Goal: Task Accomplishment & Management: Use online tool/utility

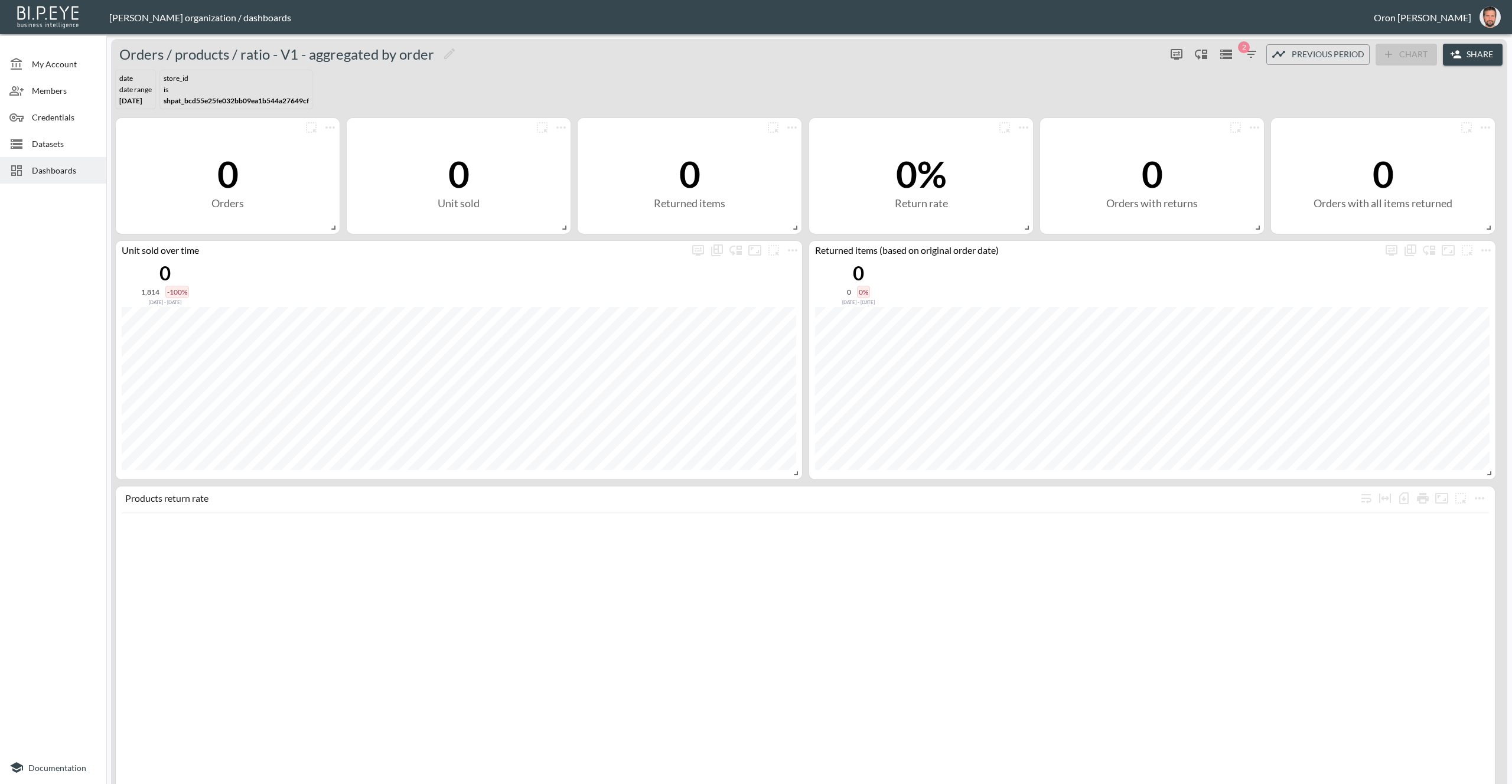
click at [52, 143] on span "Datasets" at bounding box center [64, 143] width 65 height 12
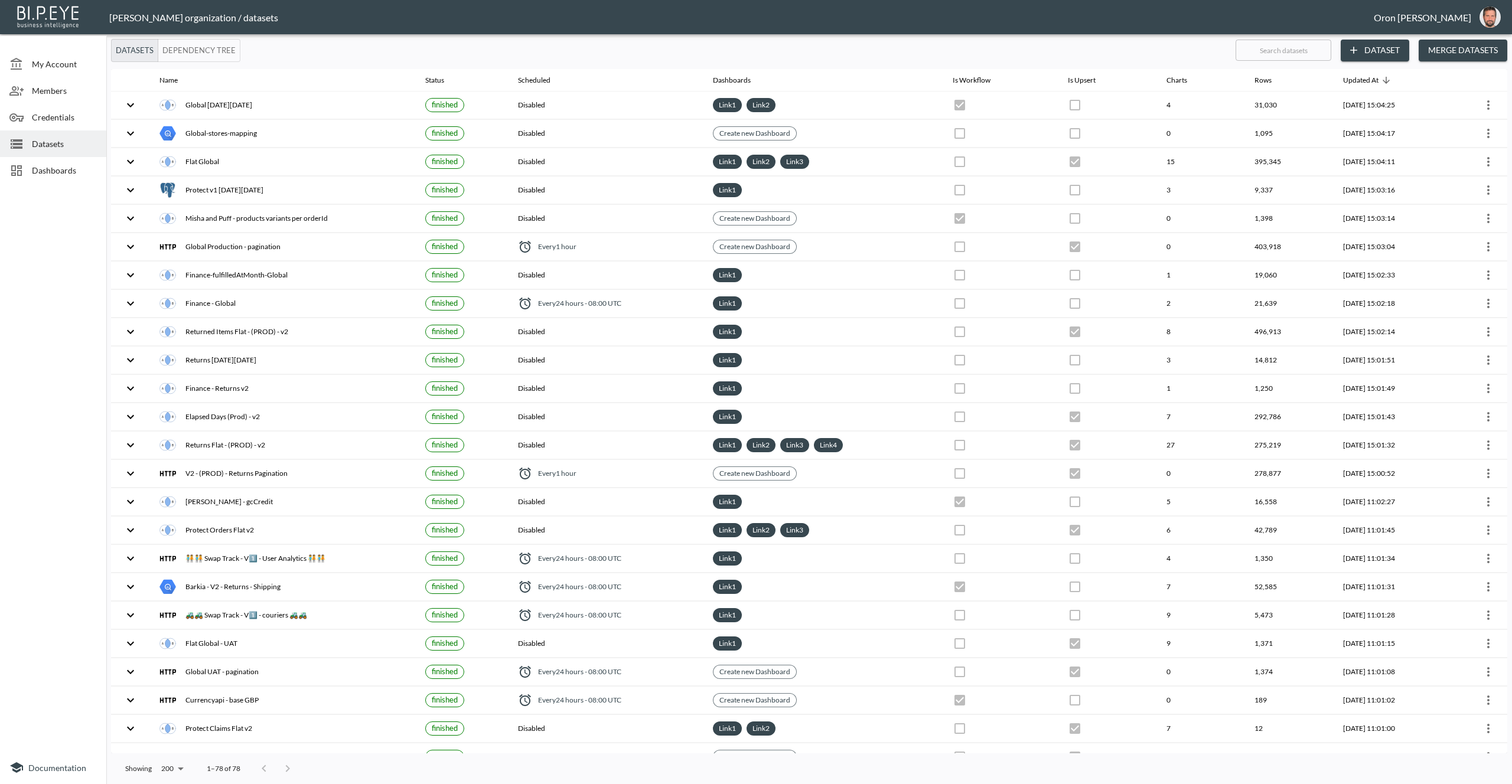
click at [1305, 59] on input "text" at bounding box center [1283, 50] width 96 height 29
type input "fl"
checkbox input "false"
checkbox input "true"
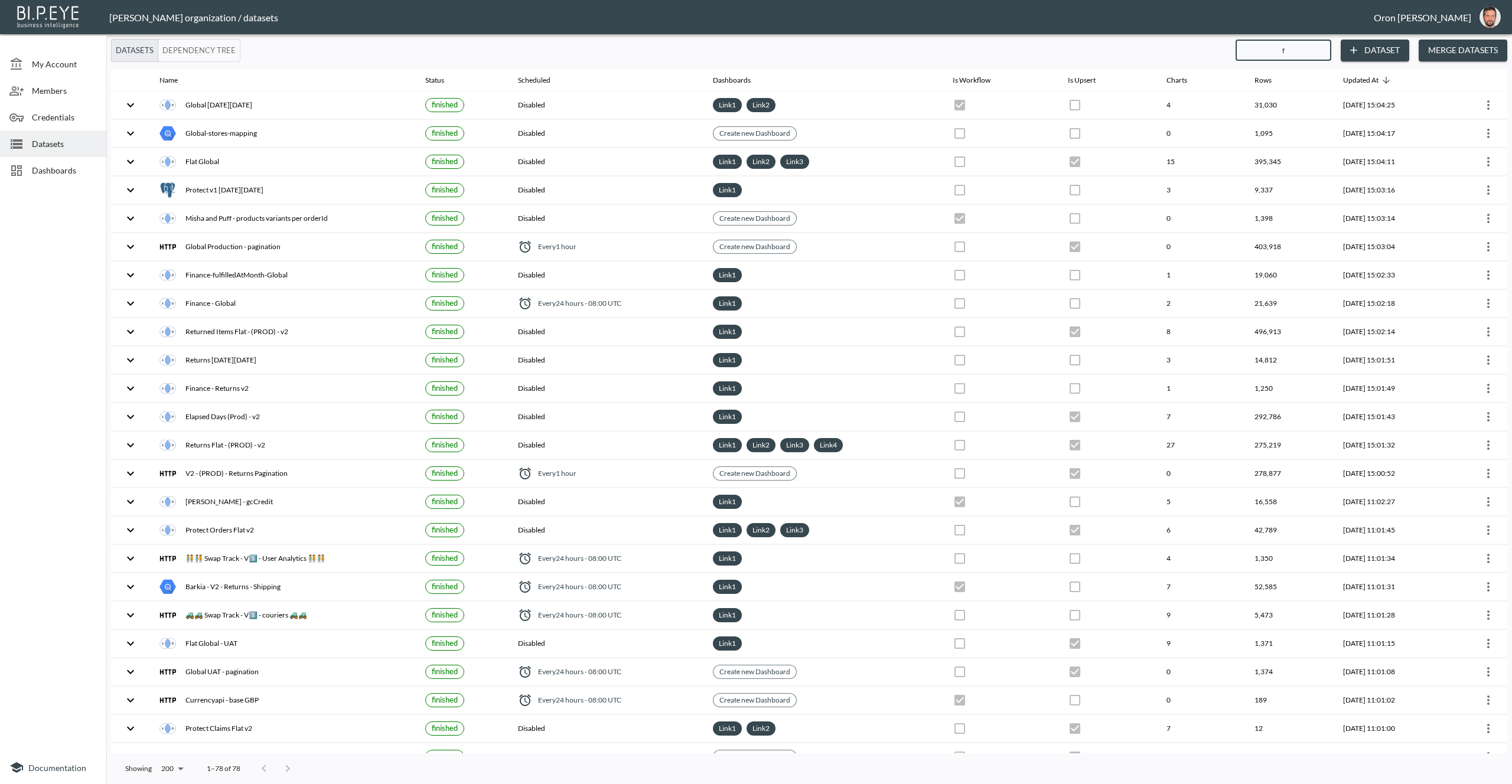
checkbox input "true"
checkbox input "false"
checkbox input "true"
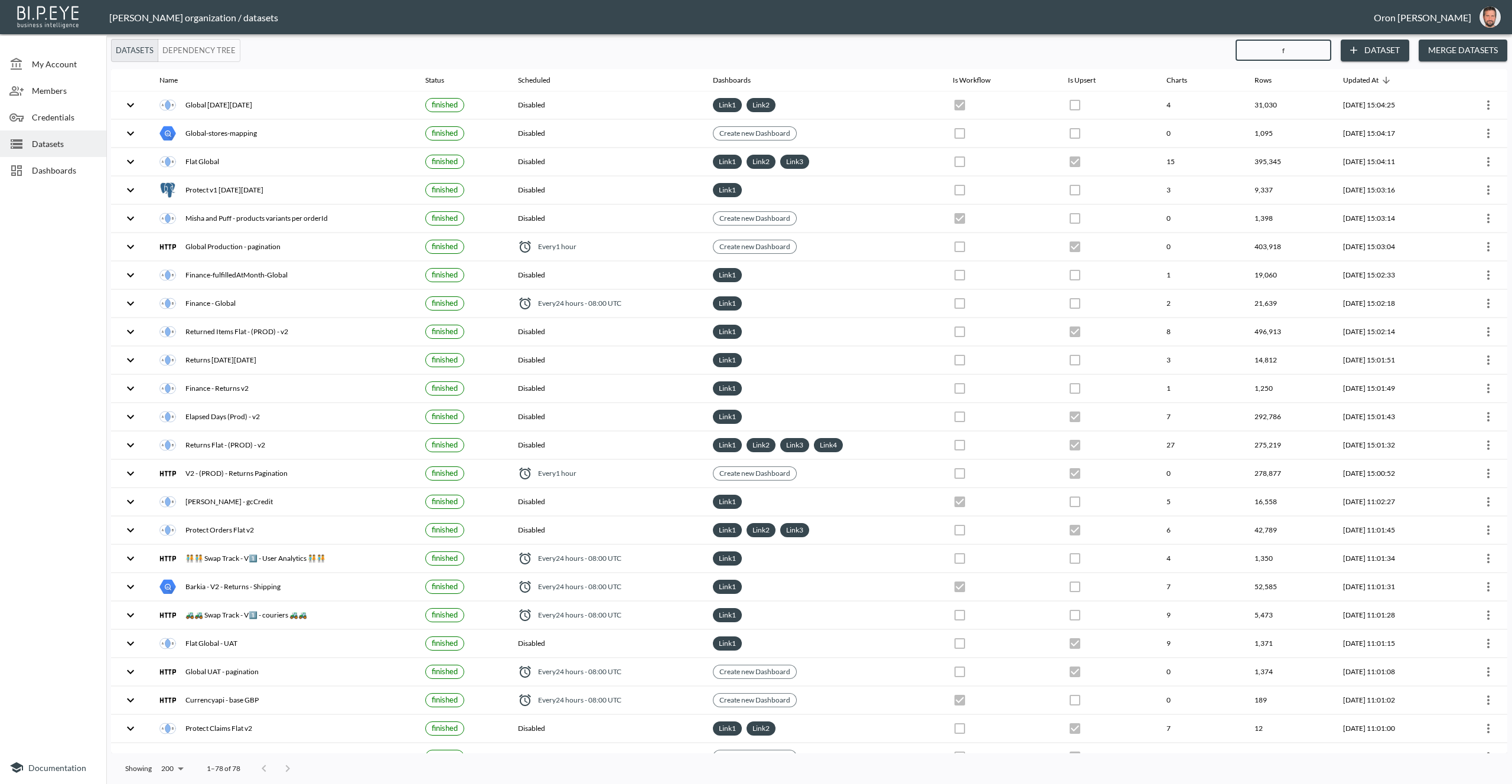
checkbox input "true"
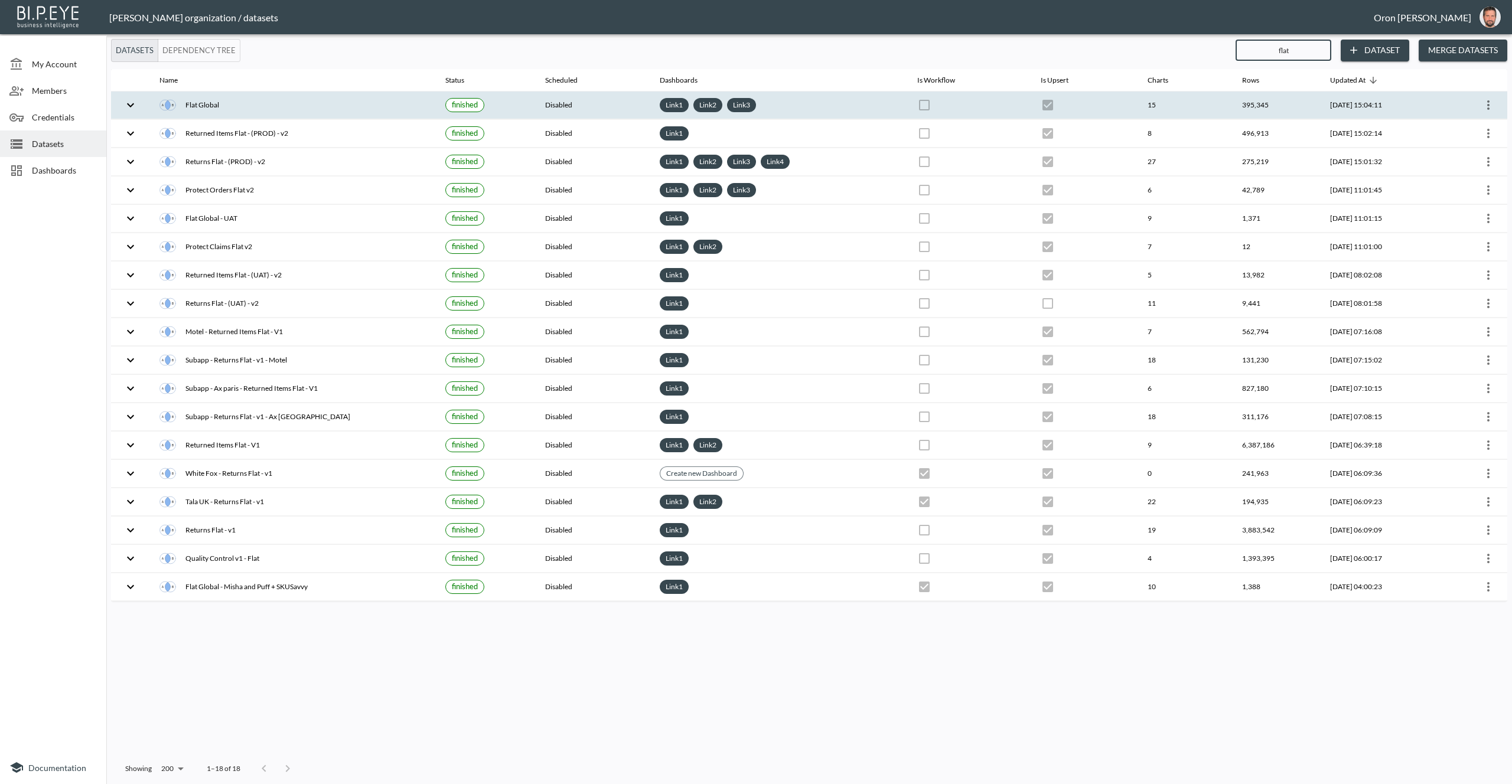
type input "flat"
click at [1490, 106] on icon "more" at bounding box center [1488, 104] width 14 height 14
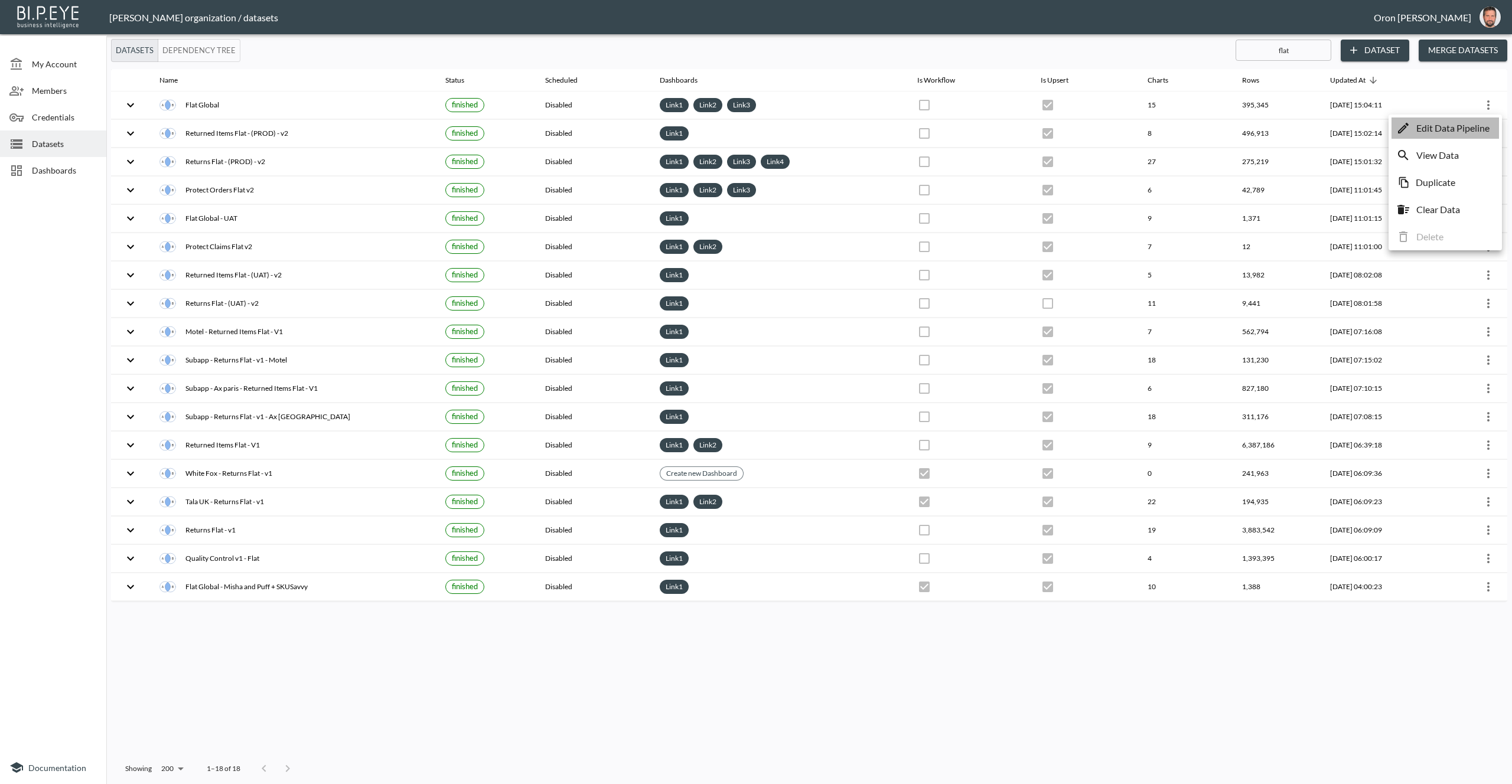
click at [1467, 121] on p "Edit Data Pipeline" at bounding box center [1454, 127] width 74 height 14
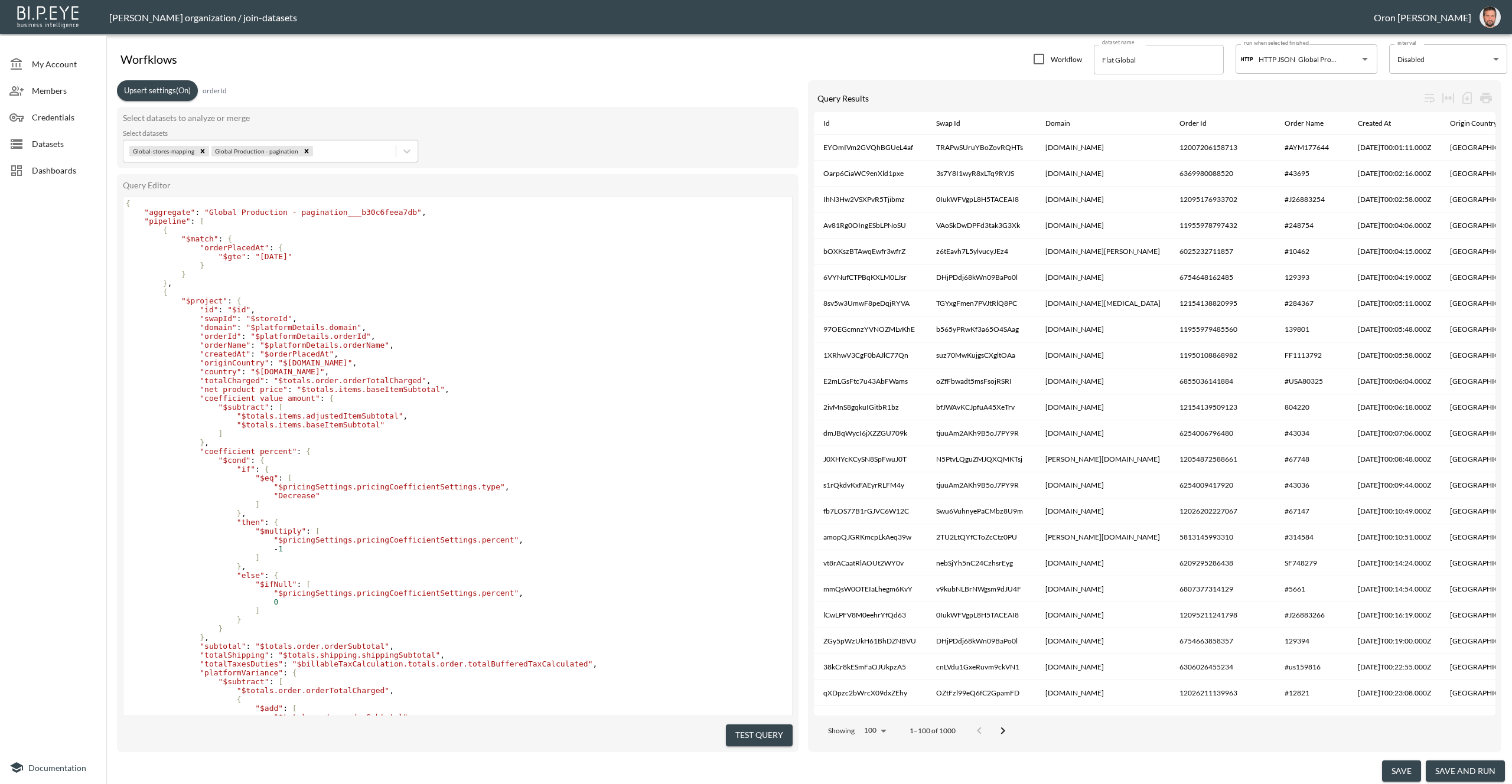
click at [177, 84] on button "Upsert settings (On)" at bounding box center [158, 90] width 81 height 20
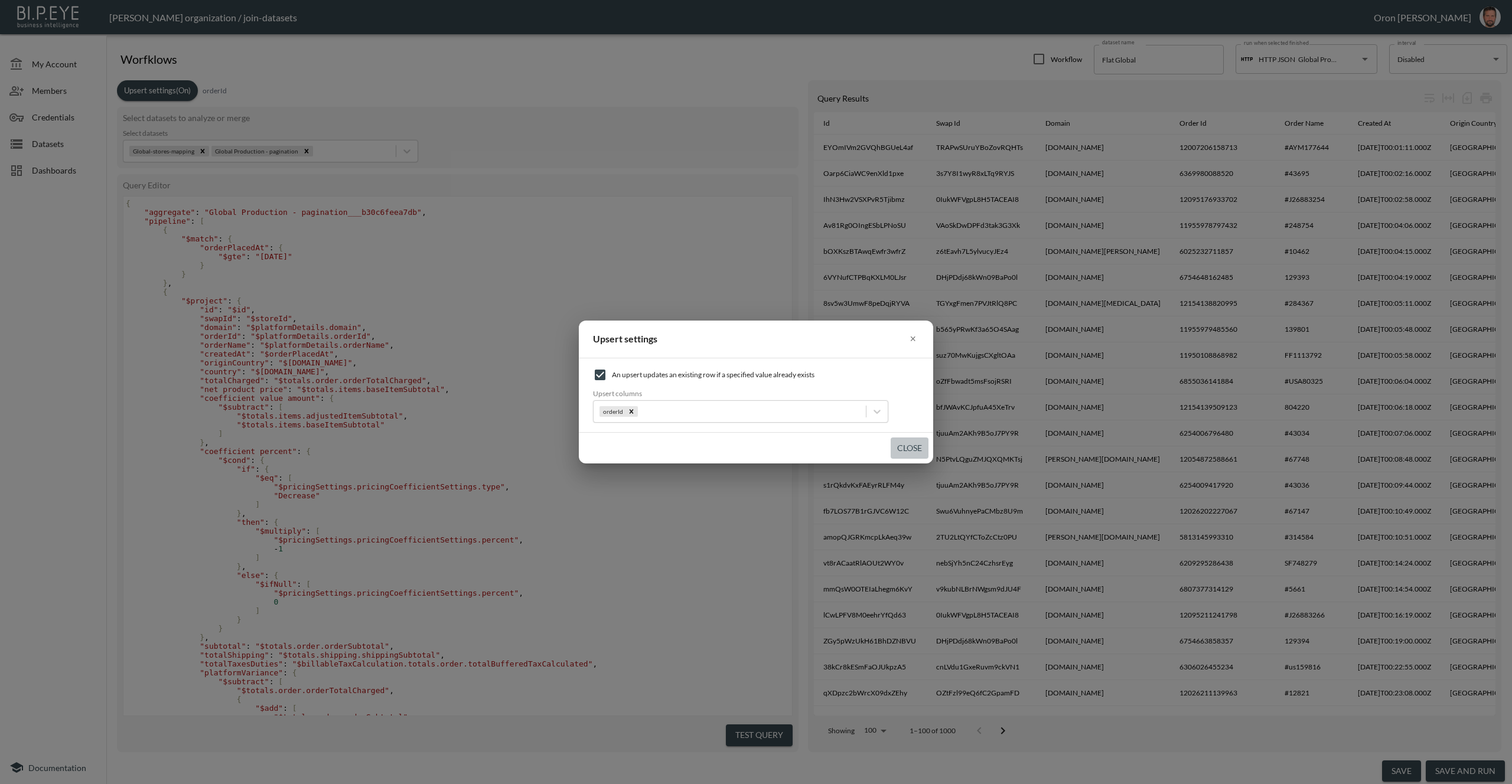
drag, startPoint x: 904, startPoint y: 449, endPoint x: 781, endPoint y: 429, distance: 124.6
click at [897, 447] on button "Close" at bounding box center [909, 449] width 38 height 22
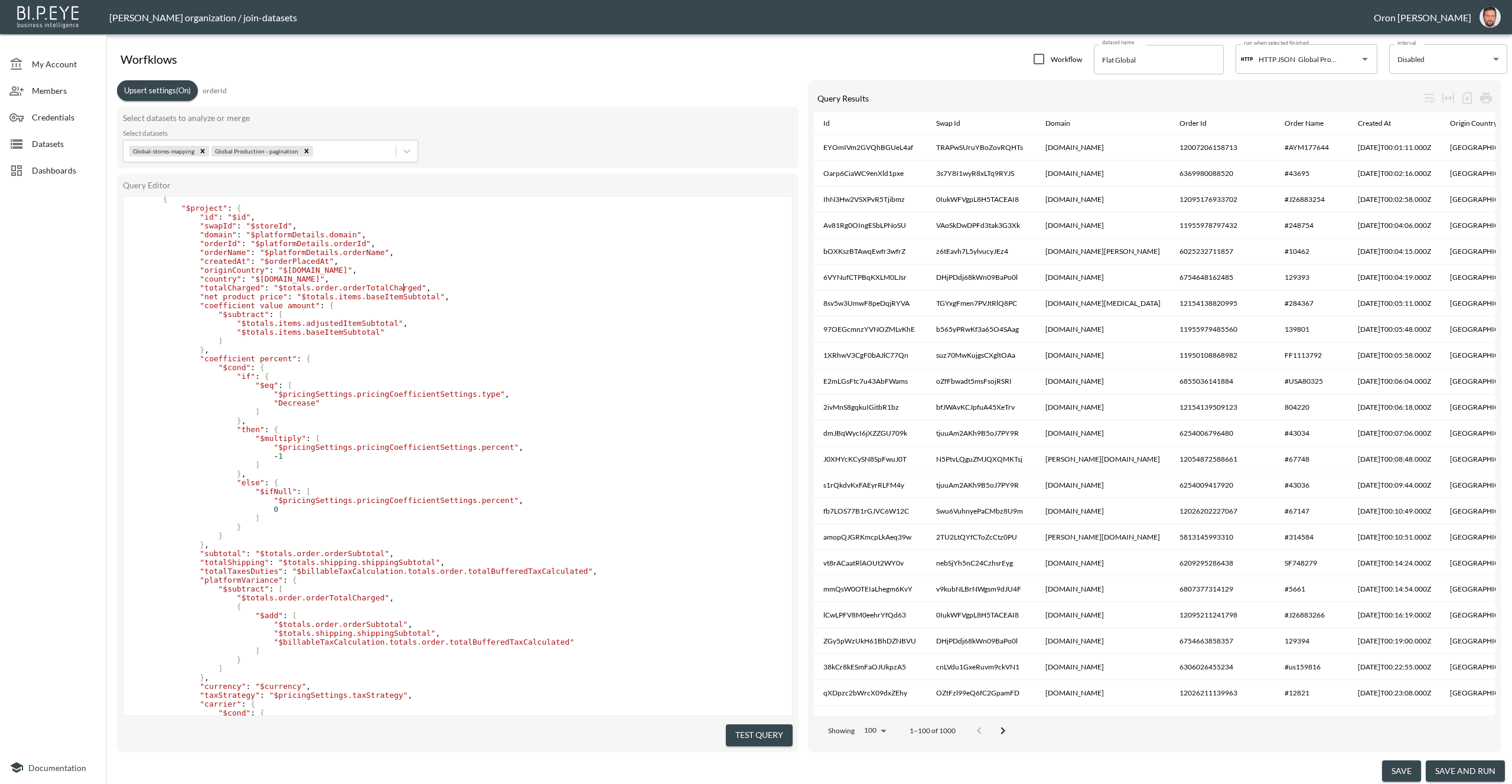
click at [403, 287] on span ""$totals.order.orderTotalCharged"" at bounding box center [349, 288] width 152 height 9
click at [404, 292] on span ""$totals.items.baseItemSubtotal"" at bounding box center [371, 297] width 147 height 9
type textarea "orderTotalCharged"
click at [404, 292] on span ""$totals.items.baseItemSubtotal"" at bounding box center [371, 297] width 147 height 9
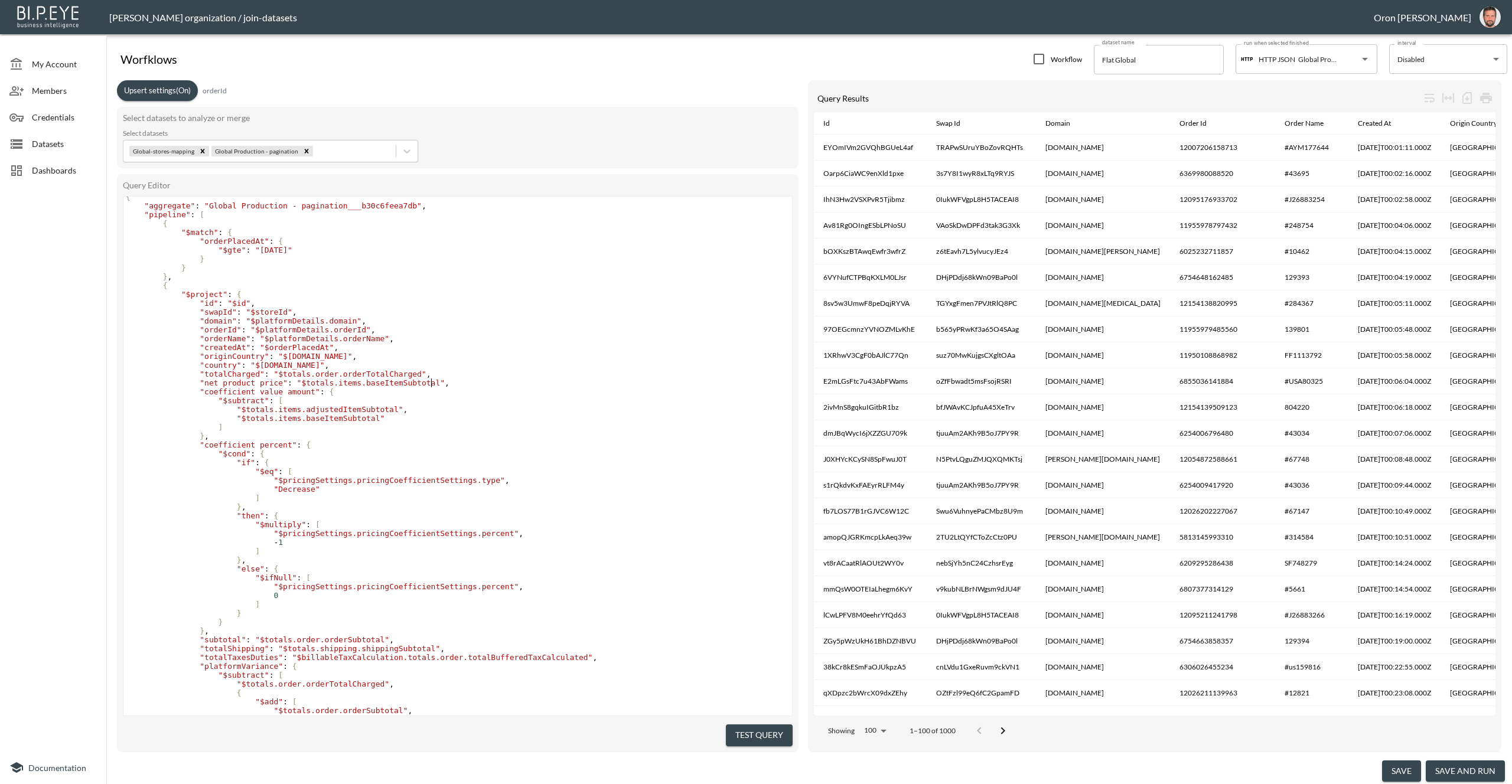
click at [433, 382] on span ""$totals.items.baseItemSubtotal"" at bounding box center [371, 383] width 147 height 9
type textarea "baseItemSubtotal"
click at [433, 382] on span ""$totals.items.baseItemSubtotal"" at bounding box center [371, 383] width 147 height 9
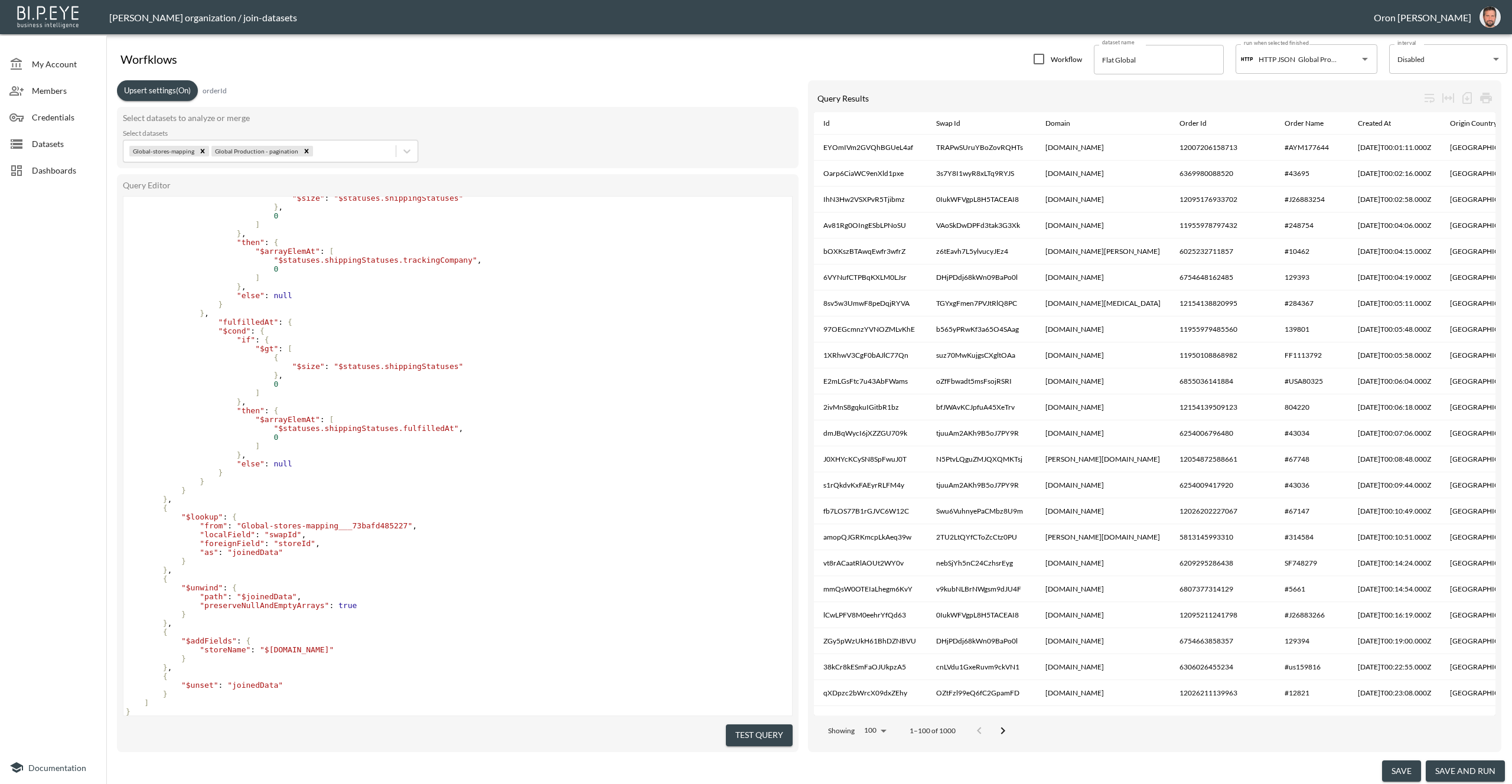
click at [58, 146] on span "Datasets" at bounding box center [64, 143] width 65 height 12
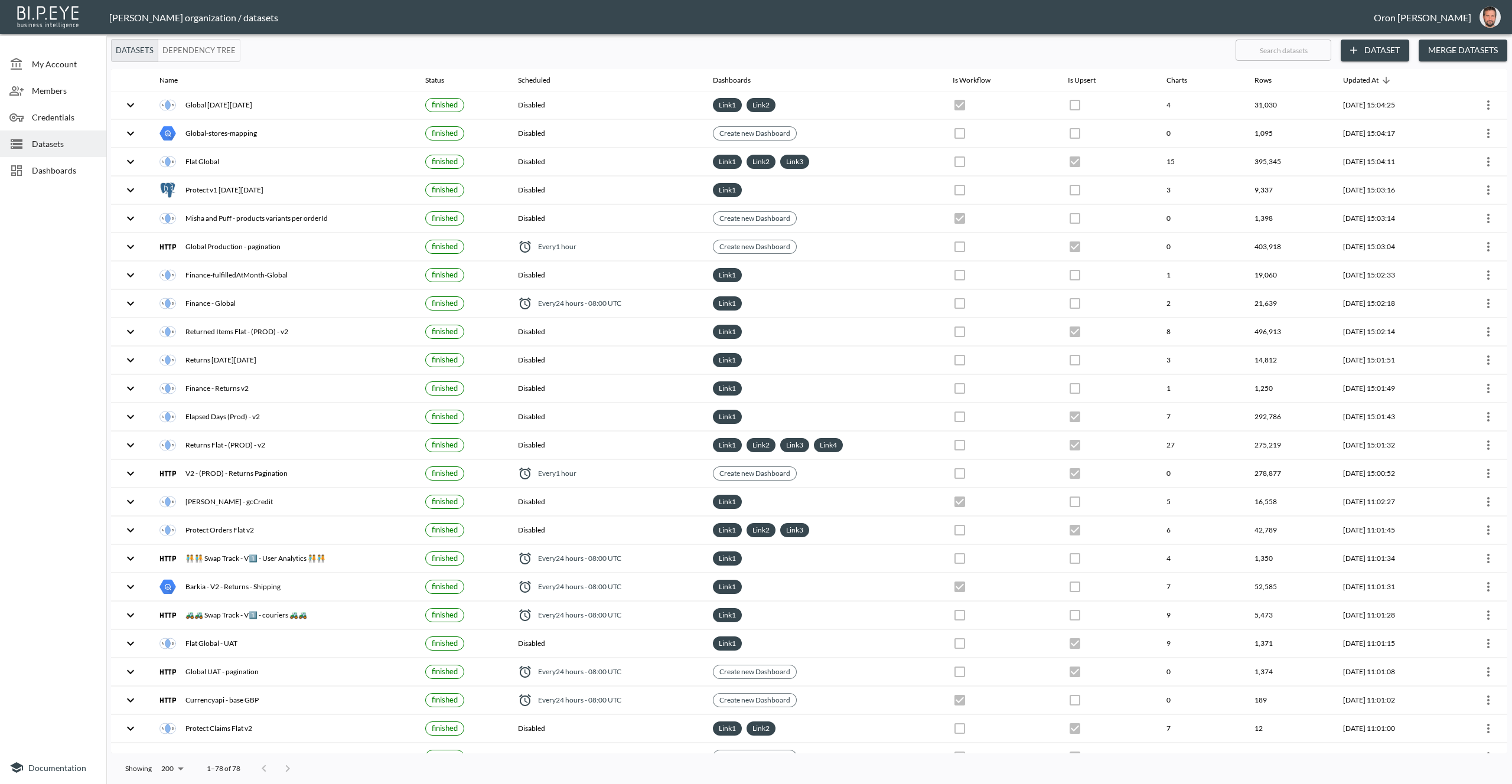
click at [1390, 50] on button "Dataset" at bounding box center [1375, 51] width 68 height 22
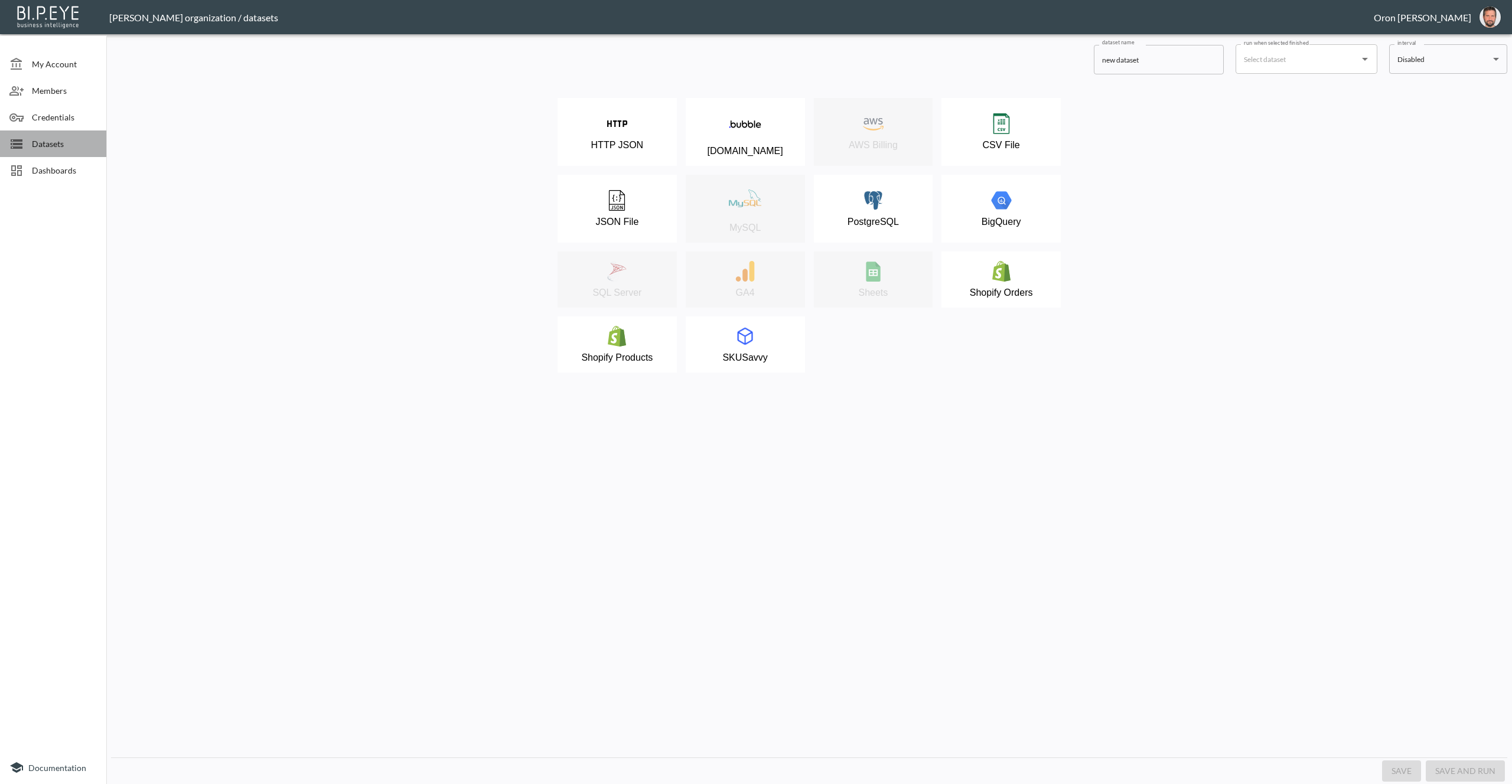
drag, startPoint x: 65, startPoint y: 137, endPoint x: 55, endPoint y: 148, distance: 14.9
click at [65, 137] on span "Datasets" at bounding box center [64, 143] width 65 height 12
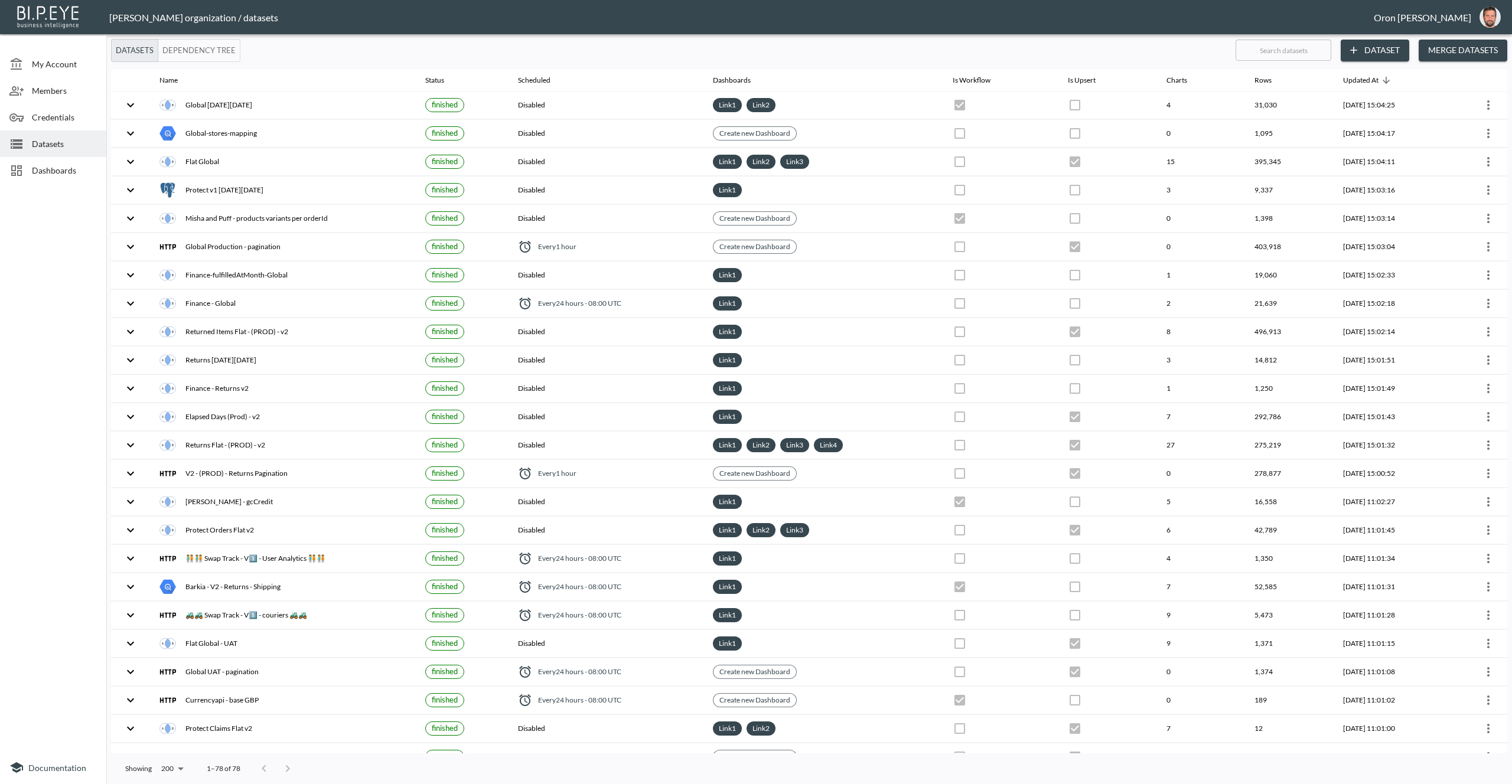
click at [1483, 49] on button "Merge Datasets" at bounding box center [1463, 51] width 88 height 22
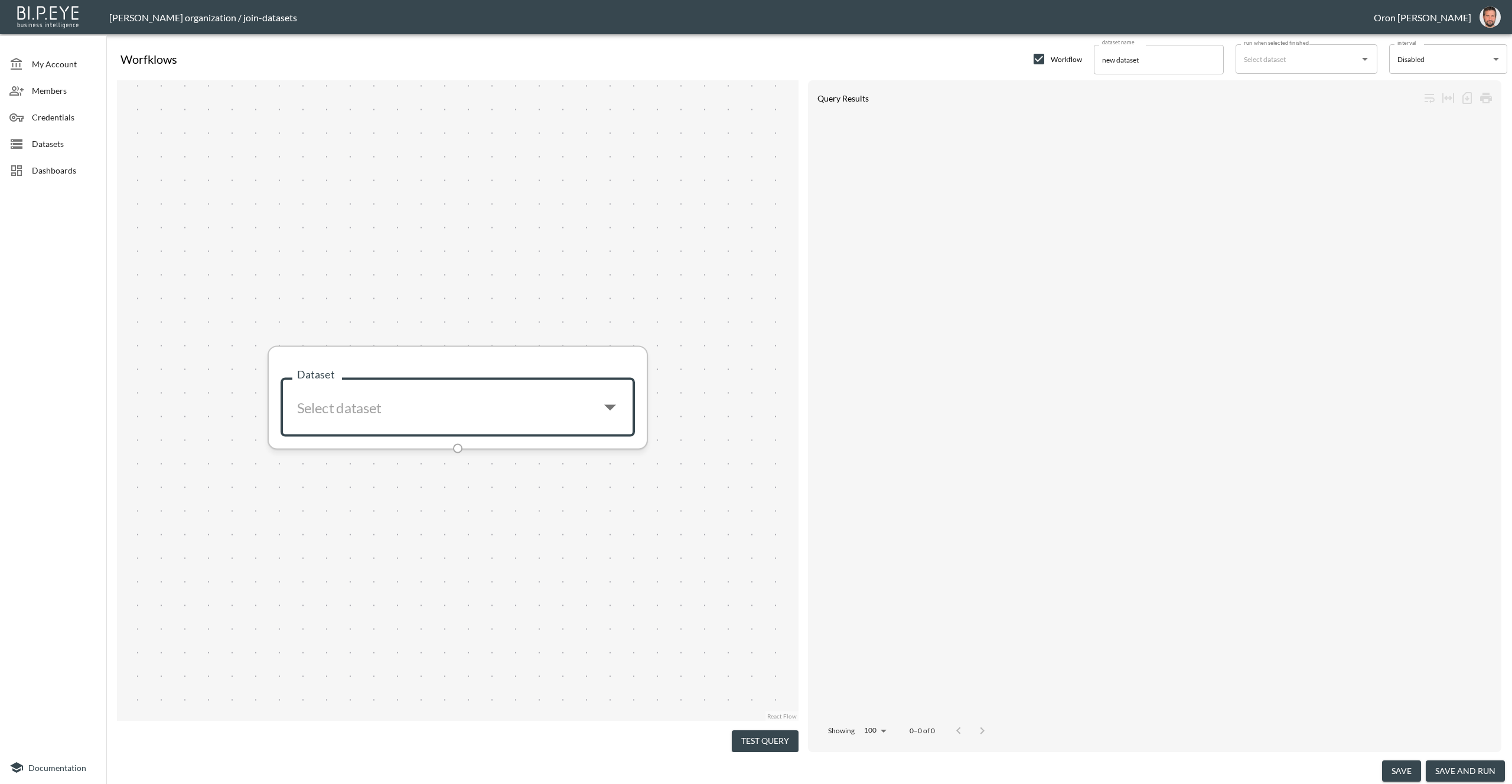
click at [545, 410] on input "Dataset" at bounding box center [440, 408] width 298 height 39
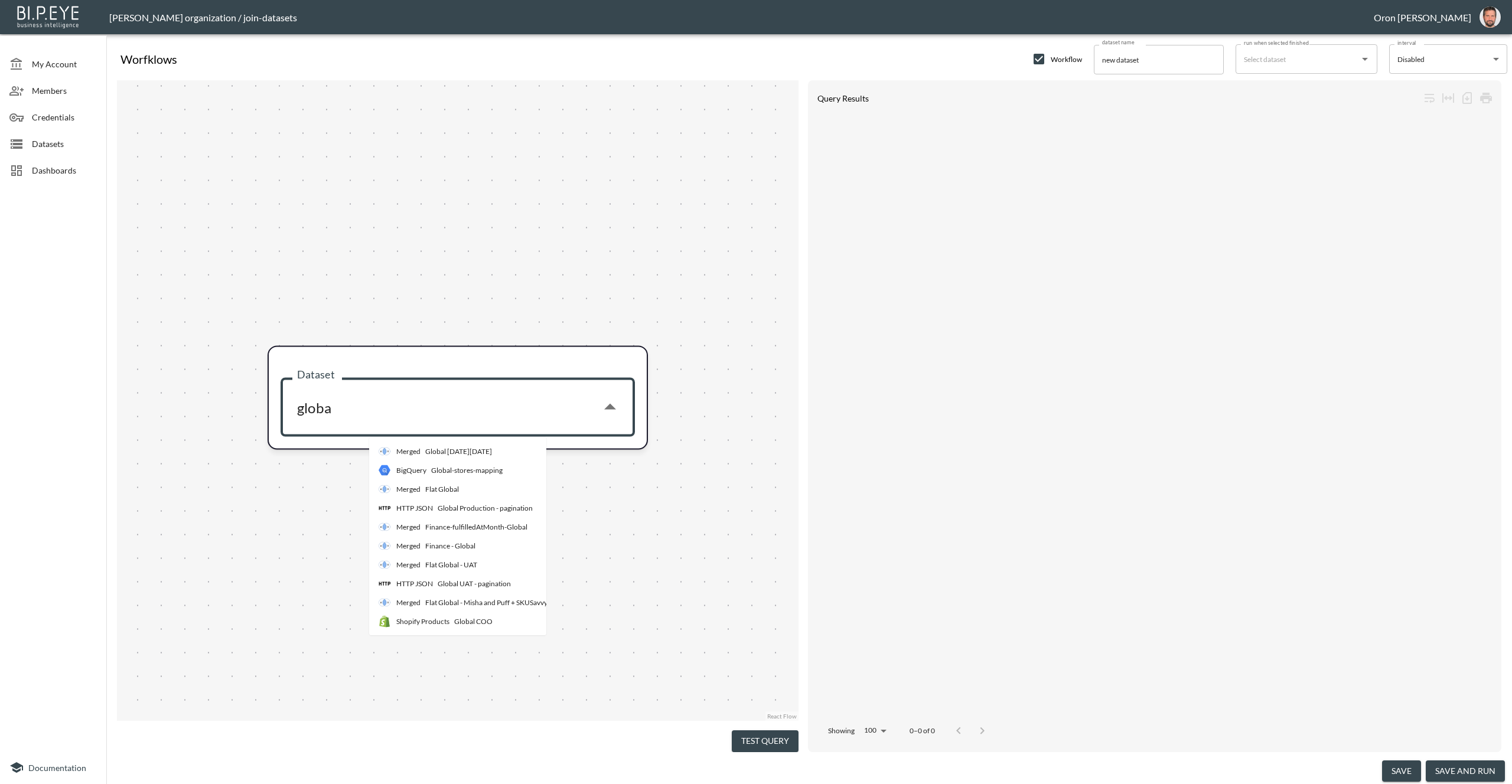
drag, startPoint x: 495, startPoint y: 580, endPoint x: 495, endPoint y: 537, distance: 43.0
click at [495, 580] on div "Global UAT - pagination" at bounding box center [475, 584] width 74 height 11
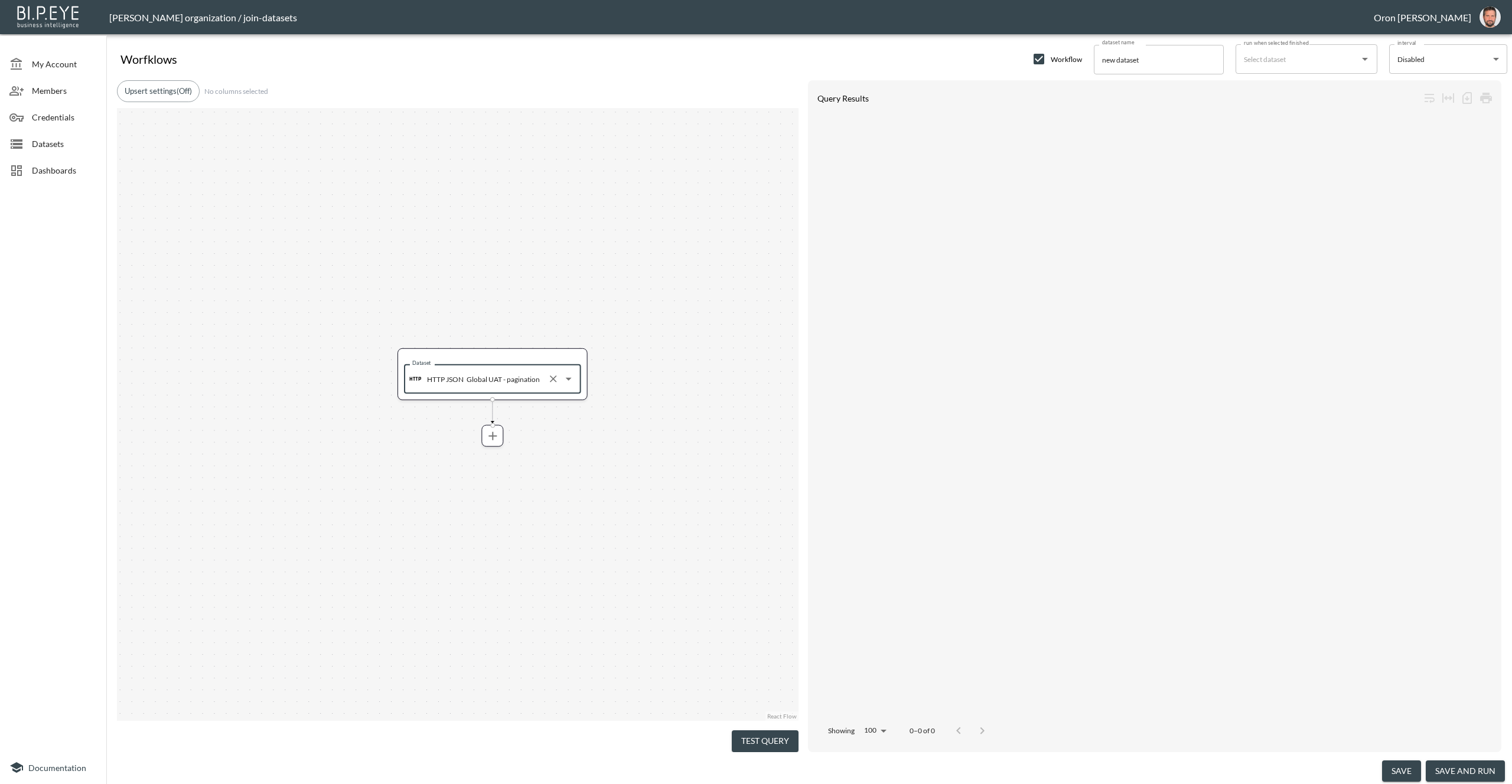
type input "Global UAT - pagination"
drag, startPoint x: 581, startPoint y: 396, endPoint x: 568, endPoint y: 359, distance: 39.2
click at [571, 359] on div "Dataset HTTP JSON Global UAT - pagination Dataset" at bounding box center [458, 415] width 682 height 614
click at [452, 282] on icon "more" at bounding box center [453, 280] width 14 height 14
drag, startPoint x: 732, startPoint y: 661, endPoint x: 725, endPoint y: 651, distance: 12.2
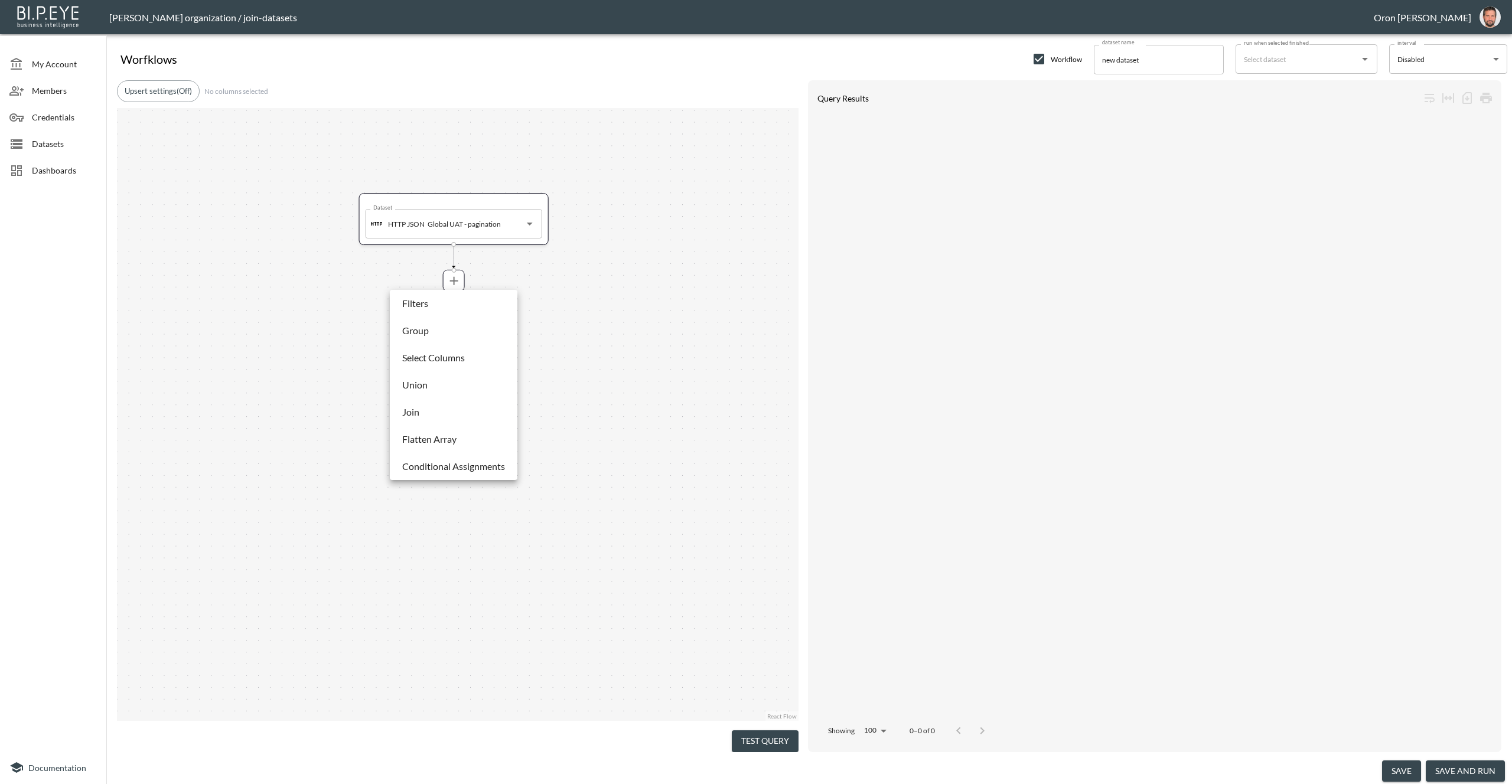
click at [732, 660] on div at bounding box center [756, 392] width 1512 height 784
drag, startPoint x: 763, startPoint y: 731, endPoint x: 748, endPoint y: 737, distance: 16.2
click at [763, 731] on button "Test Query" at bounding box center [765, 742] width 66 height 22
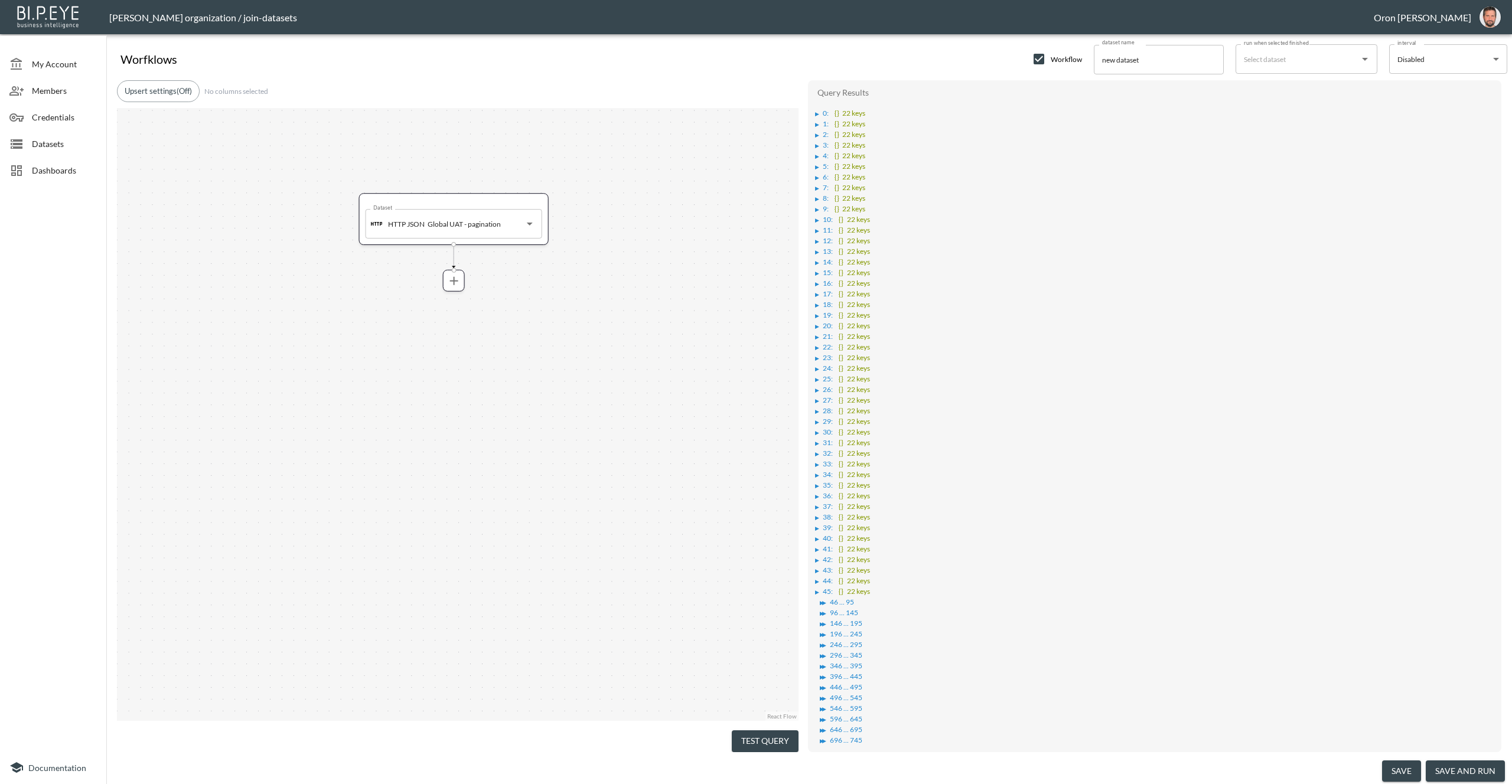
click at [823, 115] on div "▶" at bounding box center [819, 114] width 7 height 6
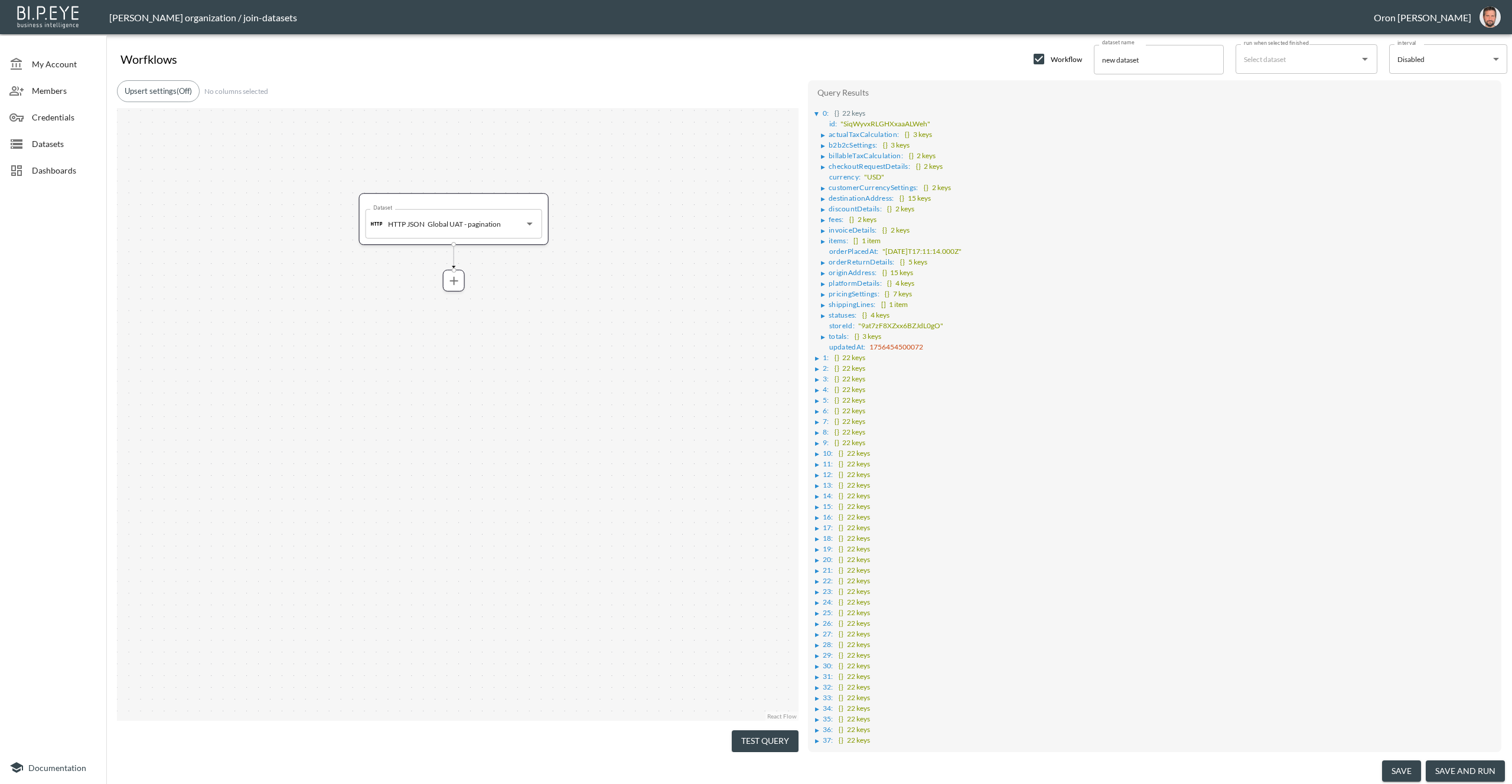
click at [826, 239] on div "▶" at bounding box center [823, 241] width 4 height 6
click at [827, 250] on div "▶" at bounding box center [829, 252] width 4 height 6
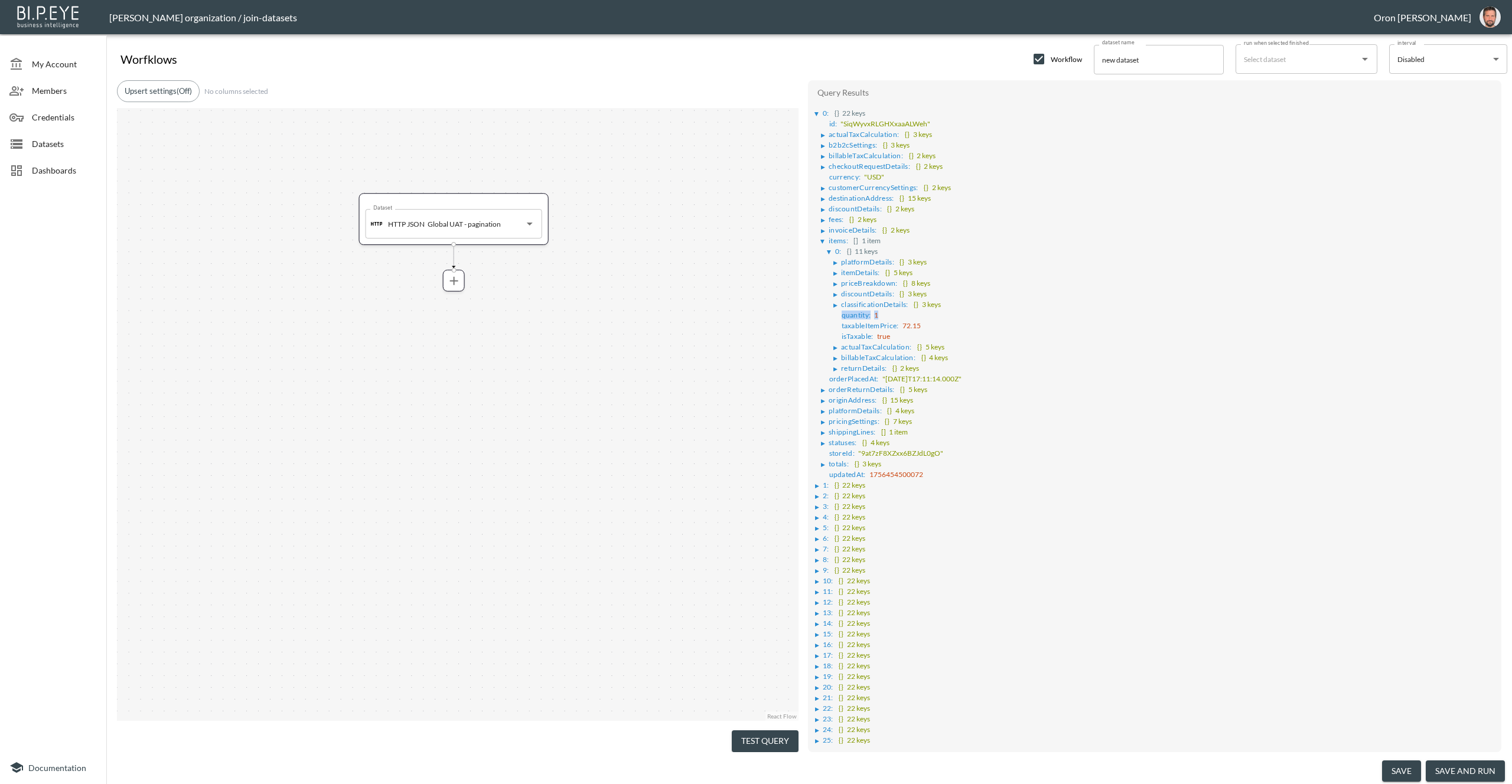
drag, startPoint x: 838, startPoint y: 310, endPoint x: 881, endPoint y: 310, distance: 43.0
click at [881, 310] on li "quantity : 1" at bounding box center [1165, 314] width 662 height 11
click at [827, 398] on div "▶" at bounding box center [825, 401] width 7 height 6
click at [827, 590] on div "▶" at bounding box center [825, 592] width 7 height 6
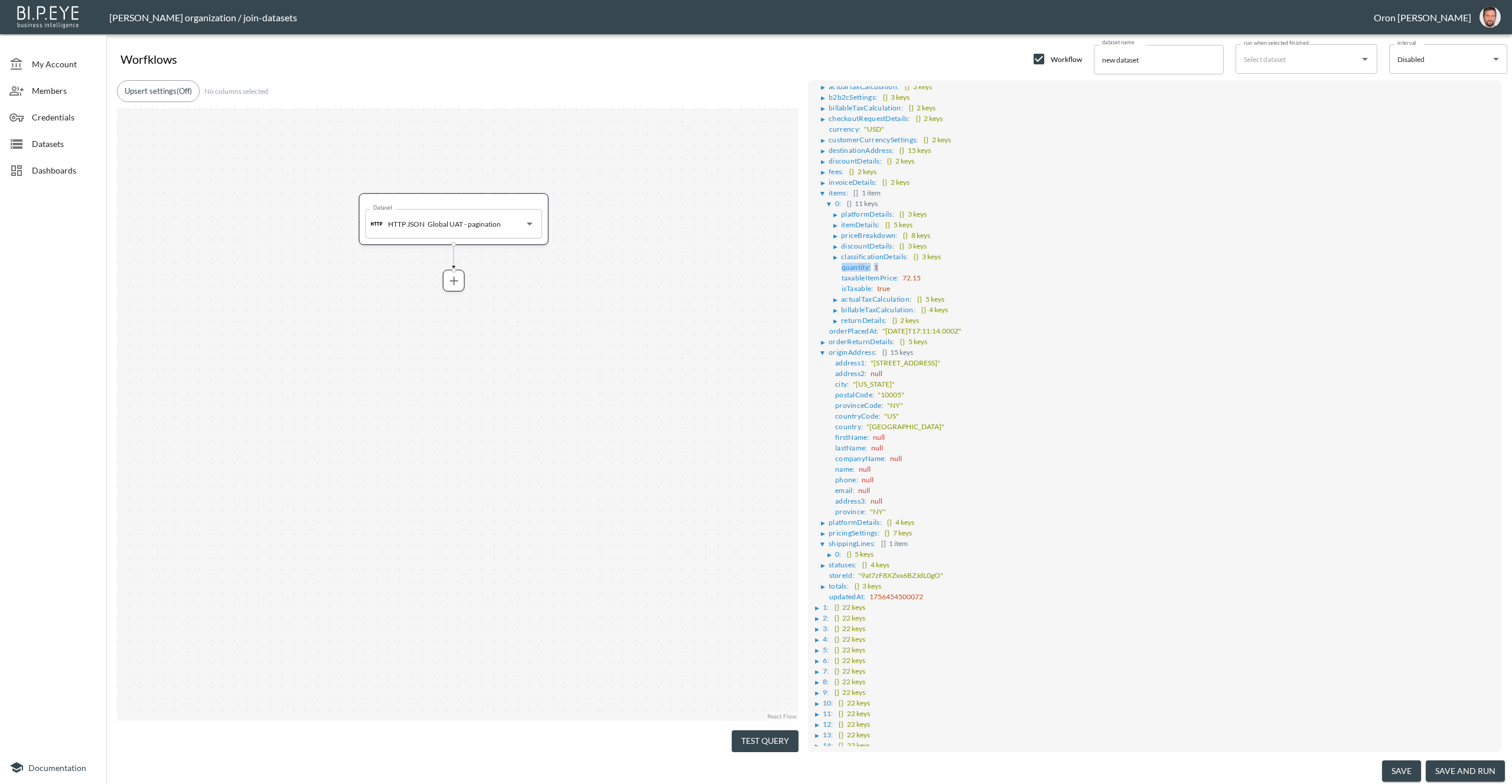
scroll to position [61, 0]
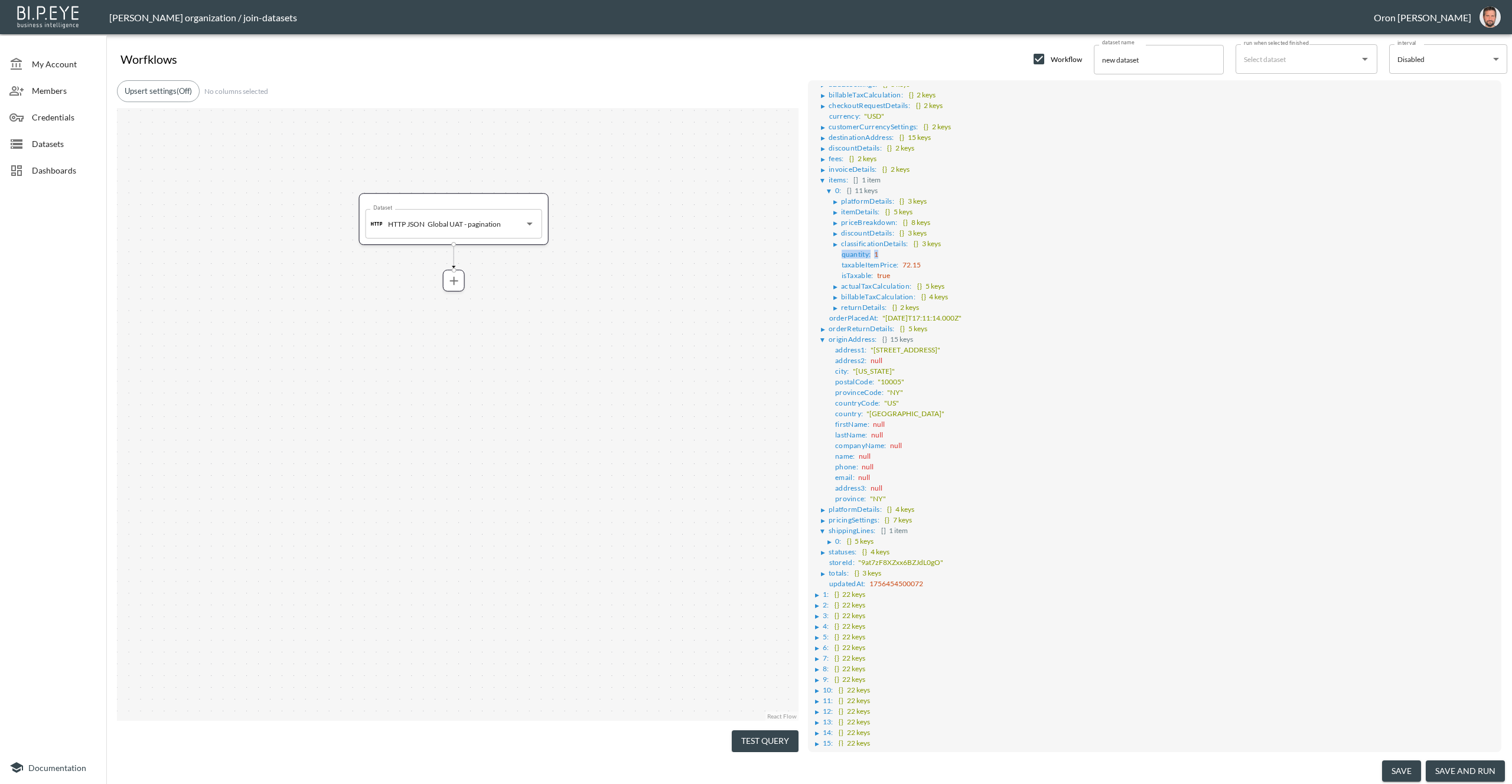
drag, startPoint x: 834, startPoint y: 528, endPoint x: 857, endPoint y: 522, distance: 23.8
click at [836, 535] on li "▶ 0 : {} 5 keys" at bounding box center [1162, 541] width 669 height 11
drag, startPoint x: 829, startPoint y: 526, endPoint x: 870, endPoint y: 517, distance: 42.0
click at [829, 539] on div "▶" at bounding box center [829, 542] width 4 height 6
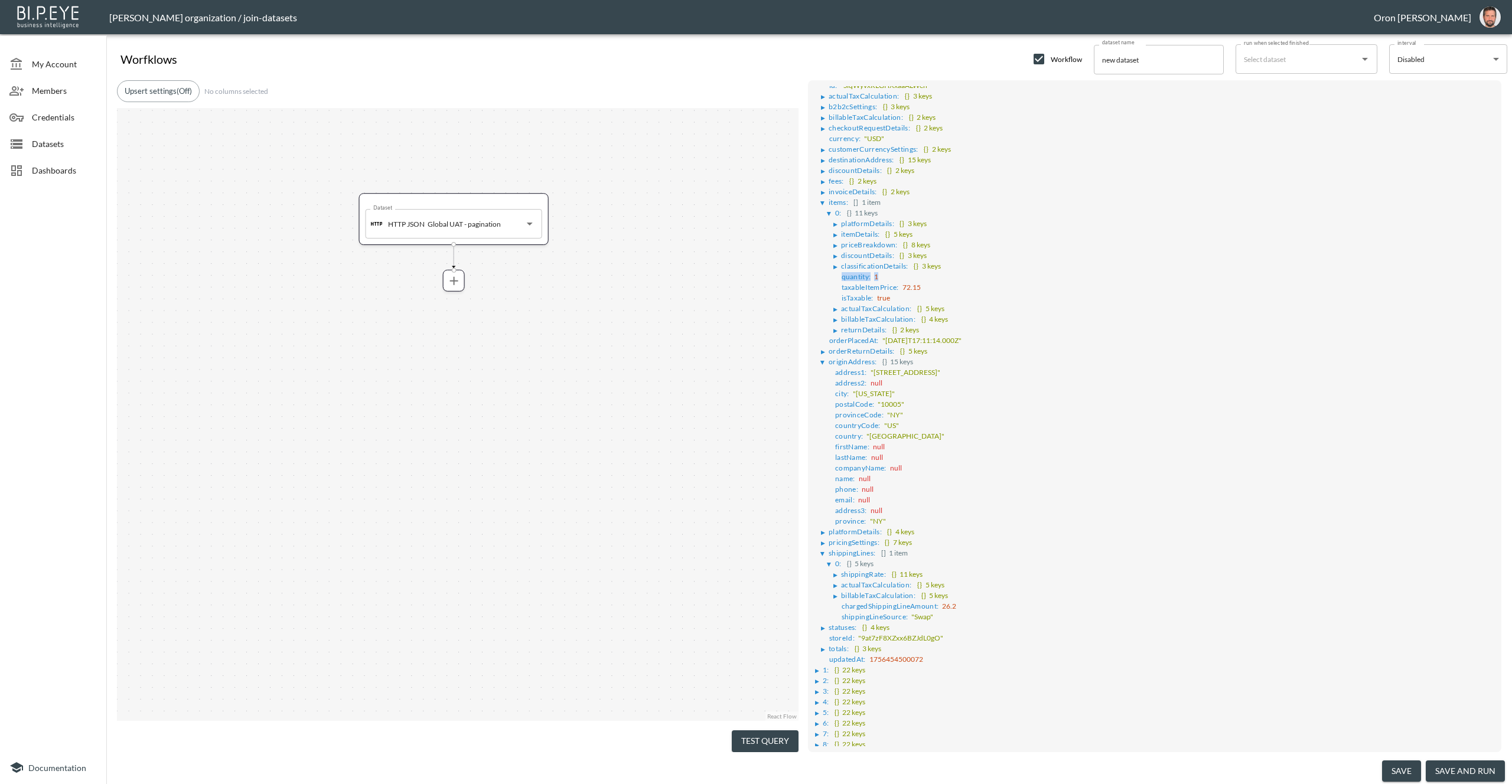
scroll to position [40, 0]
click at [826, 348] on div "▶" at bounding box center [825, 351] width 7 height 6
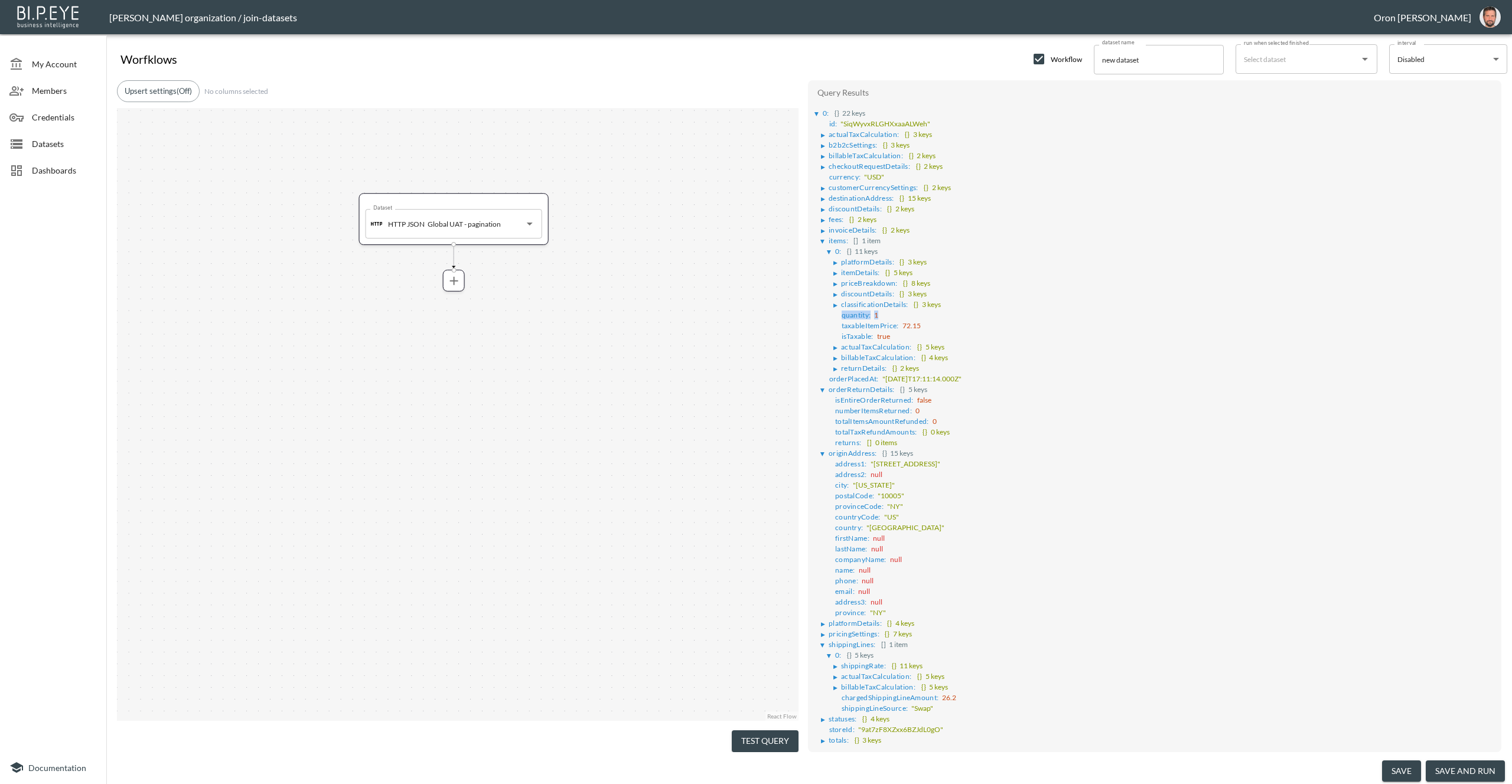
scroll to position [135, 0]
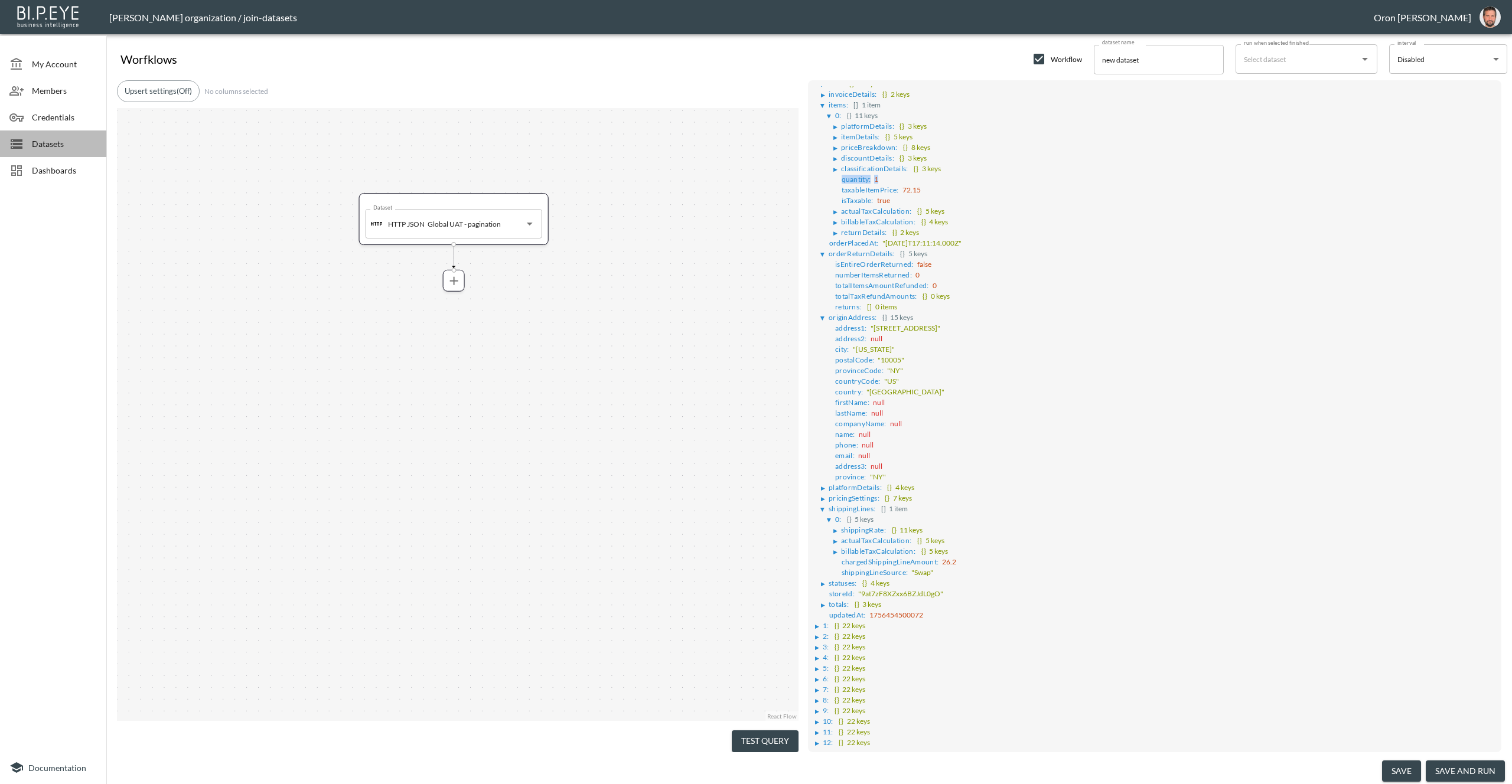
click at [95, 141] on span "Datasets" at bounding box center [64, 143] width 65 height 12
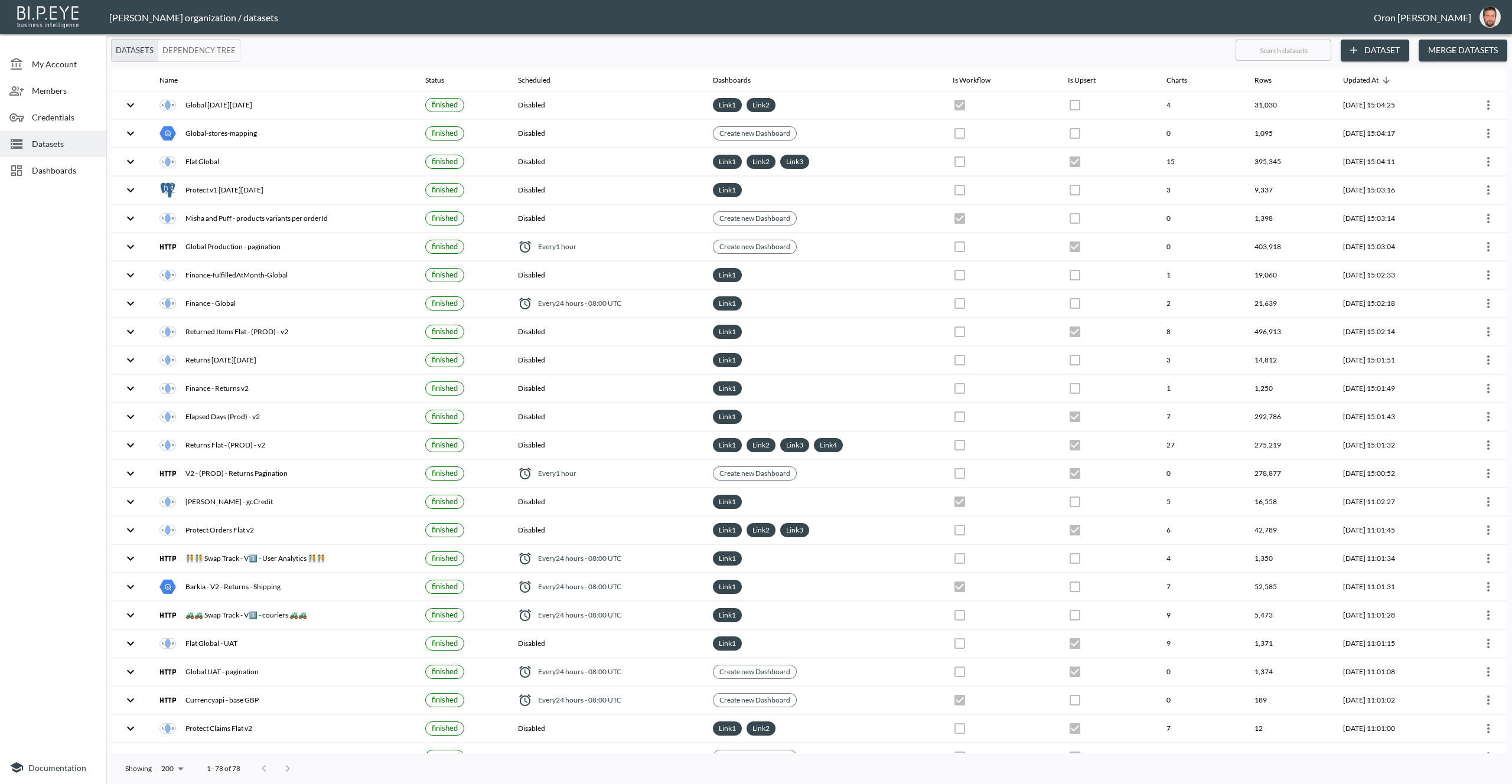
click at [1283, 47] on input "text" at bounding box center [1283, 50] width 96 height 29
type input "g"
checkbox input "true"
checkbox input "false"
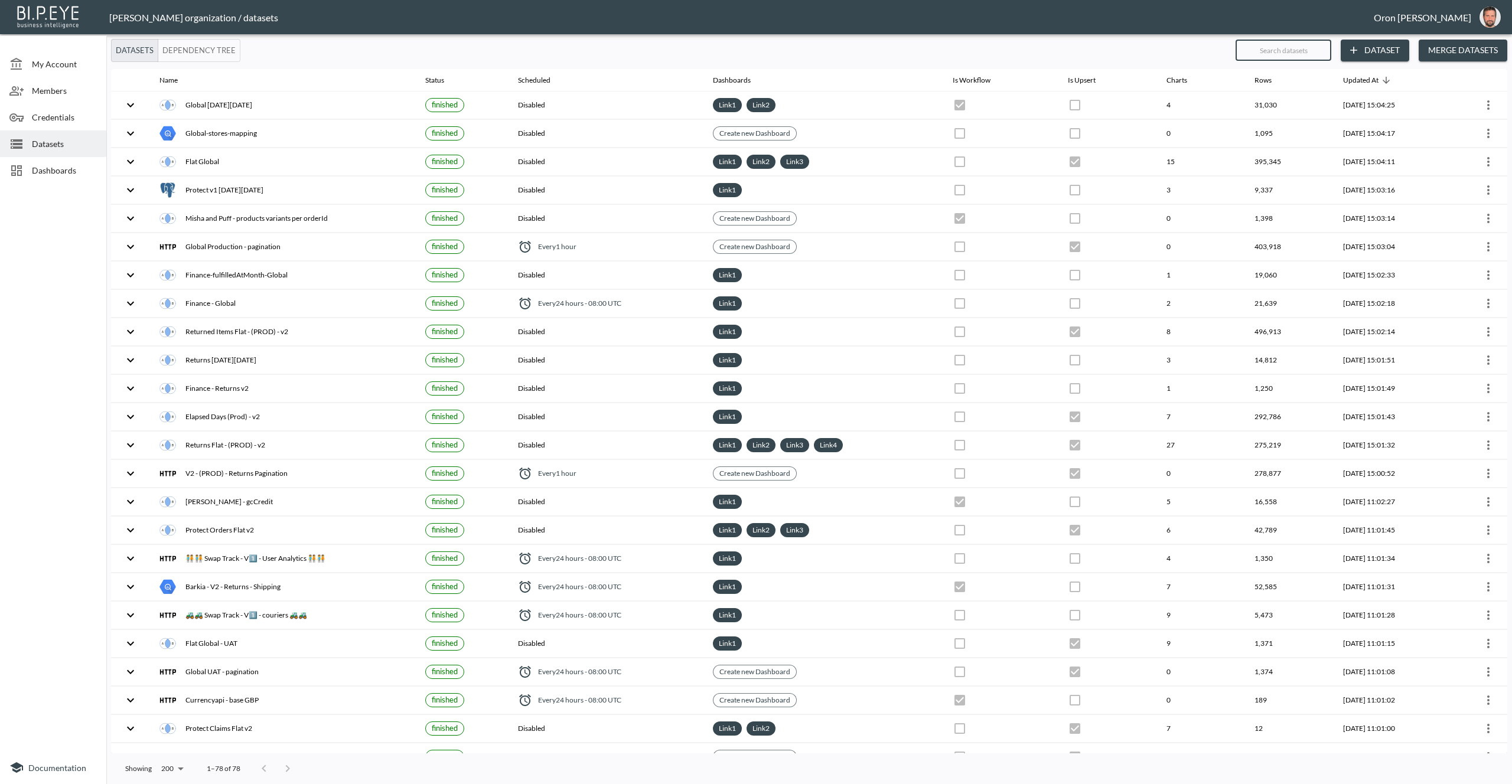
checkbox input "true"
checkbox input "false"
checkbox input "true"
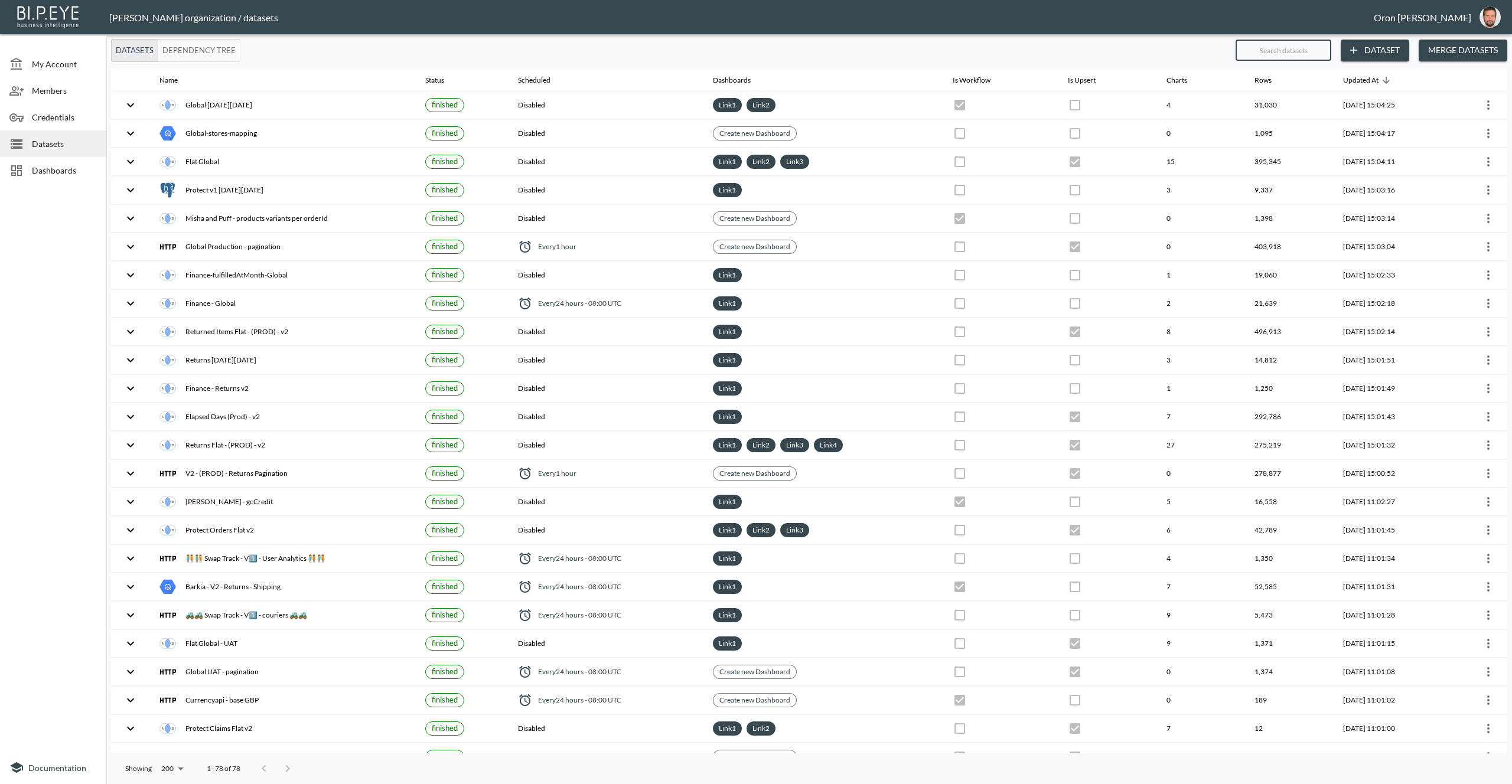
checkbox input "true"
checkbox input "false"
checkbox input "true"
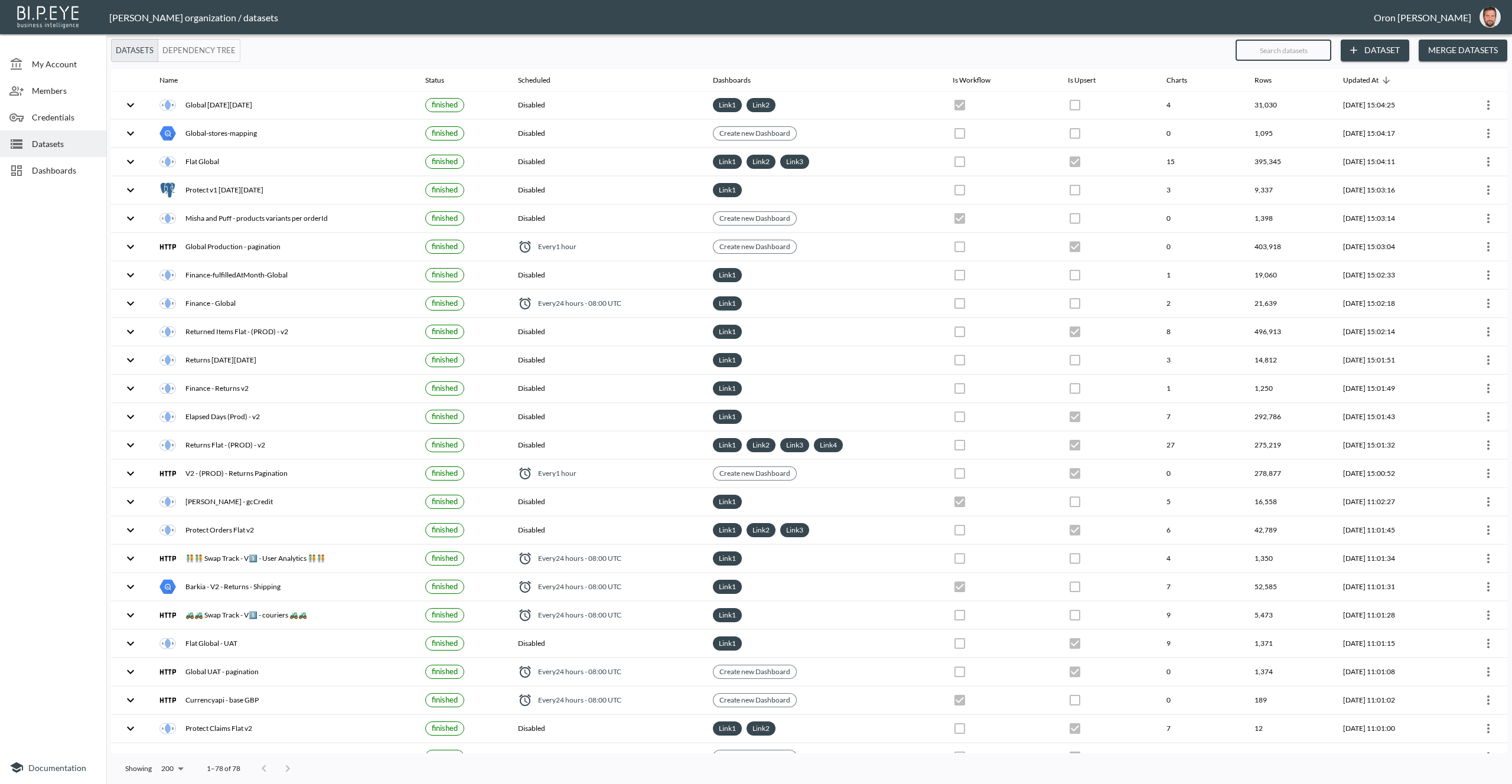
checkbox input "true"
checkbox input "false"
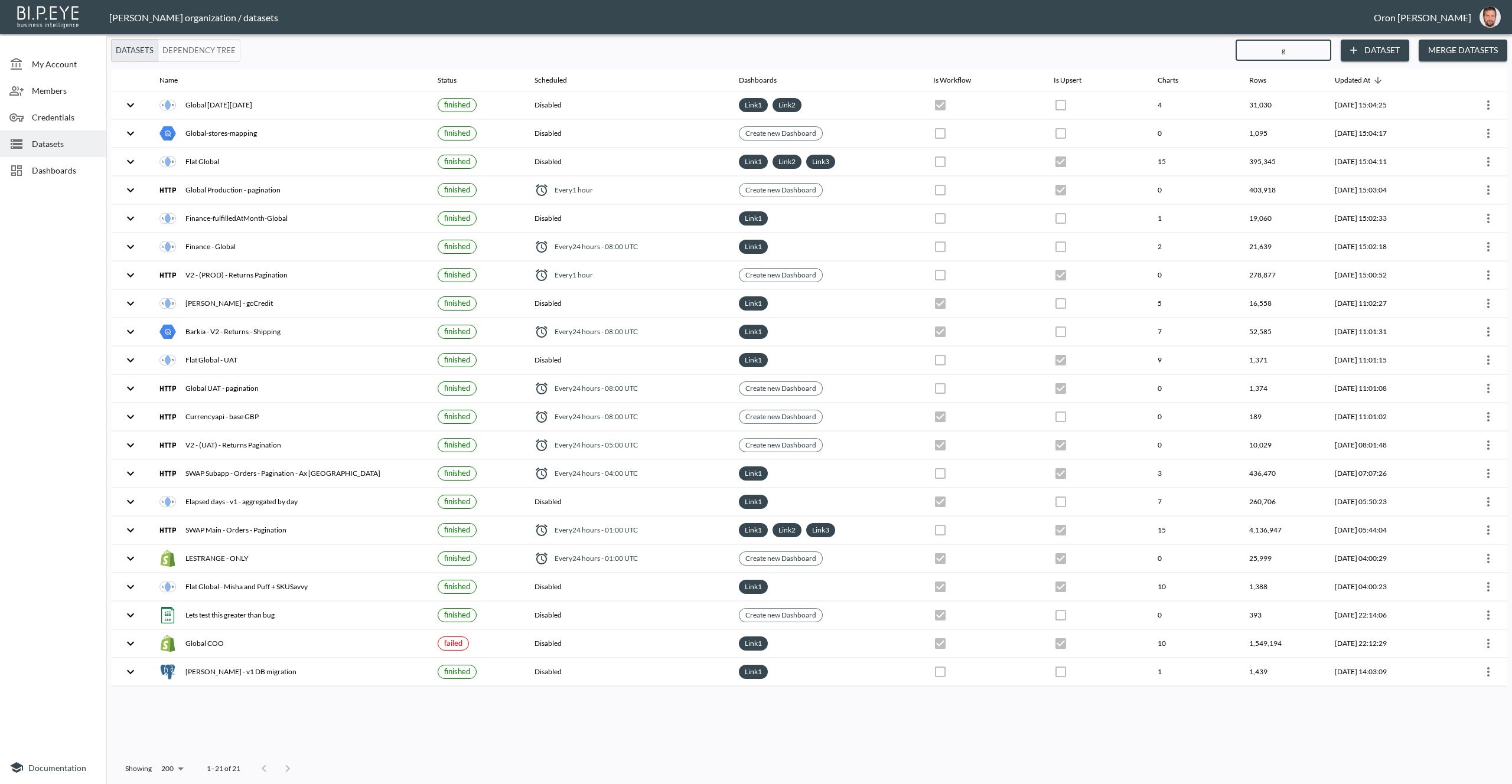
type input "gl"
checkbox input "false"
checkbox input "true"
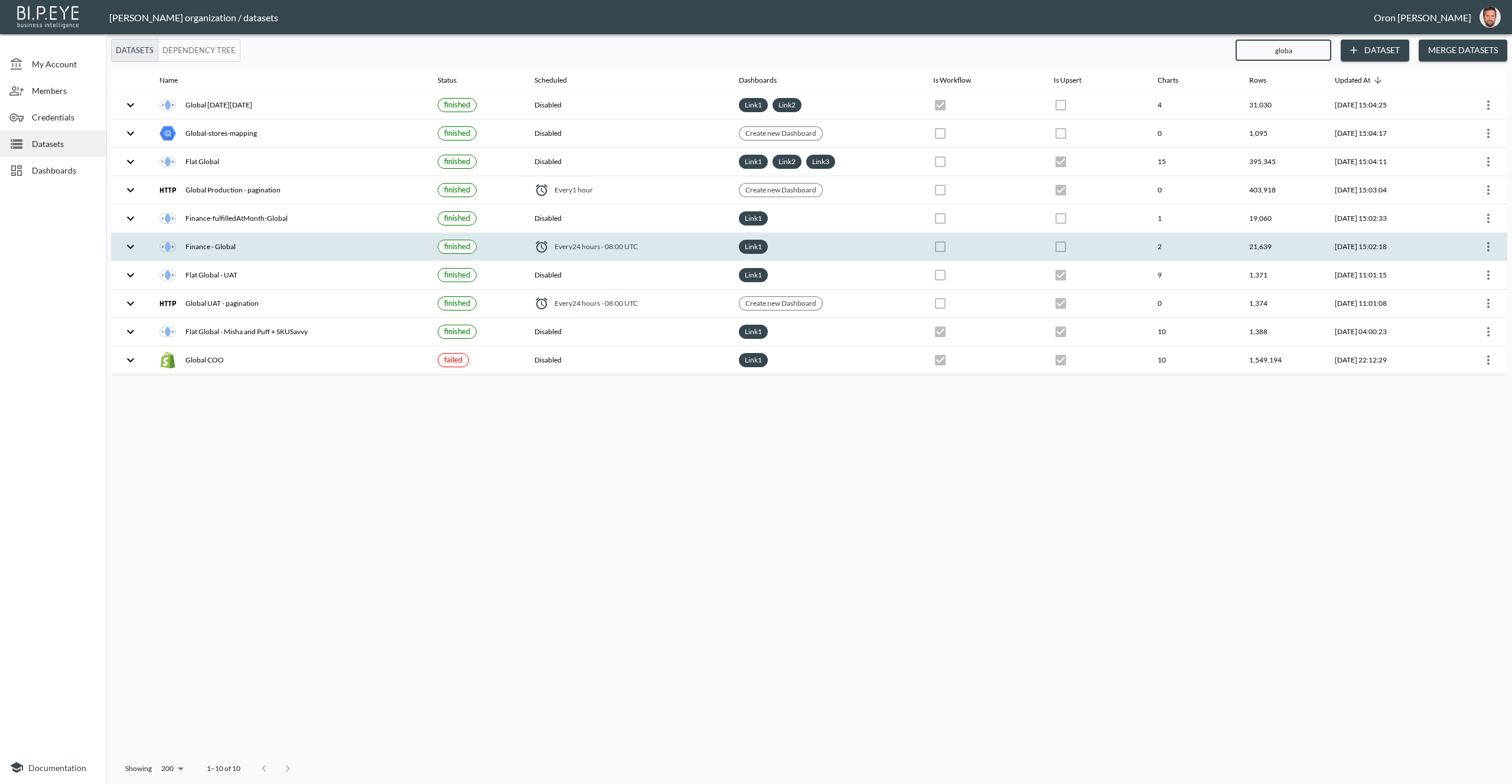
type input "globa"
click at [1491, 246] on icon "more" at bounding box center [1488, 246] width 14 height 14
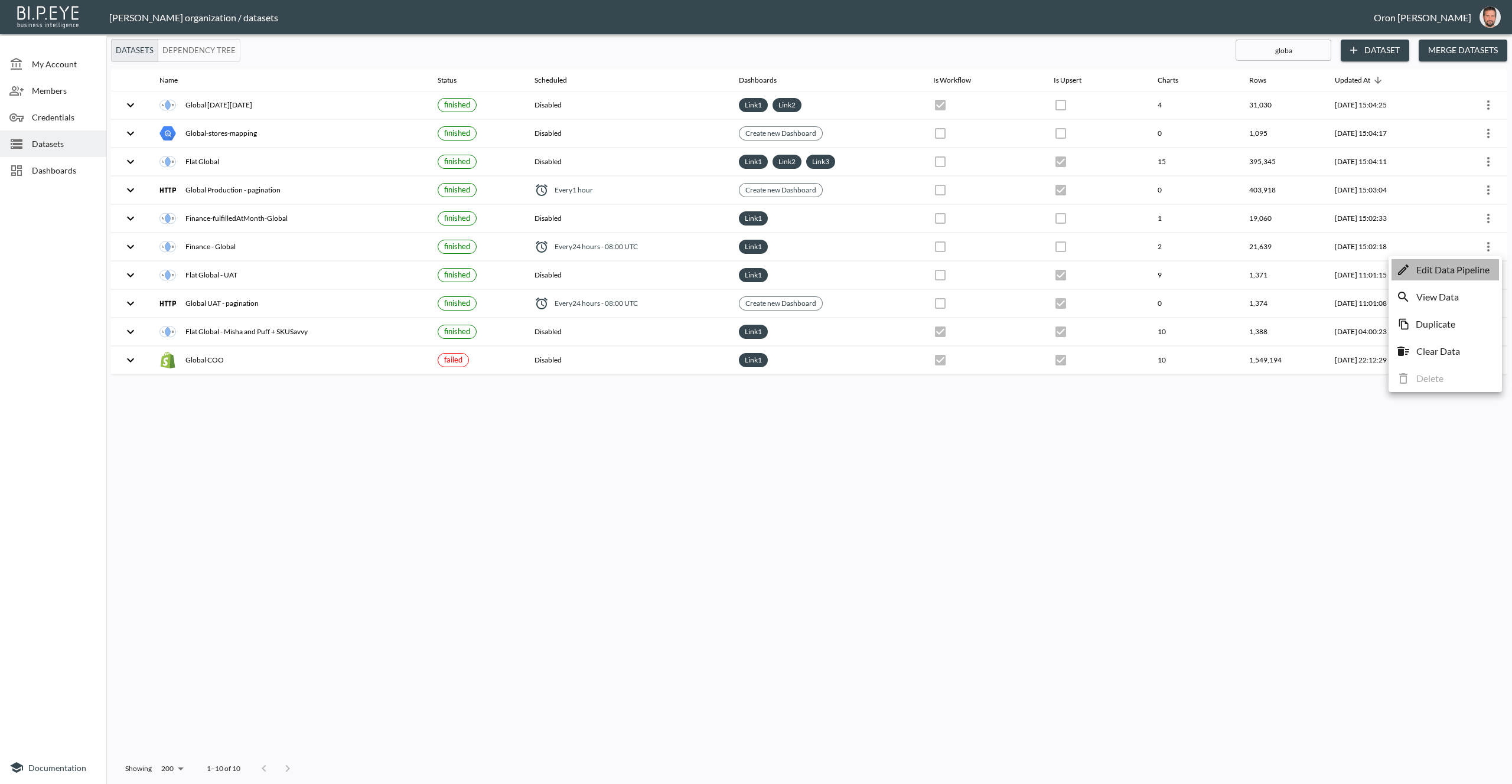
click at [1477, 271] on p "Edit Data Pipeline" at bounding box center [1454, 269] width 74 height 14
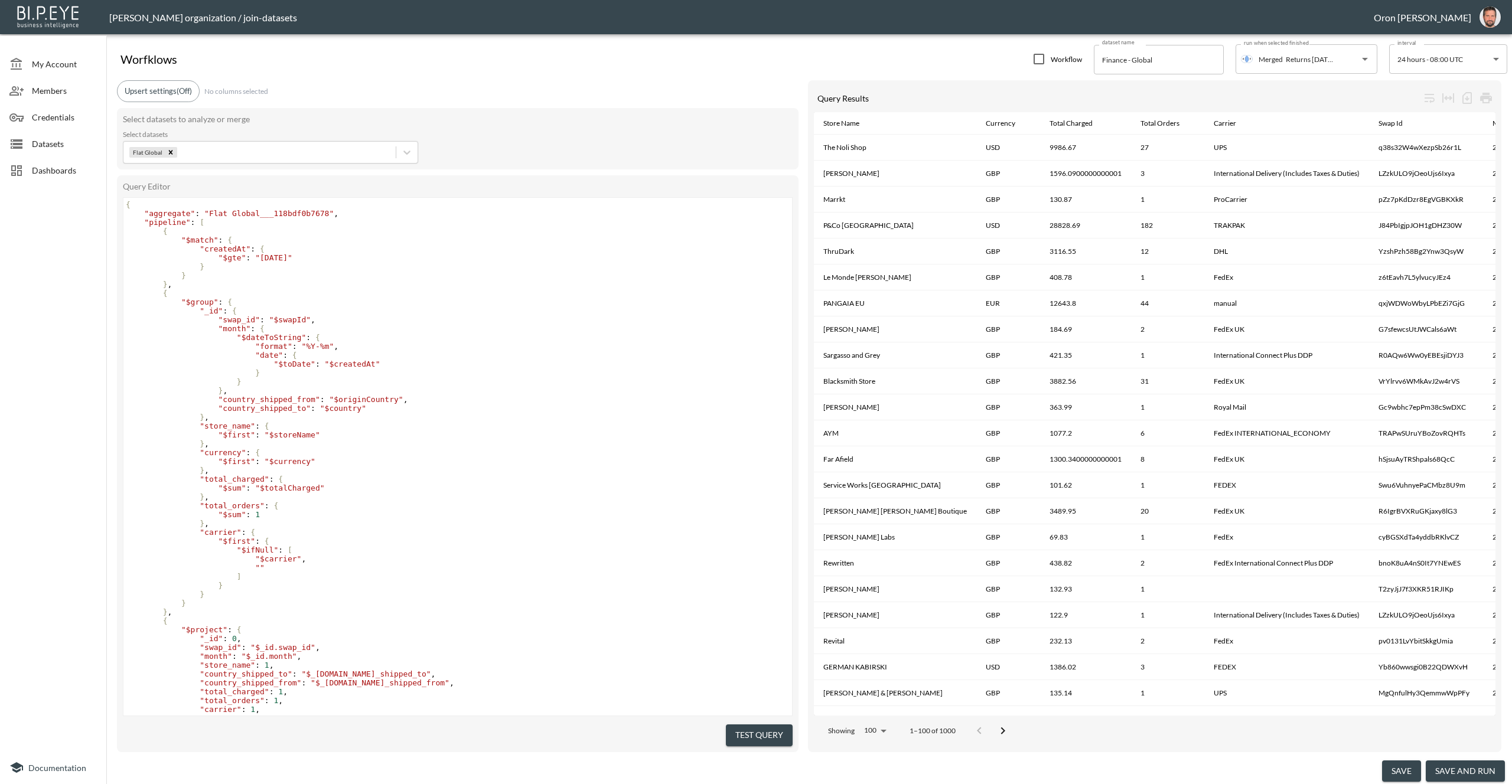
scroll to position [58, 0]
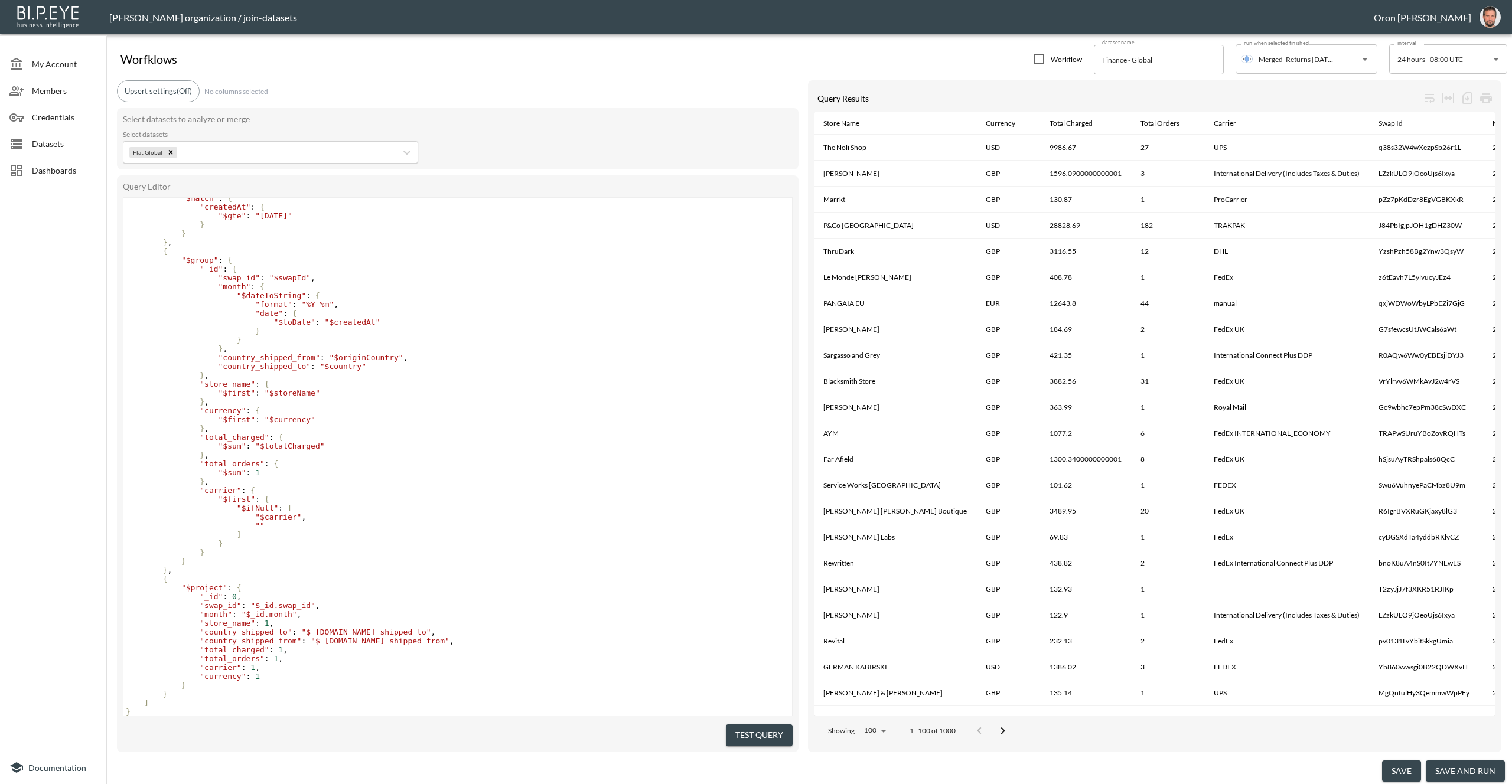
click at [380, 637] on span ""$_id.country_shipped_from"" at bounding box center [380, 641] width 139 height 9
type textarea "country_shipped_from"
click at [380, 637] on span ""$_id.country_shipped_from"" at bounding box center [380, 641] width 139 height 9
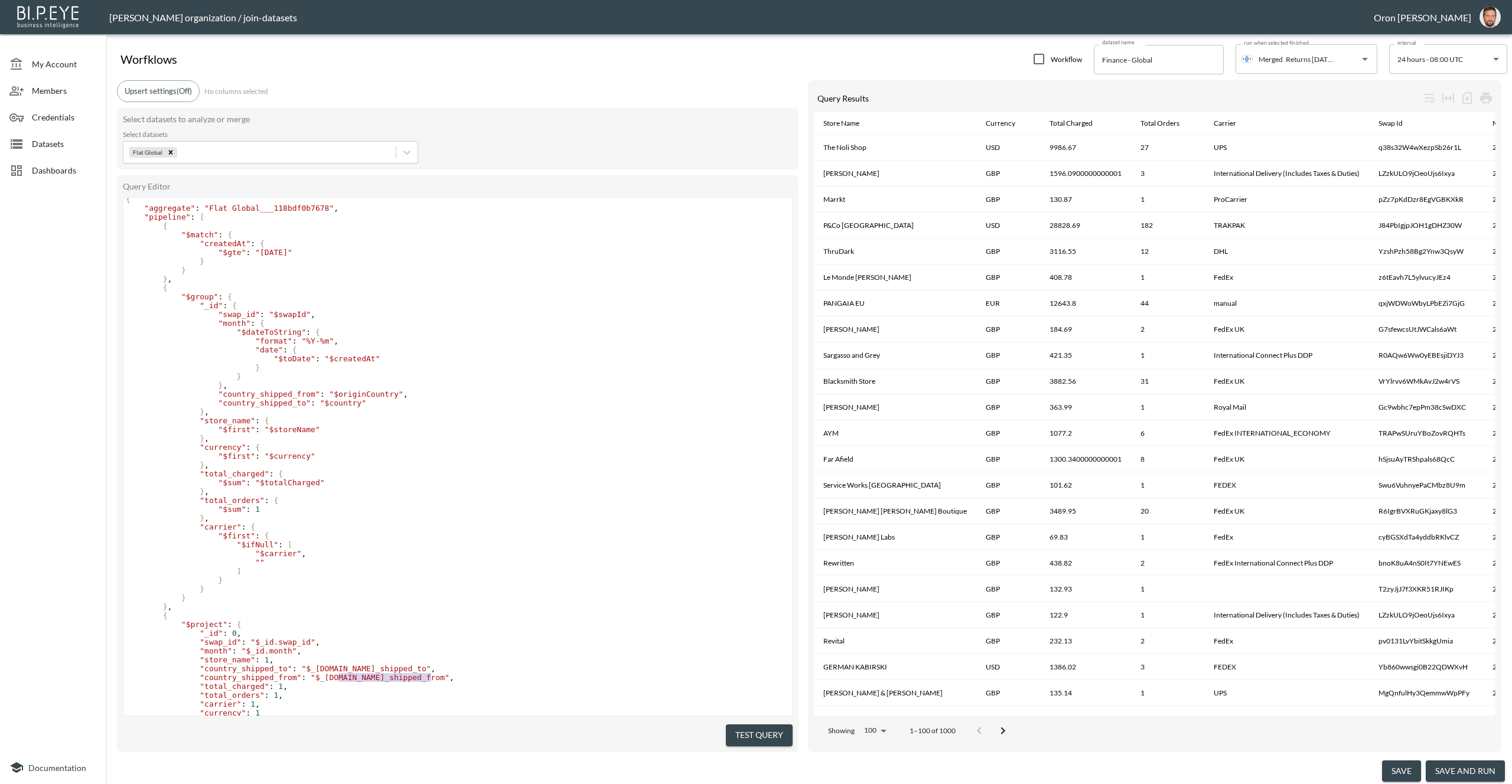
scroll to position [5, 0]
click at [394, 398] on span ""$originCountry"" at bounding box center [366, 395] width 74 height 9
type textarea "originCountry"
click at [394, 398] on span ""$originCountry"" at bounding box center [366, 395] width 74 height 9
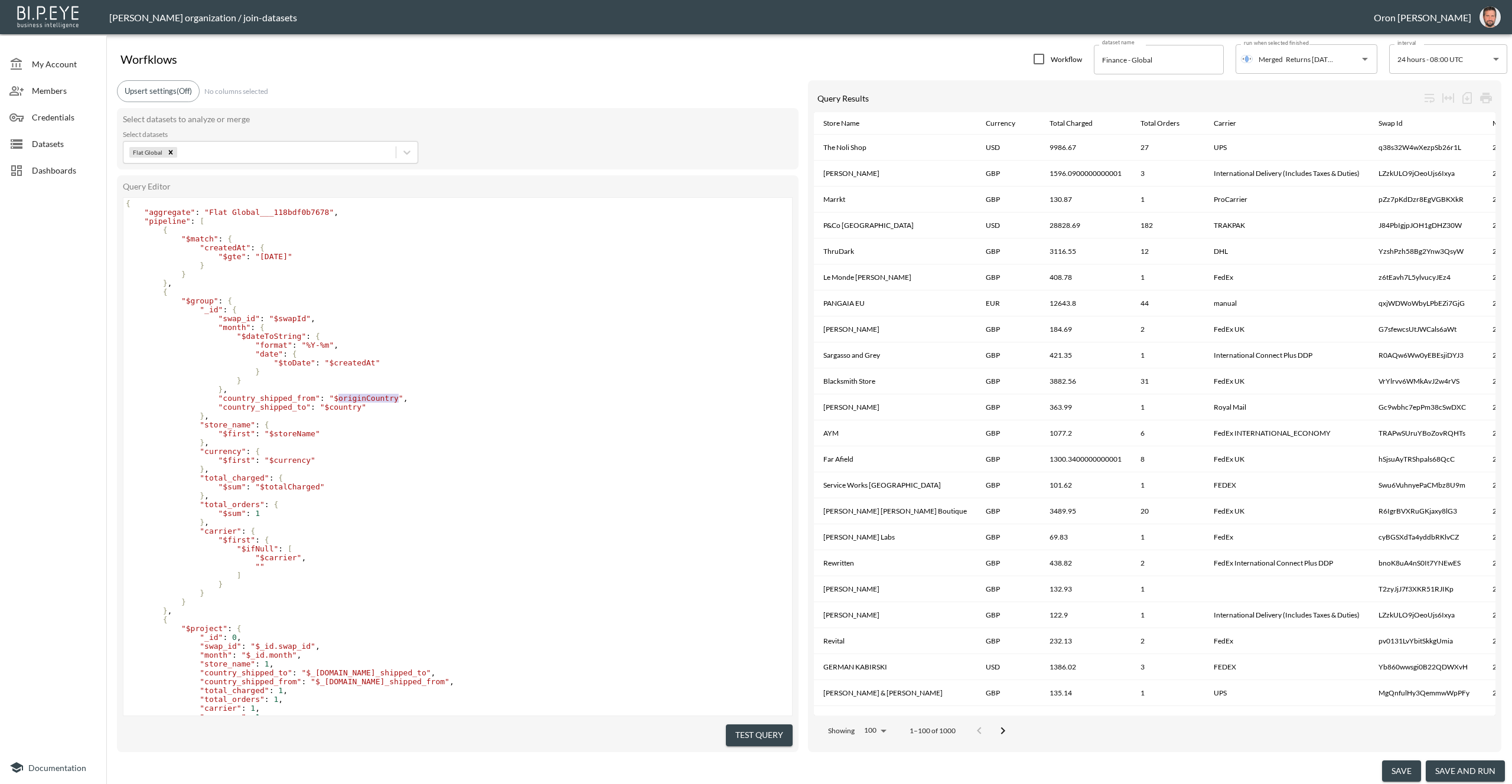
click at [335, 410] on span ""$country"" at bounding box center [344, 407] width 46 height 9
type textarea "country_shipped_from": "$originCountry", "country_shipped_to":"
drag, startPoint x: 246, startPoint y: 399, endPoint x: 313, endPoint y: 406, distance: 67.4
click at [313, 406] on div "{ "aggregate" : "Flat Global___118bdf0b7678" , "pipeline" : [ { "$match" : { "c…" at bounding box center [458, 478] width 669 height 558
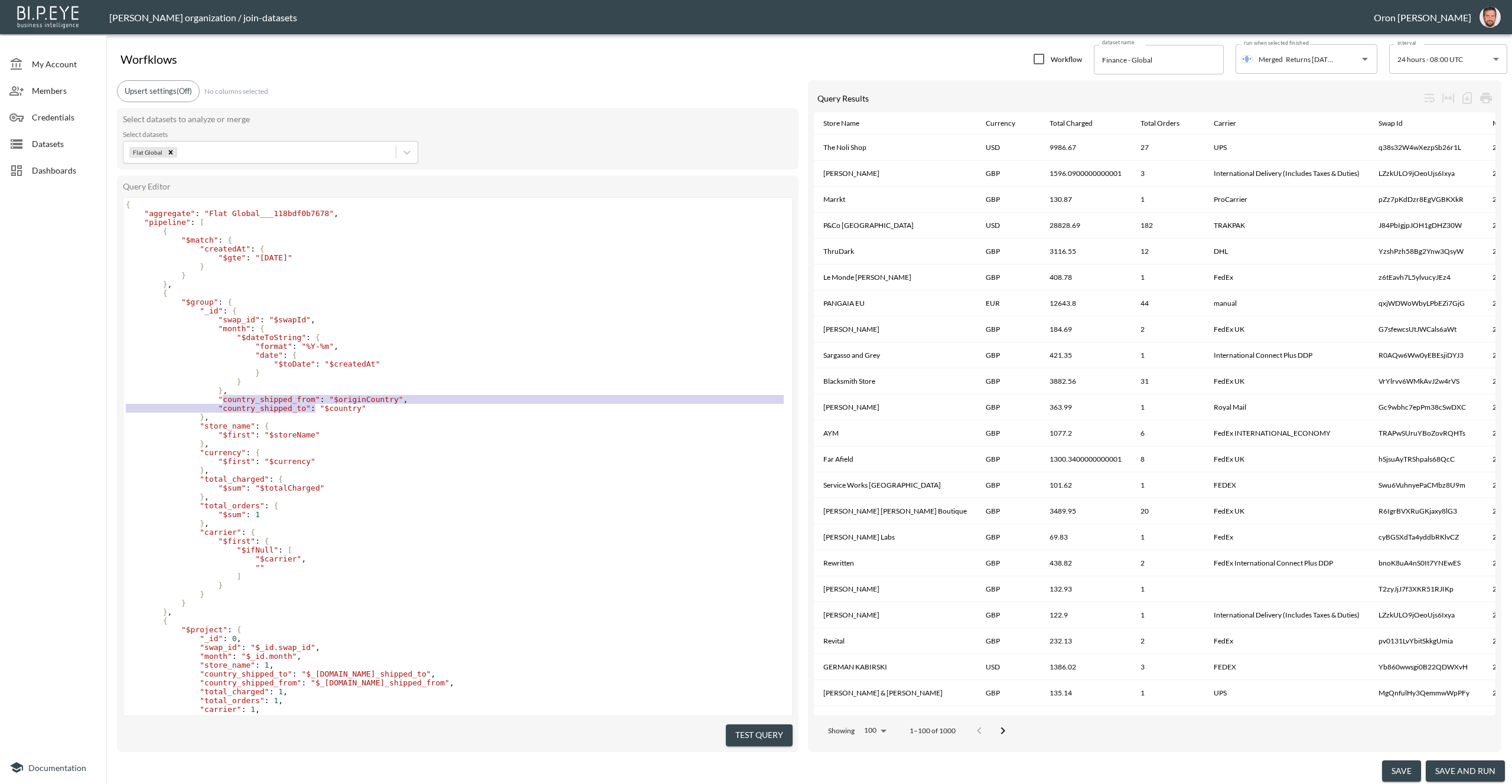
click at [60, 172] on span "Dashboards" at bounding box center [64, 170] width 65 height 12
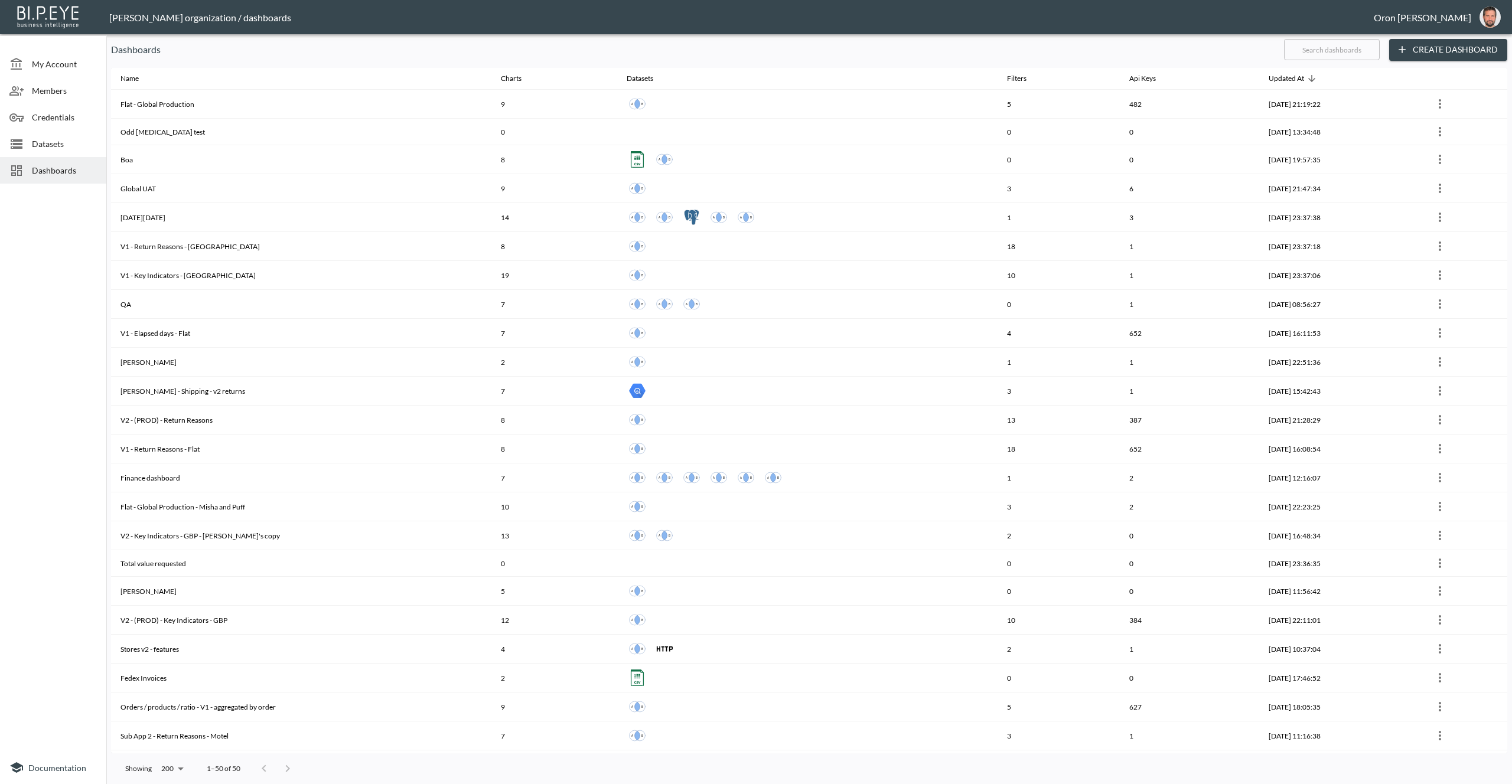
click at [1329, 53] on input "text" at bounding box center [1332, 50] width 96 height 29
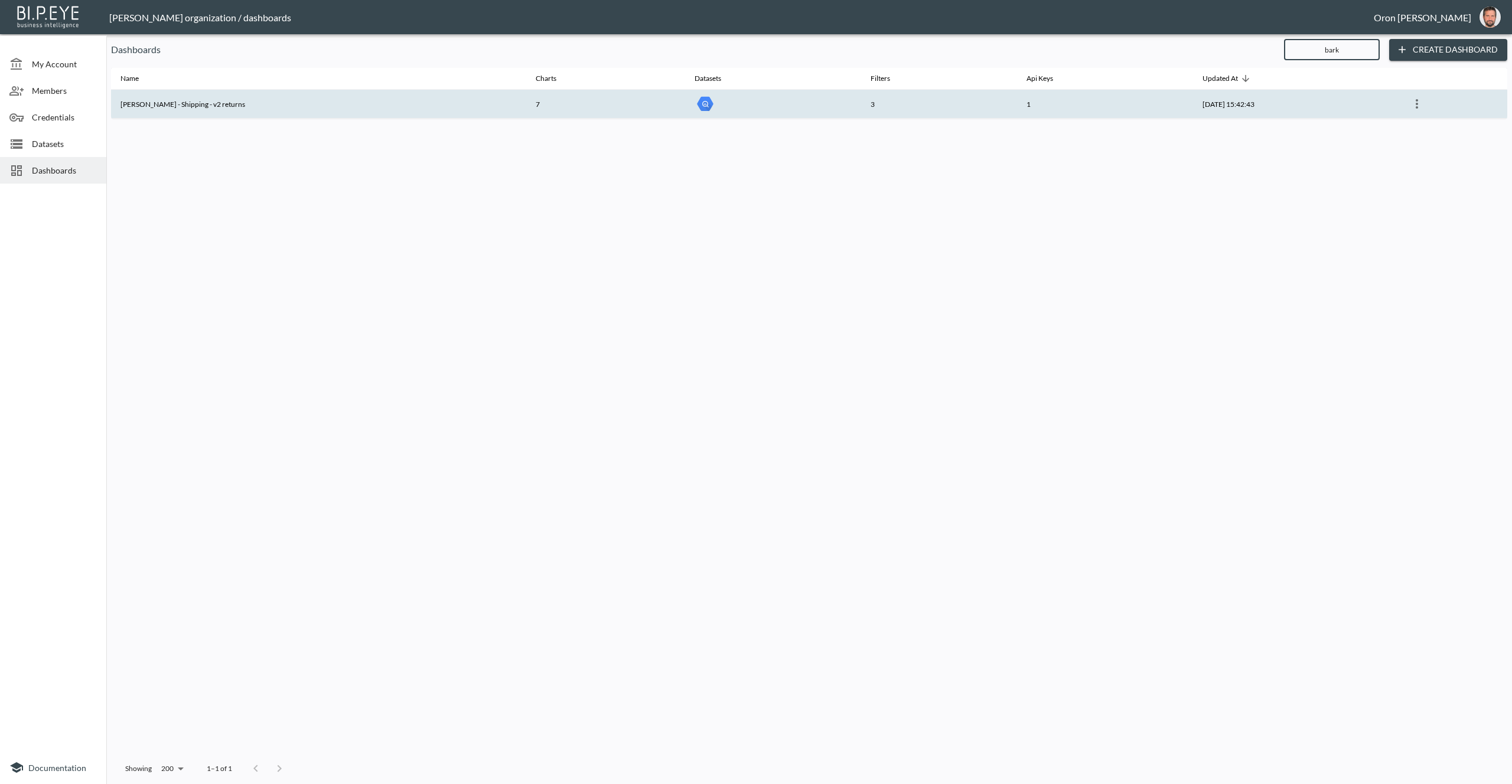
type input "bark"
click at [1093, 97] on th "1" at bounding box center [1105, 103] width 176 height 29
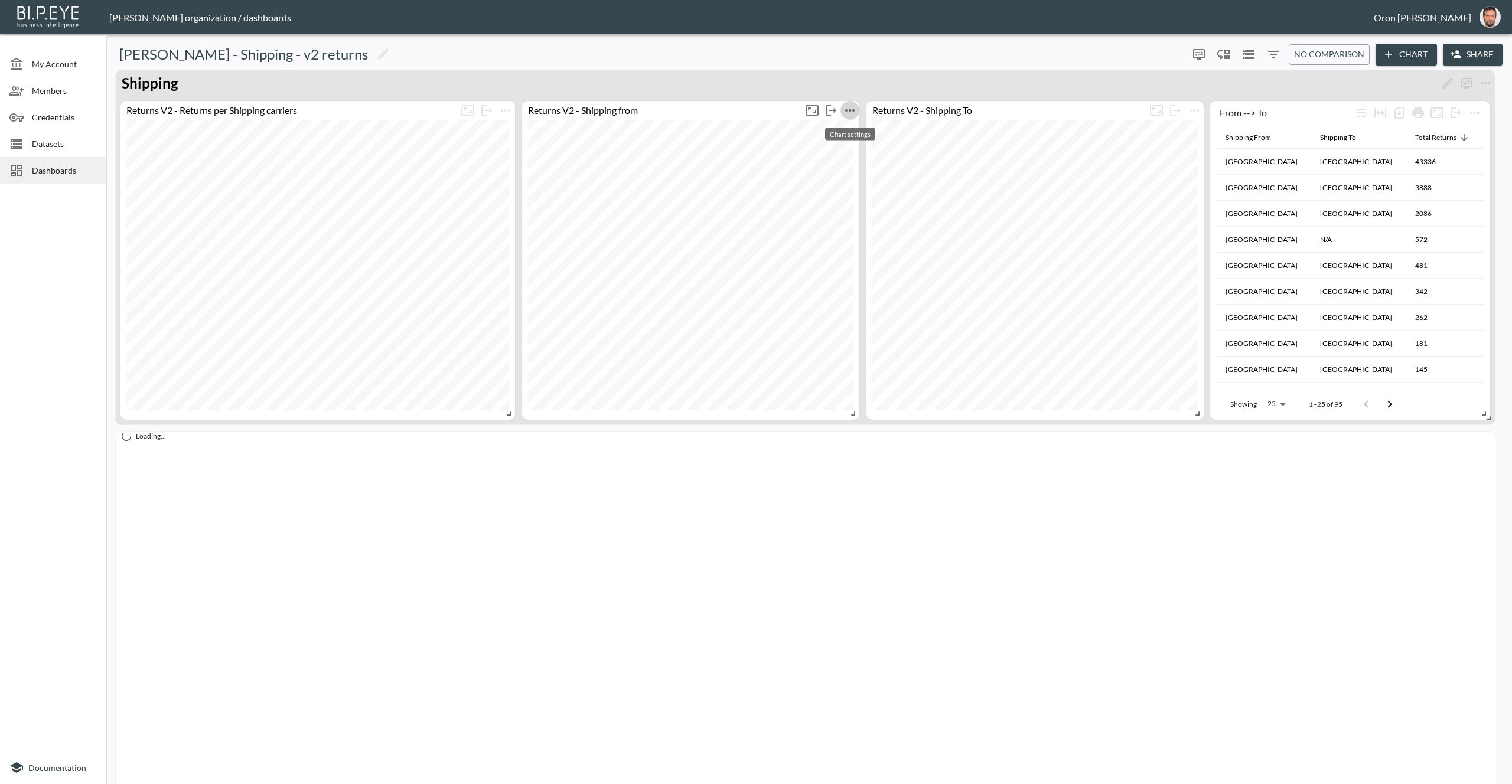
click at [848, 107] on icon "more" at bounding box center [850, 110] width 14 height 14
click at [845, 127] on p "Edit" at bounding box center [838, 133] width 17 height 14
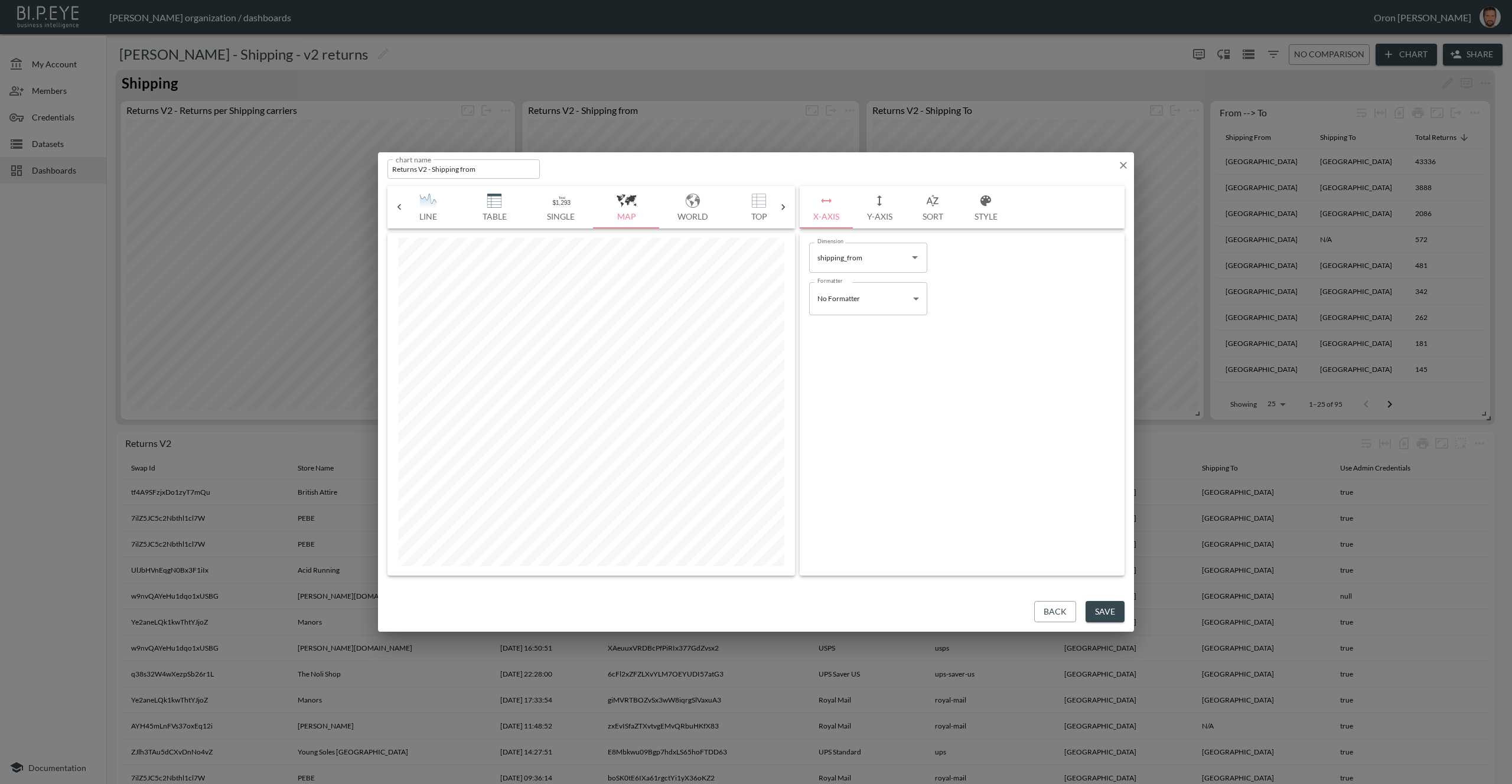
scroll to position [0, 309]
click at [677, 204] on img "button" at bounding box center [672, 200] width 47 height 14
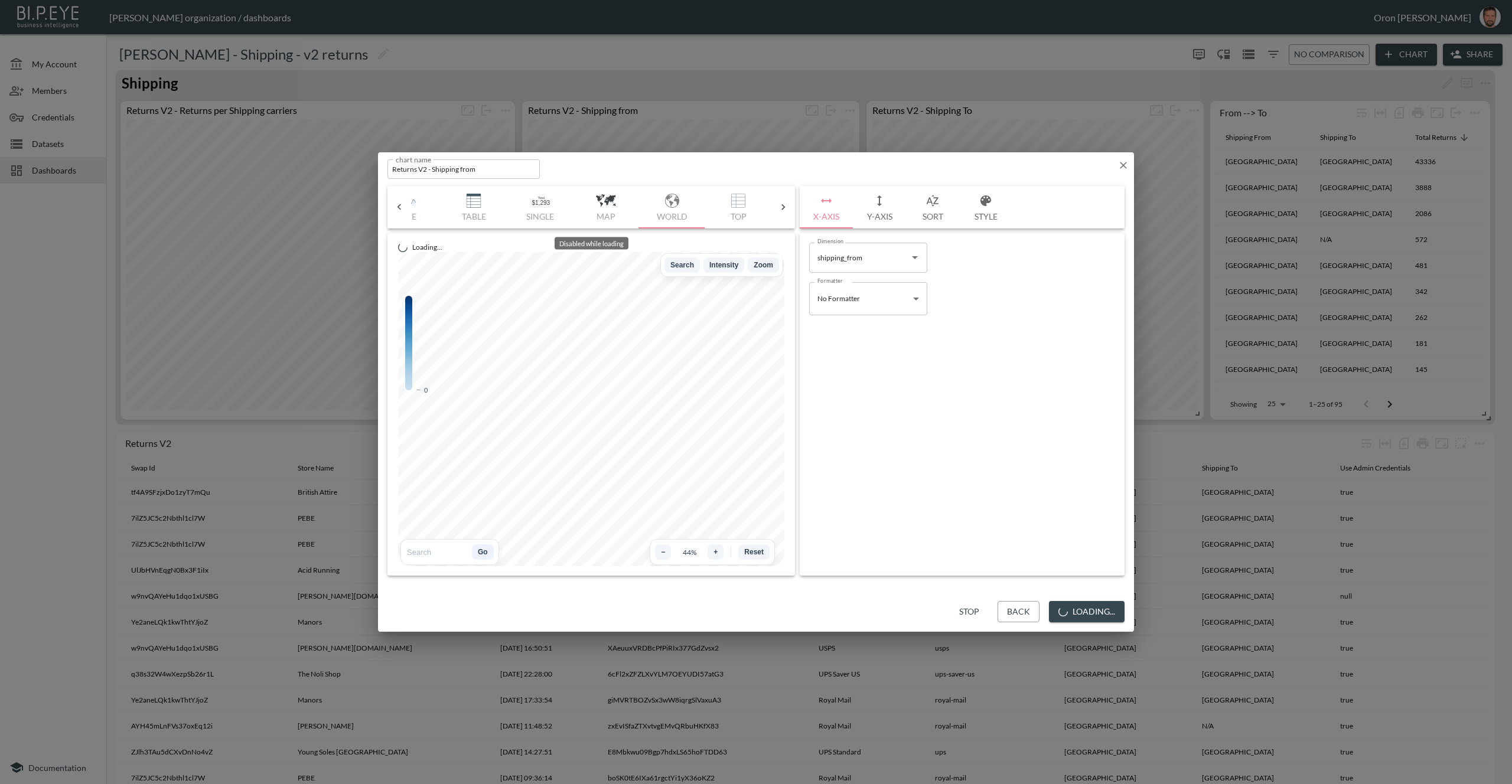
scroll to position [0, 313]
click at [1114, 605] on button "Save" at bounding box center [1105, 613] width 39 height 22
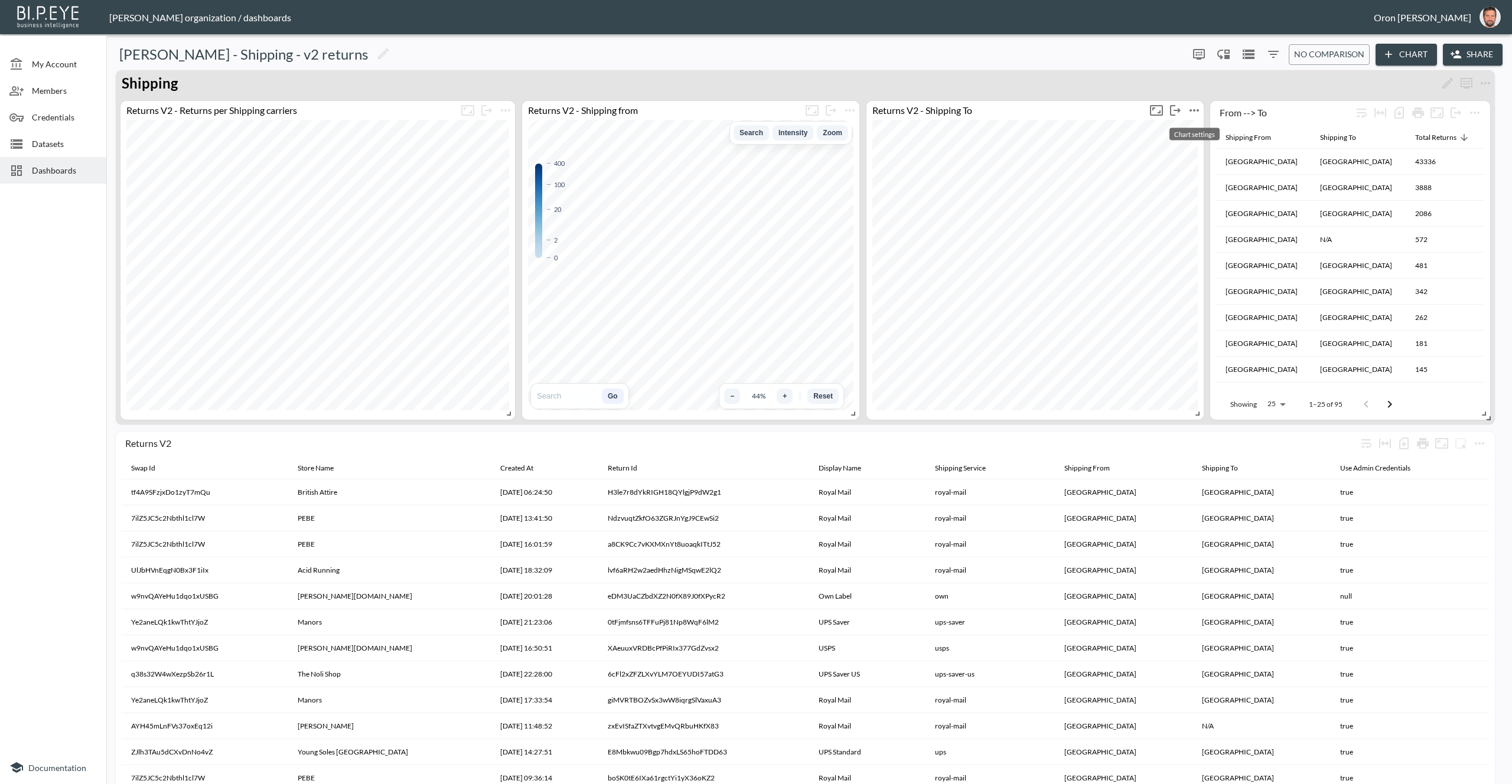
click at [1196, 111] on icon "more" at bounding box center [1194, 110] width 14 height 14
click at [1188, 127] on p "Edit" at bounding box center [1181, 133] width 17 height 14
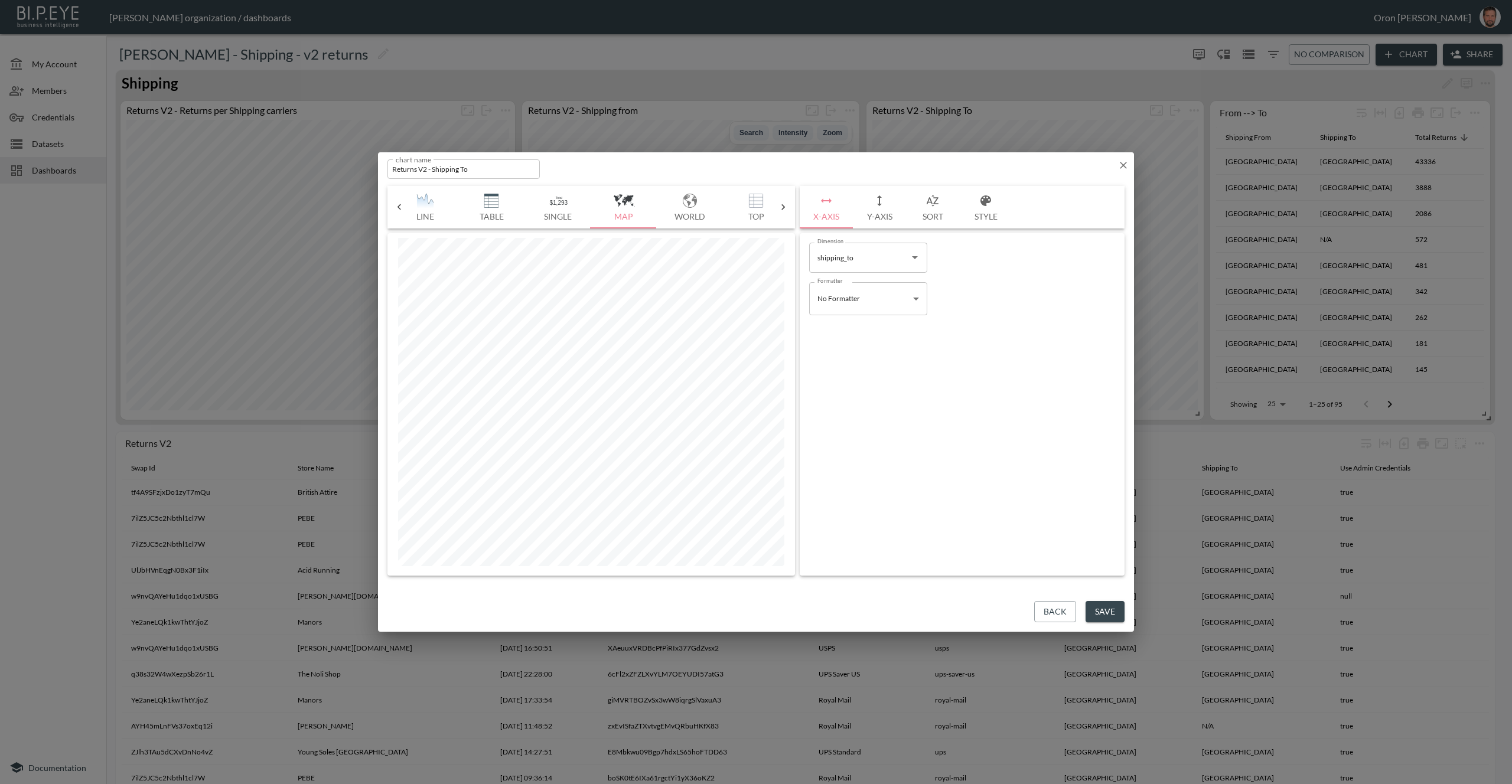
scroll to position [0, 305]
click at [670, 209] on button "World" at bounding box center [675, 207] width 66 height 42
click at [1089, 614] on button "Save" at bounding box center [1105, 613] width 39 height 22
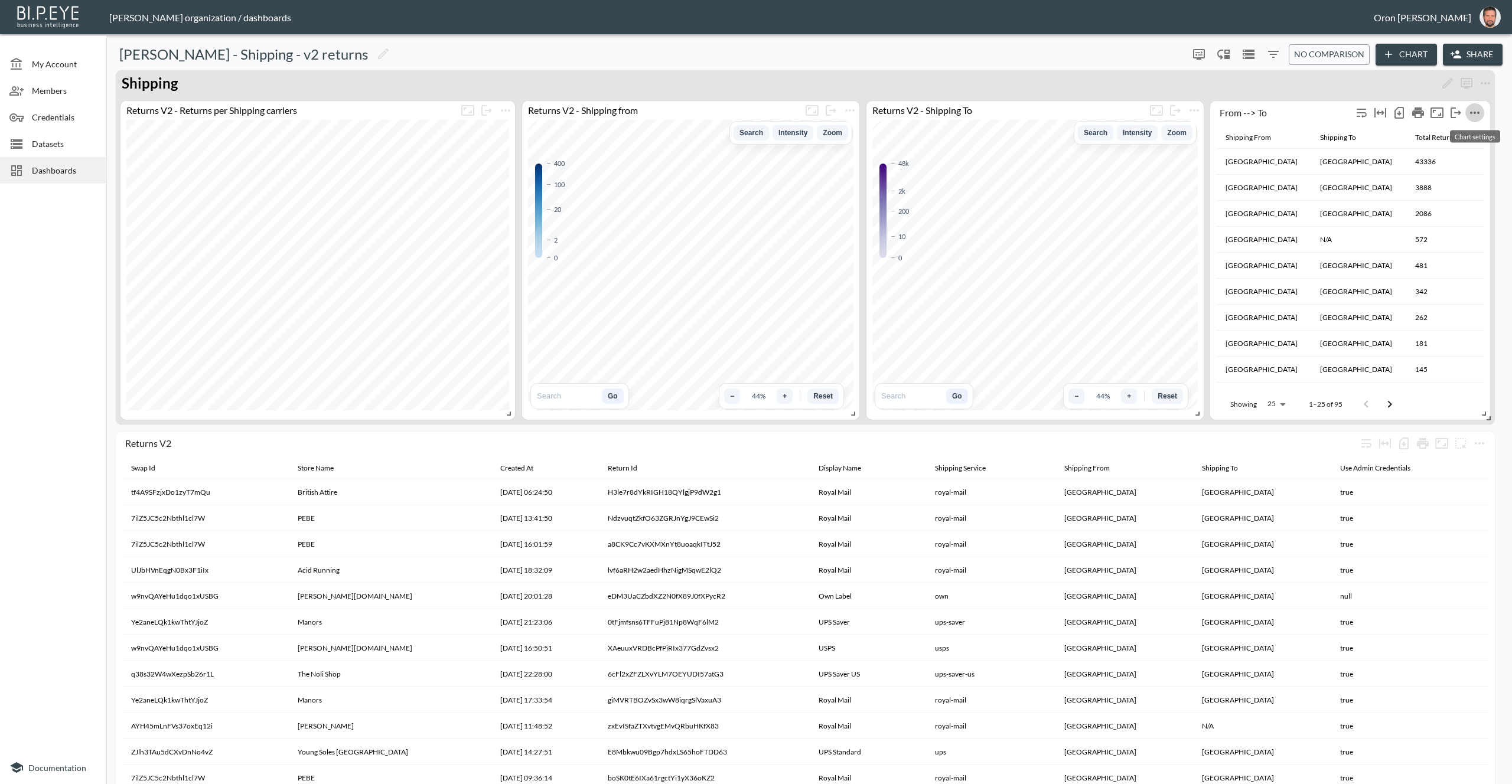
click at [1478, 111] on icon "more" at bounding box center [1474, 112] width 14 height 14
click at [1461, 130] on li "Edit" at bounding box center [1453, 135] width 92 height 21
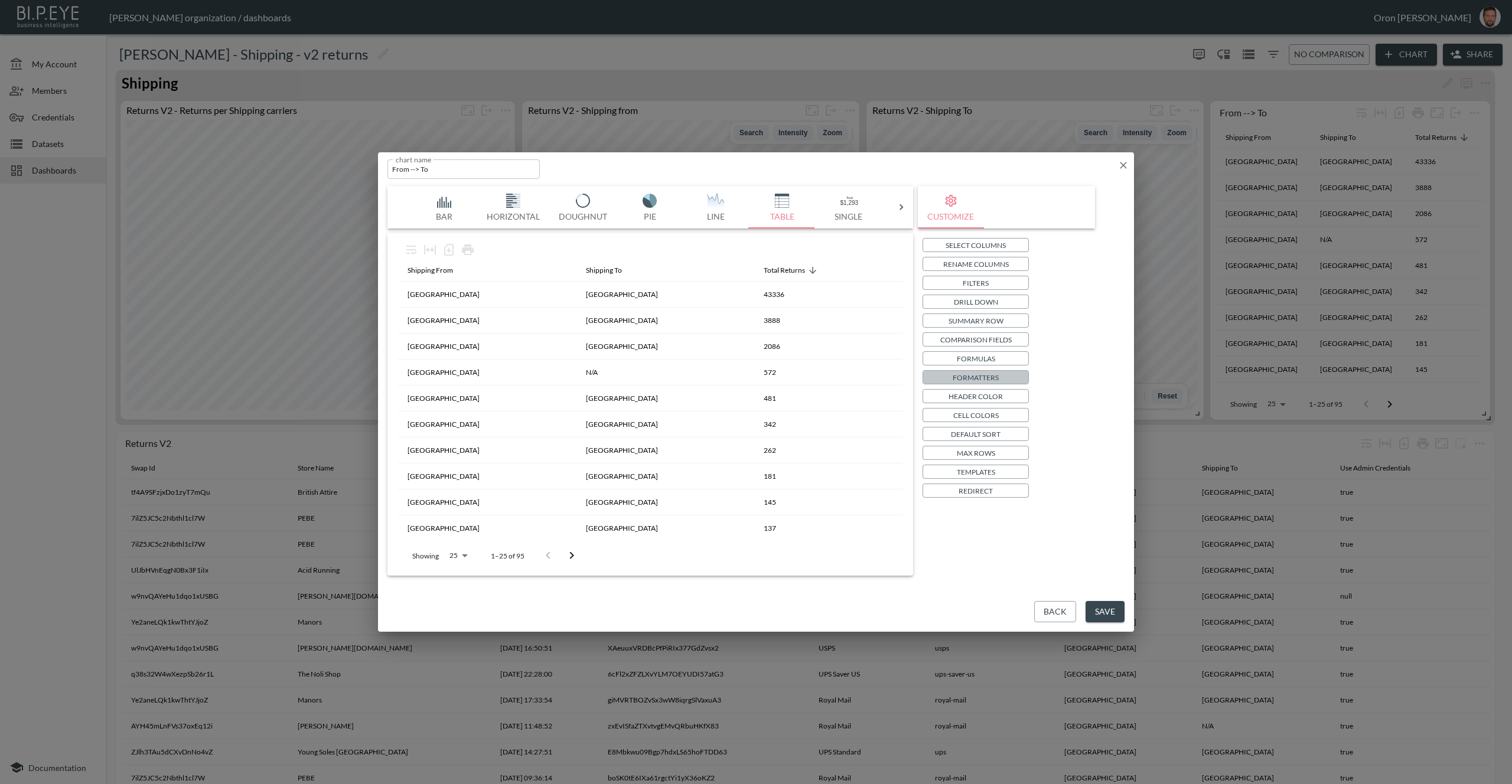
click at [1005, 375] on button "Formatters" at bounding box center [976, 377] width 106 height 14
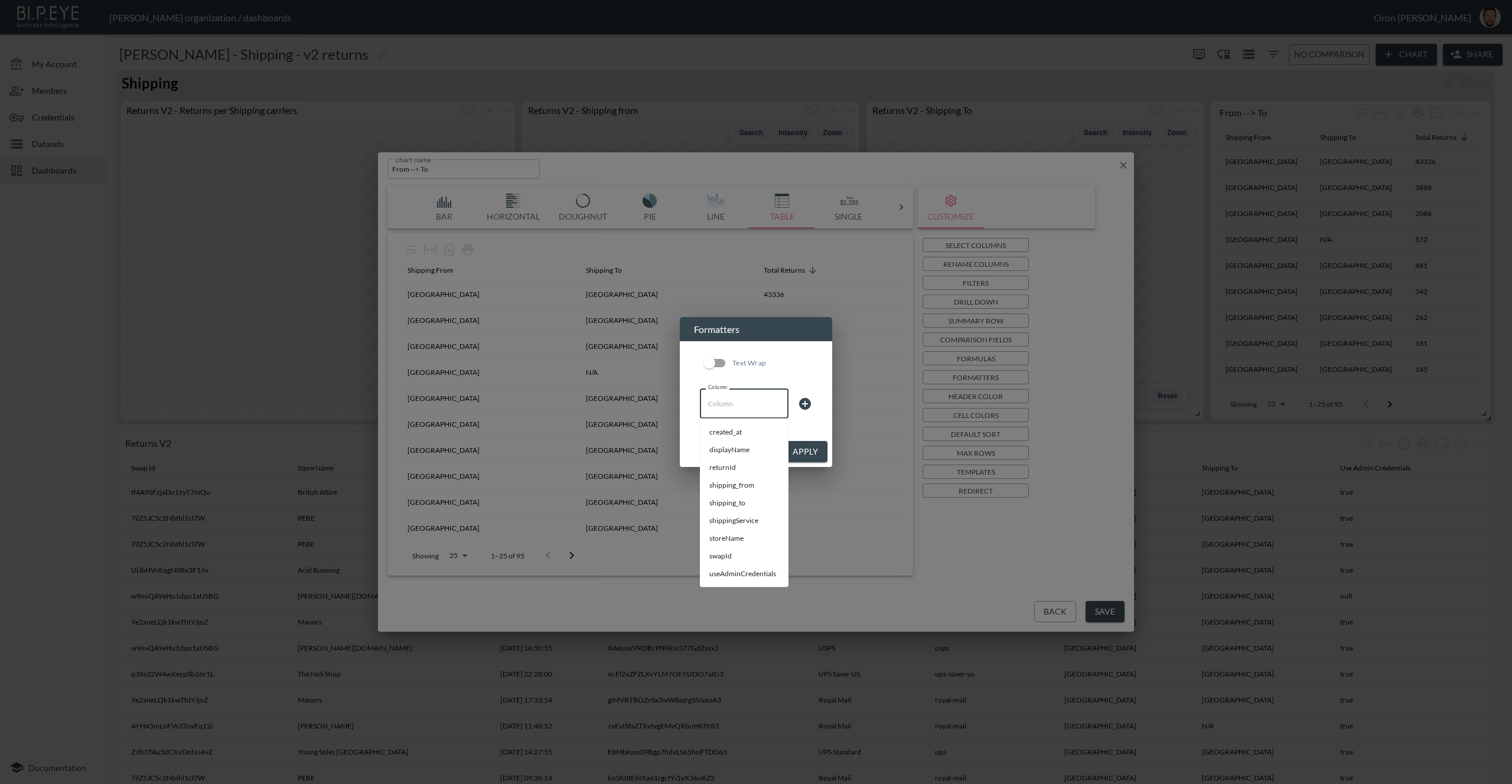
click at [713, 396] on div "Column Column" at bounding box center [744, 404] width 88 height 29
click at [751, 481] on li "shipping_from" at bounding box center [744, 485] width 88 height 18
type input "shipping_from"
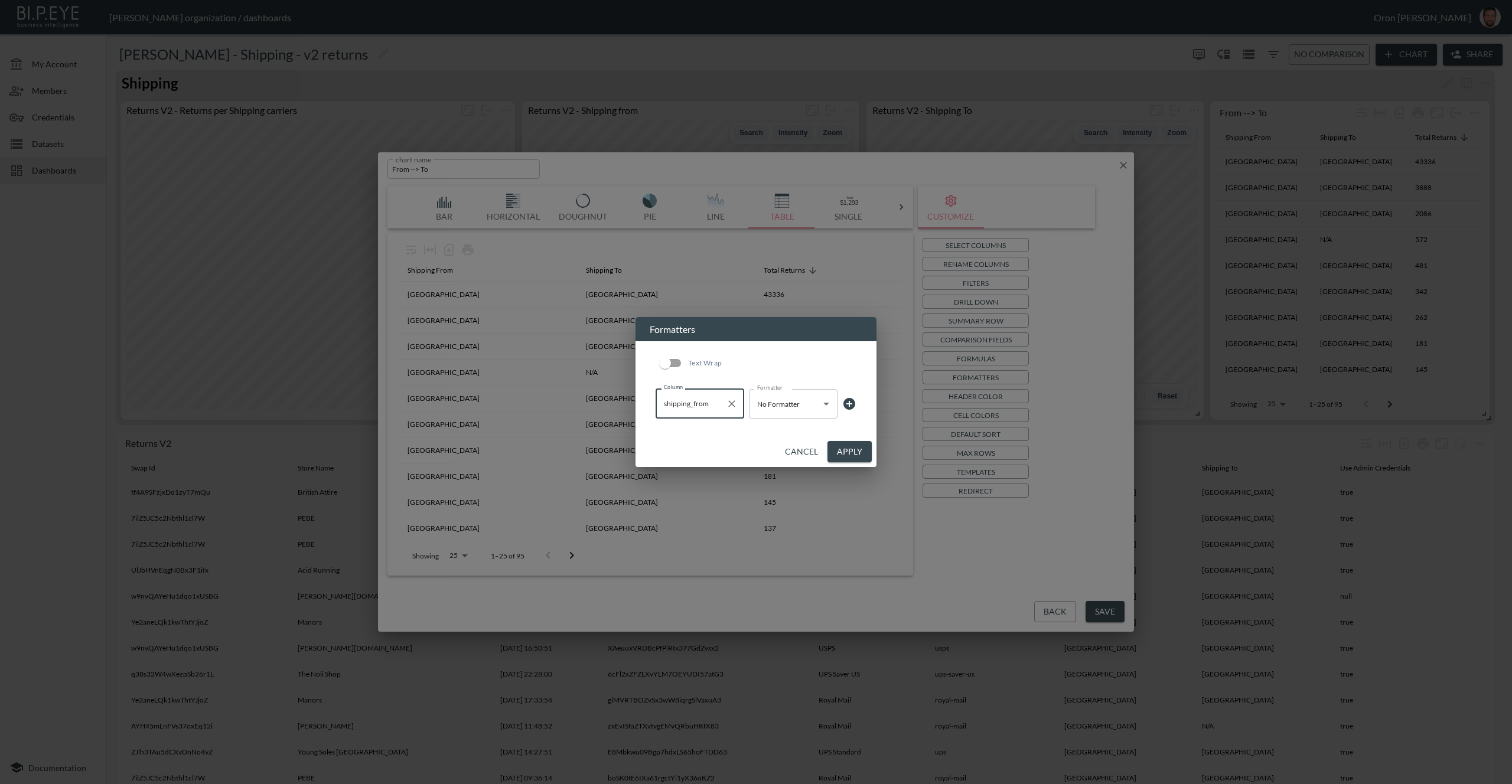
click at [777, 406] on body "BI.P.EYE, Interactive Analytics Dashboards - app Zach Bailet organization / das…" at bounding box center [756, 392] width 1512 height 784
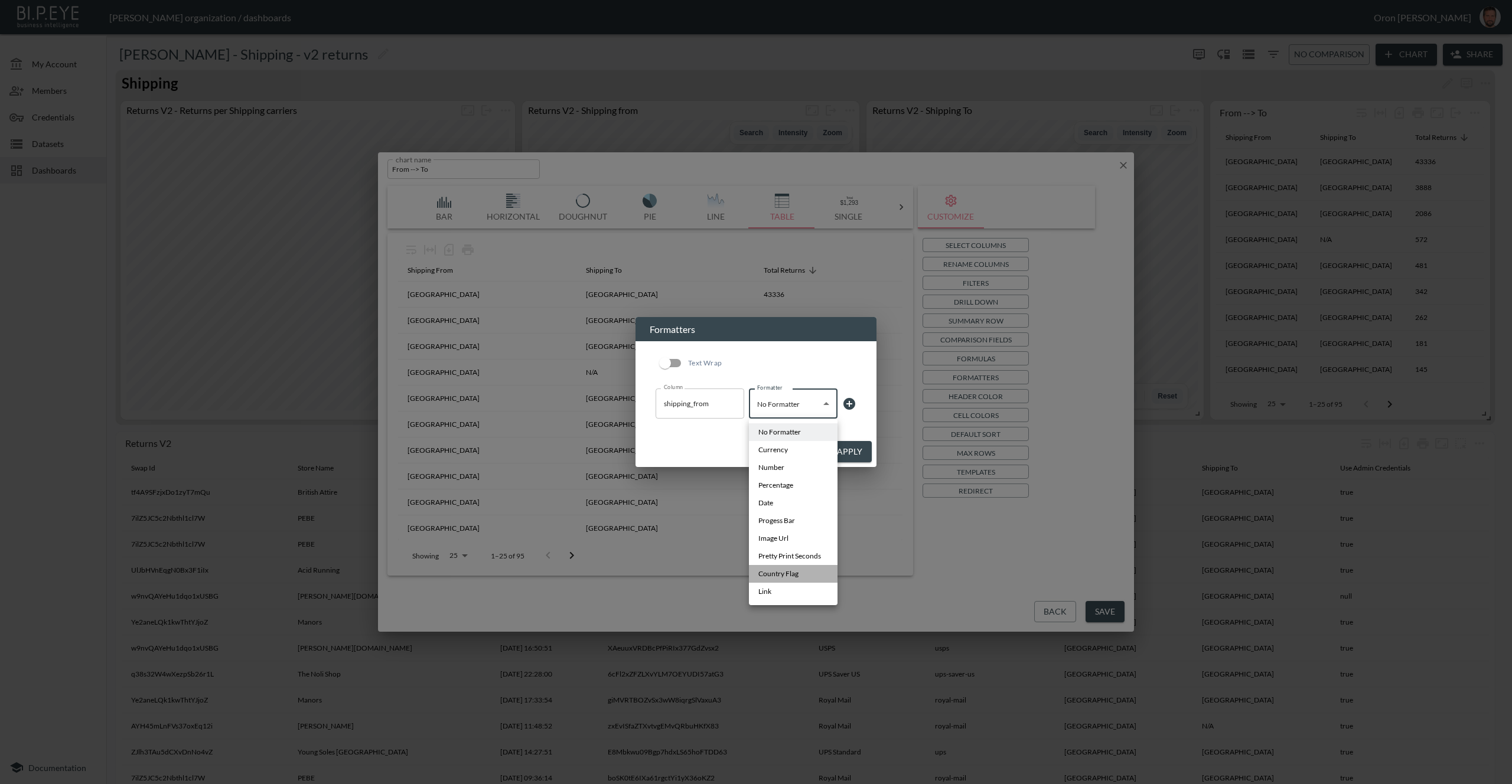
drag, startPoint x: 789, startPoint y: 572, endPoint x: 813, endPoint y: 551, distance: 31.9
click at [790, 572] on span "Country Flag" at bounding box center [779, 574] width 41 height 11
type input "Country Flag"
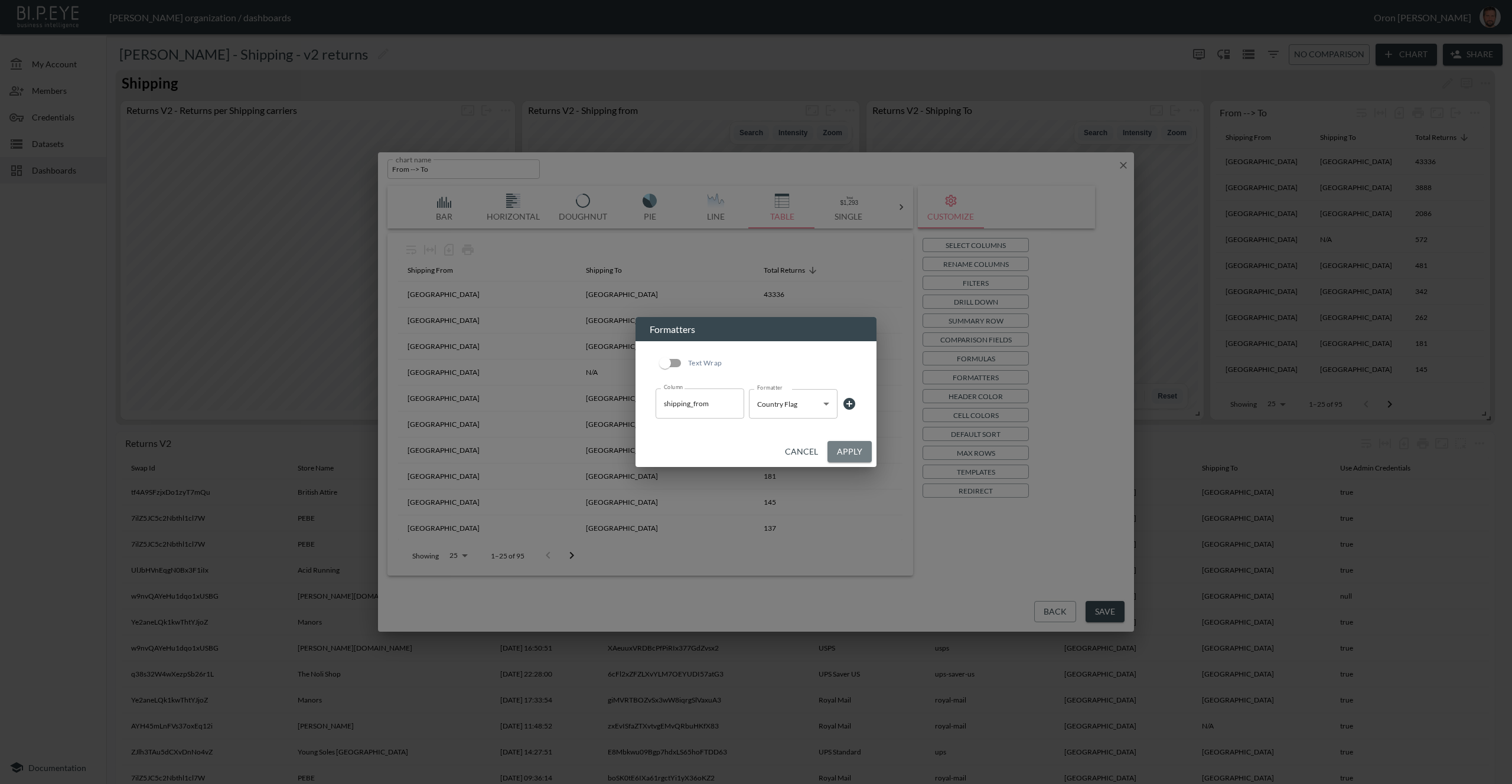
click at [846, 446] on button "Apply" at bounding box center [850, 452] width 44 height 22
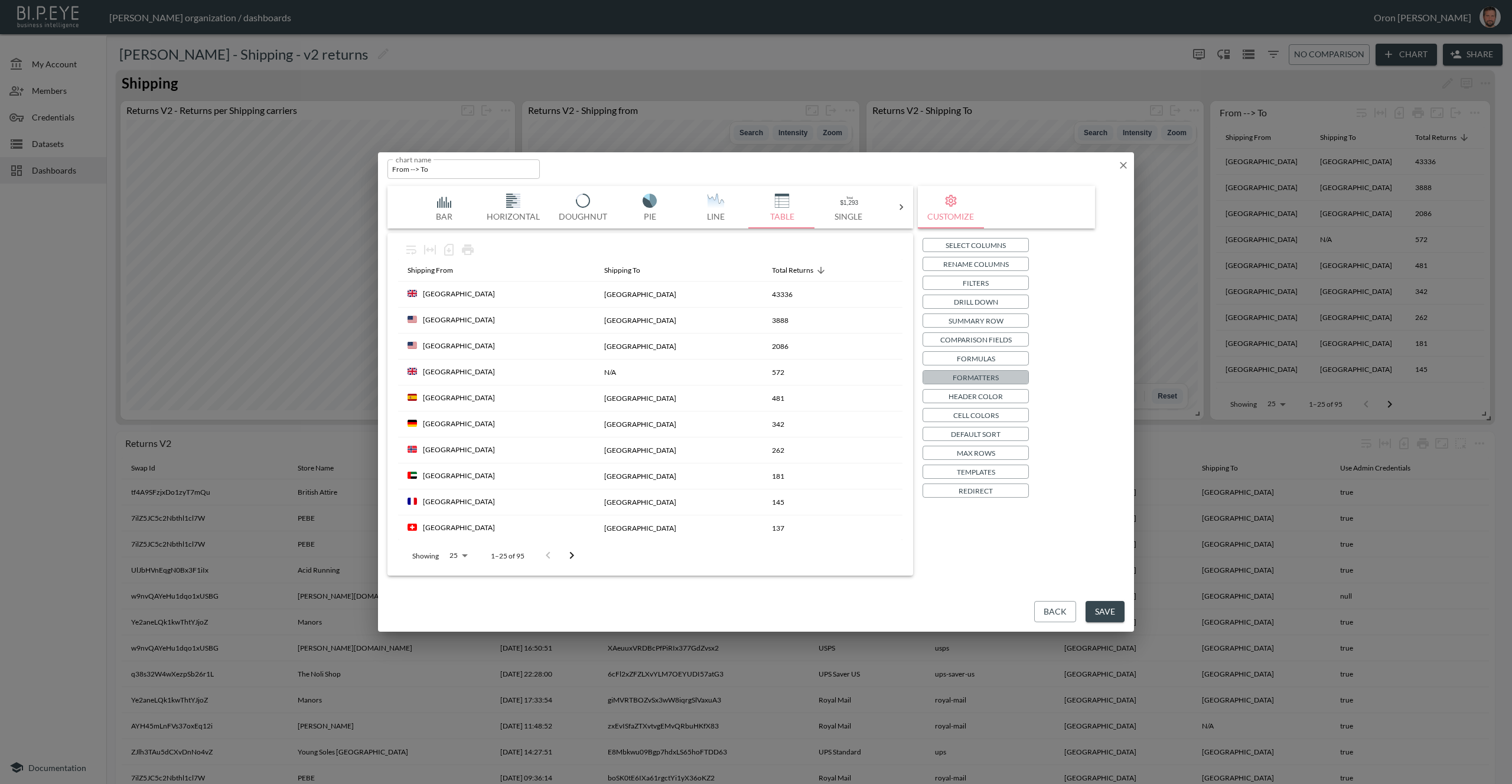
click at [998, 376] on p "Formatters" at bounding box center [976, 377] width 46 height 12
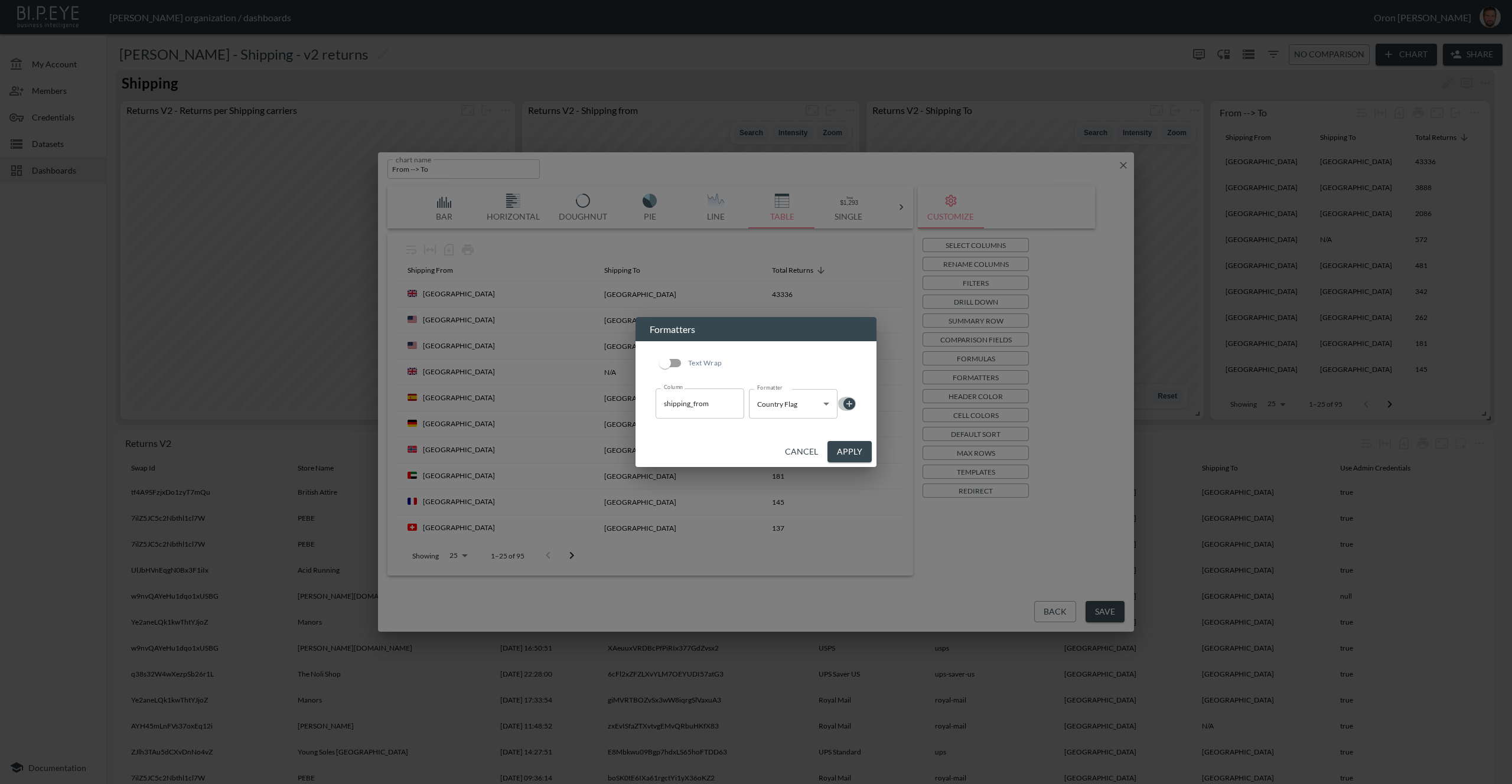
click at [851, 403] on icon at bounding box center [850, 404] width 12 height 12
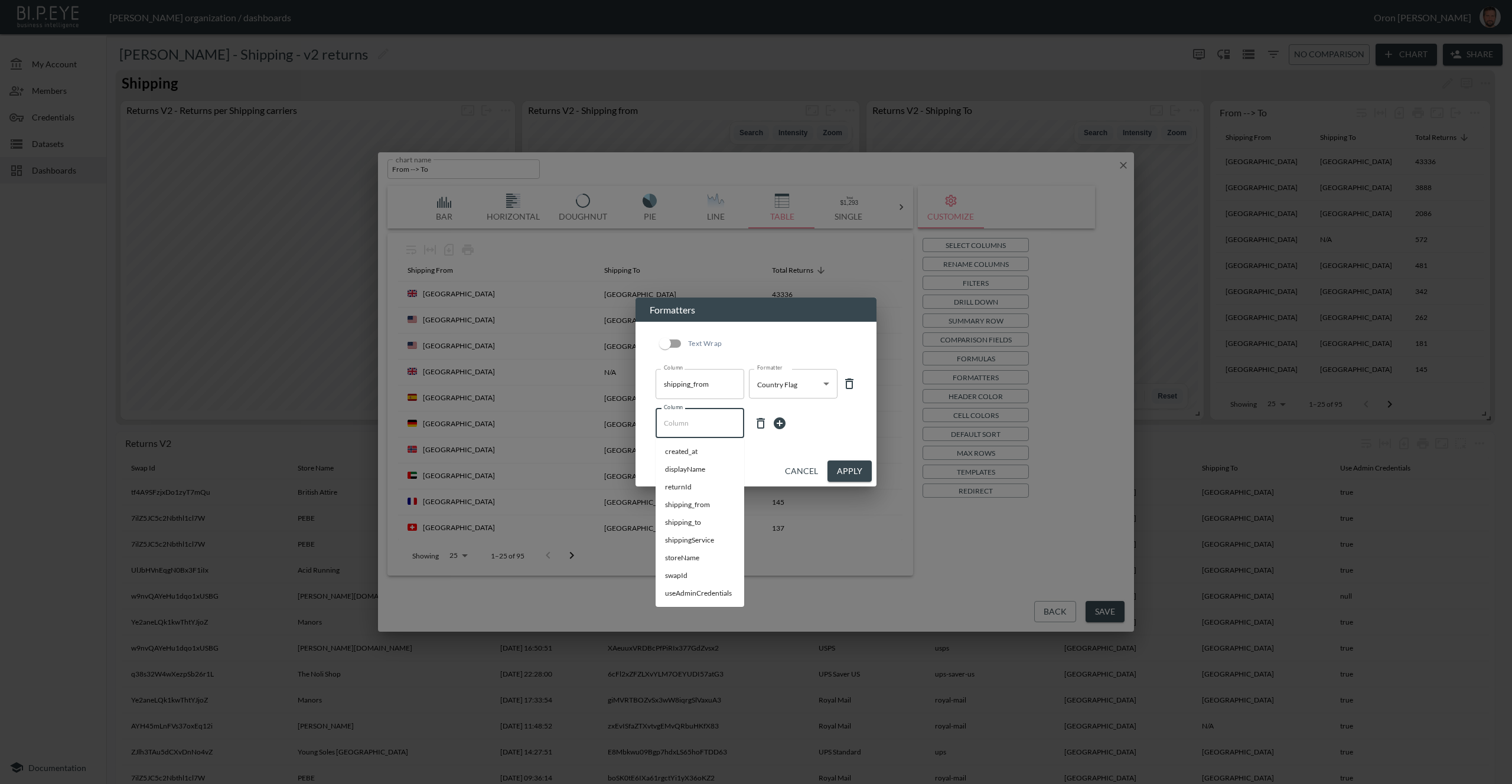
click at [678, 427] on input "Column" at bounding box center [699, 423] width 78 height 19
click at [699, 528] on li "shipping_to" at bounding box center [700, 522] width 88 height 18
type input "shipping_to"
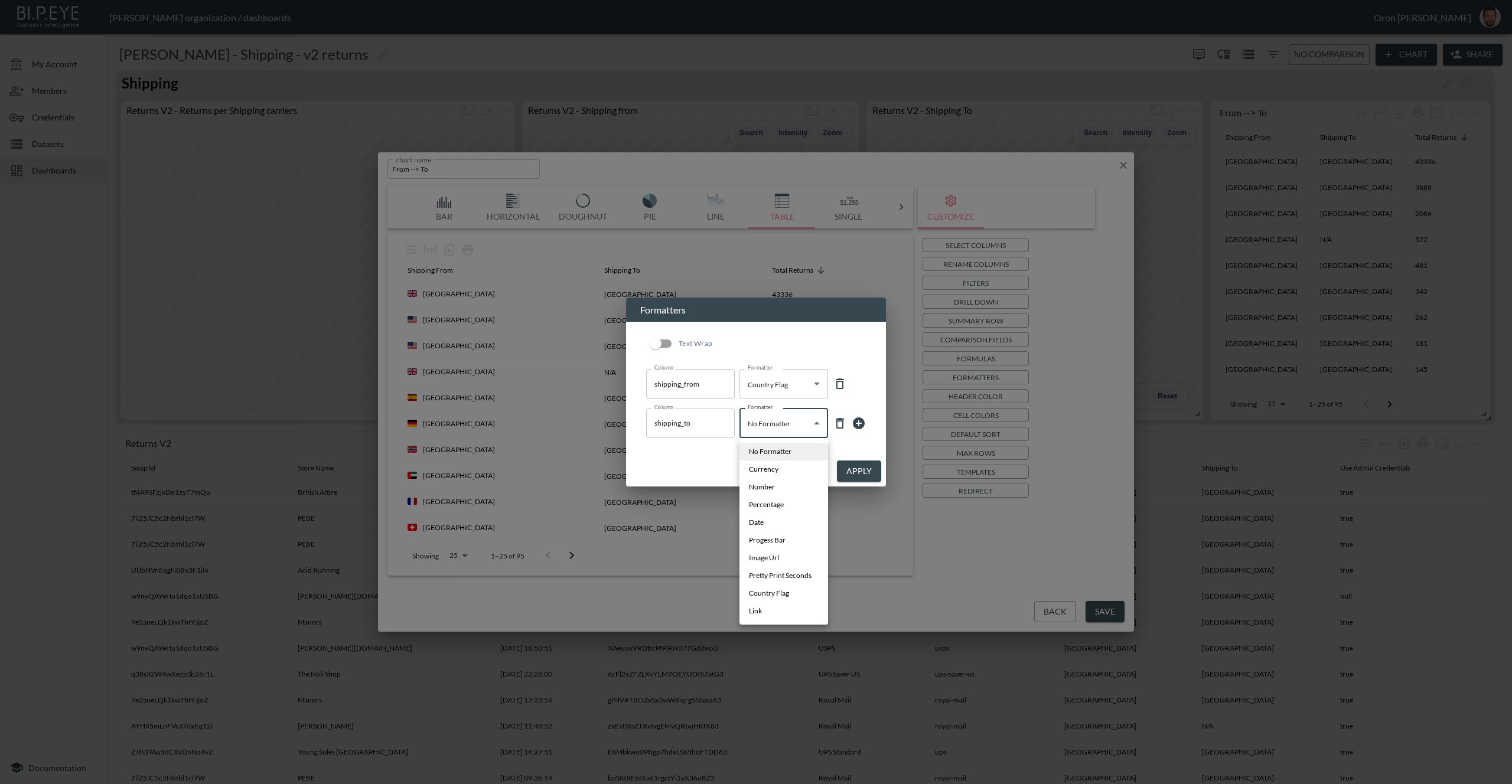
click at [763, 427] on body "BI.P.EYE, Interactive Analytics Dashboards - app Zach Bailet organization / das…" at bounding box center [756, 392] width 1512 height 784
click at [790, 594] on li "Country Flag" at bounding box center [784, 593] width 88 height 18
type input "Country Flag"
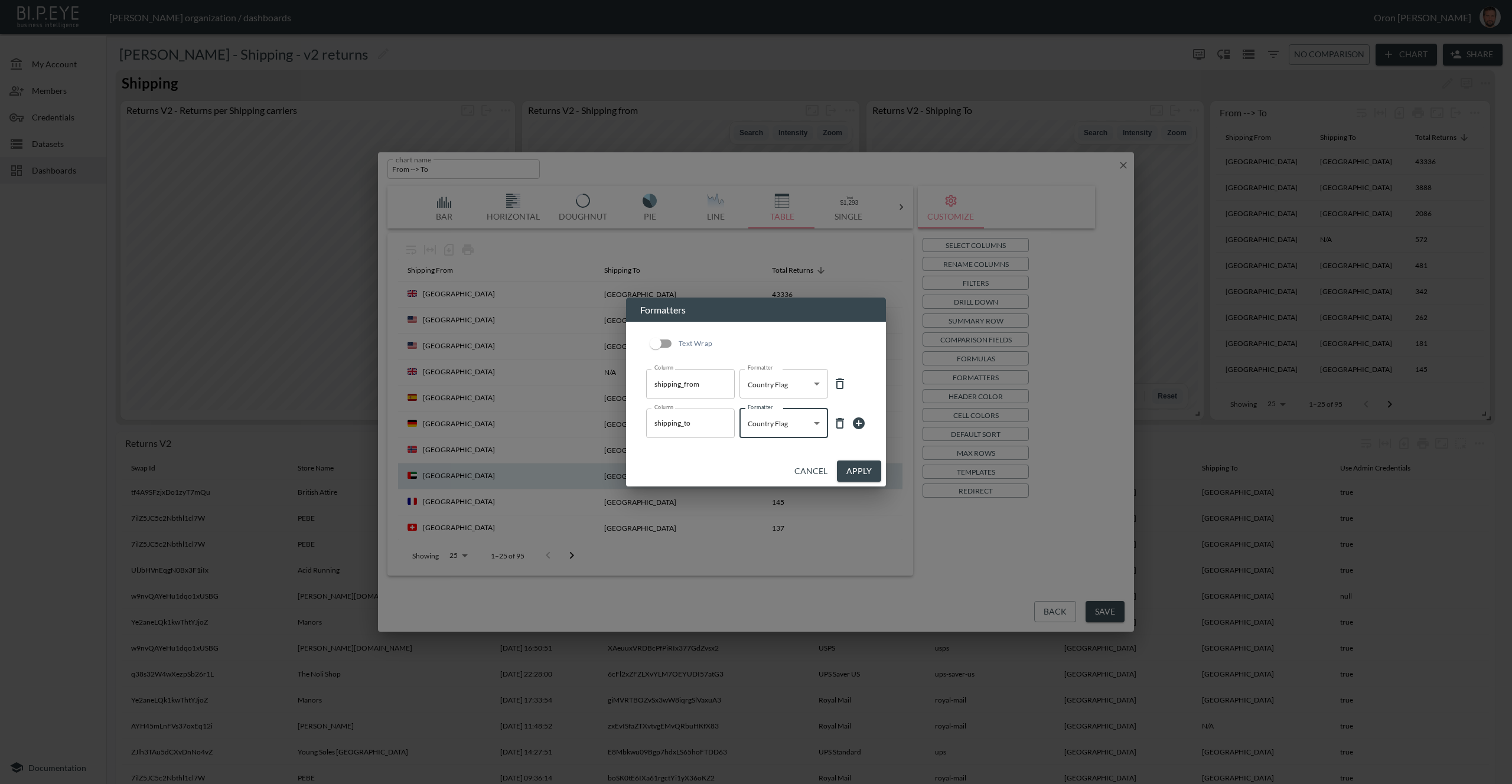
drag, startPoint x: 862, startPoint y: 472, endPoint x: 898, endPoint y: 478, distance: 36.5
click at [862, 472] on button "Apply" at bounding box center [860, 472] width 44 height 22
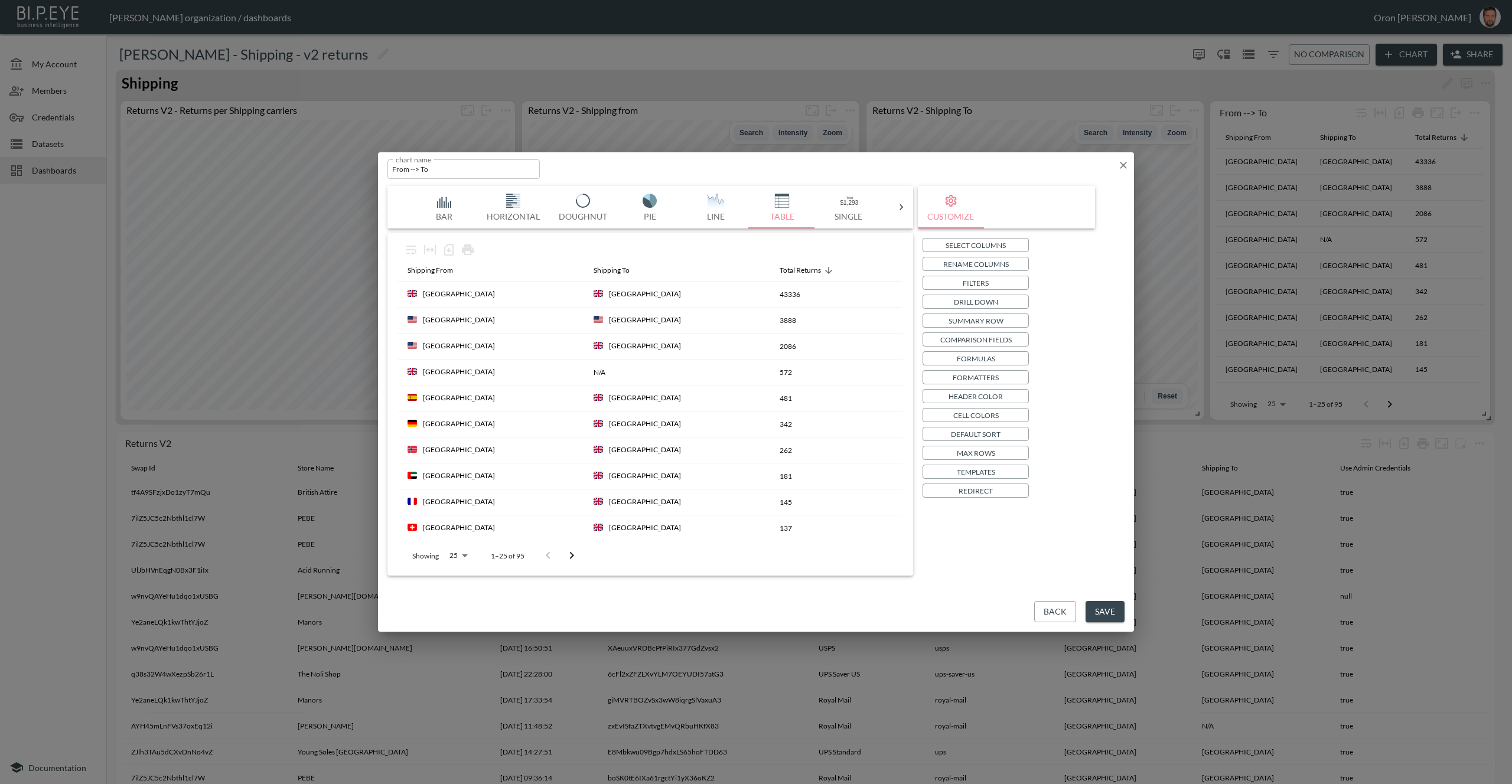
click at [996, 374] on p "Formatters" at bounding box center [976, 377] width 46 height 12
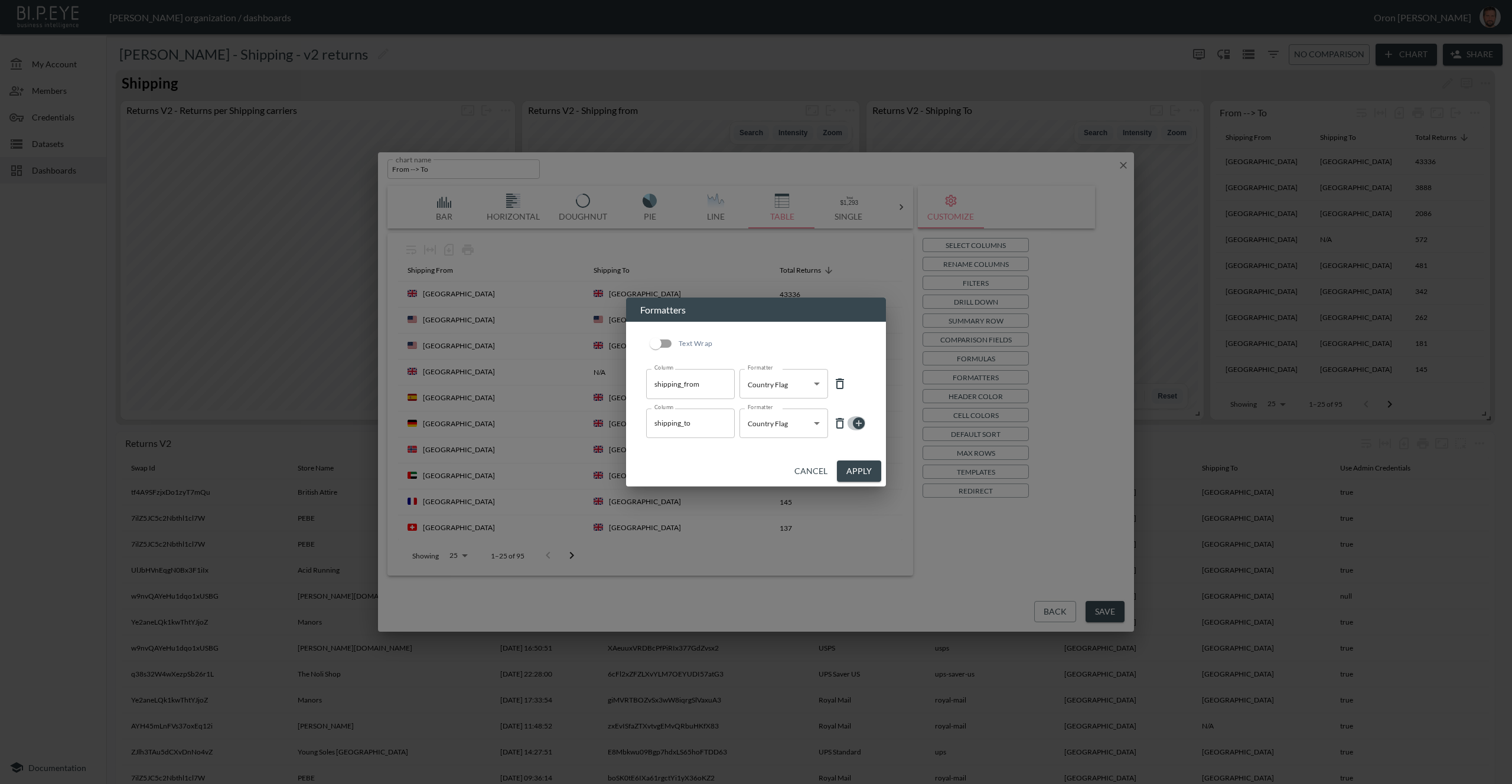
drag, startPoint x: 863, startPoint y: 419, endPoint x: 857, endPoint y: 421, distance: 6.3
click at [863, 419] on icon at bounding box center [859, 423] width 14 height 14
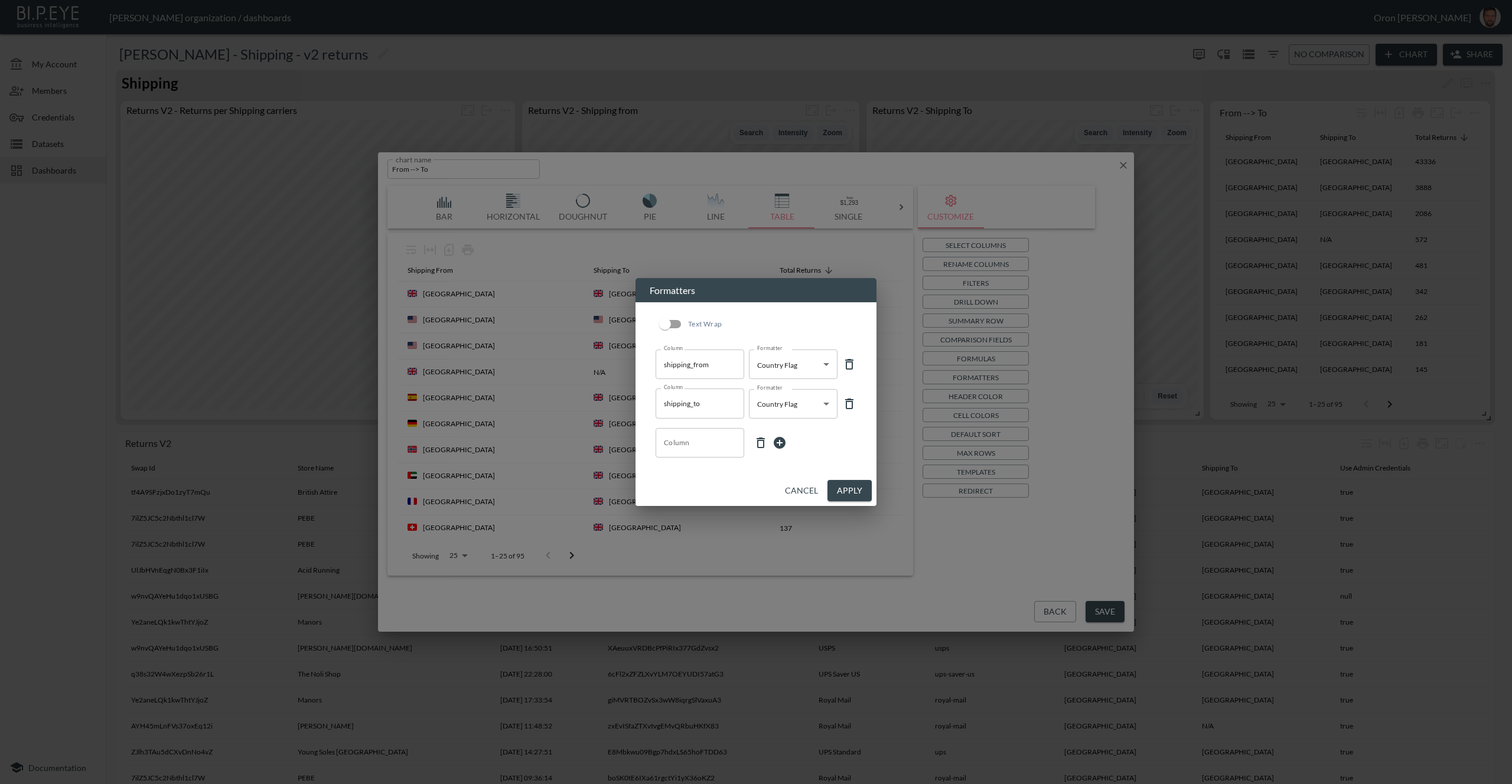
click at [671, 447] on input "Column" at bounding box center [699, 443] width 78 height 19
type input "t"
type input "r"
click at [852, 491] on button "Apply" at bounding box center [850, 491] width 44 height 22
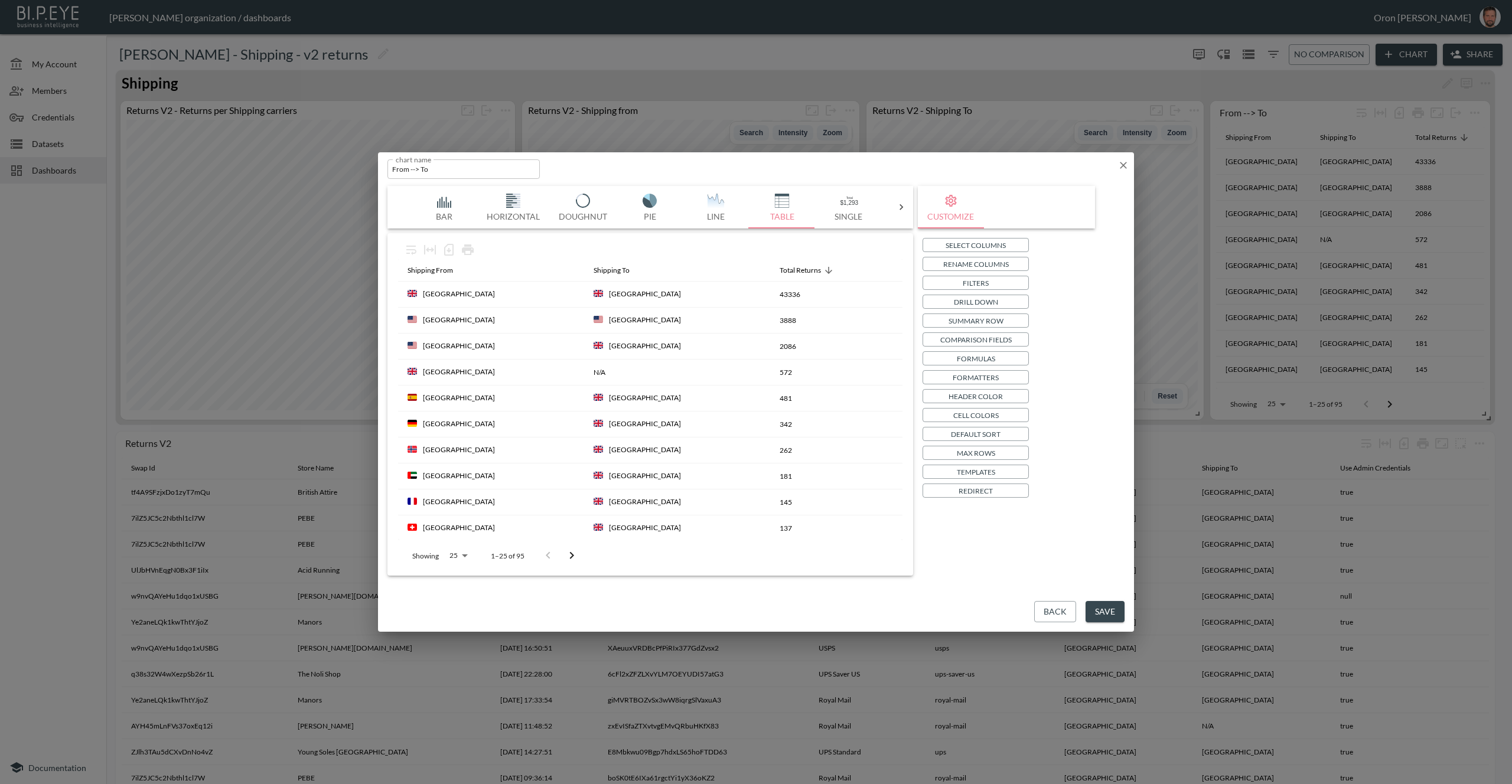
click at [995, 307] on p "Drill Down" at bounding box center [976, 301] width 44 height 12
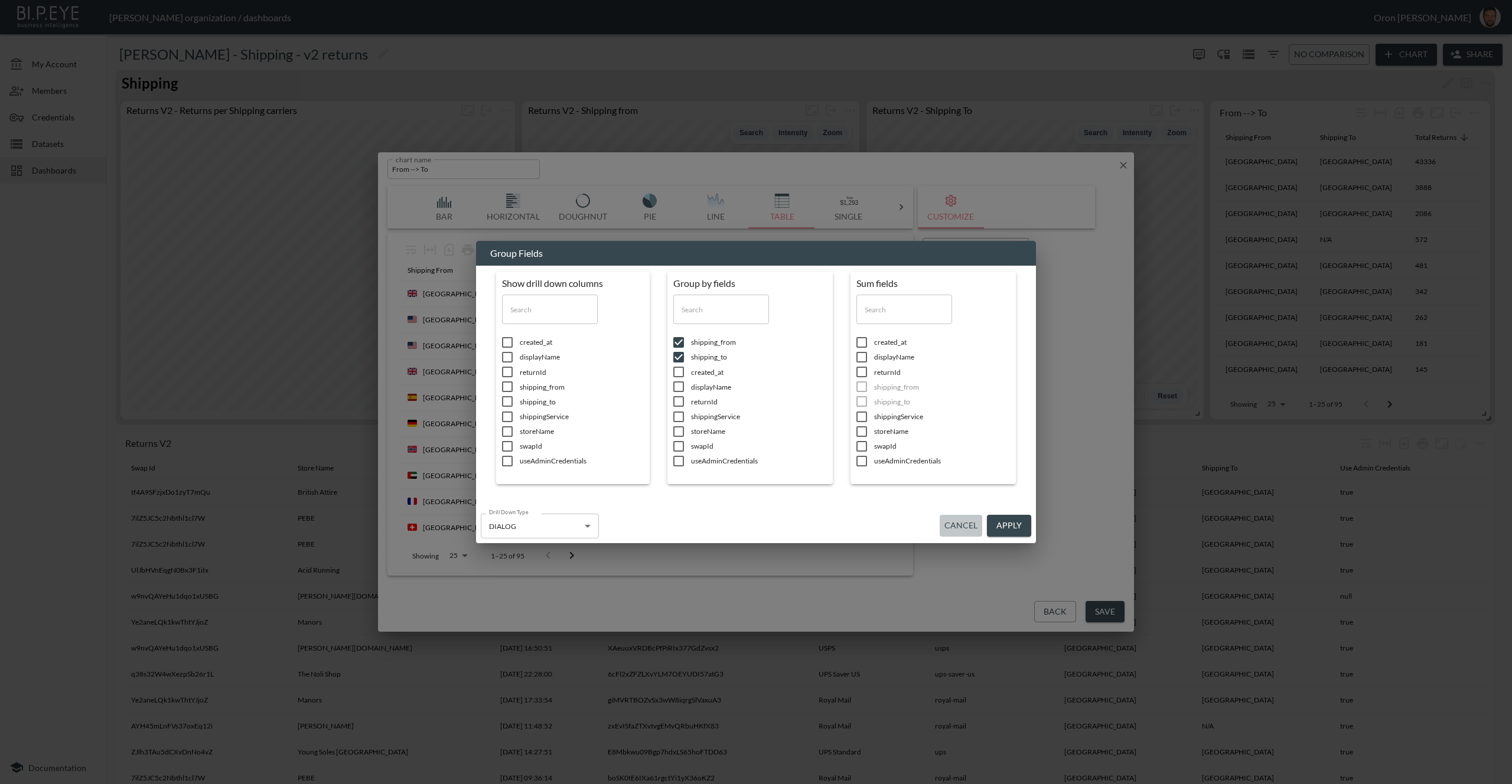
click at [947, 525] on button "Cancel" at bounding box center [961, 526] width 42 height 22
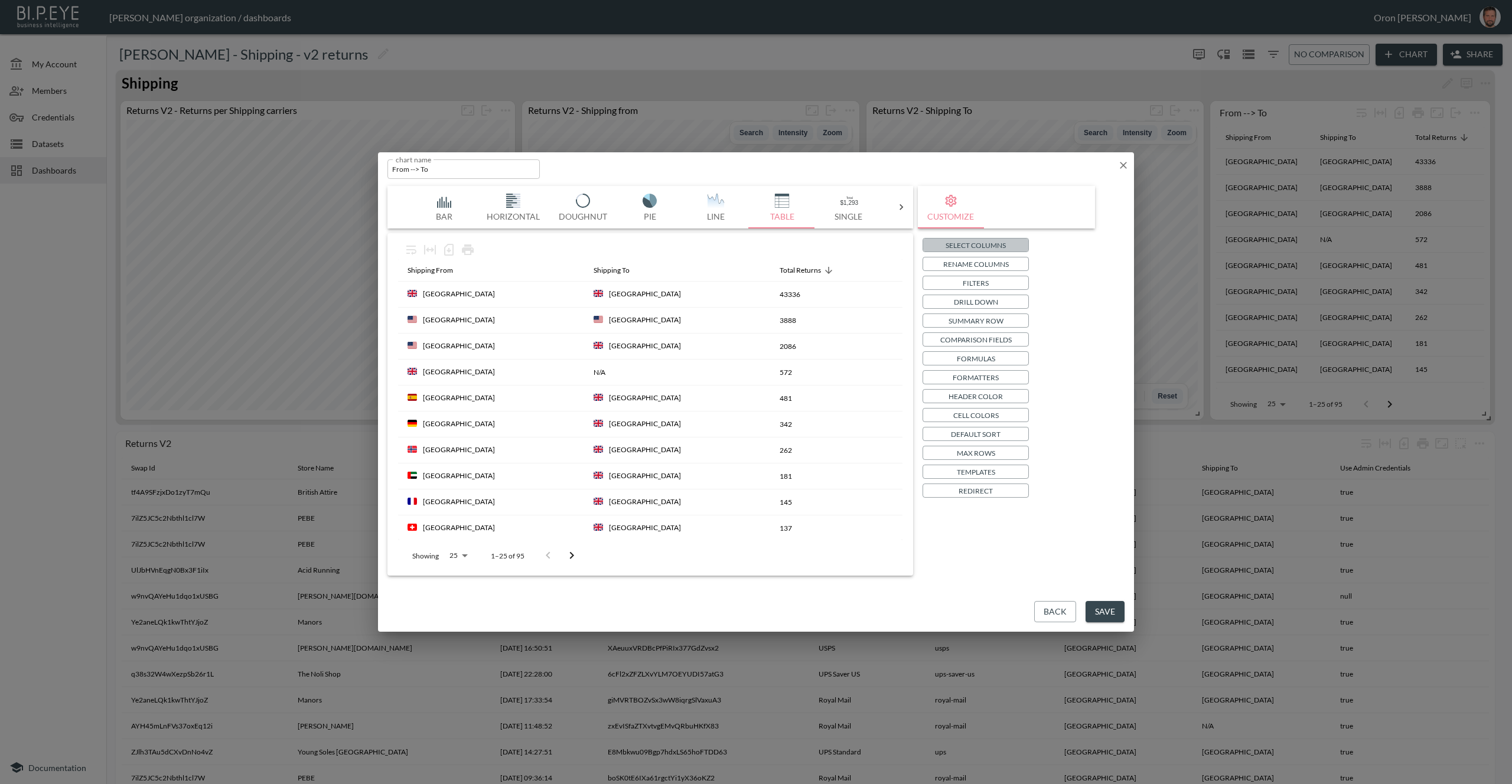
click at [961, 245] on p "Select Columns" at bounding box center [976, 245] width 60 height 12
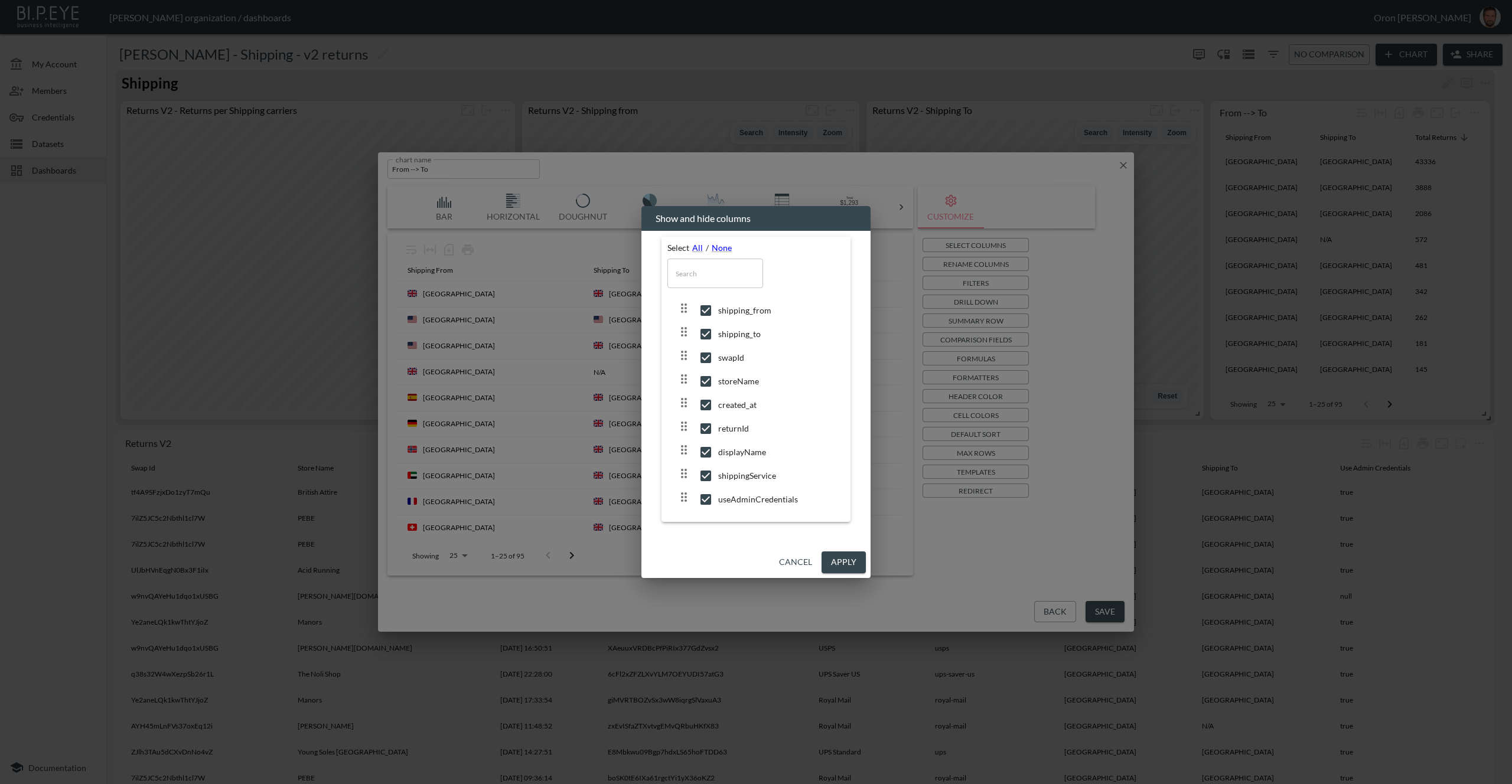
click at [787, 559] on button "Cancel" at bounding box center [796, 563] width 42 height 22
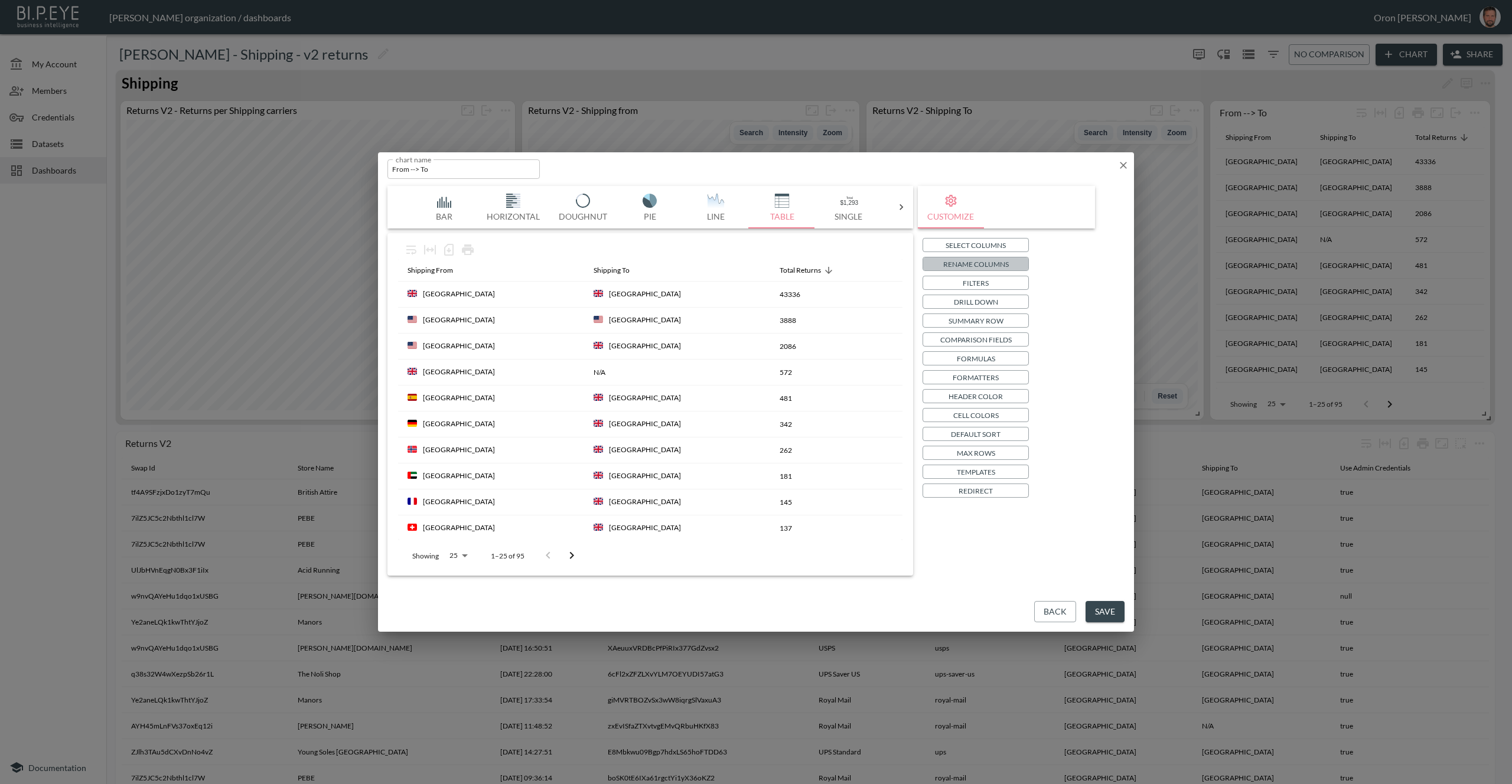
click at [985, 264] on p "Rename Columns" at bounding box center [976, 263] width 65 height 12
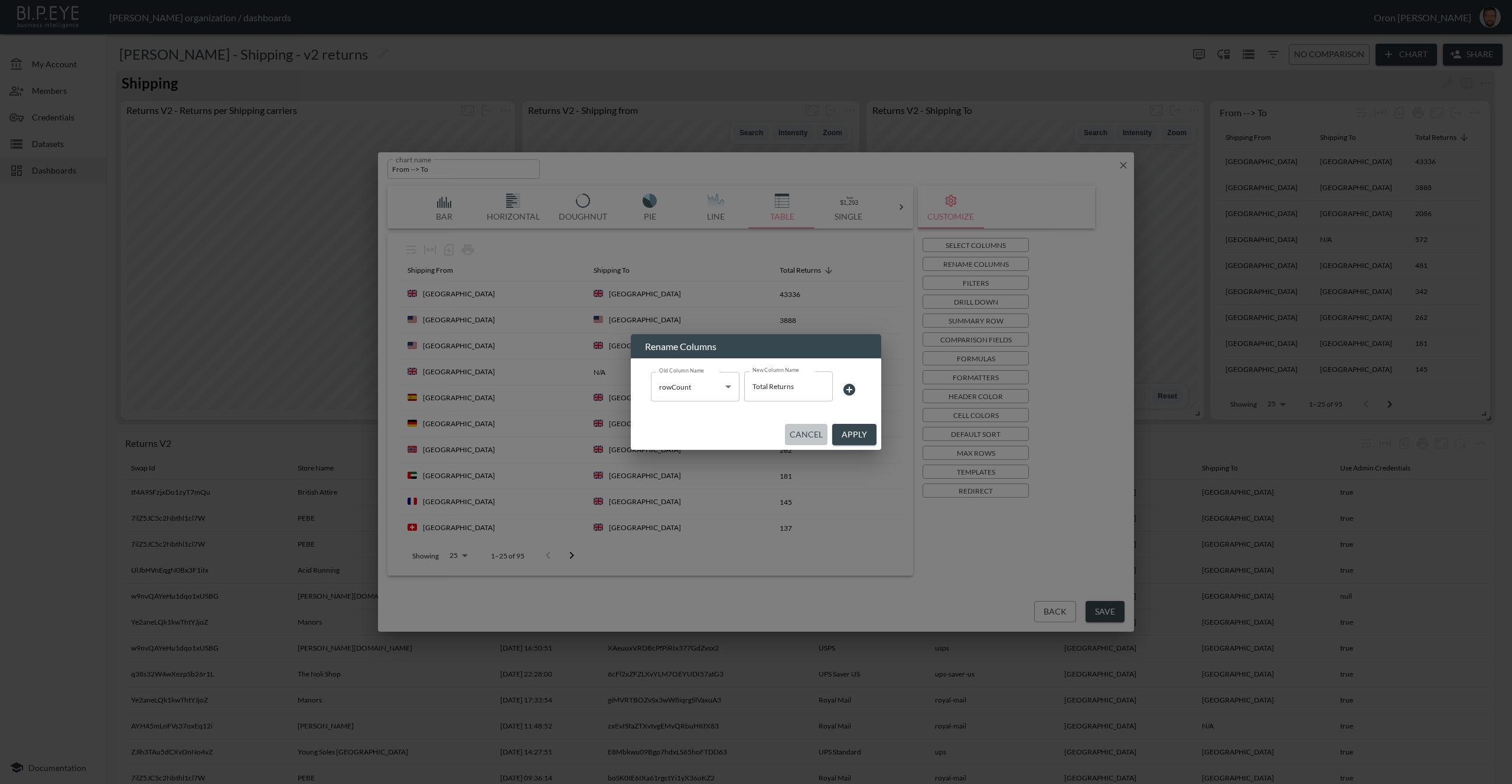
click at [792, 436] on button "Cancel" at bounding box center [806, 435] width 42 height 22
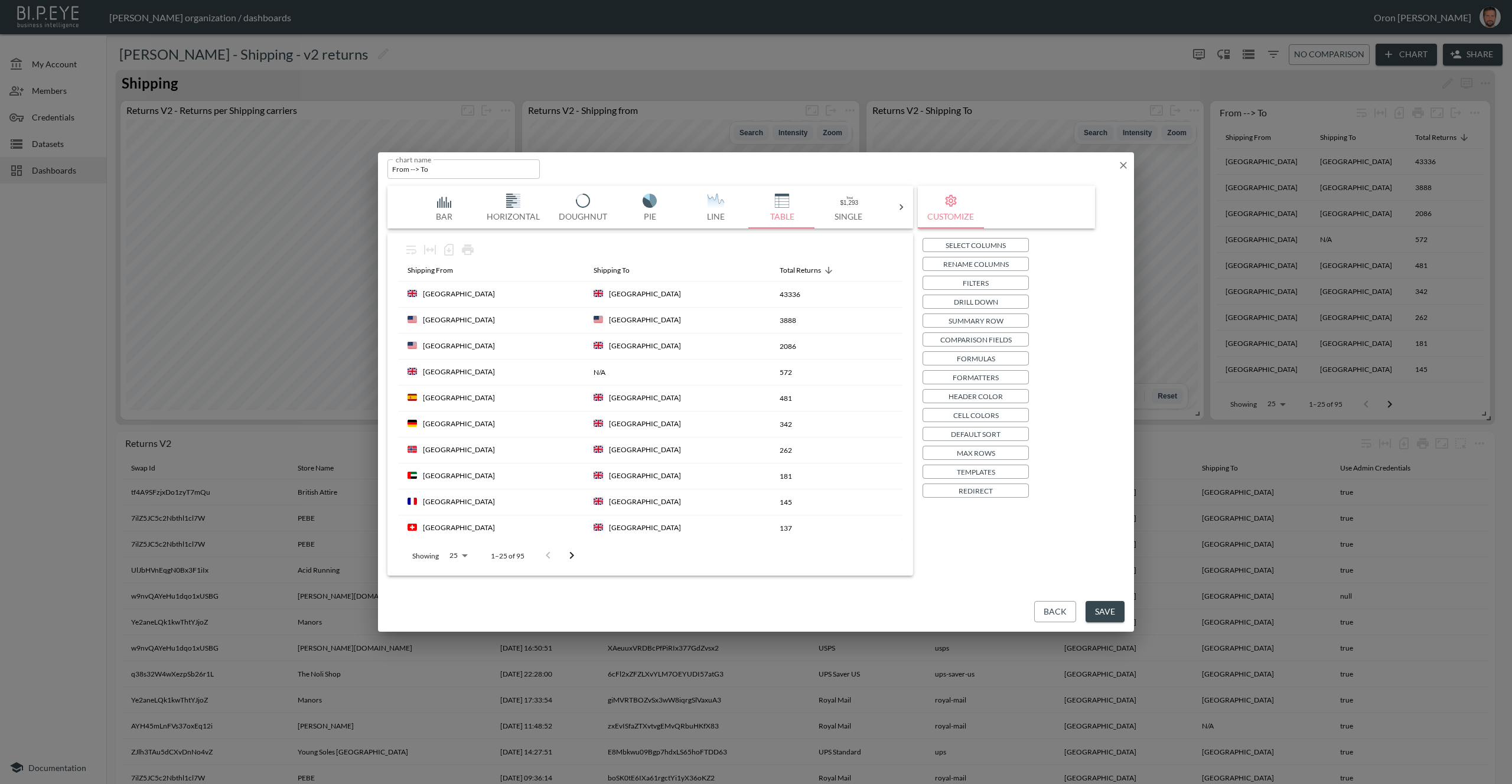
click at [980, 381] on p "Formatters" at bounding box center [976, 377] width 46 height 12
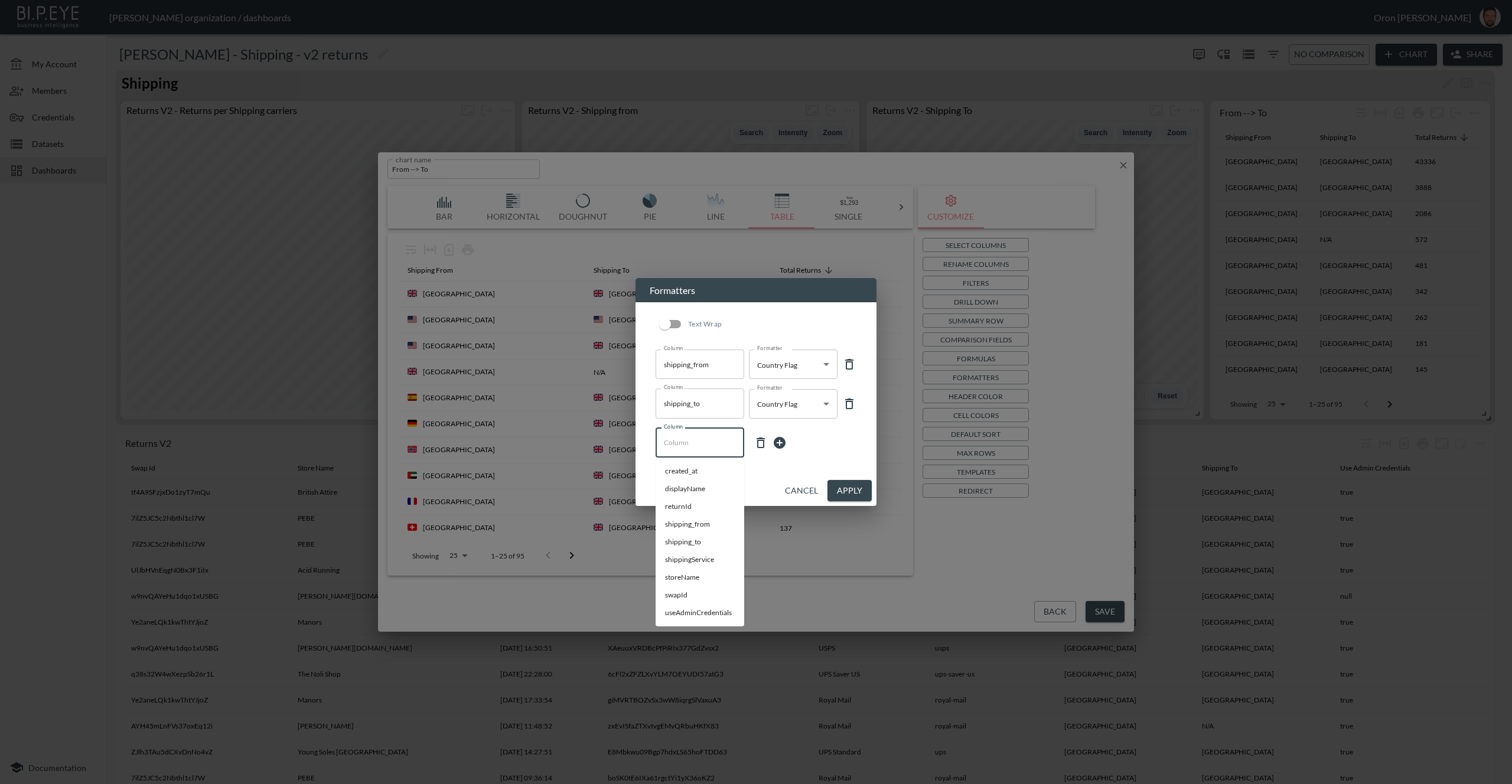
click at [707, 436] on input "Column" at bounding box center [699, 443] width 78 height 19
type input "rowCount"
type input "Total Returns"
click at [852, 488] on button "Apply" at bounding box center [850, 491] width 44 height 22
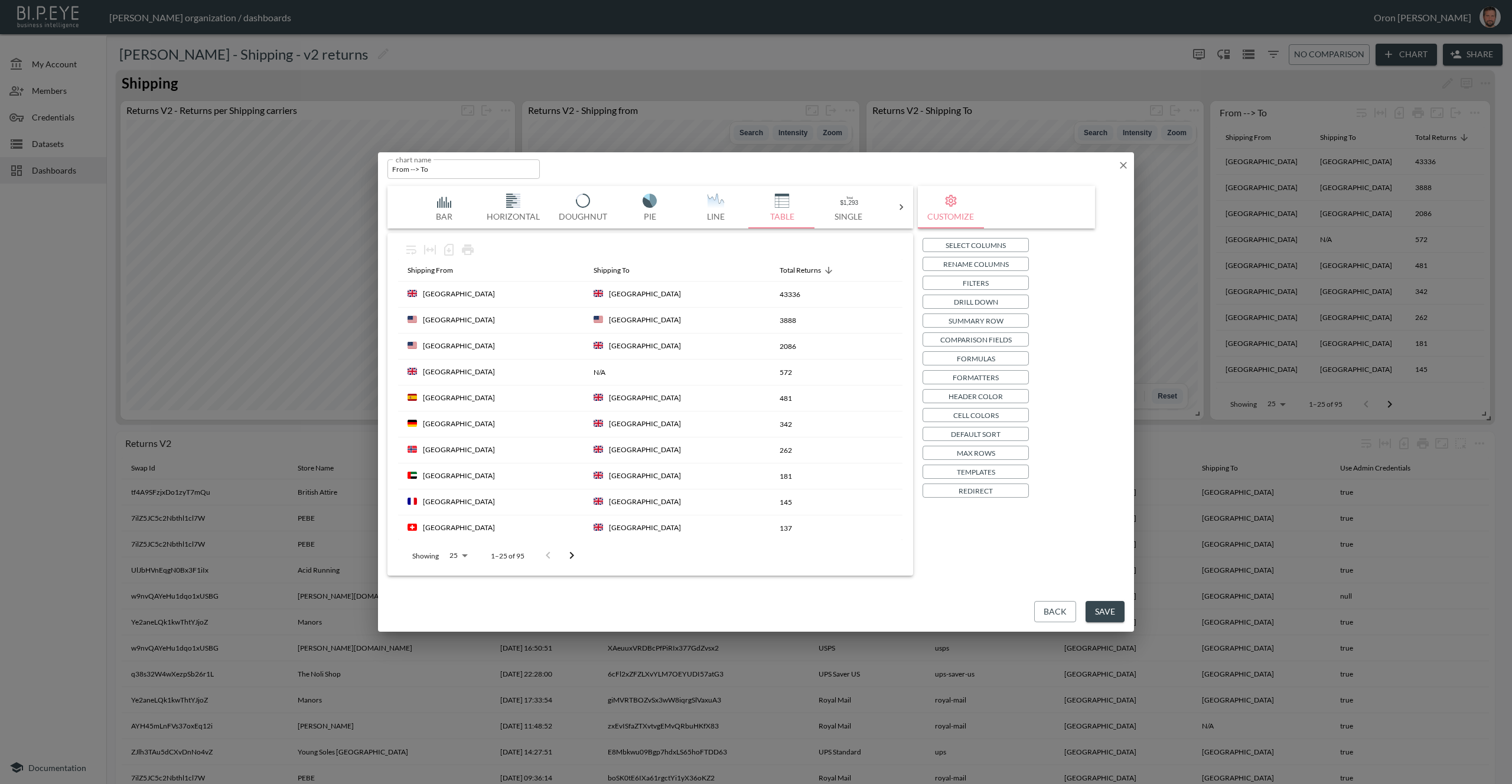
click at [1108, 618] on button "Save" at bounding box center [1105, 613] width 39 height 22
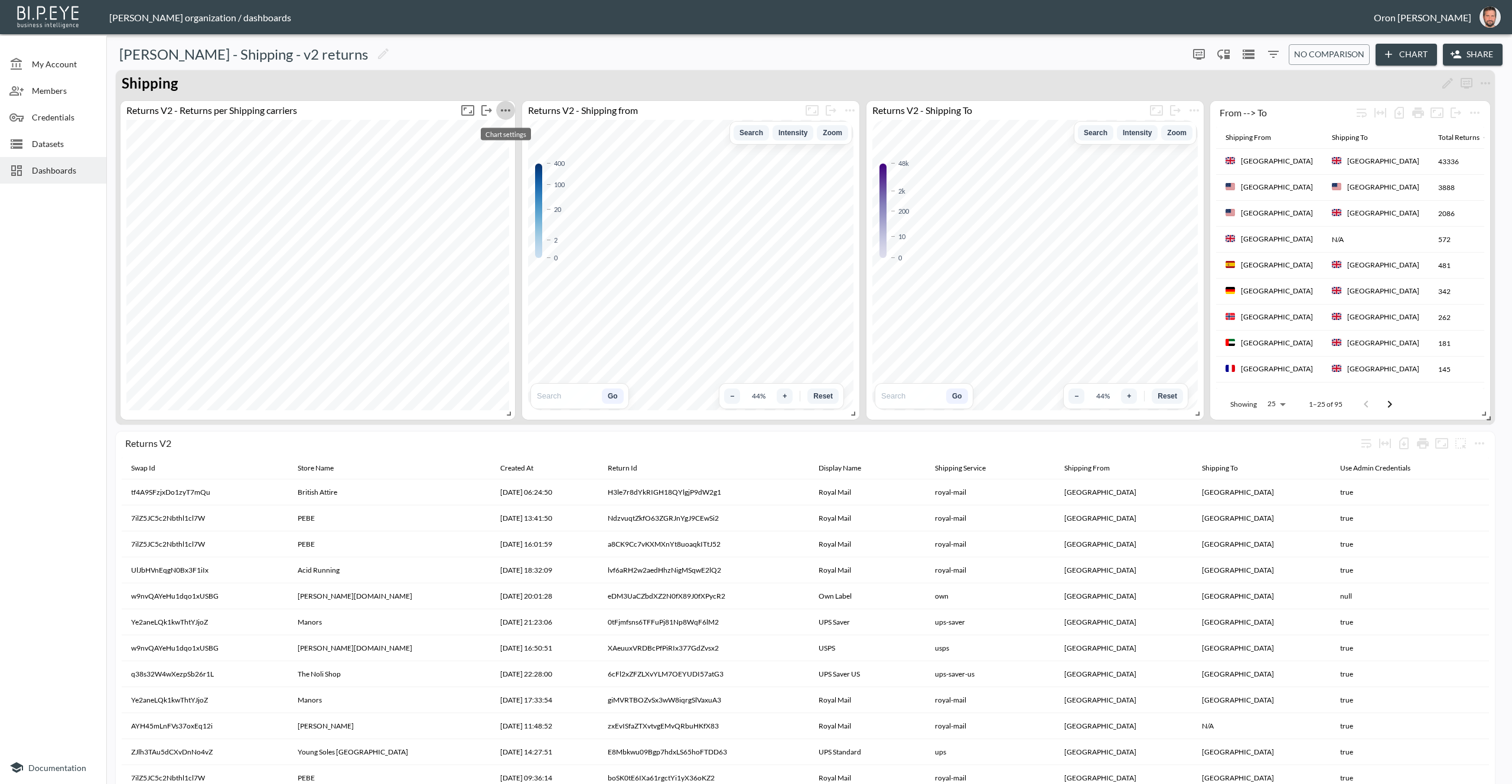
click at [506, 108] on icon "more" at bounding box center [505, 110] width 14 height 14
click at [545, 134] on li "Edit" at bounding box center [506, 133] width 92 height 21
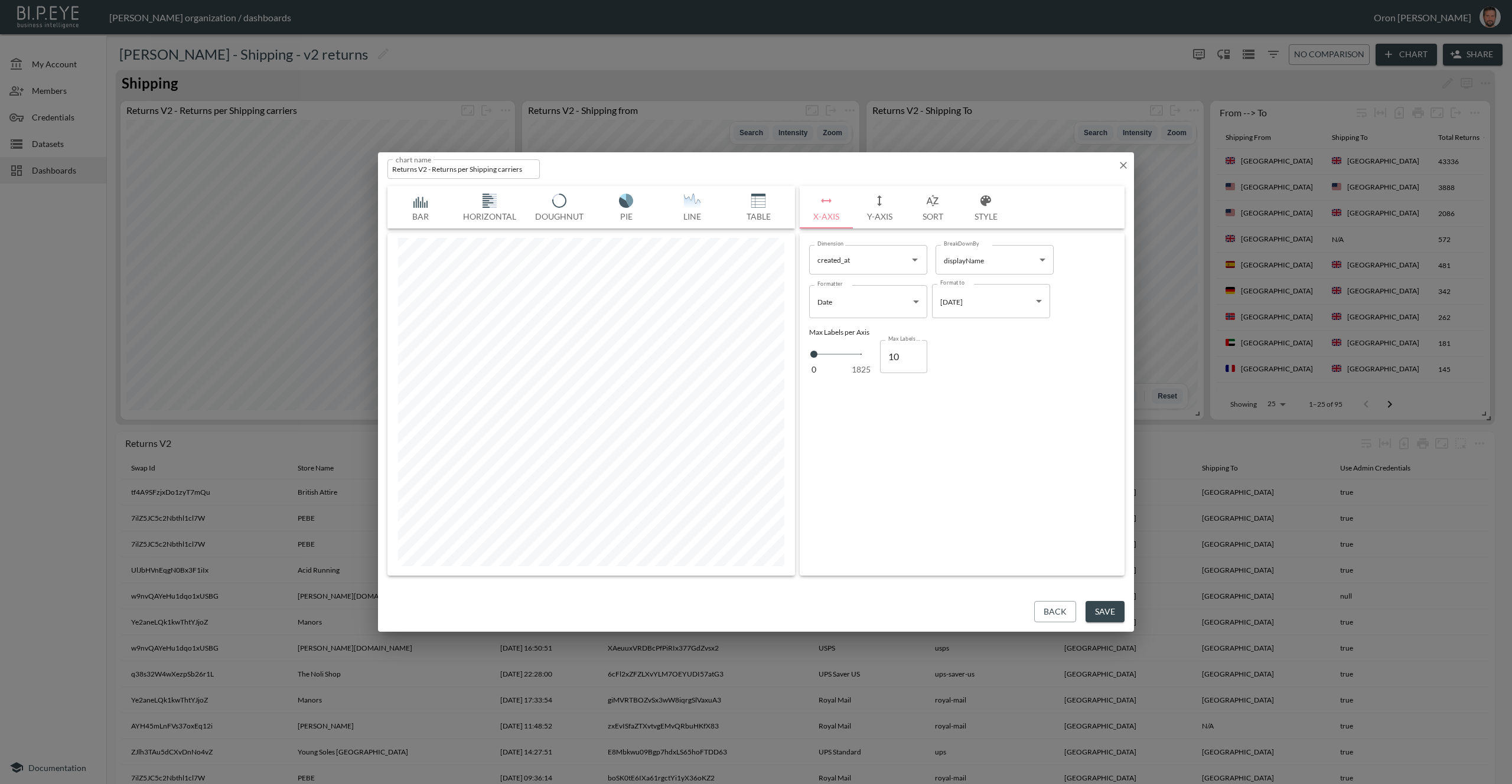
scroll to position [0, 393]
click at [873, 192] on button "Y-Axis" at bounding box center [880, 207] width 53 height 42
click at [1123, 162] on icon "button" at bounding box center [1123, 165] width 12 height 12
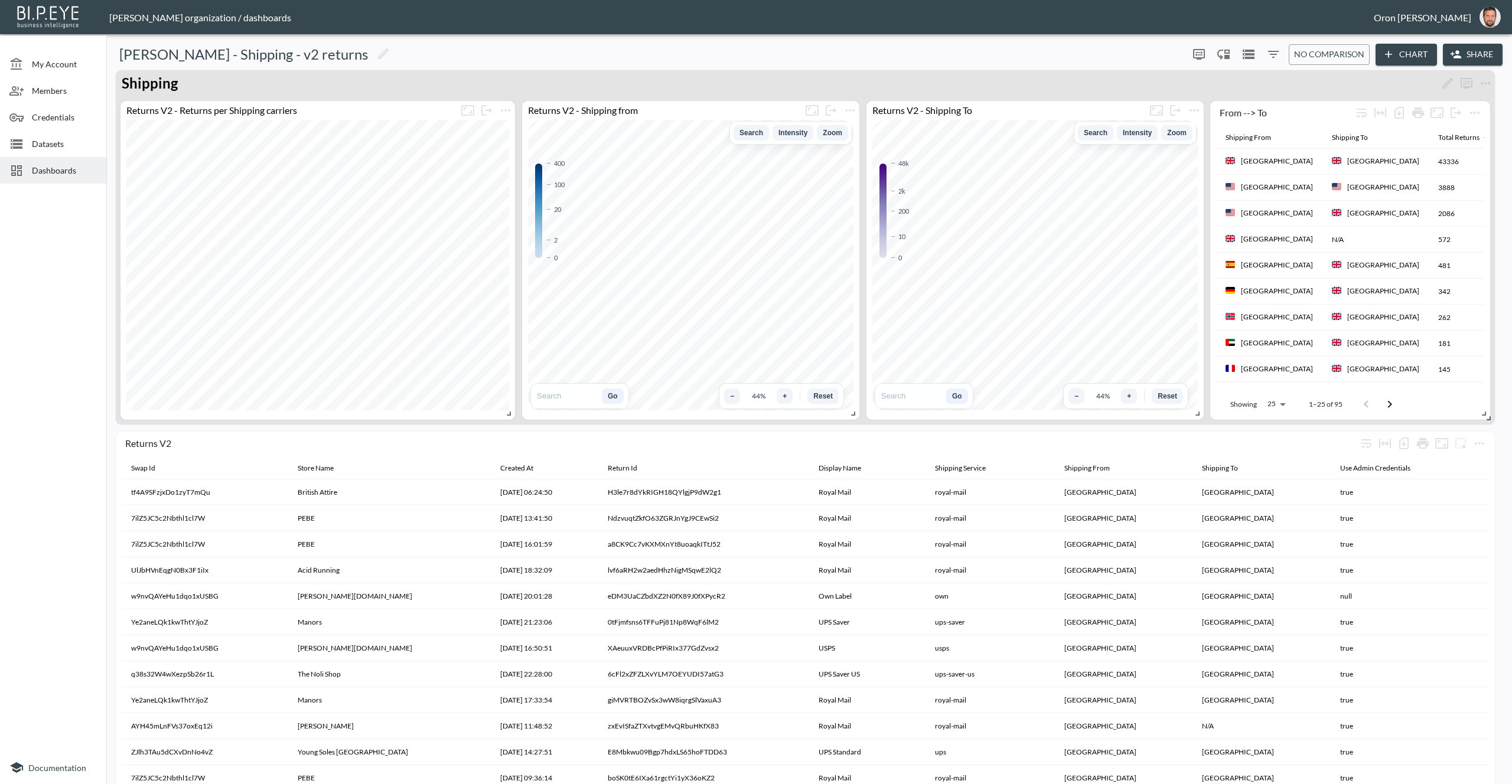
click at [1418, 59] on button "Chart" at bounding box center [1406, 54] width 62 height 22
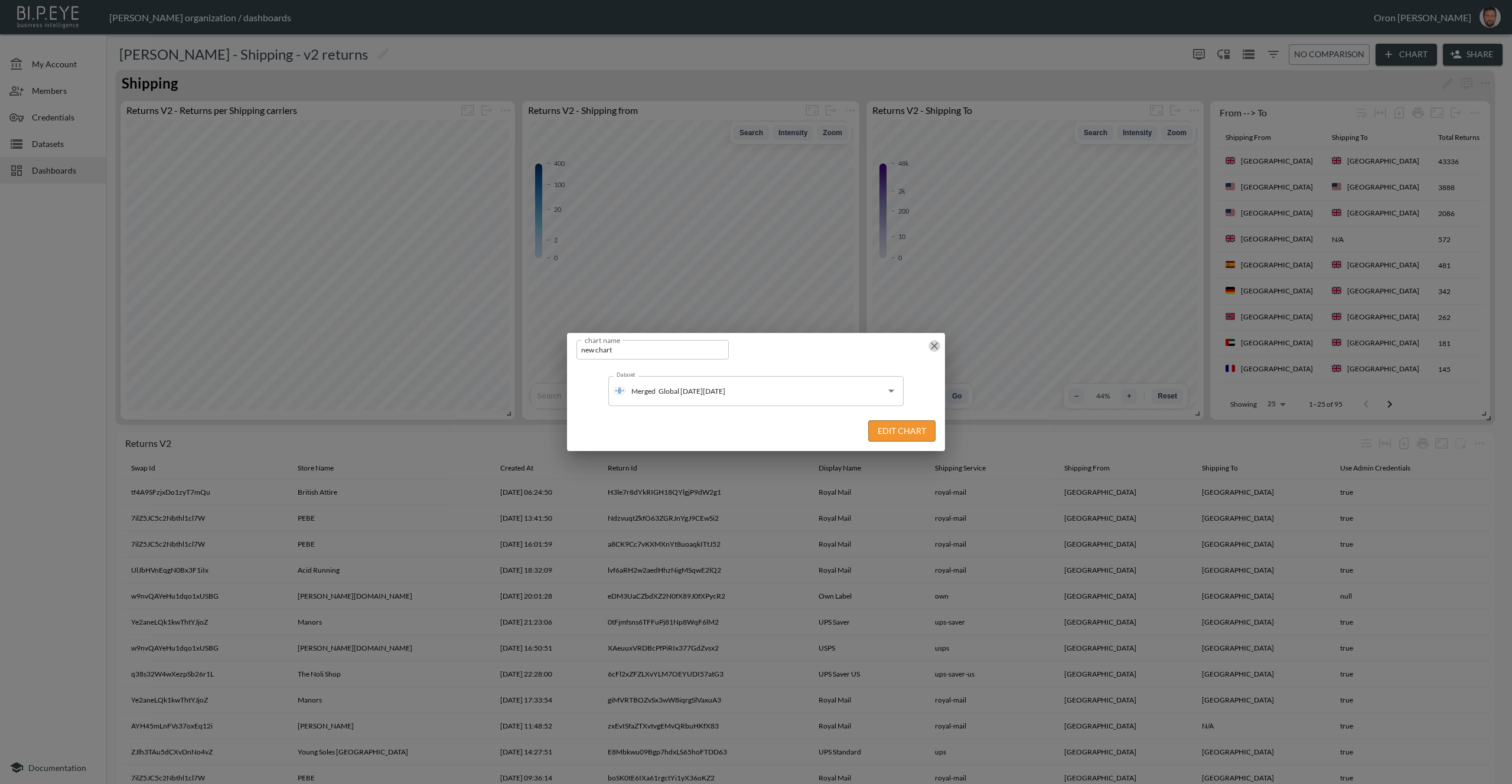
click at [939, 345] on icon "button" at bounding box center [934, 345] width 12 height 12
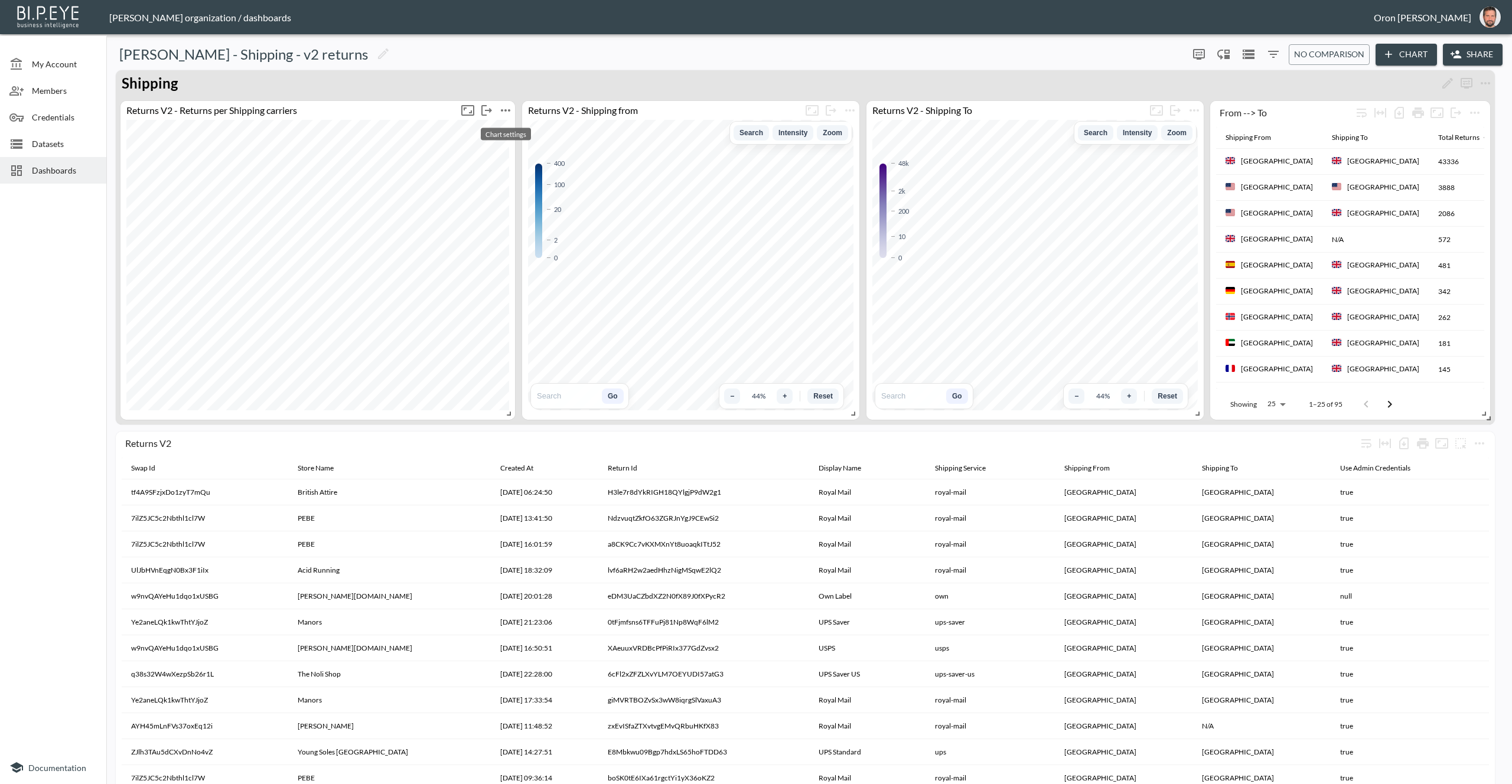
click at [508, 112] on icon "more" at bounding box center [505, 110] width 14 height 14
click at [510, 131] on li "Edit" at bounding box center [506, 133] width 92 height 21
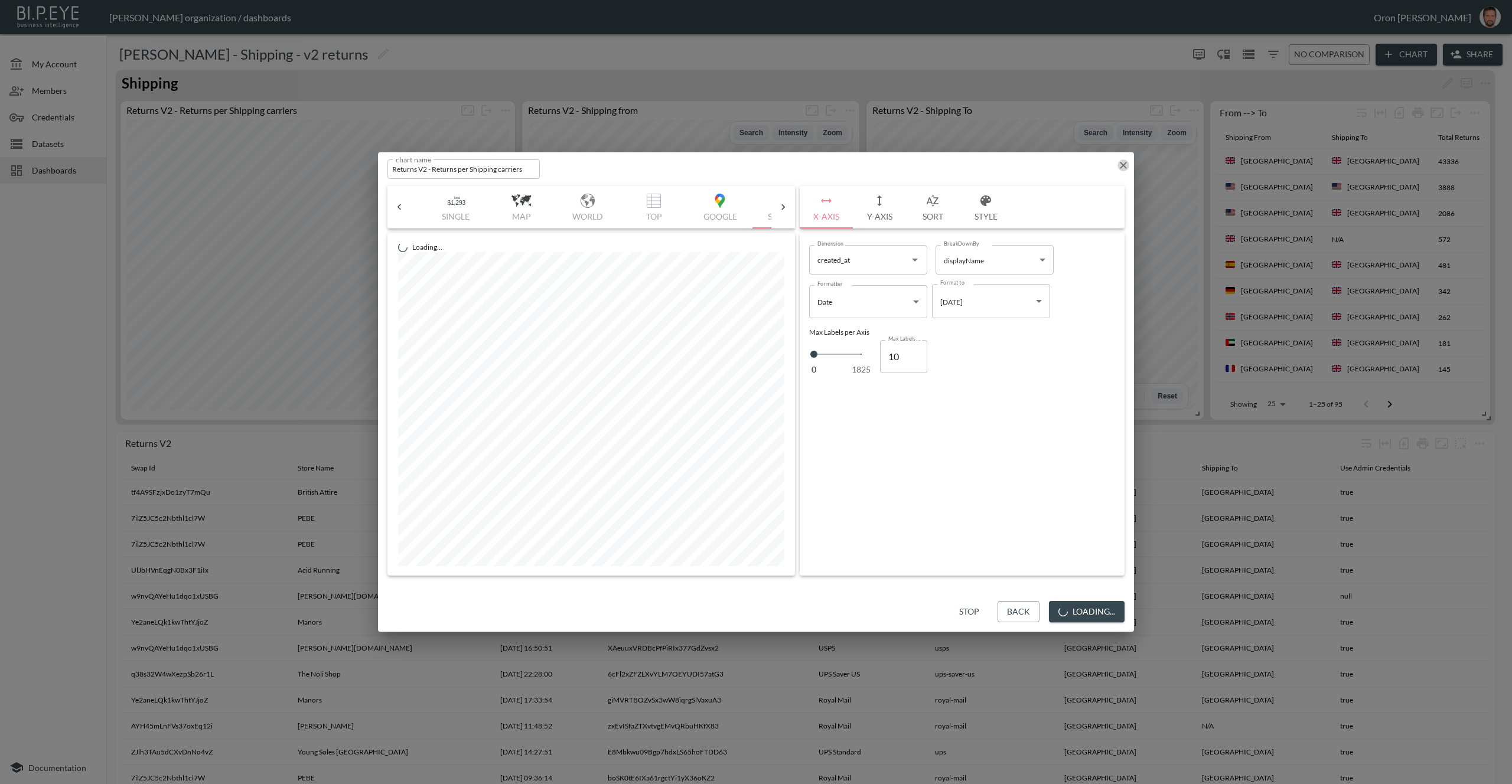
click at [1120, 164] on icon "button" at bounding box center [1123, 165] width 12 height 12
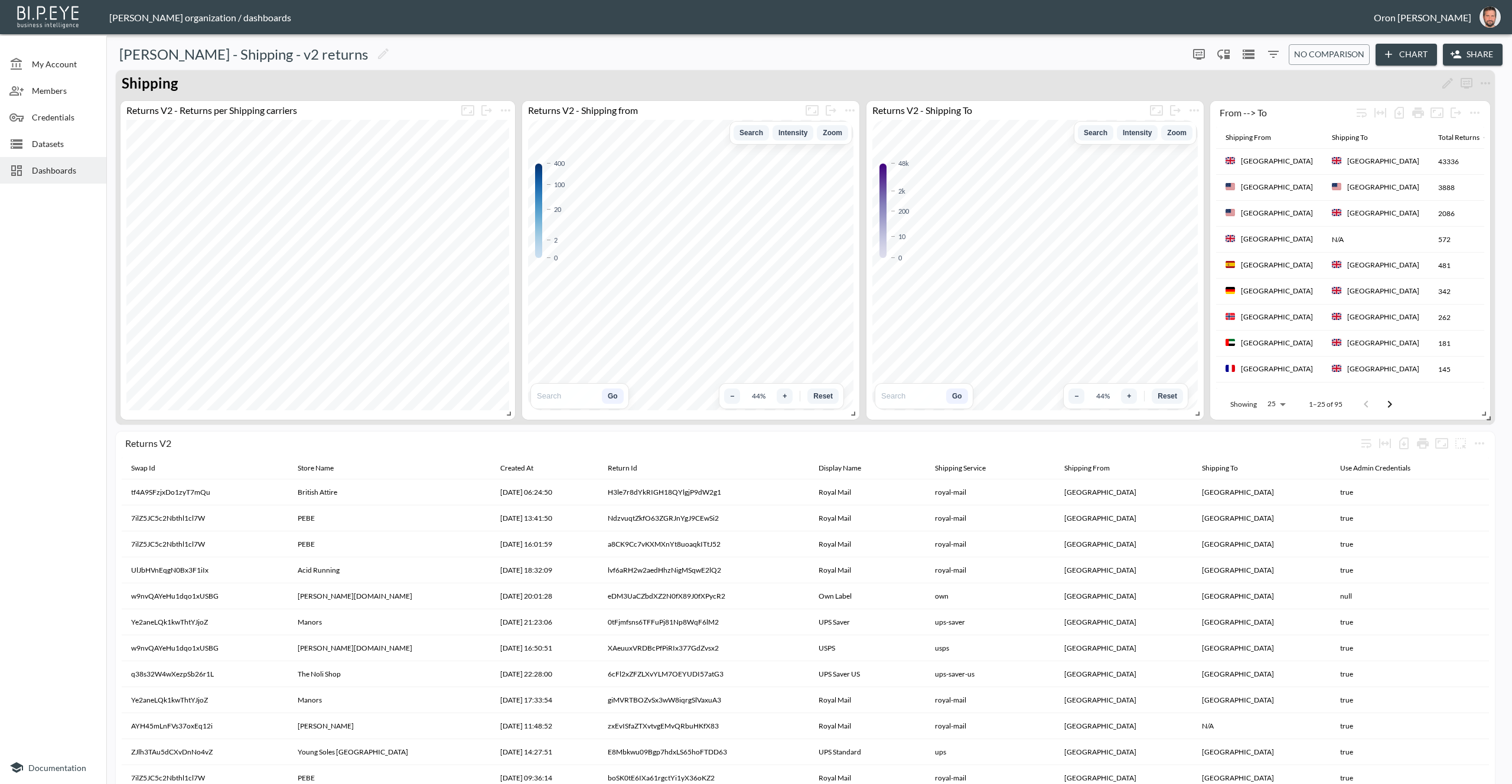
click at [1412, 55] on button "Chart" at bounding box center [1406, 54] width 62 height 22
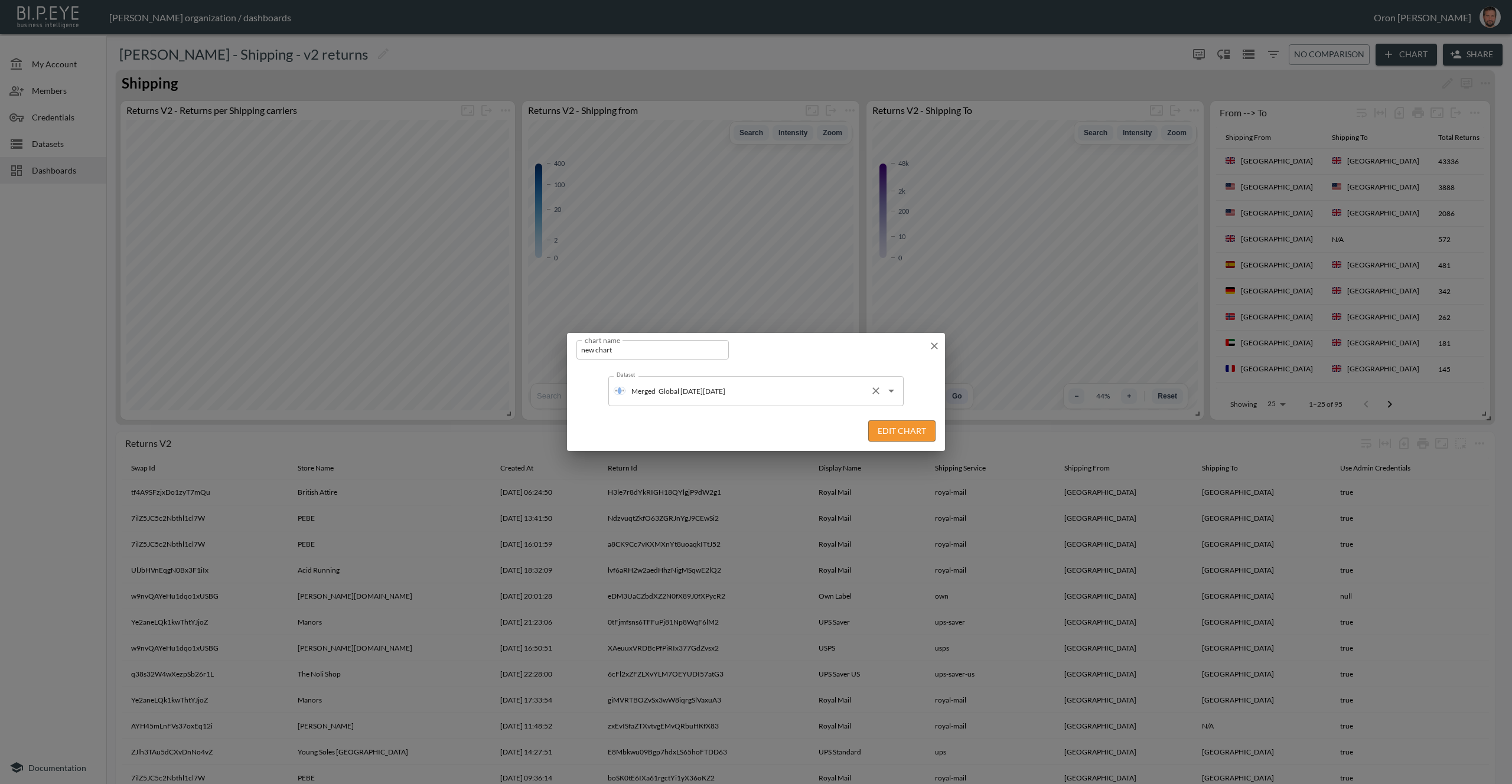
click at [760, 386] on input "Global [DATE][DATE]" at bounding box center [761, 391] width 210 height 19
type input "bark"
click at [925, 429] on button "Edit Chart" at bounding box center [902, 432] width 67 height 22
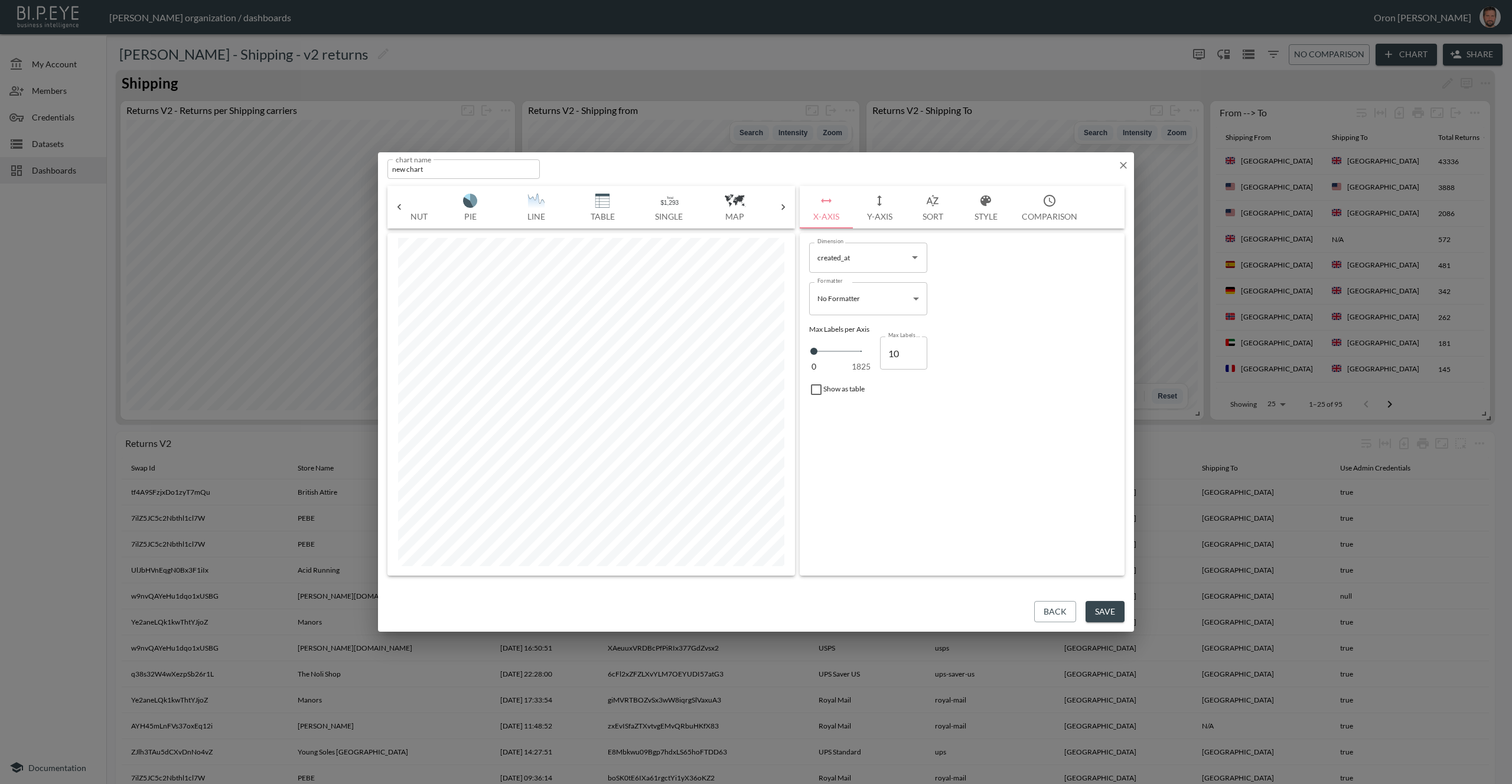
scroll to position [0, 258]
click at [520, 200] on img "button" at bounding box center [524, 200] width 47 height 14
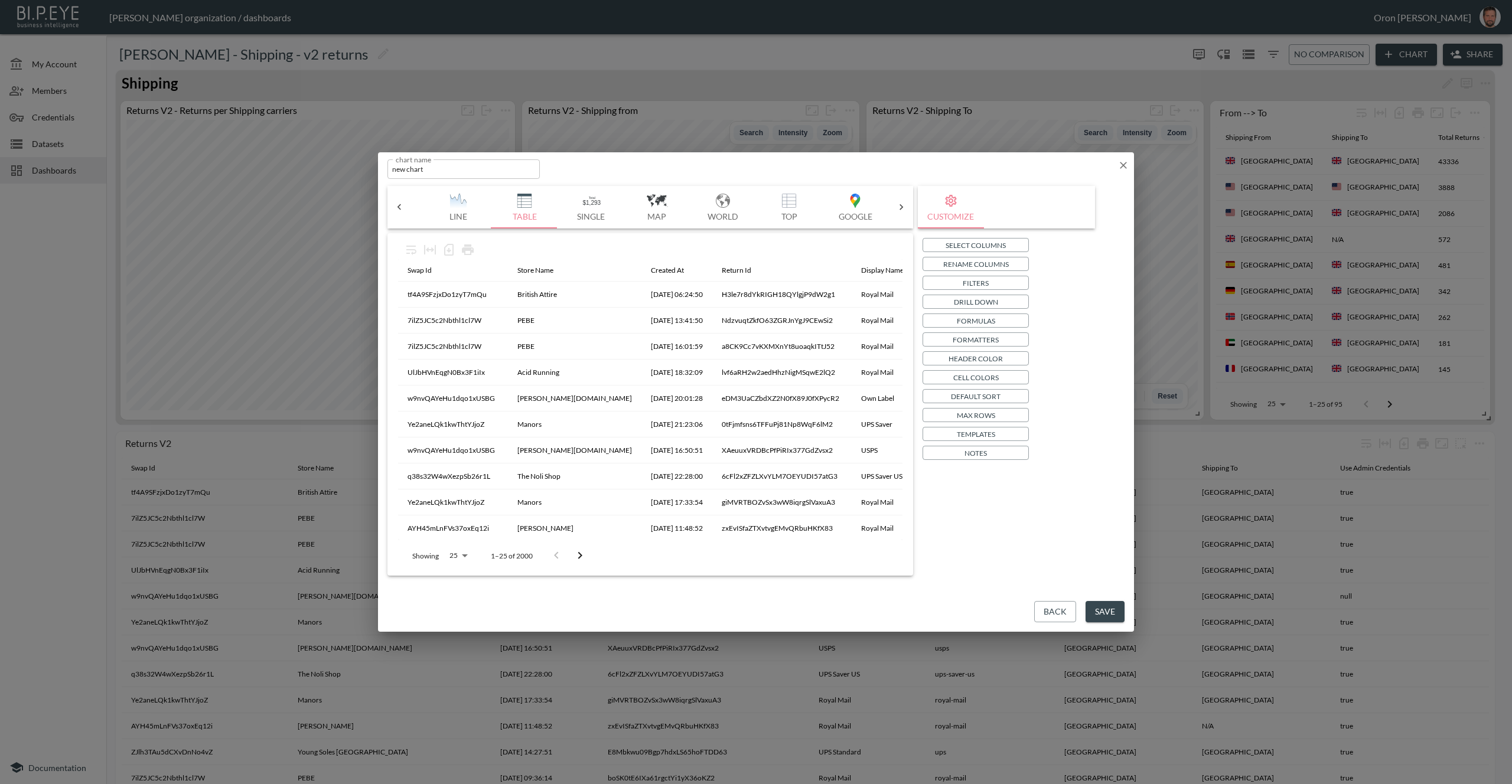
click at [984, 300] on p "Drill Down" at bounding box center [976, 301] width 44 height 12
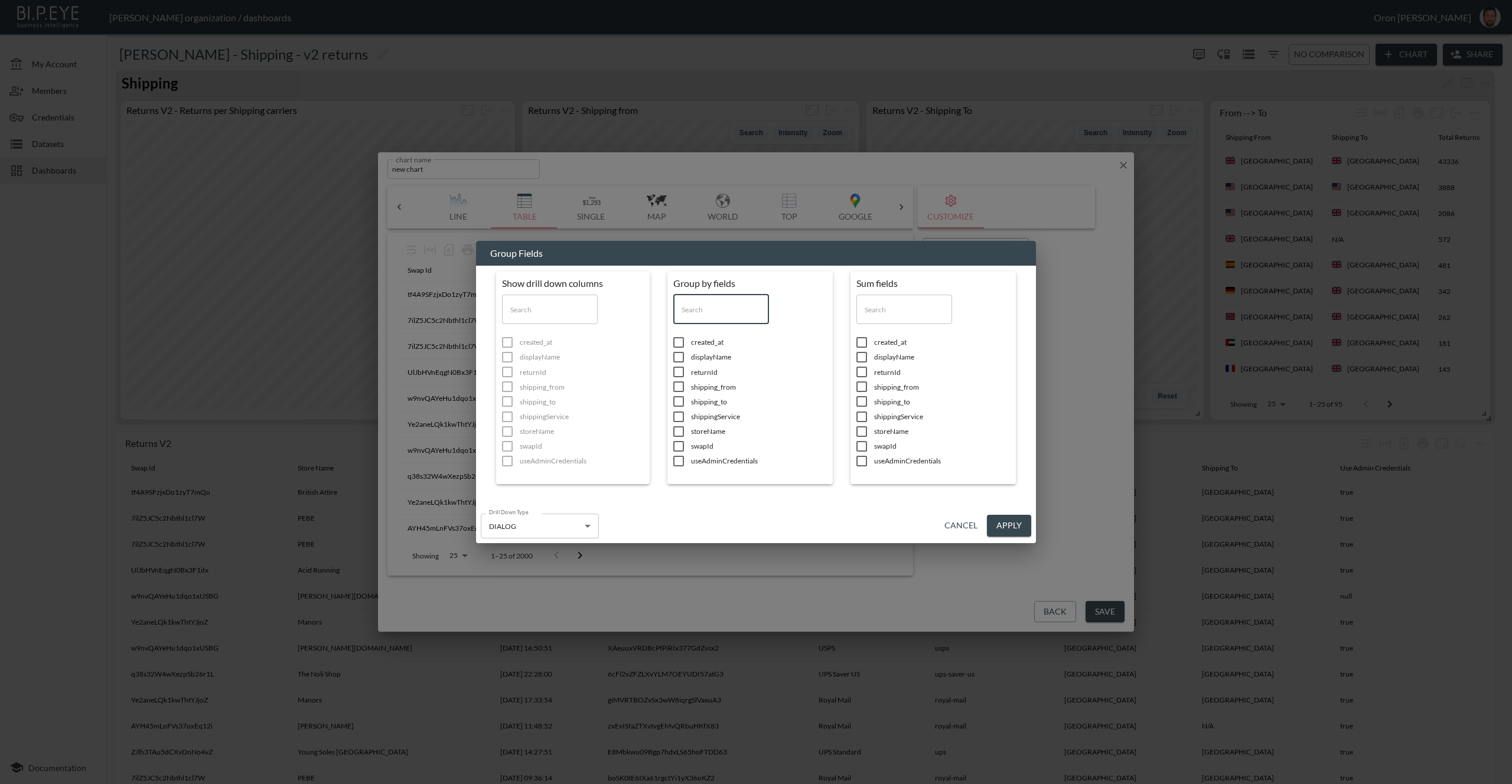
click at [733, 310] on input "text" at bounding box center [721, 310] width 96 height 29
click at [714, 344] on span "created_at" at bounding box center [758, 342] width 135 height 10
click at [721, 358] on span "displayName" at bounding box center [758, 357] width 135 height 10
click at [1020, 527] on button "Apply" at bounding box center [1009, 526] width 44 height 22
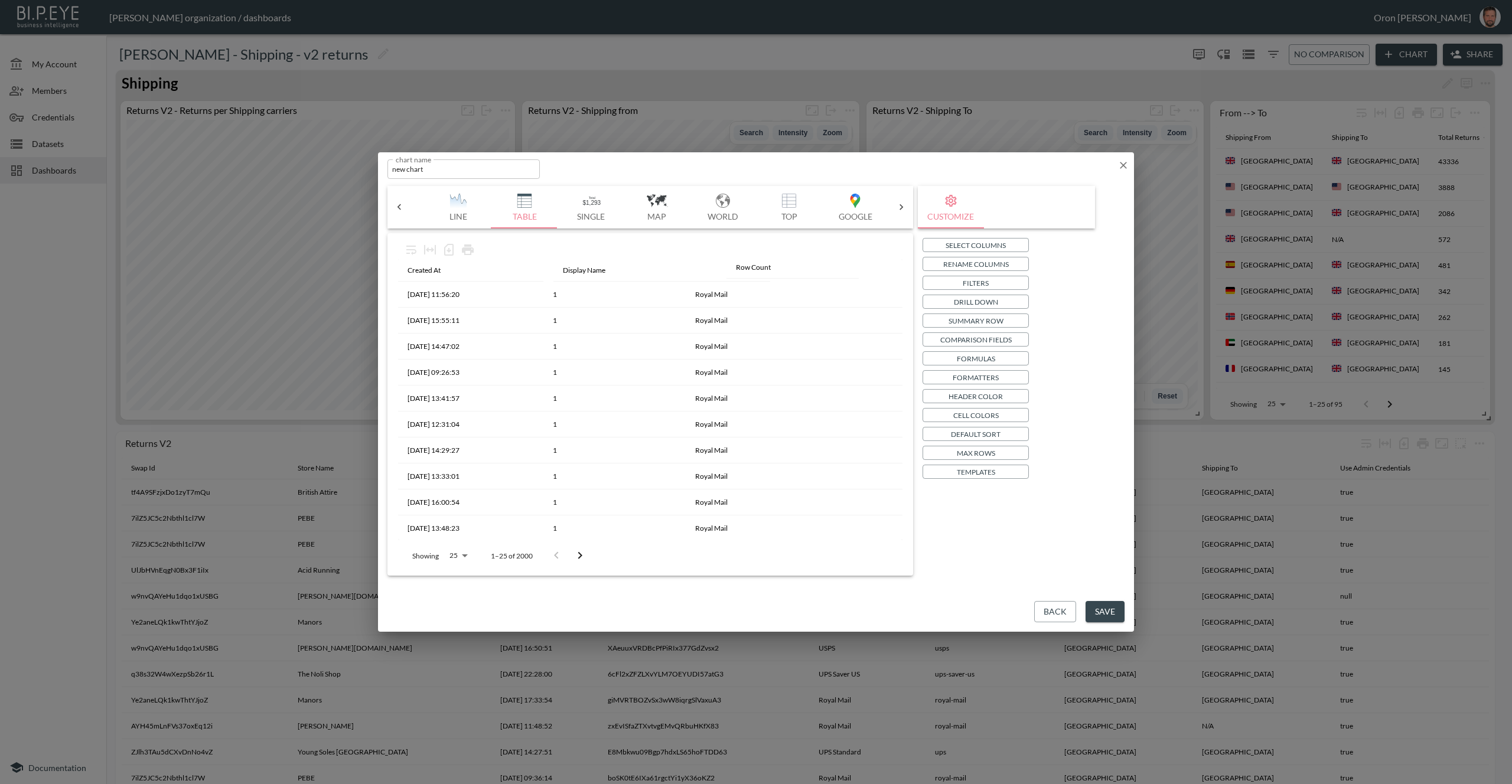
drag, startPoint x: 593, startPoint y: 279, endPoint x: 758, endPoint y: 276, distance: 165.0
click at [762, 275] on tr "Created At Row Count Display Name" at bounding box center [651, 270] width 505 height 22
click at [989, 378] on p "Formatters" at bounding box center [976, 377] width 46 height 12
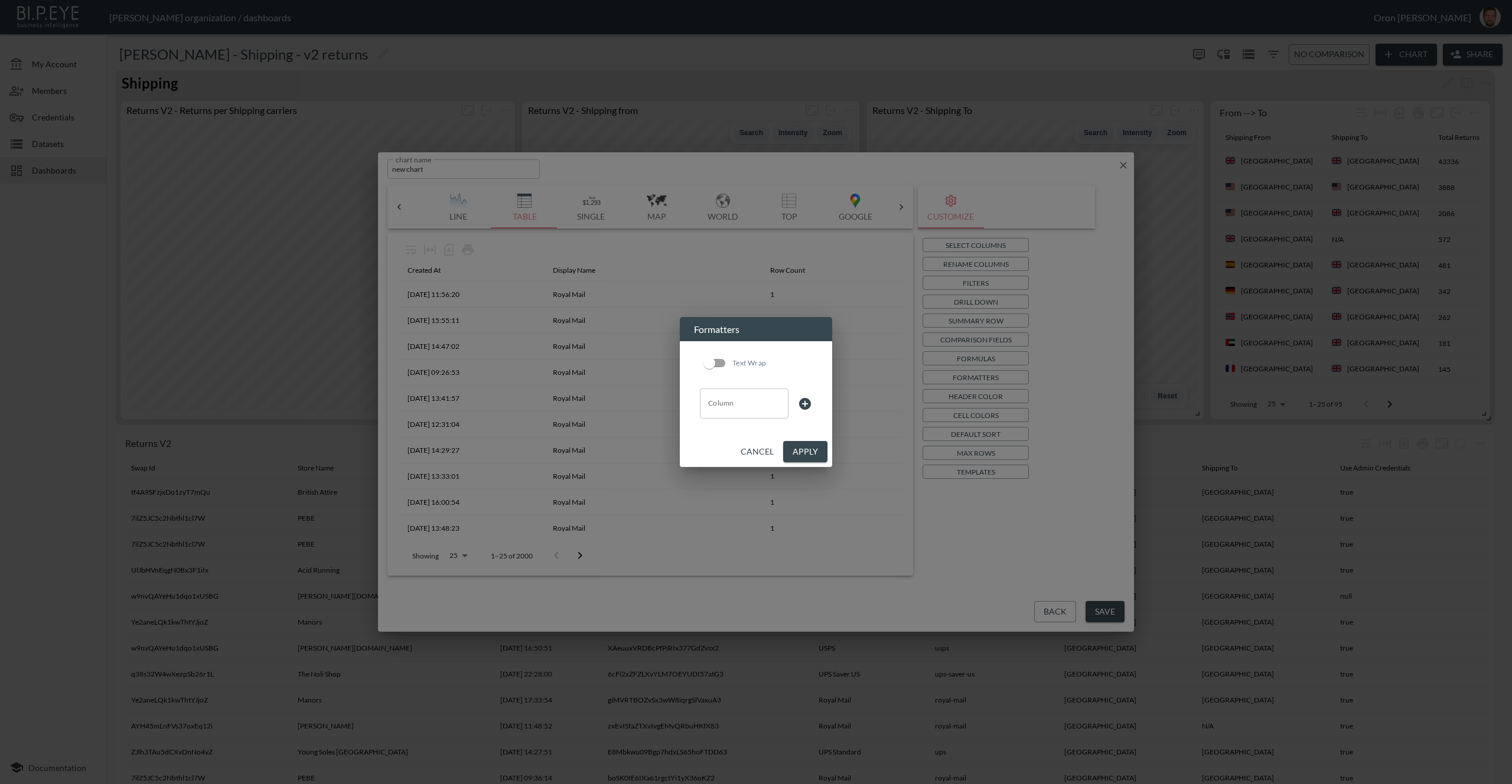
click at [725, 409] on input "Column" at bounding box center [744, 404] width 78 height 19
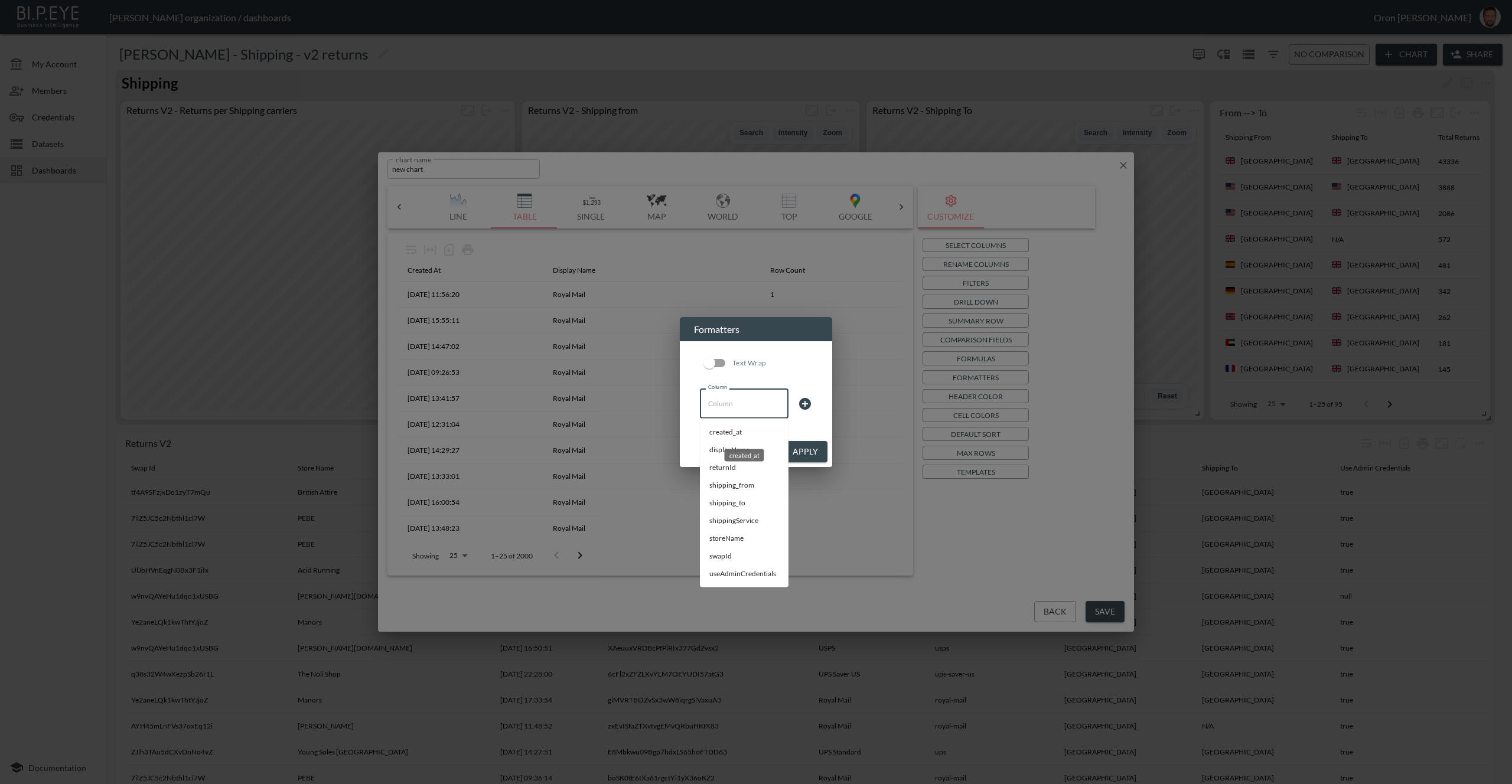
click at [737, 432] on li "created_at" at bounding box center [744, 432] width 88 height 18
type input "created_at"
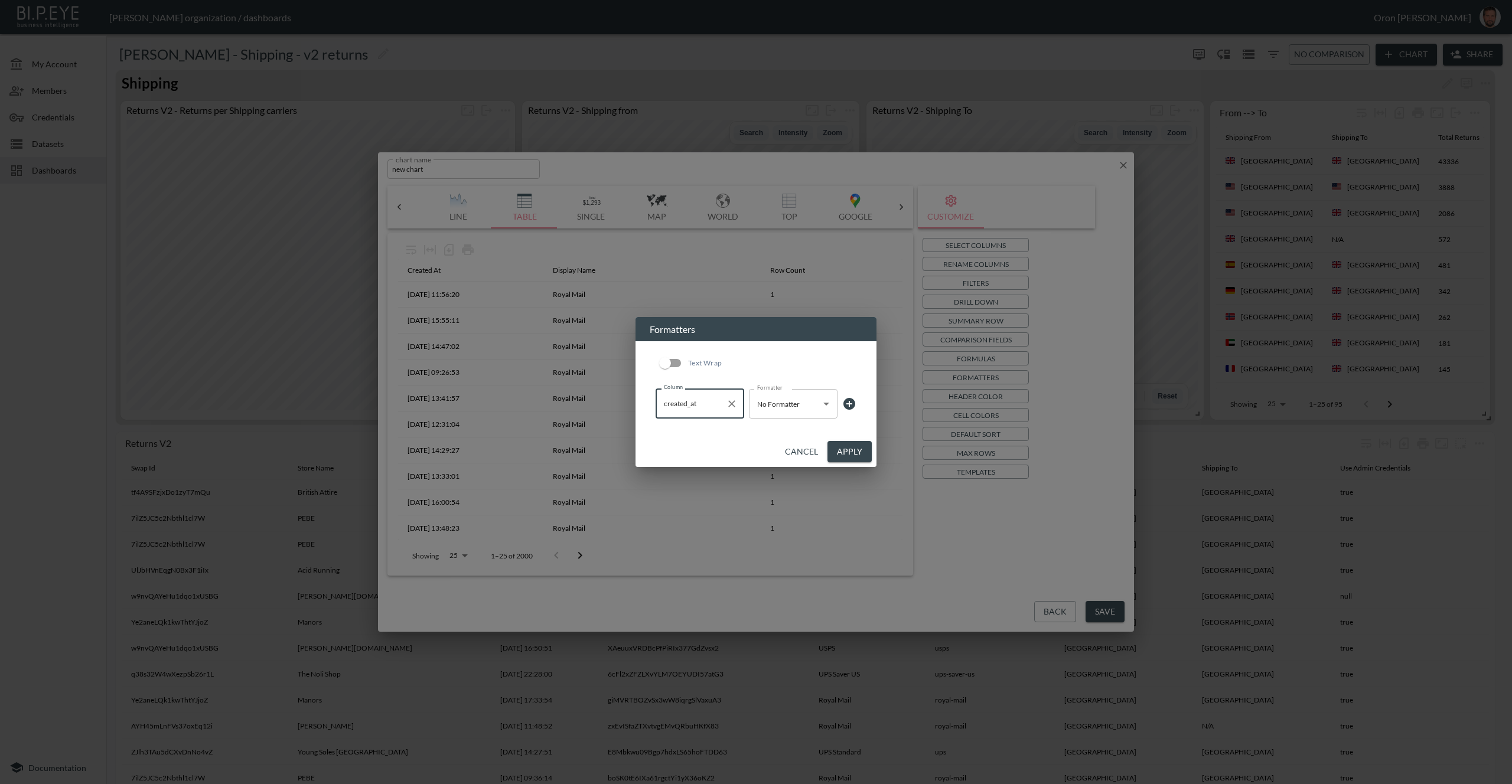
click at [769, 401] on body "BI.P.EYE, Interactive Analytics Dashboards - app Zach Bailet organization / das…" at bounding box center [756, 392] width 1512 height 784
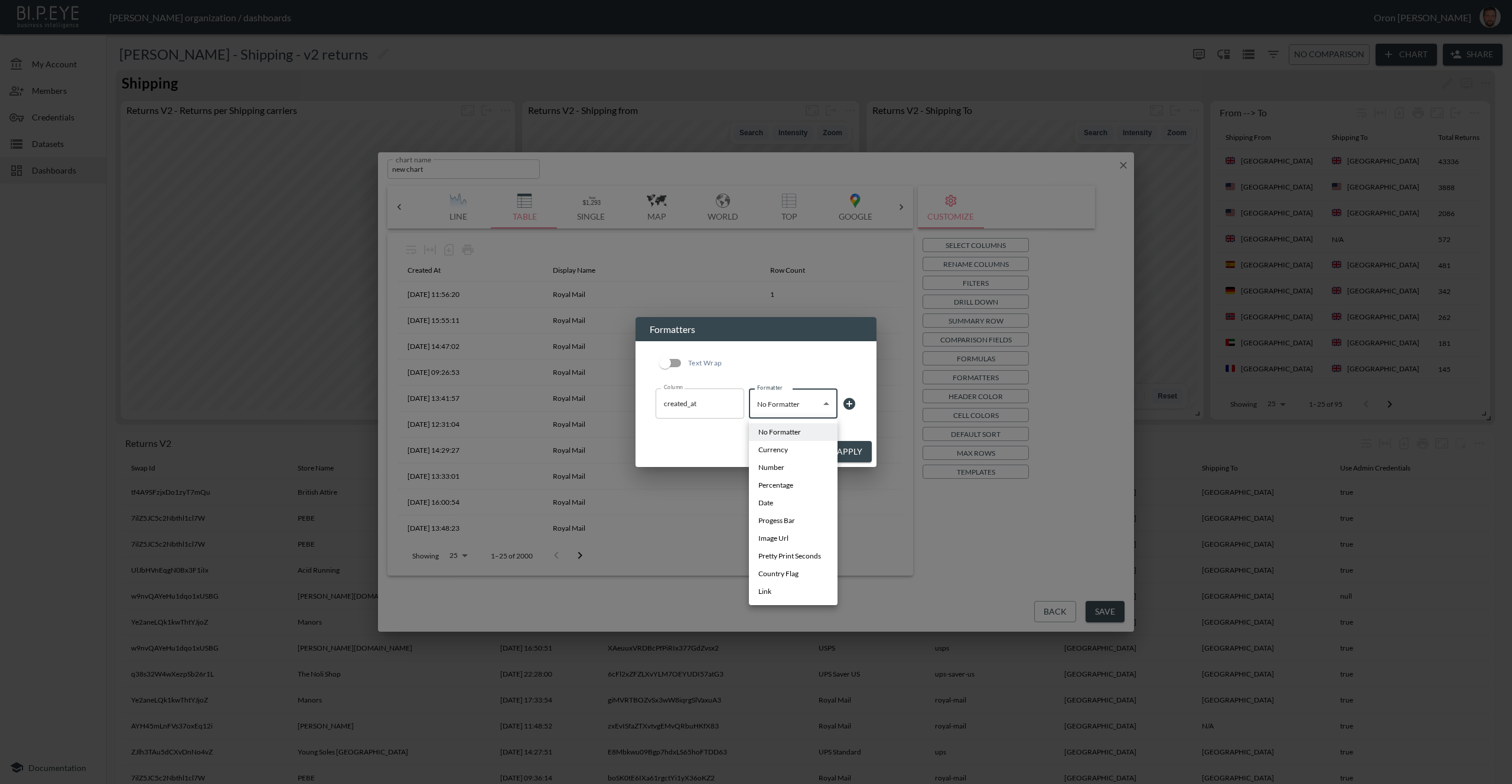
click at [792, 505] on li "Date" at bounding box center [793, 503] width 88 height 18
type input "Date"
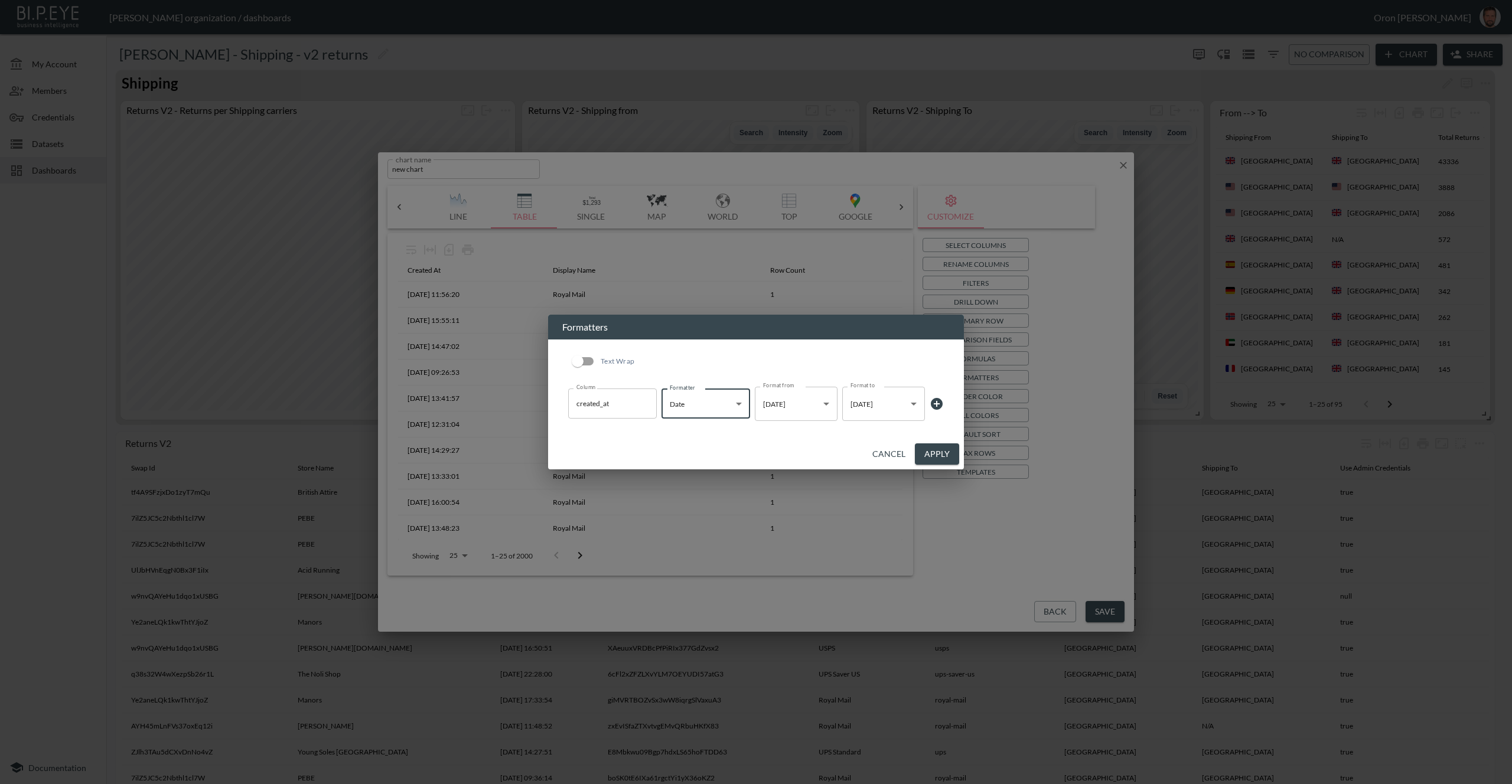
click at [873, 401] on body "BI.P.EYE, Interactive Analytics Dashboards - app Zach Bailet organization / das…" at bounding box center [756, 392] width 1512 height 784
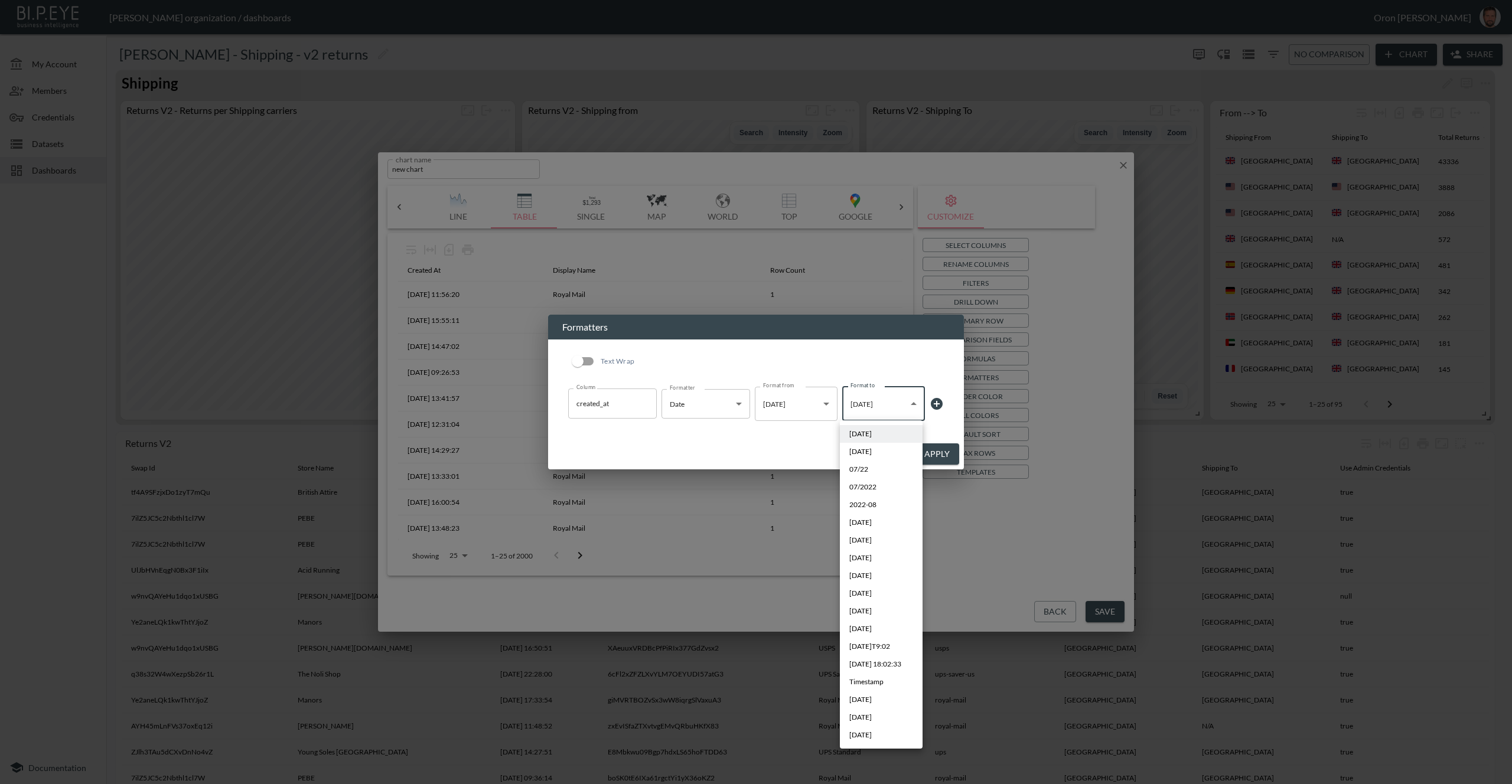
click at [880, 714] on li "Sep 2019" at bounding box center [882, 717] width 83 height 18
type input "MMM YYYY"
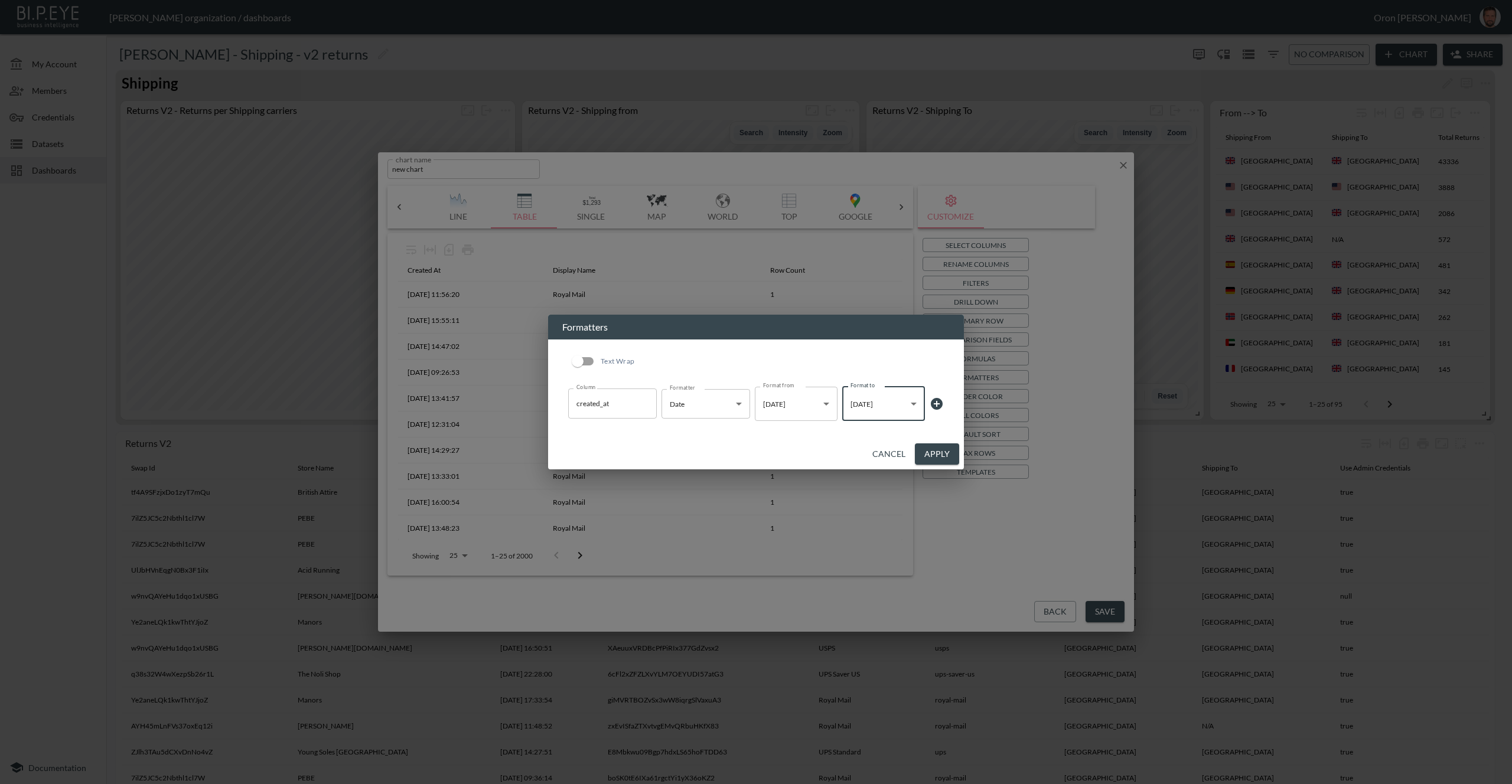
click at [923, 451] on button "Apply" at bounding box center [937, 455] width 44 height 22
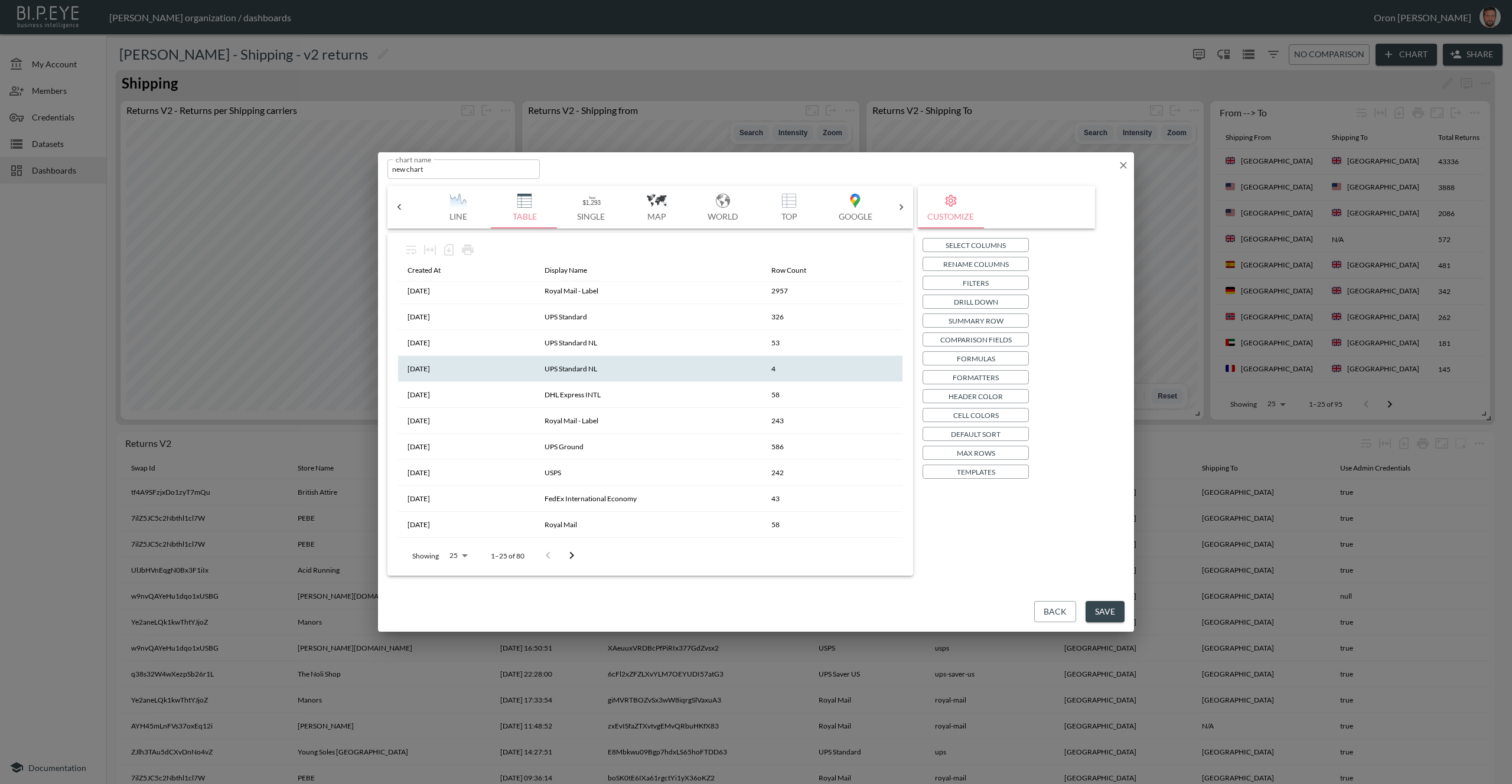
scroll to position [5, 0]
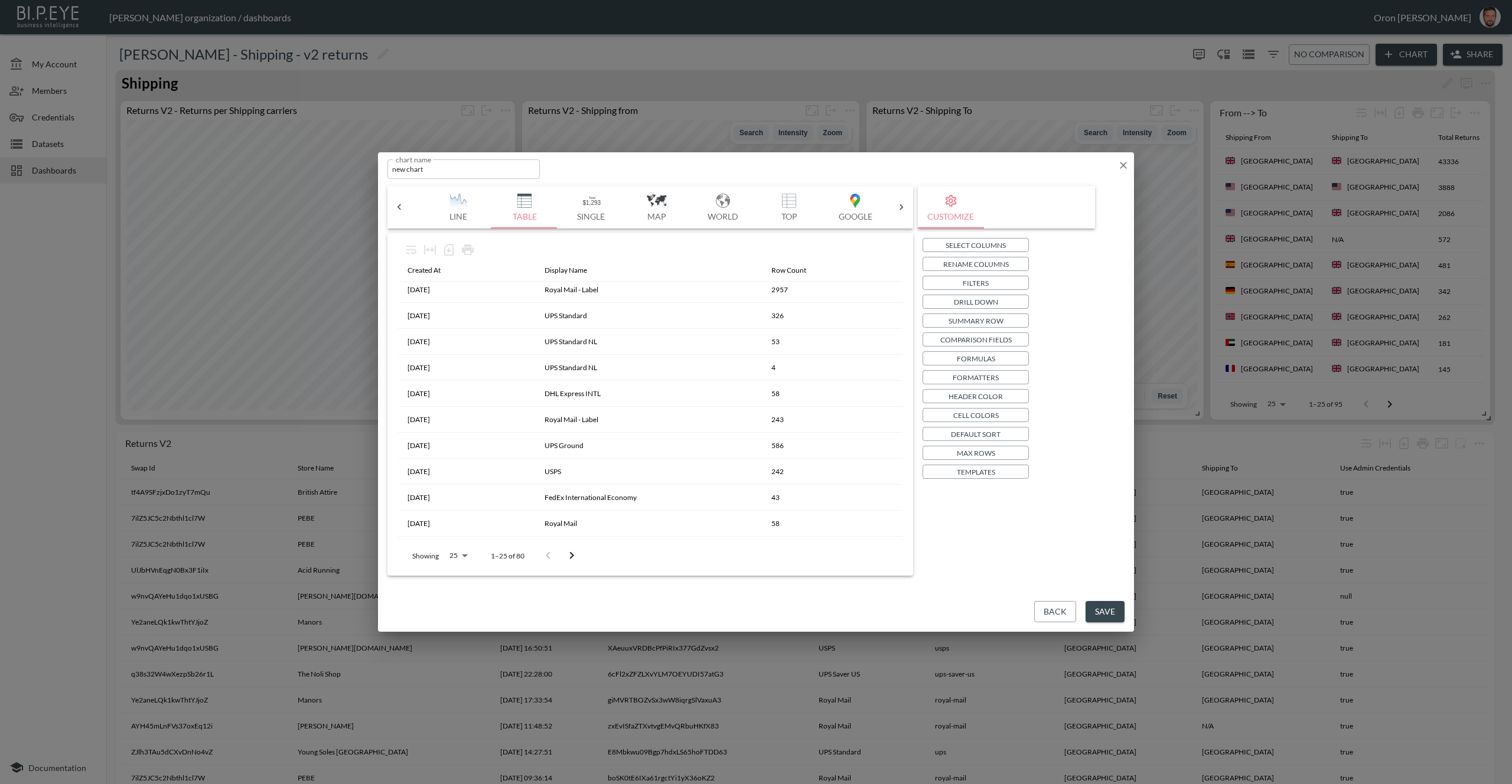
click at [979, 468] on p "Templates" at bounding box center [977, 472] width 39 height 12
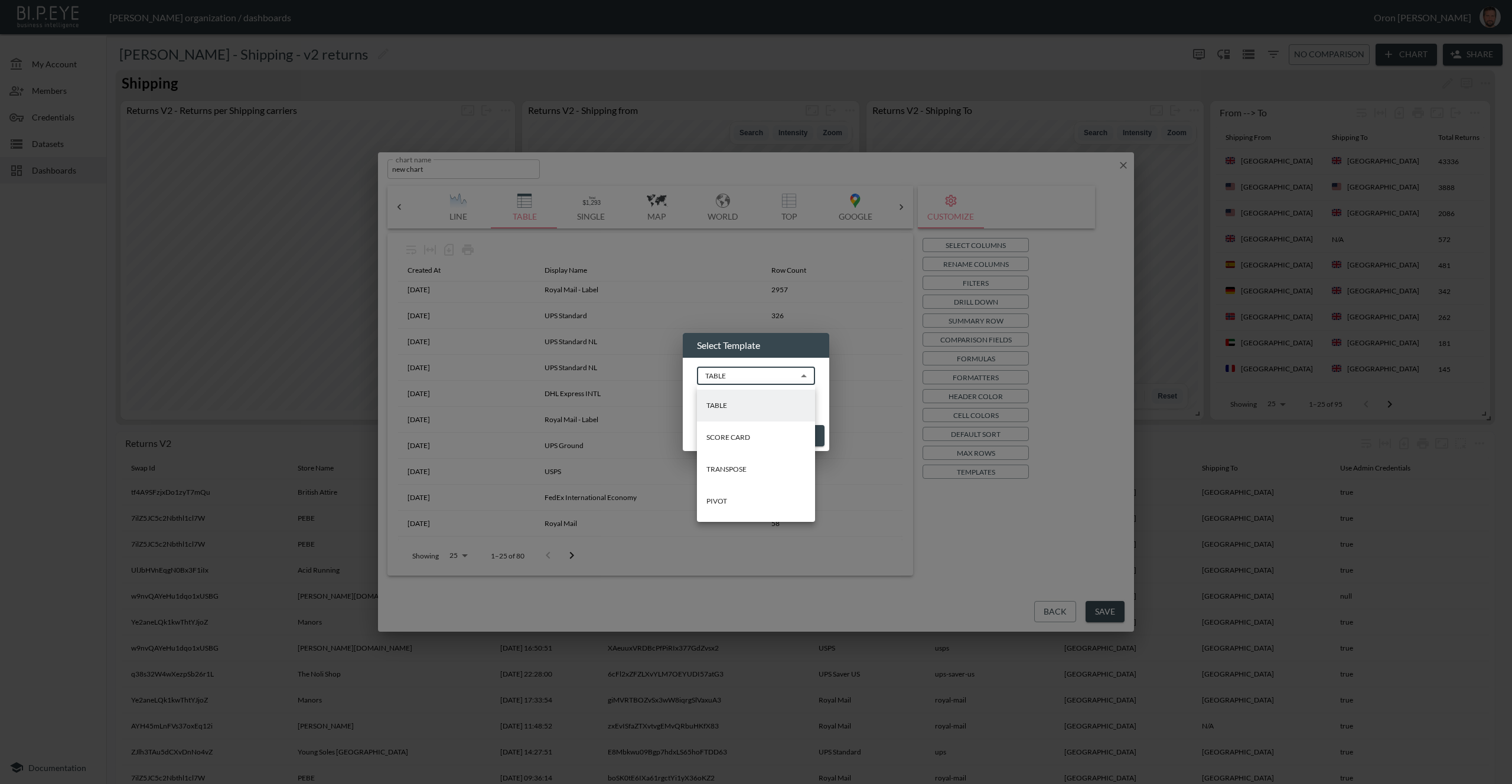
click at [756, 375] on body "BI.P.EYE, Interactive Analytics Dashboards - app Zach Bailet organization / das…" at bounding box center [756, 392] width 1512 height 784
click at [751, 493] on li "PIVOT" at bounding box center [756, 501] width 118 height 32
type input "PIVOT"
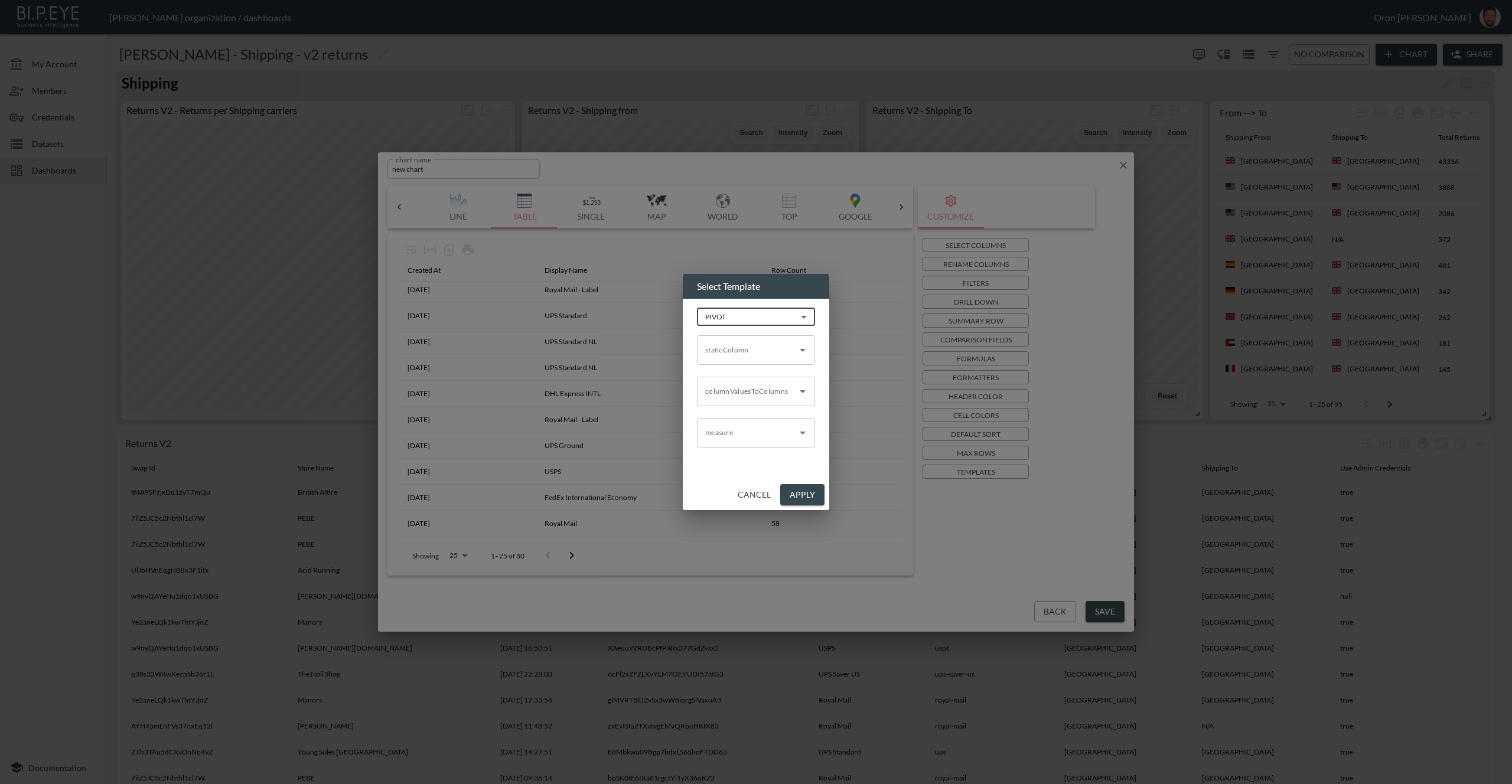
click at [761, 355] on input "staticColumn" at bounding box center [746, 350] width 89 height 19
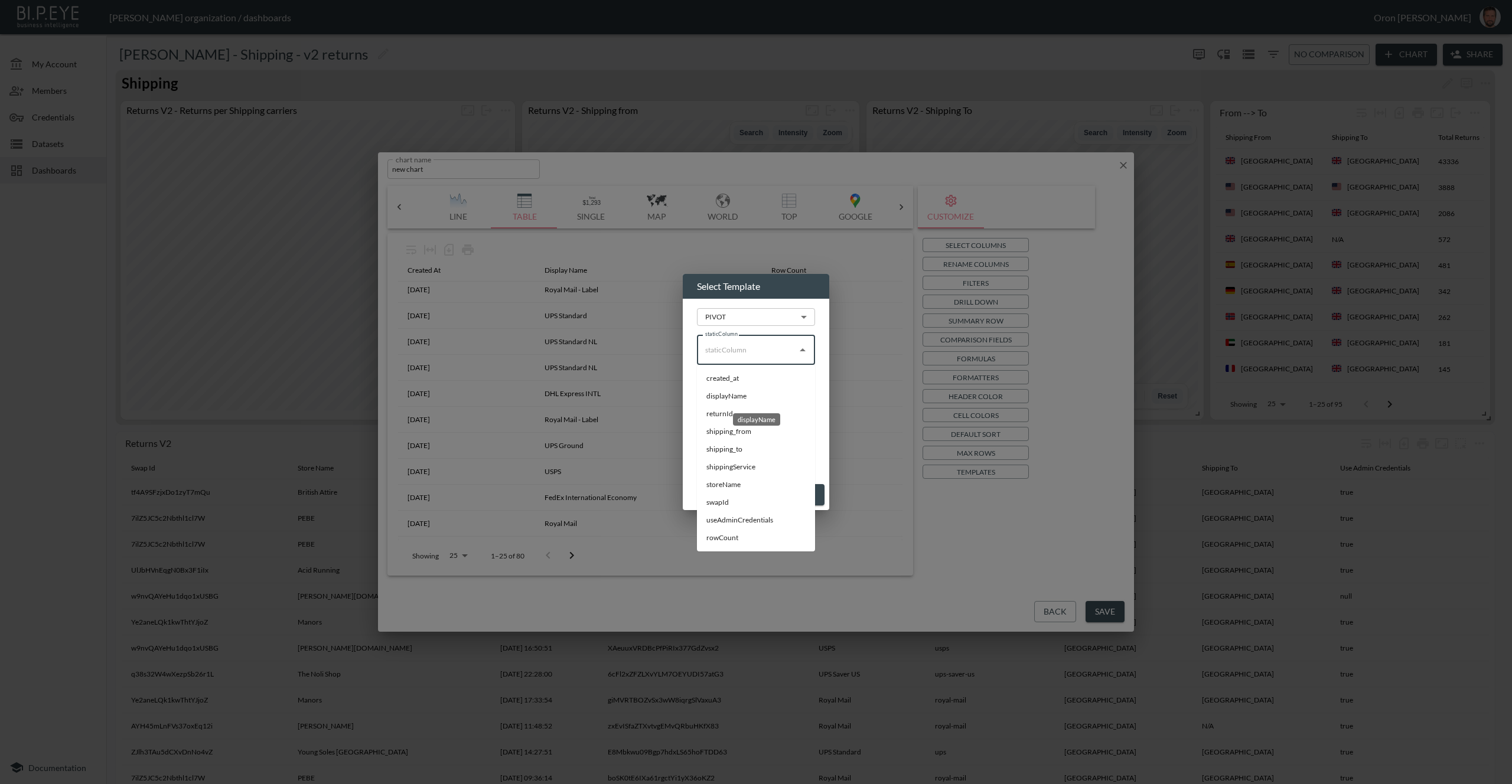
click at [747, 393] on li "displayName" at bounding box center [756, 396] width 118 height 18
type input "displayName"
click at [747, 393] on input "columnValuesToColumns" at bounding box center [746, 392] width 89 height 19
click at [736, 422] on li "created_at" at bounding box center [756, 419] width 118 height 18
type input "created_at"
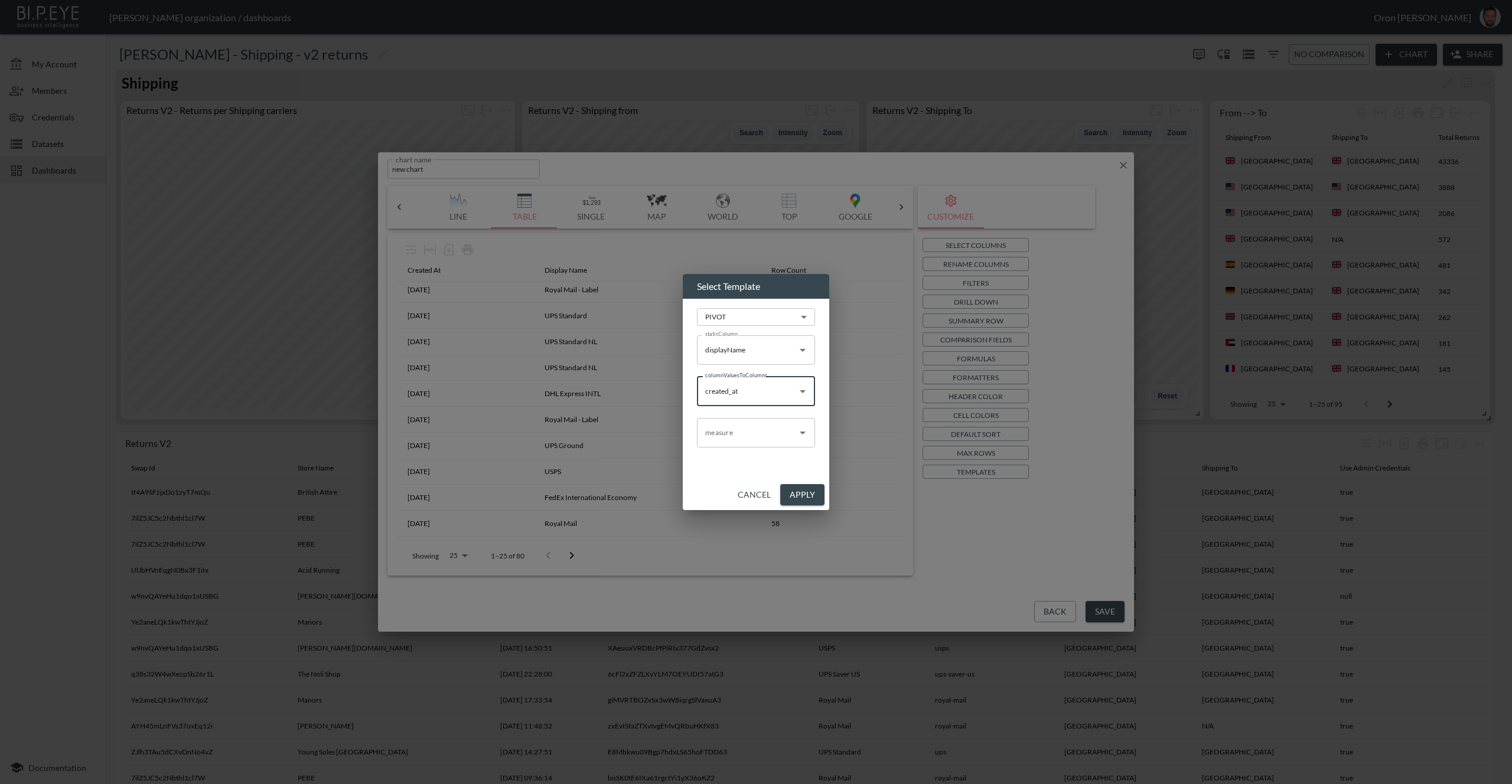
click at [733, 428] on input "measure" at bounding box center [746, 433] width 89 height 19
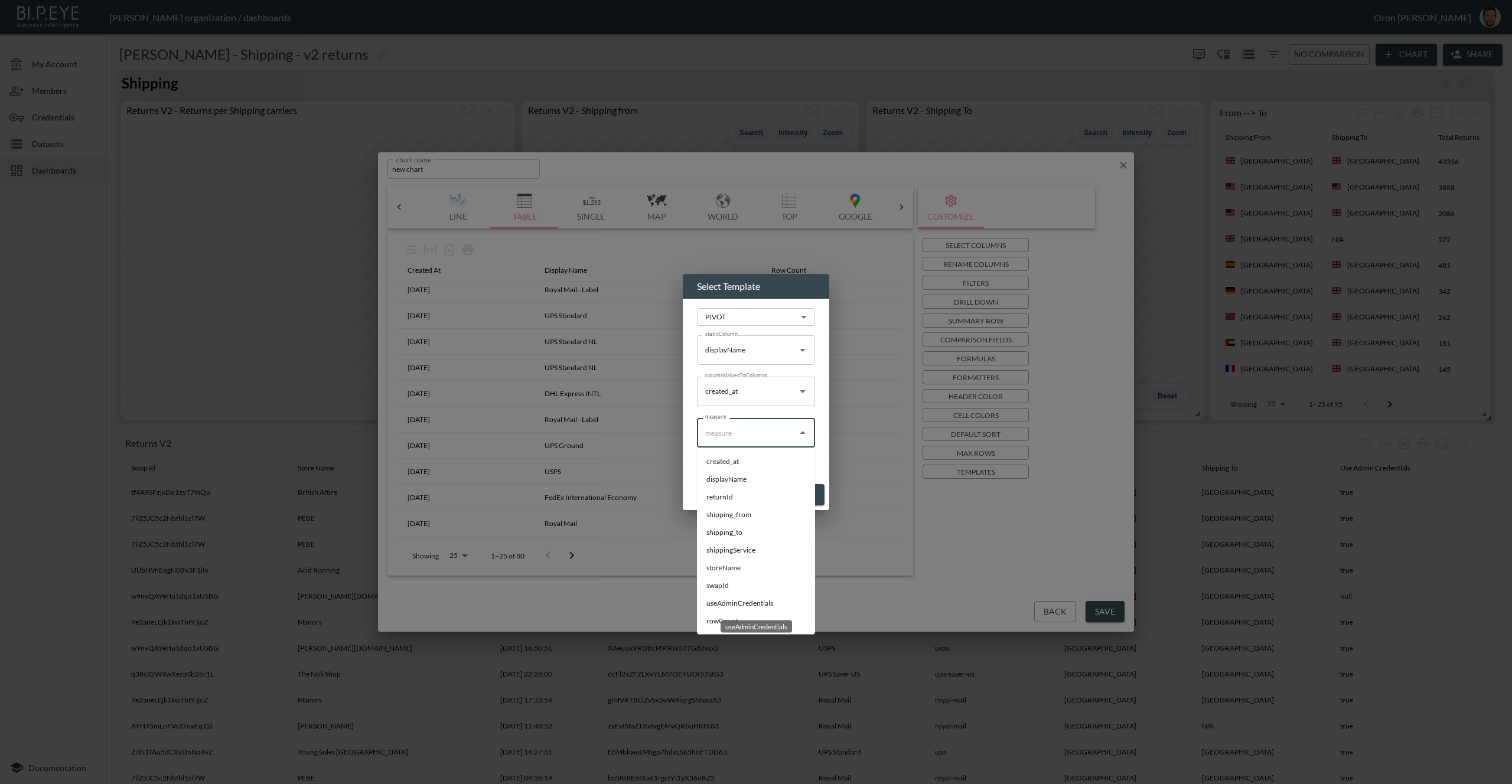
drag, startPoint x: 738, startPoint y: 605, endPoint x: 740, endPoint y: 616, distance: 11.2
click at [738, 619] on div "useAdminCredentials" at bounding box center [756, 624] width 74 height 22
drag, startPoint x: 709, startPoint y: 620, endPoint x: 742, endPoint y: 589, distance: 45.3
click at [709, 620] on li "rowCount" at bounding box center [756, 621] width 118 height 18
type input "rowCount"
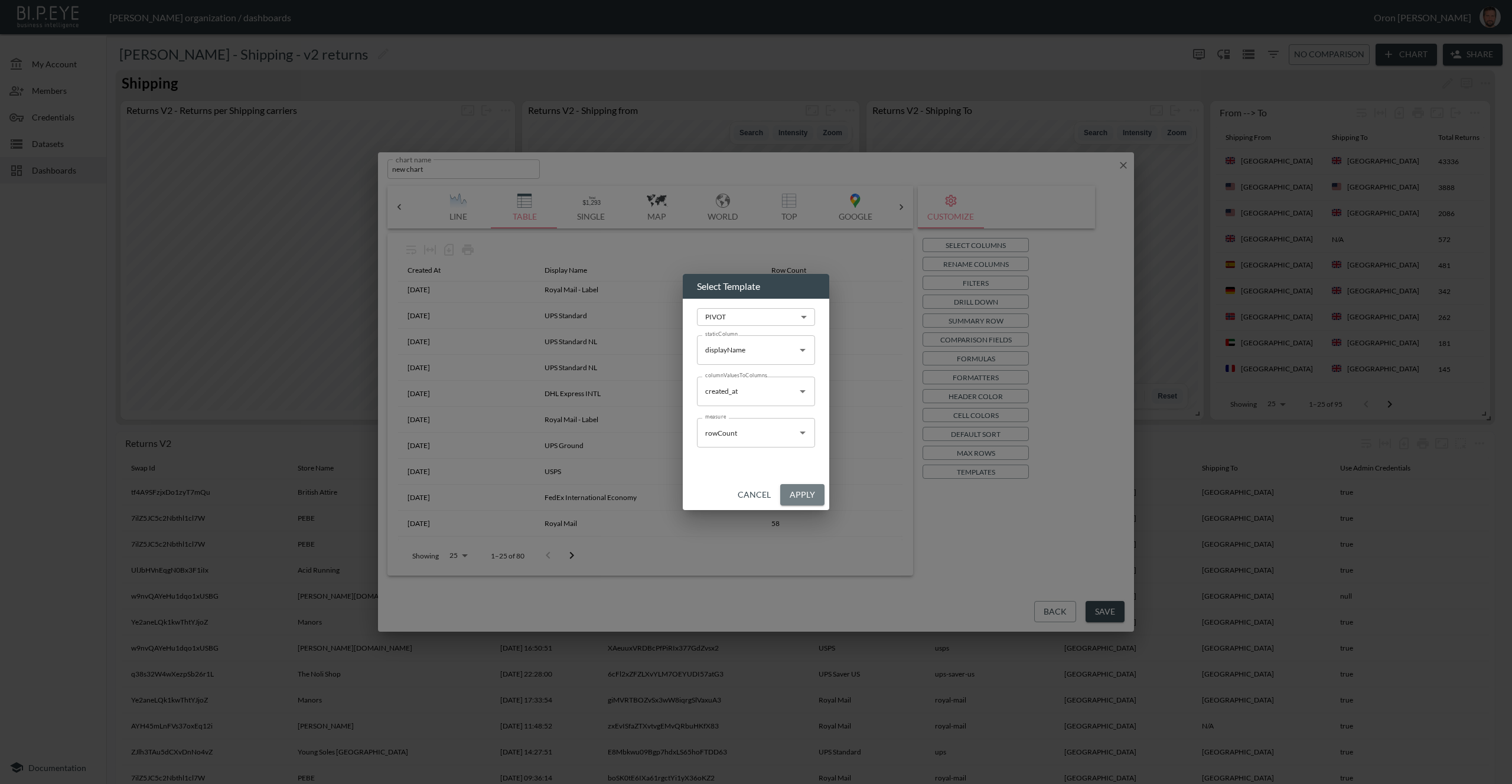
click at [809, 490] on button "Apply" at bounding box center [803, 496] width 44 height 22
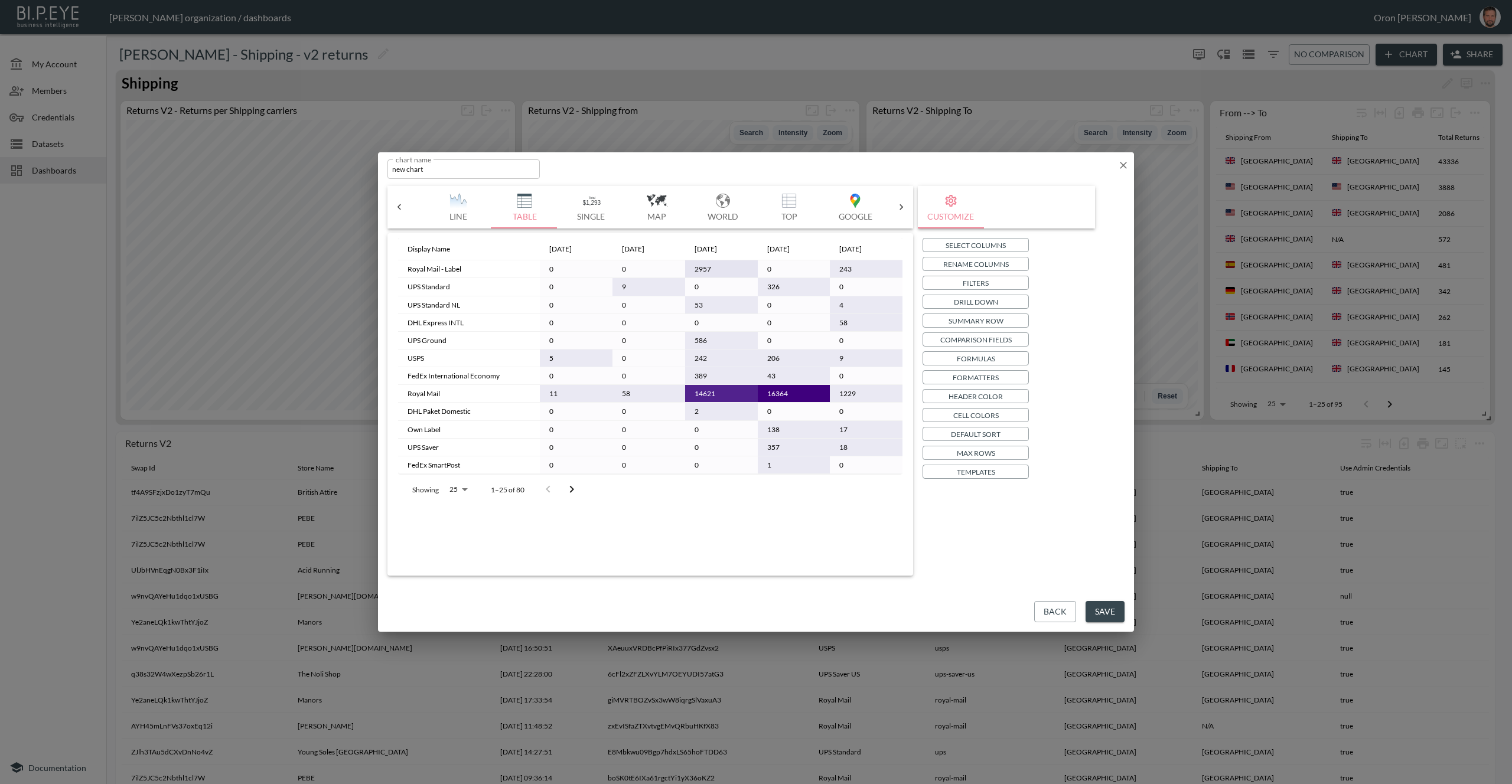
click at [460, 490] on body "BI.P.EYE, Interactive Analytics Dashboards - app Zach Bailet organization / das…" at bounding box center [756, 392] width 1512 height 784
click at [467, 579] on li "100" at bounding box center [457, 577] width 45 height 21
type input "100"
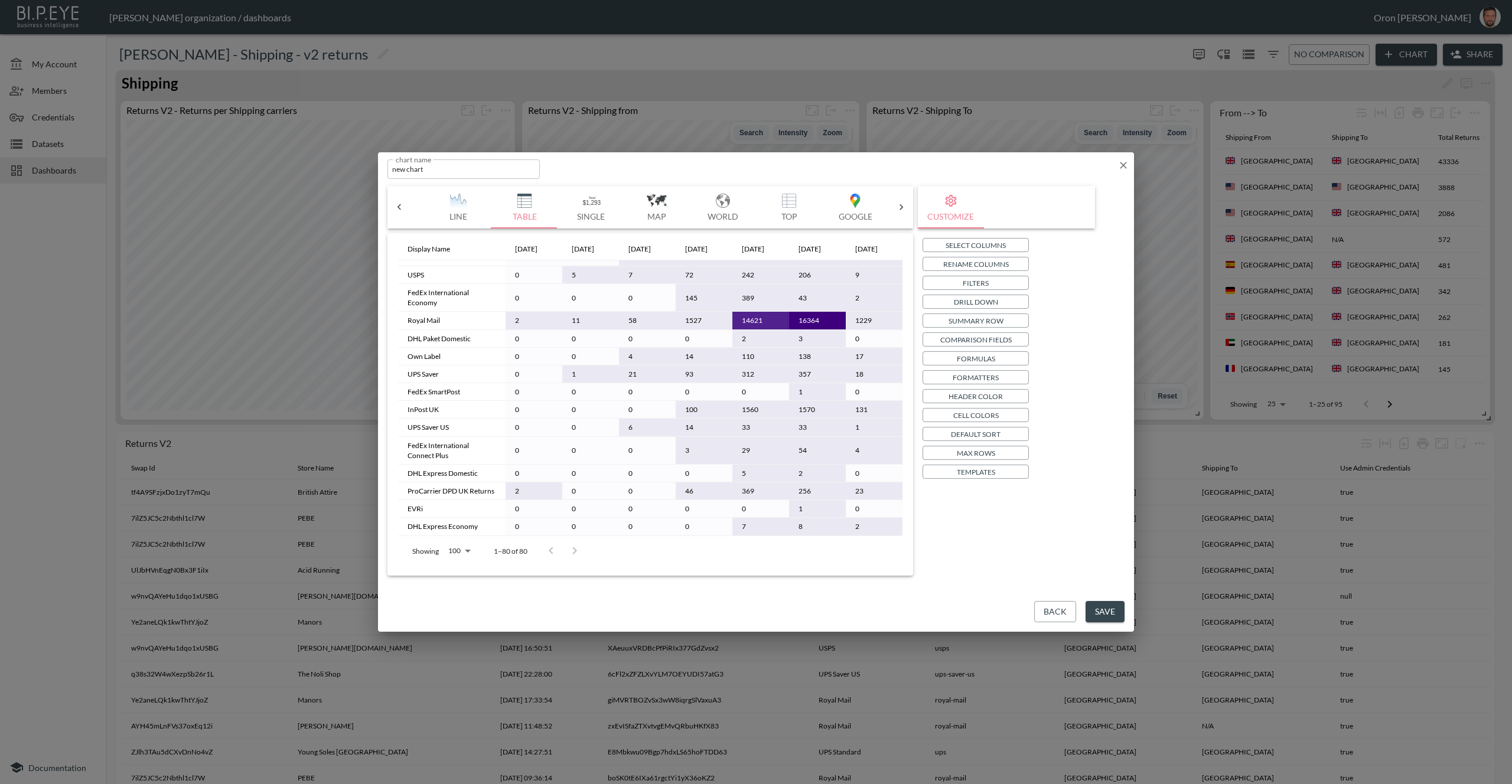
scroll to position [0, 0]
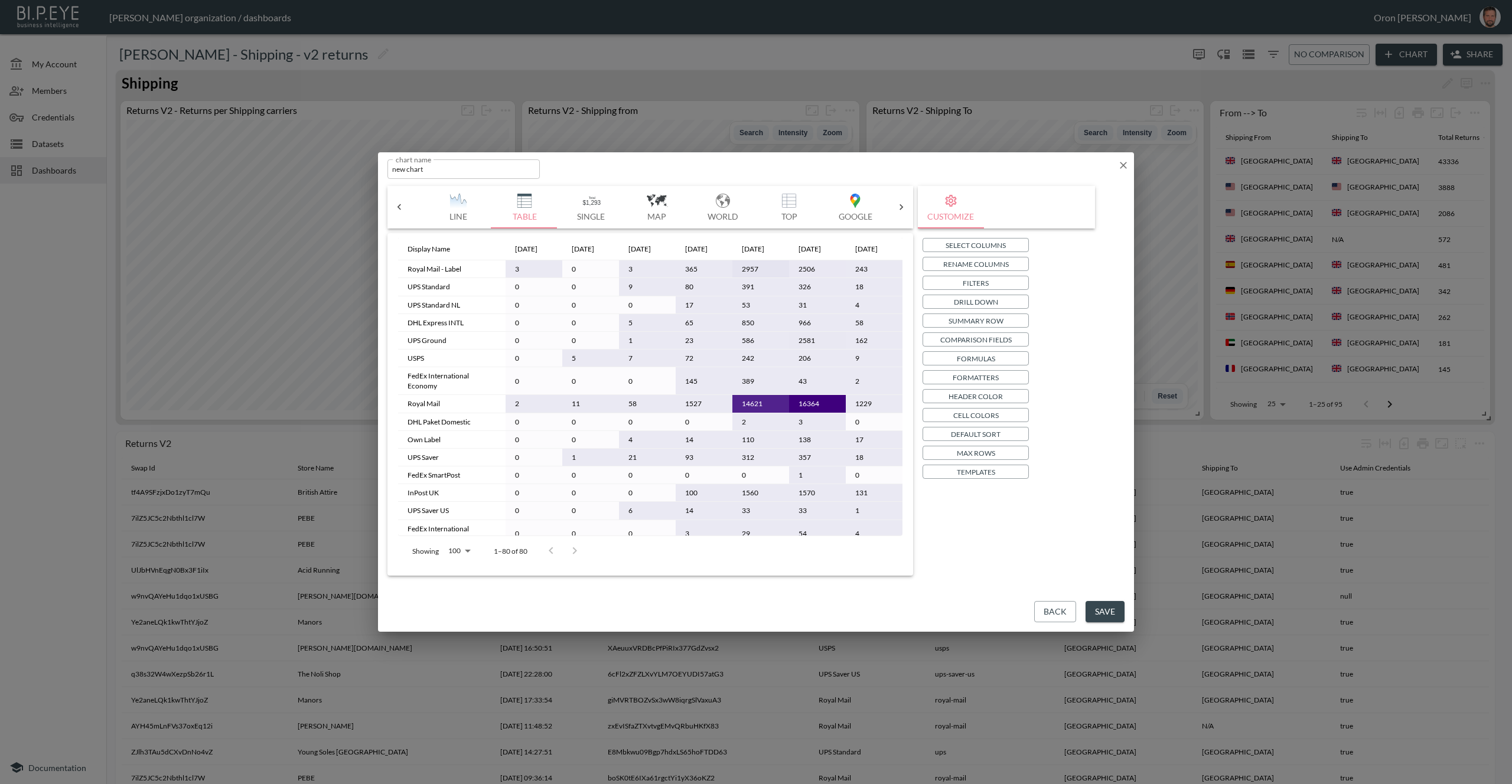
click at [966, 316] on p "Summary Row" at bounding box center [977, 321] width 55 height 12
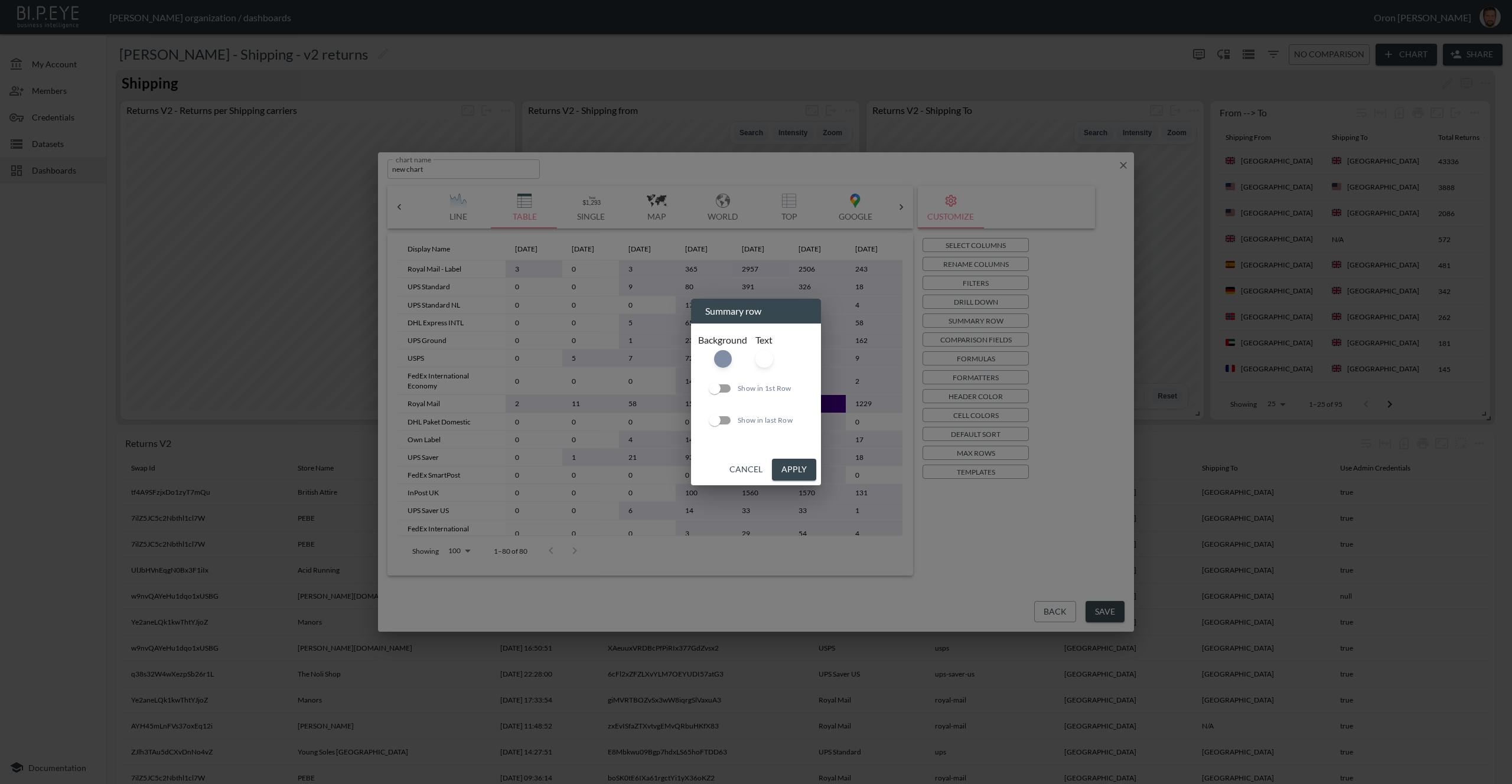
click at [721, 387] on input "Show in 1st Row" at bounding box center [714, 389] width 67 height 22
checkbox input "true"
click at [789, 461] on button "Apply" at bounding box center [794, 470] width 44 height 22
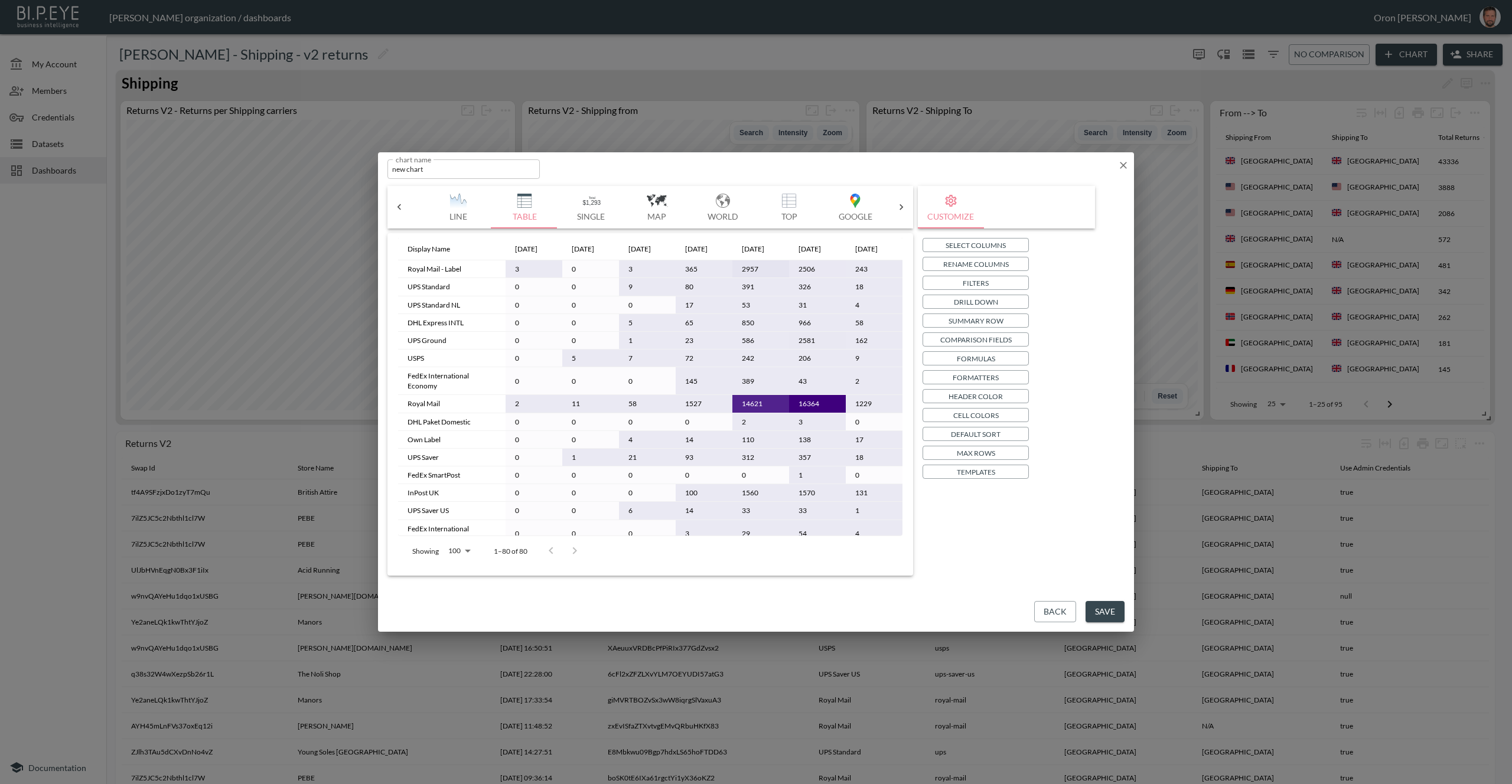
click at [997, 300] on p "Drill Down" at bounding box center [976, 301] width 44 height 12
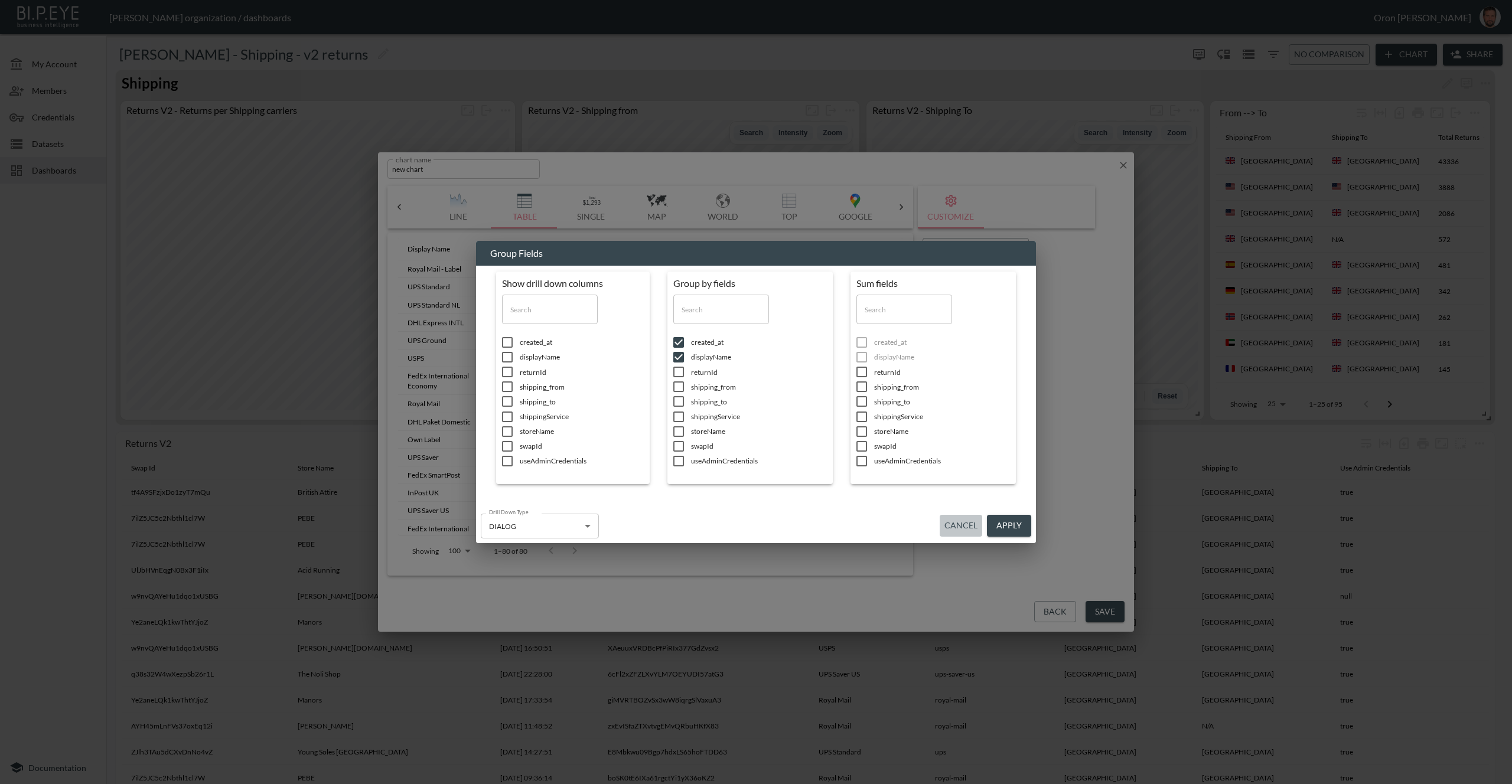
drag, startPoint x: 967, startPoint y: 526, endPoint x: 975, endPoint y: 451, distance: 75.4
click at [967, 524] on button "Cancel" at bounding box center [961, 526] width 42 height 22
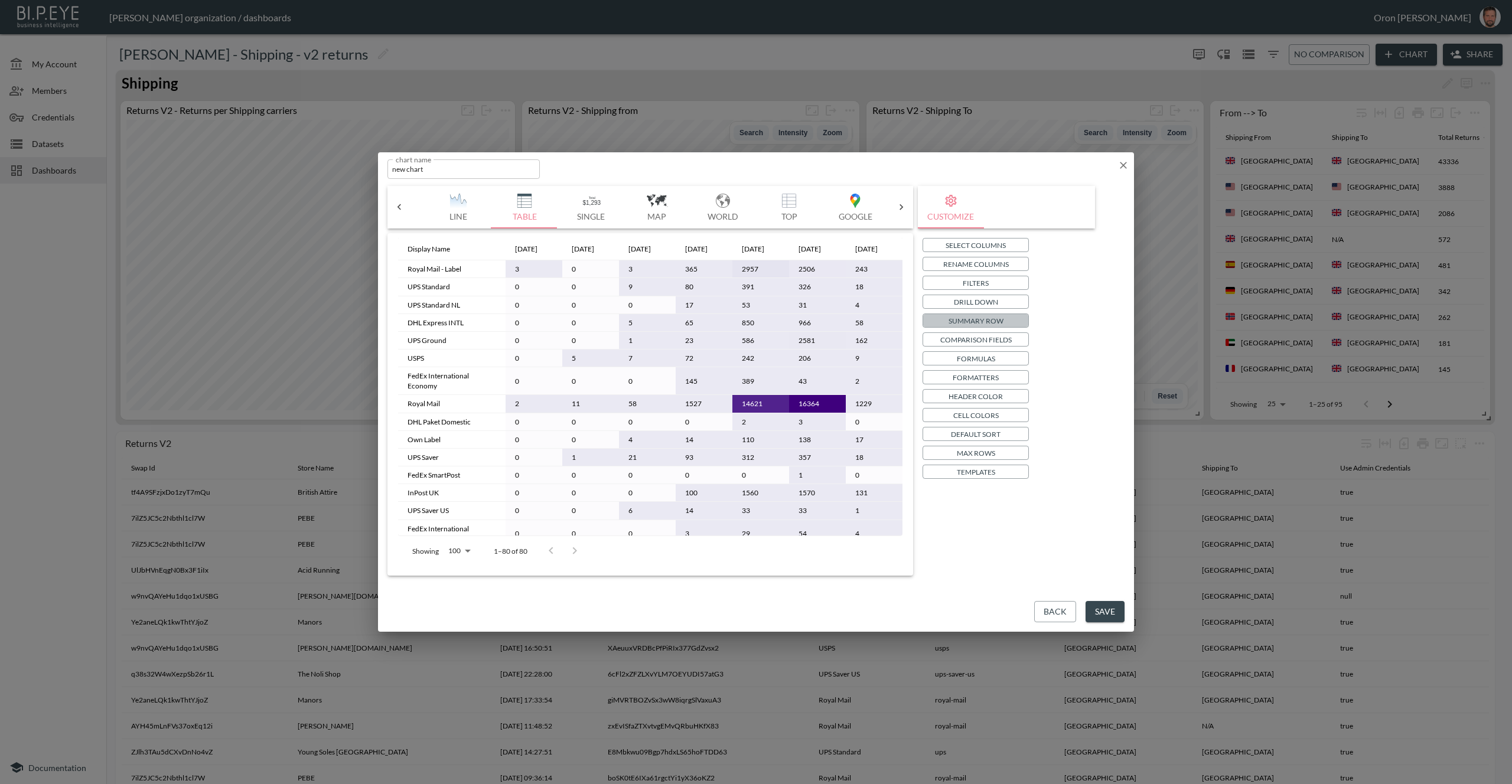
click at [987, 317] on p "Summary Row" at bounding box center [977, 321] width 55 height 12
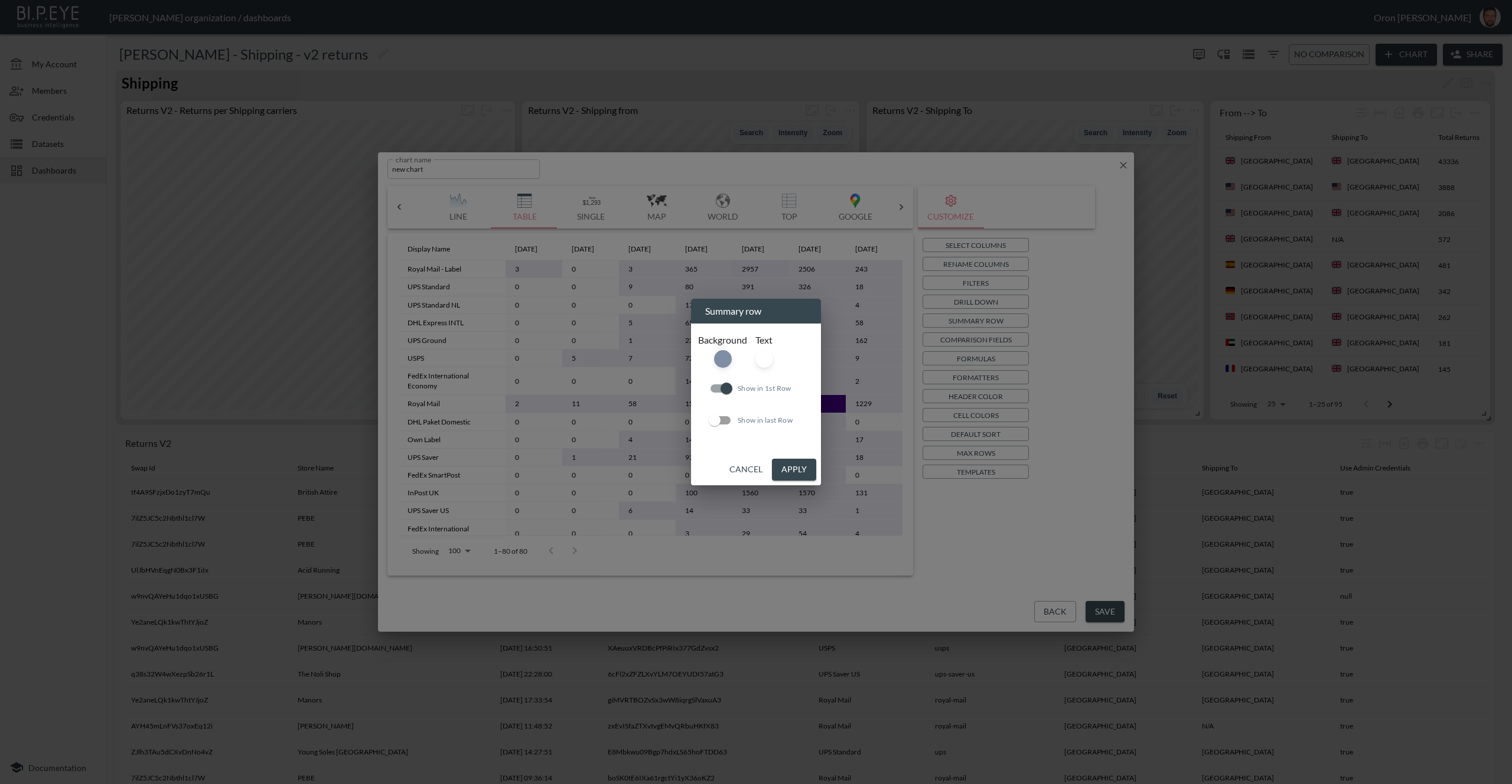
click at [713, 390] on input "Show in 1st Row" at bounding box center [726, 389] width 67 height 22
checkbox input "false"
click at [804, 474] on button "Apply" at bounding box center [794, 470] width 44 height 22
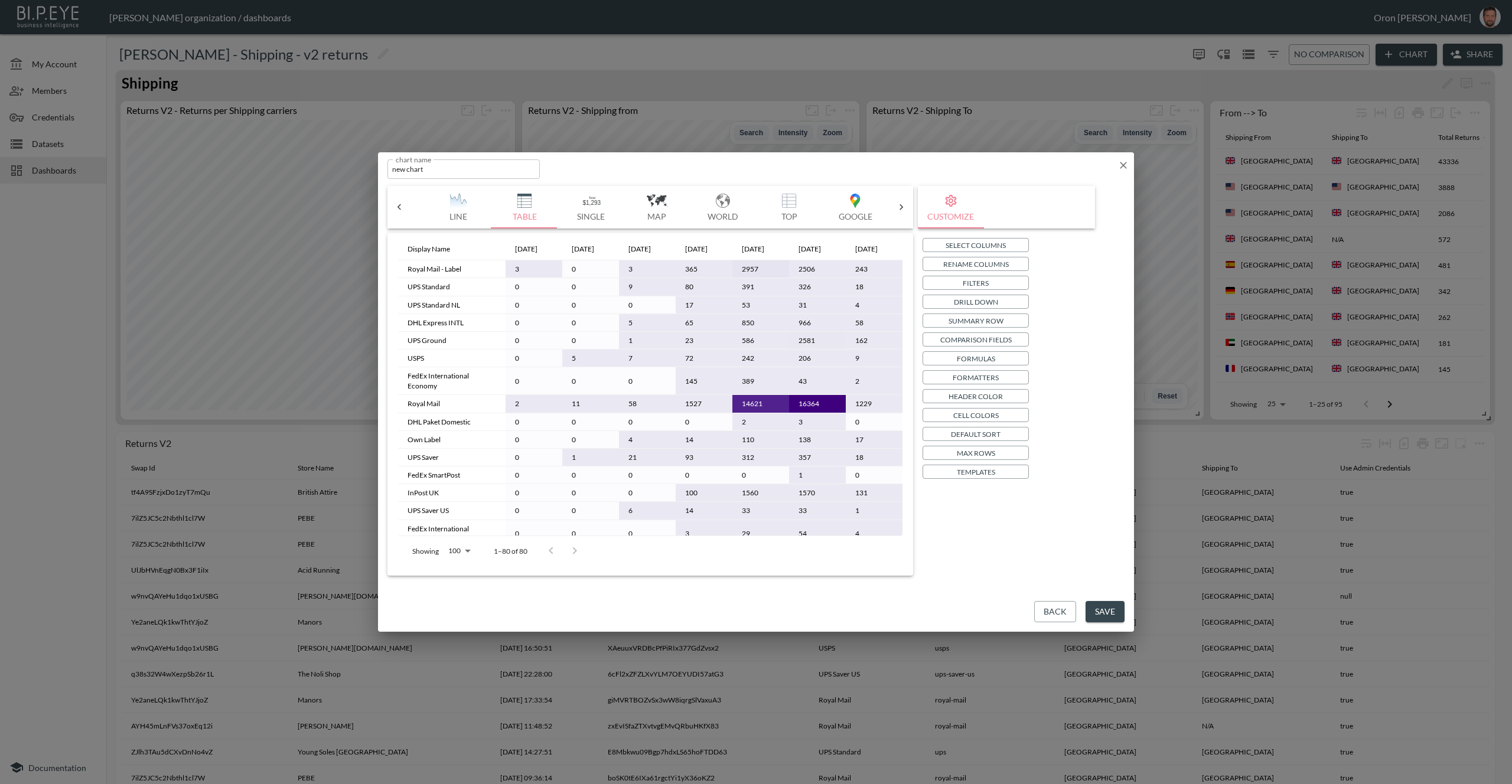
click at [985, 449] on p "Max Rows" at bounding box center [977, 452] width 39 height 12
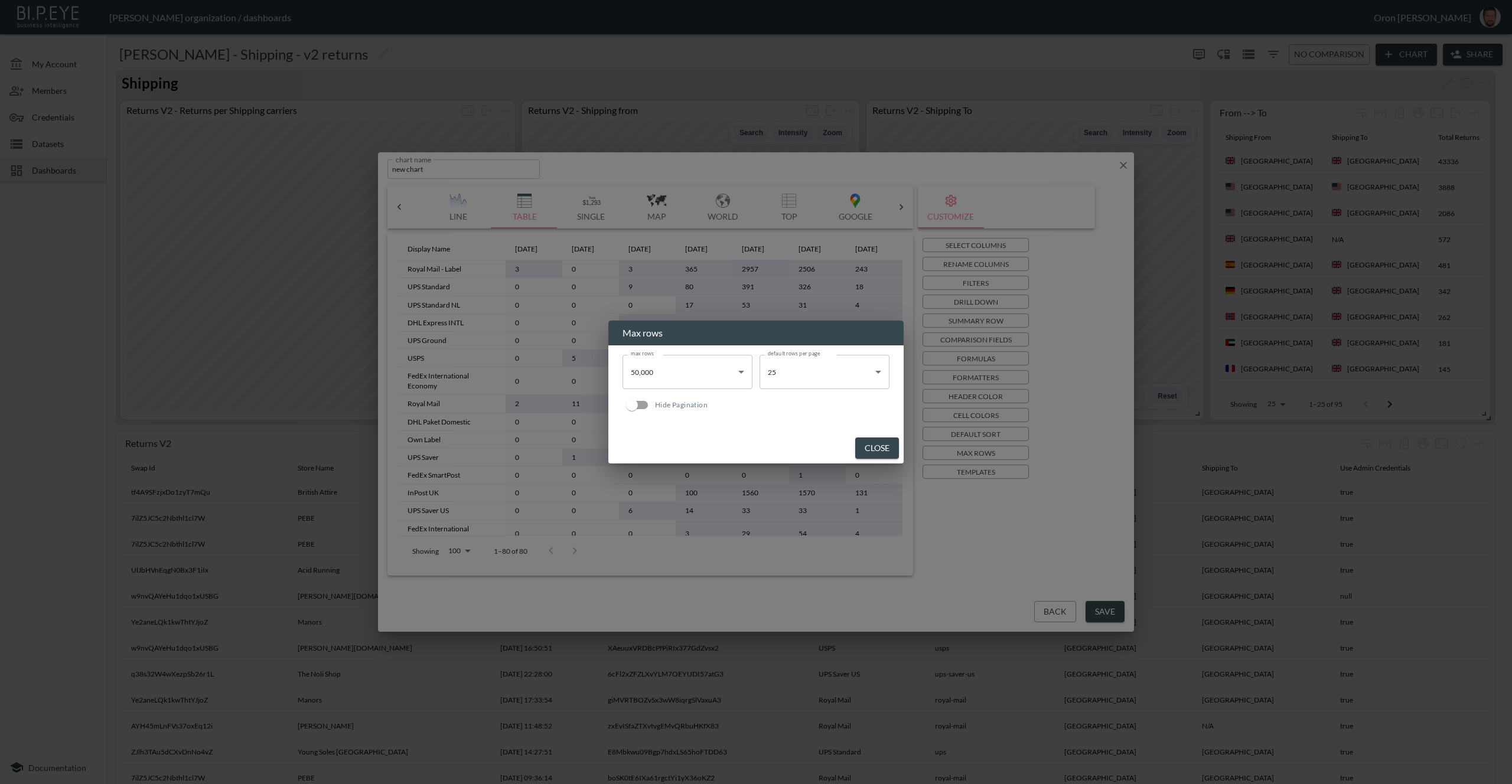
click at [801, 371] on body "BI.P.EYE, Interactive Analytics Dashboards - app Zach Bailet organization / das…" at bounding box center [756, 392] width 1512 height 784
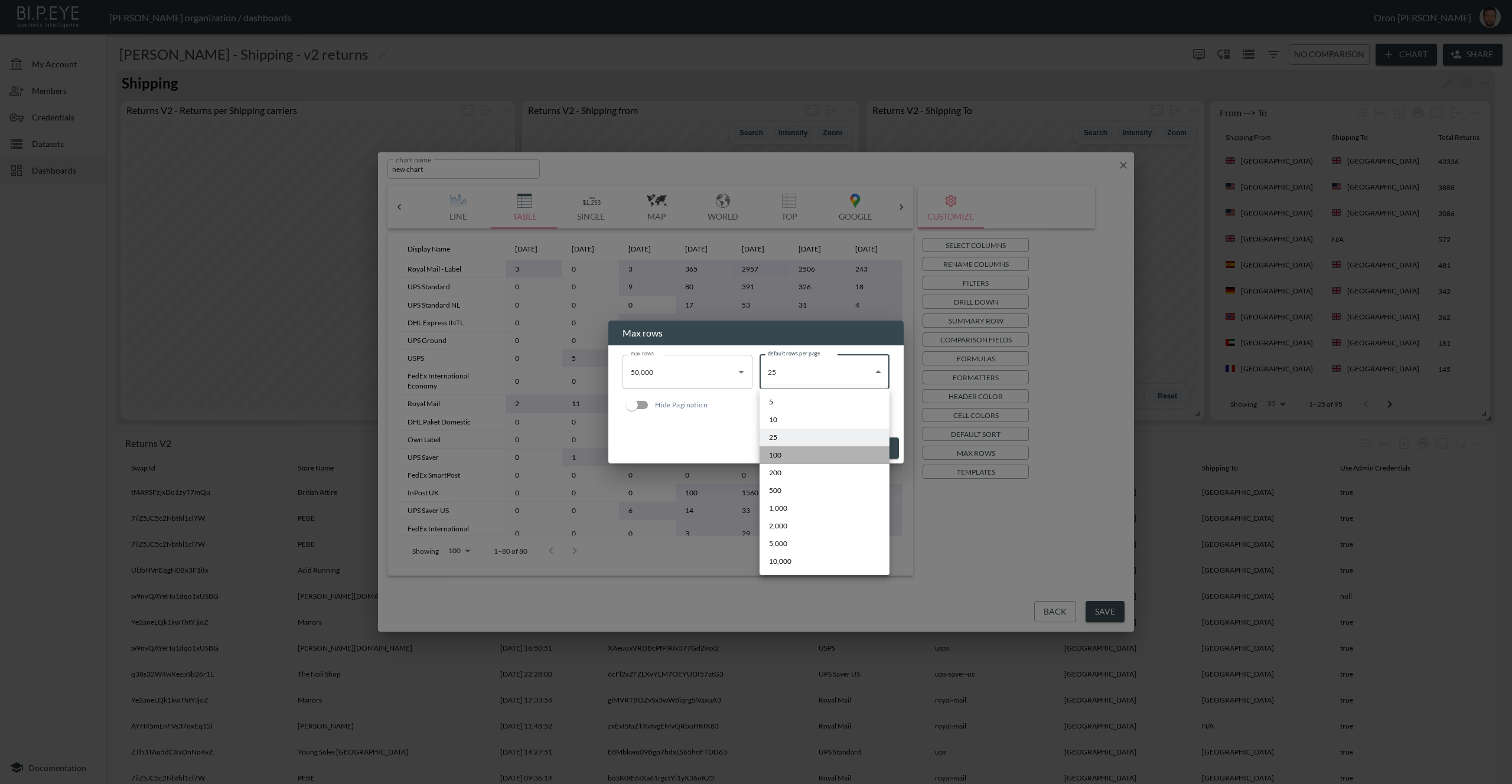
click at [807, 454] on li "100" at bounding box center [825, 455] width 130 height 18
type input "100"
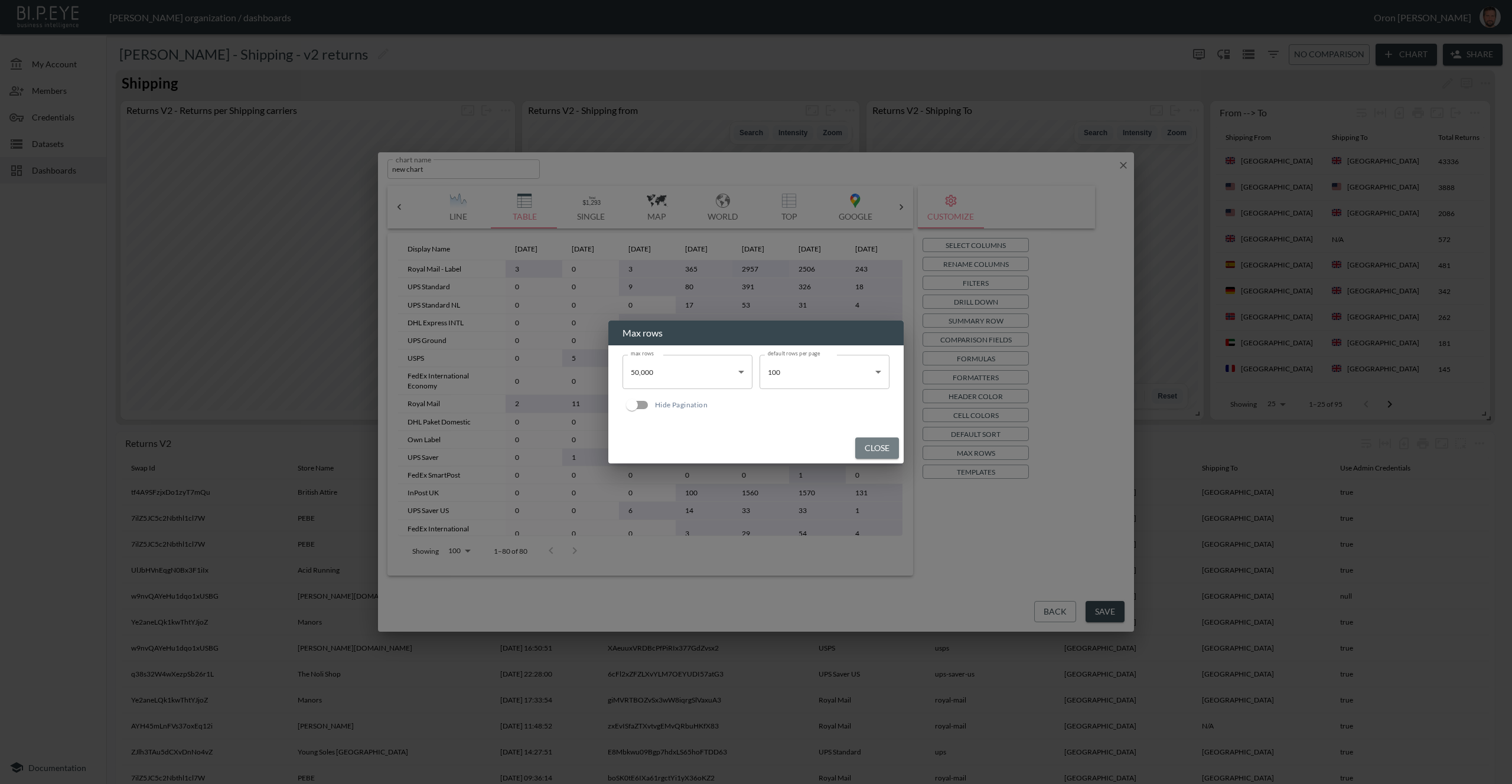
click at [885, 451] on button "Close" at bounding box center [876, 449] width 43 height 22
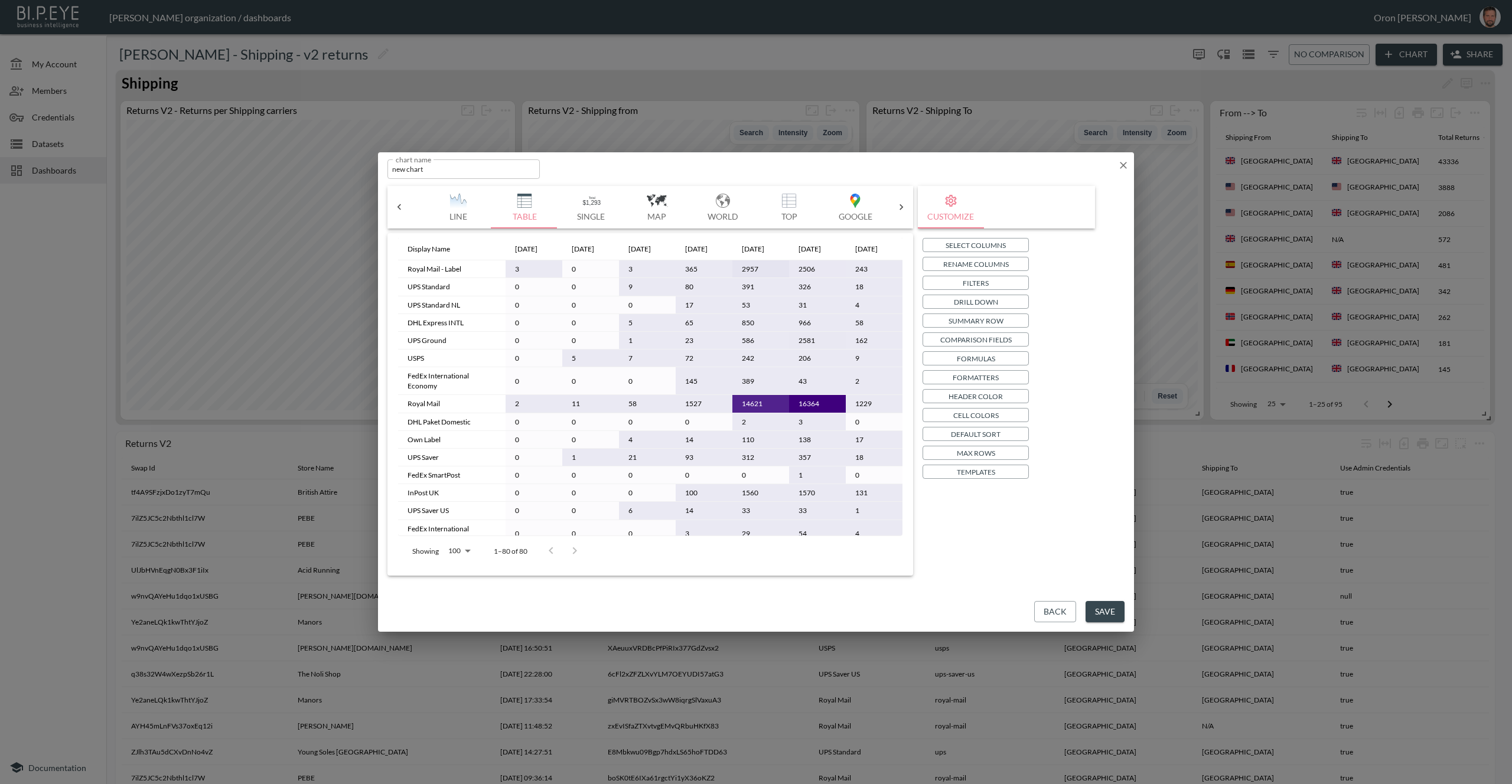
scroll to position [0, 22]
click at [861, 248] on div "[DATE]" at bounding box center [866, 249] width 22 height 14
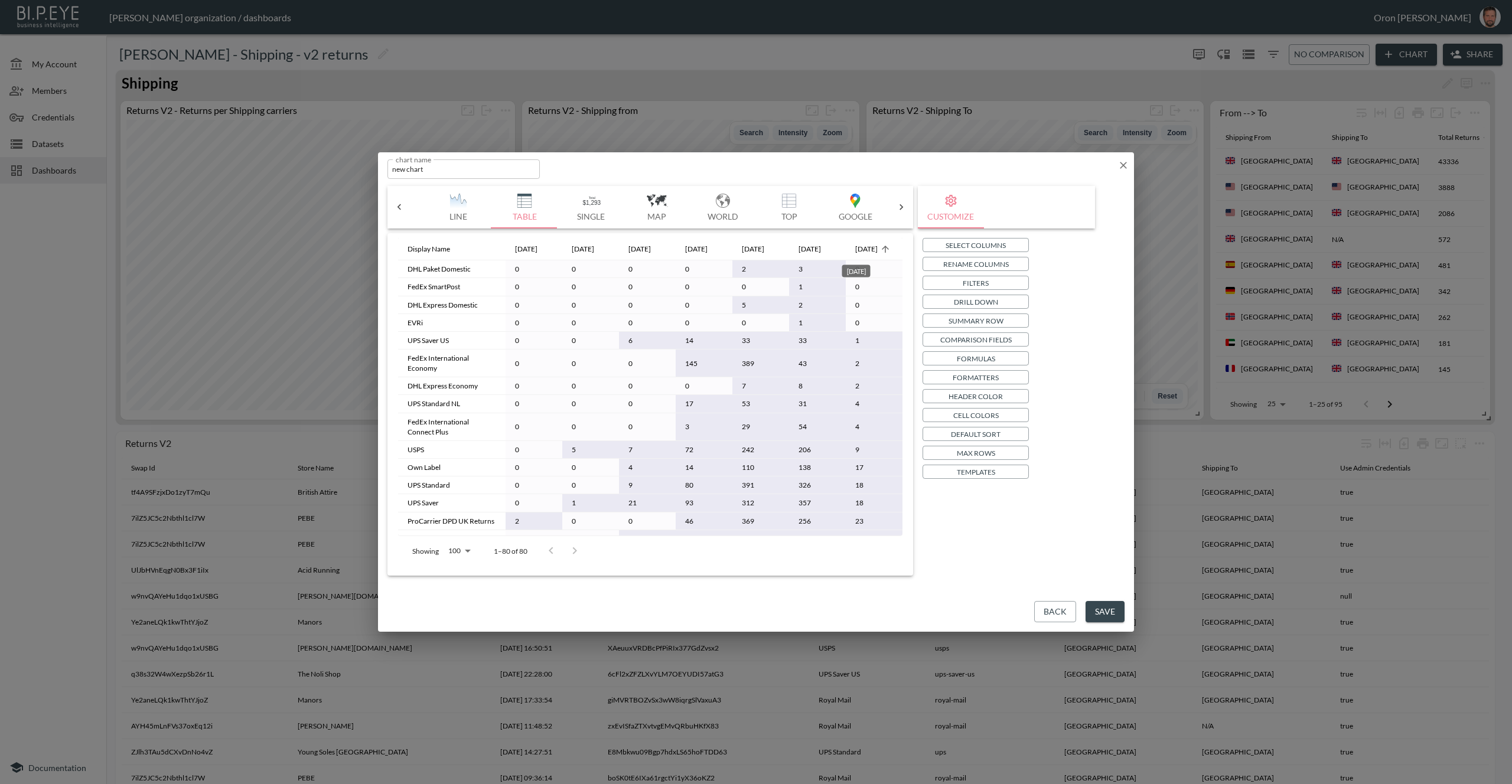
click at [860, 248] on div "[DATE]" at bounding box center [866, 249] width 22 height 14
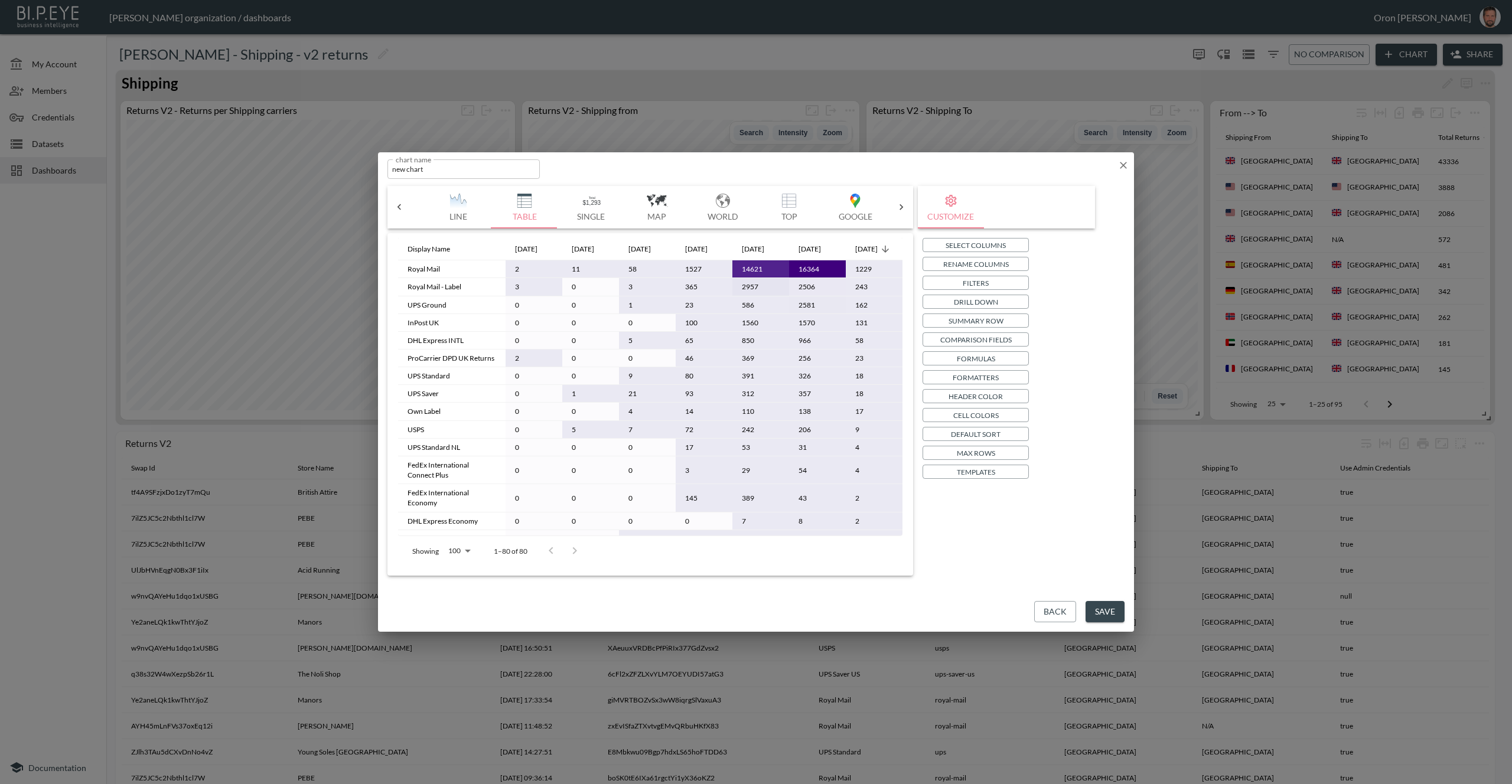
scroll to position [0, 0]
click at [501, 172] on input "new chart" at bounding box center [463, 169] width 152 height 19
type input "Returns v2 - returns per Shipping Carrier"
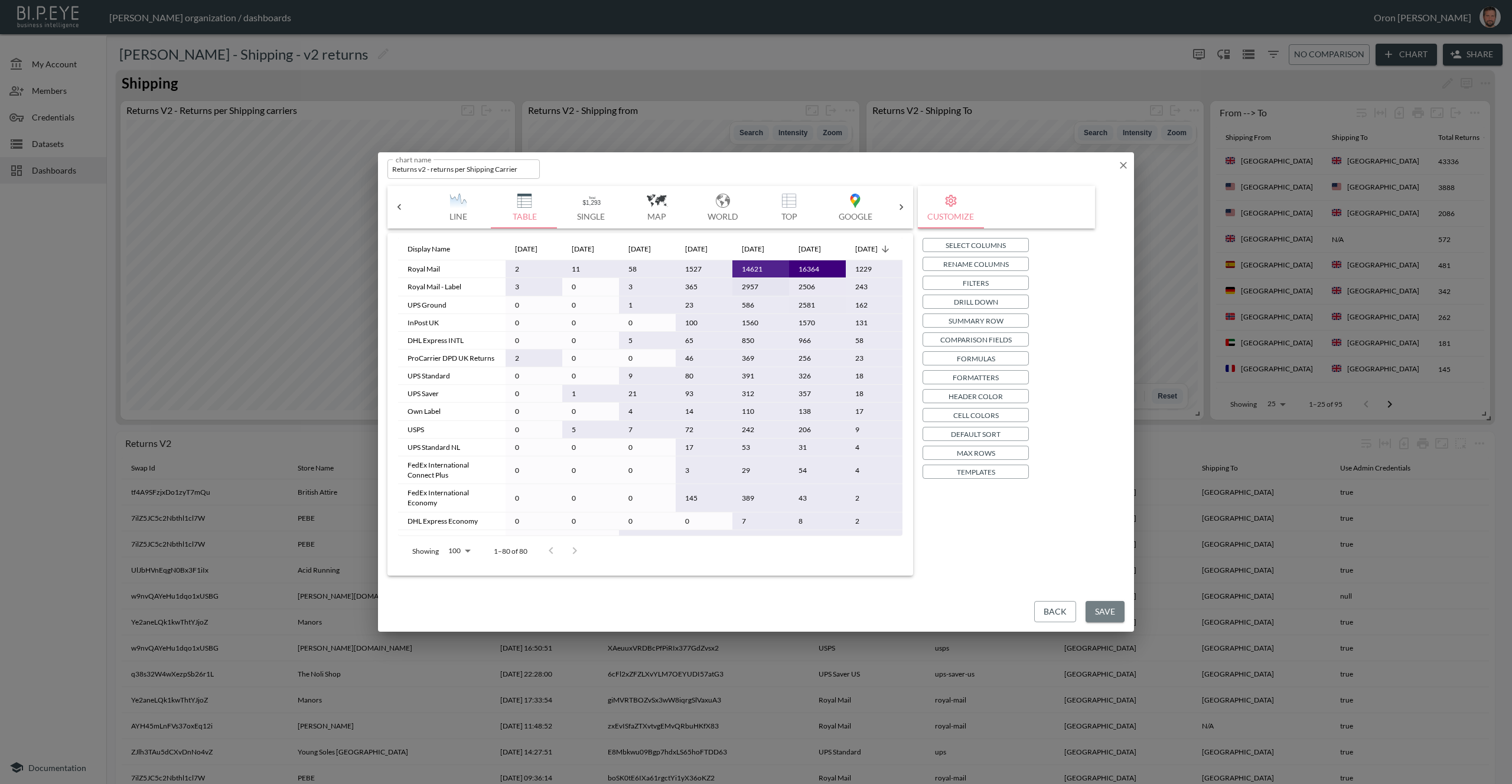
click at [1118, 612] on button "Save" at bounding box center [1105, 613] width 39 height 22
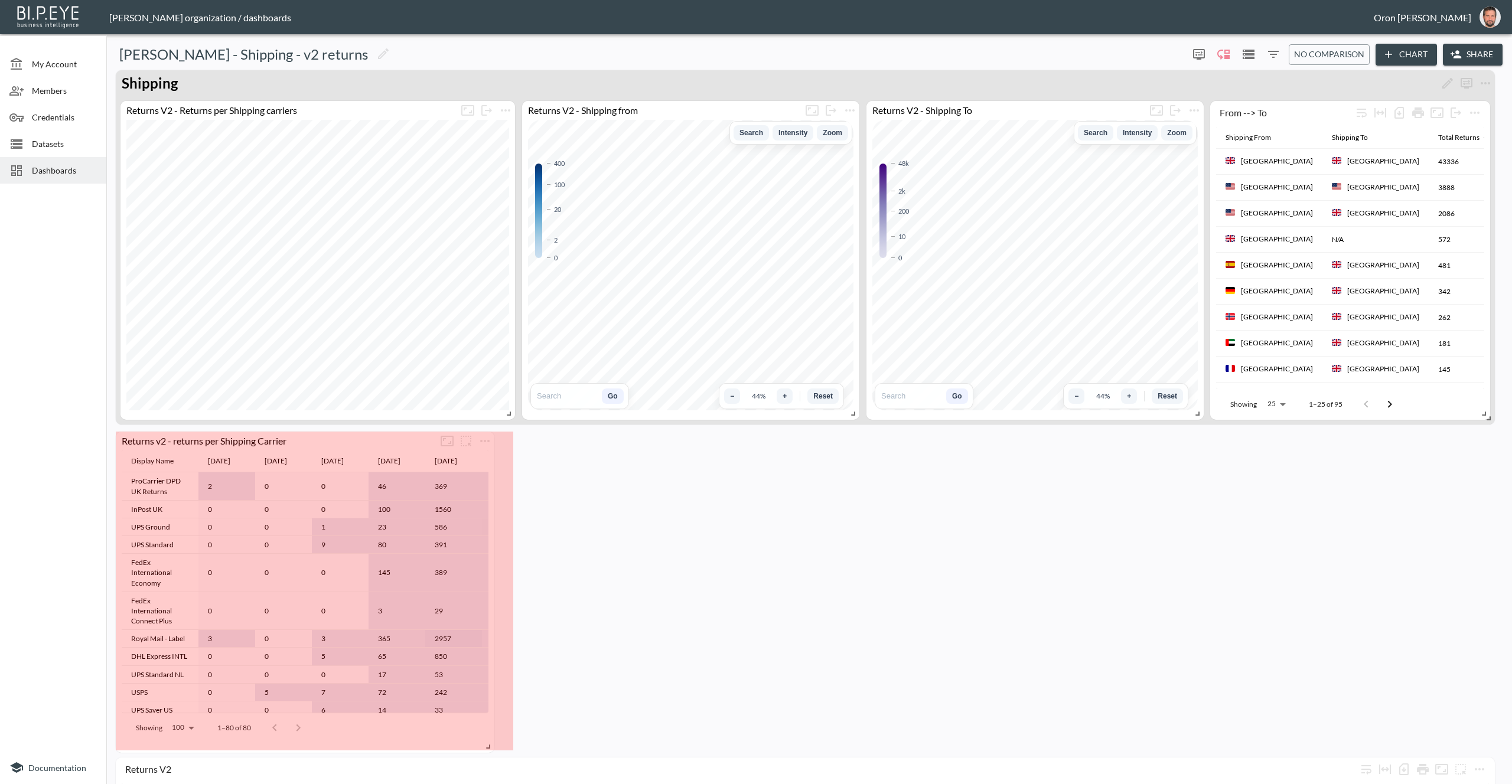
drag, startPoint x: 445, startPoint y: 500, endPoint x: 455, endPoint y: 708, distance: 208.2
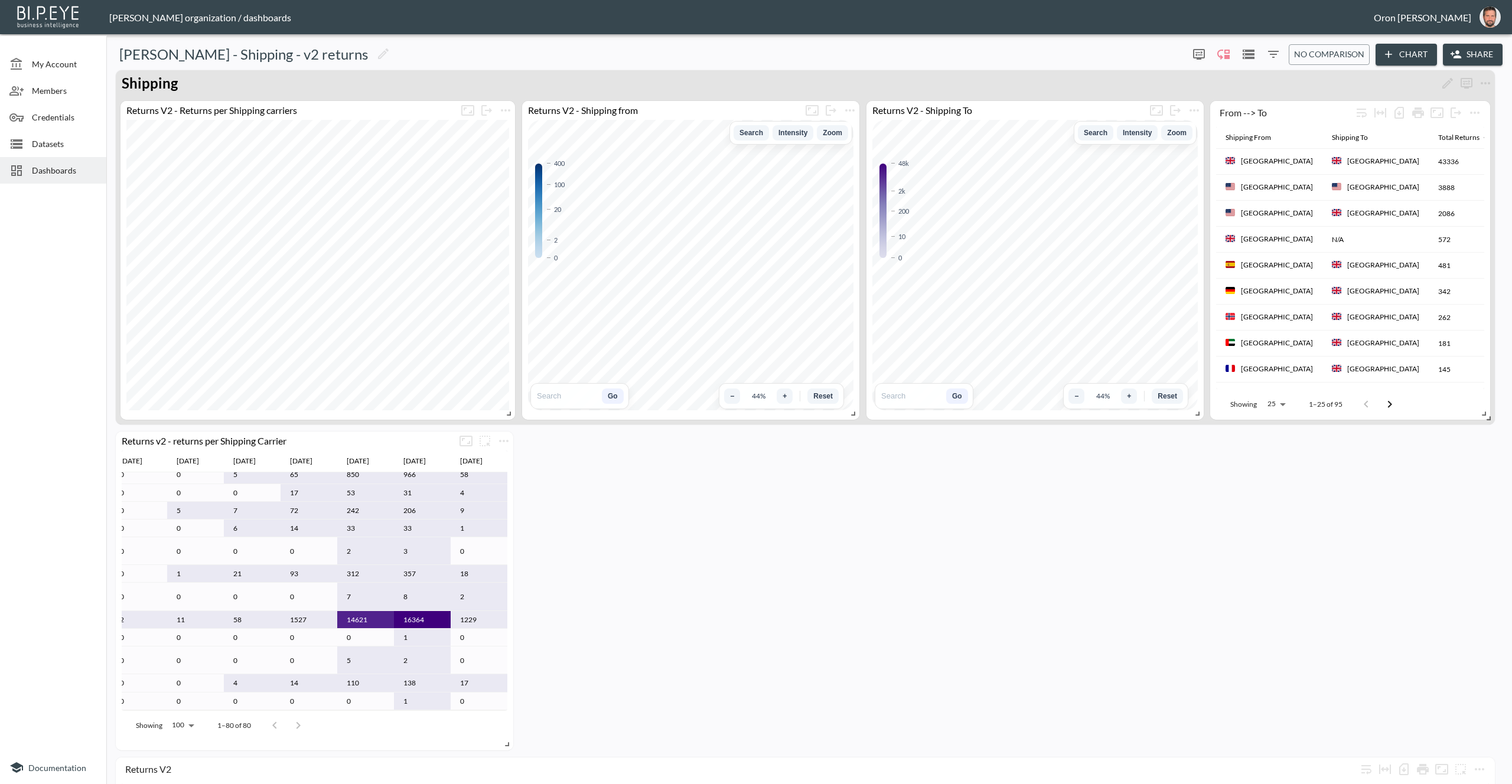
scroll to position [0, 141]
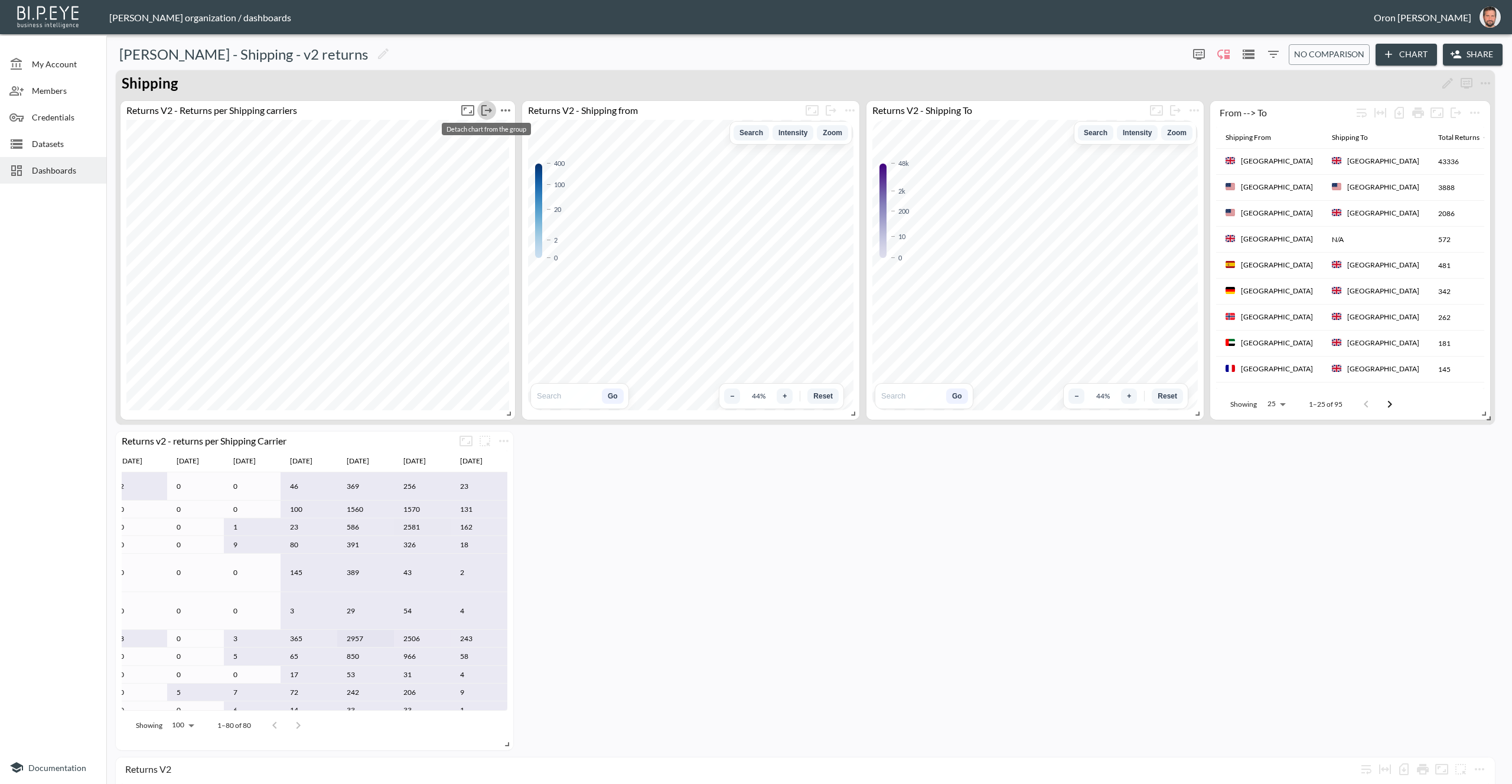
click at [491, 111] on icon "more" at bounding box center [487, 111] width 11 height 11
click at [488, 132] on li "Detach chart from the group" at bounding box center [486, 133] width 129 height 21
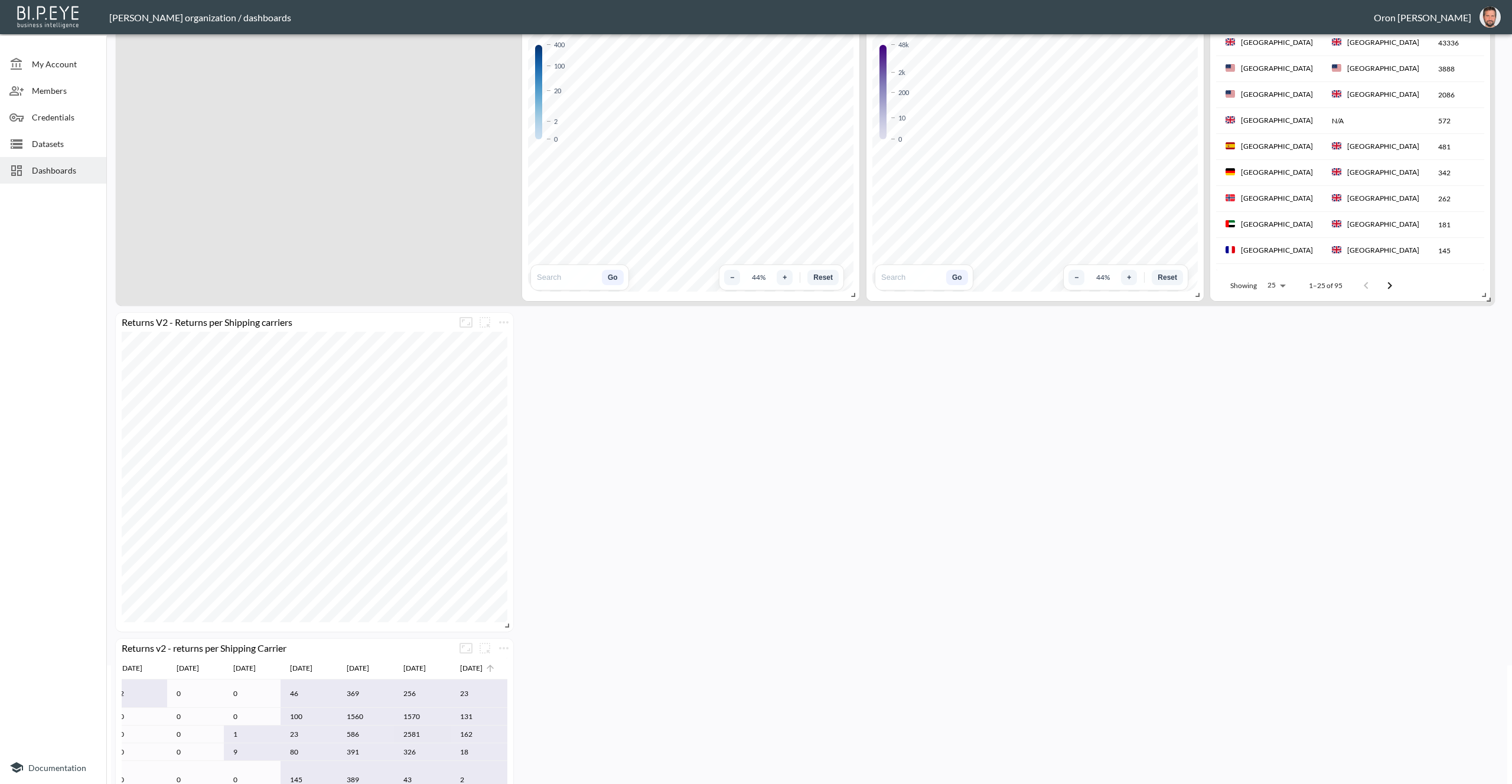
scroll to position [205, 0]
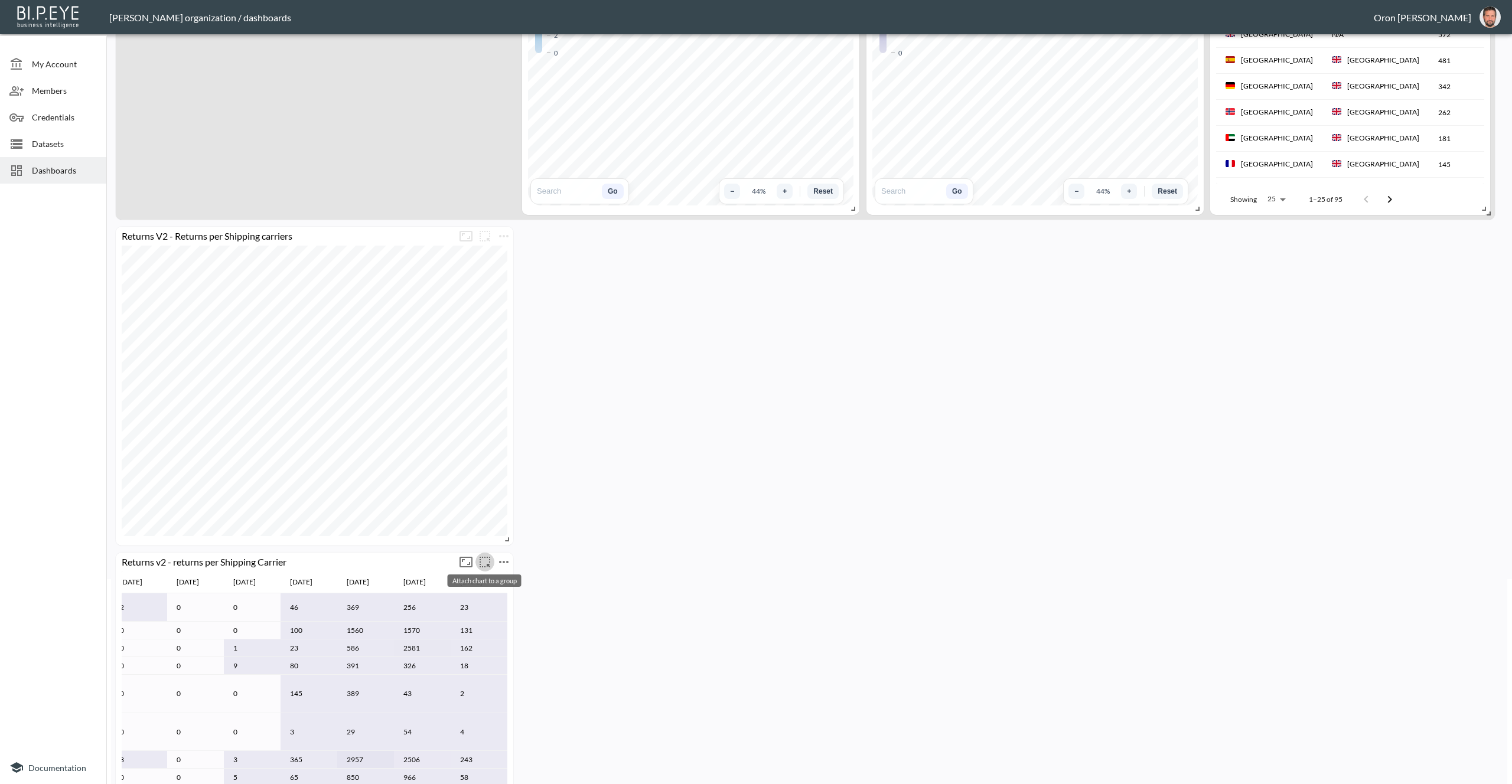
click at [481, 561] on icon "more" at bounding box center [485, 562] width 14 height 14
click at [493, 591] on li "Shipping" at bounding box center [485, 585] width 76 height 21
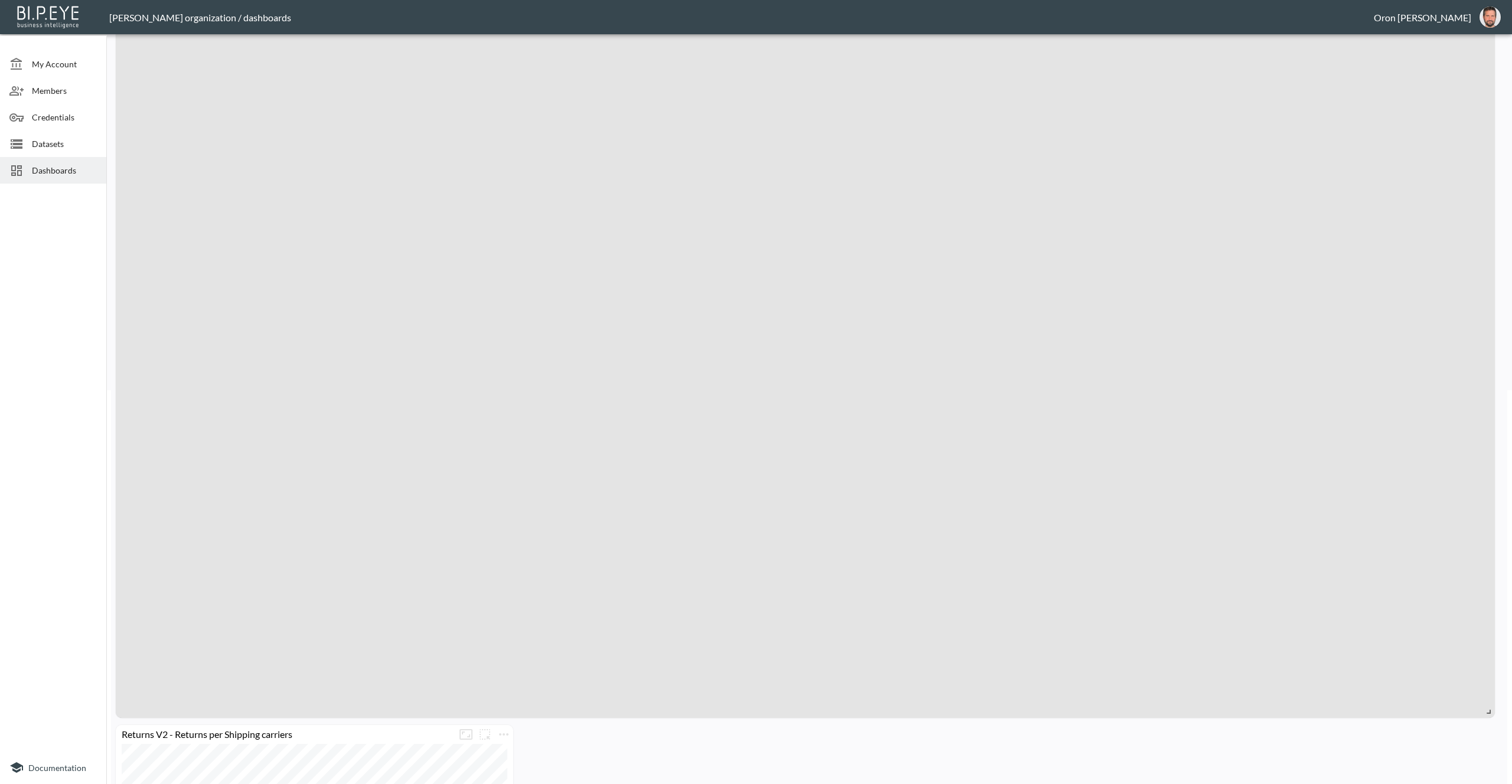
scroll to position [583, 0]
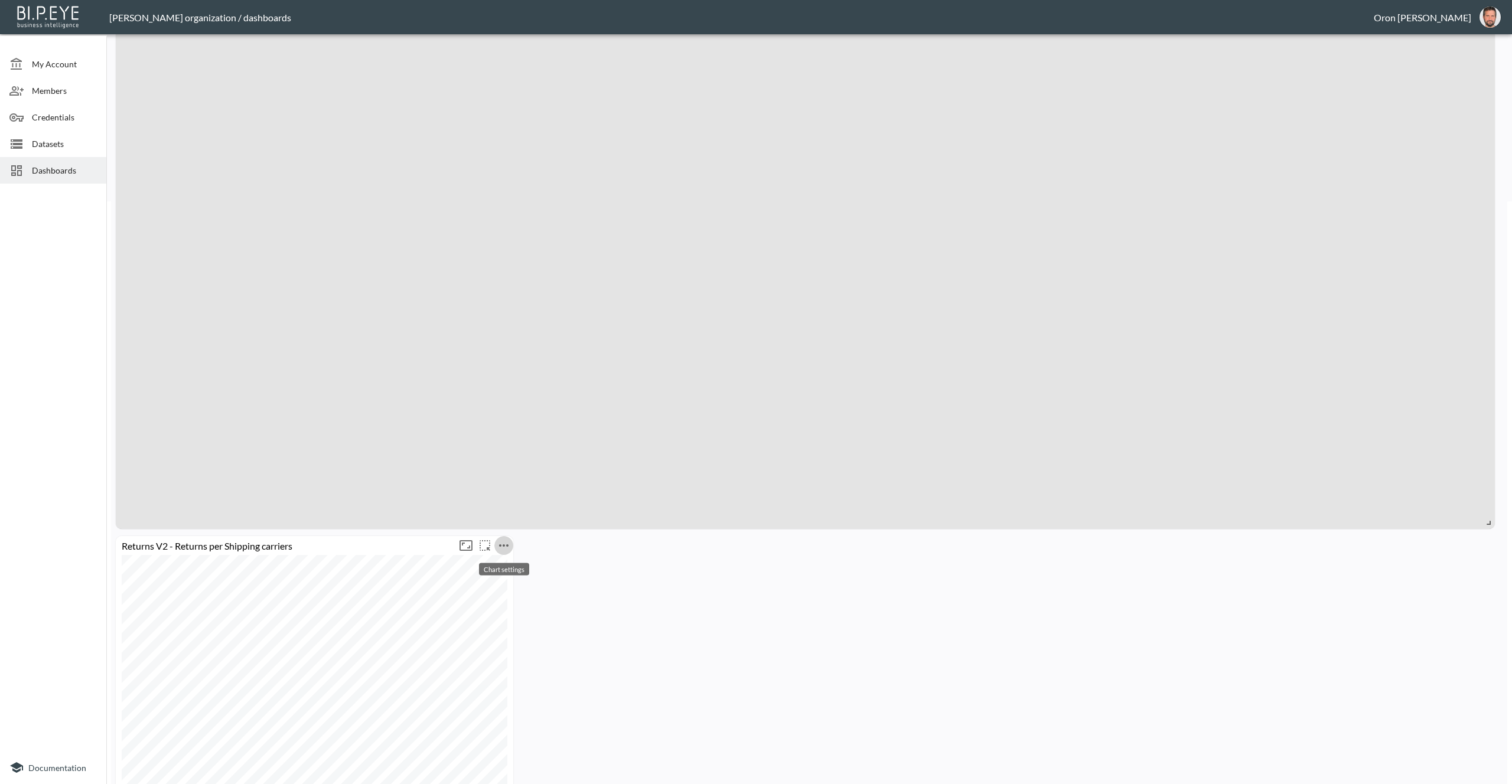
click at [501, 544] on icon "more" at bounding box center [503, 545] width 14 height 14
click at [524, 599] on li "Delete" at bounding box center [504, 595] width 92 height 21
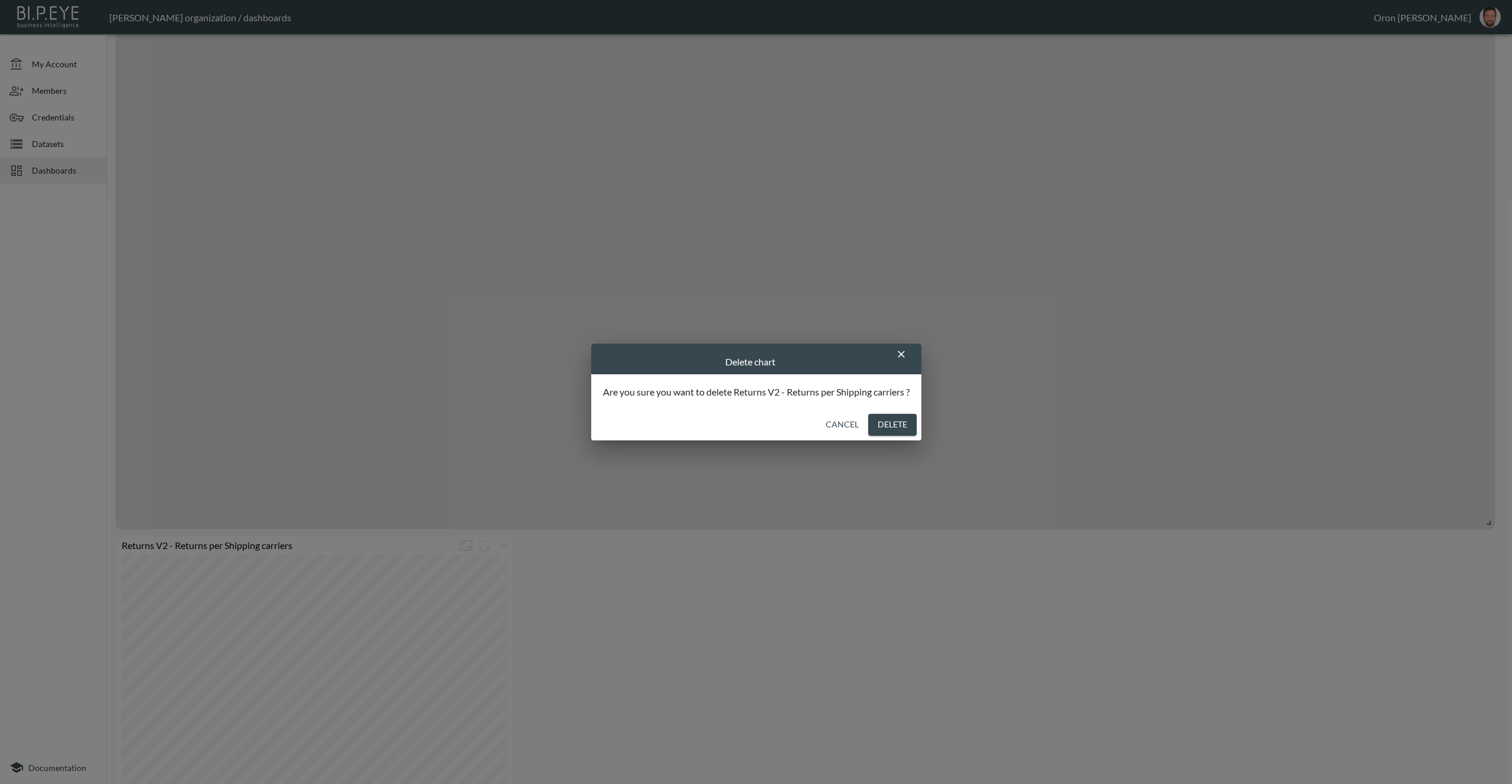
click at [878, 434] on button "Delete" at bounding box center [893, 425] width 49 height 22
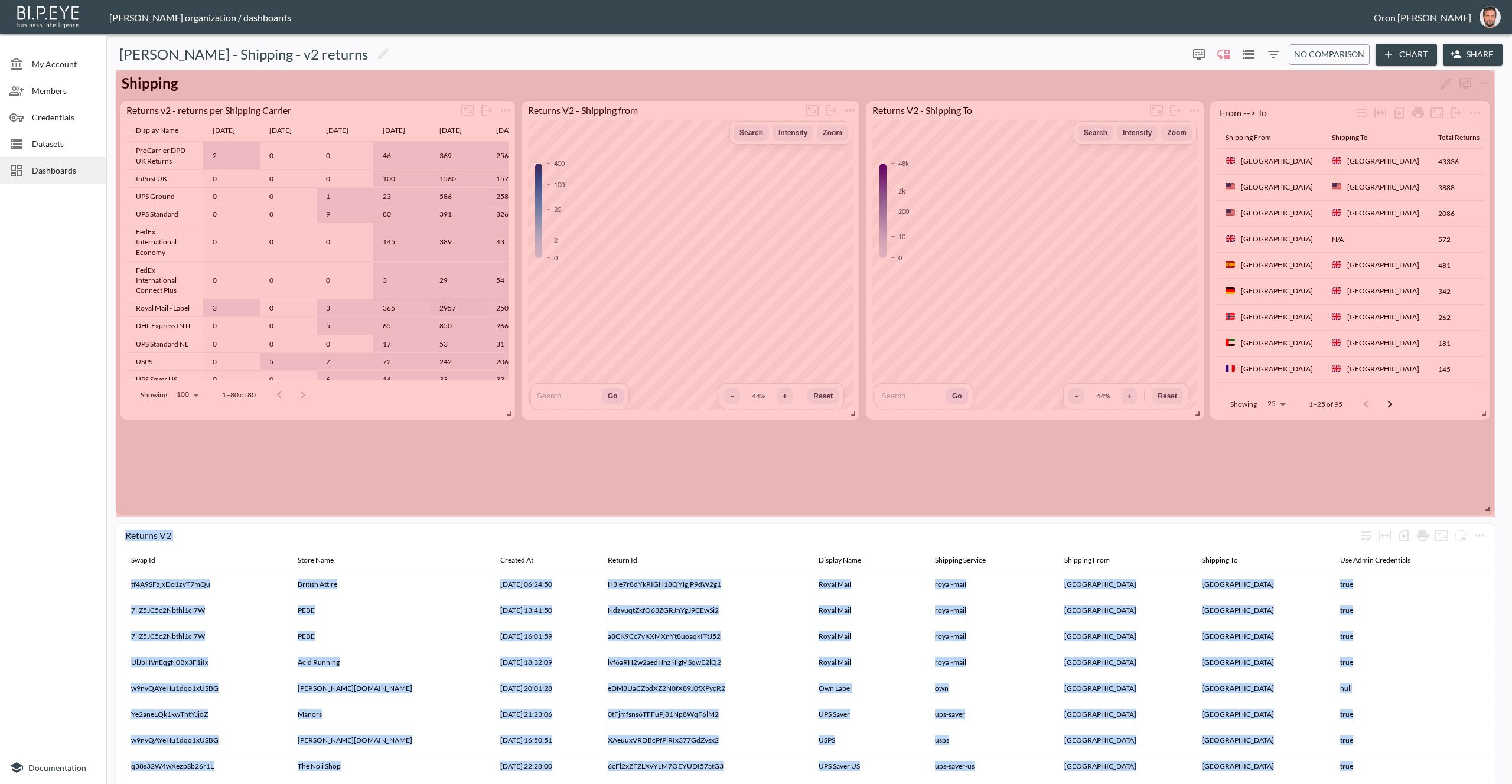
scroll to position [0, 0]
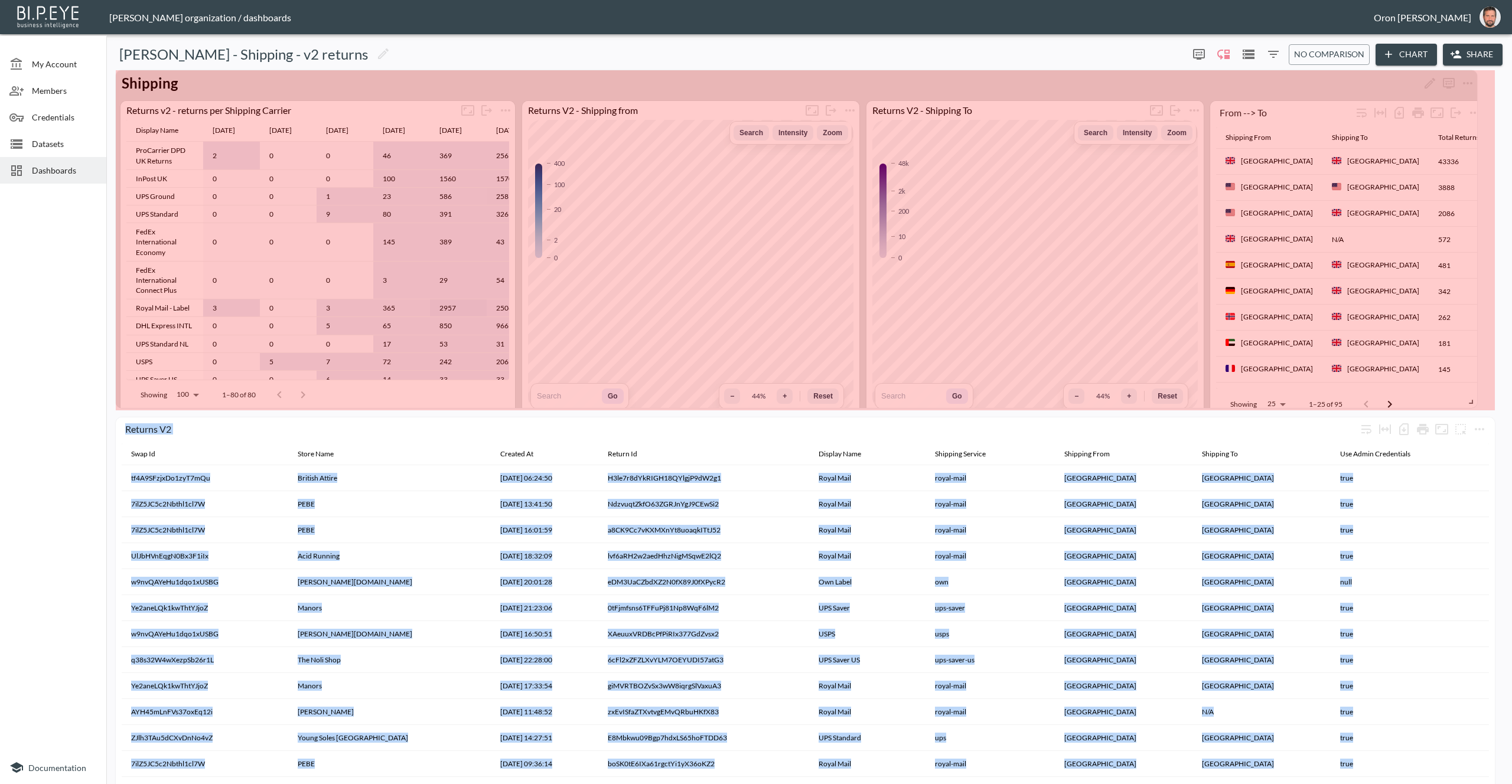
drag, startPoint x: 1489, startPoint y: 521, endPoint x: 1471, endPoint y: 399, distance: 123.3
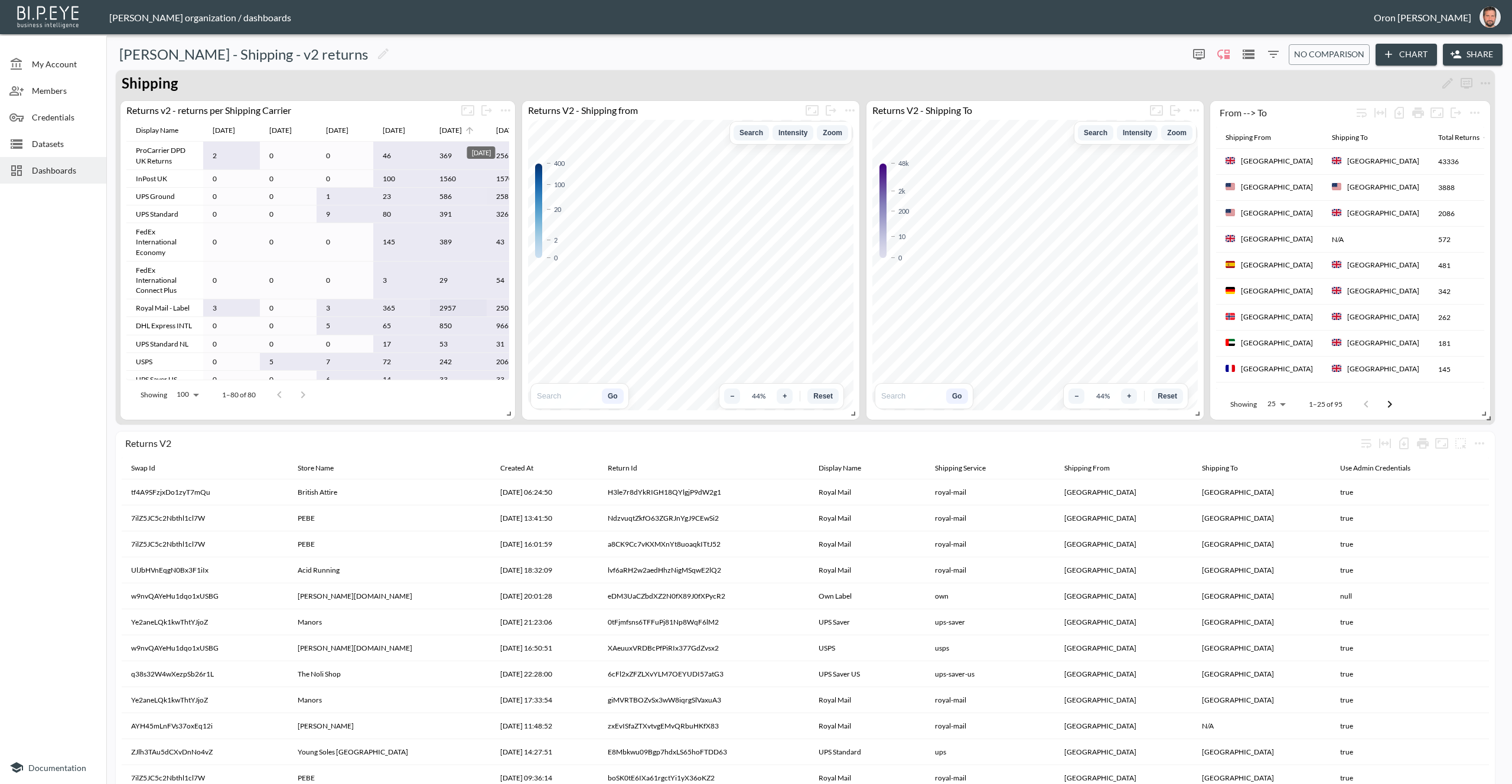
click at [462, 131] on div "[DATE]" at bounding box center [451, 130] width 22 height 14
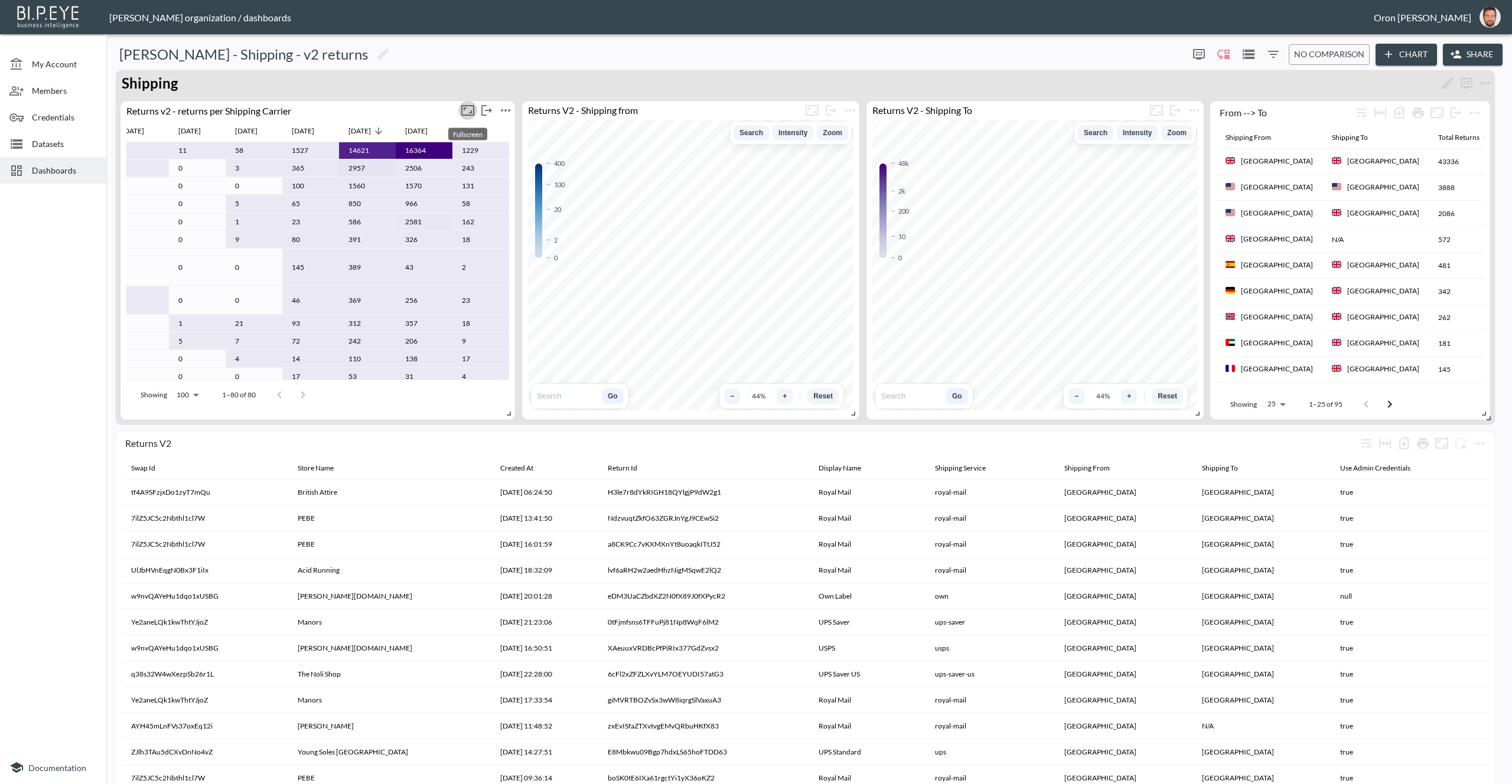
click at [470, 108] on icon "Fullscreen" at bounding box center [467, 110] width 14 height 14
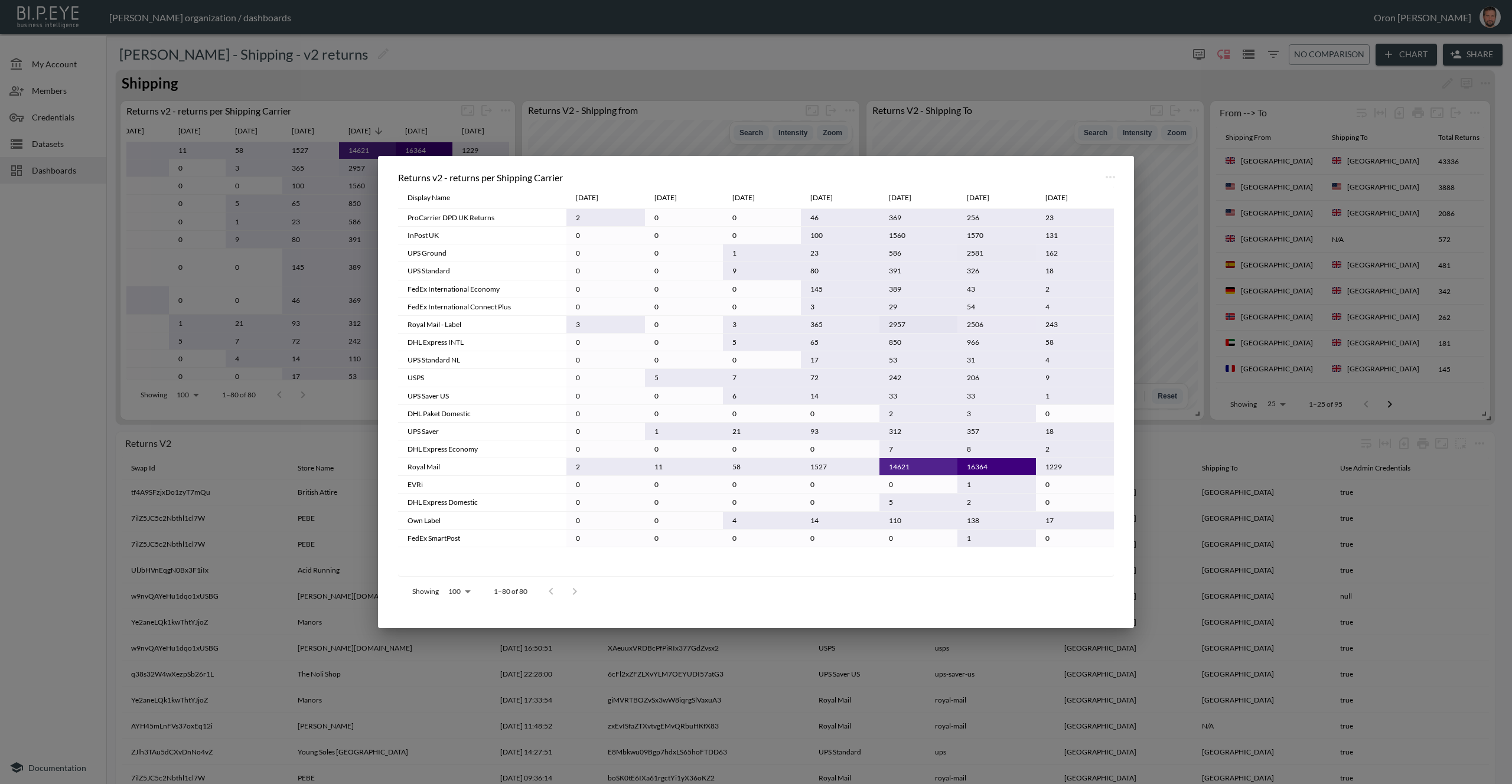
click at [999, 66] on div "Returns v2 - returns per Shipping Carrier Display Name Mar 2025 Apr 2025 May 20…" at bounding box center [756, 392] width 1512 height 784
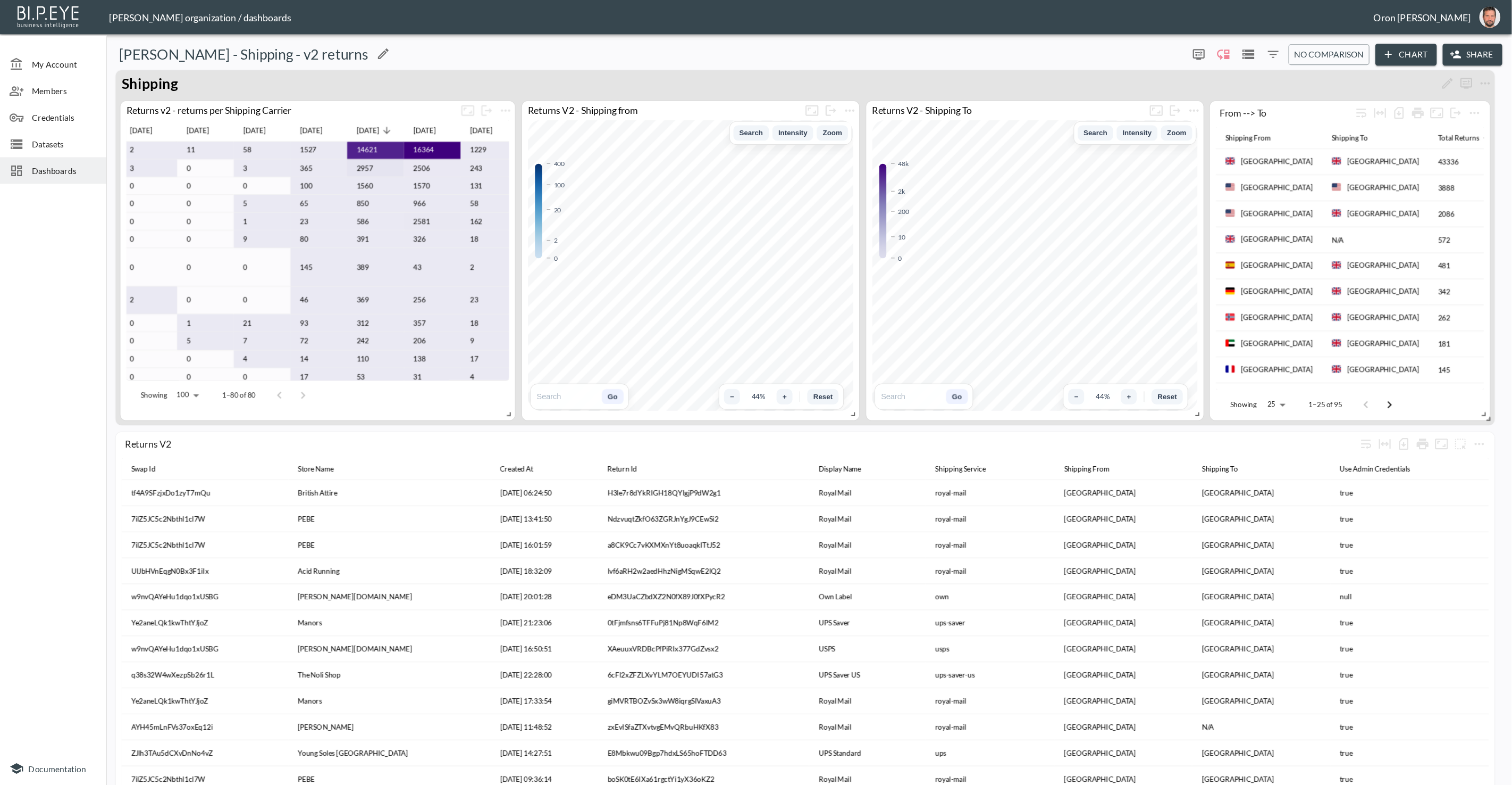
scroll to position [1, 38]
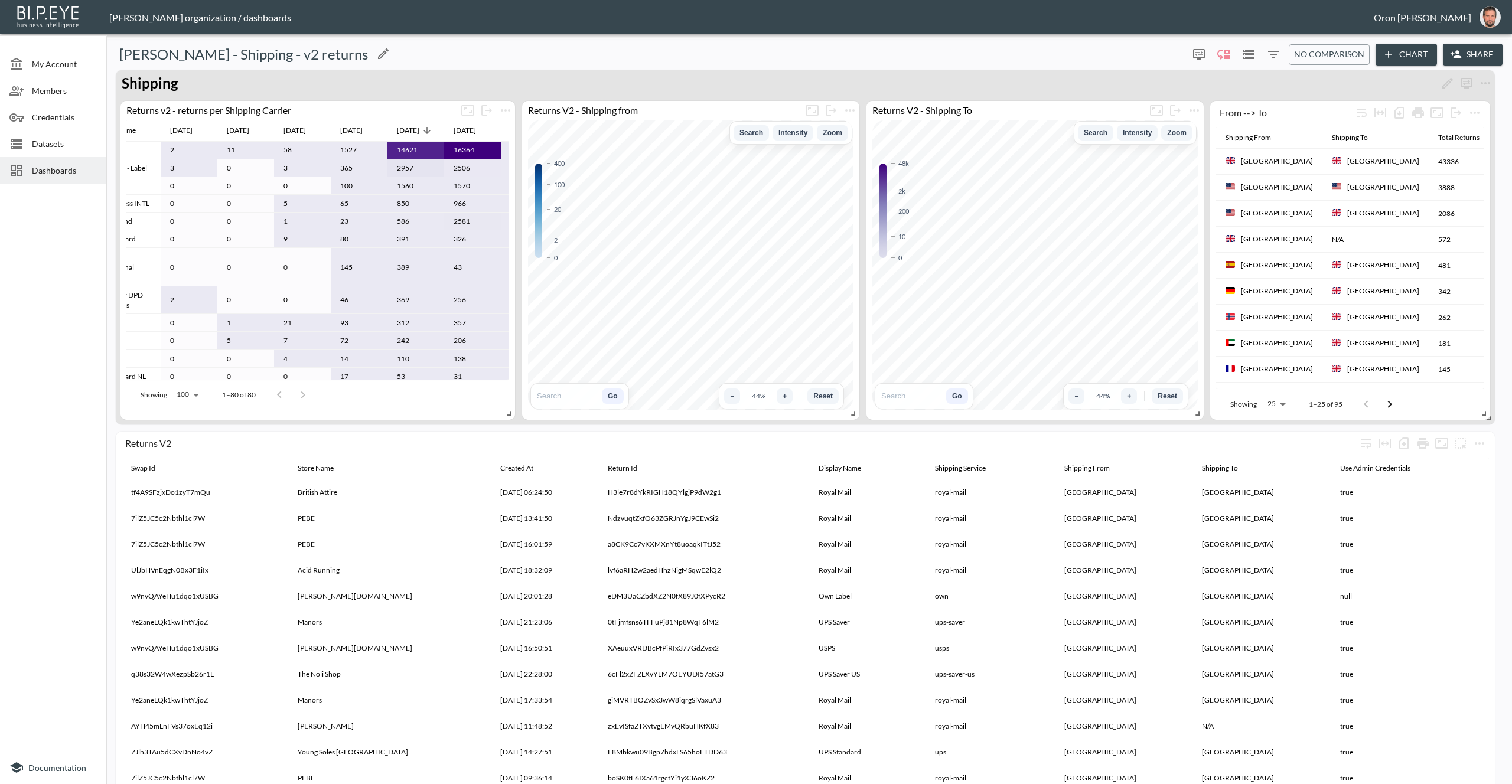
click at [536, 59] on div "[PERSON_NAME] - Shipping - v2 returns" at bounding box center [648, 54] width 1072 height 19
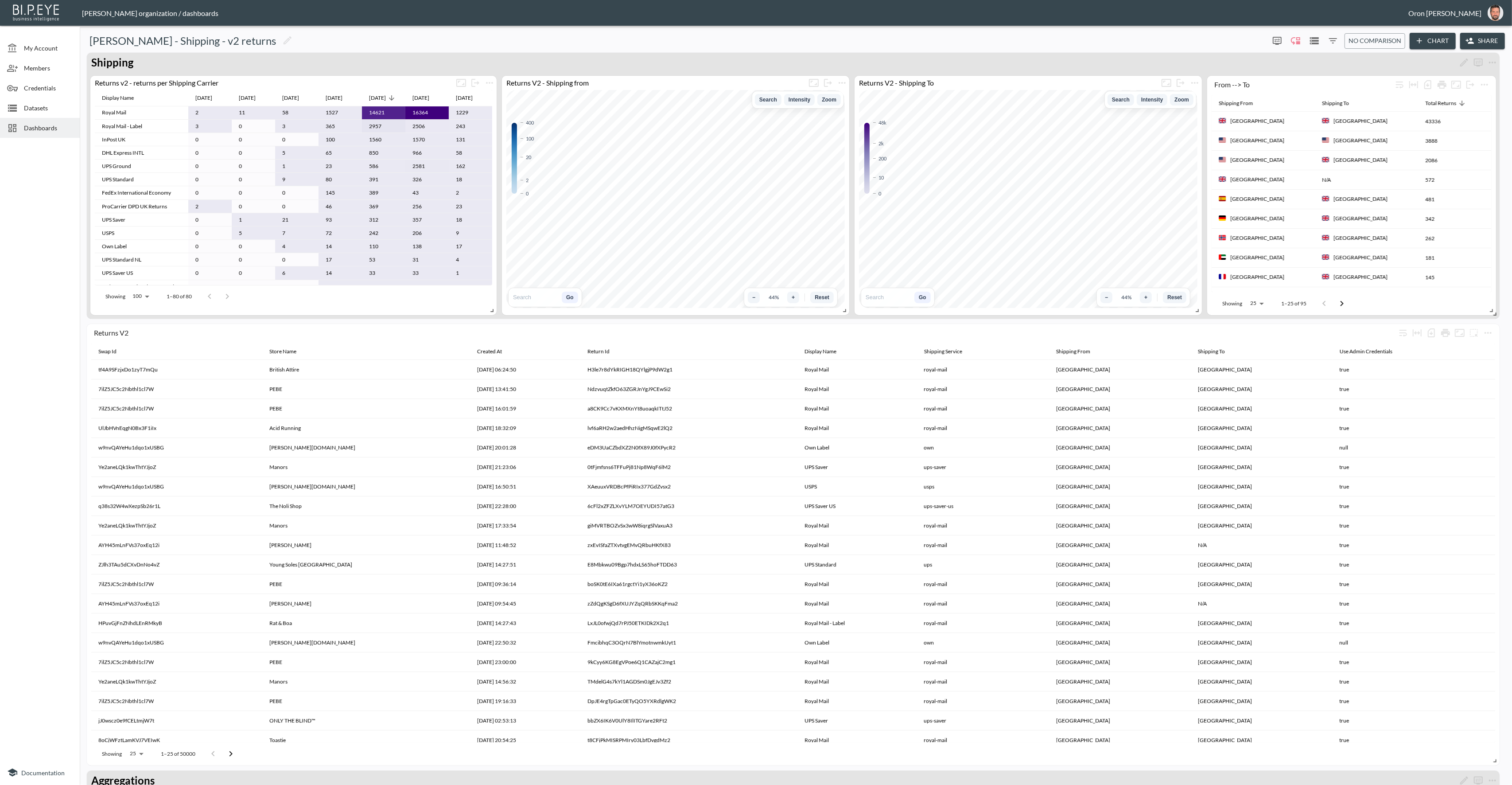
scroll to position [0, 0]
click at [1134, 40] on icon "Enable/disable chart dragging" at bounding box center [1296, 40] width 10 height 10
click at [418, 32] on div "Barkia - James - Shipping - v2 returns 0 0 No comparison Chart Share Shipping R…" at bounding box center [796, 767] width 1426 height 1477
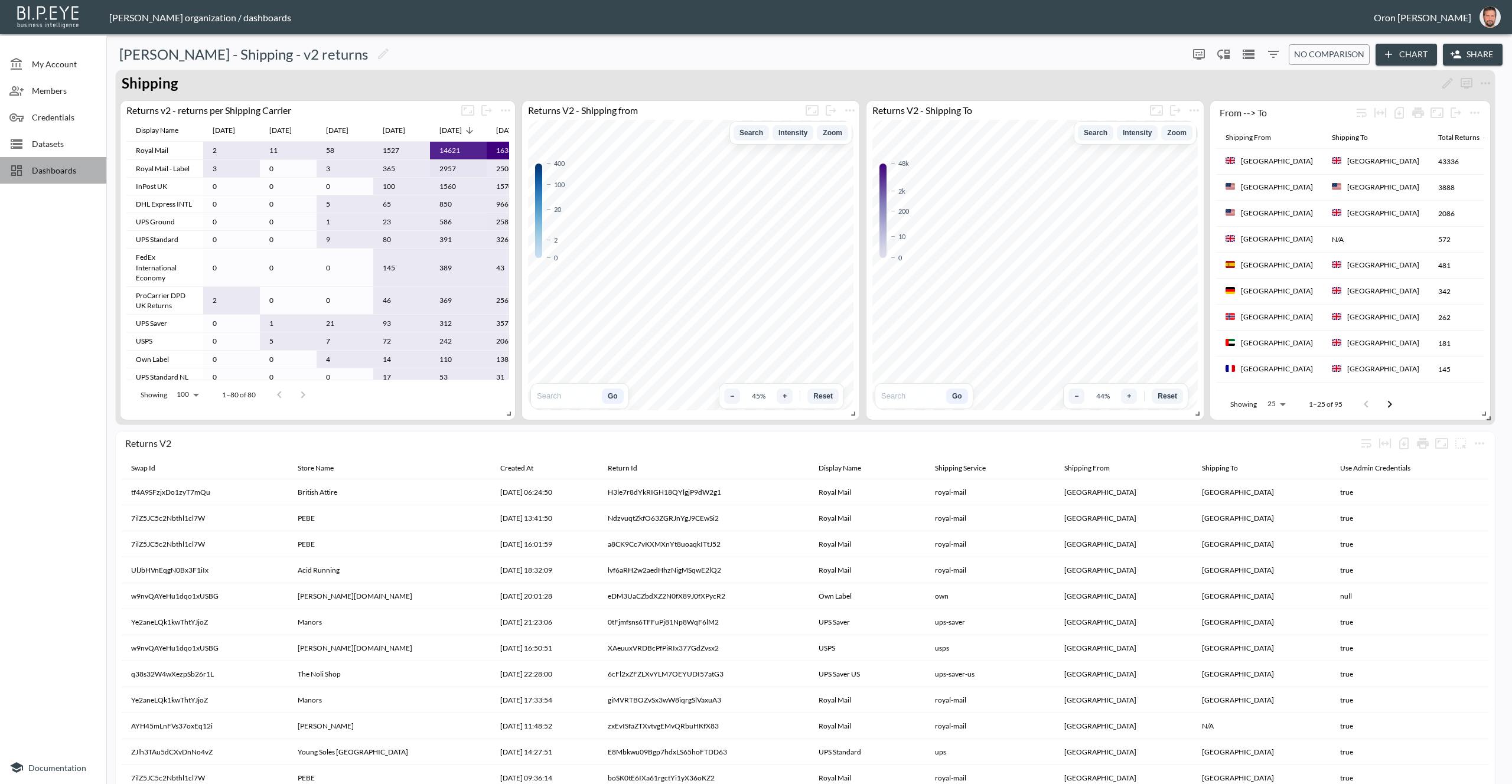
click at [53, 166] on span "Dashboards" at bounding box center [64, 170] width 65 height 12
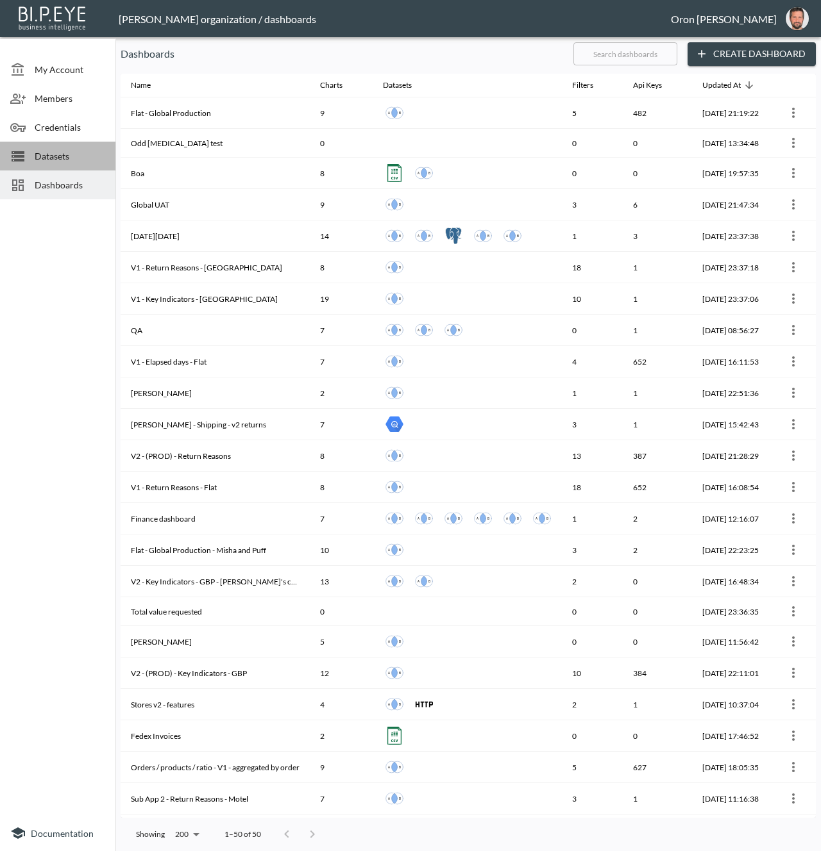
drag, startPoint x: 91, startPoint y: 157, endPoint x: 105, endPoint y: 157, distance: 13.5
click at [91, 157] on span "Datasets" at bounding box center [70, 155] width 71 height 13
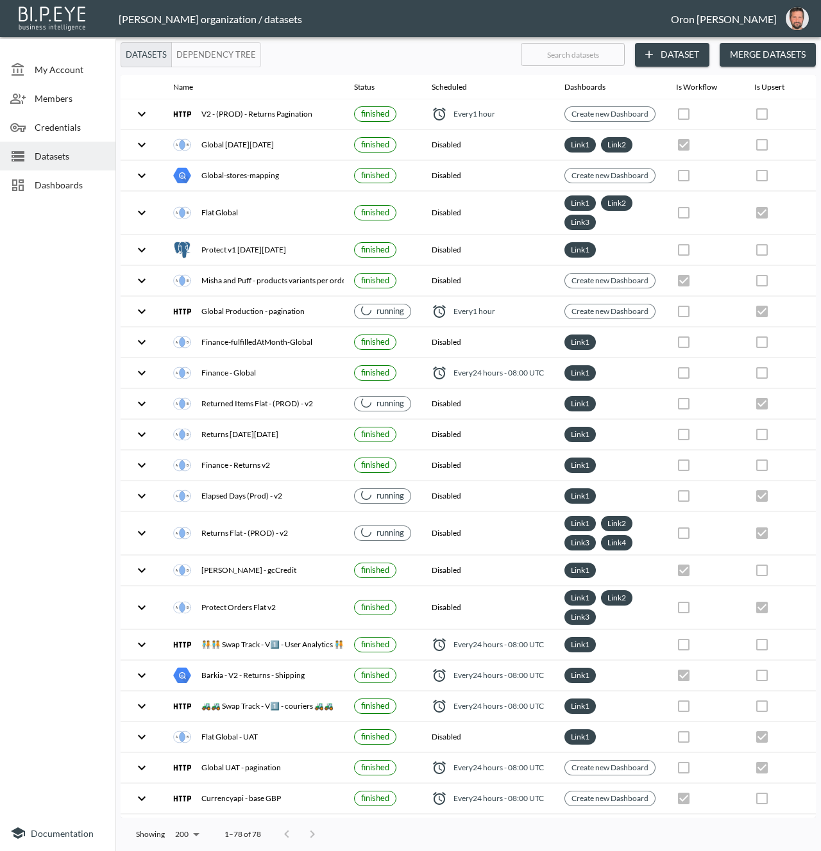
checkbox input "false"
checkbox input "true"
checkbox input "false"
checkbox input "true"
checkbox input "false"
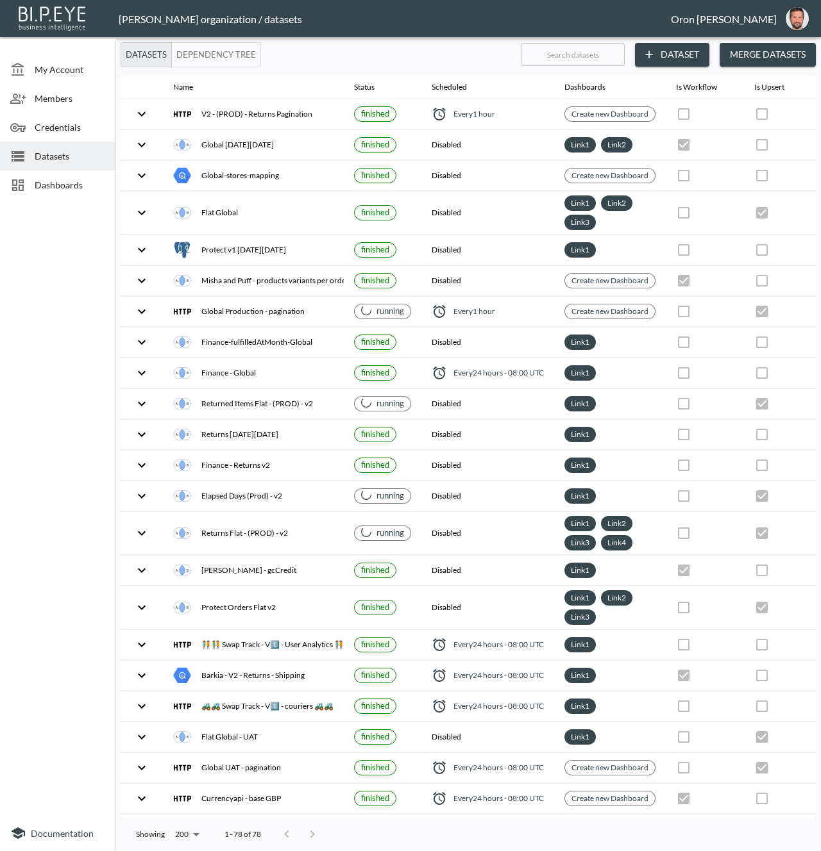
checkbox input "true"
checkbox input "false"
checkbox input "true"
checkbox input "false"
checkbox input "true"
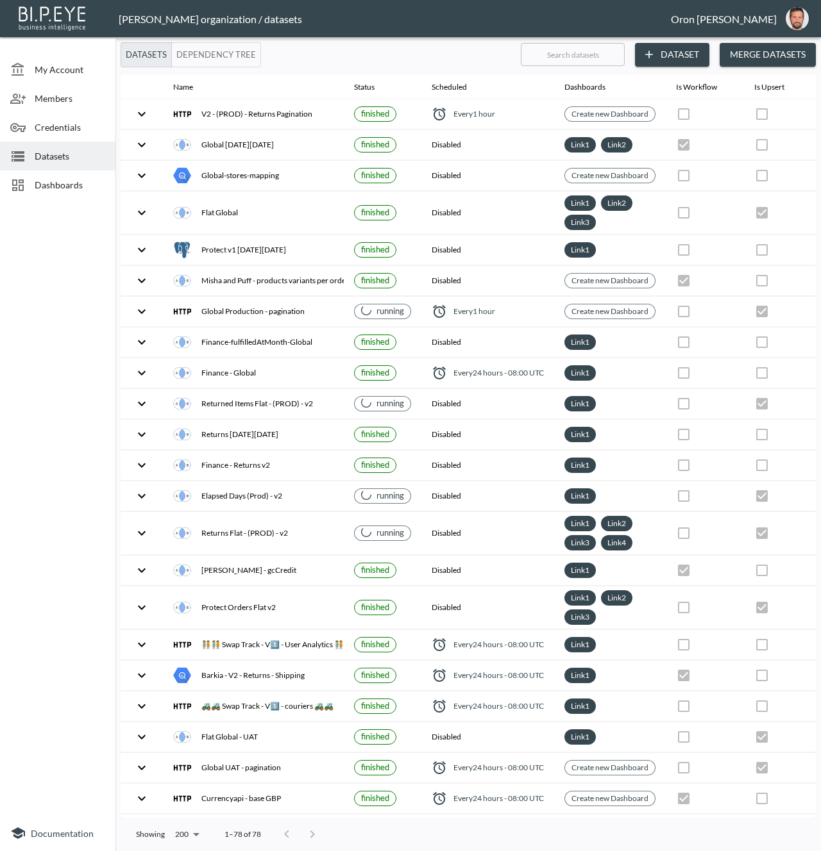
checkbox input "false"
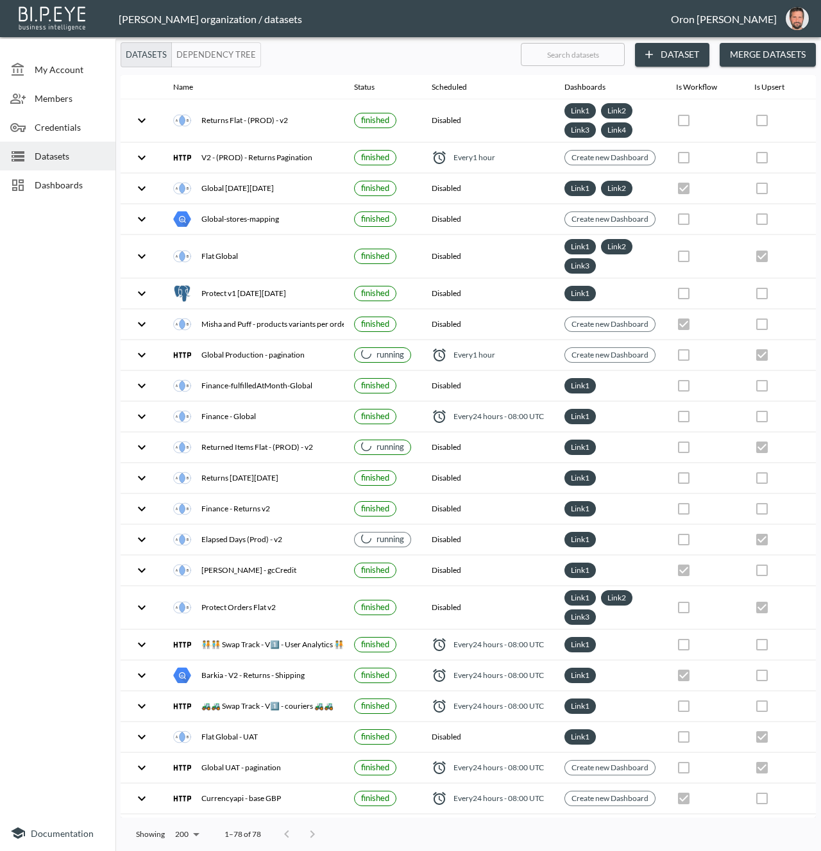
click at [759, 58] on button "Merge Datasets" at bounding box center [767, 55] width 96 height 24
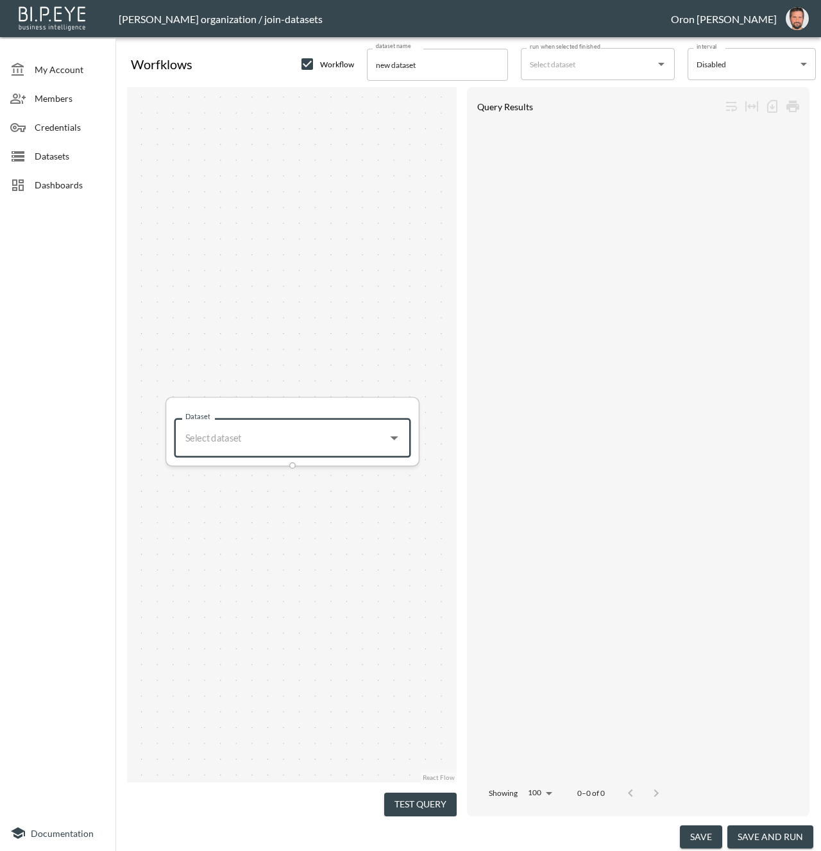
click at [256, 441] on input "Dataset" at bounding box center [280, 439] width 199 height 26
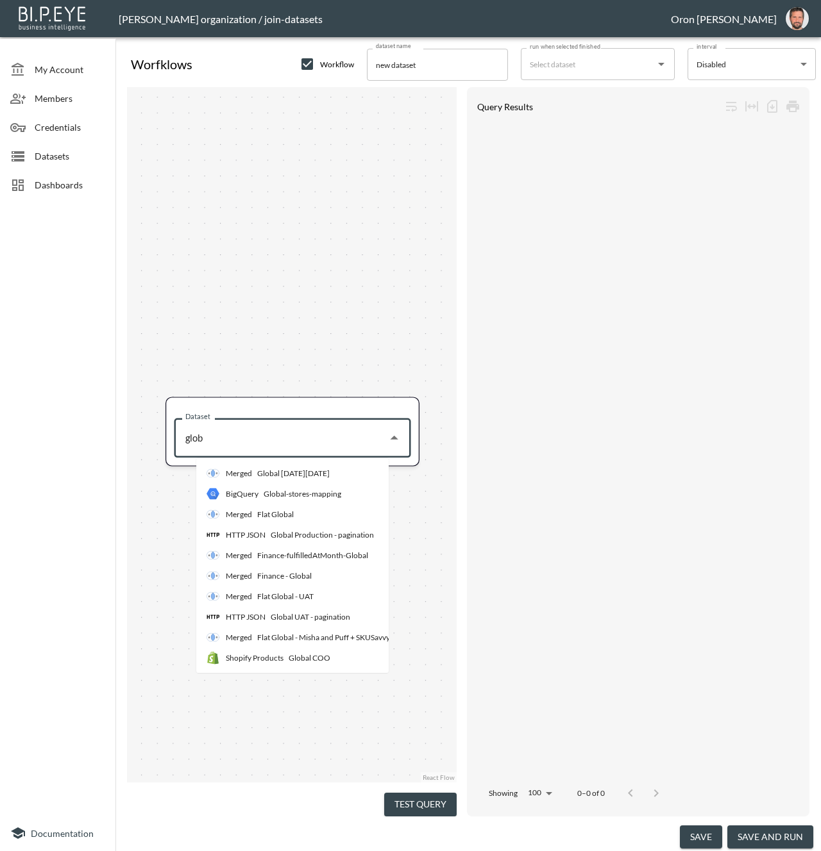
click at [281, 543] on li "HTTP JSON Global Production - pagination" at bounding box center [324, 535] width 256 height 21
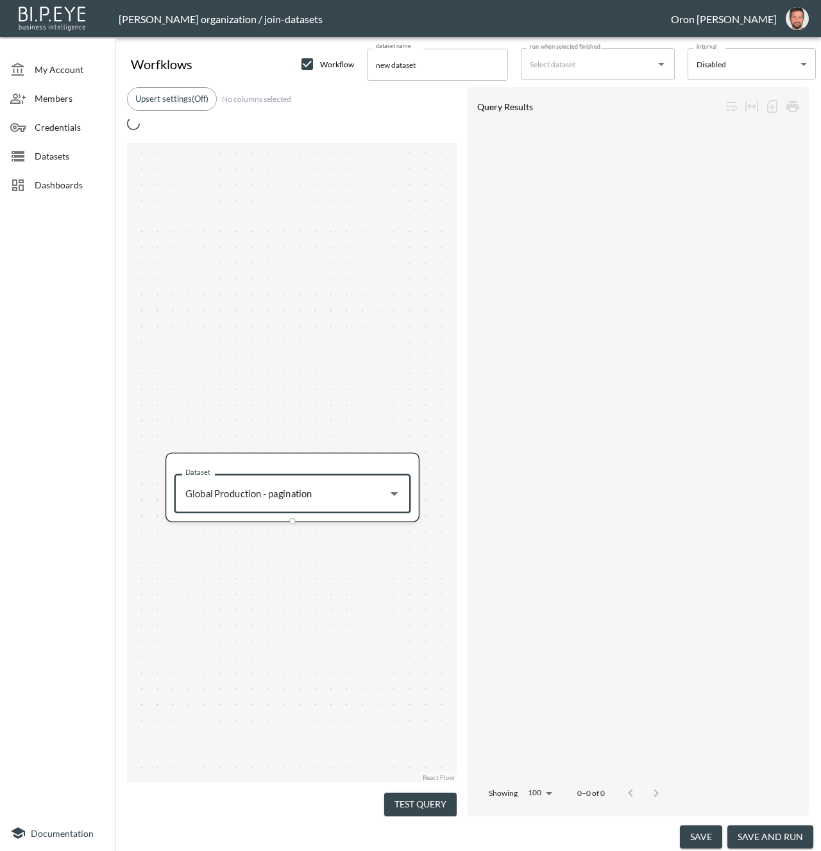
type input "Global Production - pagination"
click at [290, 485] on div "Dataset Global Production - pagination Dataset" at bounding box center [292, 463] width 330 height 640
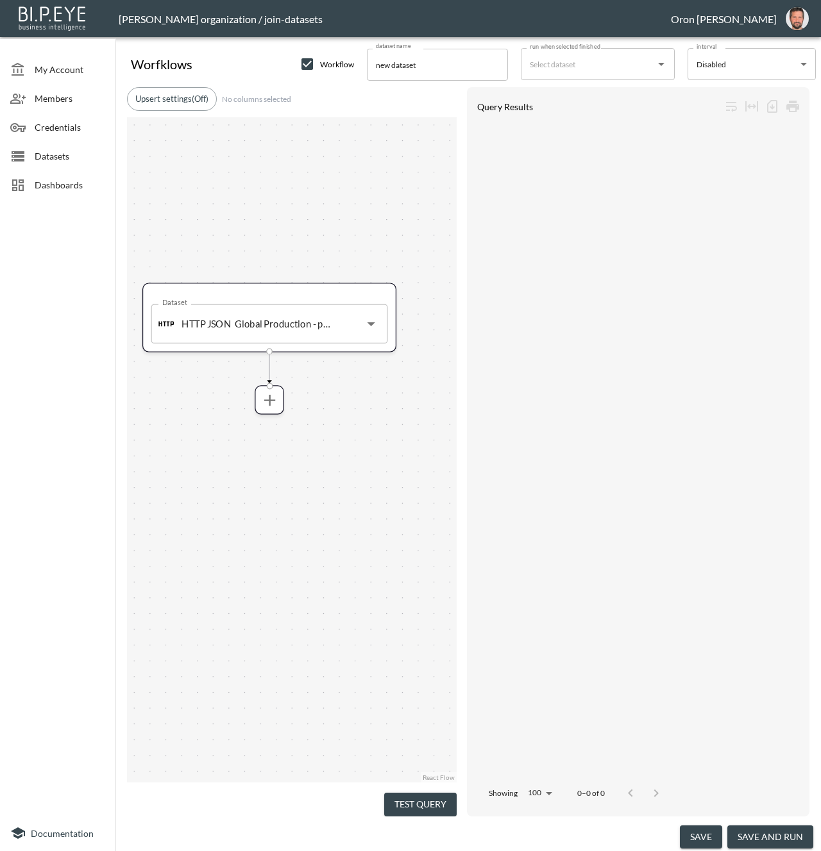
drag, startPoint x: 307, startPoint y: 551, endPoint x: 304, endPoint y: 487, distance: 64.8
click at [304, 487] on div "Dataset HTTP JSON Global Production - pagination Dataset" at bounding box center [292, 450] width 330 height 666
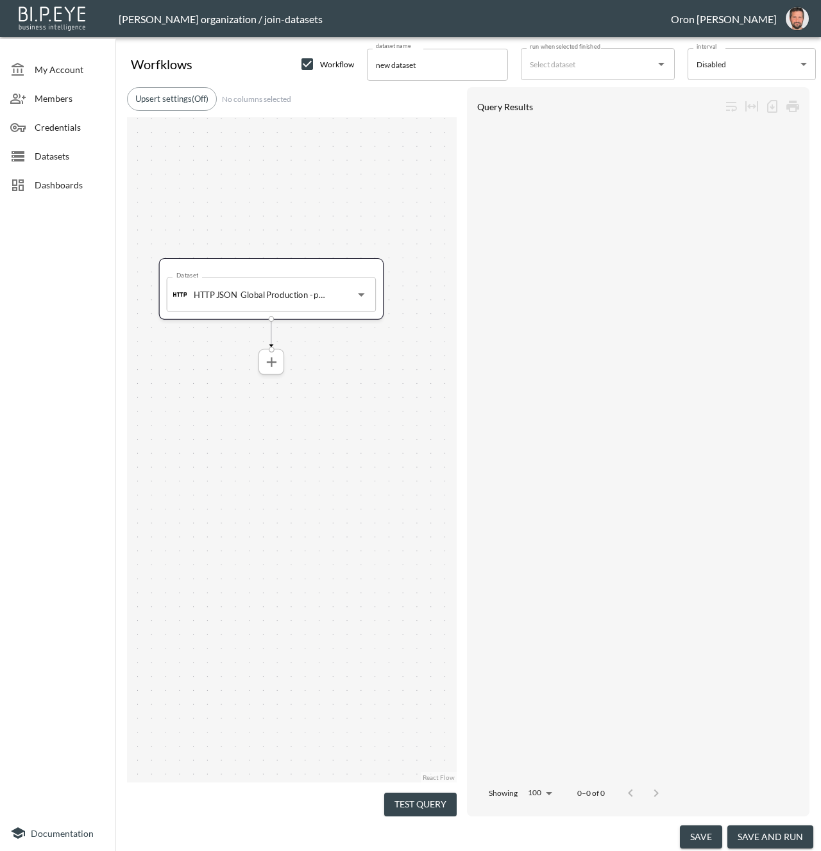
click at [277, 368] on icon "more" at bounding box center [271, 362] width 17 height 17
click at [277, 371] on span at bounding box center [271, 361] width 22 height 22
click at [272, 358] on icon "more" at bounding box center [271, 361] width 17 height 17
click at [265, 367] on icon "more" at bounding box center [270, 361] width 17 height 17
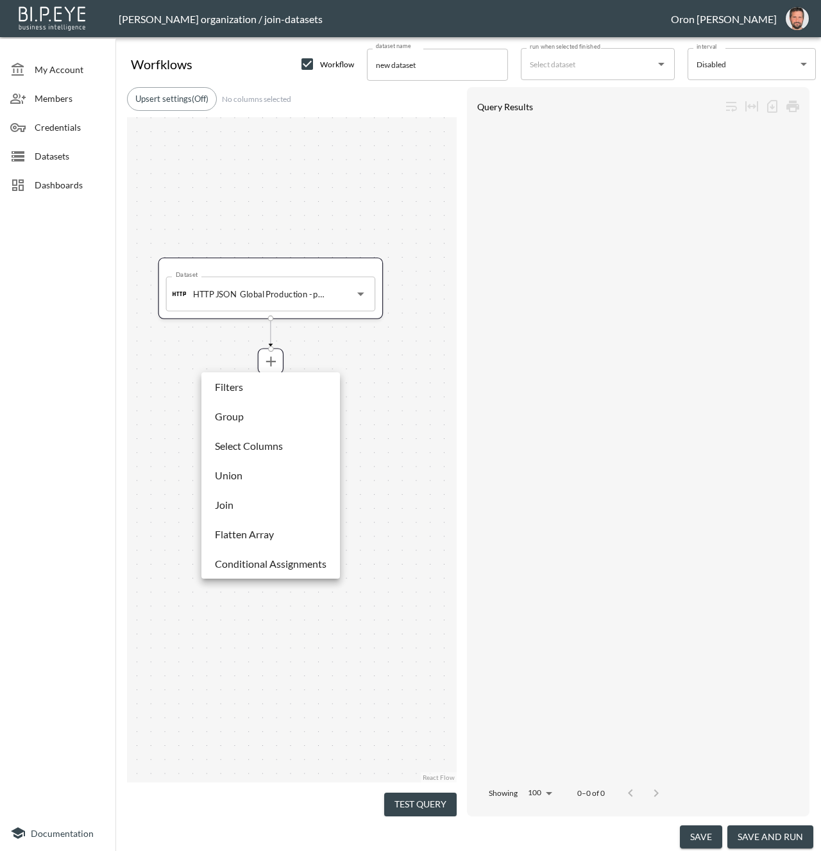
click at [254, 451] on p "Select Columns" at bounding box center [249, 446] width 68 height 15
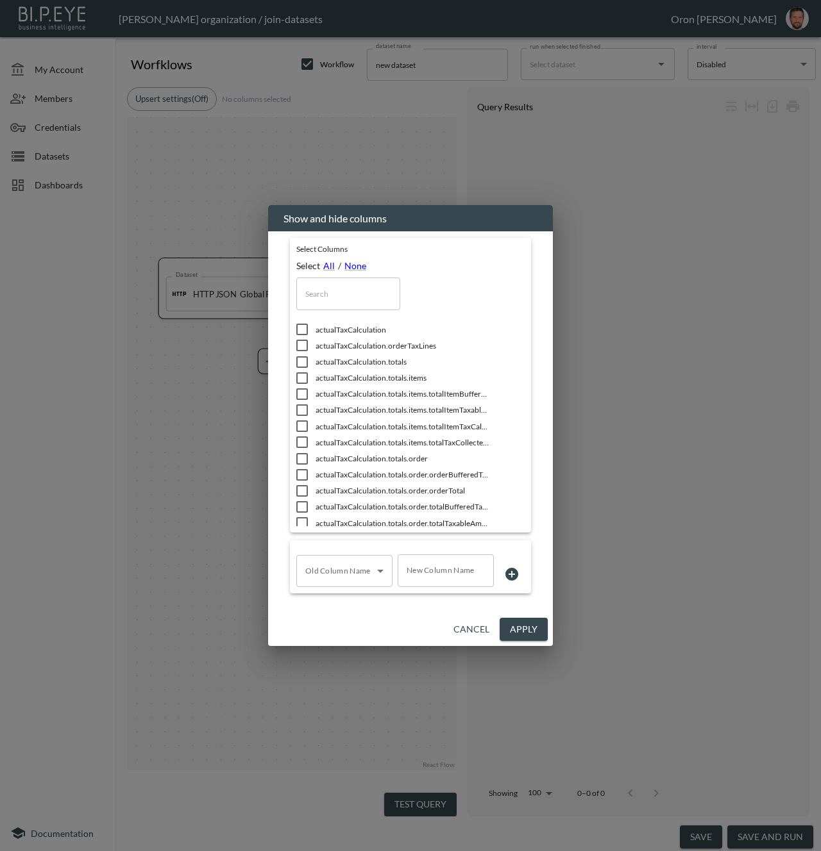
click at [338, 299] on input "text" at bounding box center [348, 294] width 104 height 32
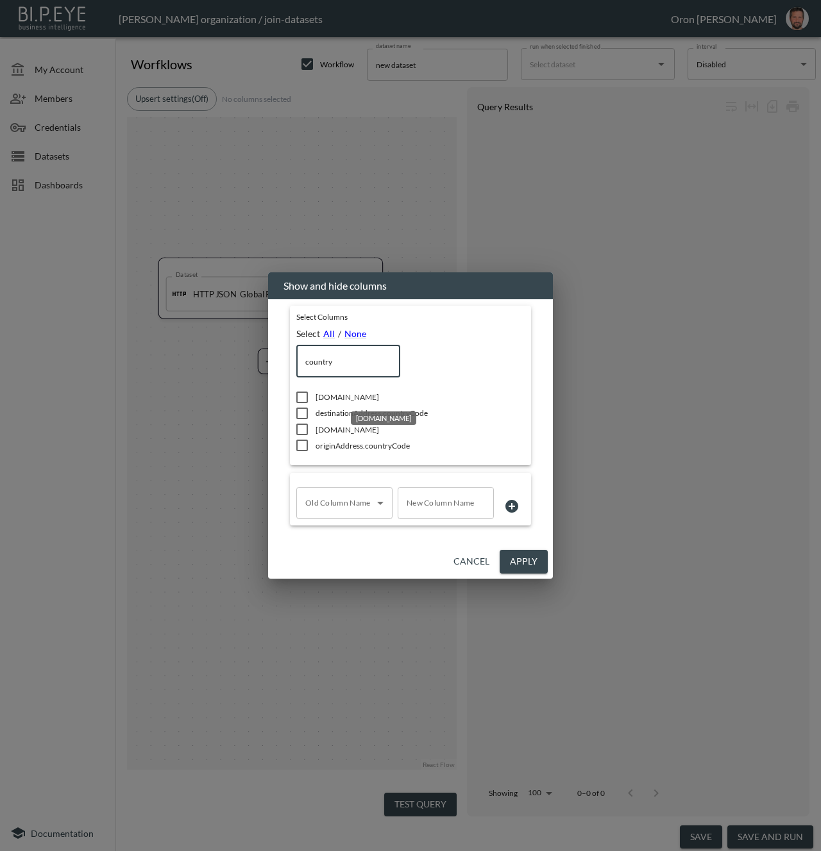
type input "country"
click at [364, 398] on span "[DOMAIN_NAME]" at bounding box center [401, 397] width 173 height 11
checkbox input "true"
click at [340, 432] on span "[DOMAIN_NAME]" at bounding box center [401, 429] width 173 height 11
checkbox input "true"
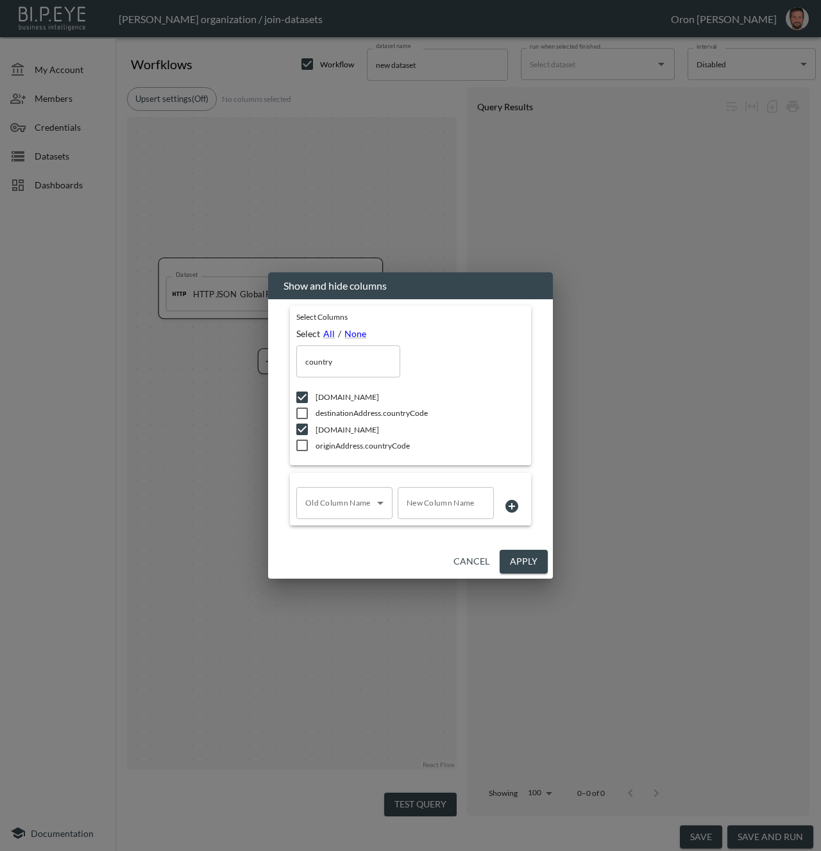
click at [519, 560] on button "Apply" at bounding box center [523, 562] width 48 height 24
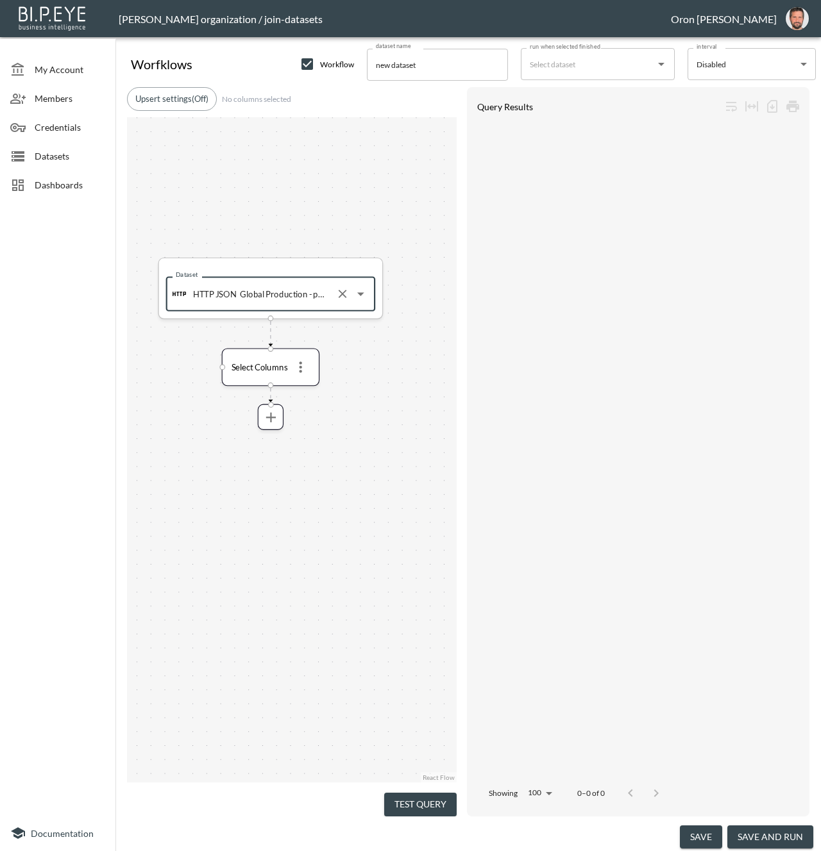
click at [301, 290] on input "Global Production - pagination" at bounding box center [284, 294] width 94 height 22
type input "Global UAT - pagination"
click at [442, 793] on button "Test Query" at bounding box center [420, 805] width 72 height 24
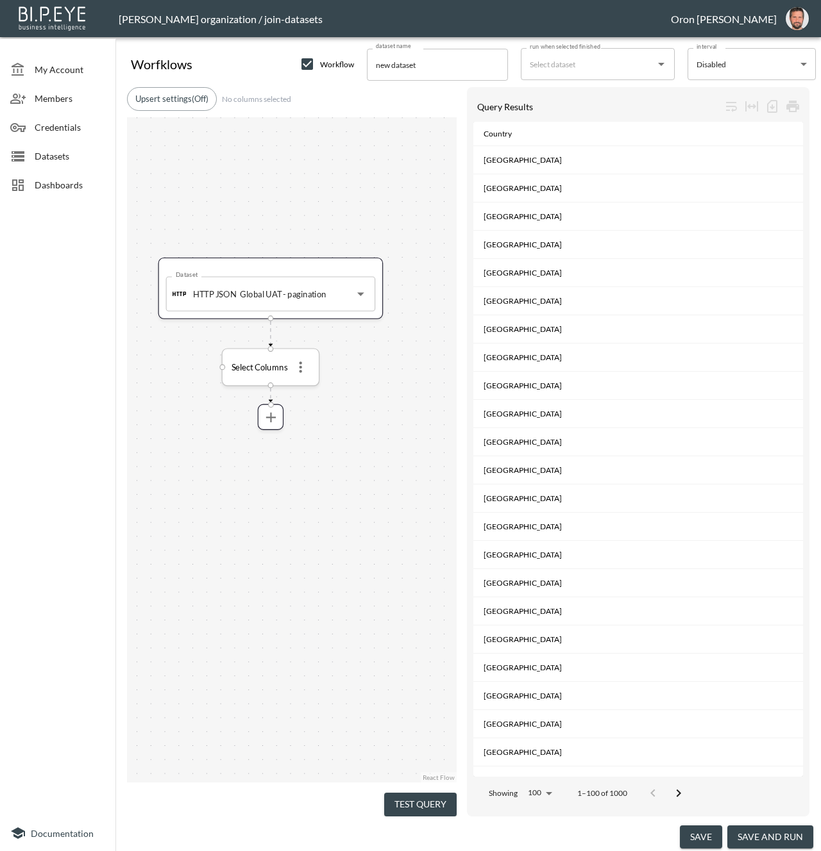
click at [305, 369] on icon "more" at bounding box center [300, 367] width 17 height 17
click at [303, 387] on li "Edit" at bounding box center [300, 392] width 56 height 23
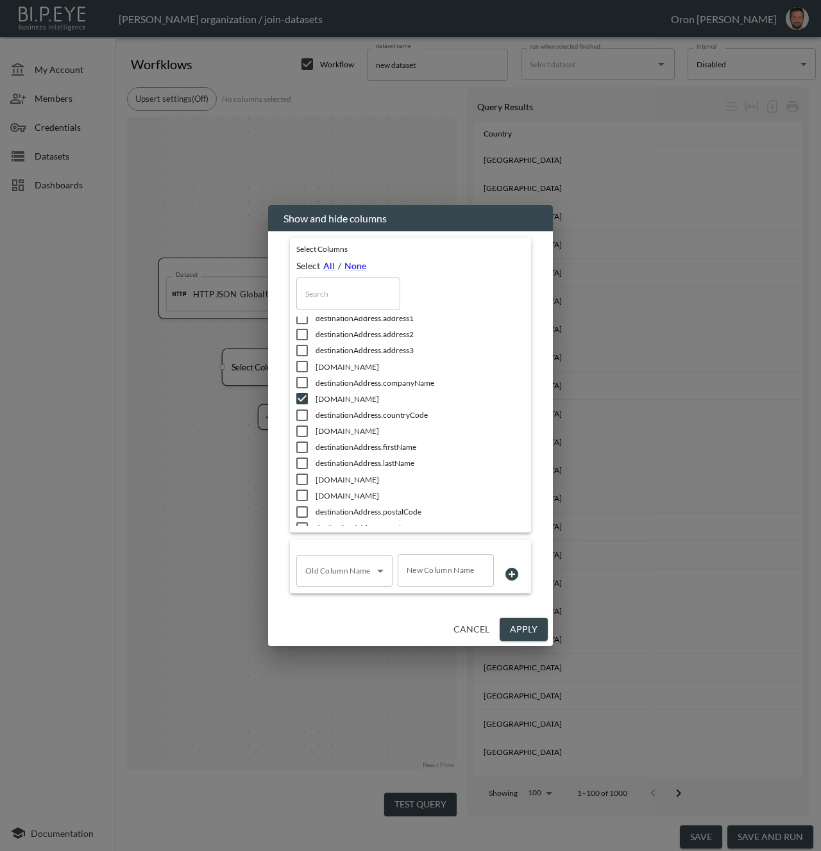
scroll to position [1194, 0]
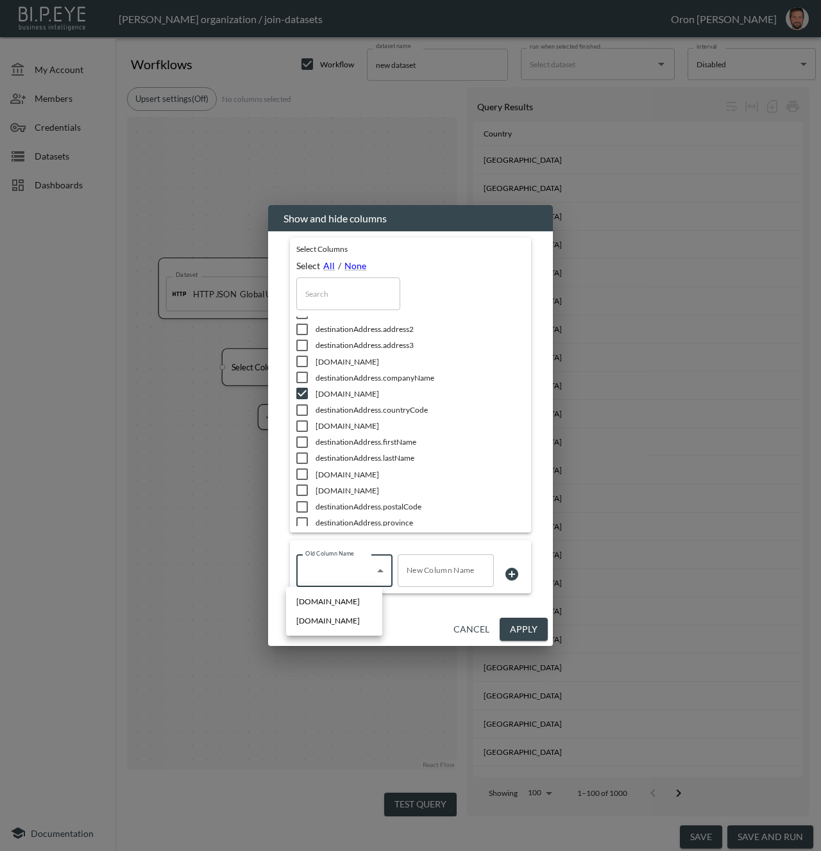
click at [339, 571] on body "BI.P.EYE, Interactive Analytics Dashboards - app Zach Bailet organization / joi…" at bounding box center [410, 425] width 821 height 851
click at [335, 599] on span "[DOMAIN_NAME]" at bounding box center [327, 602] width 63 height 12
type input "[DOMAIN_NAME]"
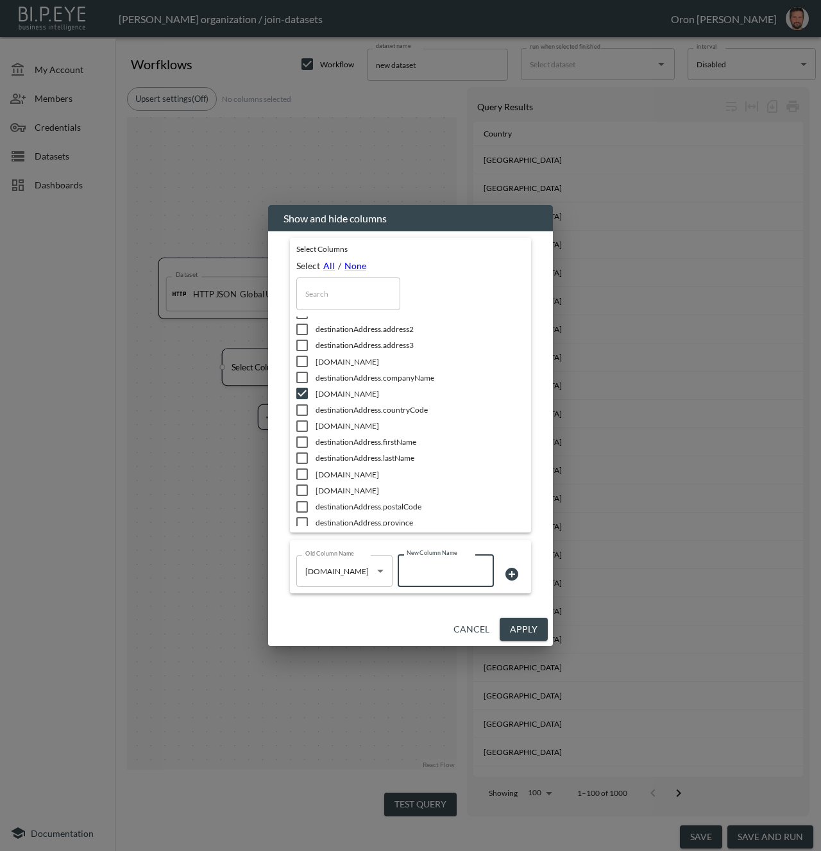
click at [450, 570] on input "New Column Name" at bounding box center [446, 571] width 96 height 32
type input "destinationCountry"
click at [507, 579] on icon at bounding box center [511, 574] width 13 height 13
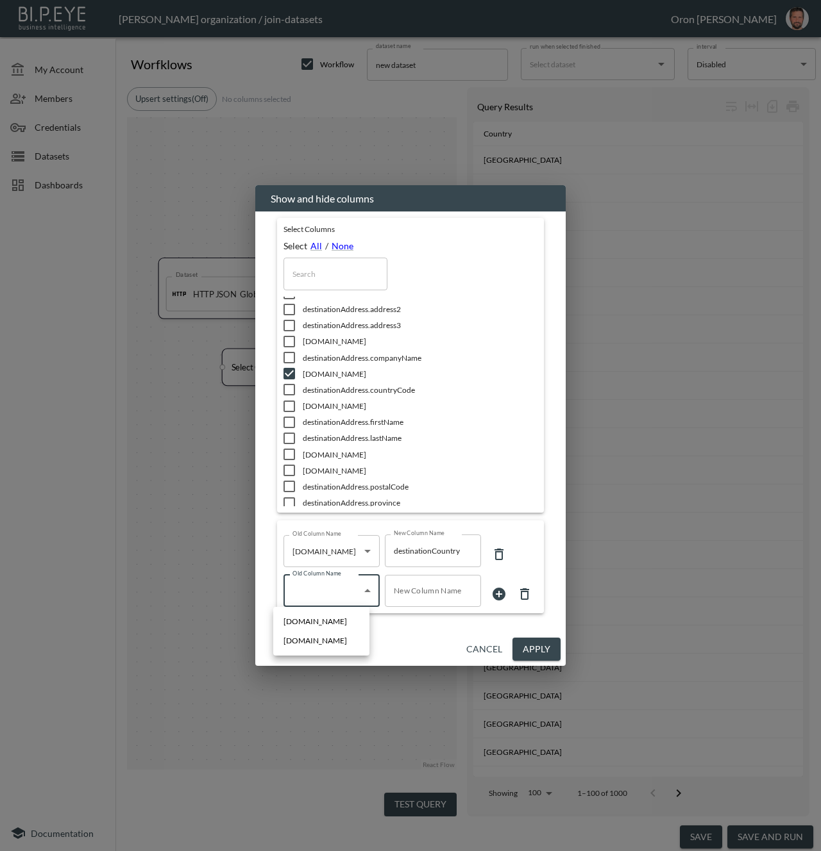
click at [319, 587] on body "BI.P.EYE, Interactive Analytics Dashboards - app Zach Bailet organization / joi…" at bounding box center [410, 425] width 821 height 851
click at [316, 642] on span "[DOMAIN_NAME]" at bounding box center [314, 641] width 63 height 12
type input "[DOMAIN_NAME]"
click at [439, 597] on input "New Column Name" at bounding box center [433, 591] width 96 height 32
type input "originCountry"
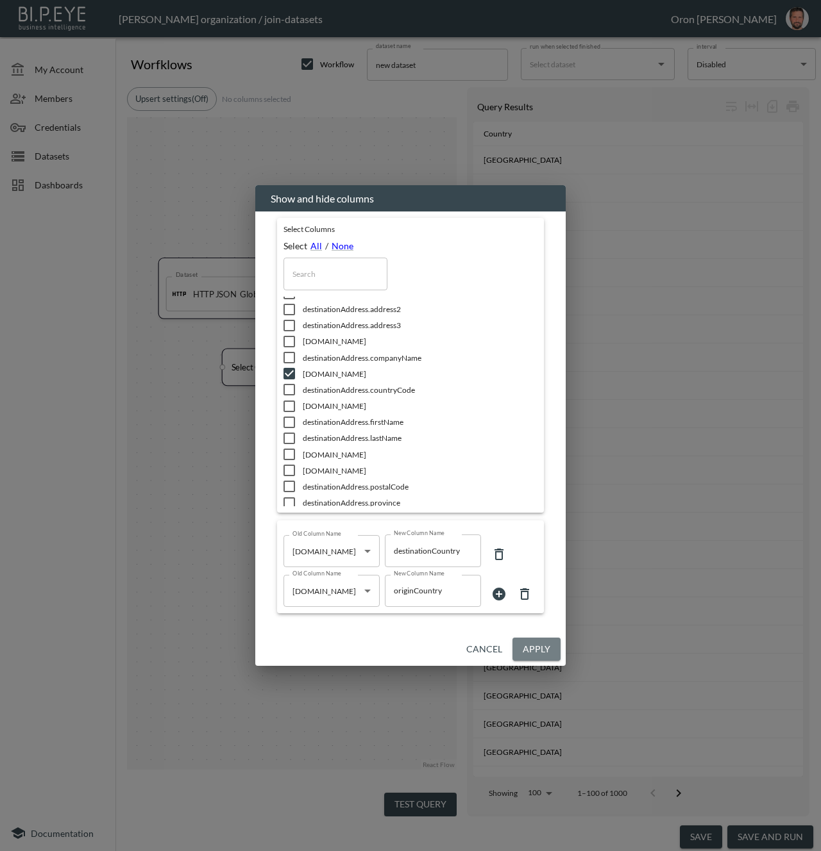
drag, startPoint x: 532, startPoint y: 641, endPoint x: 455, endPoint y: 784, distance: 161.5
click at [532, 641] on button "Apply" at bounding box center [536, 650] width 48 height 24
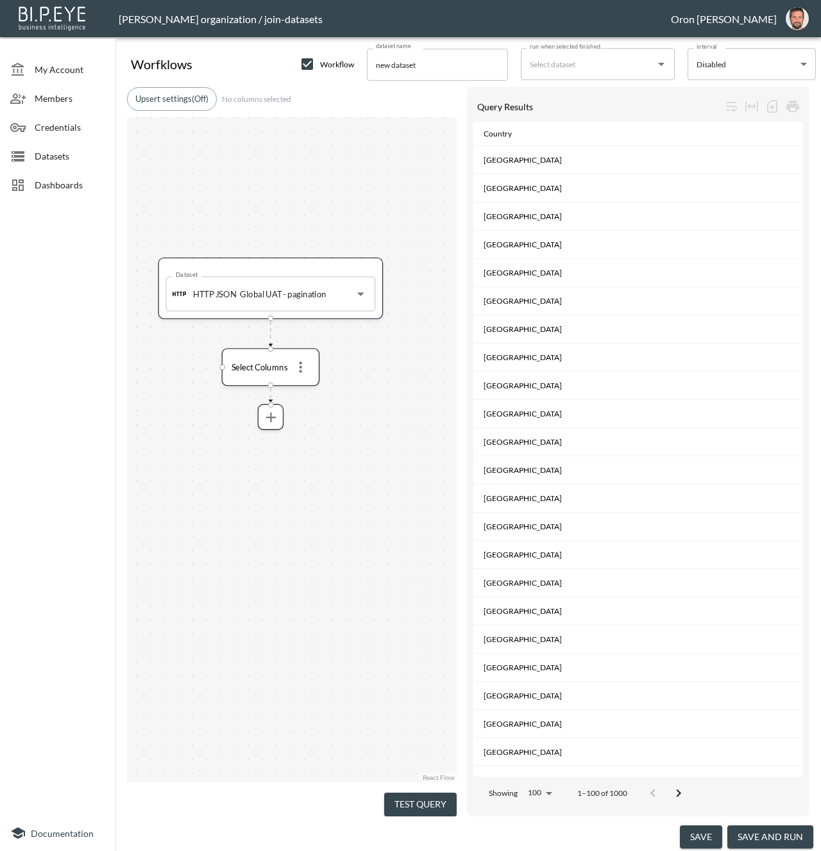
click at [426, 802] on button "Test Query" at bounding box center [420, 805] width 72 height 24
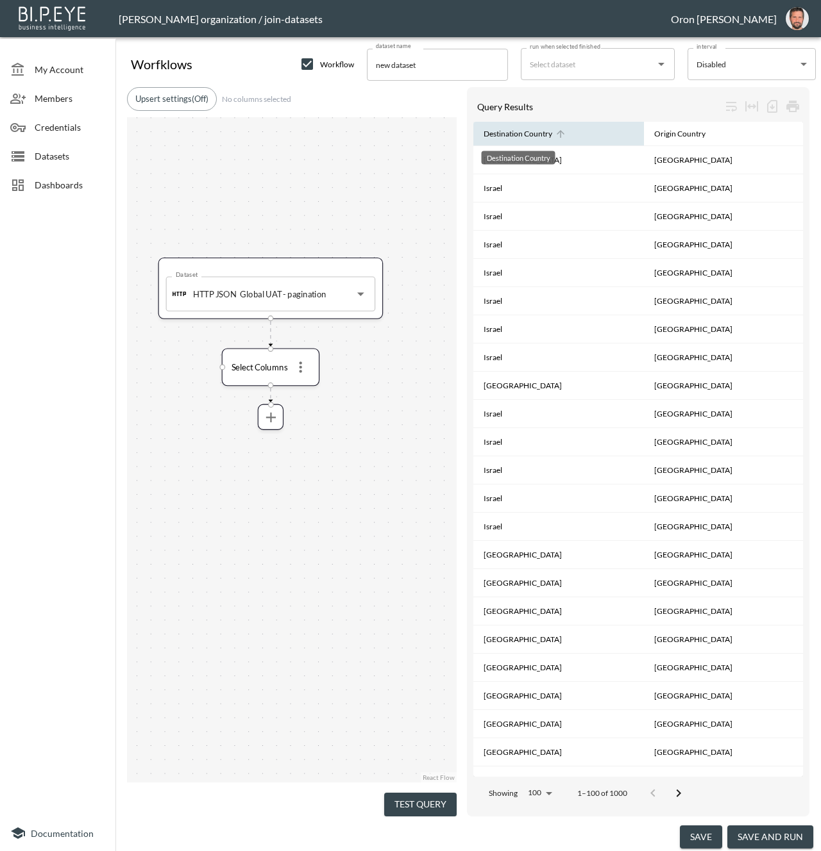
drag, startPoint x: 687, startPoint y: 138, endPoint x: 511, endPoint y: 138, distance: 176.3
click at [511, 138] on tr "Destination Country Origin Country" at bounding box center [638, 134] width 330 height 24
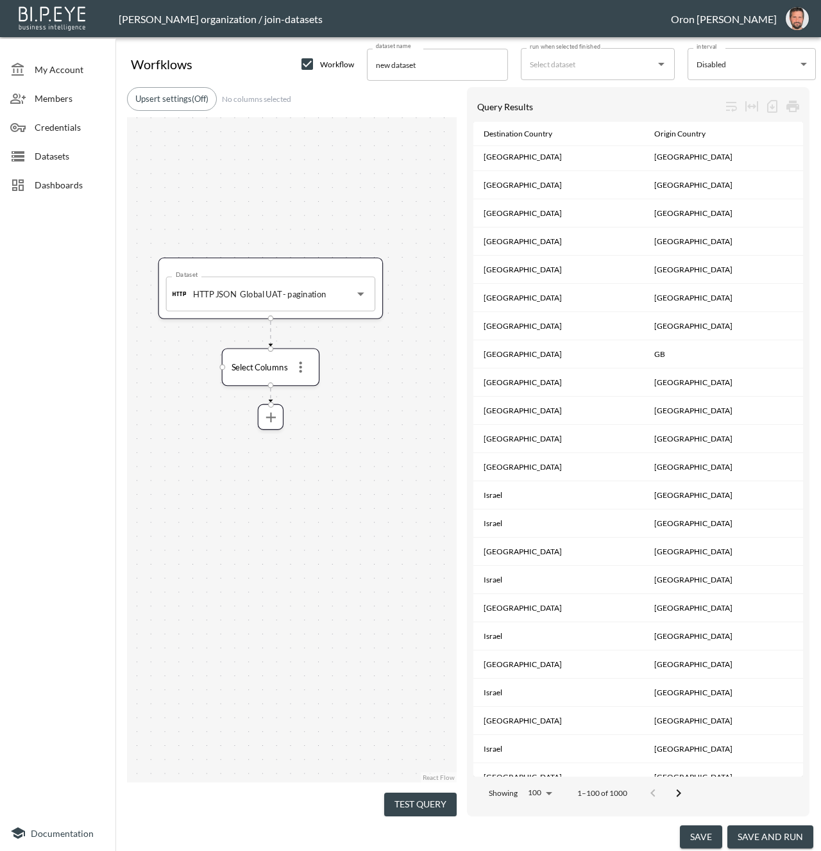
scroll to position [0, 0]
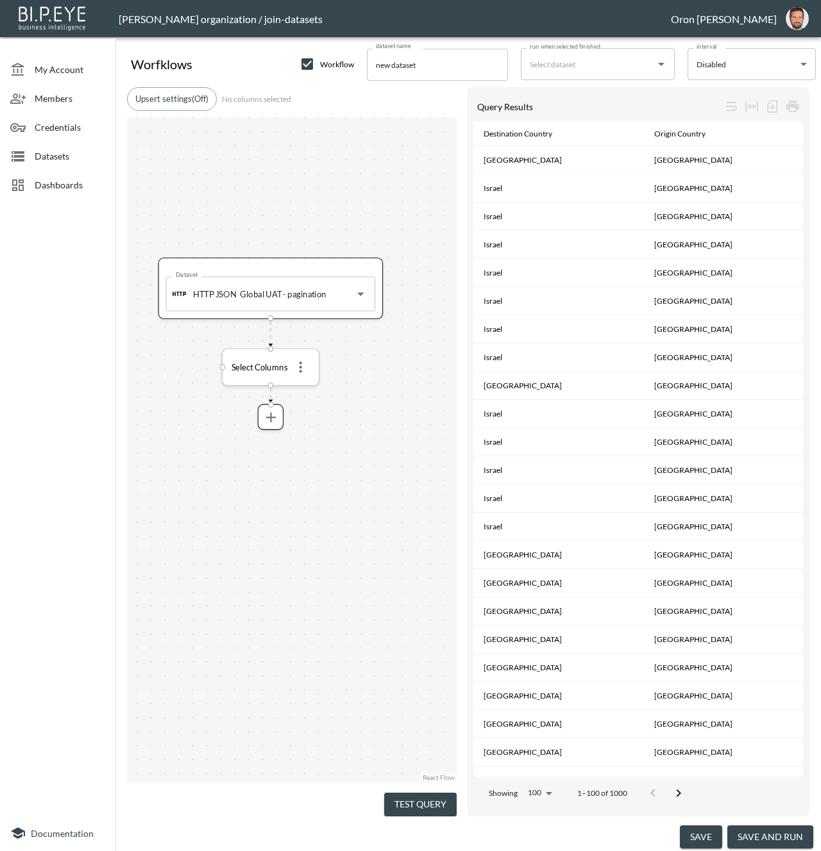
click at [296, 362] on icon "more" at bounding box center [300, 367] width 17 height 17
click at [306, 371] on icon "more" at bounding box center [300, 366] width 17 height 17
click at [300, 390] on li "Edit" at bounding box center [300, 392] width 56 height 23
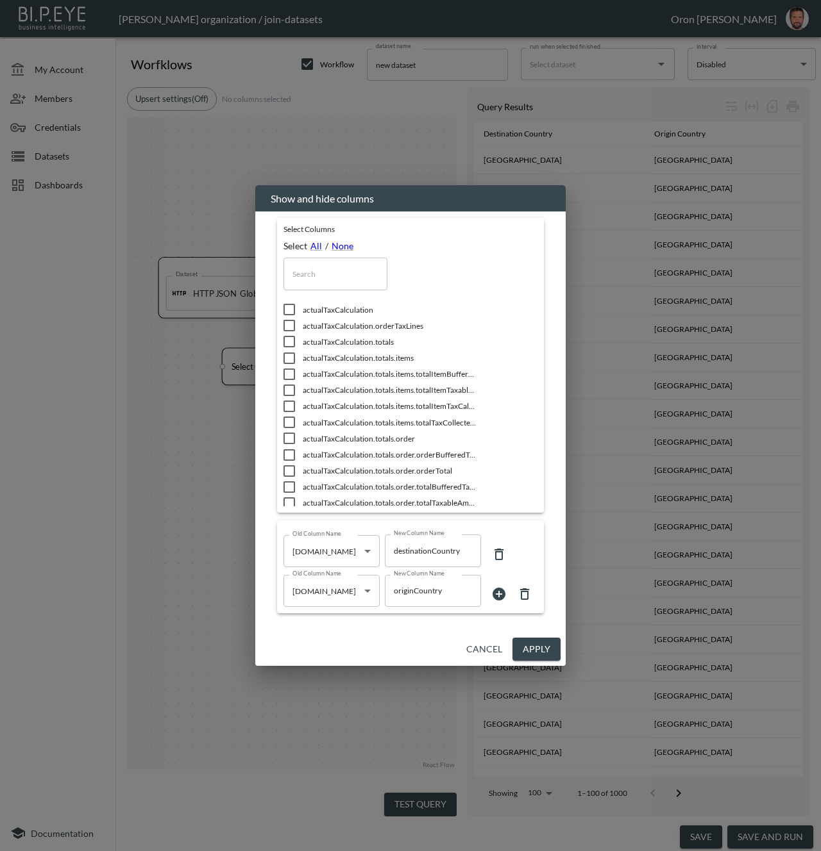
click at [309, 264] on input "text" at bounding box center [335, 274] width 104 height 32
type input "c"
checkbox input "true"
checkbox input "false"
checkbox input "true"
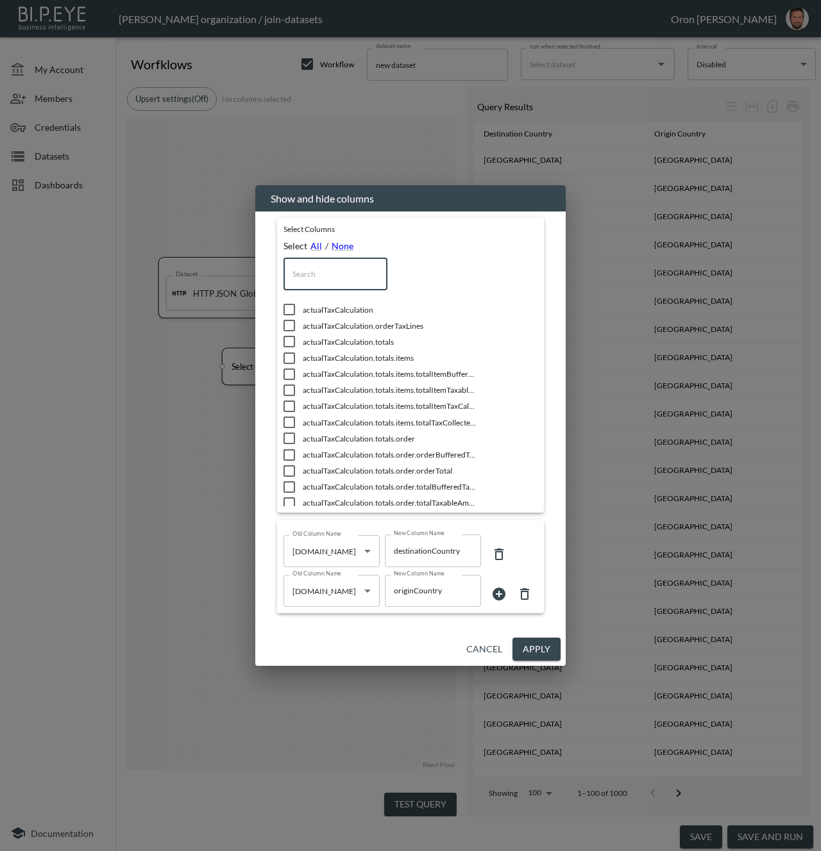
checkbox input "false"
type input "co"
checkbox input "true"
type input "cou"
checkbox input "true"
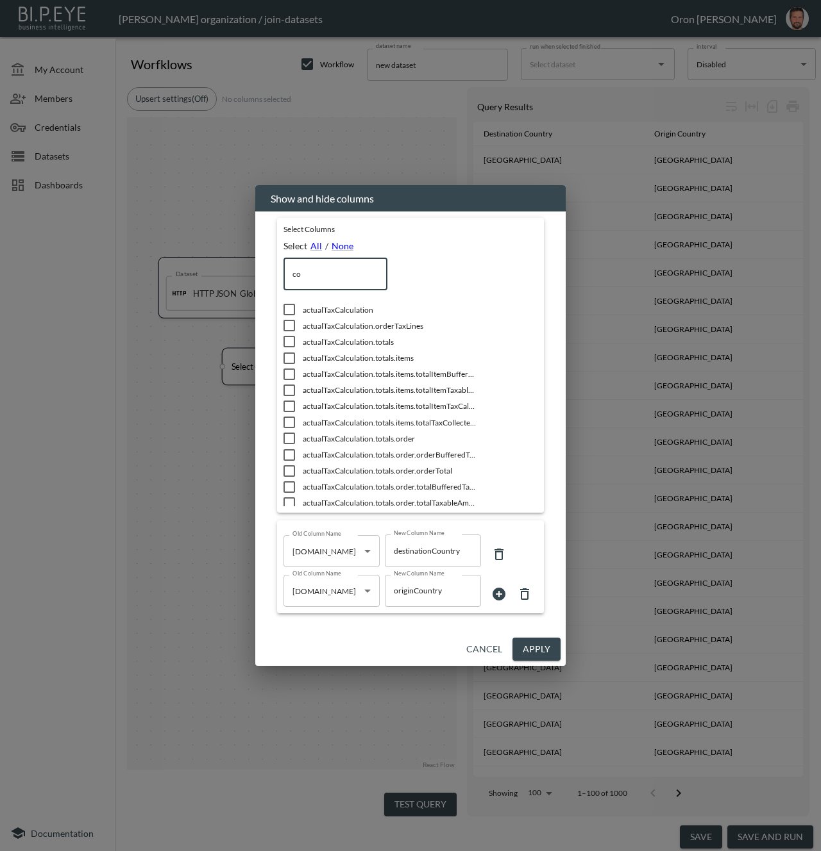
checkbox input "true"
checkbox input "false"
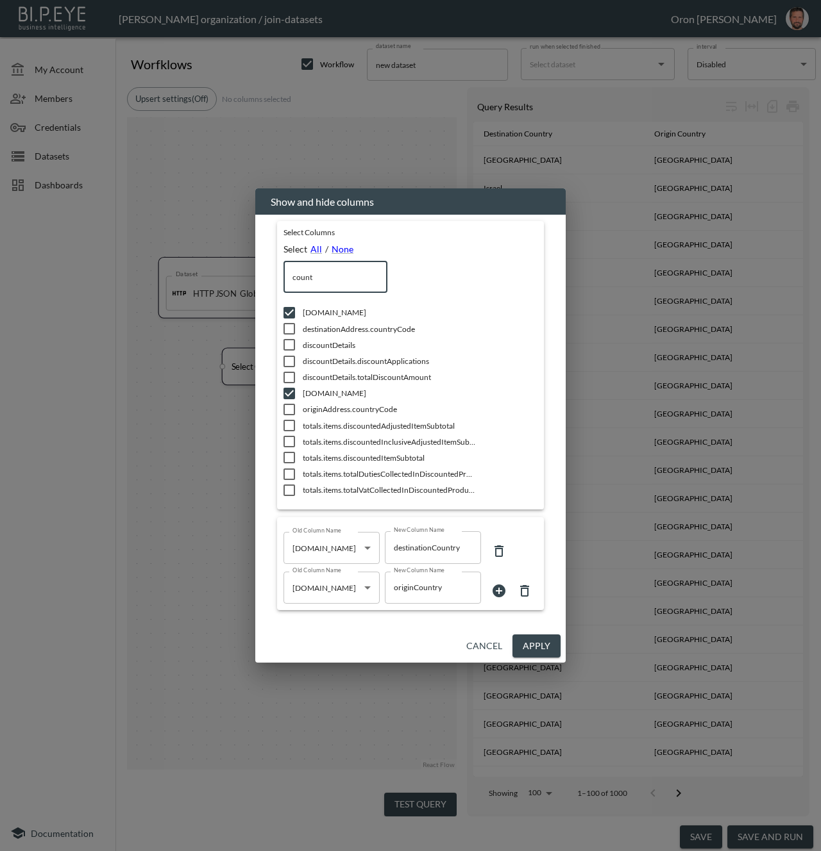
type input "countr"
checkbox input "true"
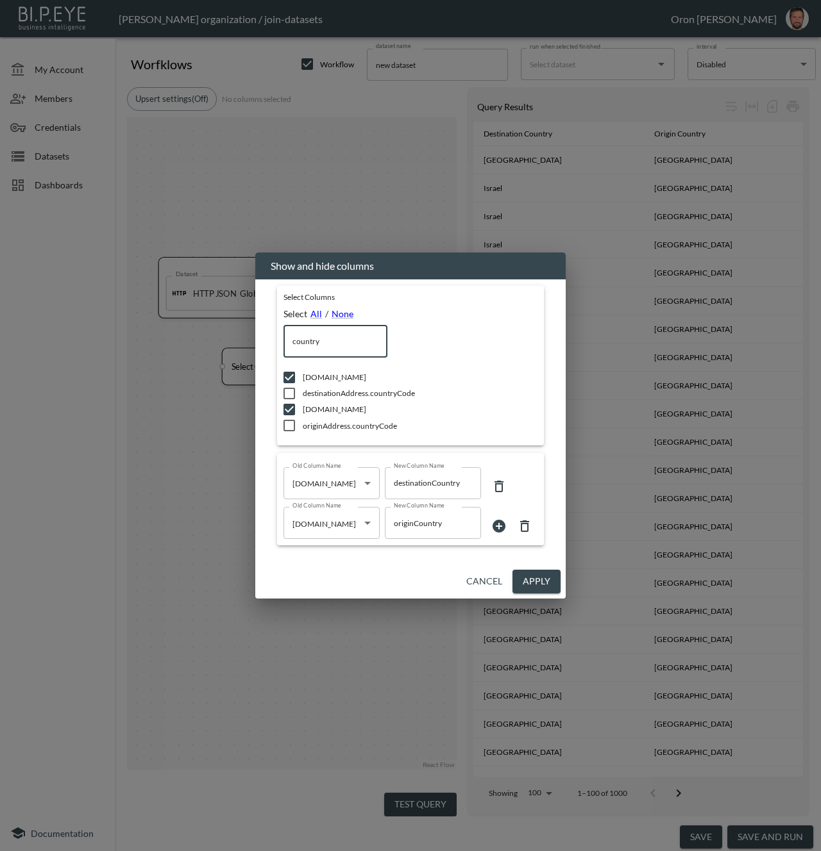
type input "d"
checkbox input "false"
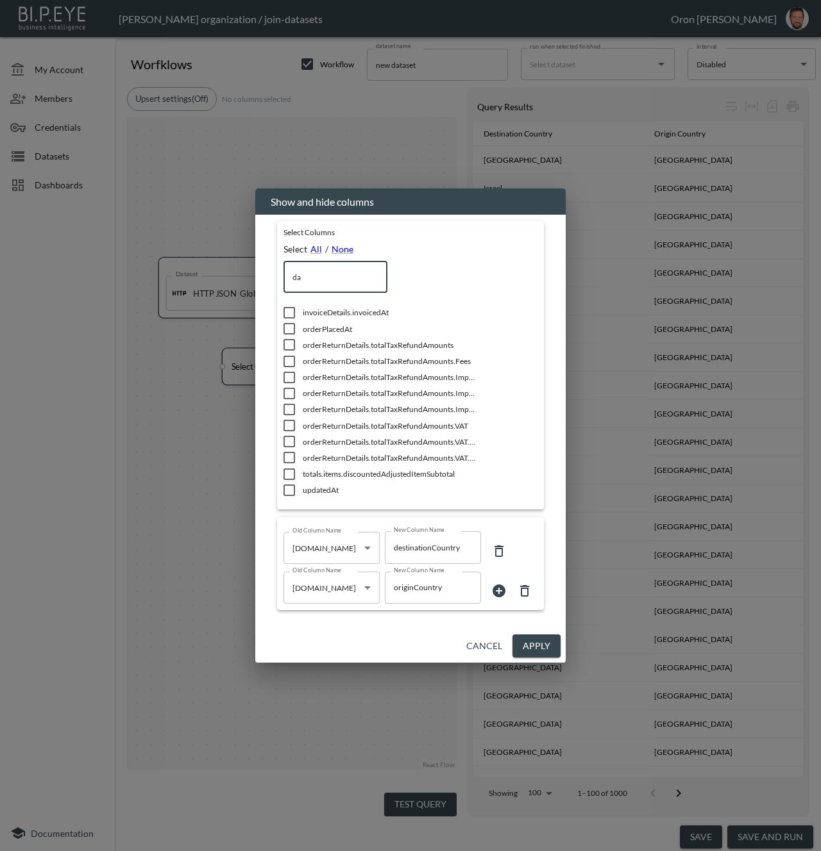
type input "da"
click at [293, 327] on input "checkbox" at bounding box center [289, 329] width 27 height 13
checkbox input "true"
drag, startPoint x: 323, startPoint y: 280, endPoint x: 278, endPoint y: 280, distance: 45.5
click at [278, 280] on div "Select Columns Select All / None da ​ invoiceDetails.invoicedAt orderPlacedAt o…" at bounding box center [379, 365] width 205 height 289
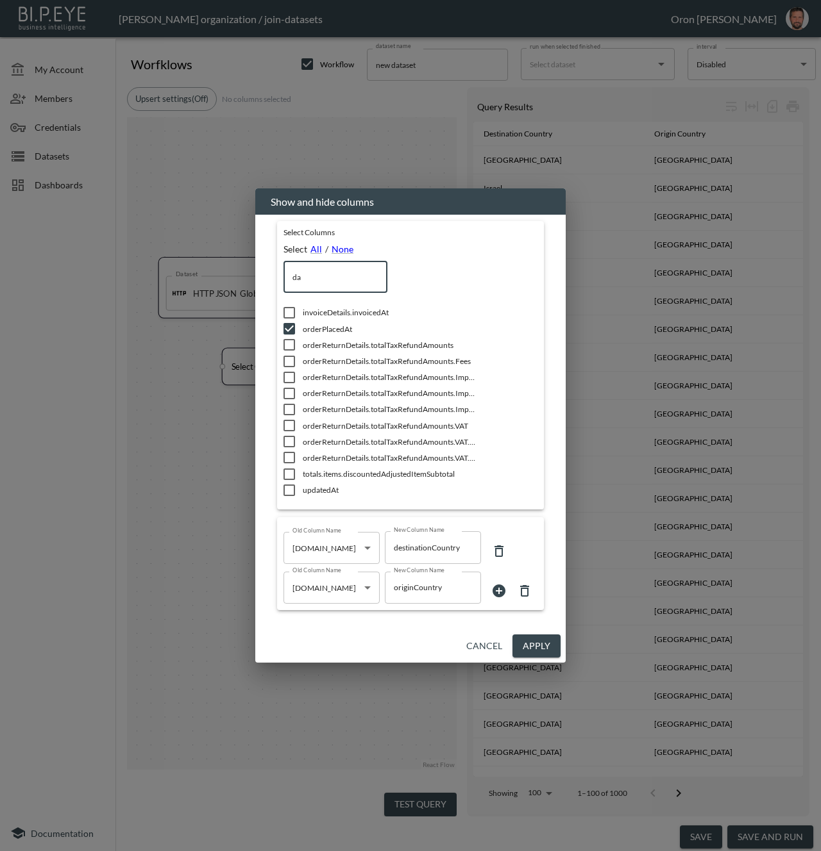
type input "s"
checkbox input "false"
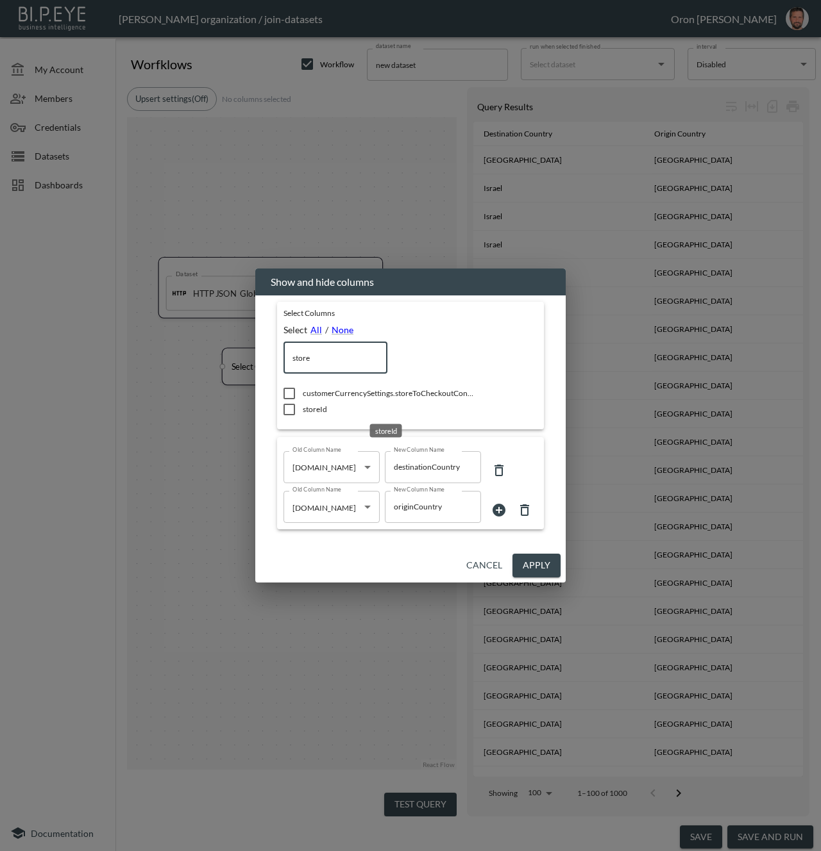
type input "store"
click at [306, 408] on span "storeId" at bounding box center [389, 409] width 173 height 11
checkbox input "true"
drag, startPoint x: 544, startPoint y: 570, endPoint x: 461, endPoint y: 725, distance: 175.8
click at [543, 570] on button "Apply" at bounding box center [536, 566] width 48 height 24
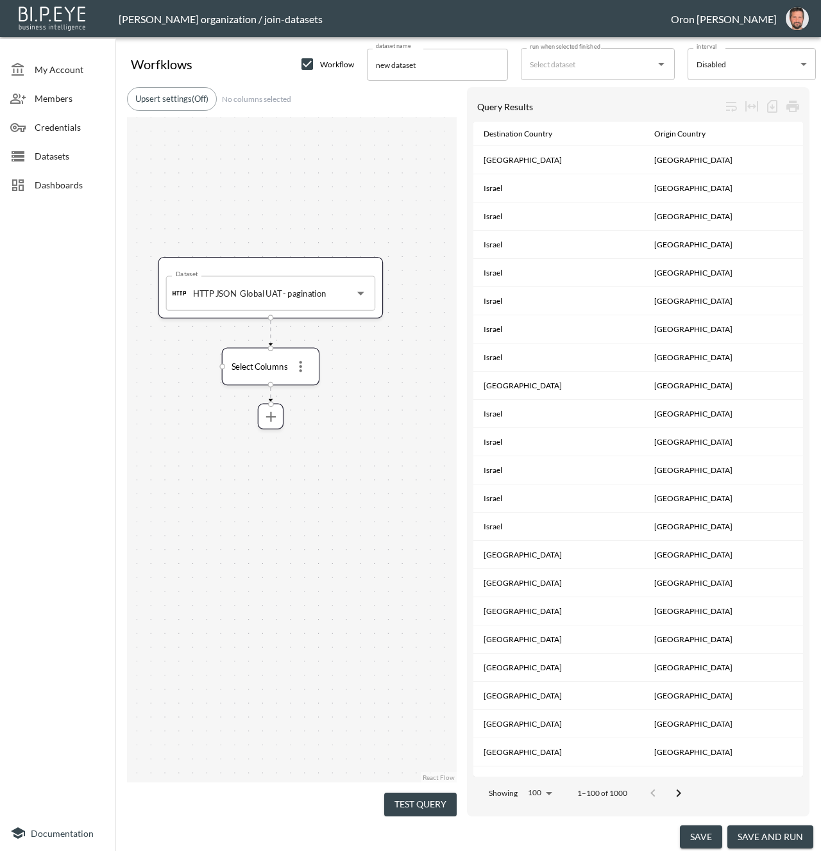
click at [423, 799] on button "Test Query" at bounding box center [420, 805] width 72 height 24
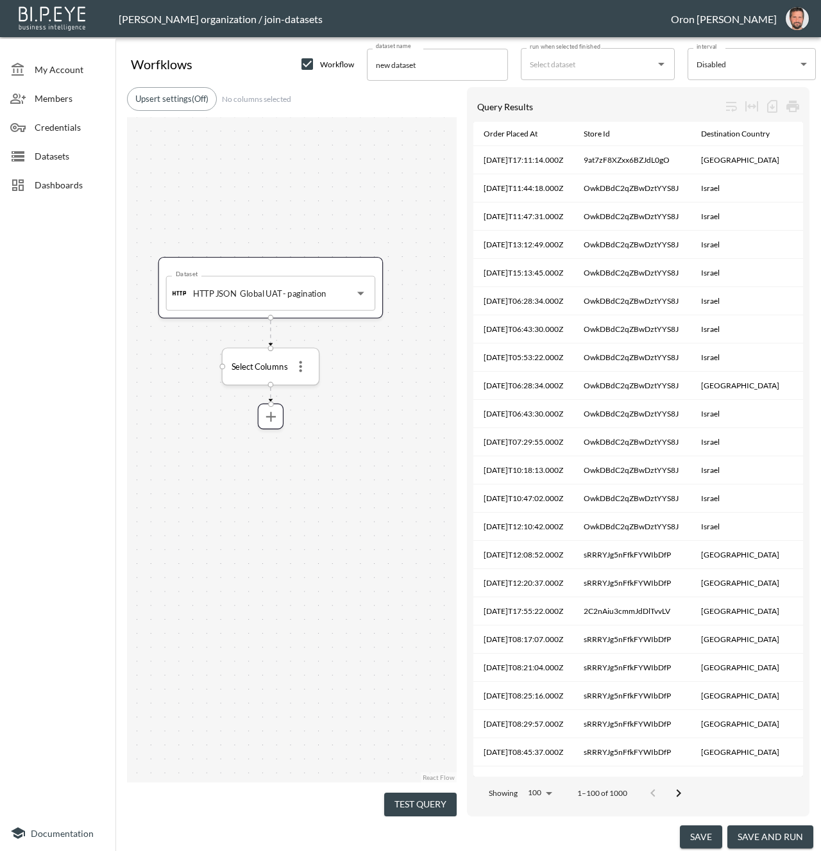
click at [298, 371] on icon "more" at bounding box center [300, 366] width 17 height 17
click at [297, 385] on p "Edit" at bounding box center [291, 392] width 18 height 15
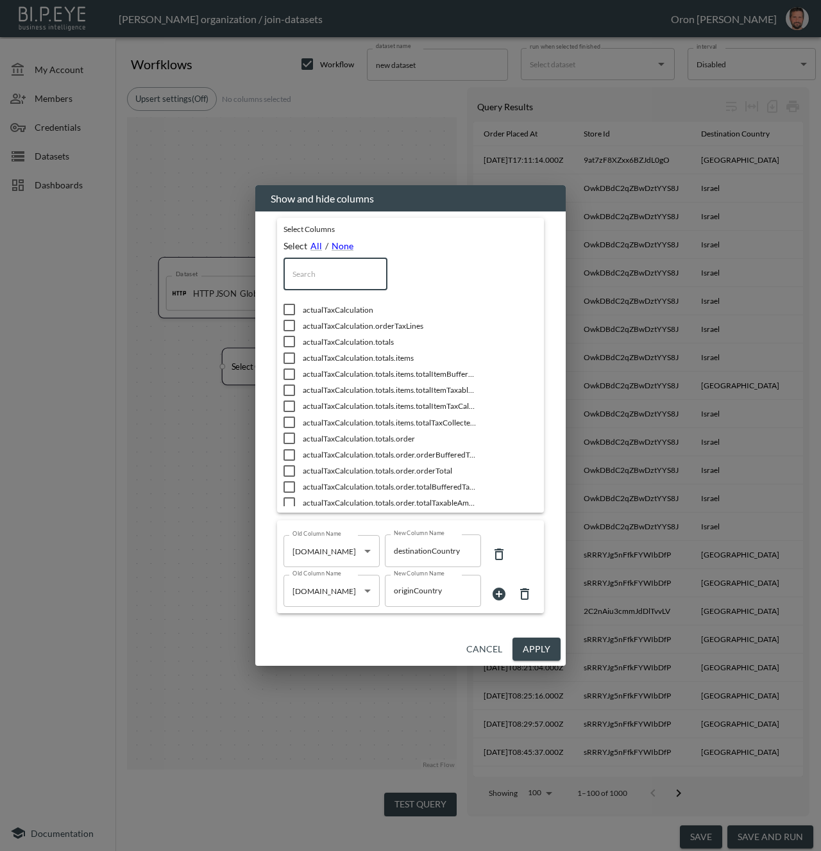
click at [320, 268] on input "text" at bounding box center [335, 274] width 104 height 32
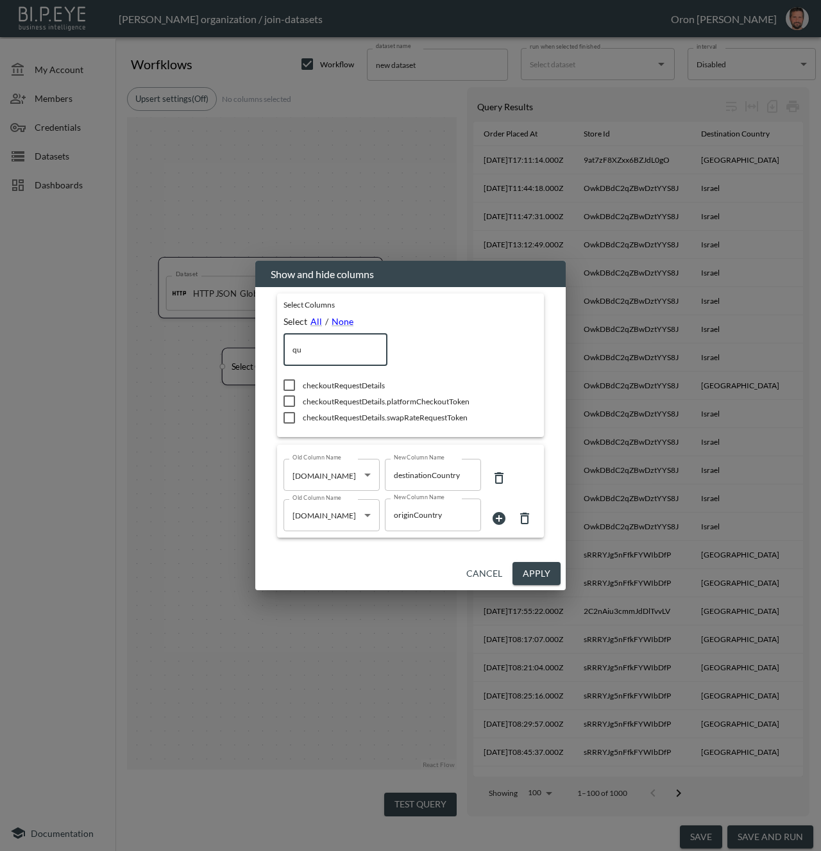
type input "q"
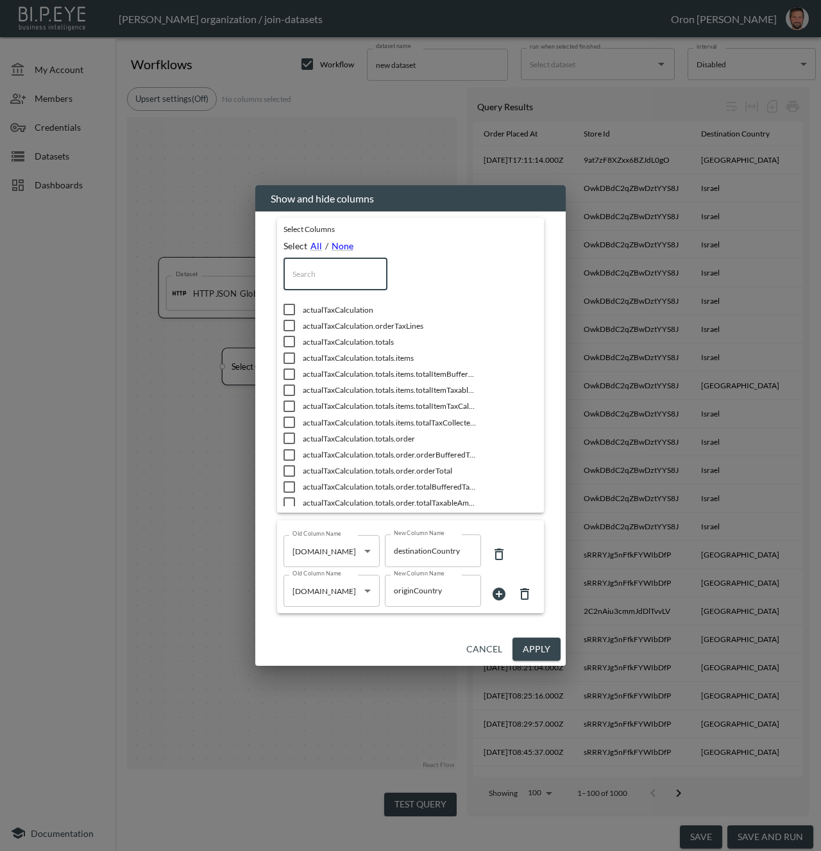
type input "u"
checkbox input "true"
checkbox input "false"
checkbox input "true"
checkbox input "false"
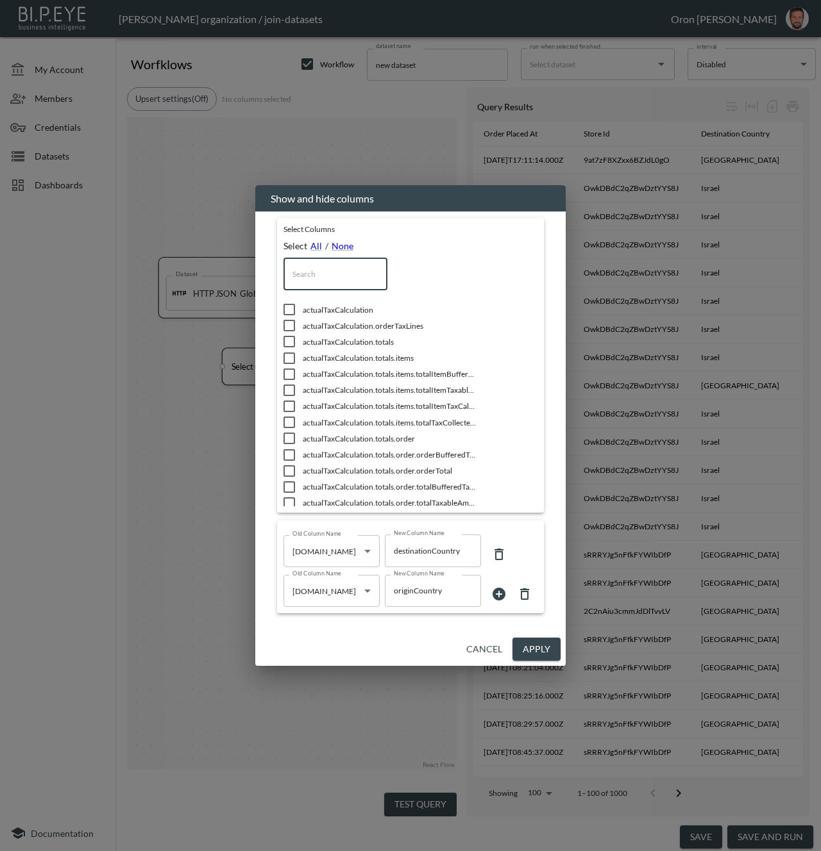
checkbox input "false"
type input "u"
checkbox input "false"
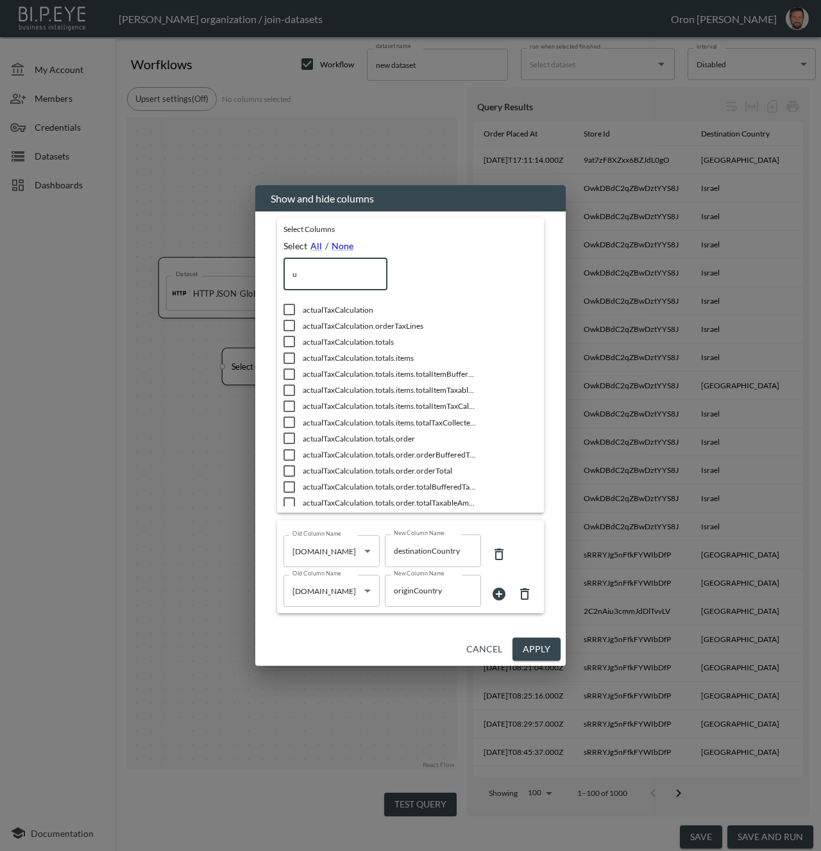
checkbox input "true"
checkbox input "false"
checkbox input "true"
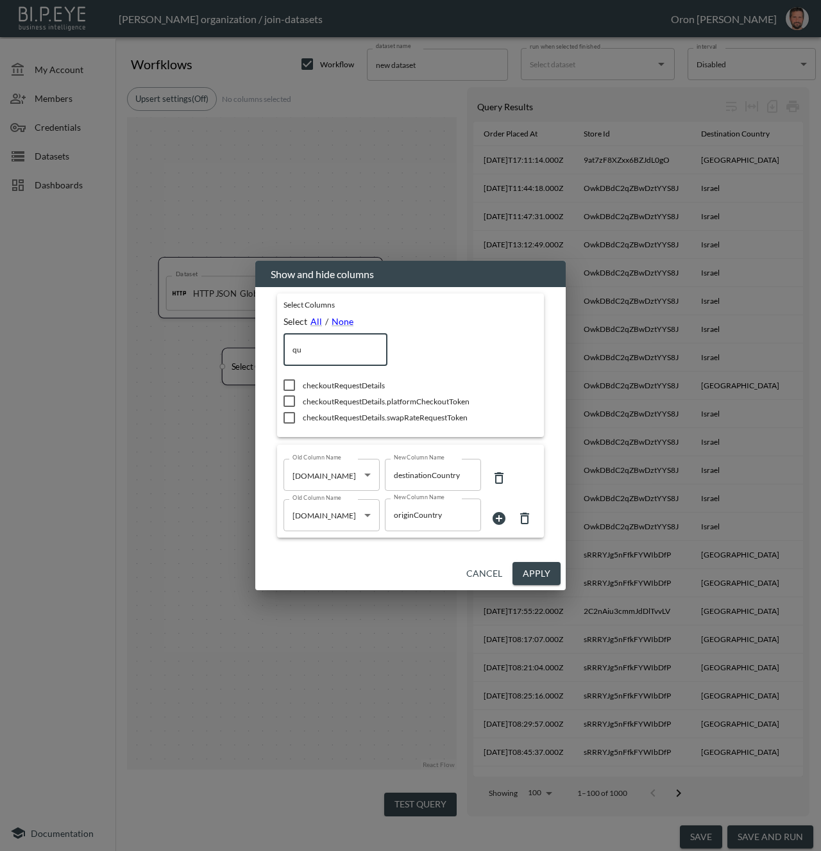
type input "q"
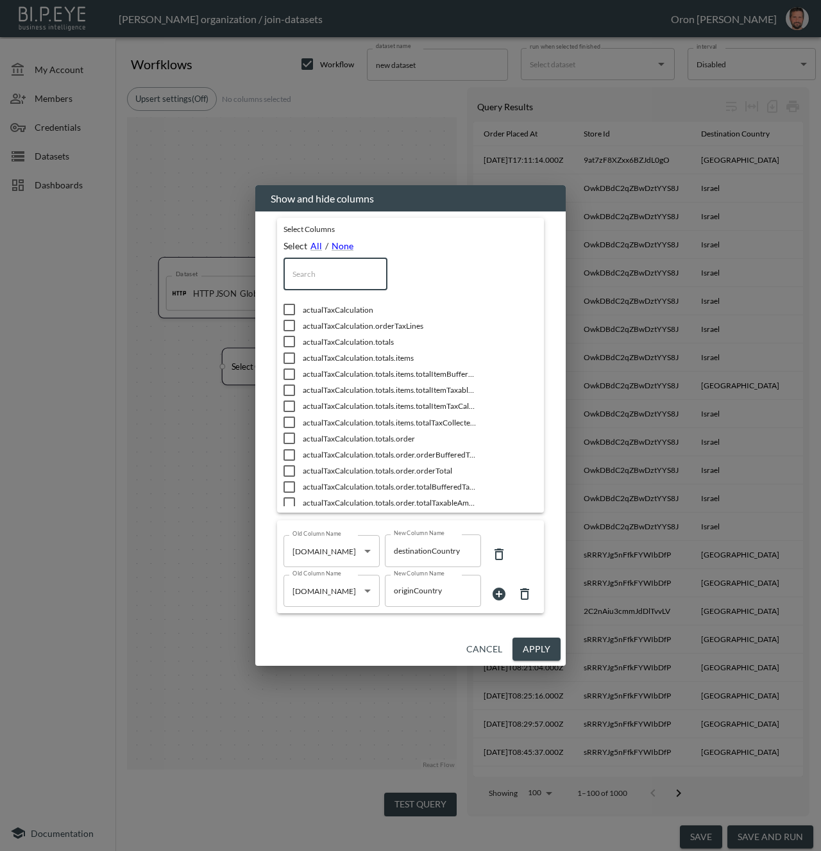
type input "i"
checkbox input "true"
checkbox input "false"
checkbox input "true"
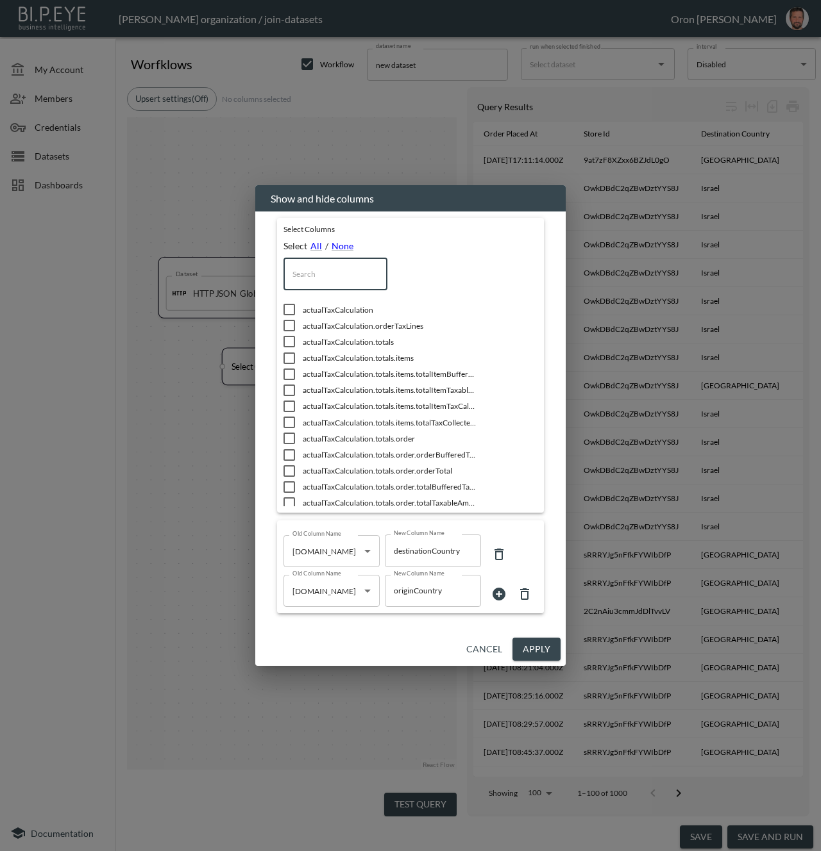
checkbox input "false"
checkbox input "true"
checkbox input "false"
type input "items"
click at [305, 485] on span "items" at bounding box center [389, 487] width 173 height 11
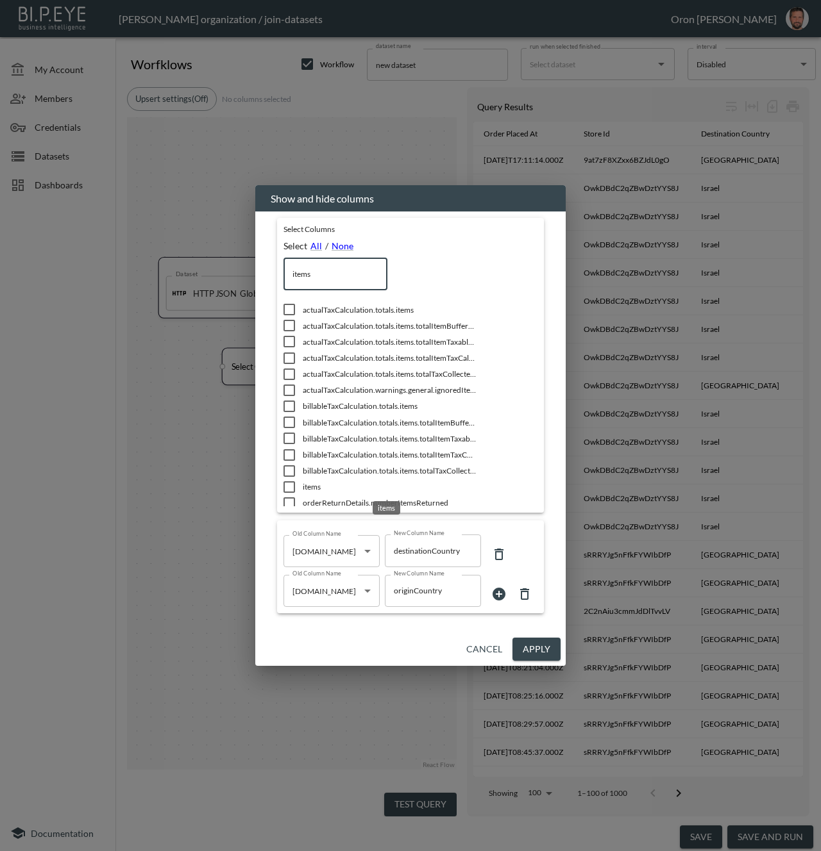
checkbox input "true"
drag, startPoint x: 550, startPoint y: 650, endPoint x: 425, endPoint y: 781, distance: 180.9
click at [549, 650] on button "Apply" at bounding box center [536, 650] width 48 height 24
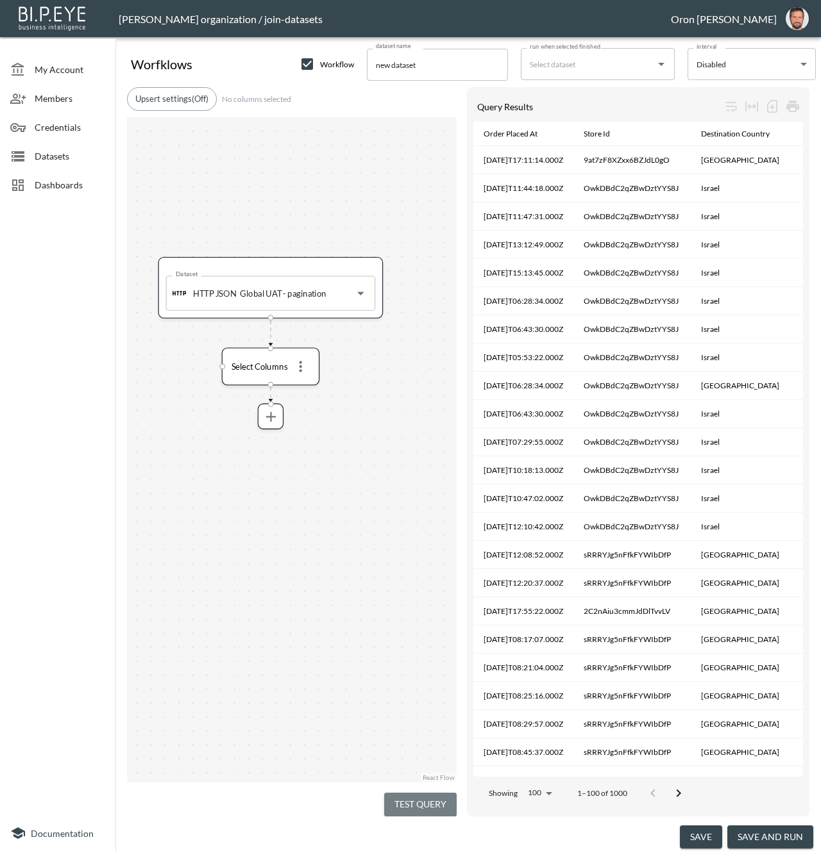
drag, startPoint x: 424, startPoint y: 803, endPoint x: 392, endPoint y: 763, distance: 50.7
click at [424, 803] on button "Test Query" at bounding box center [420, 805] width 72 height 24
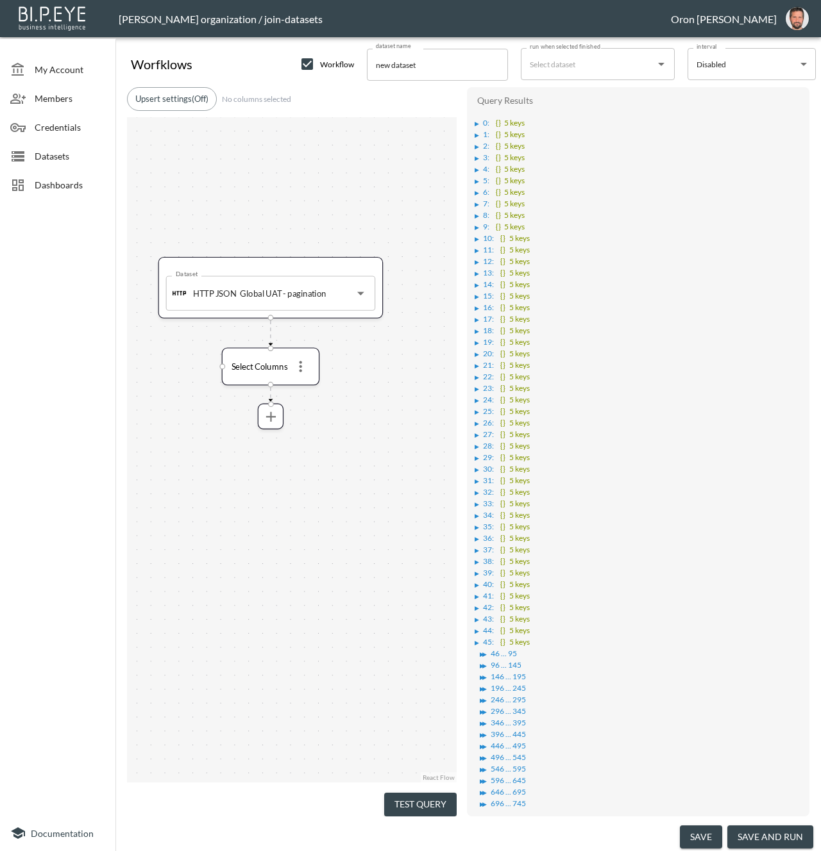
click at [477, 124] on div "▶" at bounding box center [476, 124] width 4 height 6
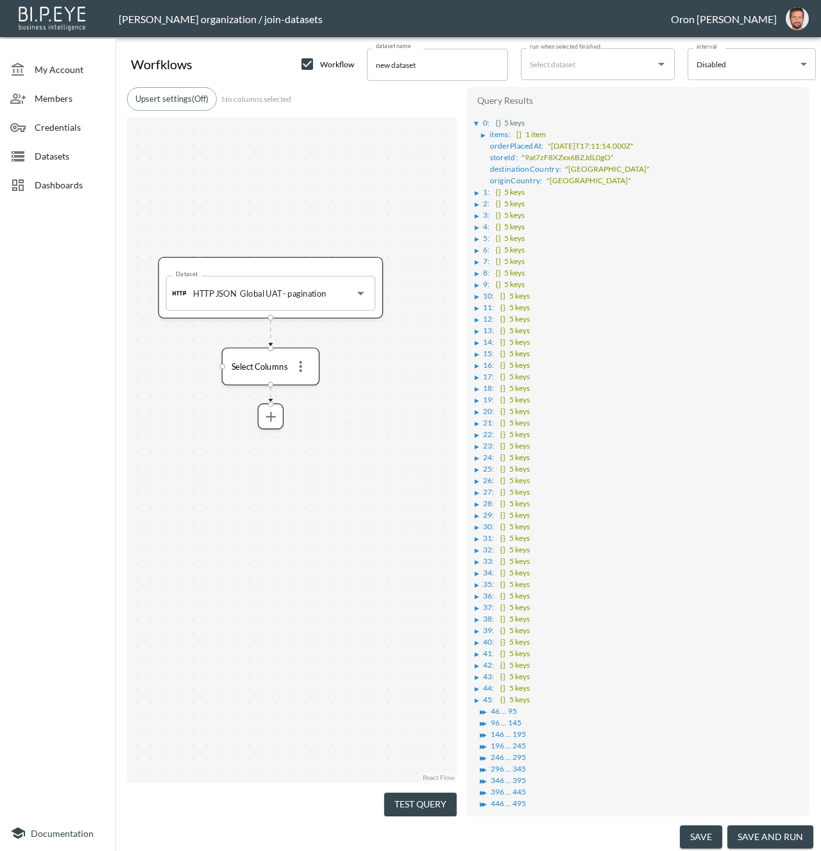
click at [485, 136] on div "▶" at bounding box center [483, 135] width 4 height 6
click at [494, 146] on div "▶" at bounding box center [492, 147] width 8 height 6
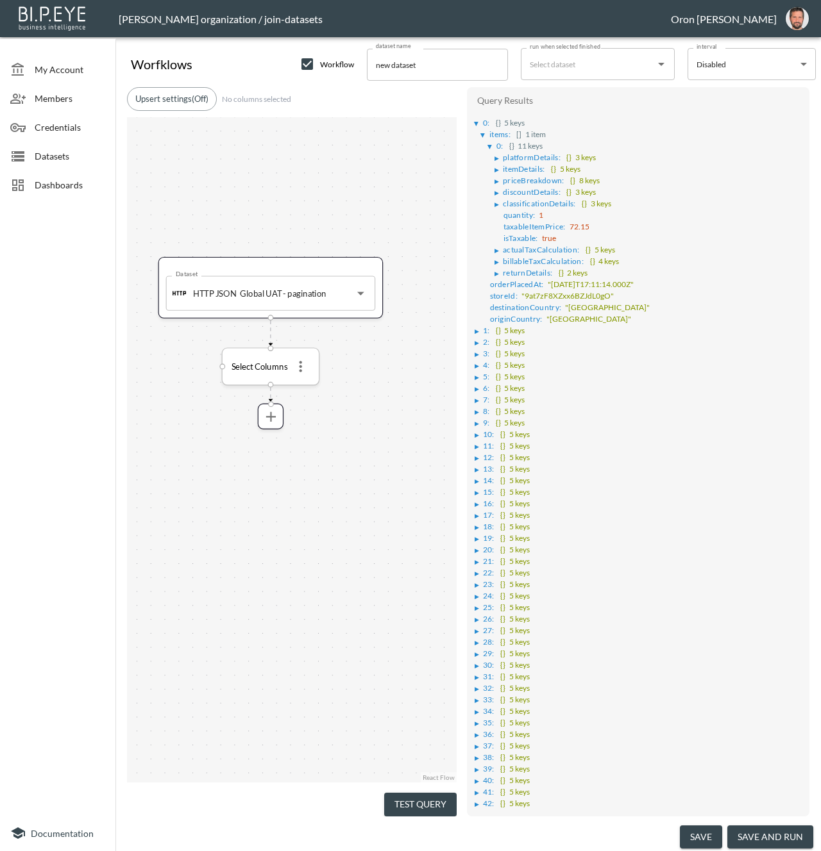
click at [301, 362] on icon "more" at bounding box center [300, 366] width 3 height 11
click at [302, 386] on li "Edit" at bounding box center [300, 392] width 56 height 23
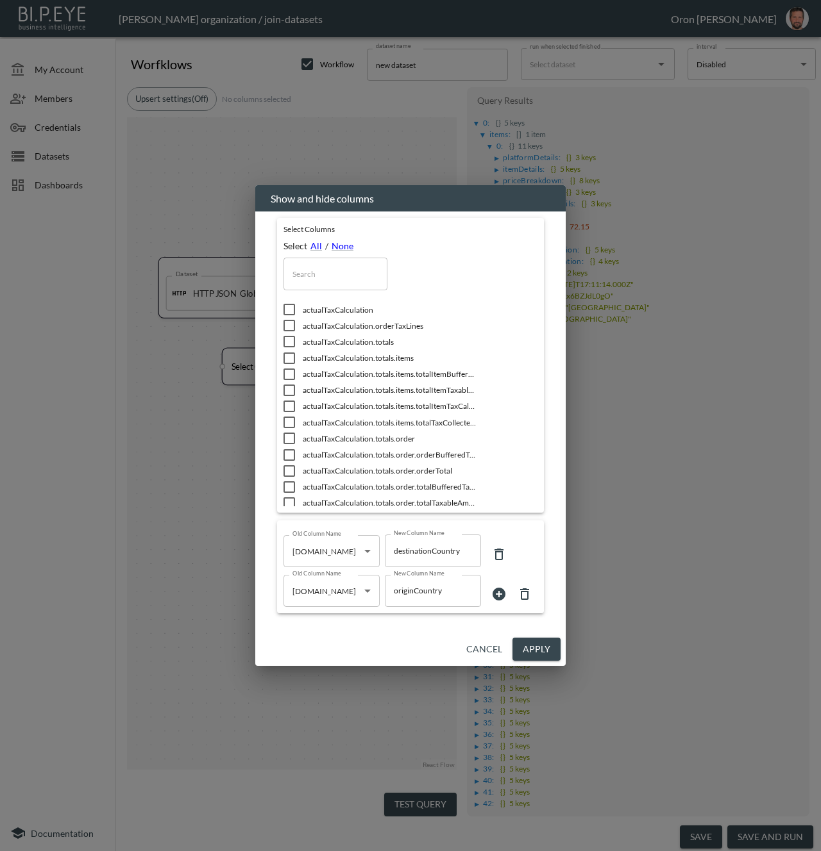
click at [331, 260] on input "text" at bounding box center [335, 274] width 104 height 32
type input "o"
checkbox input "true"
checkbox input "false"
checkbox input "true"
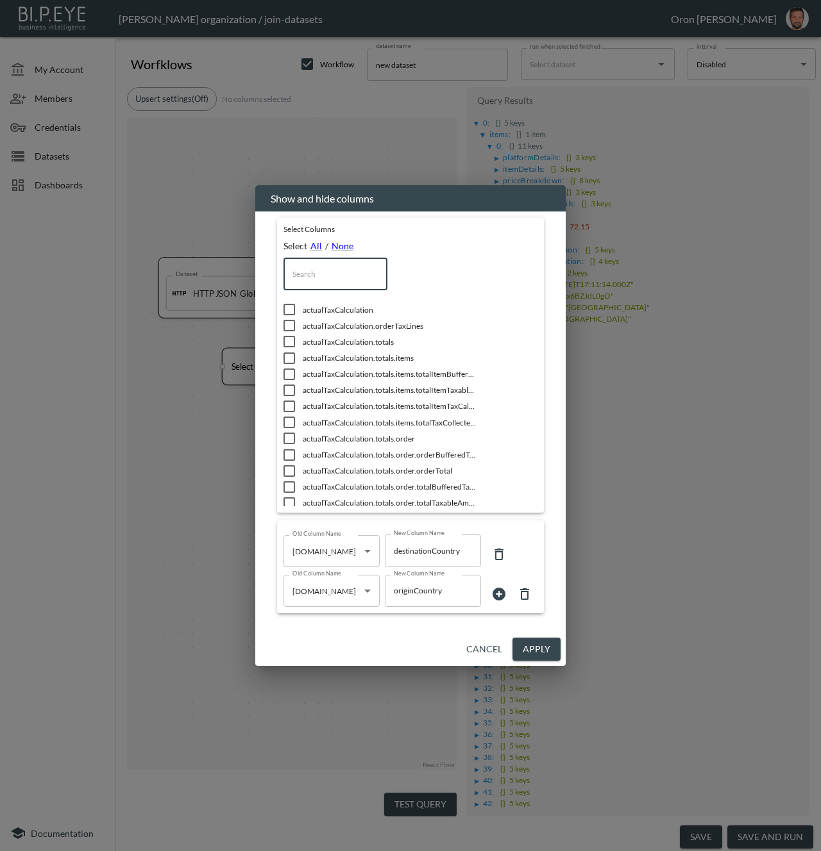
checkbox input "false"
checkbox input "true"
type input "or"
checkbox input "true"
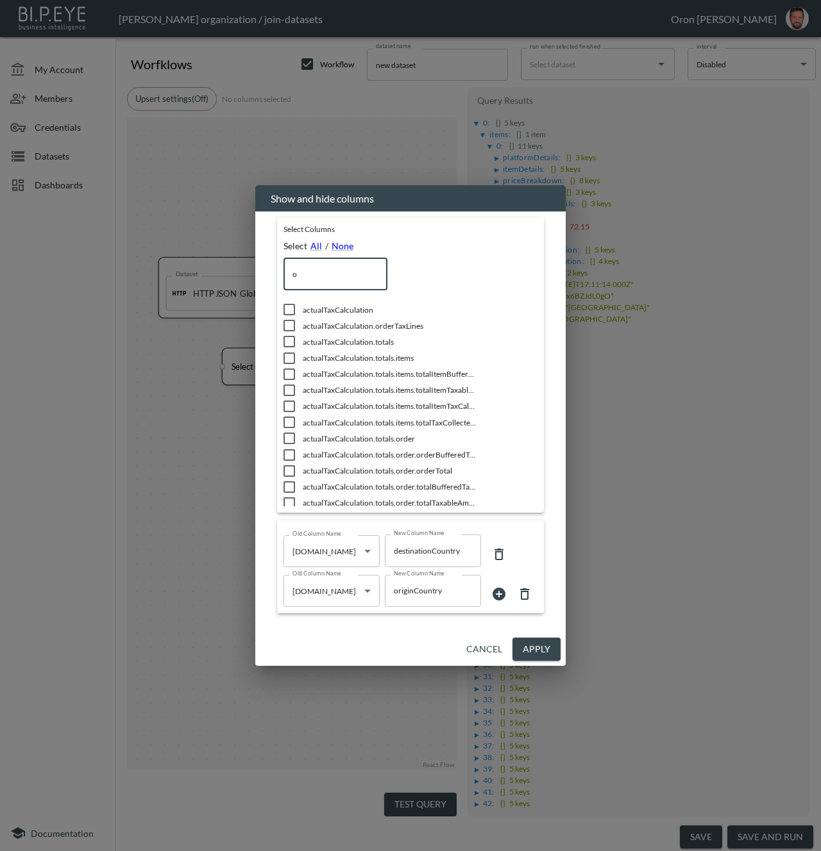
checkbox input "true"
checkbox input "false"
type input "ord"
checkbox input "true"
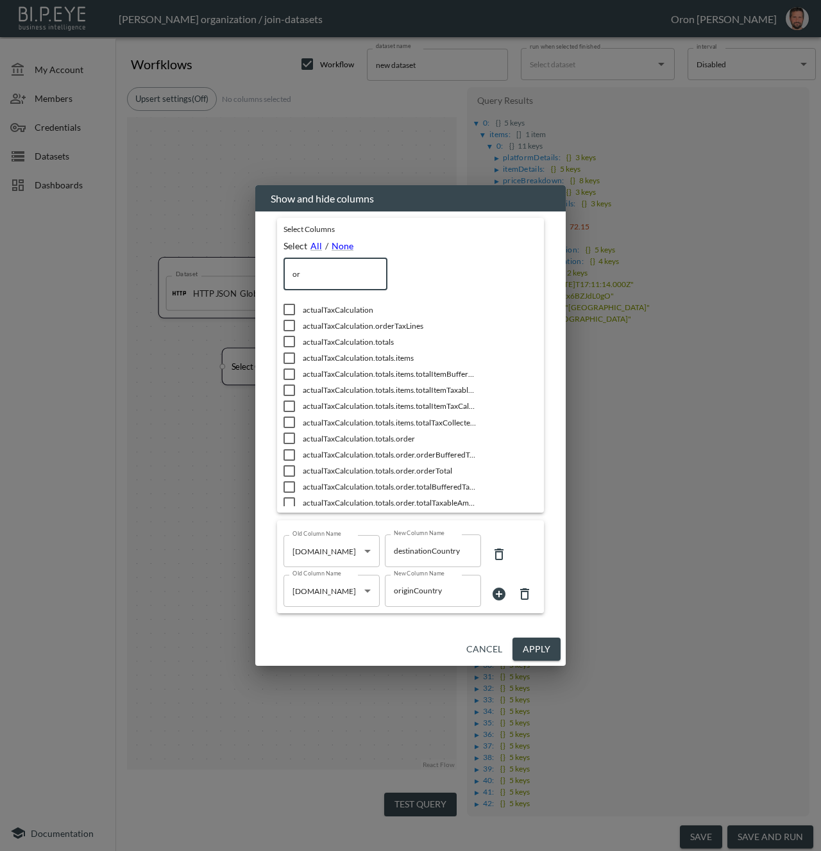
checkbox input "false"
type input "orde"
checkbox input "true"
checkbox input "false"
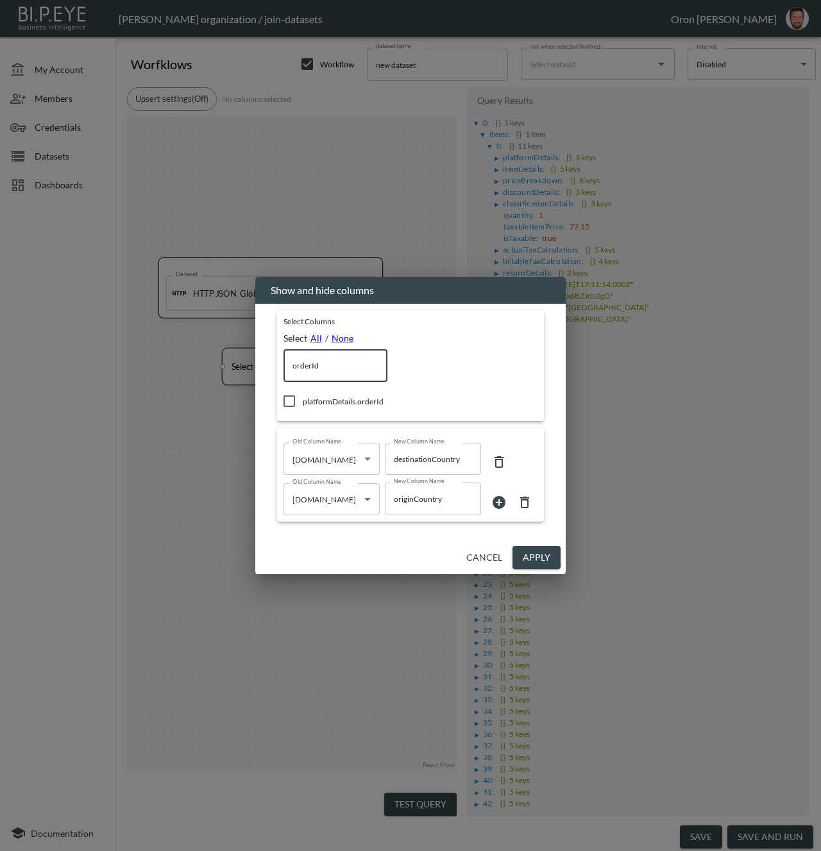
type input "orderId"
drag, startPoint x: 355, startPoint y: 399, endPoint x: 353, endPoint y: 390, distance: 9.8
click at [355, 399] on span "platformDetails.orderId" at bounding box center [389, 401] width 173 height 11
checkbox input "true"
click at [344, 365] on input "orderId" at bounding box center [335, 366] width 104 height 32
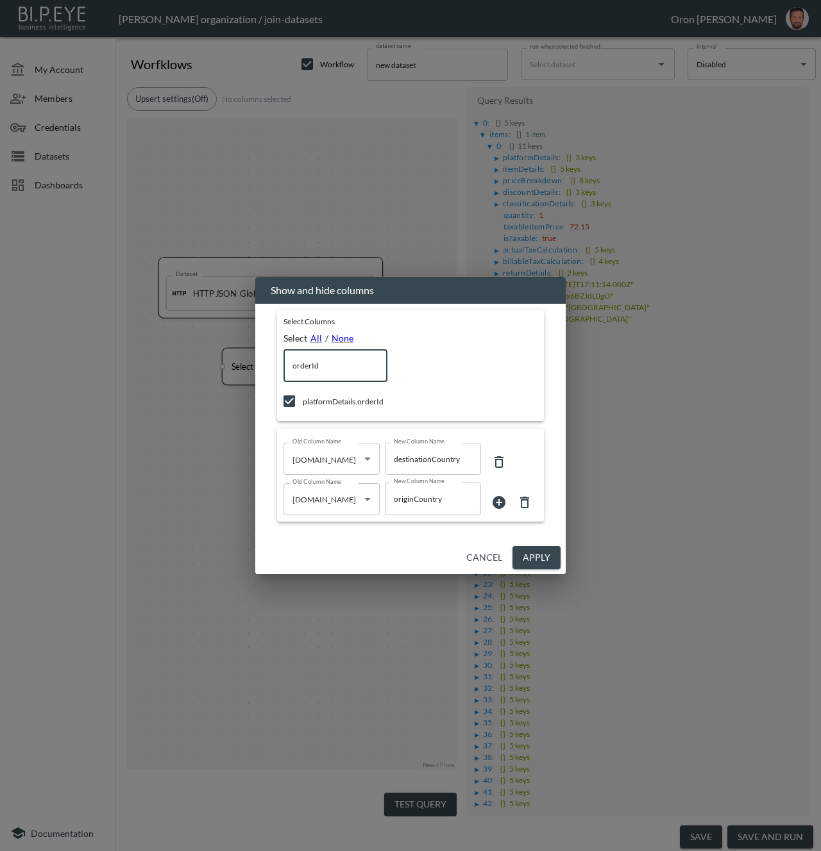
click at [344, 365] on input "orderId" at bounding box center [335, 366] width 104 height 32
type input "o"
checkbox input "false"
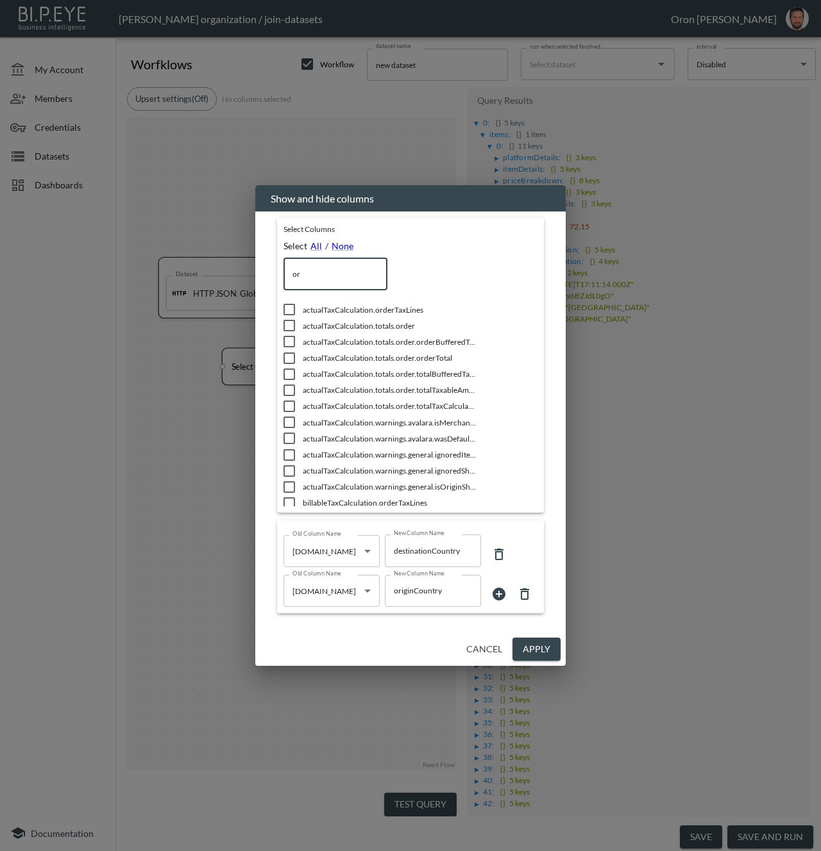
type input "ord"
checkbox input "true"
checkbox input "false"
checkbox input "true"
type input "orde"
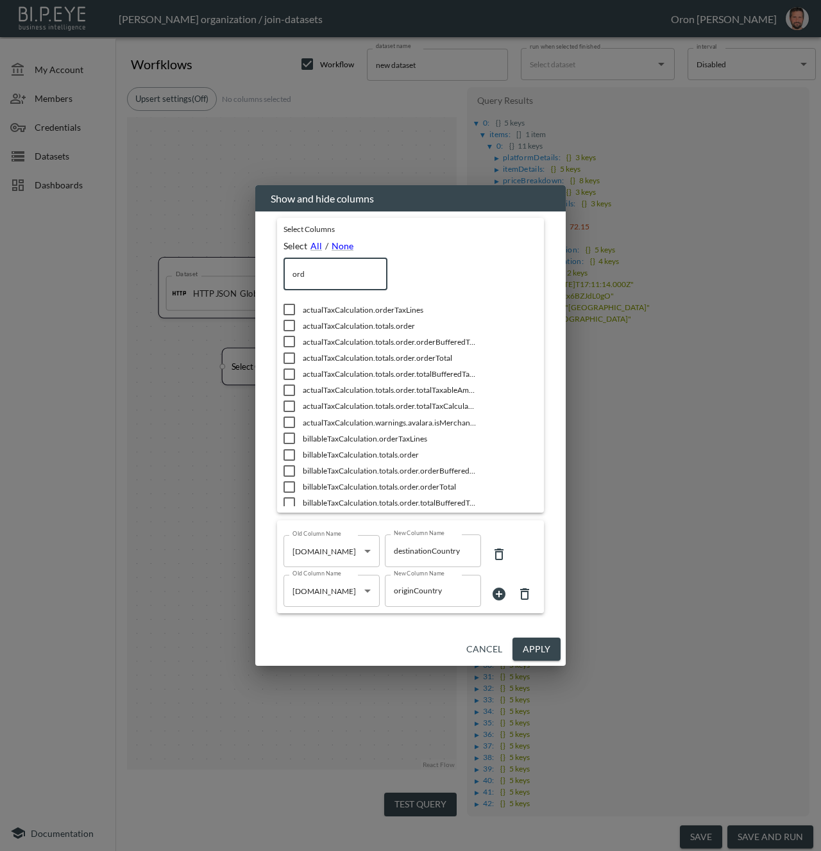
checkbox input "true"
checkbox input "false"
checkbox input "true"
checkbox input "false"
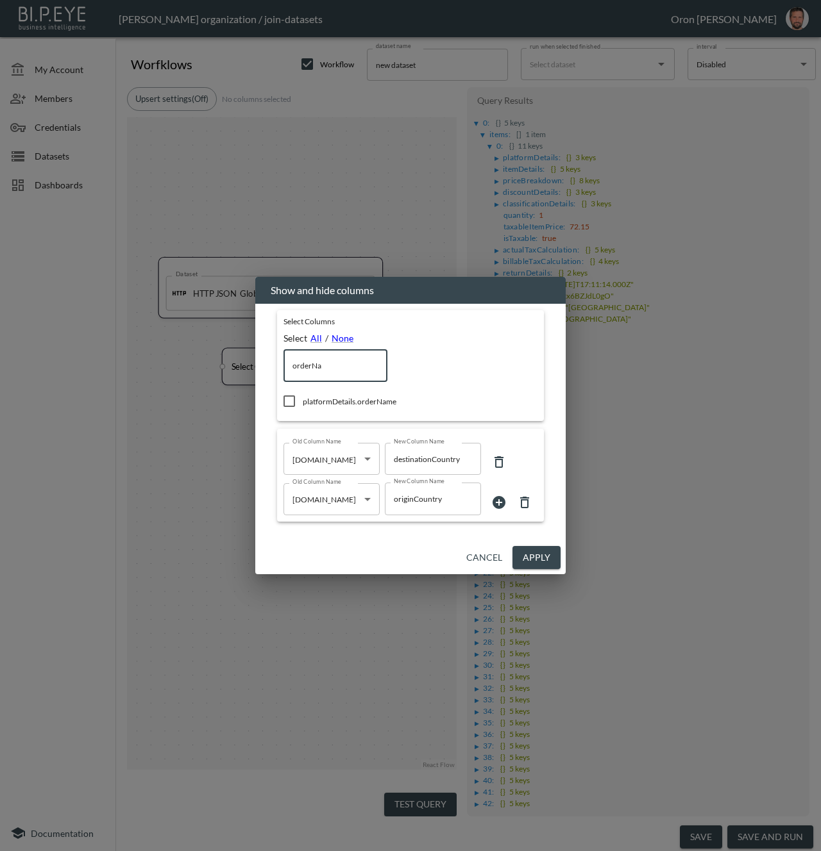
type input "orderNa"
click at [386, 405] on span "platformDetails.orderName" at bounding box center [389, 401] width 173 height 11
checkbox input "true"
drag, startPoint x: 535, startPoint y: 549, endPoint x: 520, endPoint y: 555, distance: 15.6
click at [535, 549] on button "Apply" at bounding box center [536, 558] width 48 height 24
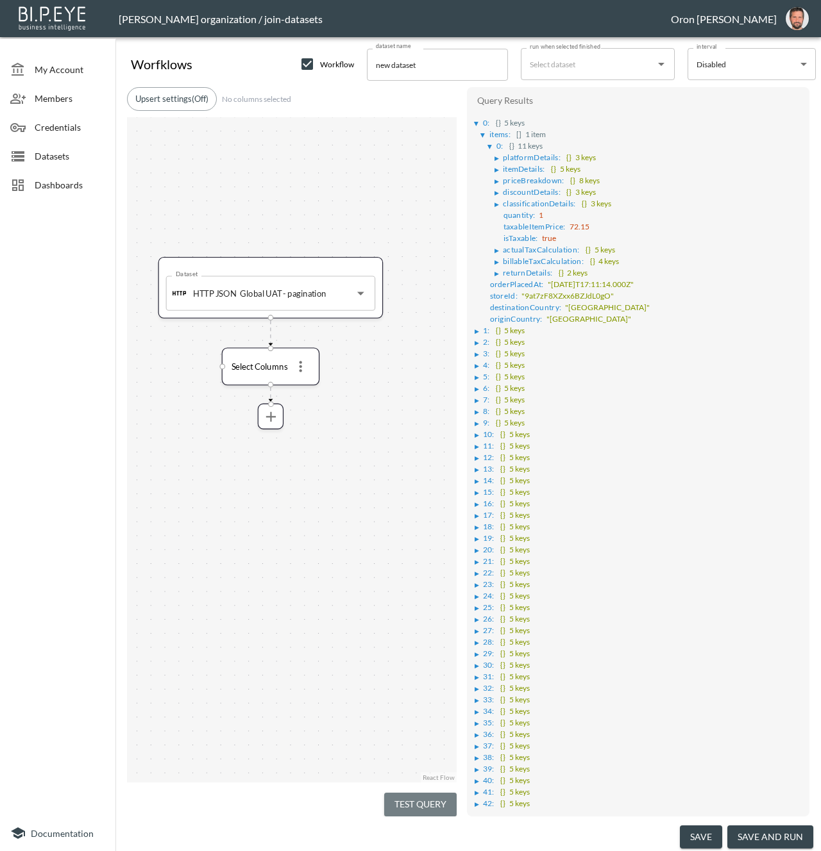
drag, startPoint x: 439, startPoint y: 798, endPoint x: 405, endPoint y: 680, distance: 122.6
click at [439, 798] on button "Test Query" at bounding box center [420, 805] width 72 height 24
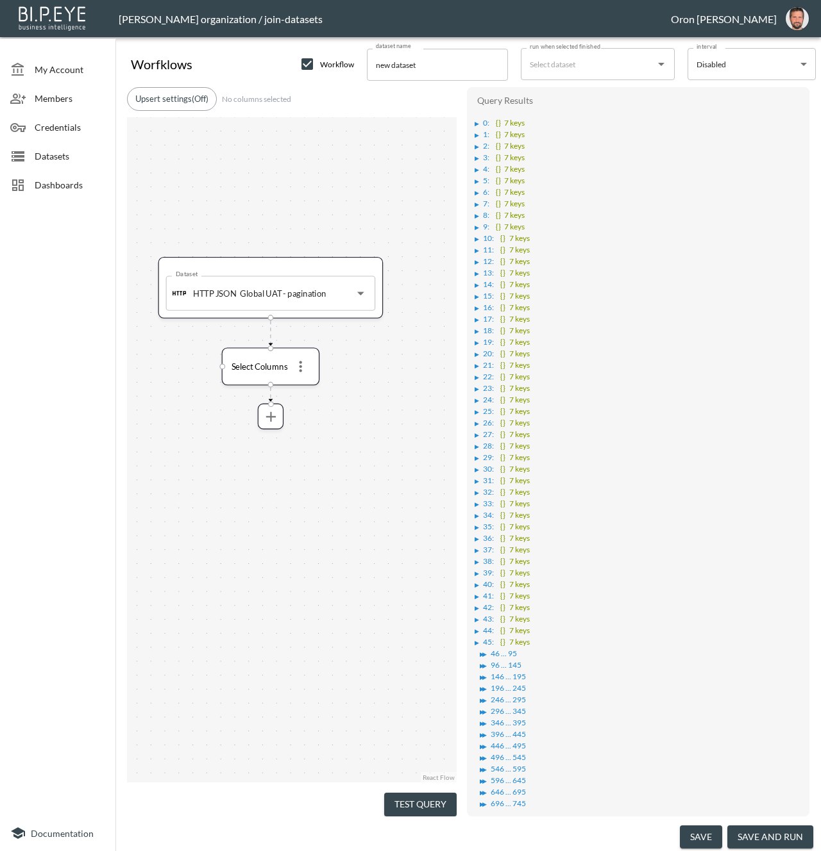
click at [478, 122] on div "▶" at bounding box center [476, 124] width 4 height 6
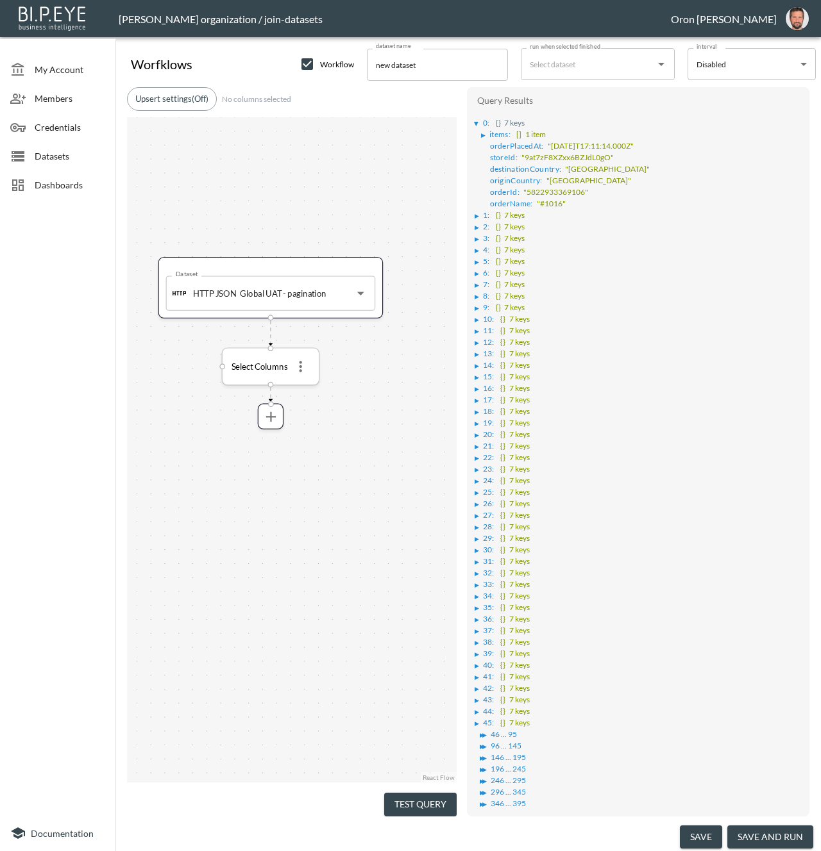
click at [305, 364] on icon "more" at bounding box center [300, 366] width 17 height 17
click at [296, 389] on p "Edit" at bounding box center [291, 392] width 18 height 15
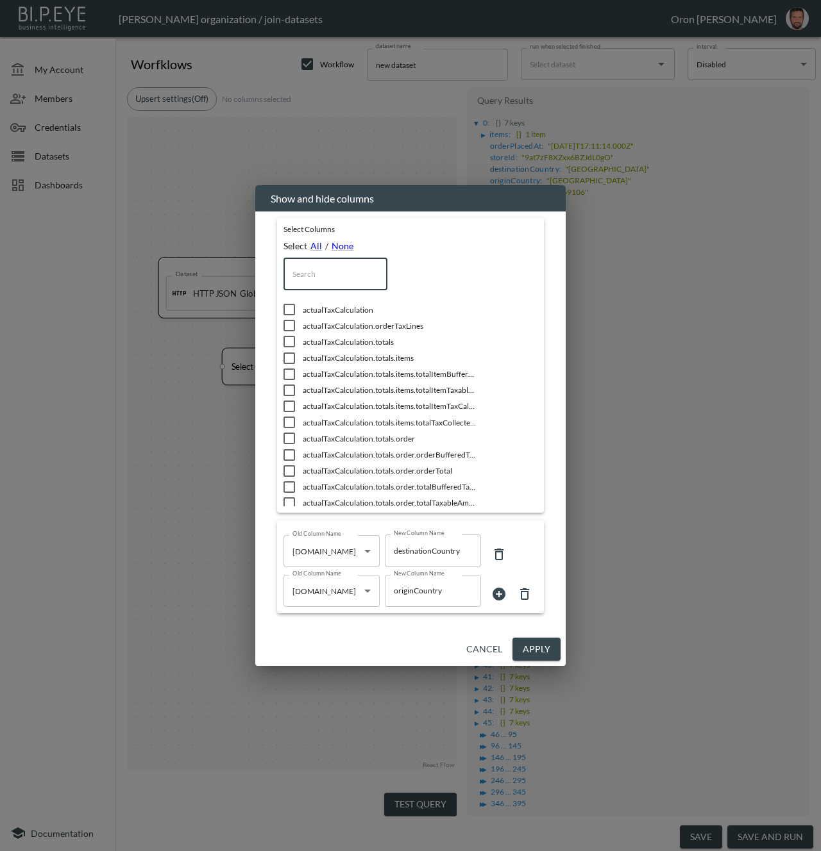
click at [315, 267] on input "text" at bounding box center [335, 274] width 104 height 32
type input "r"
checkbox input "true"
type input "re"
checkbox input "true"
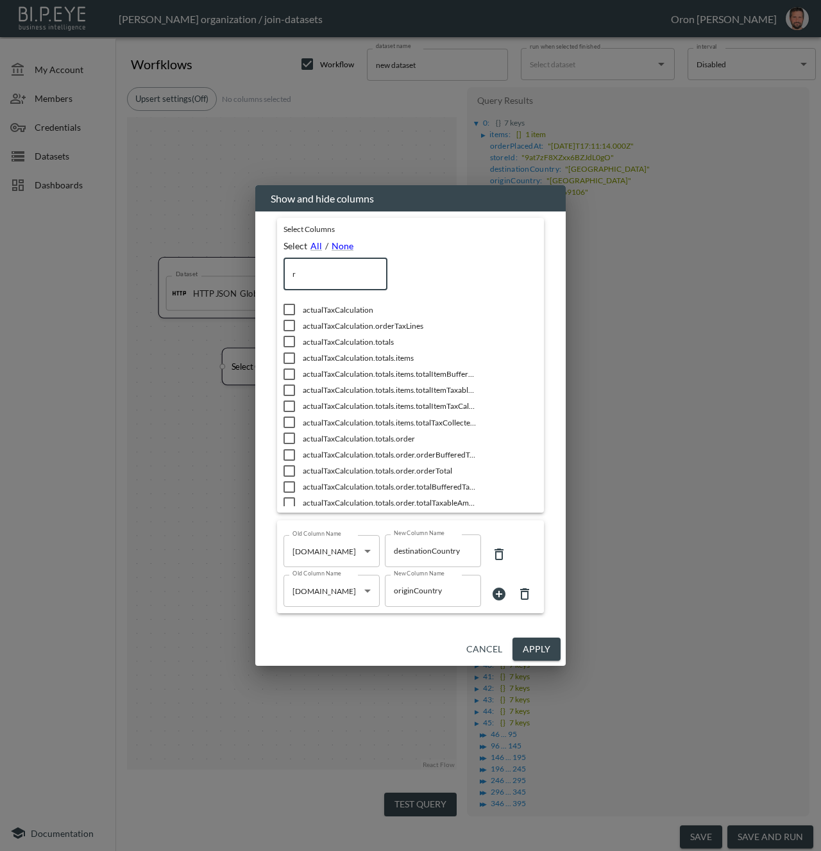
checkbox input "true"
checkbox input "false"
checkbox input "true"
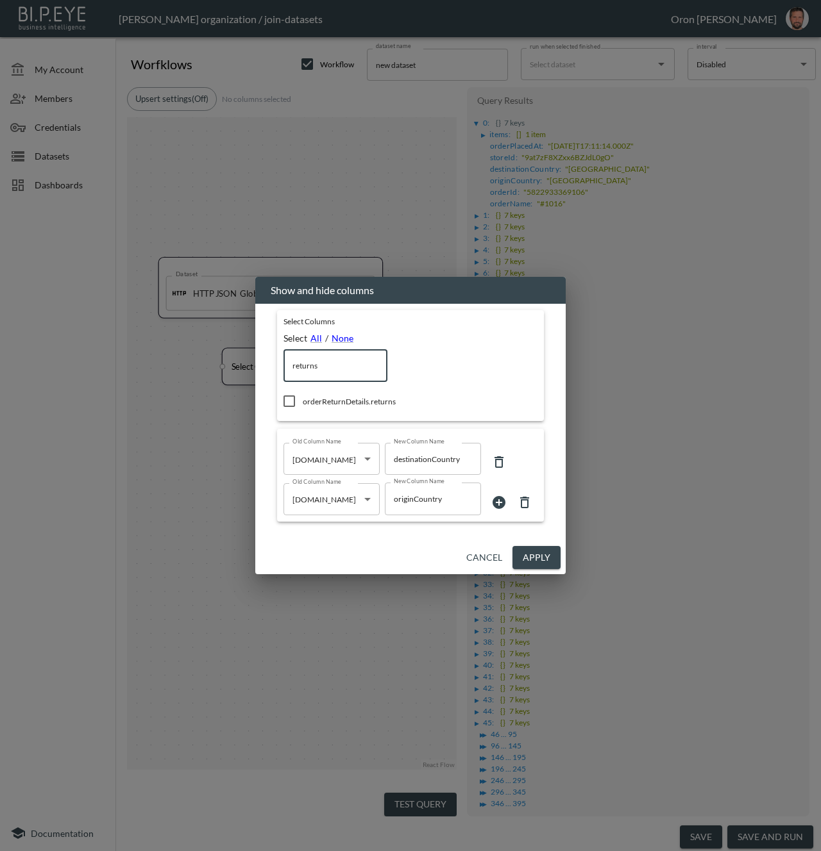
type input "returns"
click at [358, 404] on span "orderReturnDetails.returns" at bounding box center [389, 401] width 173 height 11
checkbox input "true"
click at [532, 557] on button "Apply" at bounding box center [536, 558] width 48 height 24
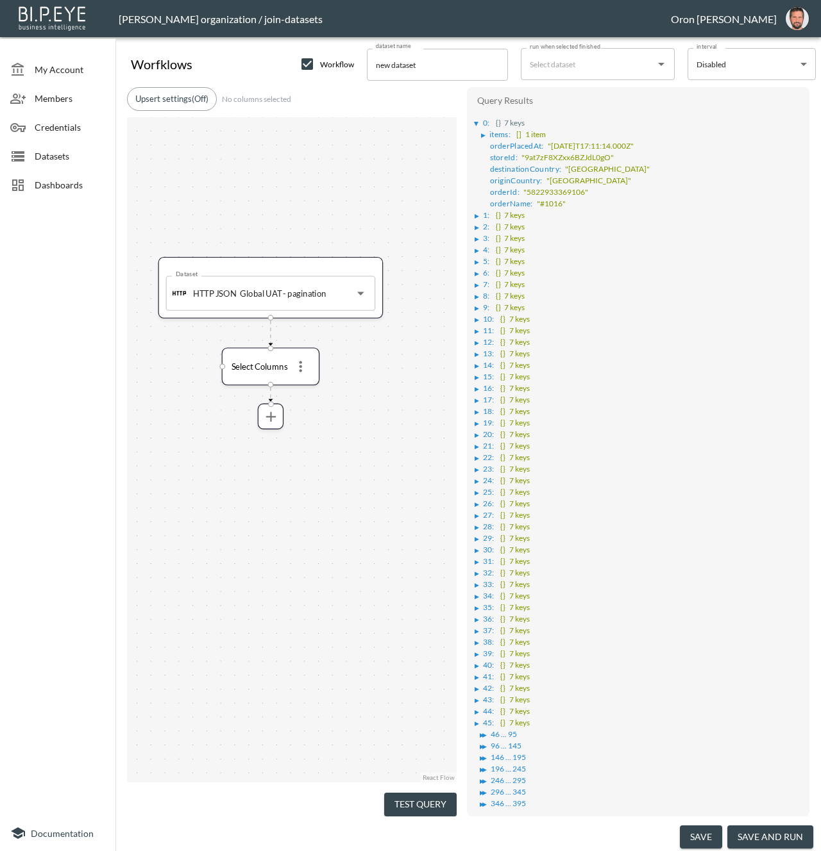
click at [419, 797] on button "Test Query" at bounding box center [420, 805] width 72 height 24
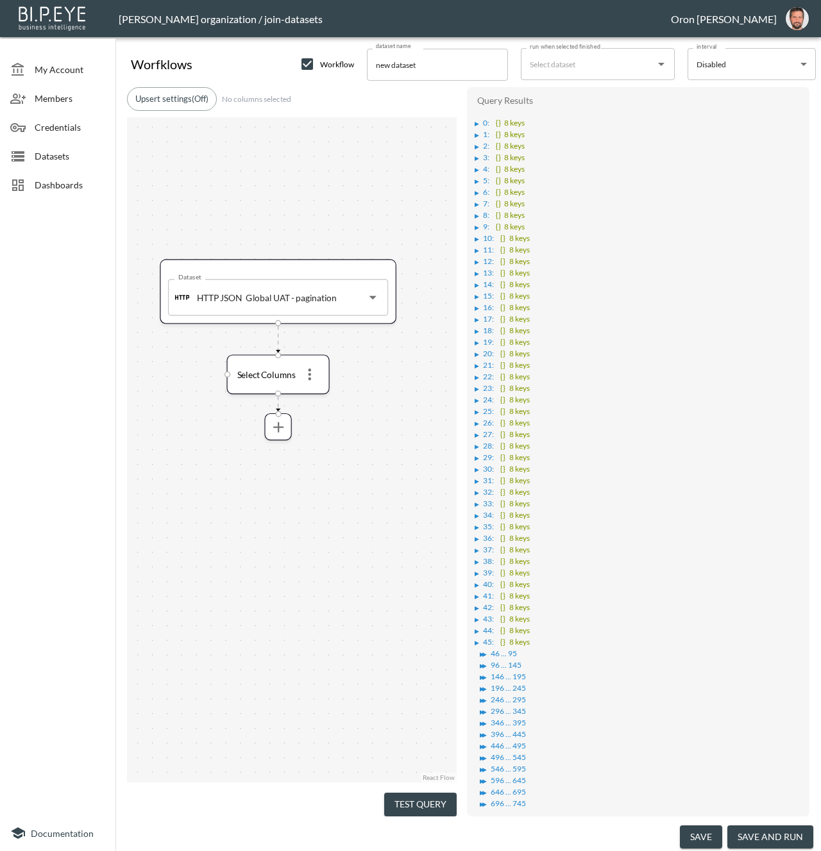
click at [480, 122] on div "▶" at bounding box center [478, 124] width 8 height 6
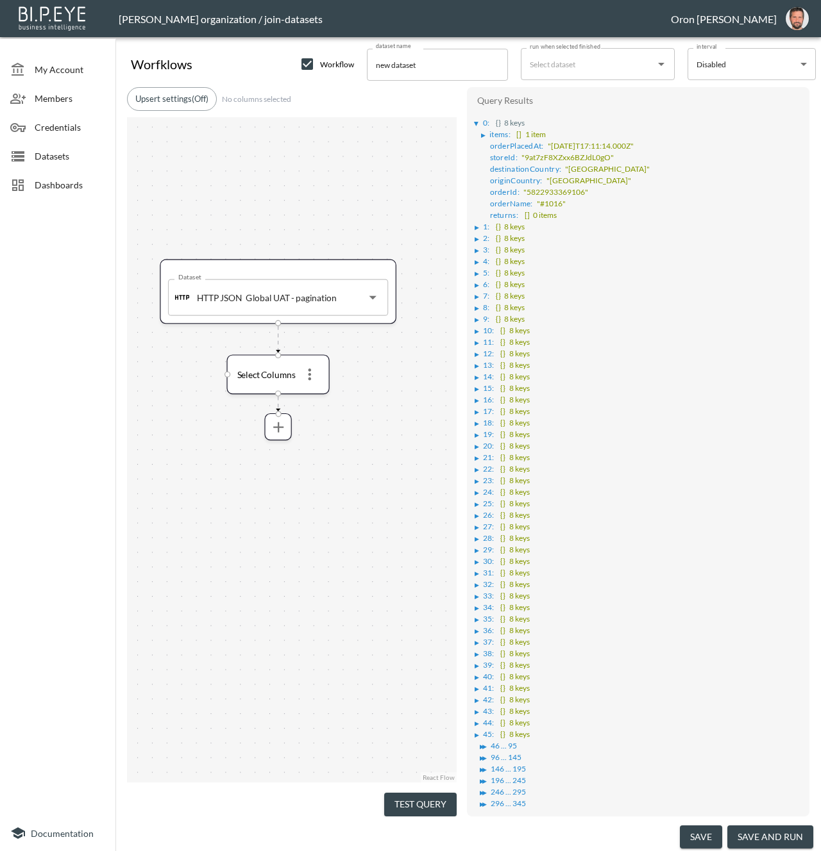
click at [473, 225] on div "▶ 0 : {} 8 keys ▶ items : [] 1 item orderPlacedAt : "2024-03-07T17:11:14.000Z" …" at bounding box center [638, 560] width 330 height 896
click at [474, 224] on div "▶" at bounding box center [476, 227] width 4 height 6
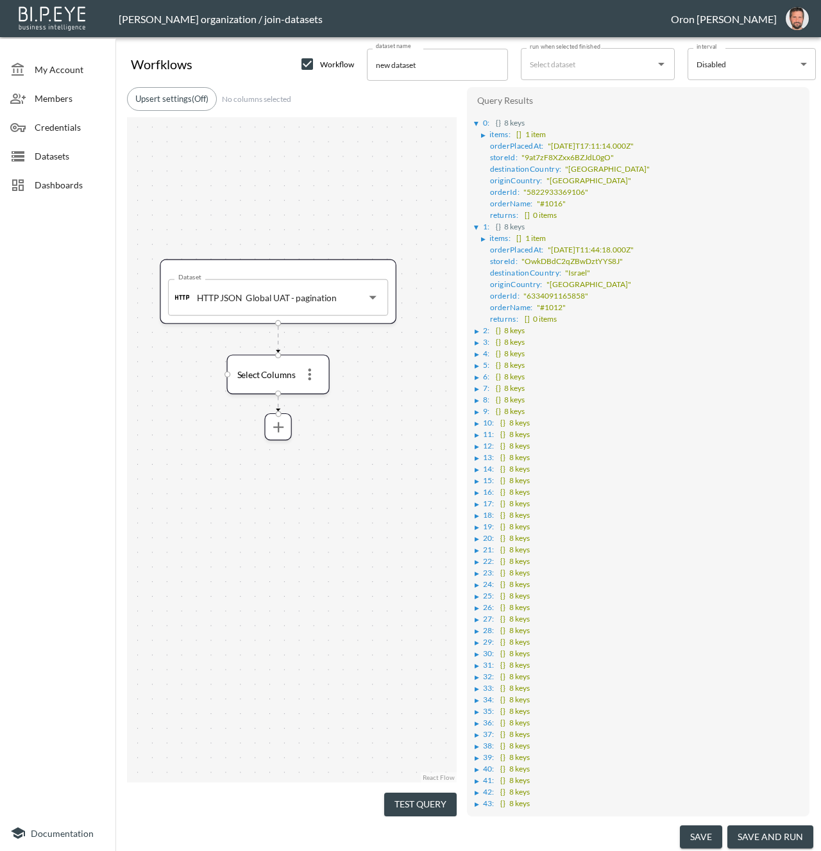
click at [474, 328] on div "▶" at bounding box center [476, 331] width 4 height 6
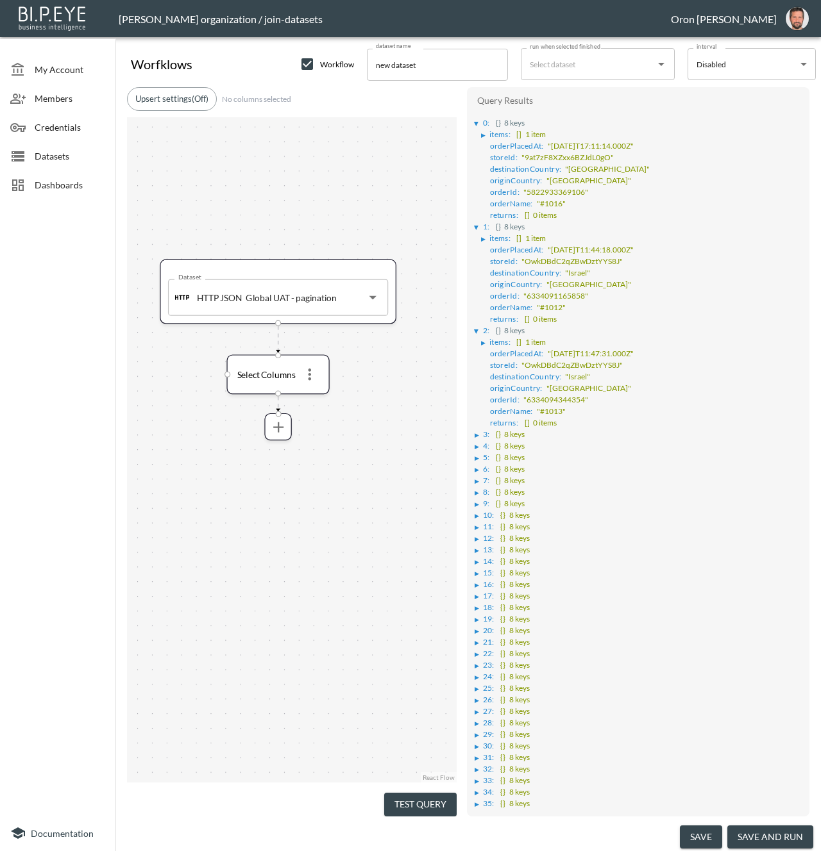
scroll to position [360, 0]
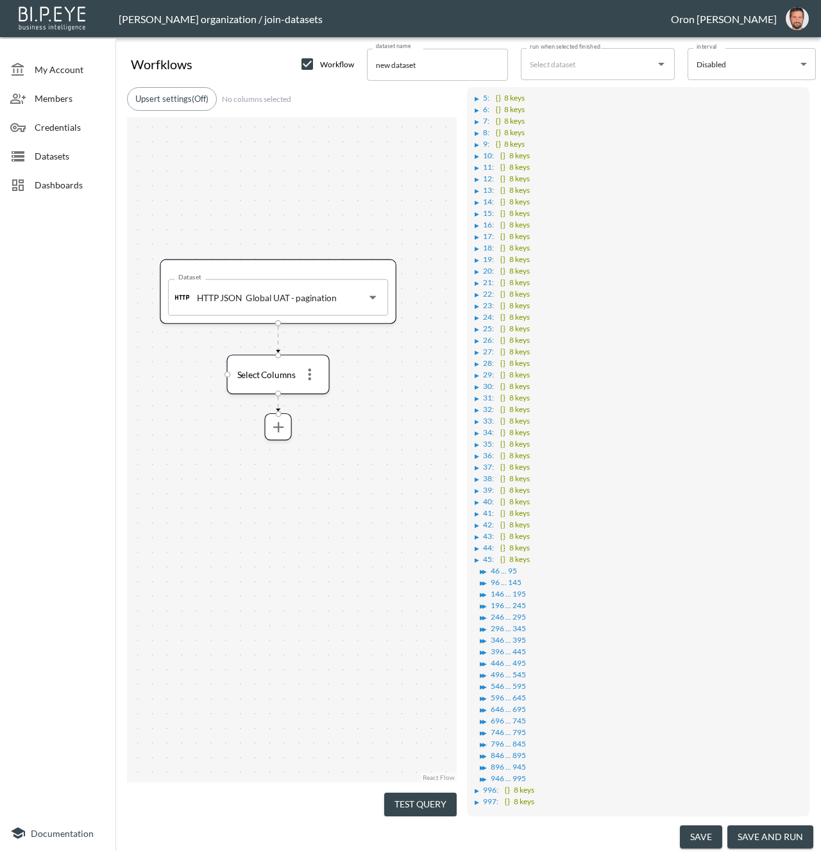
click at [478, 380] on li "▶ 30 : {} 8 keys" at bounding box center [638, 386] width 329 height 12
click at [474, 384] on div "▶" at bounding box center [476, 387] width 4 height 6
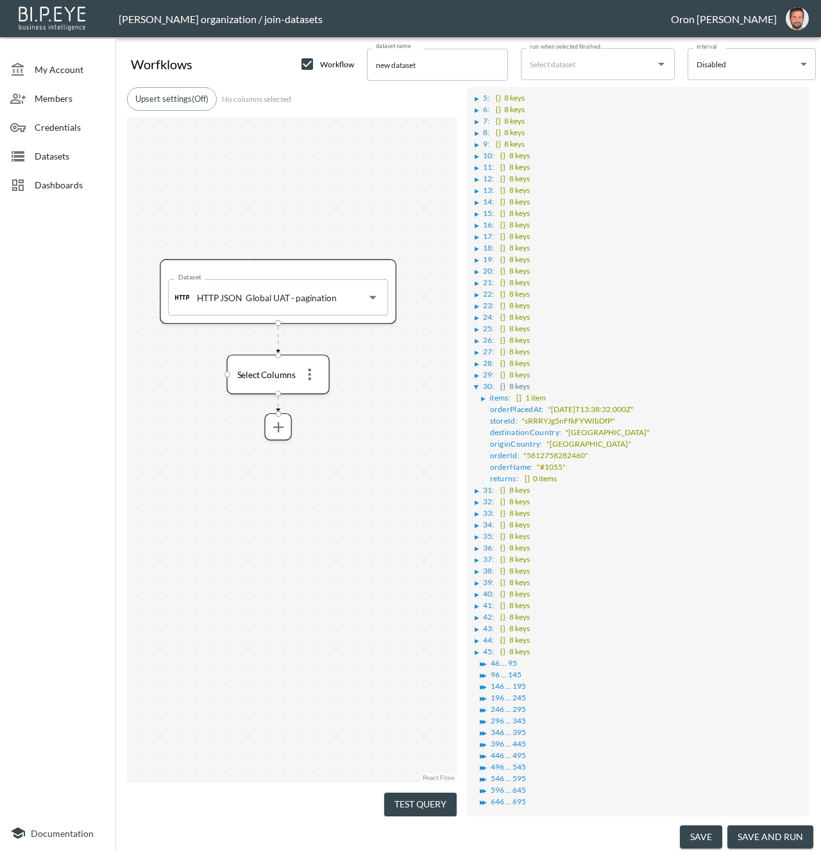
scroll to position [449, 0]
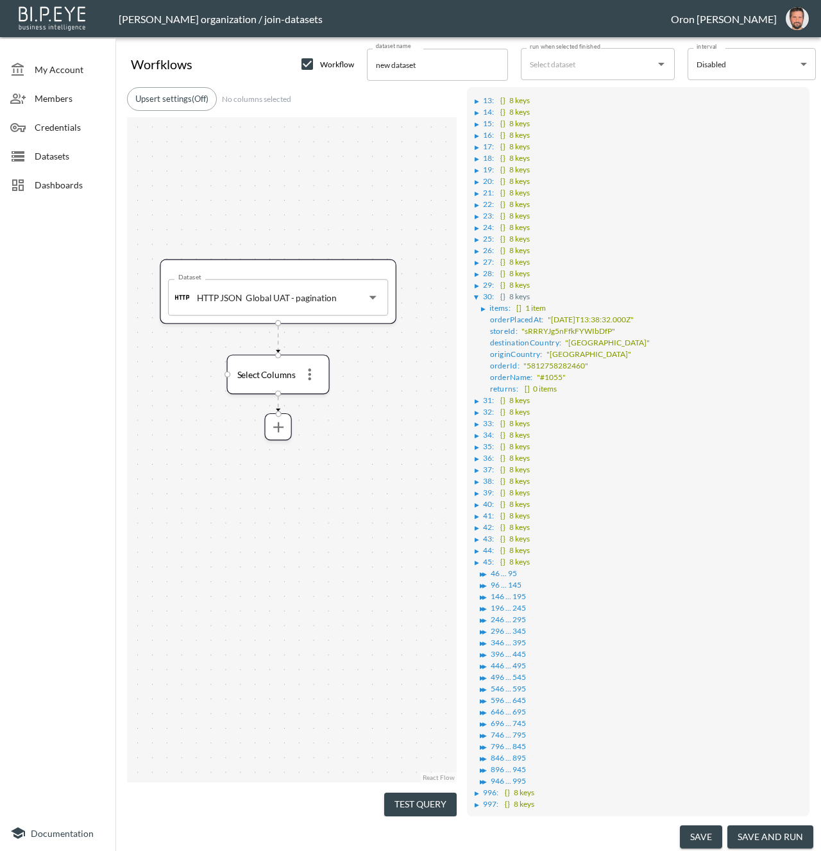
click at [478, 479] on div "▶" at bounding box center [476, 482] width 4 height 6
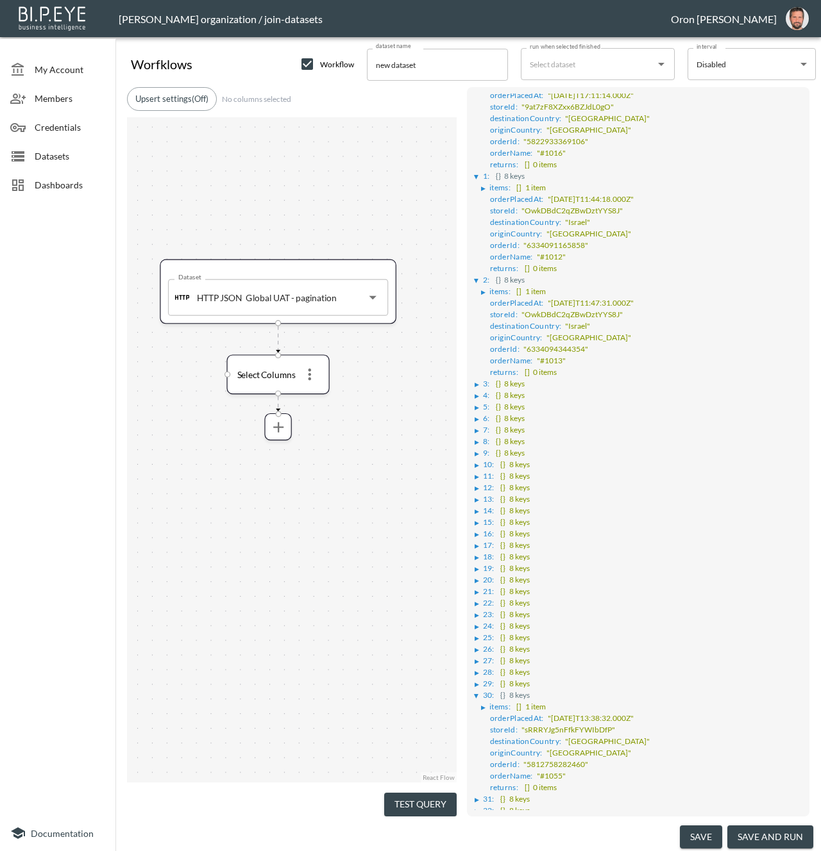
scroll to position [0, 0]
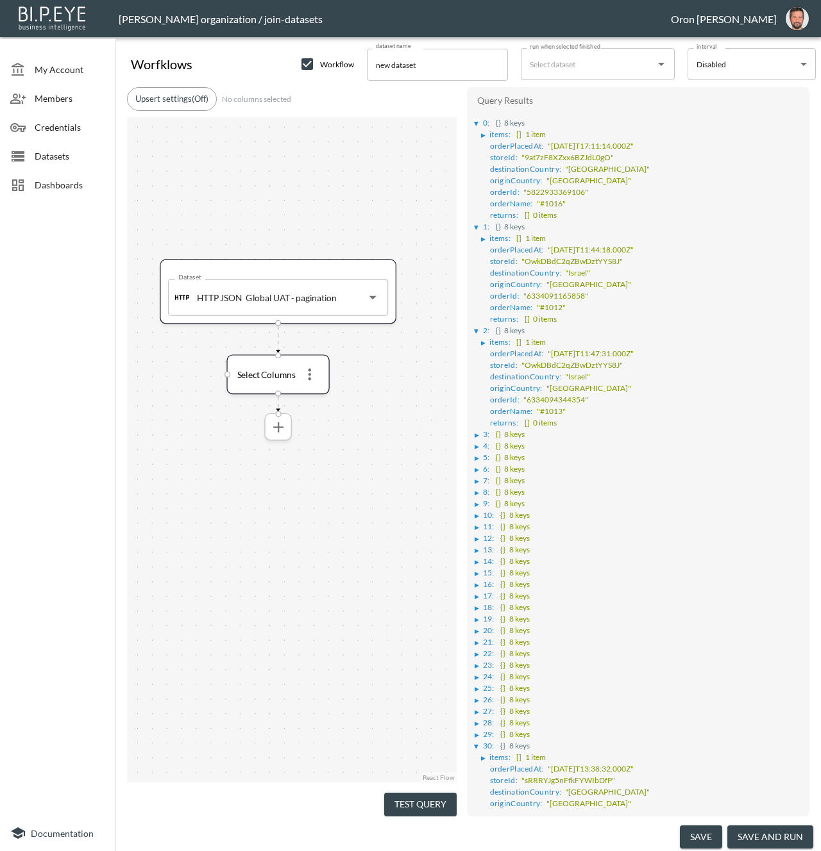
click at [278, 424] on icon "more" at bounding box center [278, 427] width 10 height 10
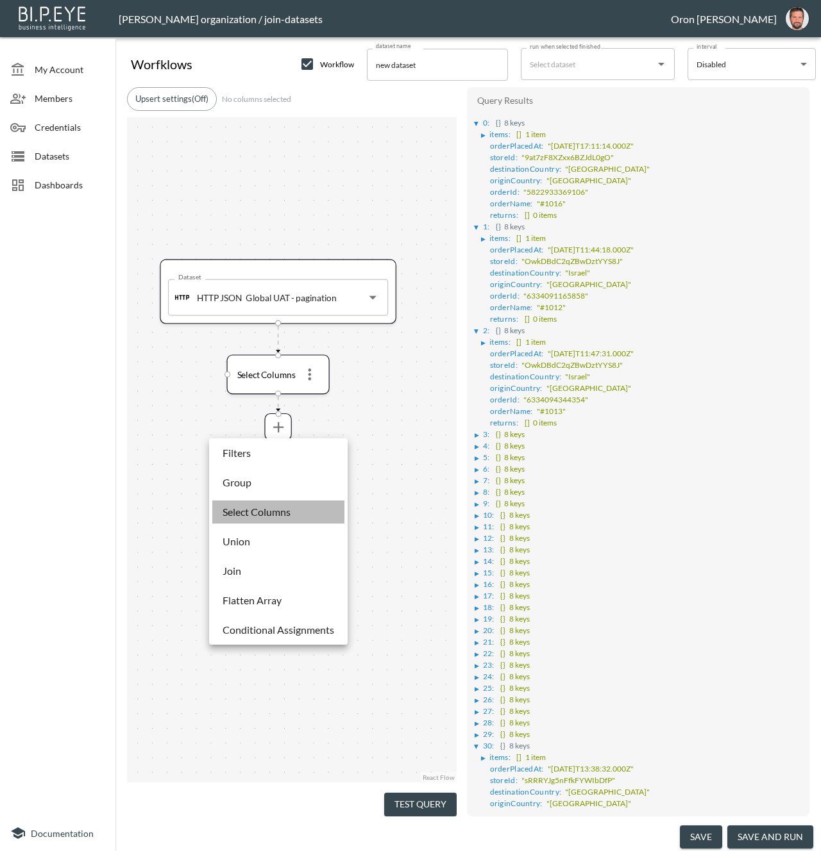
click at [268, 513] on p "Select Columns" at bounding box center [256, 512] width 68 height 15
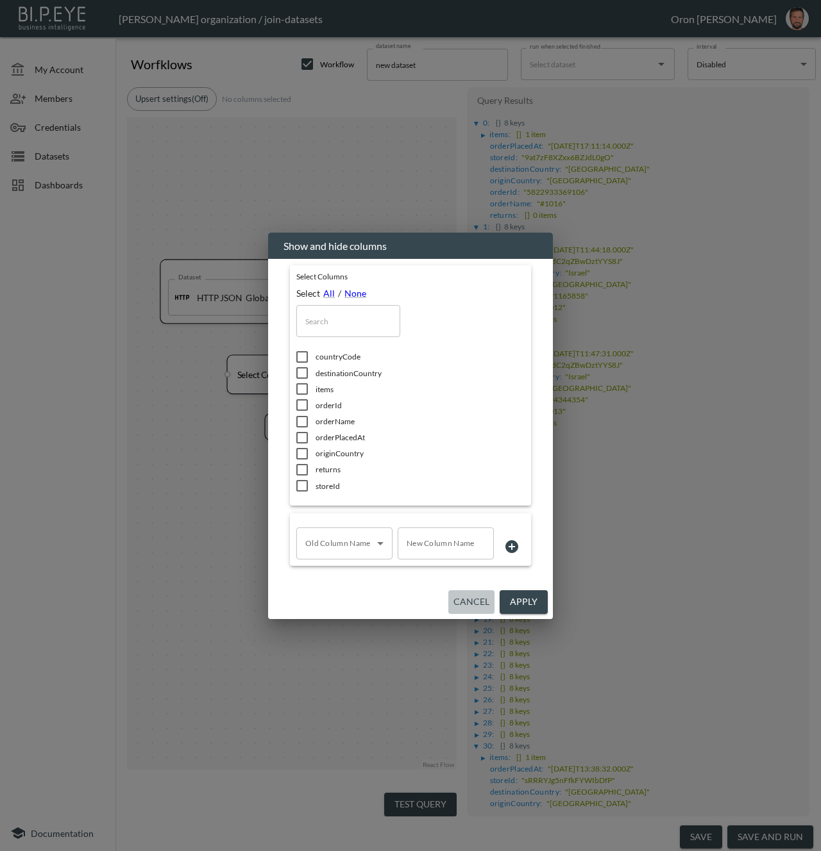
click at [462, 599] on button "Cancel" at bounding box center [471, 603] width 46 height 24
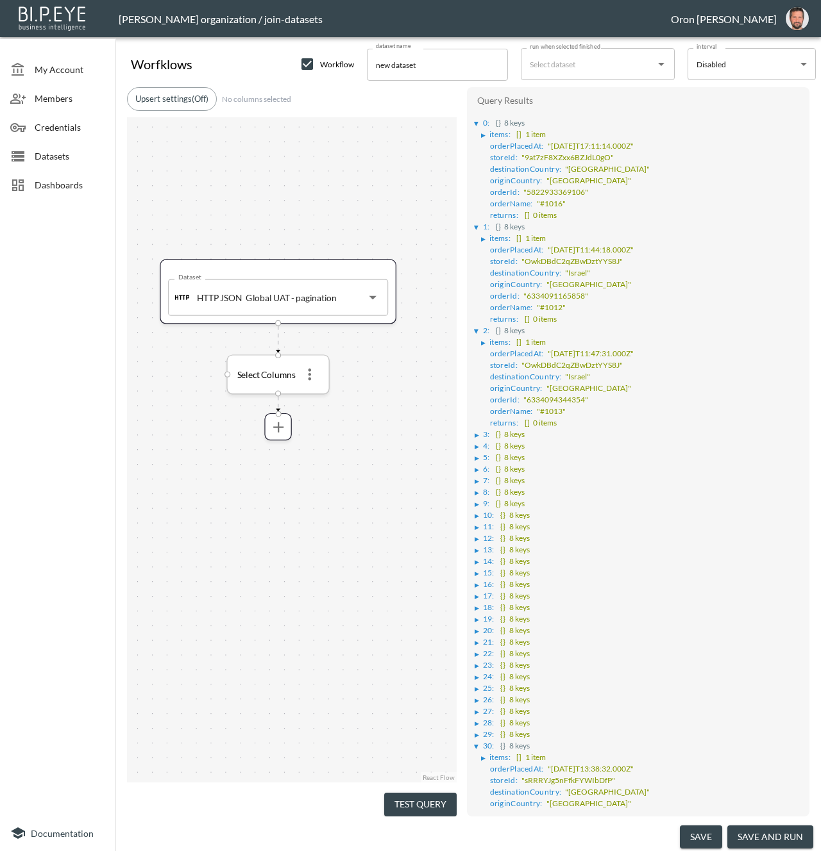
click at [312, 373] on icon "more" at bounding box center [309, 374] width 17 height 17
click at [317, 400] on li "Edit" at bounding box center [309, 401] width 56 height 23
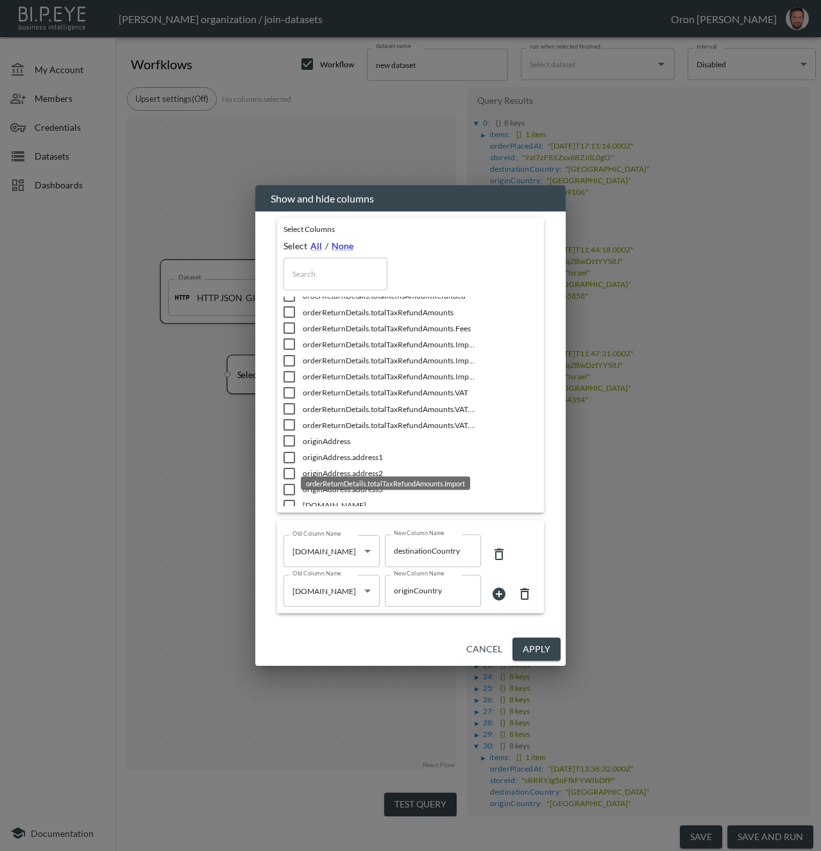
scroll to position [1861, 0]
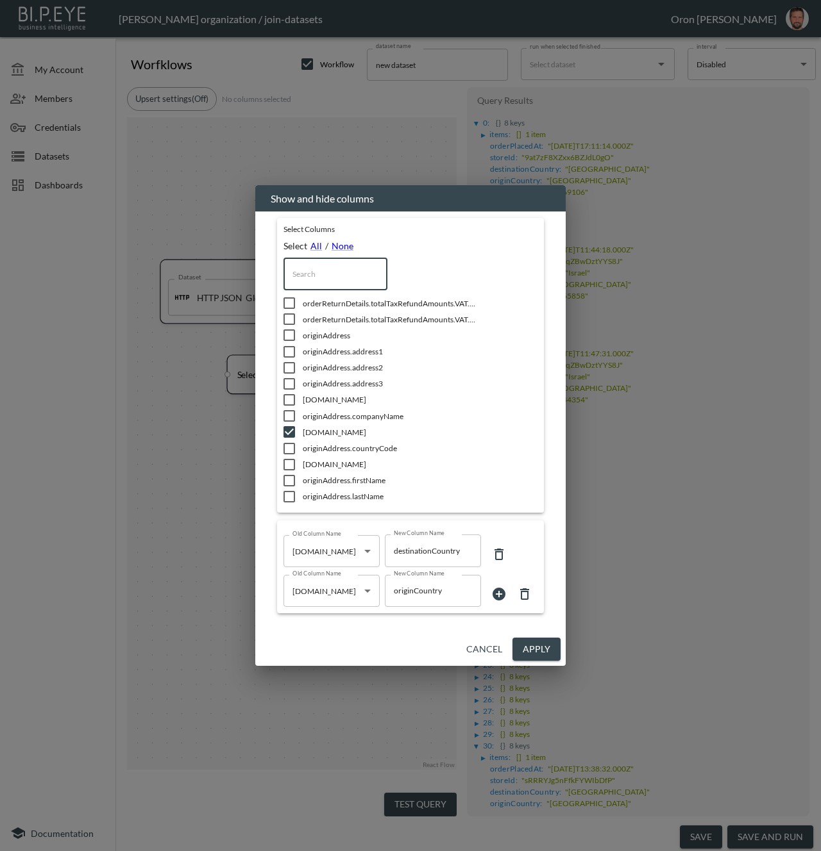
click at [312, 279] on input "text" at bounding box center [335, 274] width 104 height 32
type input "r"
checkbox input "true"
type input "re"
checkbox input "true"
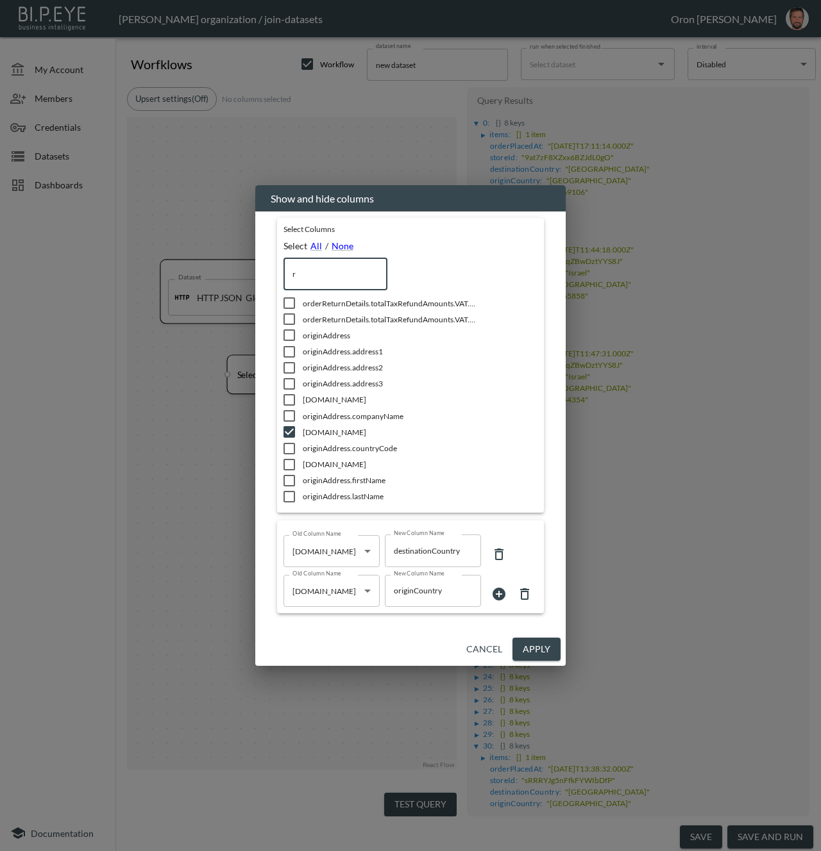
checkbox input "true"
checkbox input "false"
checkbox input "true"
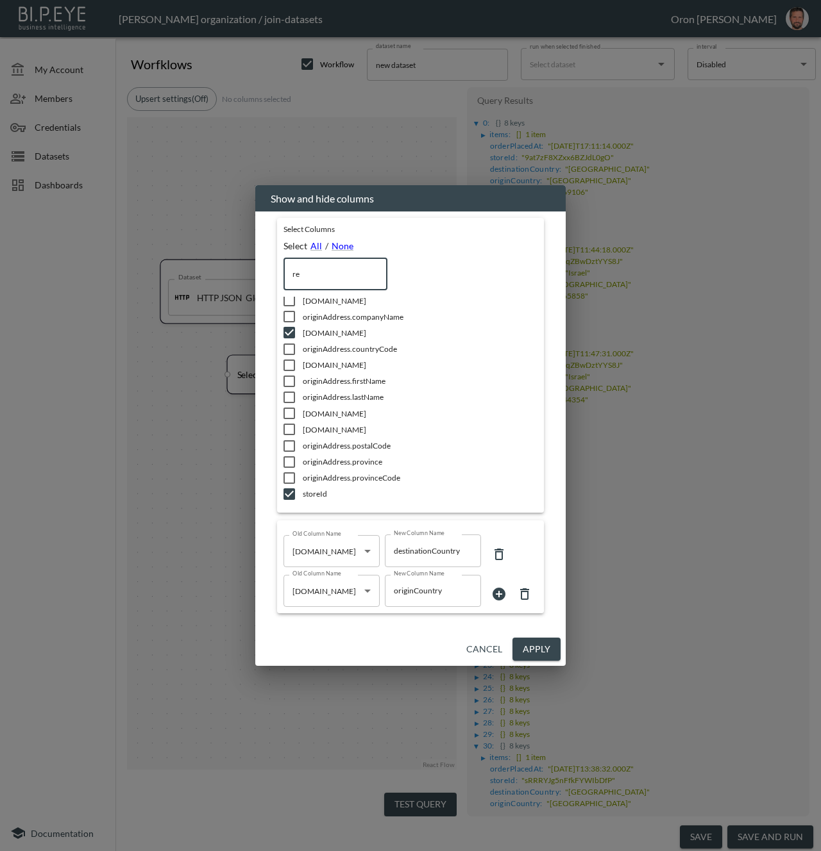
type input "ret"
checkbox input "true"
type input "retu"
checkbox input "true"
checkbox input "false"
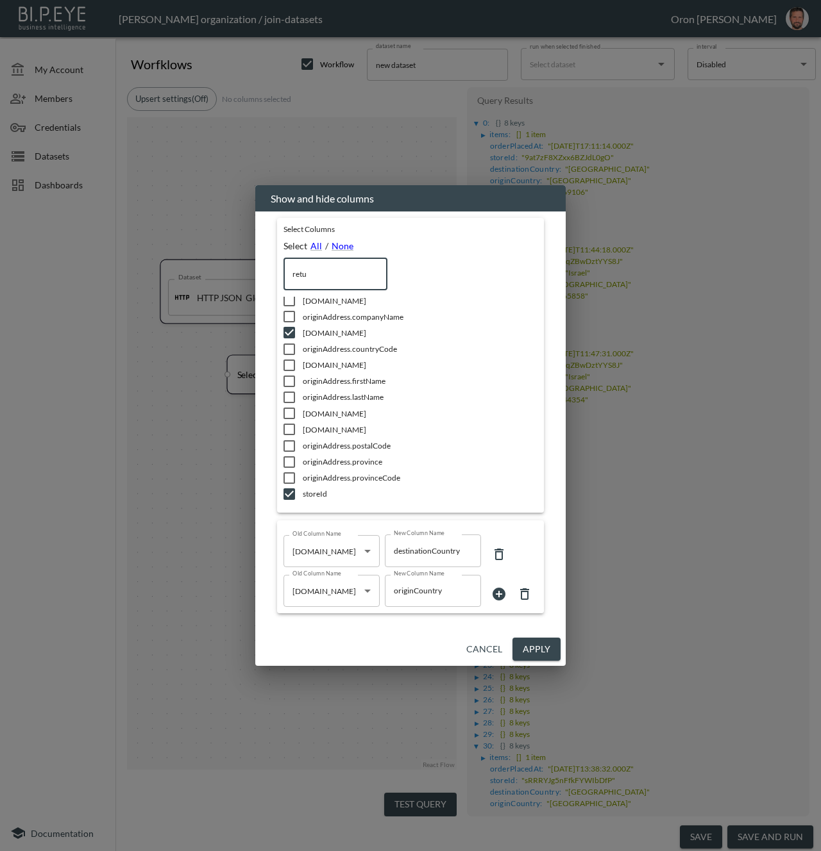
scroll to position [9, 0]
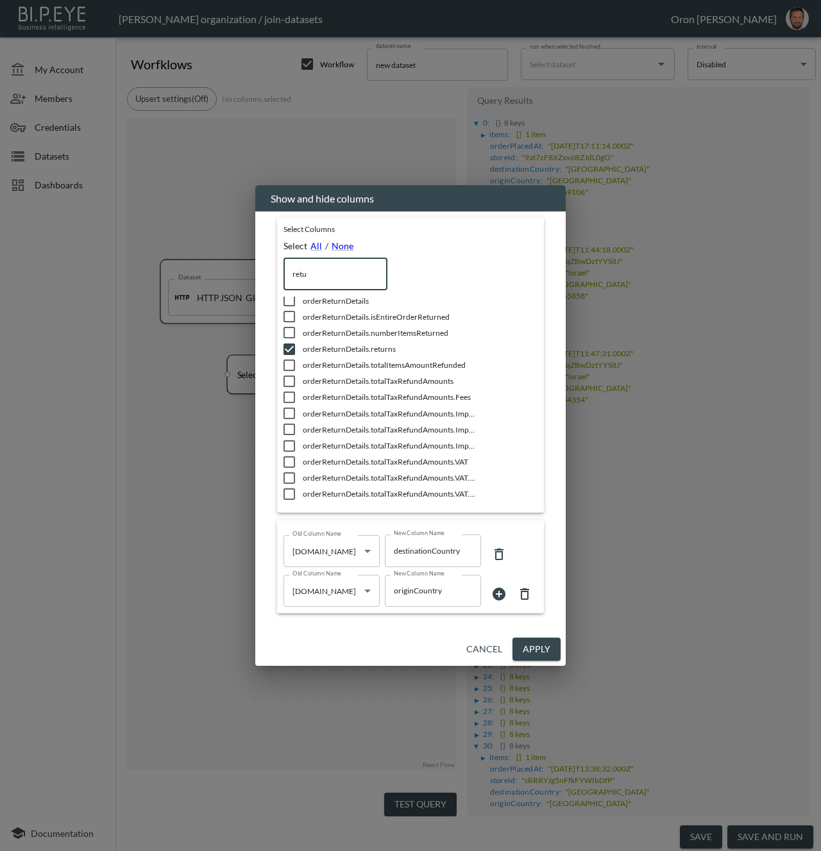
type input "retu"
click at [346, 353] on span "orderReturnDetails.returns" at bounding box center [389, 349] width 173 height 11
checkbox input "false"
drag, startPoint x: 548, startPoint y: 644, endPoint x: 392, endPoint y: 626, distance: 156.8
click at [548, 644] on button "Apply" at bounding box center [536, 650] width 48 height 24
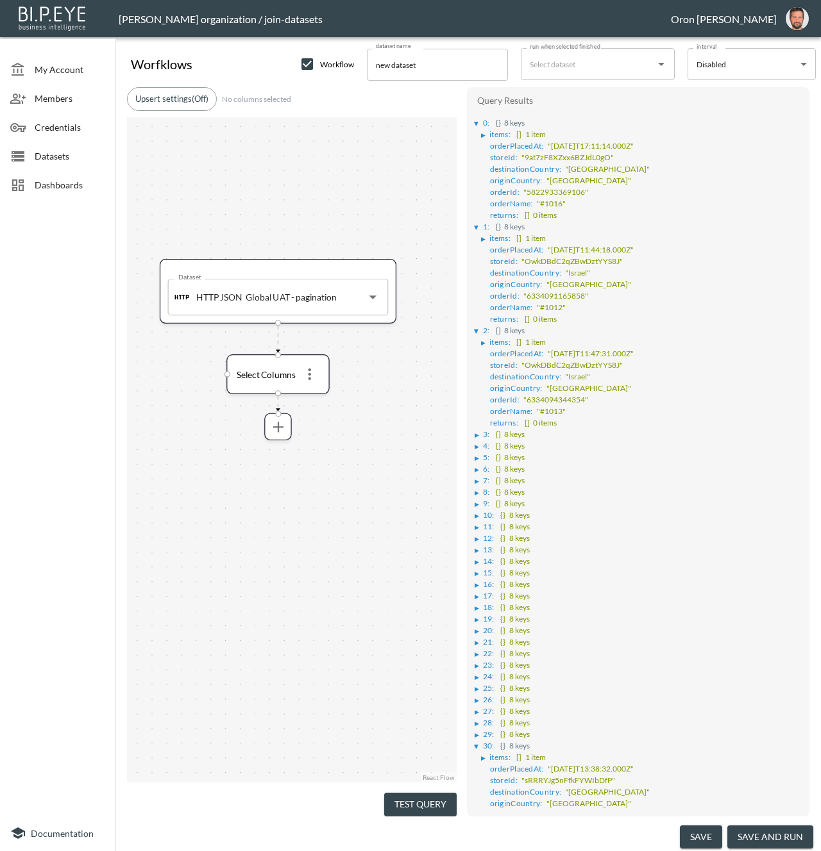
click at [403, 585] on div "Dataset HTTP JSON Global UAT - pagination Dataset Select Columns" at bounding box center [292, 450] width 330 height 666
click at [275, 422] on icon "more" at bounding box center [278, 427] width 18 height 18
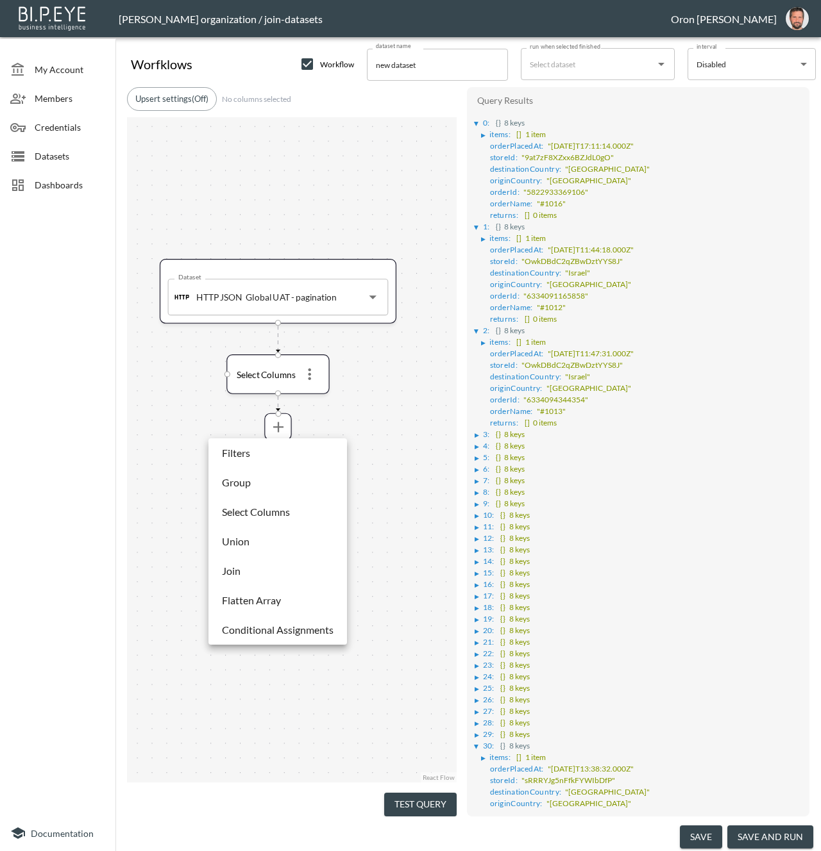
click at [262, 598] on p "Flatten Array" at bounding box center [251, 600] width 59 height 15
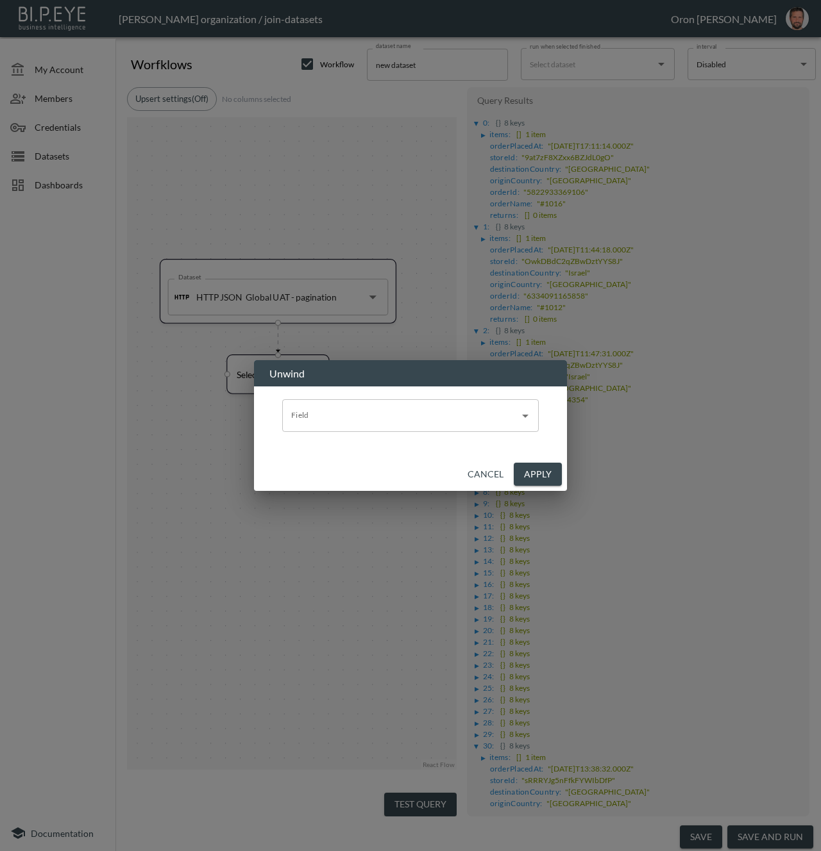
click at [335, 414] on input "Field" at bounding box center [401, 415] width 226 height 21
click at [326, 449] on li "items" at bounding box center [410, 446] width 256 height 19
type input "items"
drag, startPoint x: 549, startPoint y: 470, endPoint x: 445, endPoint y: 546, distance: 129.0
click at [549, 470] on button "Apply" at bounding box center [538, 475] width 48 height 24
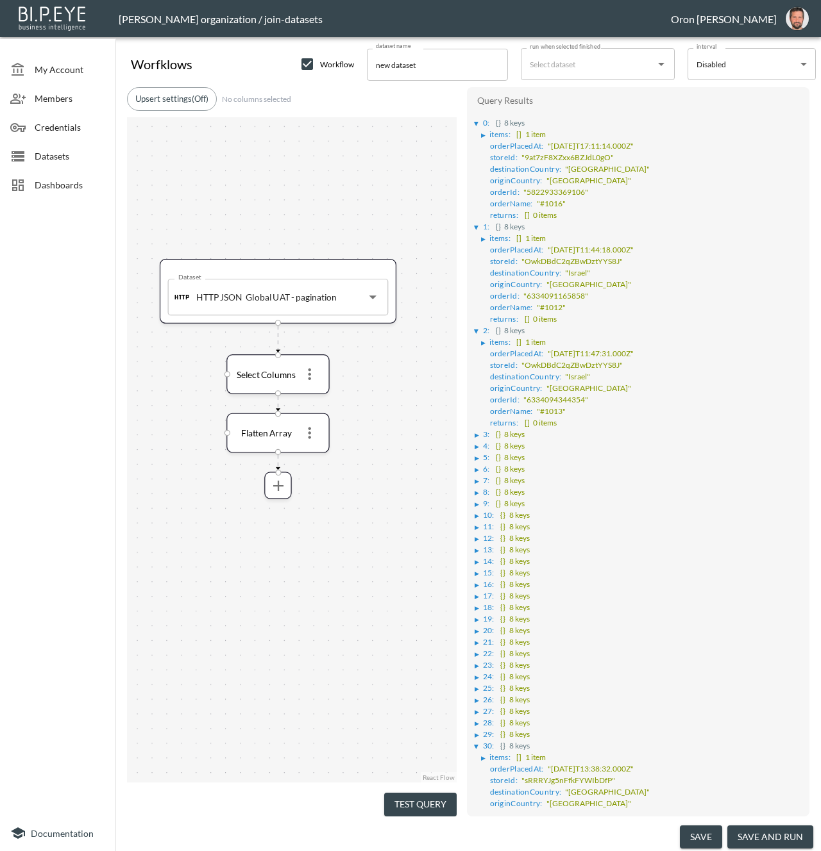
click at [415, 793] on button "Test Query" at bounding box center [420, 805] width 72 height 24
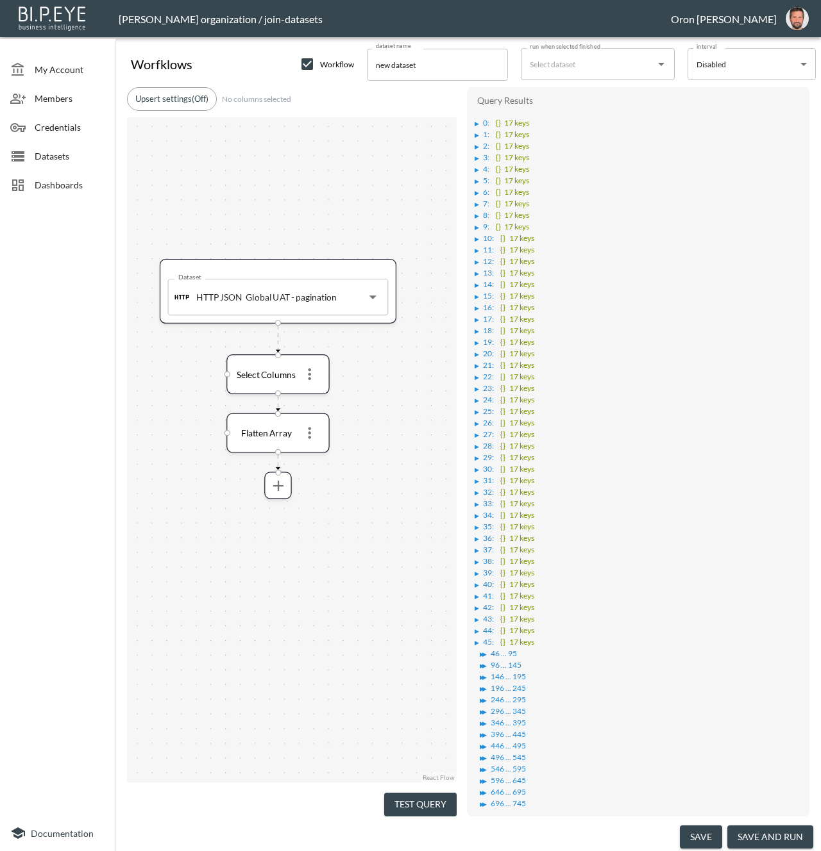
click at [477, 122] on div "▶" at bounding box center [476, 124] width 4 height 6
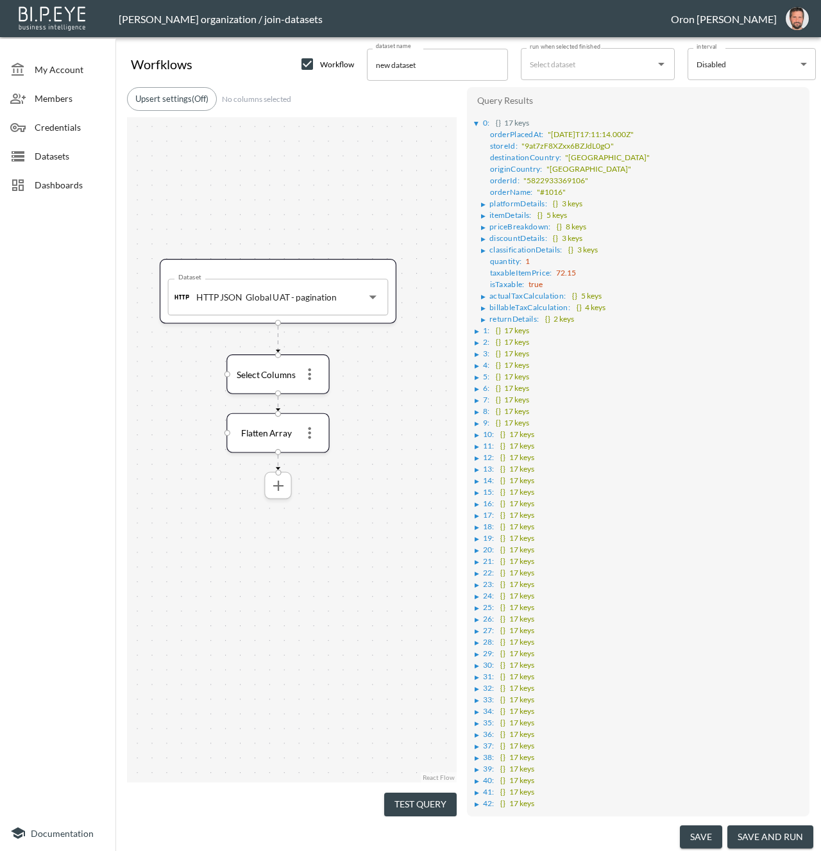
click at [274, 483] on icon "more" at bounding box center [278, 486] width 18 height 18
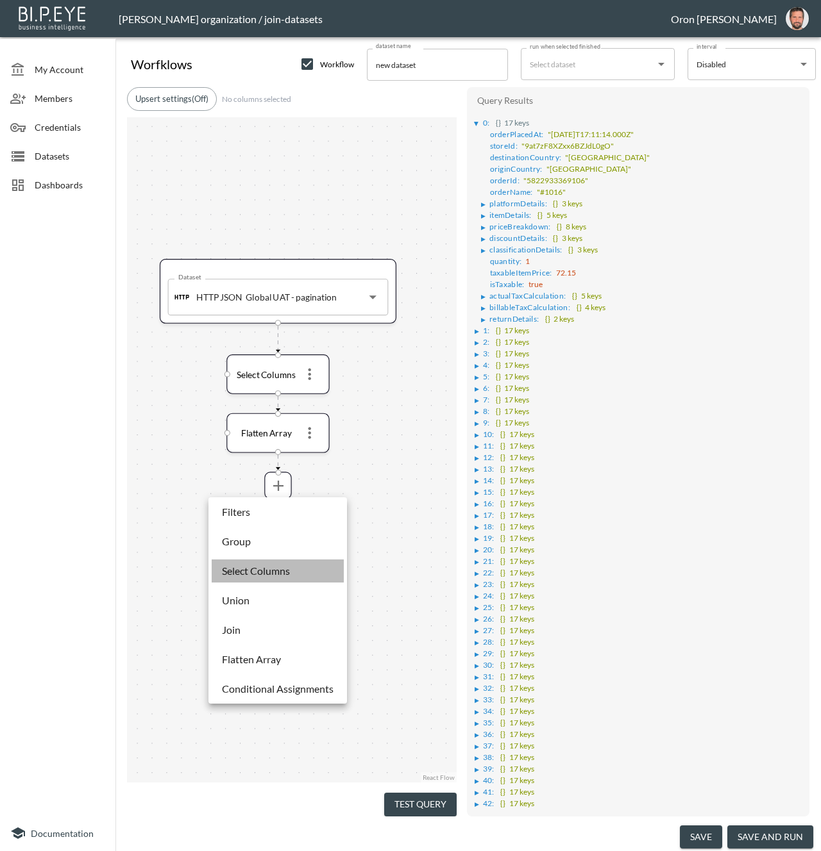
click at [258, 569] on p "Select Columns" at bounding box center [256, 571] width 68 height 15
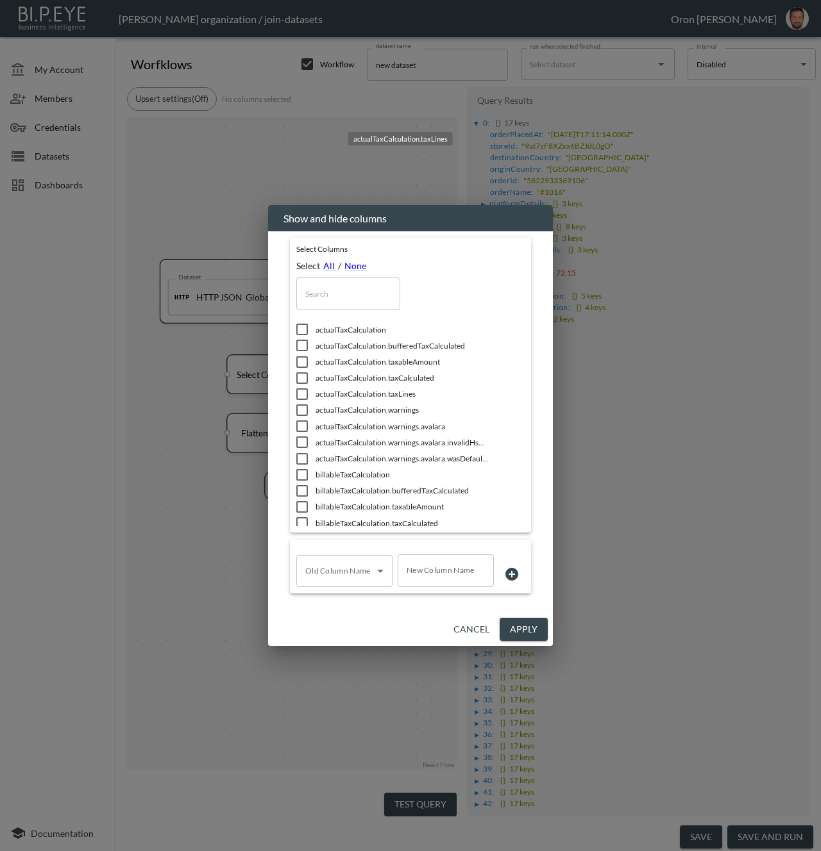
scroll to position [687, 0]
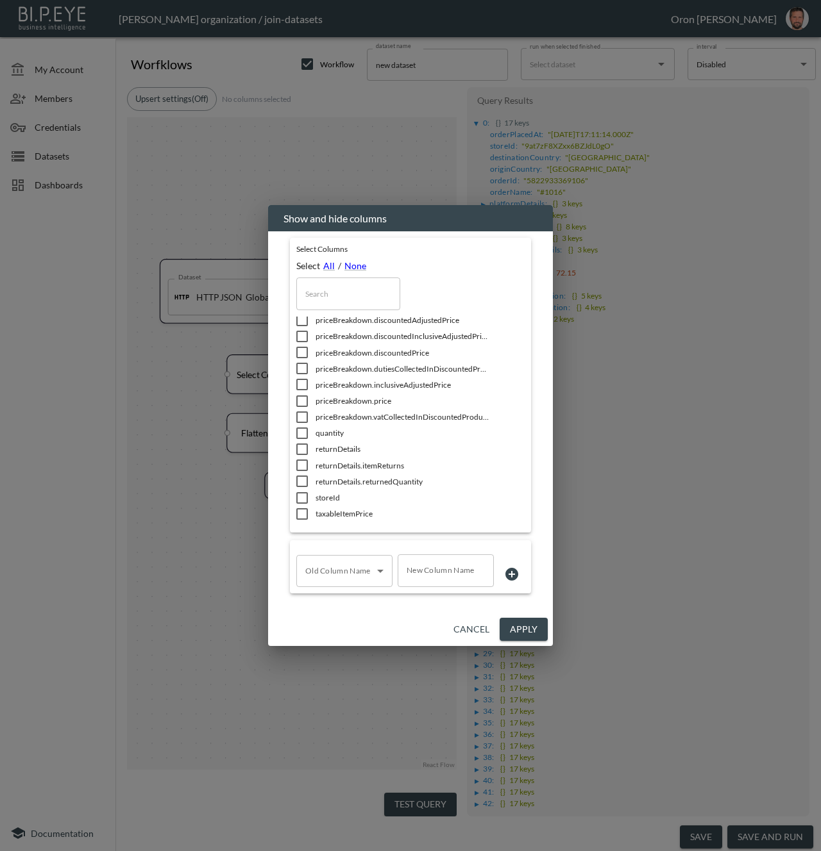
click at [298, 428] on input "checkbox" at bounding box center [302, 433] width 27 height 13
checkbox input "true"
click at [301, 496] on input "checkbox" at bounding box center [302, 498] width 27 height 13
checkbox input "true"
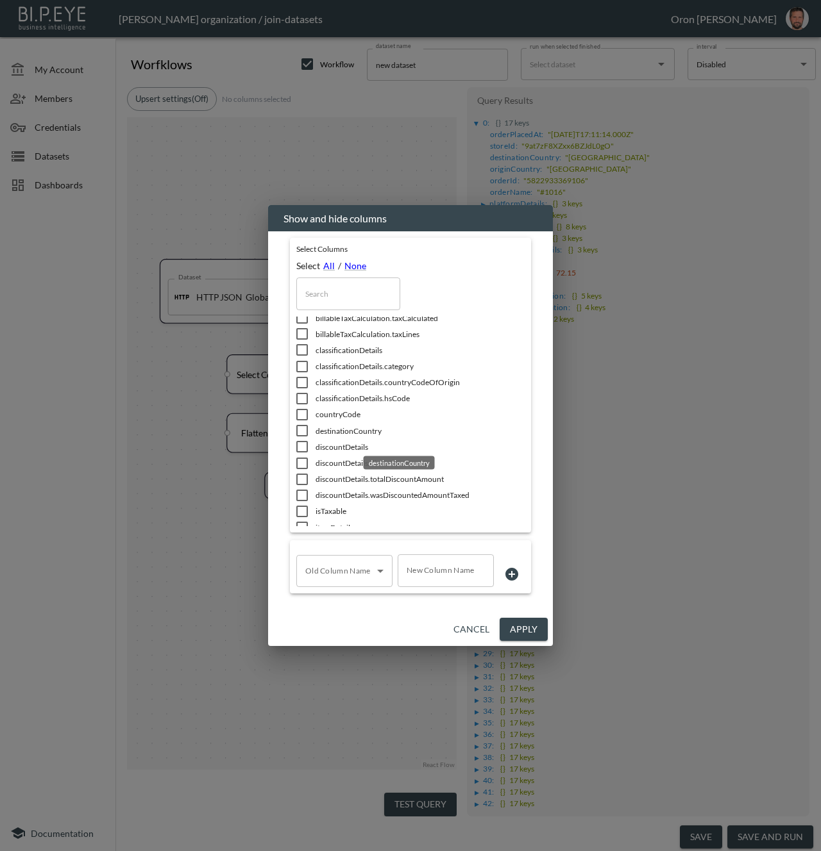
scroll to position [210, 0]
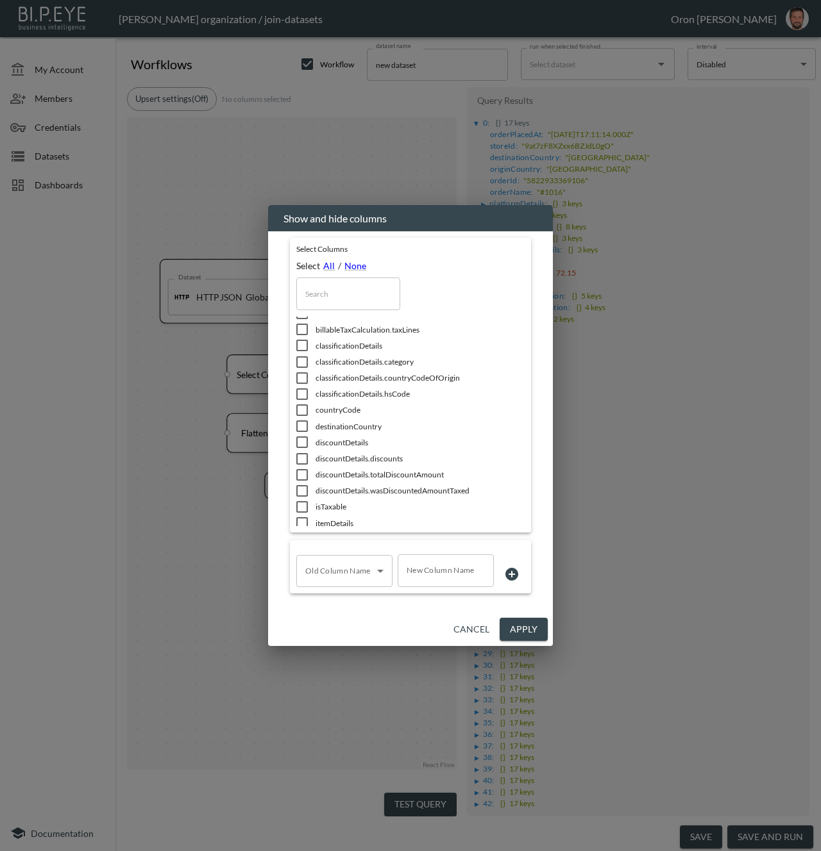
drag, startPoint x: 301, startPoint y: 408, endPoint x: 301, endPoint y: 415, distance: 7.1
click at [301, 408] on input "checkbox" at bounding box center [302, 410] width 27 height 13
click at [303, 411] on input "checkbox" at bounding box center [302, 410] width 27 height 13
checkbox input "false"
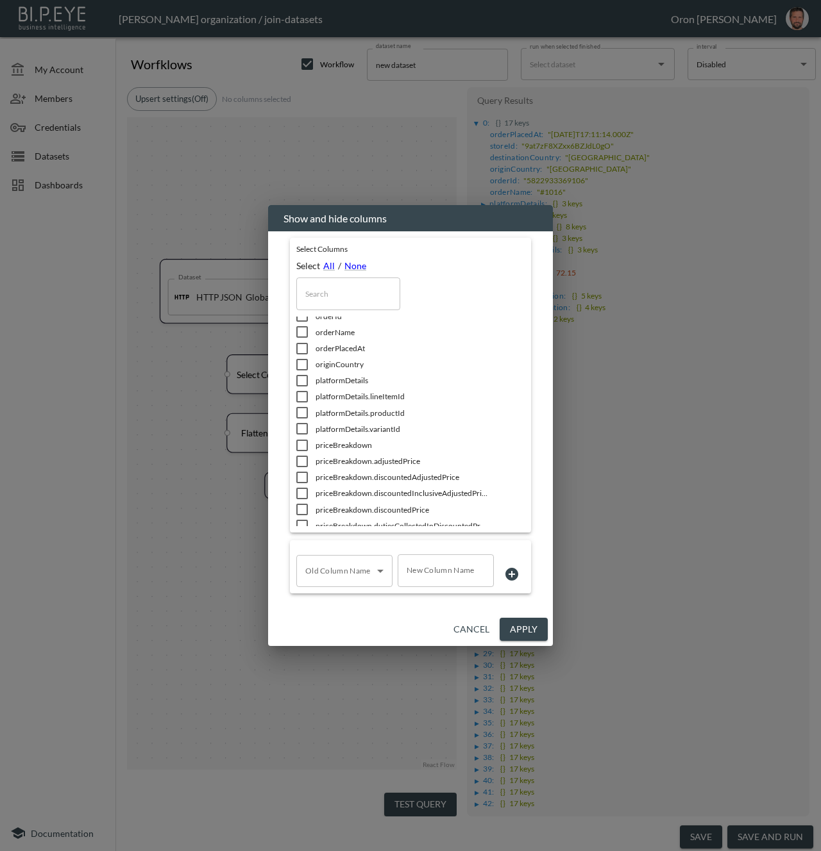
click at [305, 330] on input "checkbox" at bounding box center [302, 332] width 27 height 13
click at [299, 331] on input "checkbox" at bounding box center [302, 332] width 27 height 13
click at [299, 366] on input "checkbox" at bounding box center [302, 364] width 27 height 13
click at [303, 379] on input "checkbox" at bounding box center [302, 378] width 27 height 13
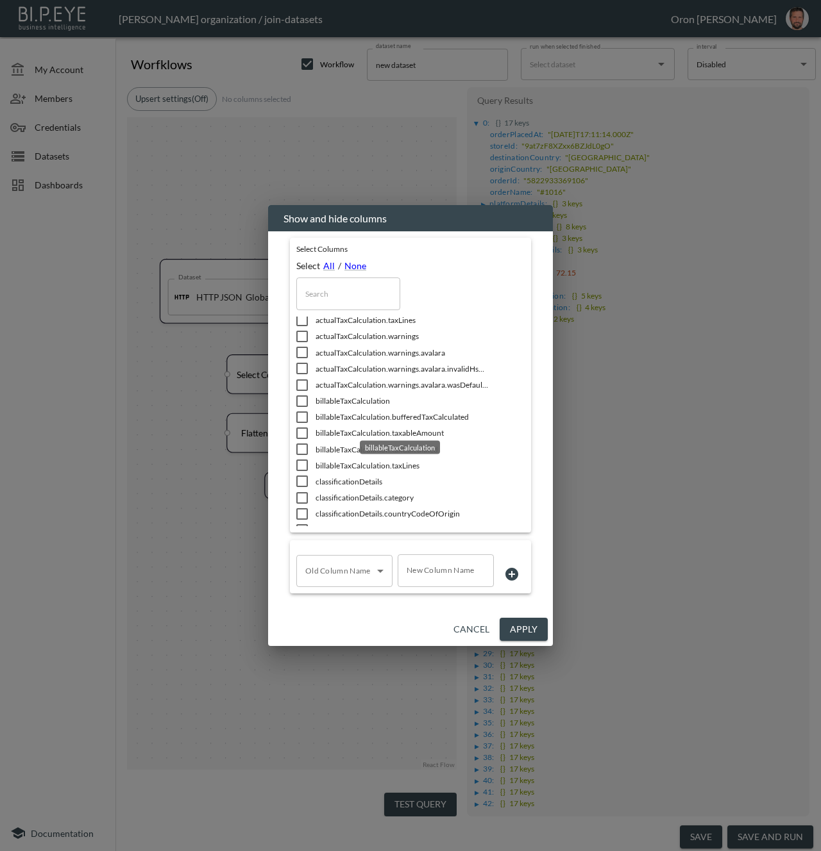
scroll to position [43, 0]
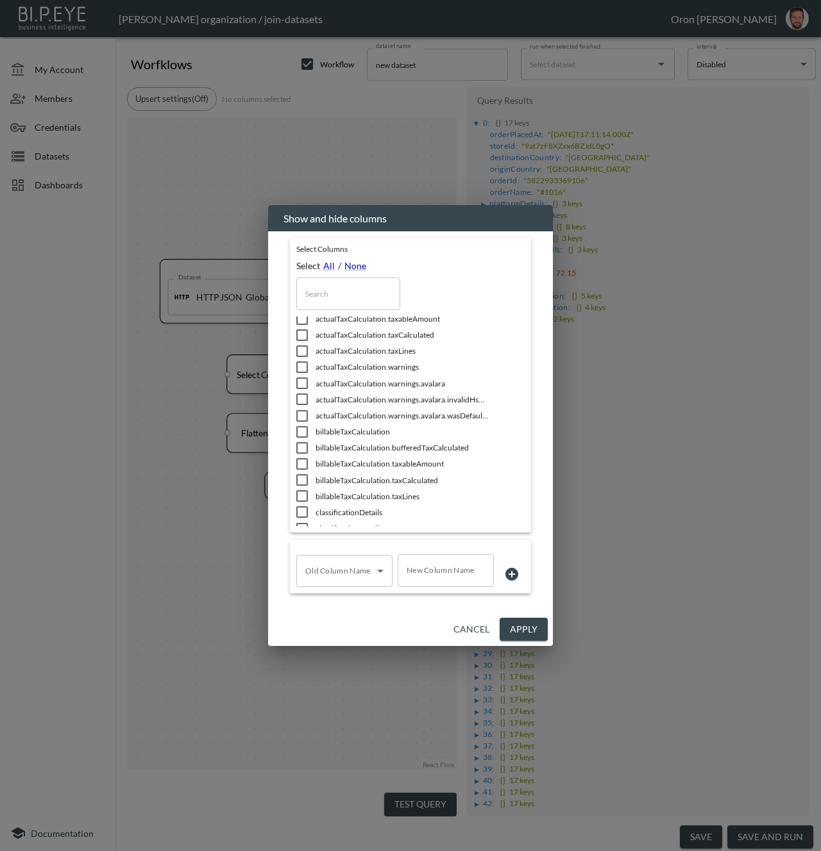
click at [515, 623] on button "Apply" at bounding box center [523, 630] width 48 height 24
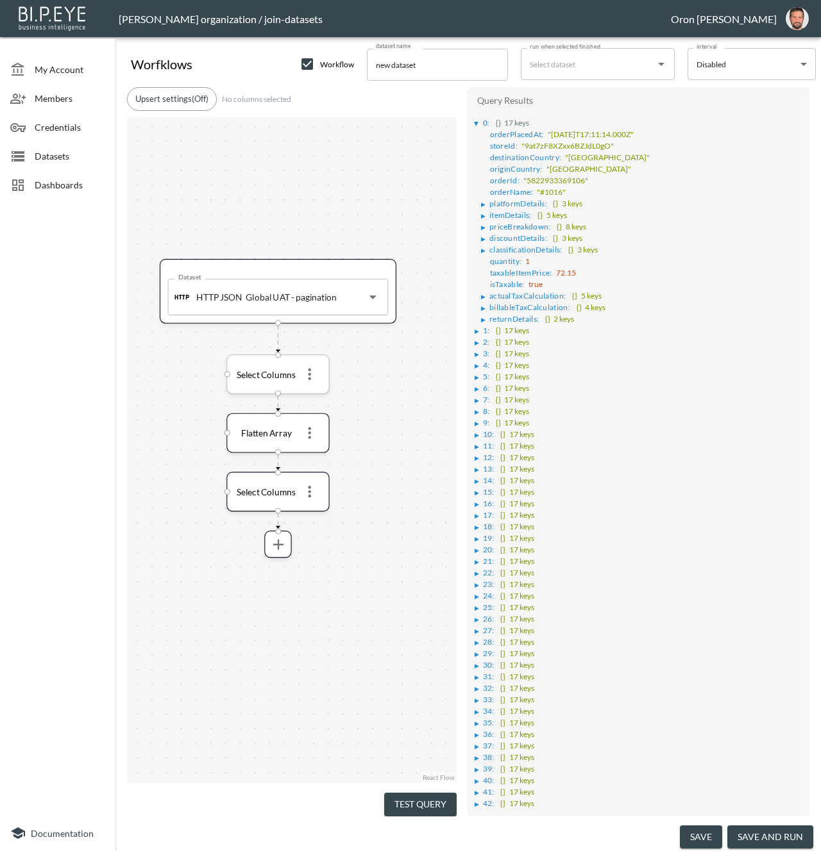
click at [310, 378] on icon "more" at bounding box center [309, 375] width 3 height 12
click at [310, 401] on li "Edit" at bounding box center [309, 400] width 56 height 23
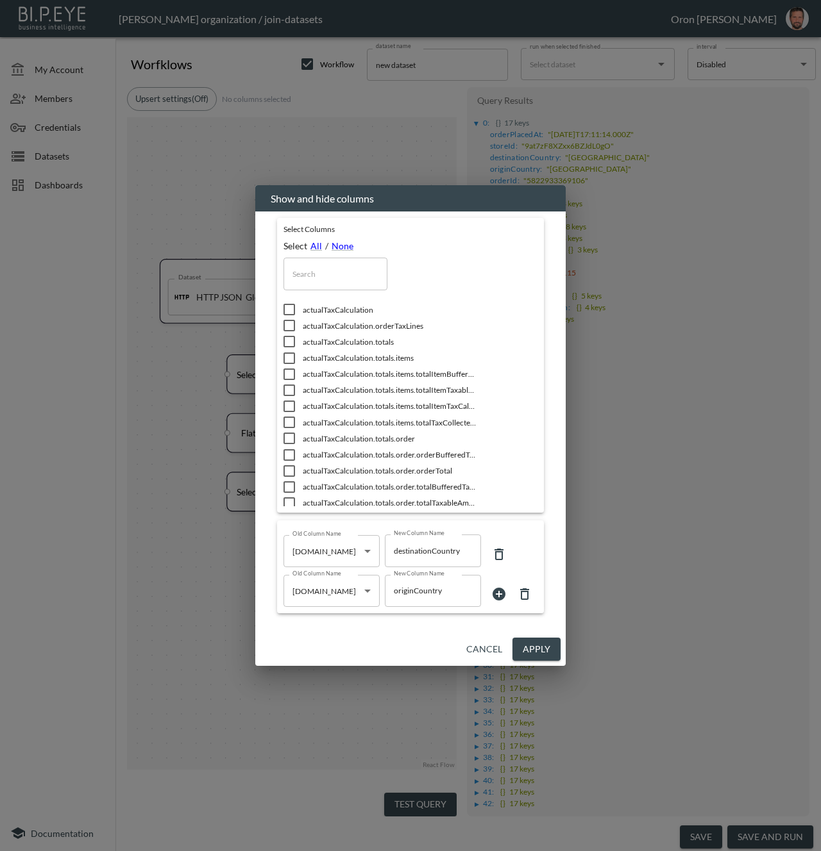
click at [489, 653] on button "Cancel" at bounding box center [484, 650] width 46 height 24
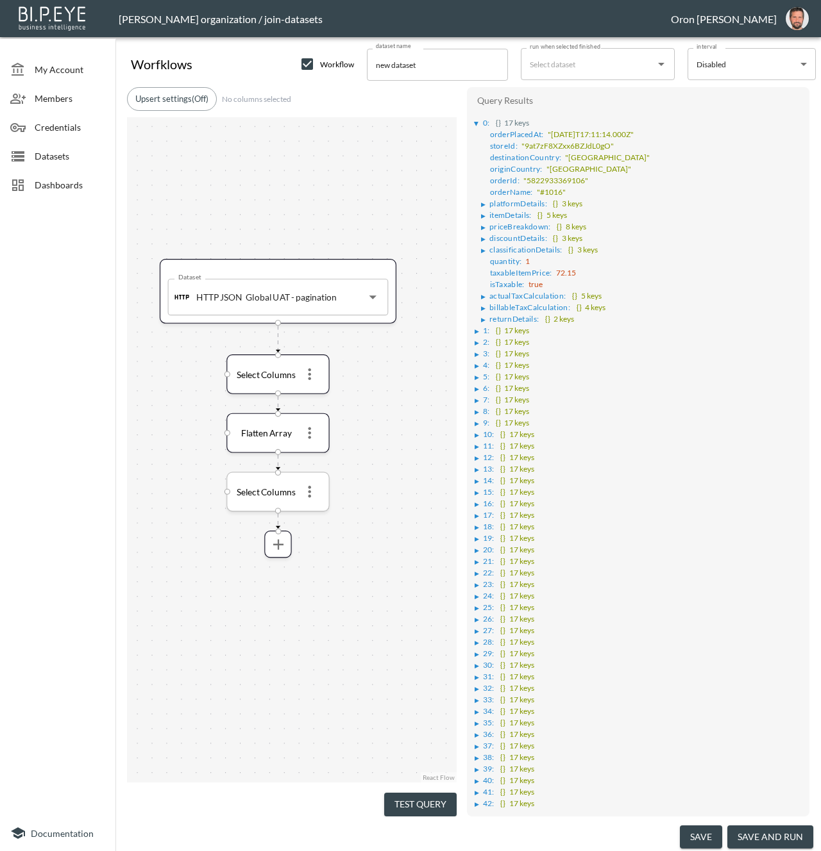
click at [310, 490] on icon "more" at bounding box center [309, 492] width 3 height 12
click at [310, 517] on li "Edit" at bounding box center [309, 518] width 56 height 23
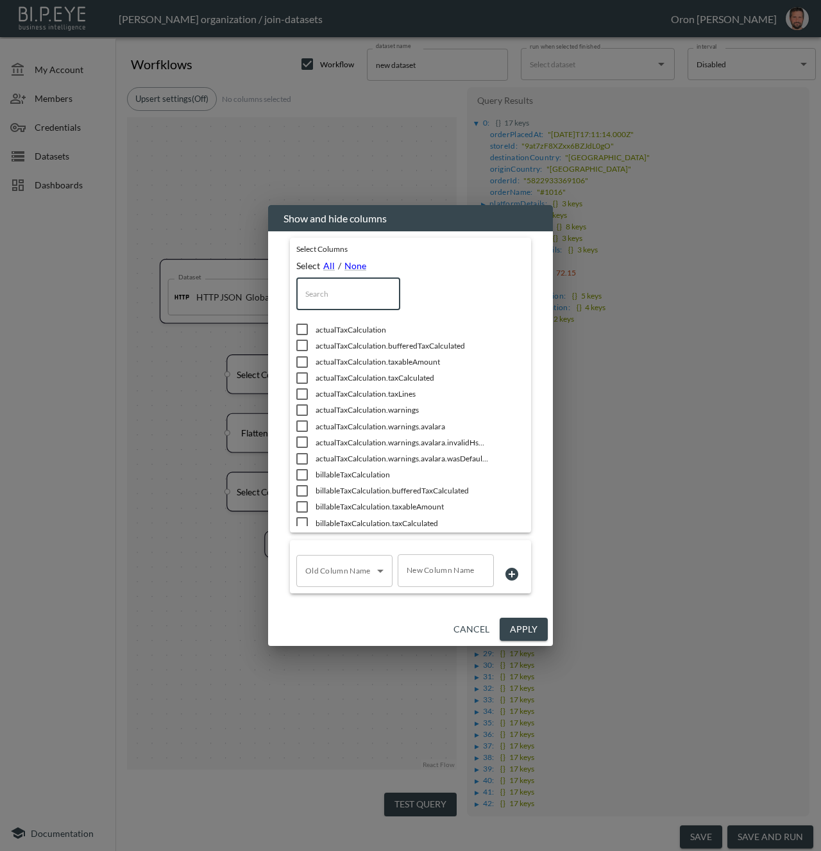
click at [334, 298] on input "text" at bounding box center [348, 294] width 104 height 32
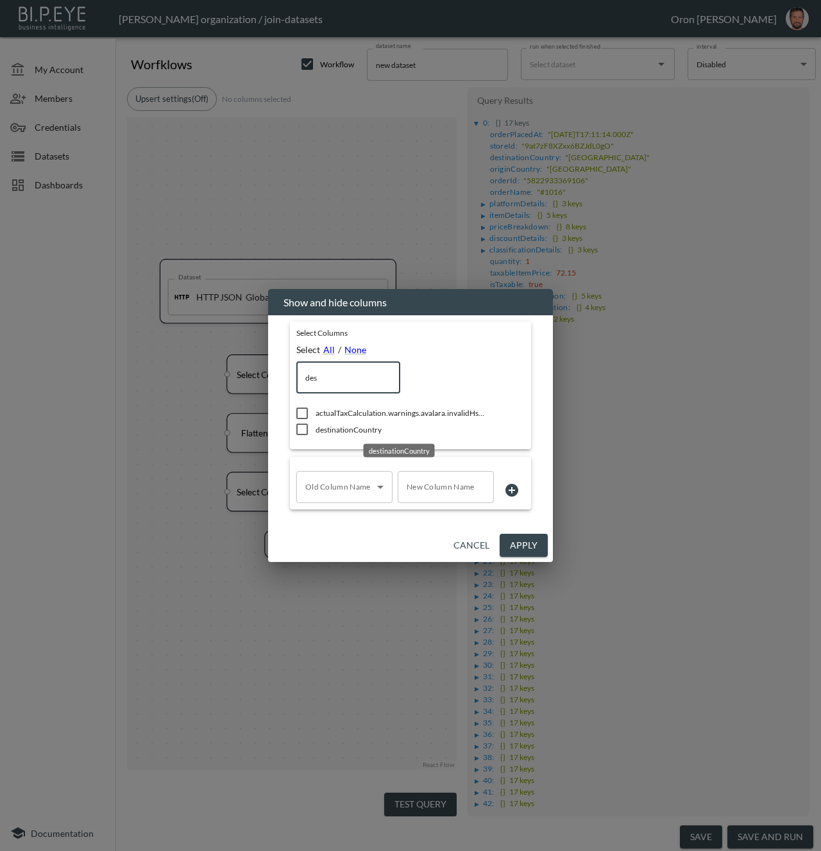
drag, startPoint x: 330, startPoint y: 433, endPoint x: 334, endPoint y: 401, distance: 32.4
click at [330, 432] on span "destinationCountry" at bounding box center [401, 429] width 173 height 11
drag, startPoint x: 332, startPoint y: 385, endPoint x: 234, endPoint y: 384, distance: 98.1
click at [238, 385] on div "Show and hide columns Select Columns Select All / None des ​ actualTaxCalculati…" at bounding box center [410, 425] width 821 height 851
drag, startPoint x: 343, startPoint y: 380, endPoint x: 251, endPoint y: 371, distance: 92.1
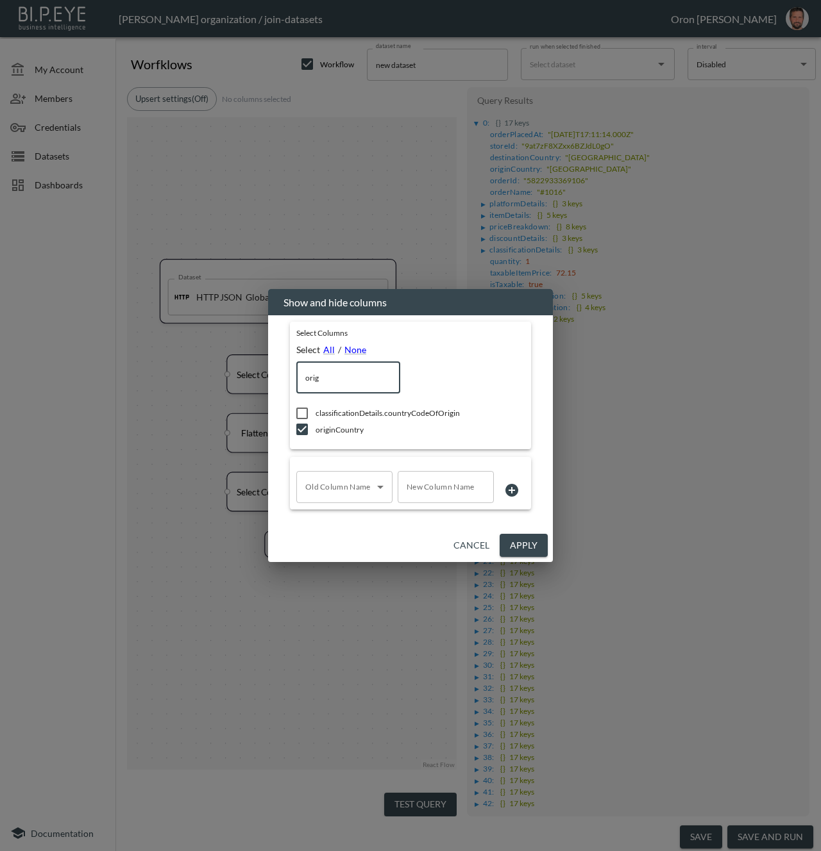
click at [251, 371] on div "Show and hide columns Select Columns Select All / None orig ​ classificationDet…" at bounding box center [410, 425] width 821 height 851
click at [542, 348] on div "Select Columns Select All / None qu ​ quantity returnDetails.returnedQuantity O…" at bounding box center [410, 422] width 285 height 214
drag, startPoint x: 540, startPoint y: 546, endPoint x: 447, endPoint y: 800, distance: 270.4
click at [540, 547] on button "Apply" at bounding box center [523, 546] width 48 height 24
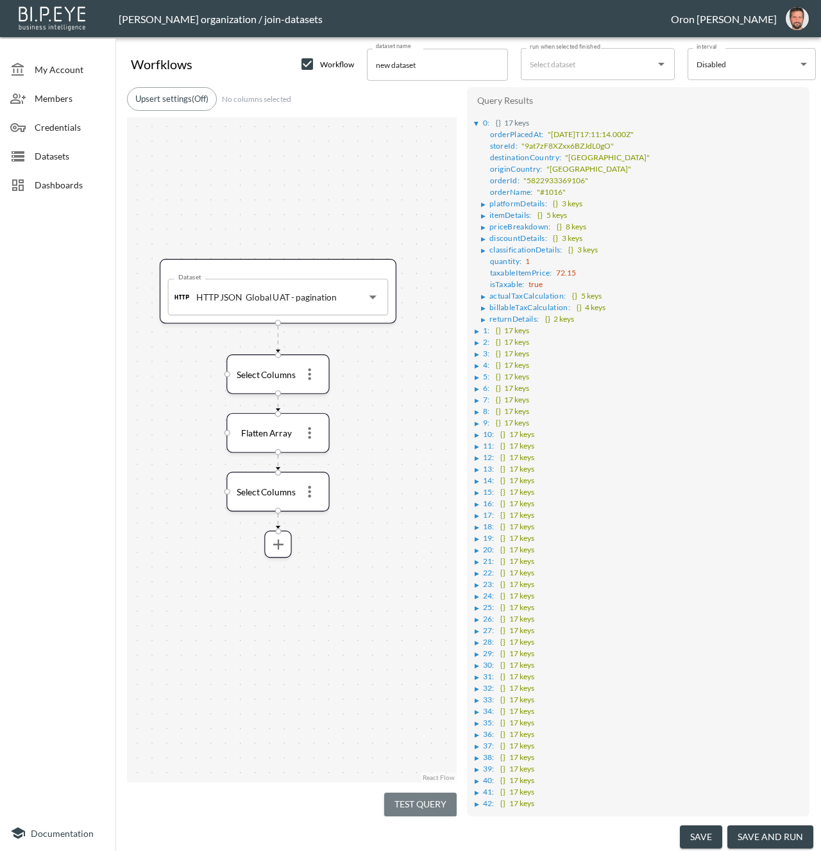
click at [433, 798] on button "Test Query" at bounding box center [420, 805] width 72 height 24
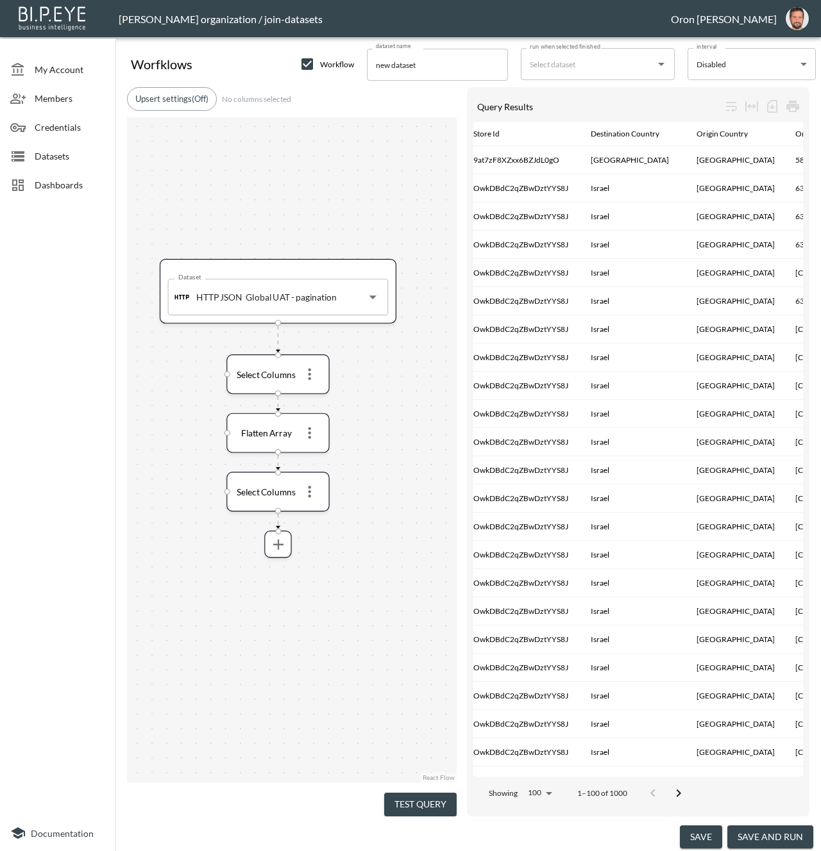
scroll to position [0, 126]
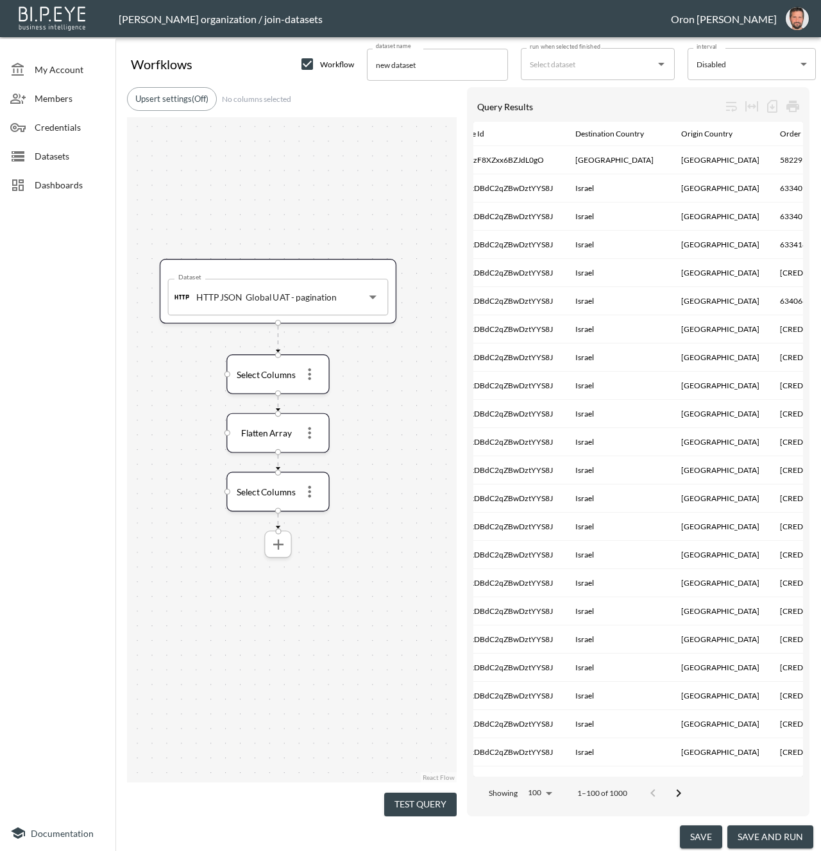
click at [278, 542] on icon "more" at bounding box center [277, 544] width 10 height 10
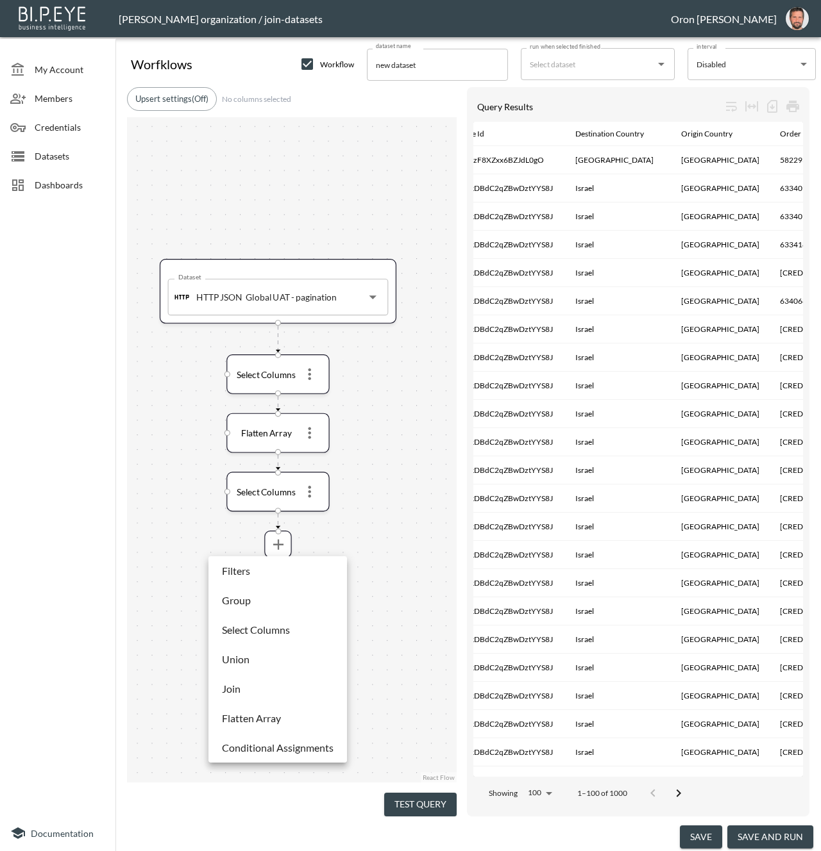
click at [258, 596] on li "Group" at bounding box center [278, 600] width 132 height 23
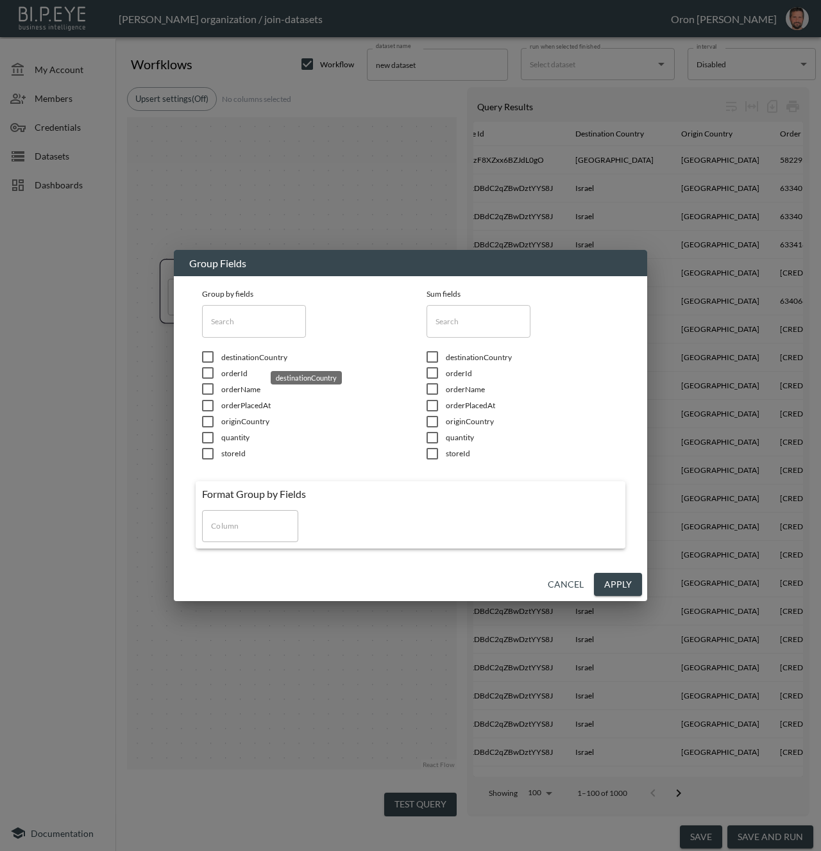
click at [250, 355] on span "destinationCountry" at bounding box center [307, 357] width 173 height 11
click at [236, 374] on span "orderId" at bounding box center [307, 373] width 173 height 11
click at [239, 372] on span "orderId" at bounding box center [307, 373] width 173 height 11
click at [253, 408] on span "orderPlacedAt" at bounding box center [307, 405] width 173 height 11
click at [256, 421] on span "originCountry" at bounding box center [307, 421] width 173 height 11
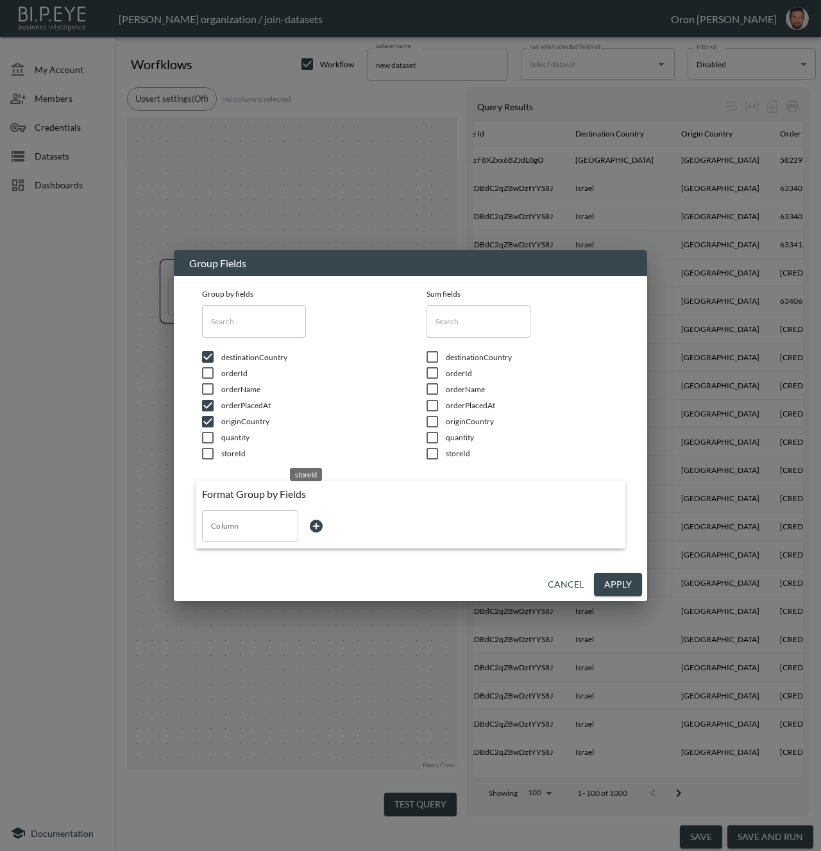
click at [236, 452] on span "storeId" at bounding box center [307, 453] width 173 height 11
click at [471, 437] on span "quantity" at bounding box center [532, 437] width 173 height 11
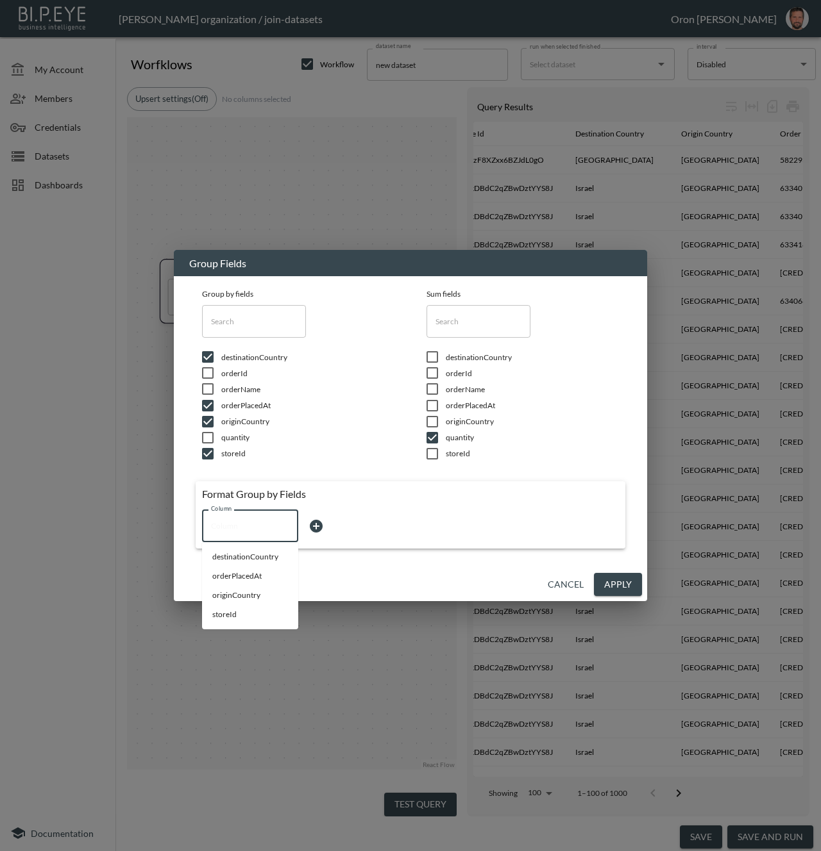
click at [247, 532] on input "Column" at bounding box center [250, 526] width 85 height 21
click at [229, 556] on li "orderPlacedAt" at bounding box center [250, 557] width 96 height 19
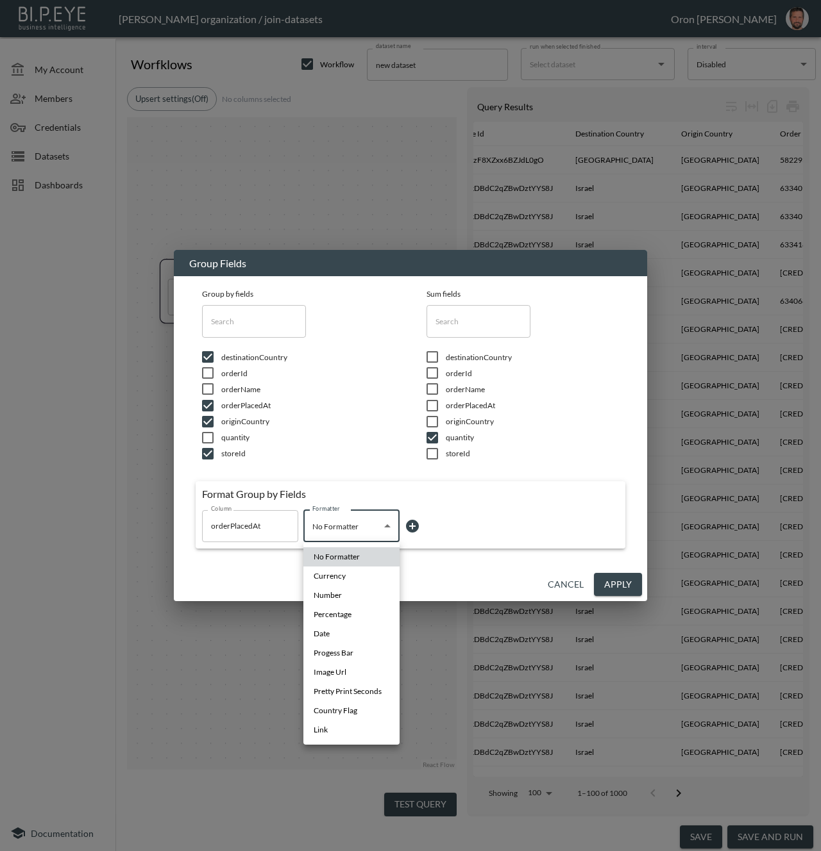
click at [312, 521] on body "BI.P.EYE, Interactive Analytics Dashboards - app Zach Bailet organization / joi…" at bounding box center [410, 425] width 821 height 851
click at [350, 641] on li "Date" at bounding box center [351, 633] width 96 height 19
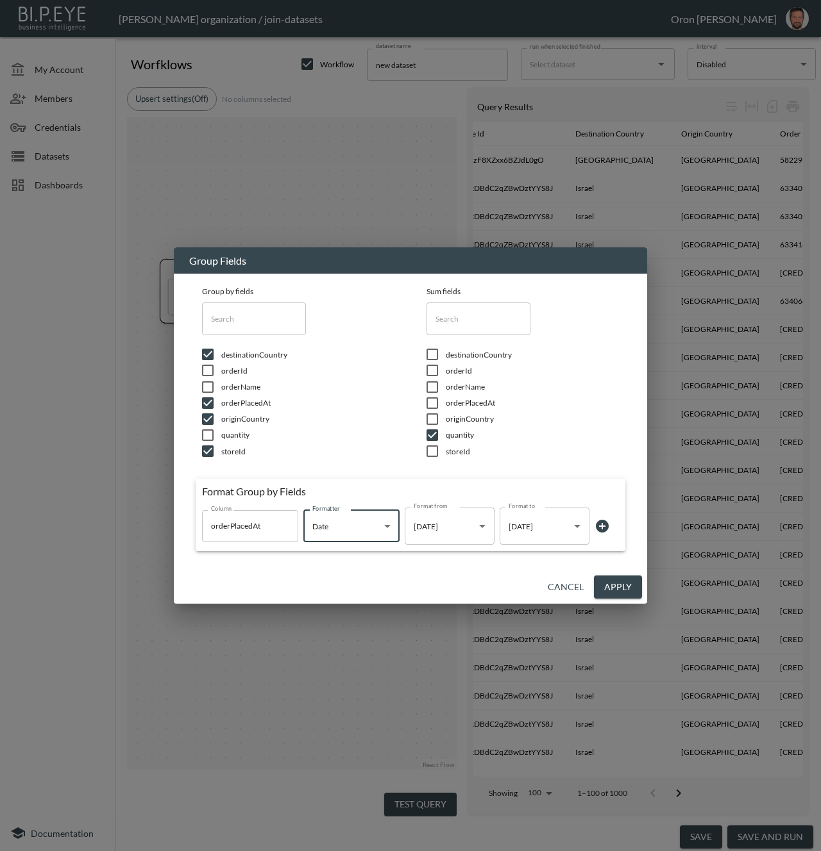
click at [635, 585] on button "Apply" at bounding box center [618, 588] width 48 height 24
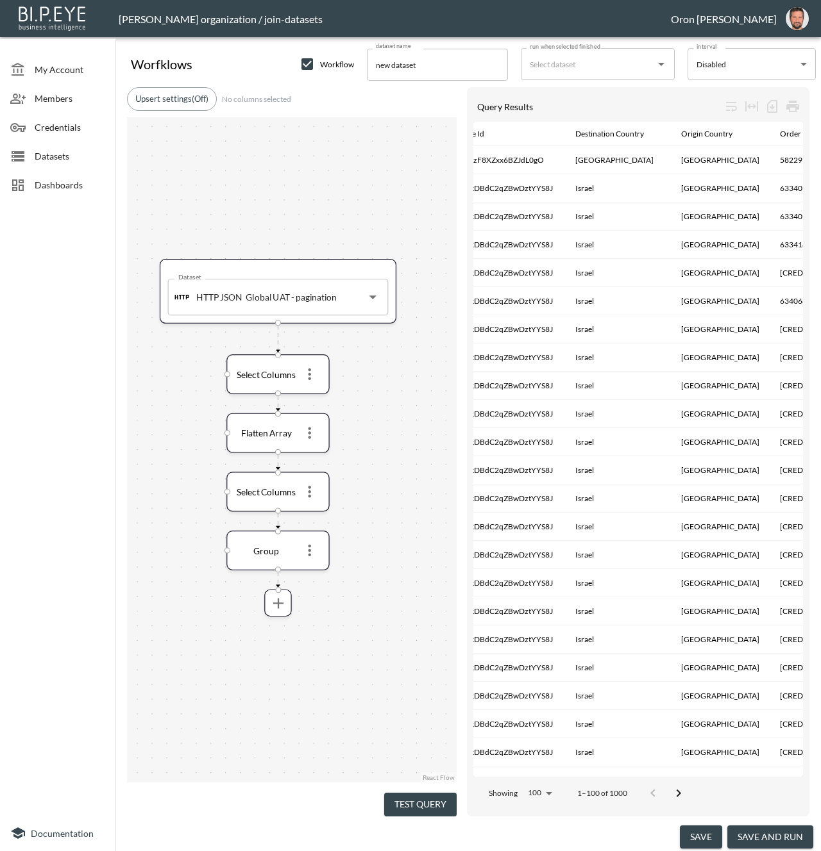
click at [442, 795] on button "Test Query" at bounding box center [420, 805] width 72 height 24
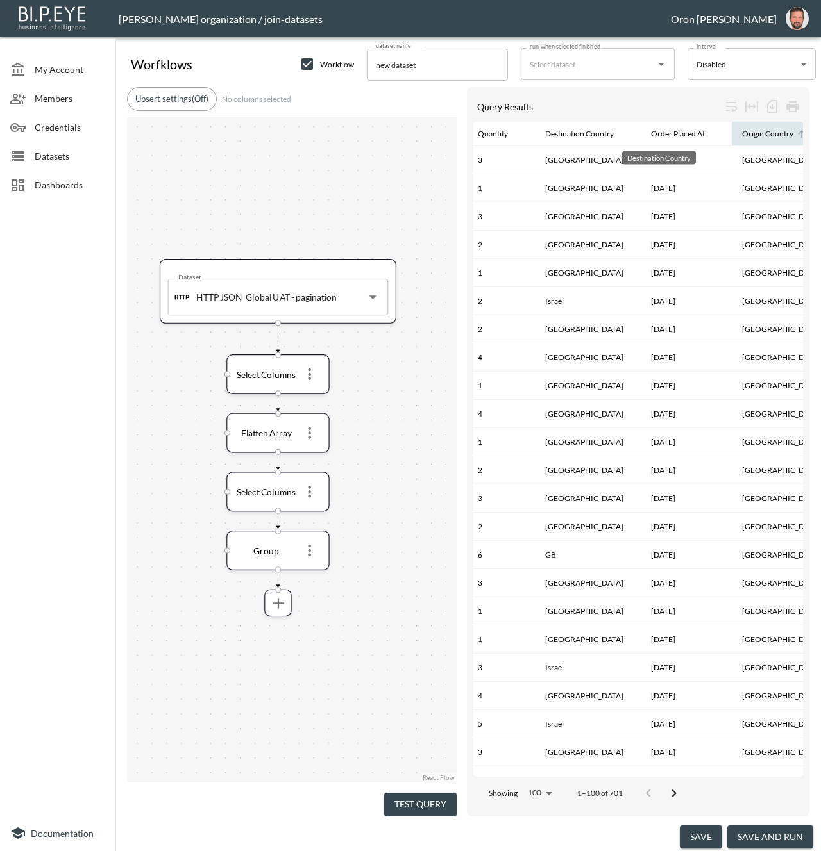
scroll to position [0, 0]
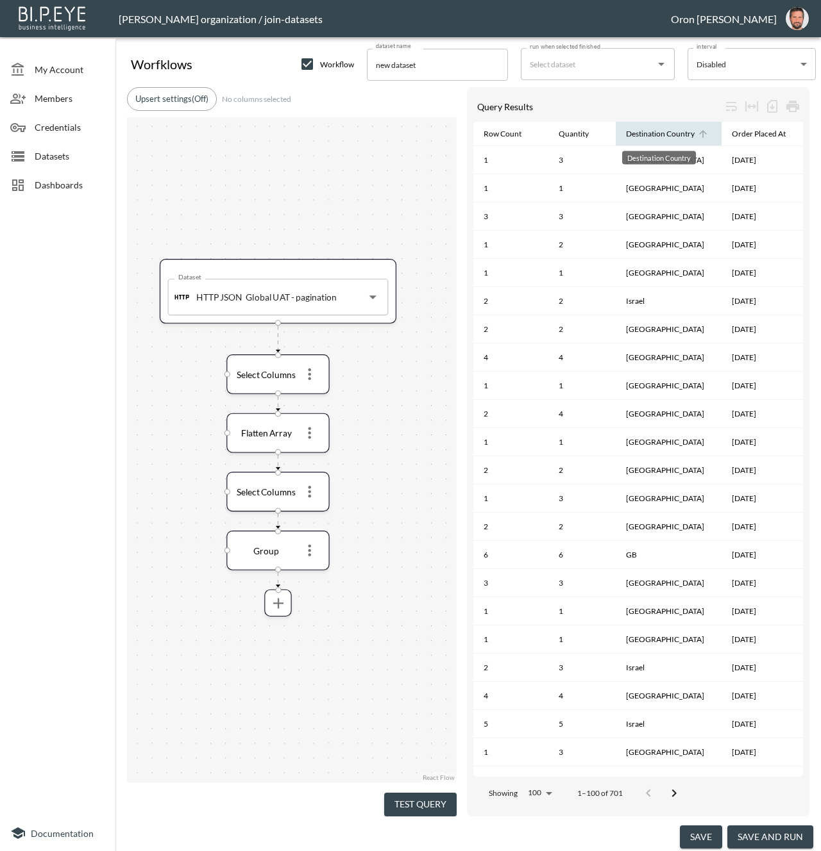
click at [645, 138] on div "Destination Country" at bounding box center [660, 133] width 69 height 15
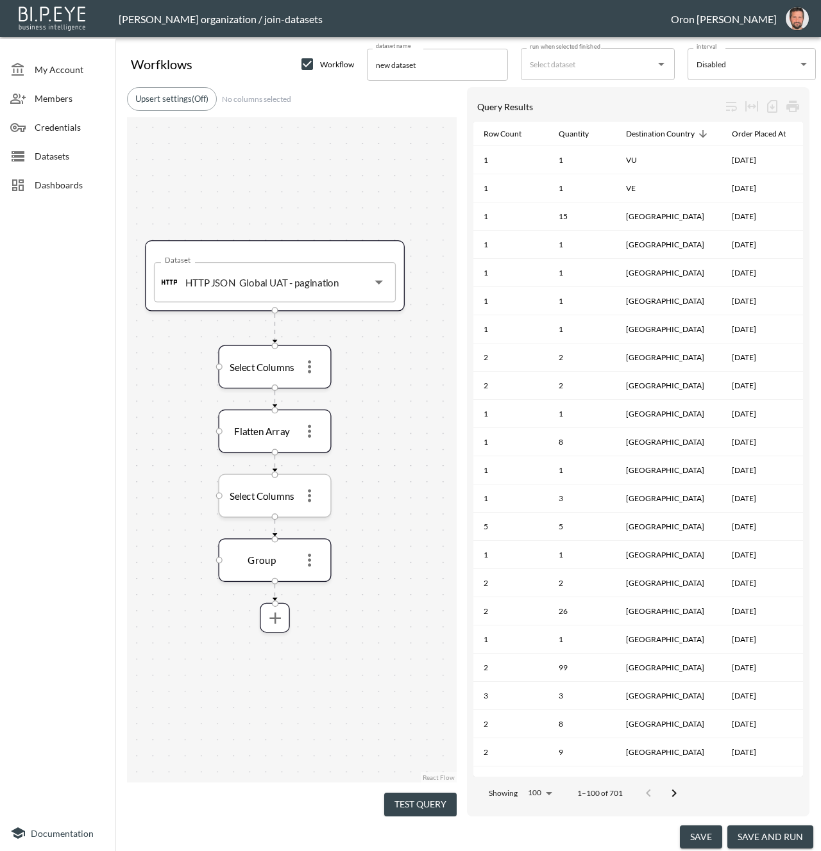
click at [312, 501] on icon "more" at bounding box center [308, 495] width 19 height 19
click at [390, 482] on div at bounding box center [410, 425] width 821 height 851
click at [440, 72] on input "new dataset" at bounding box center [437, 65] width 141 height 32
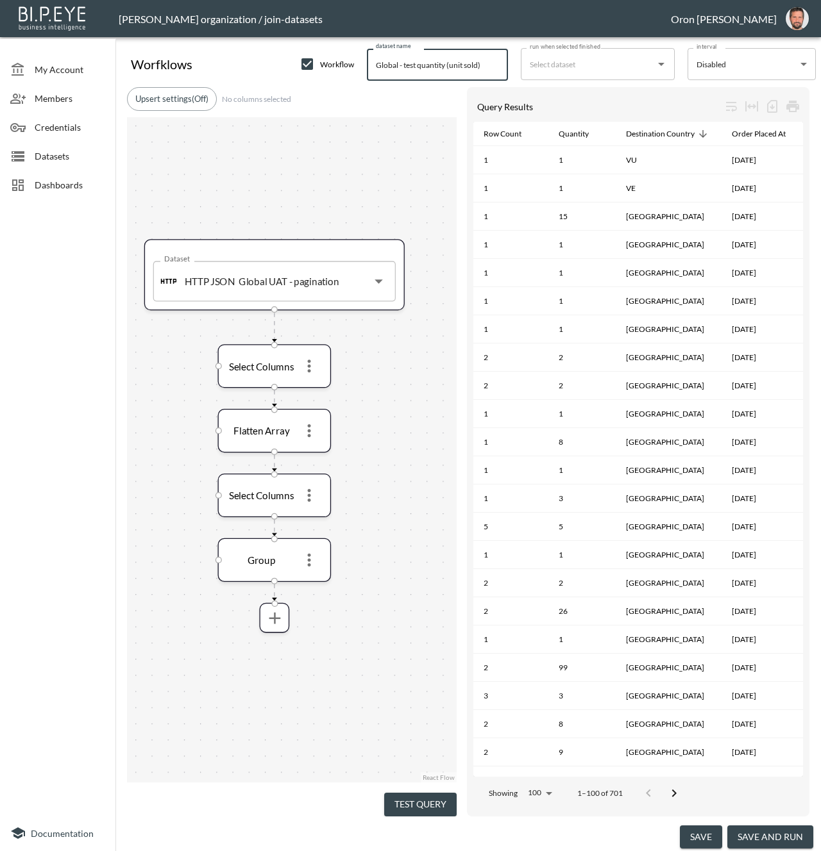
click at [698, 838] on button "save" at bounding box center [701, 838] width 42 height 24
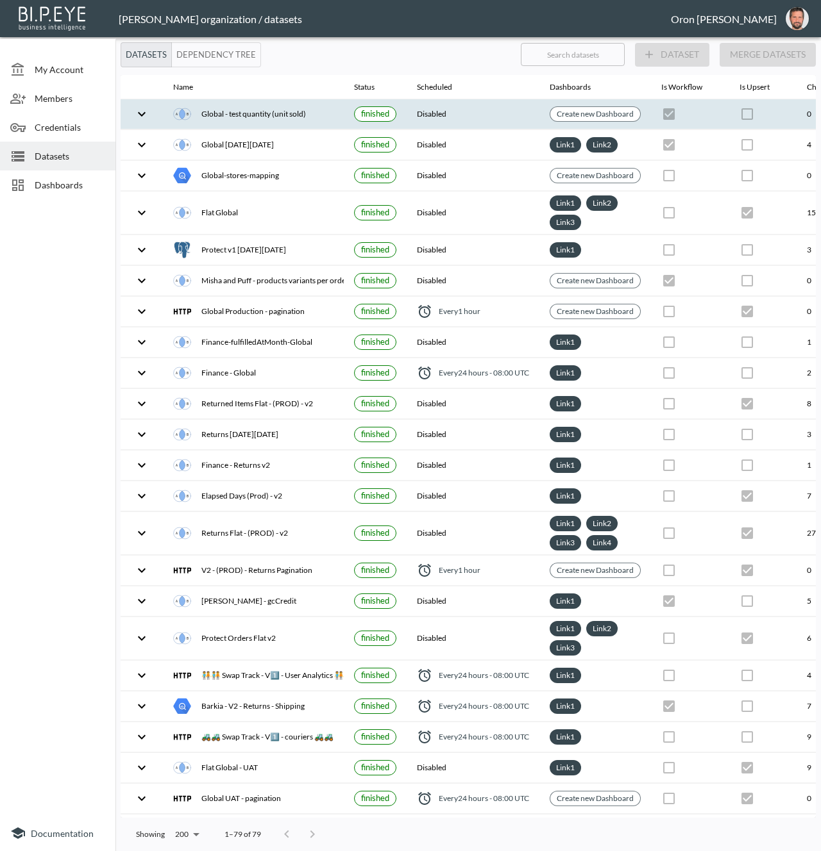
scroll to position [0, 242]
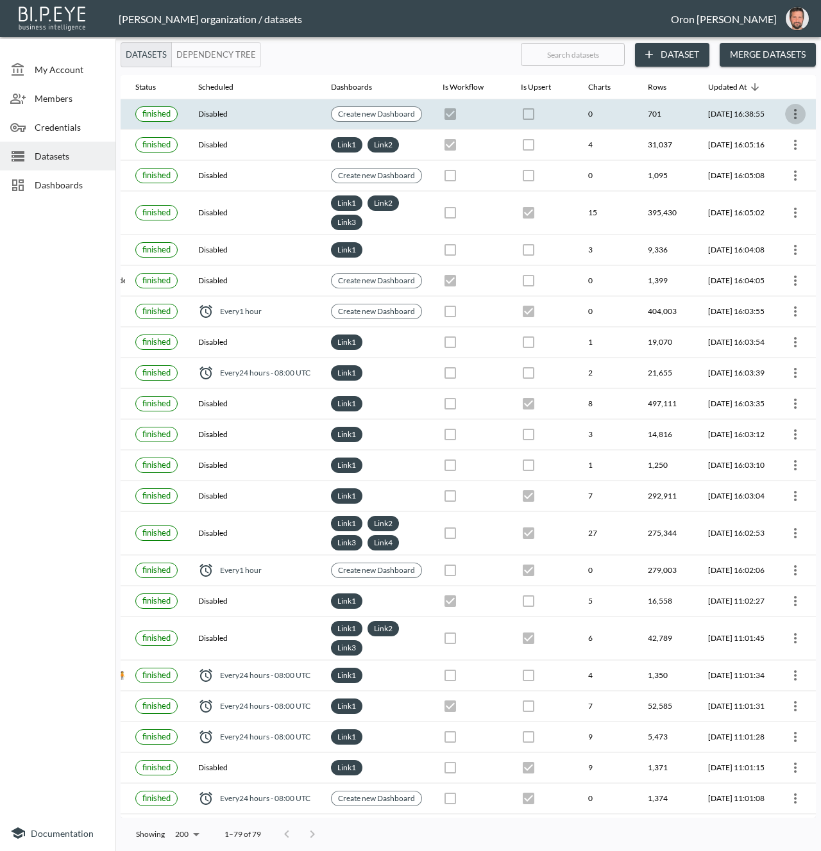
click at [794, 117] on icon "more" at bounding box center [794, 113] width 15 height 15
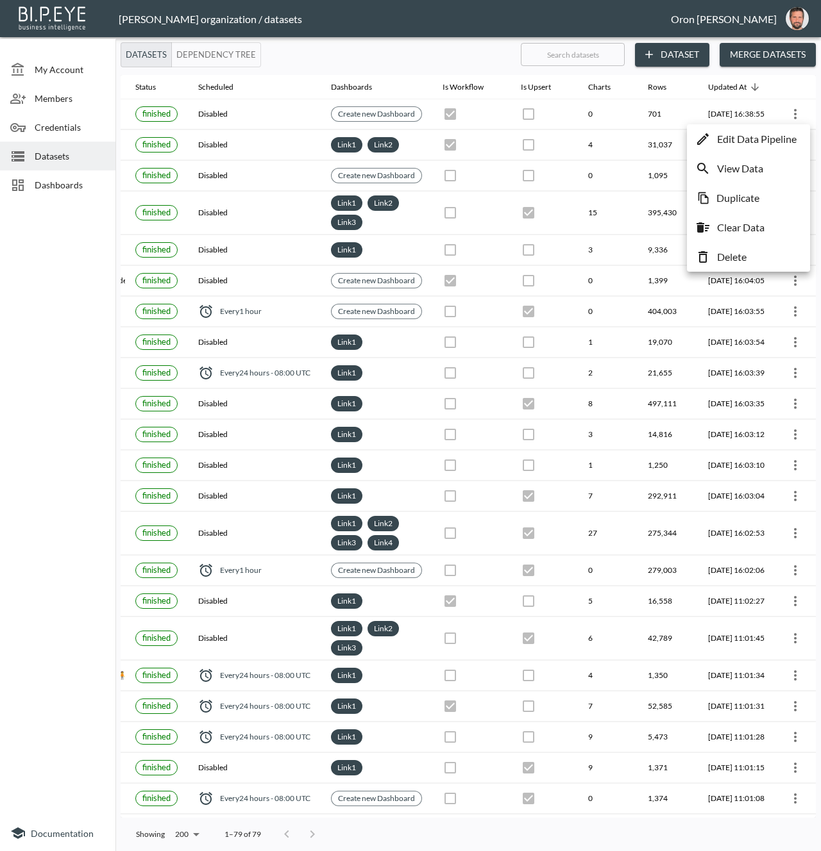
click at [785, 133] on p "Edit Data Pipeline" at bounding box center [757, 138] width 80 height 15
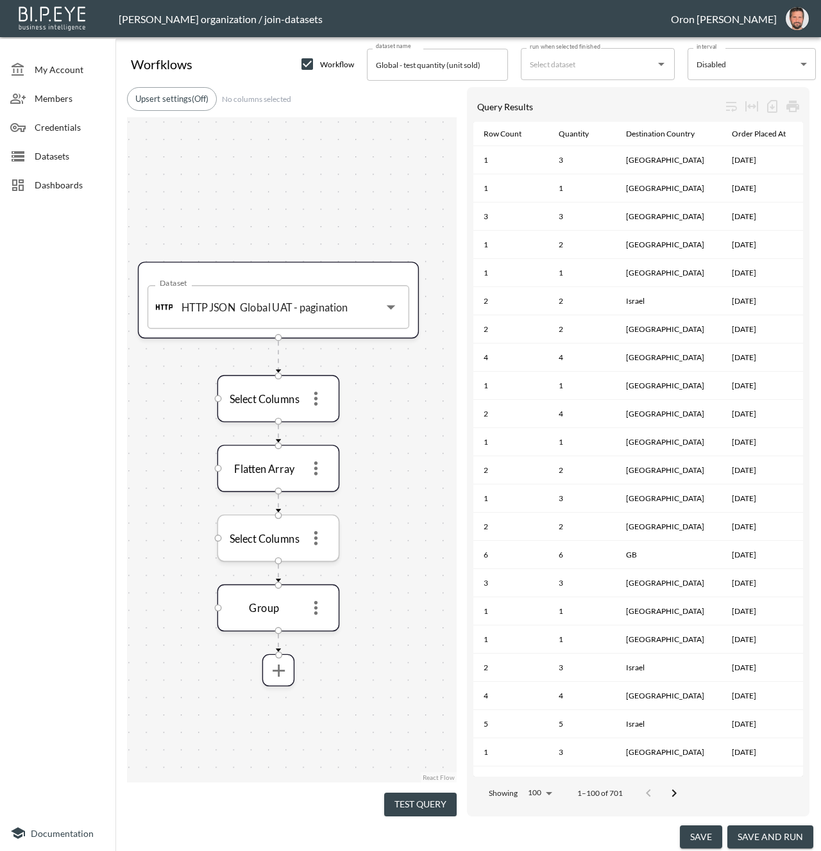
click at [319, 539] on icon "more" at bounding box center [315, 538] width 21 height 21
click at [315, 560] on li "Edit" at bounding box center [315, 567] width 56 height 23
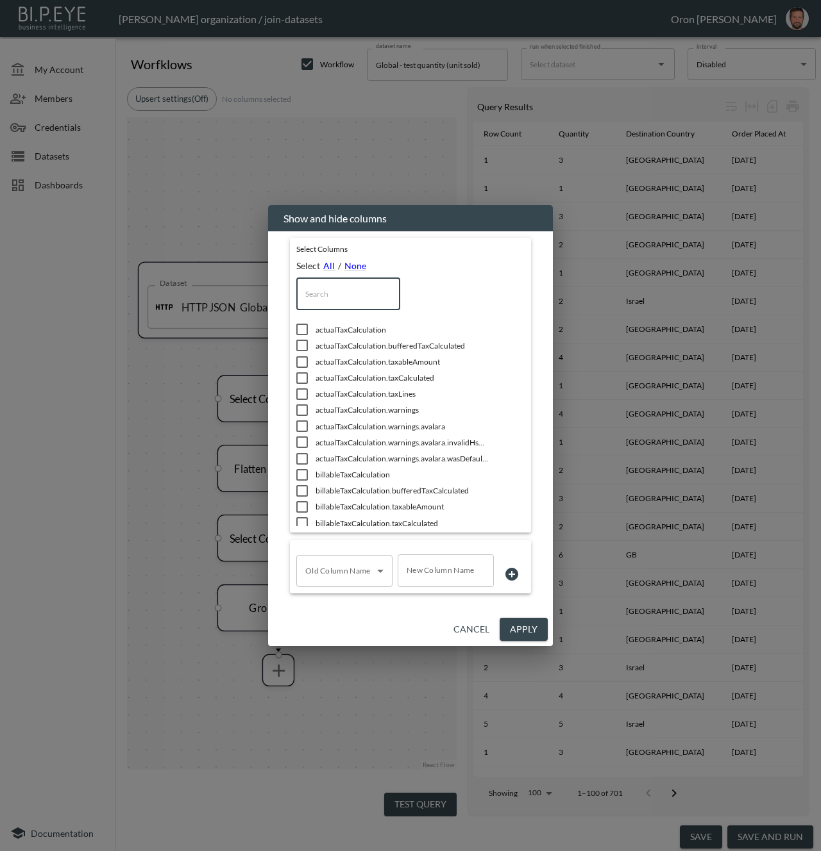
click at [341, 301] on input "text" at bounding box center [348, 294] width 104 height 32
type input "p"
checkbox input "true"
type input "pr"
checkbox input "false"
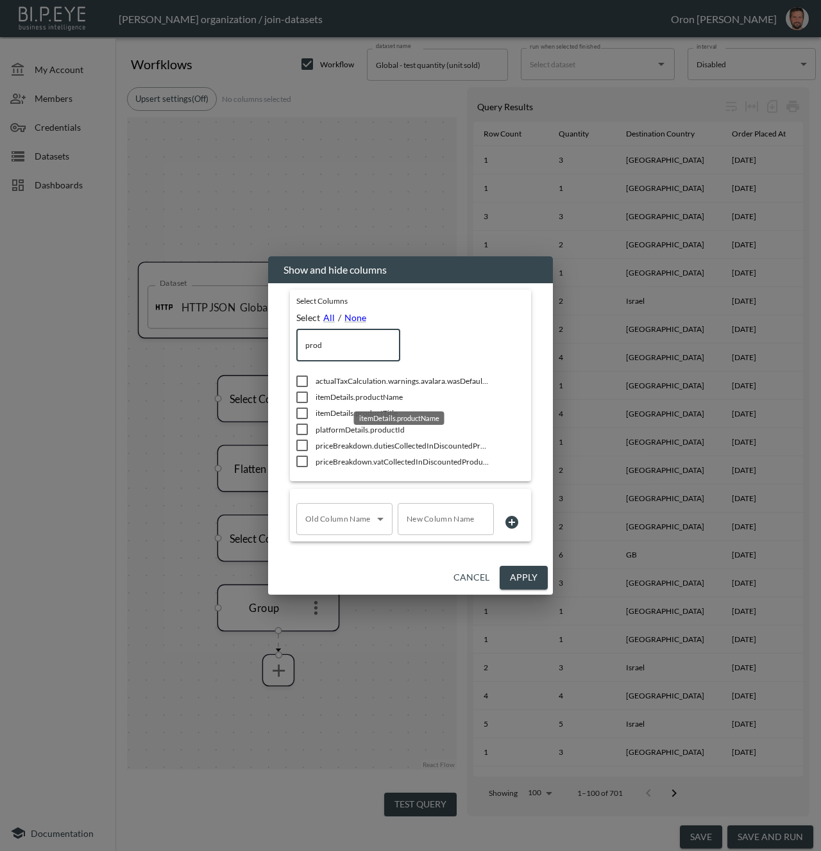
type input "prod"
click at [339, 401] on span "itemDetails.productName" at bounding box center [401, 397] width 173 height 11
checkbox input "true"
click at [308, 413] on input "checkbox" at bounding box center [302, 413] width 27 height 13
checkbox input "true"
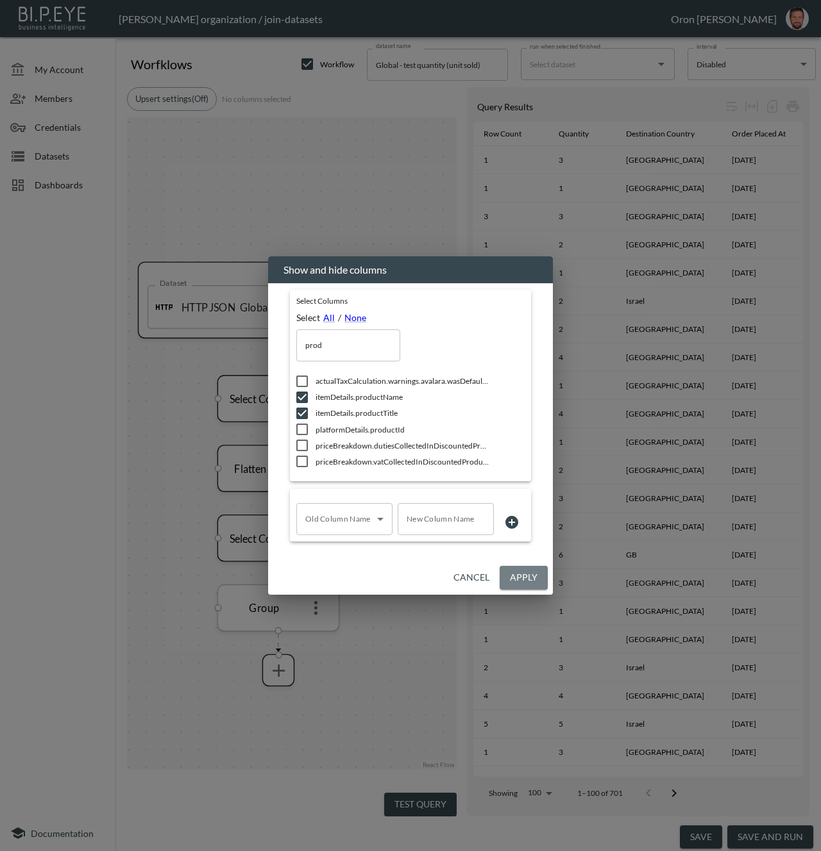
drag, startPoint x: 537, startPoint y: 571, endPoint x: 335, endPoint y: 619, distance: 207.6
click at [537, 571] on button "Apply" at bounding box center [523, 578] width 48 height 24
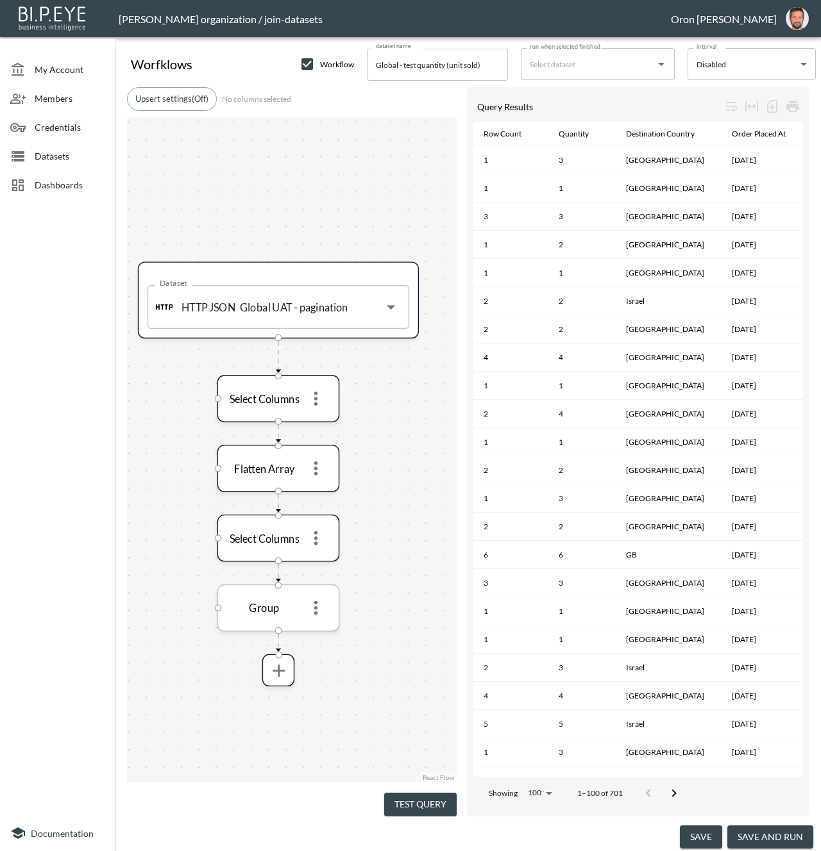
click at [317, 605] on icon "more" at bounding box center [315, 608] width 3 height 14
click at [319, 632] on li "Edit" at bounding box center [315, 636] width 56 height 23
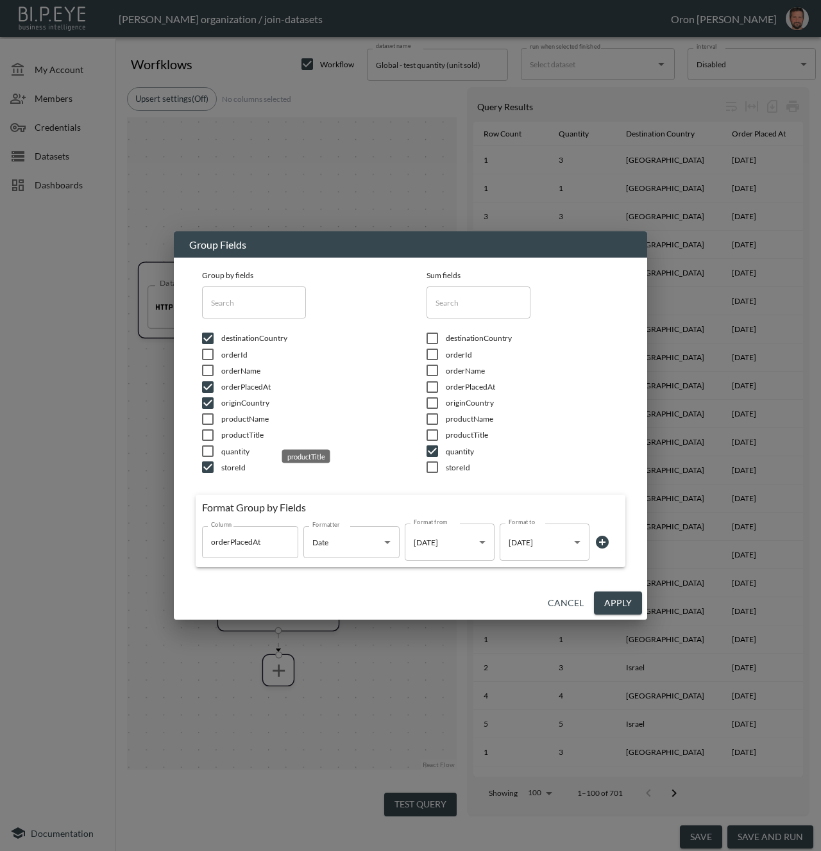
click at [248, 436] on span "productTitle" at bounding box center [307, 435] width 173 height 11
checkbox input "true"
click at [248, 421] on span "productName" at bounding box center [307, 419] width 173 height 11
checkbox input "true"
click at [611, 599] on button "Apply" at bounding box center [618, 604] width 48 height 24
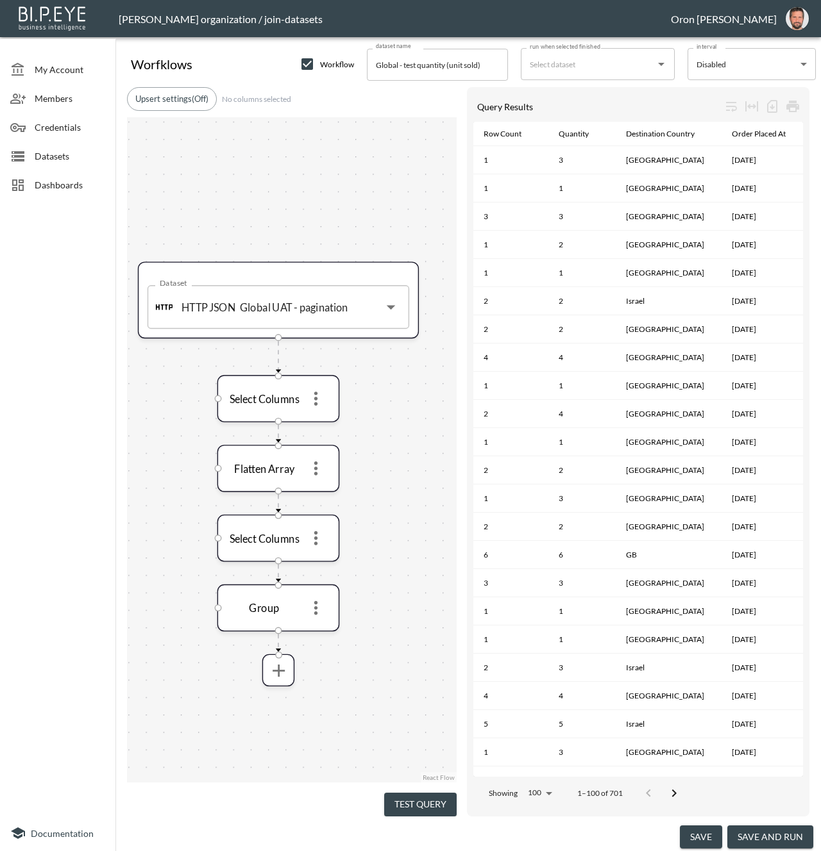
click at [429, 800] on button "Test Query" at bounding box center [420, 805] width 72 height 24
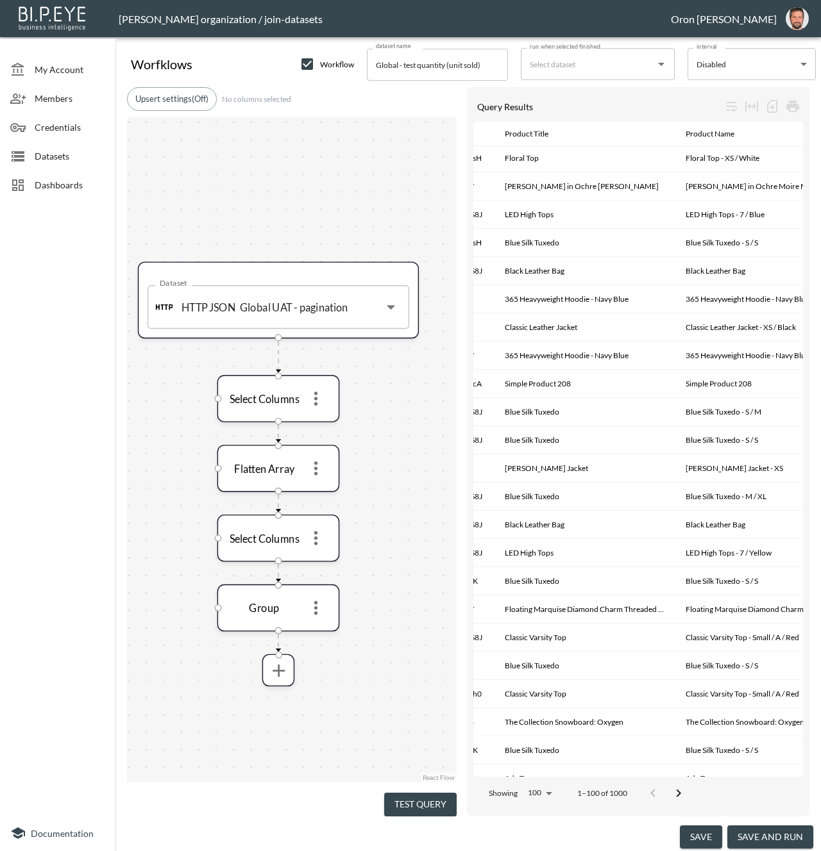
scroll to position [0, 534]
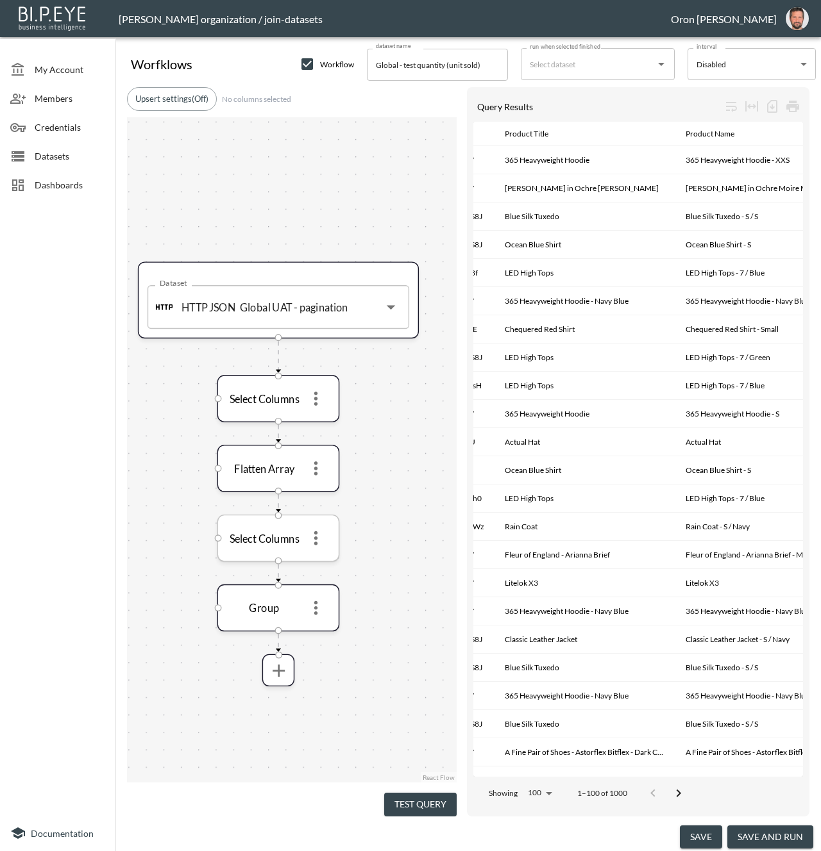
click at [317, 537] on icon "more" at bounding box center [315, 539] width 3 height 14
click at [323, 567] on li "Edit" at bounding box center [315, 567] width 56 height 23
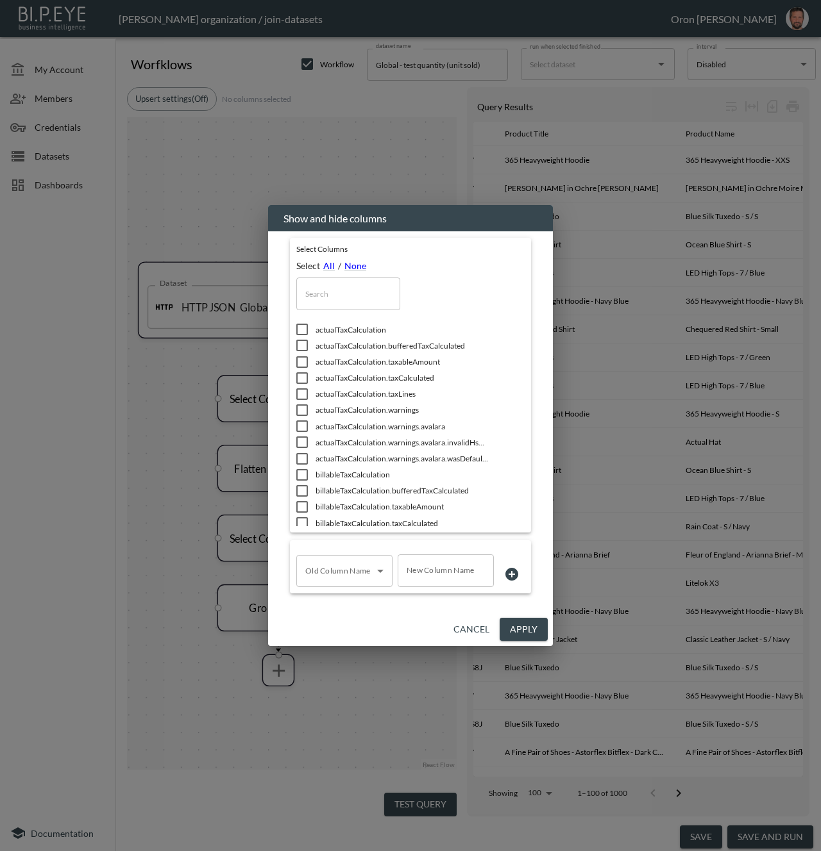
click at [361, 297] on input "text" at bounding box center [348, 294] width 104 height 32
type input "n"
checkbox input "true"
checkbox input "false"
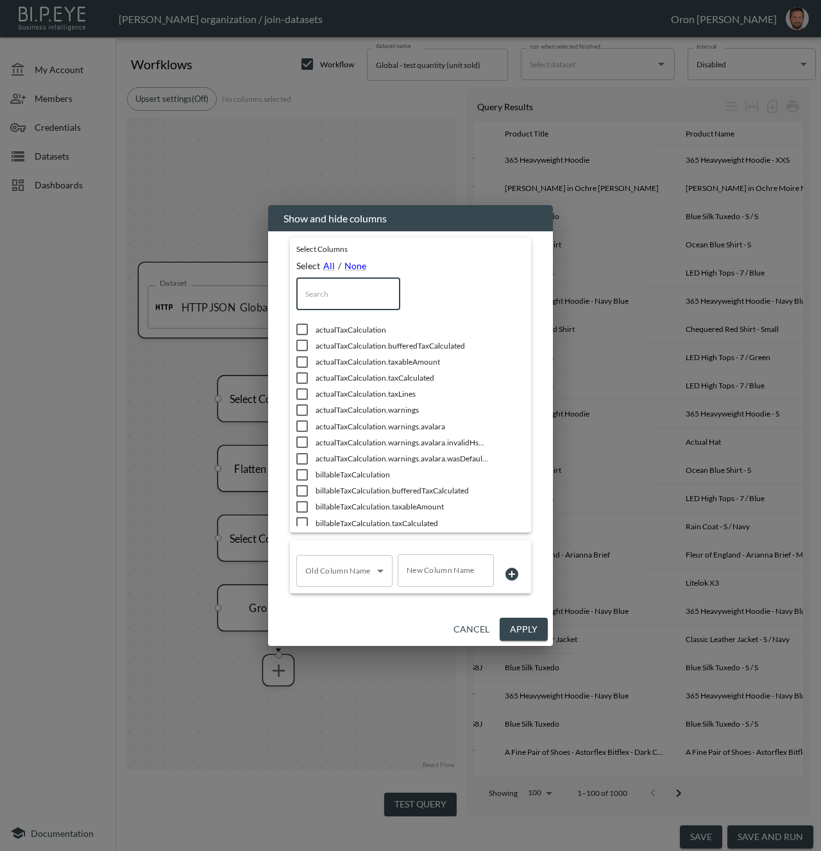
checkbox input "false"
checkbox input "true"
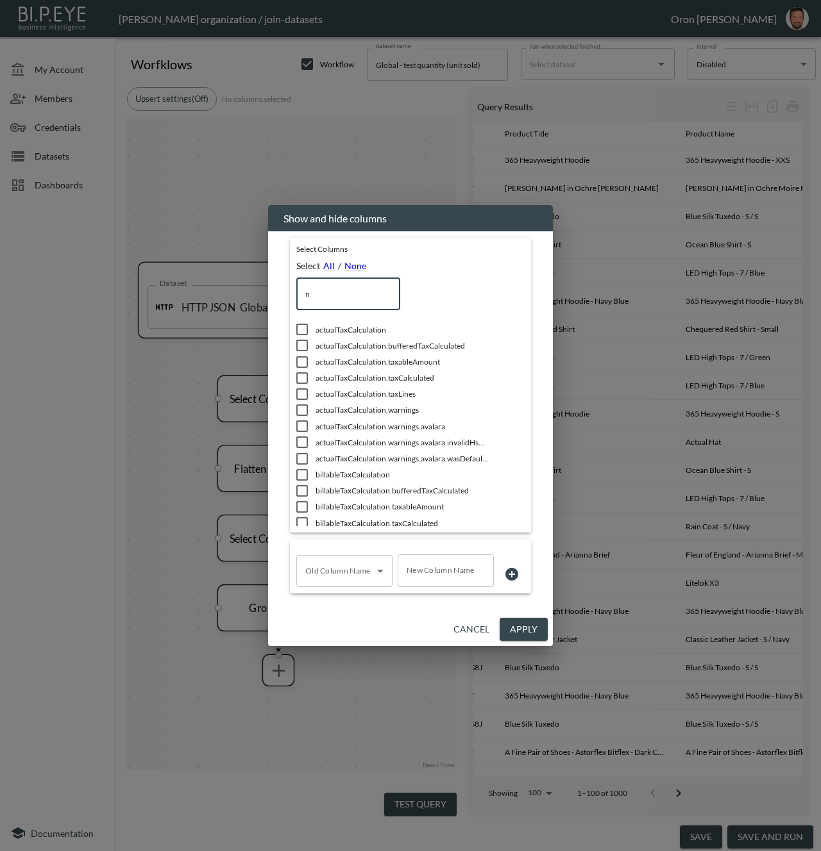
type input "na"
checkbox input "true"
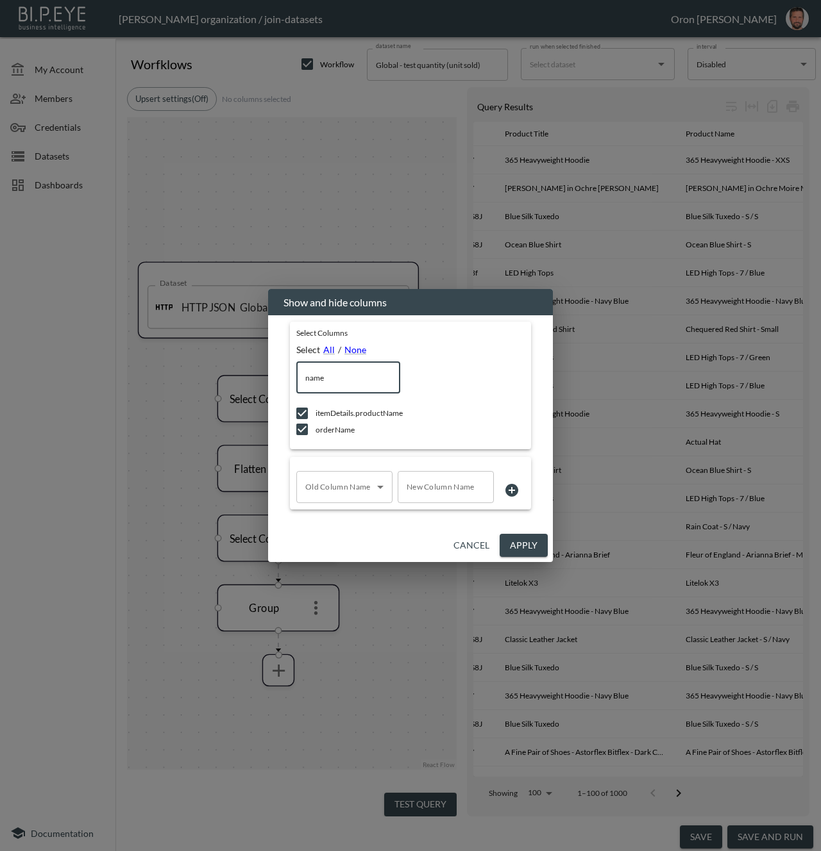
drag, startPoint x: 328, startPoint y: 374, endPoint x: 260, endPoint y: 376, distance: 67.3
click at [260, 376] on div "Show and hide columns Select Columns Select All / None name ​ itemDetails.produ…" at bounding box center [410, 425] width 821 height 851
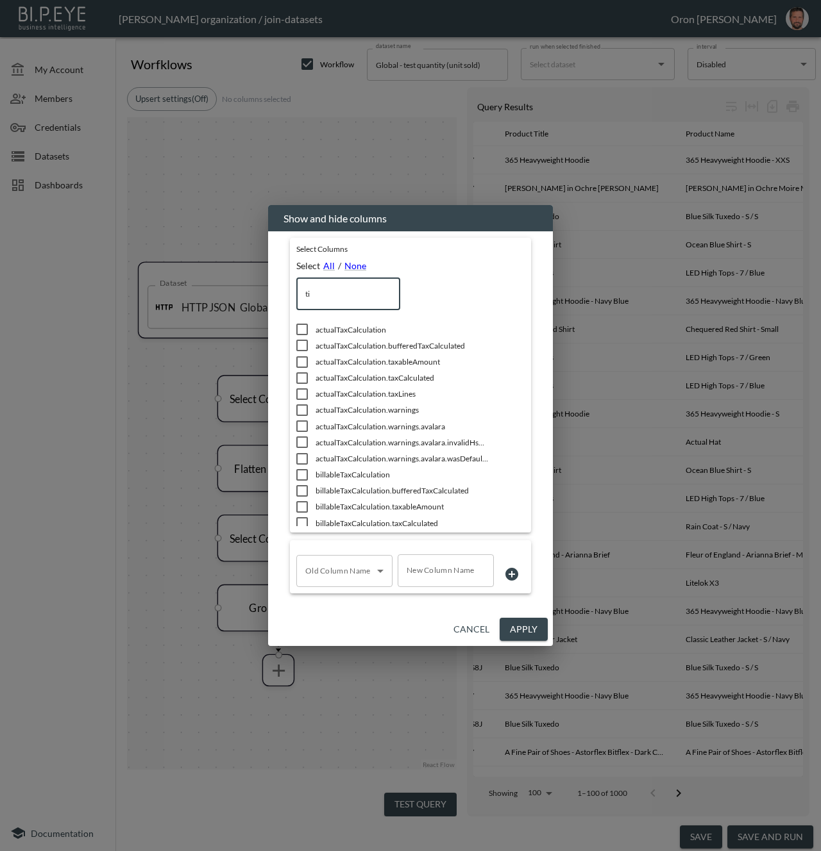
type input "tit"
checkbox input "true"
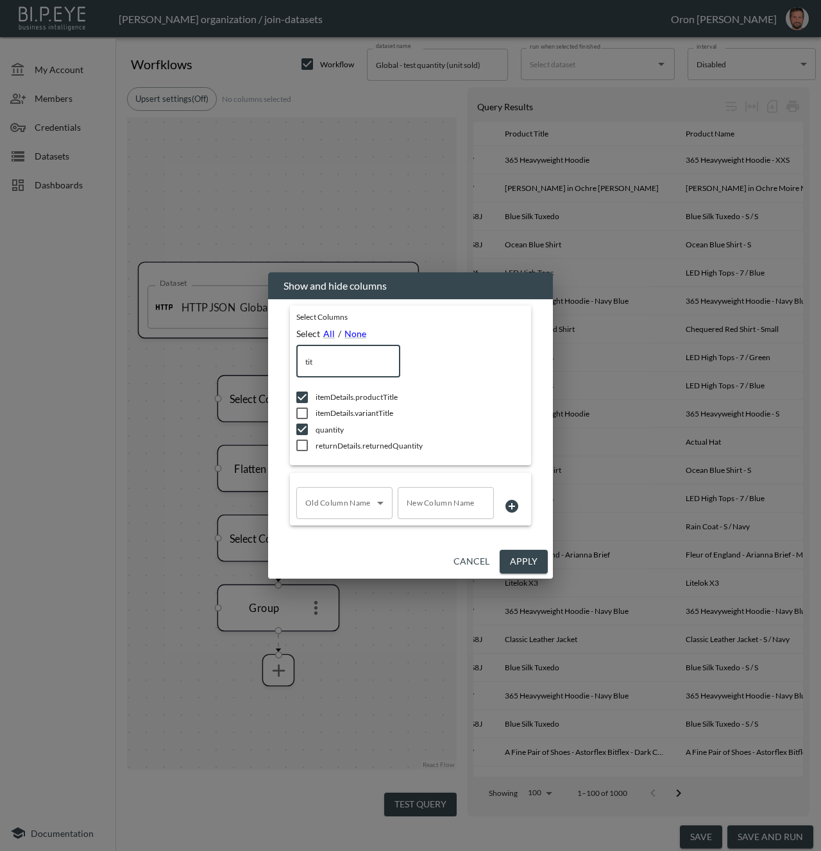
type input "ti"
checkbox input "false"
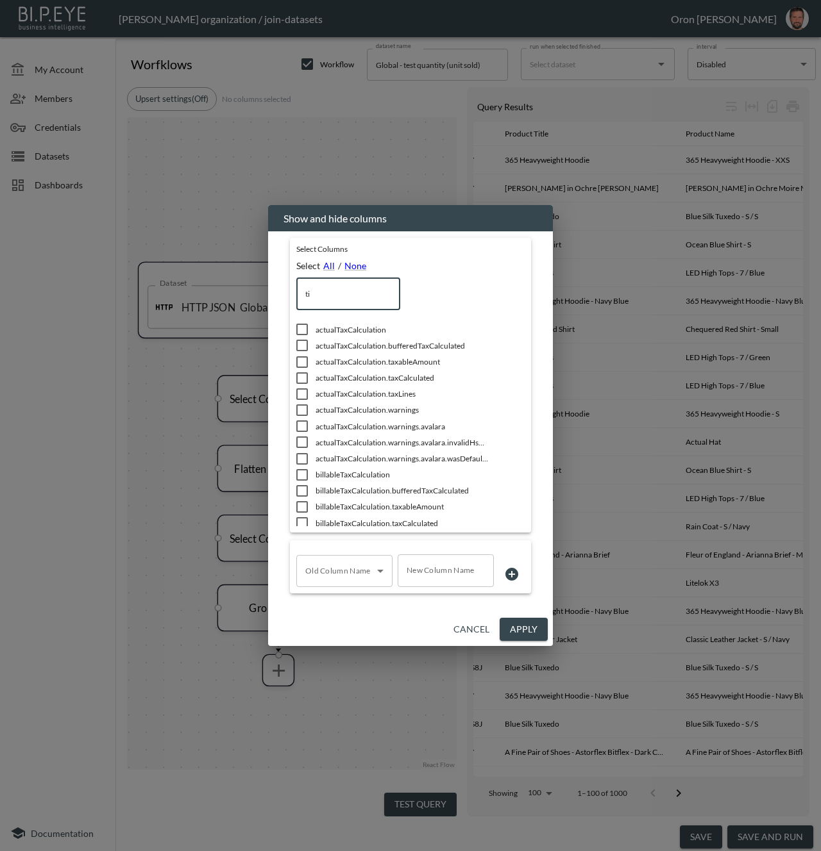
type input "t"
checkbox input "false"
type input "t"
checkbox input "false"
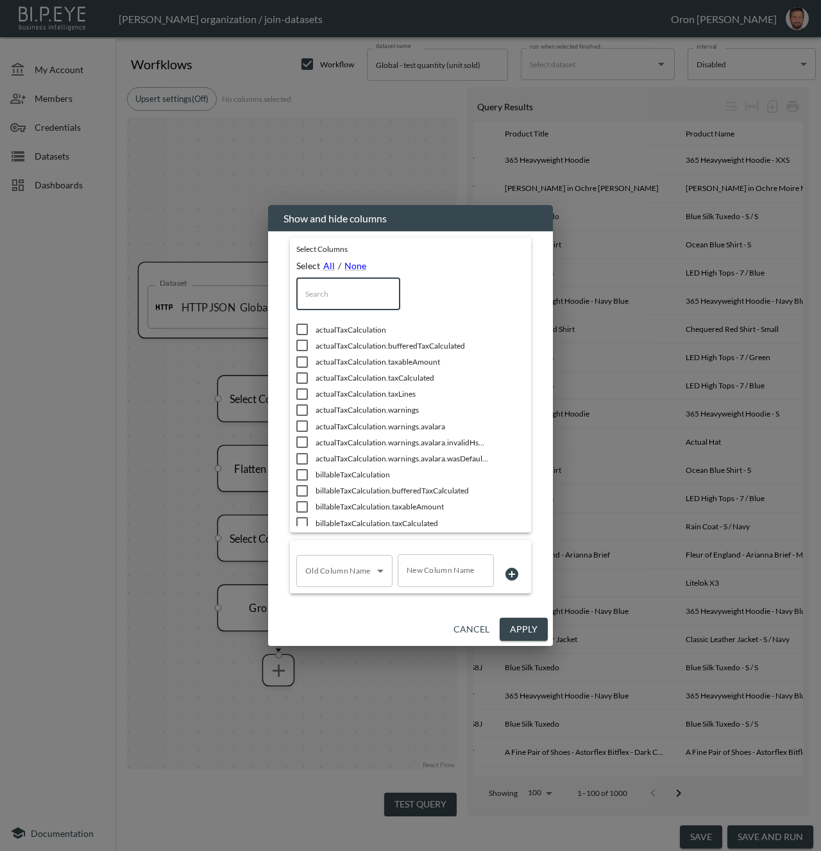
checkbox input "false"
checkbox input "true"
type input "ti"
checkbox input "true"
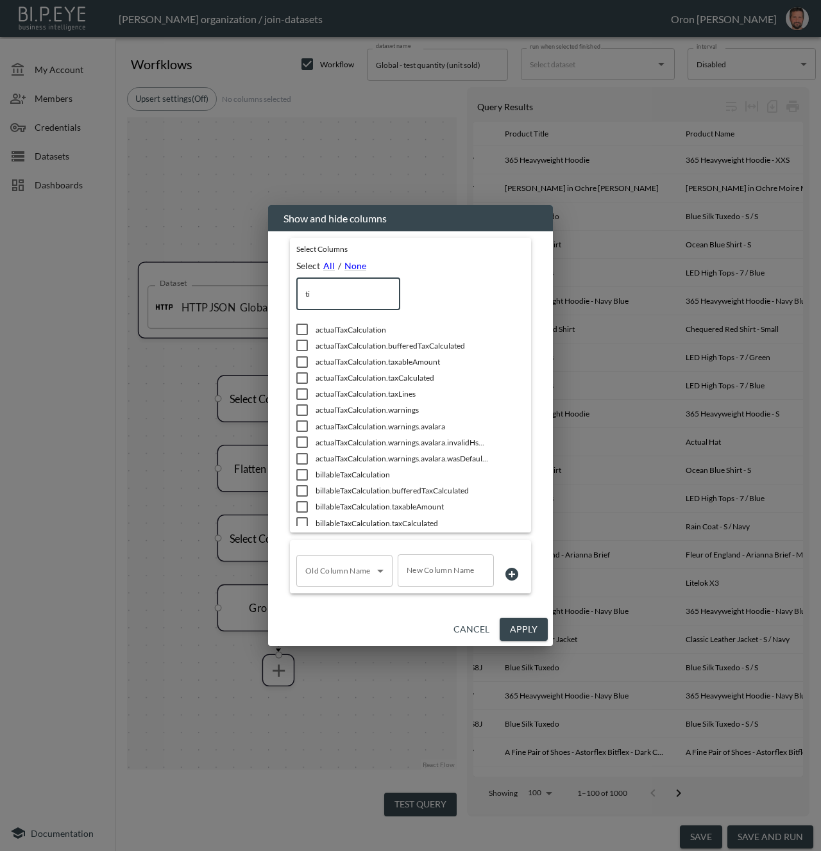
type input "tit"
checkbox input "true"
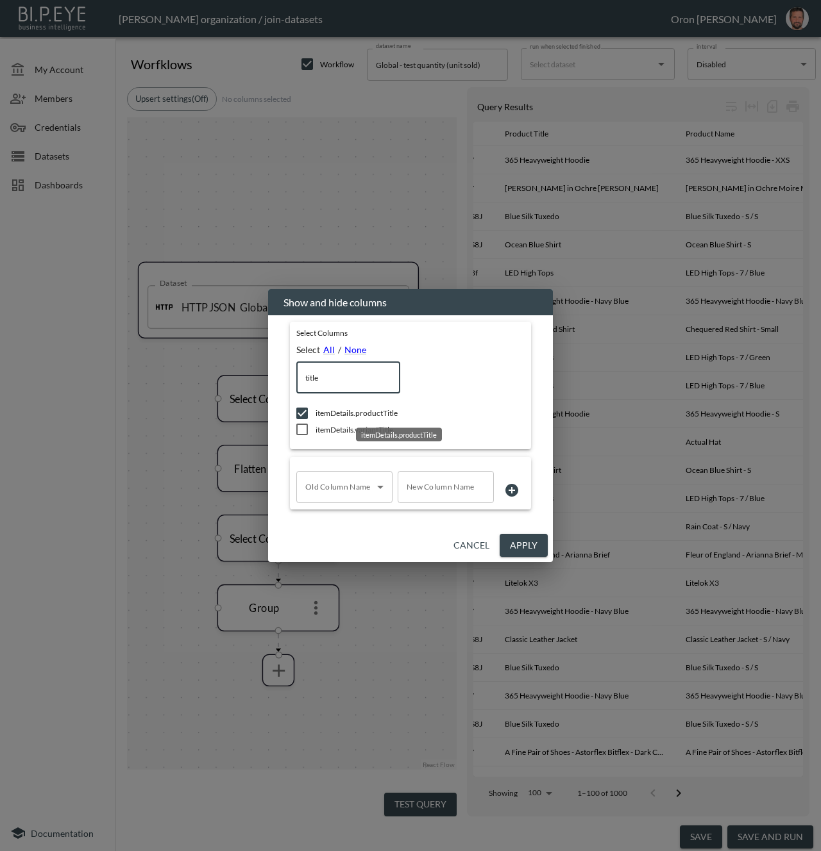
type input "title"
click at [367, 413] on span "itemDetails.productTitle" at bounding box center [401, 413] width 173 height 11
checkbox input "false"
click at [509, 542] on button "Apply" at bounding box center [523, 546] width 48 height 24
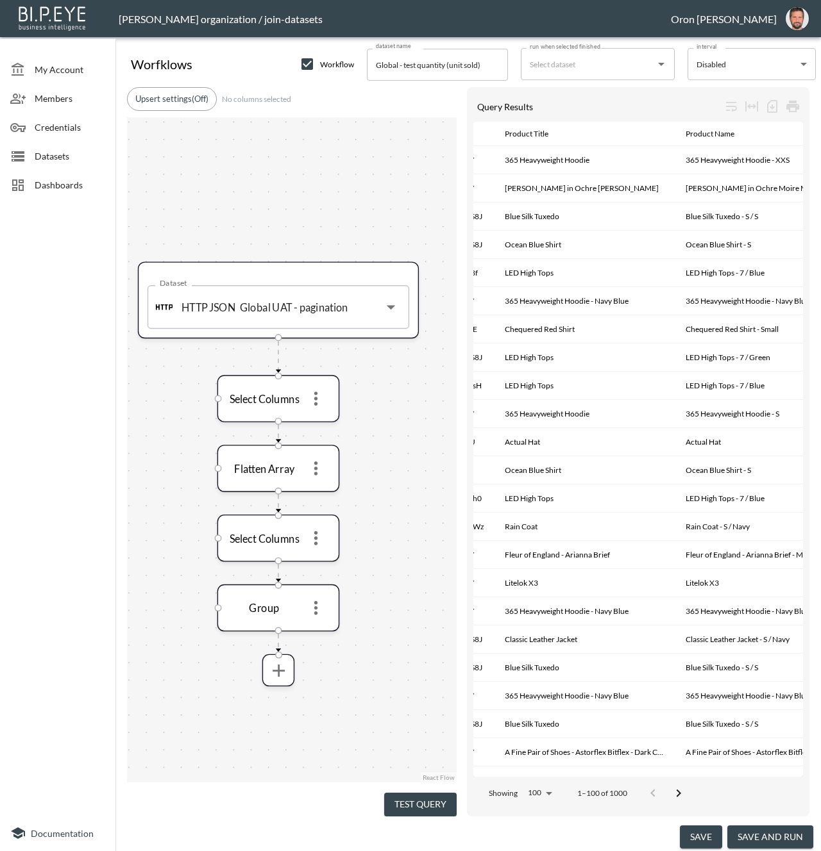
click at [428, 799] on button "Test Query" at bounding box center [420, 805] width 72 height 24
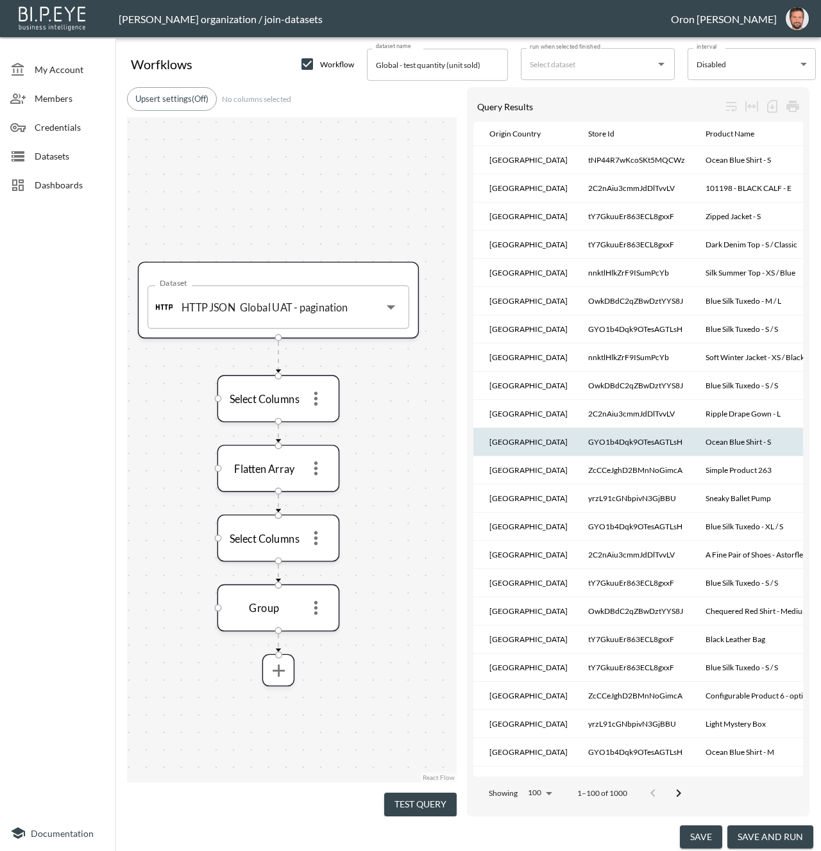
scroll to position [0, 0]
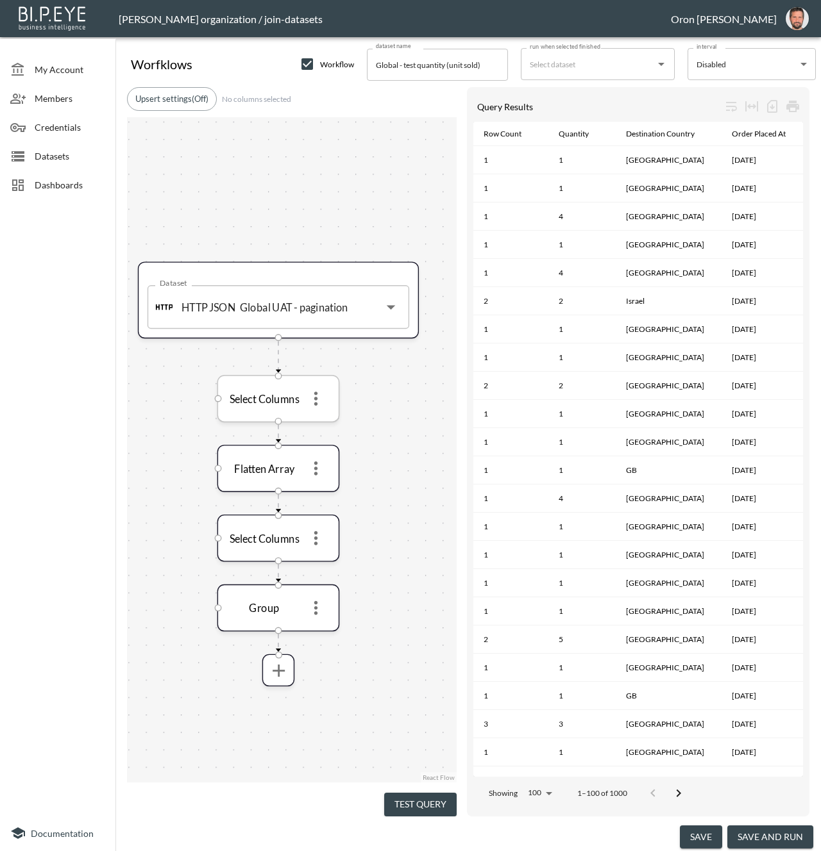
click at [313, 394] on icon "more" at bounding box center [315, 399] width 21 height 21
click at [314, 422] on p "Edit" at bounding box center [307, 427] width 18 height 15
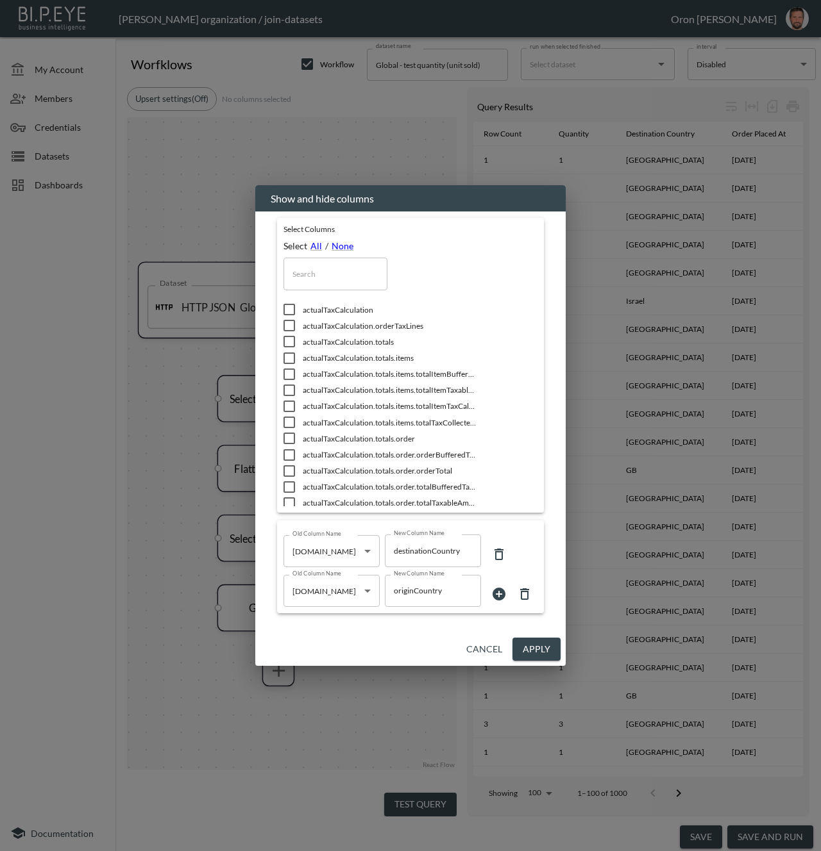
click at [332, 272] on input "text" at bounding box center [335, 274] width 104 height 32
drag, startPoint x: 526, startPoint y: 596, endPoint x: 520, endPoint y: 585, distance: 11.8
click at [525, 595] on icon at bounding box center [524, 594] width 15 height 15
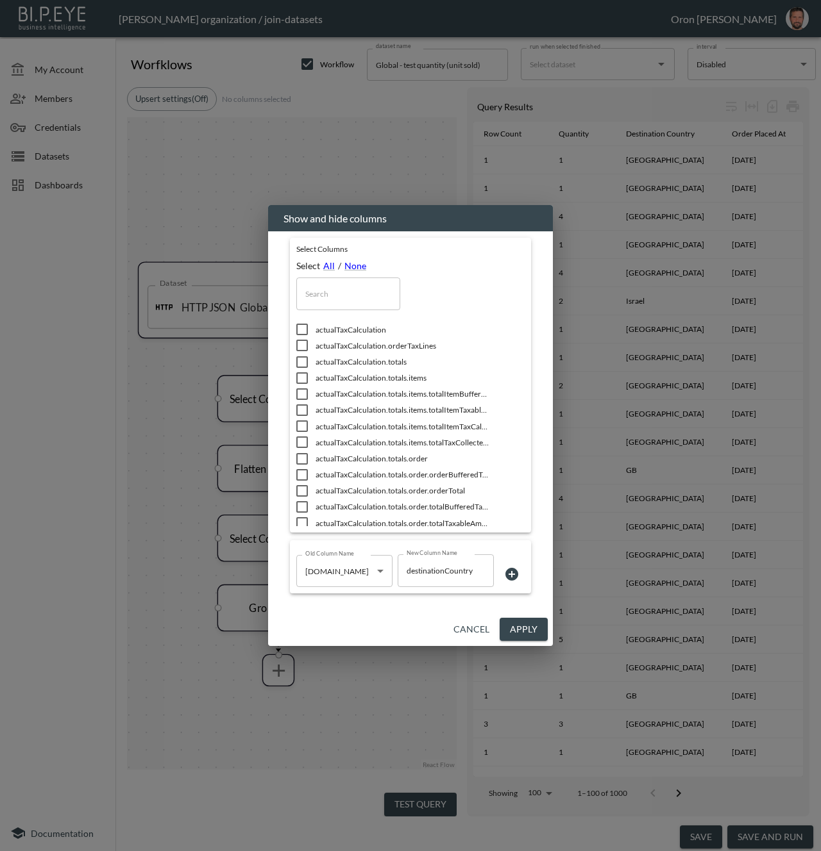
click at [369, 304] on input "text" at bounding box center [348, 294] width 104 height 32
type input "o"
checkbox input "true"
checkbox input "false"
checkbox input "true"
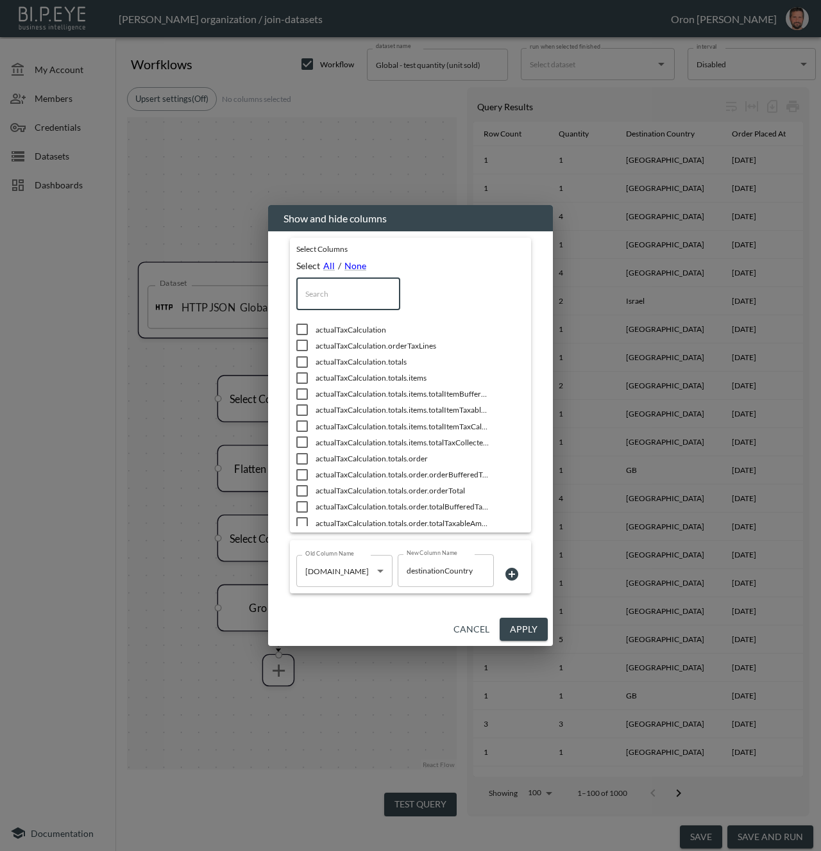
checkbox input "false"
checkbox input "true"
checkbox input "false"
checkbox input "true"
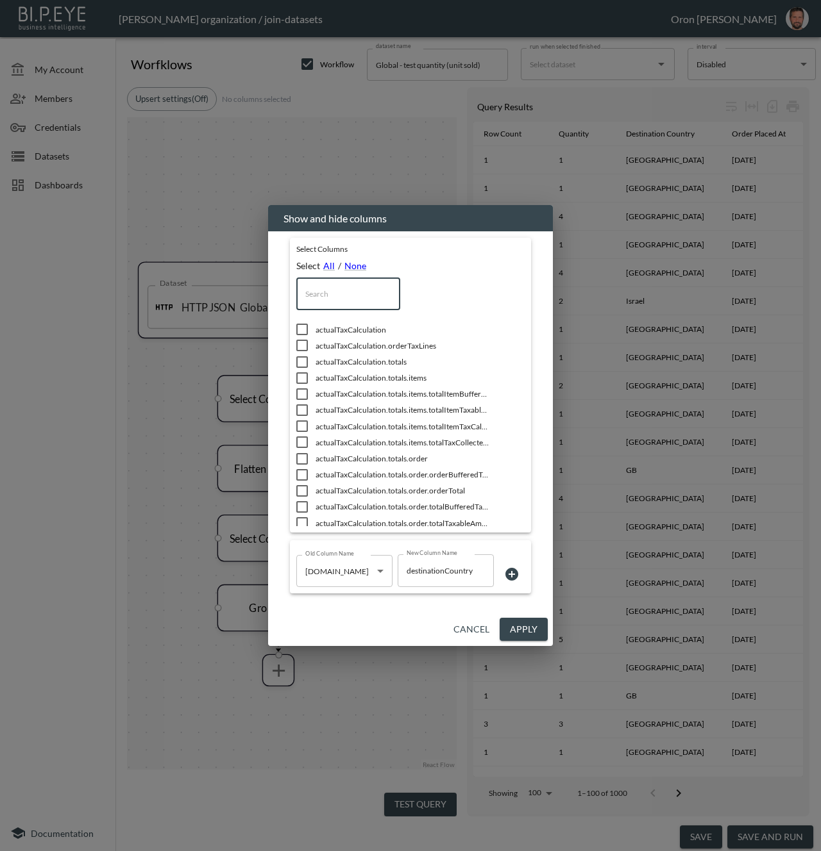
checkbox input "false"
type input "or"
checkbox input "true"
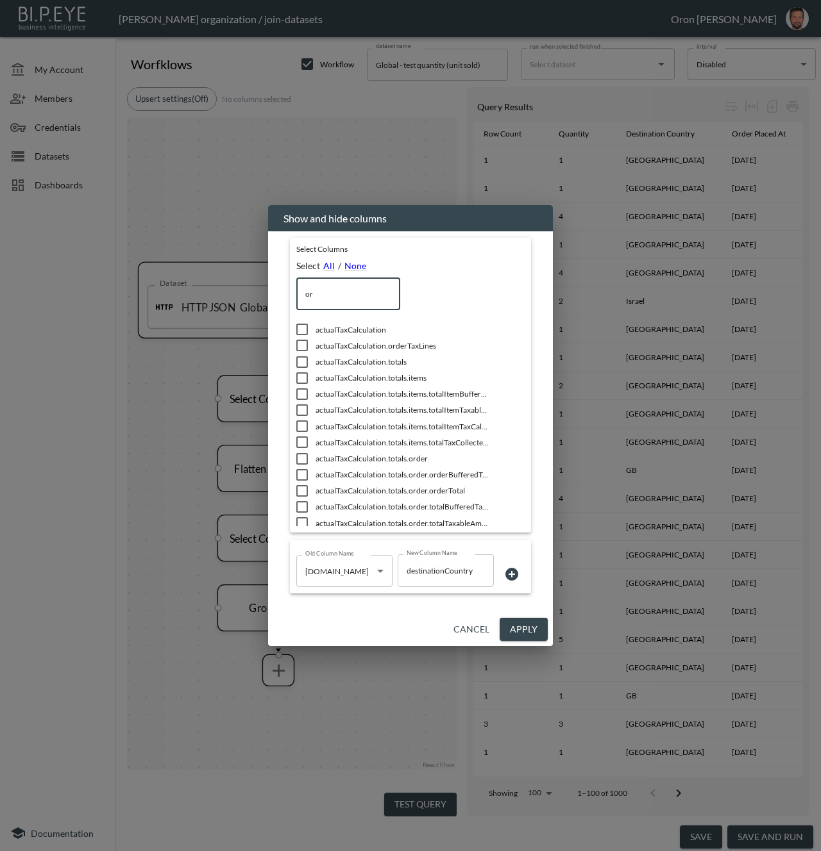
checkbox input "true"
checkbox input "false"
type input "ori"
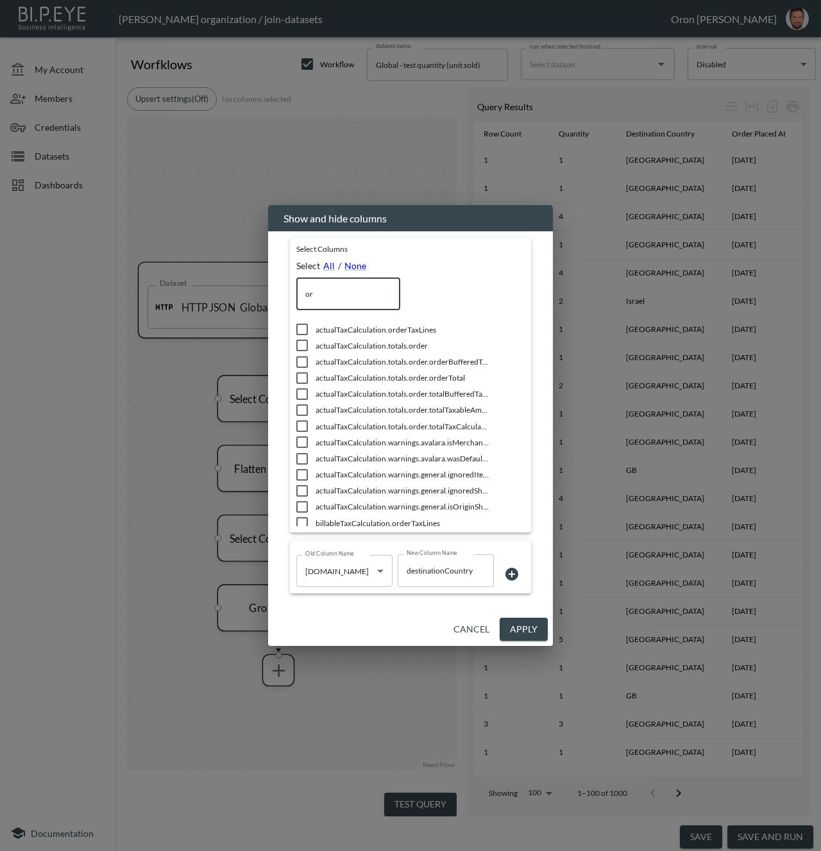
checkbox input "true"
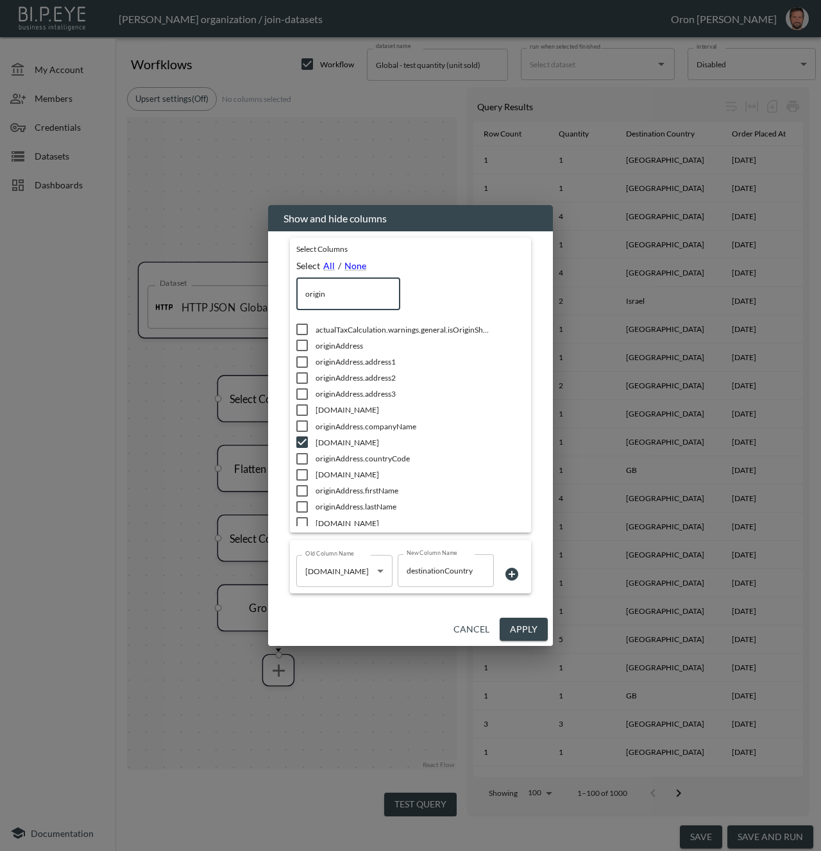
type input "origin"
click at [326, 444] on span "[DOMAIN_NAME]" at bounding box center [401, 442] width 173 height 11
checkbox input "false"
click at [517, 624] on button "Apply" at bounding box center [523, 630] width 48 height 24
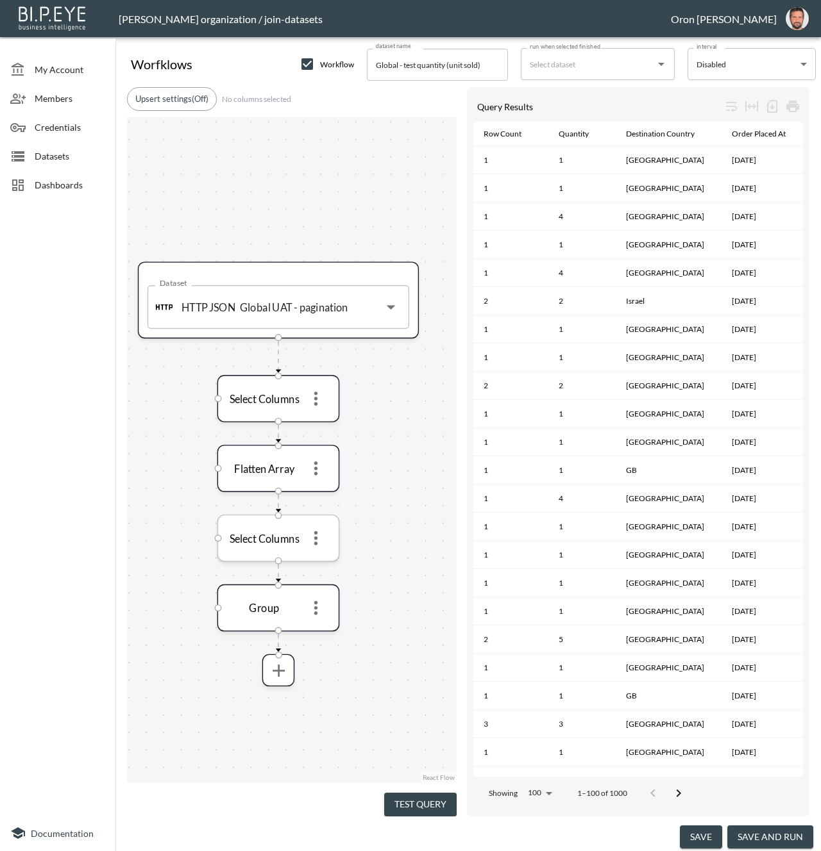
click at [313, 536] on icon "more" at bounding box center [315, 538] width 21 height 21
click at [317, 565] on li "Edit" at bounding box center [315, 567] width 56 height 23
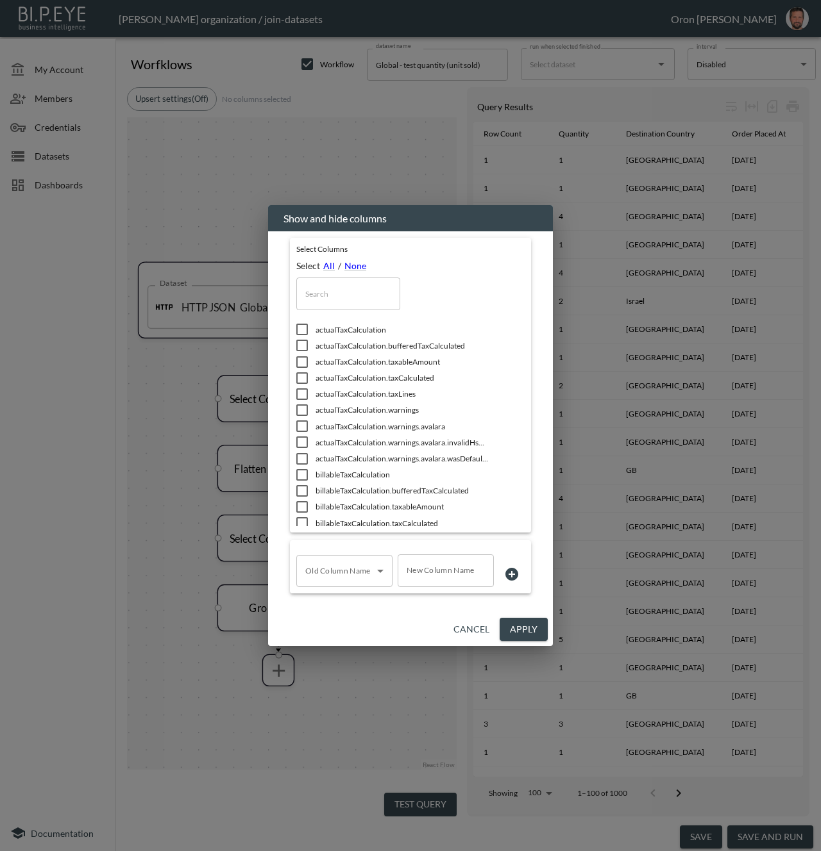
click at [312, 293] on input "text" at bounding box center [348, 294] width 104 height 32
type input "o"
checkbox input "true"
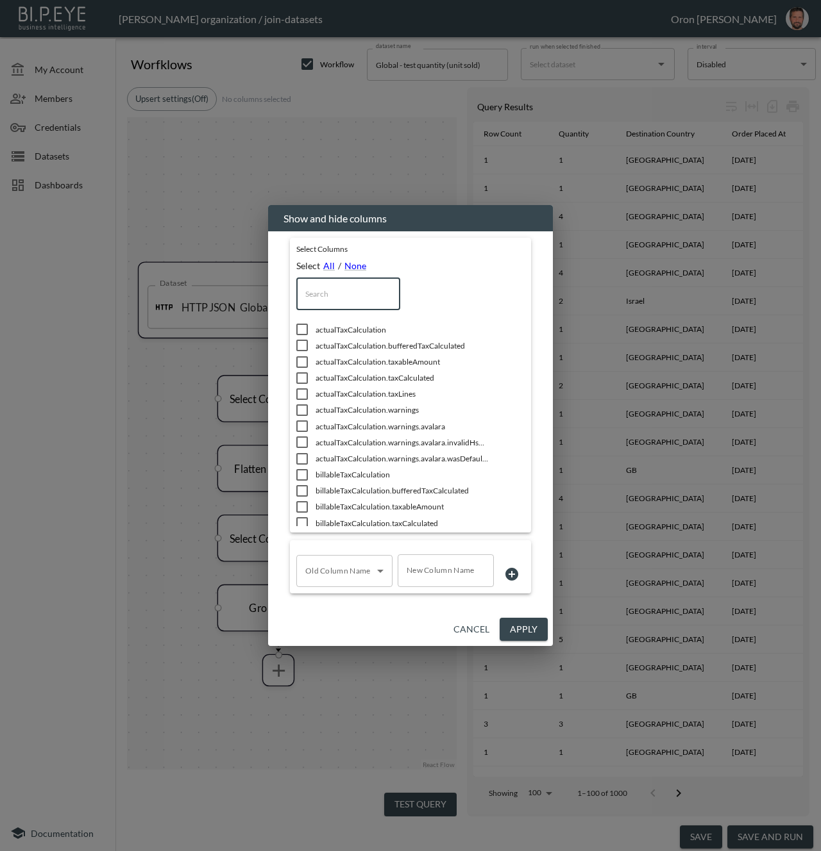
checkbox input "false"
checkbox input "true"
type input "or"
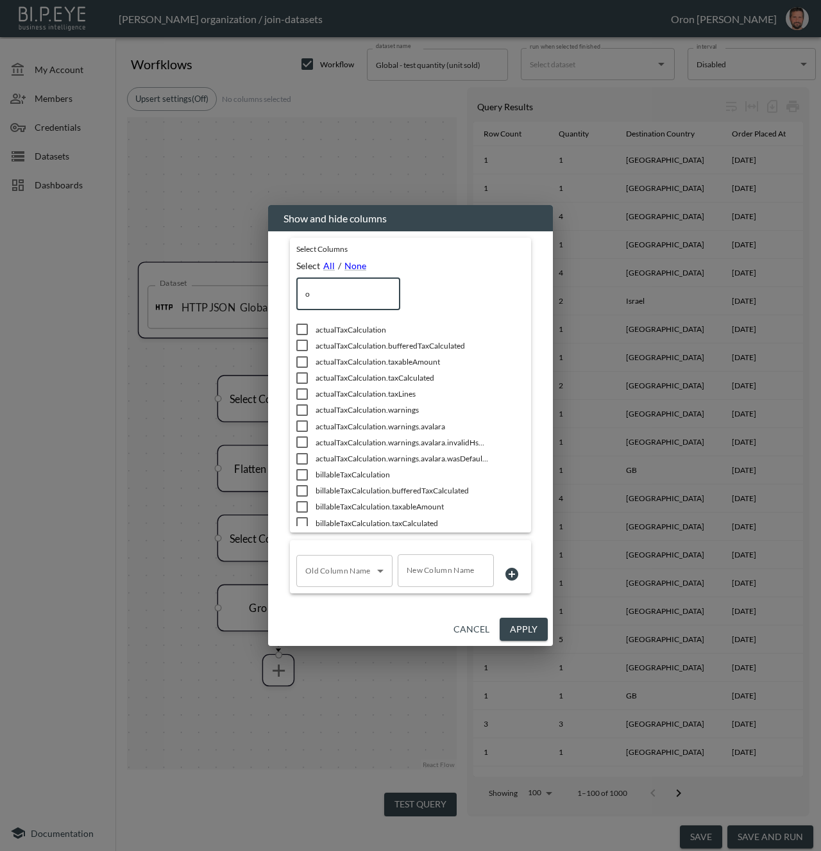
checkbox input "true"
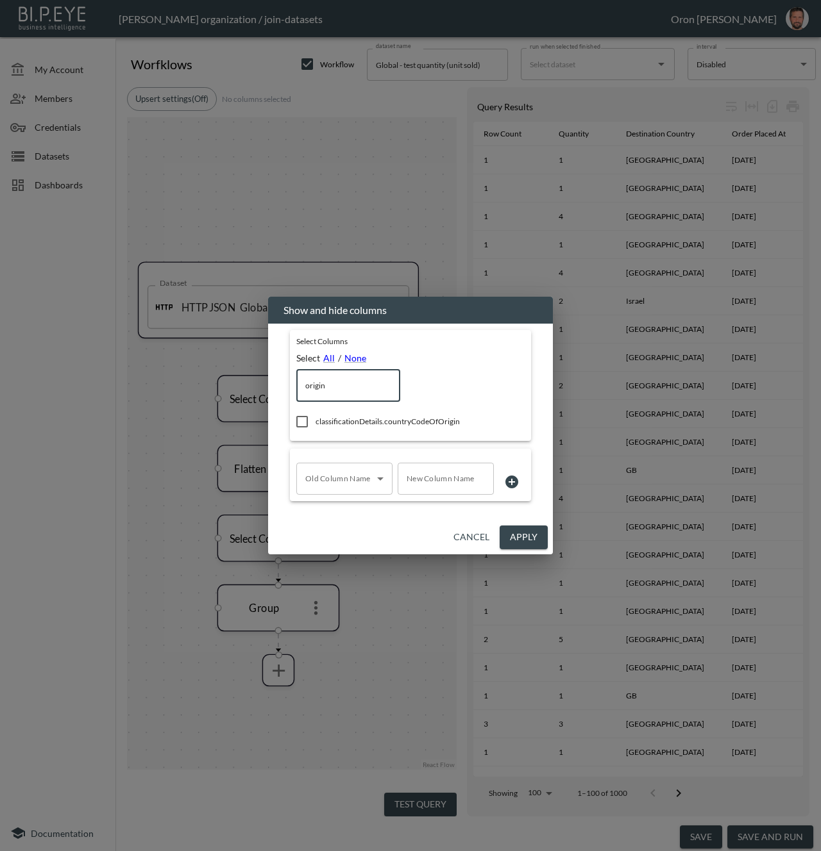
type input "origin"
click at [526, 540] on button "Apply" at bounding box center [523, 538] width 48 height 24
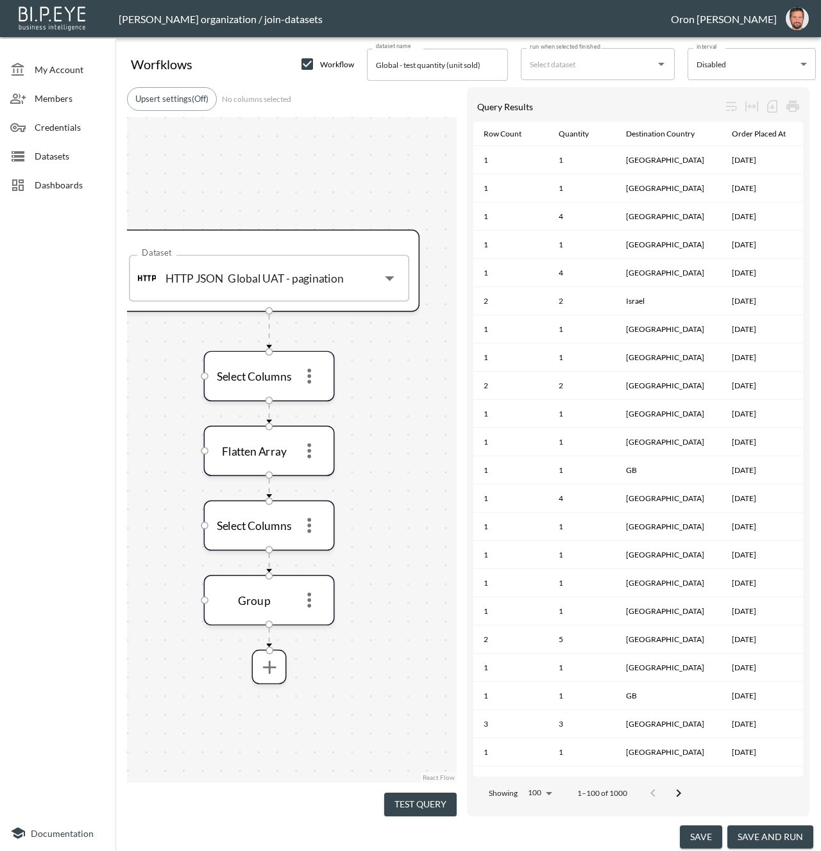
click at [443, 807] on button "Test Query" at bounding box center [420, 805] width 72 height 24
click at [560, 130] on div "Quantity" at bounding box center [573, 133] width 30 height 15
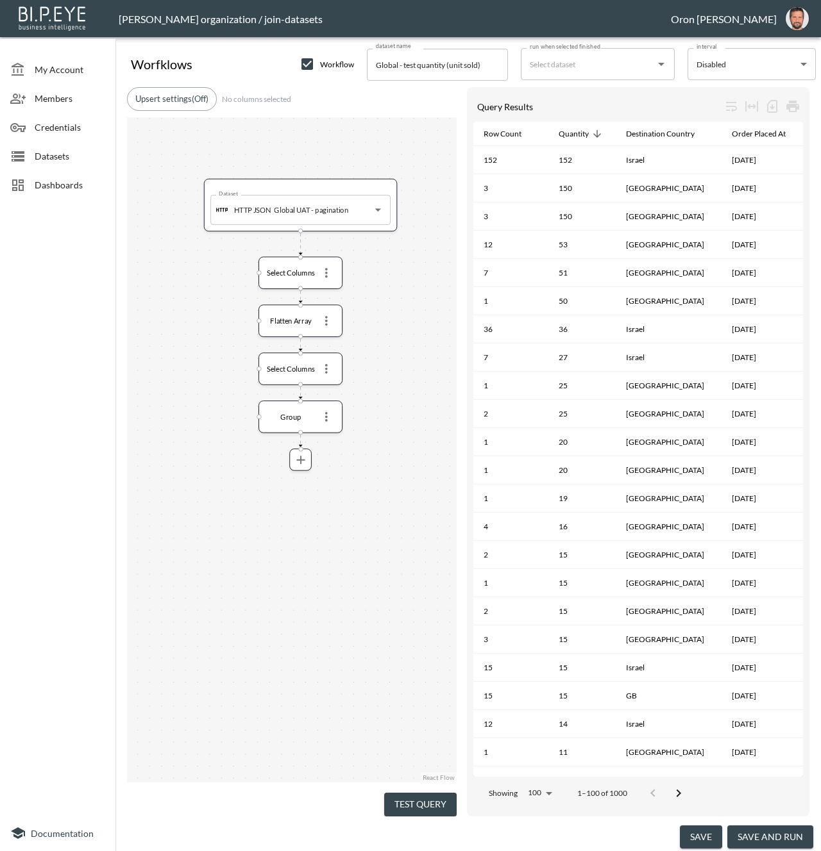
drag, startPoint x: 405, startPoint y: 407, endPoint x: 393, endPoint y: 308, distance: 99.4
click at [393, 308] on div "Dataset HTTP JSON Global UAT - pagination Dataset Select Columns Flatten Array …" at bounding box center [292, 450] width 330 height 666
click at [310, 210] on input "Global UAT - pagination" at bounding box center [311, 209] width 80 height 19
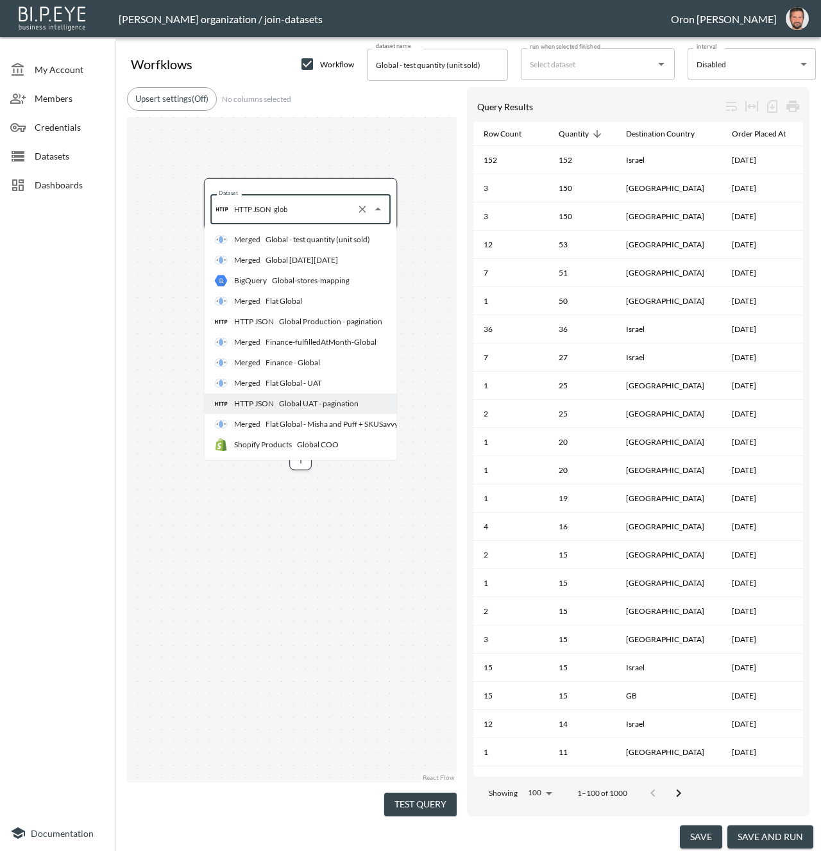
click at [317, 325] on div "Global Production - pagination" at bounding box center [330, 322] width 103 height 12
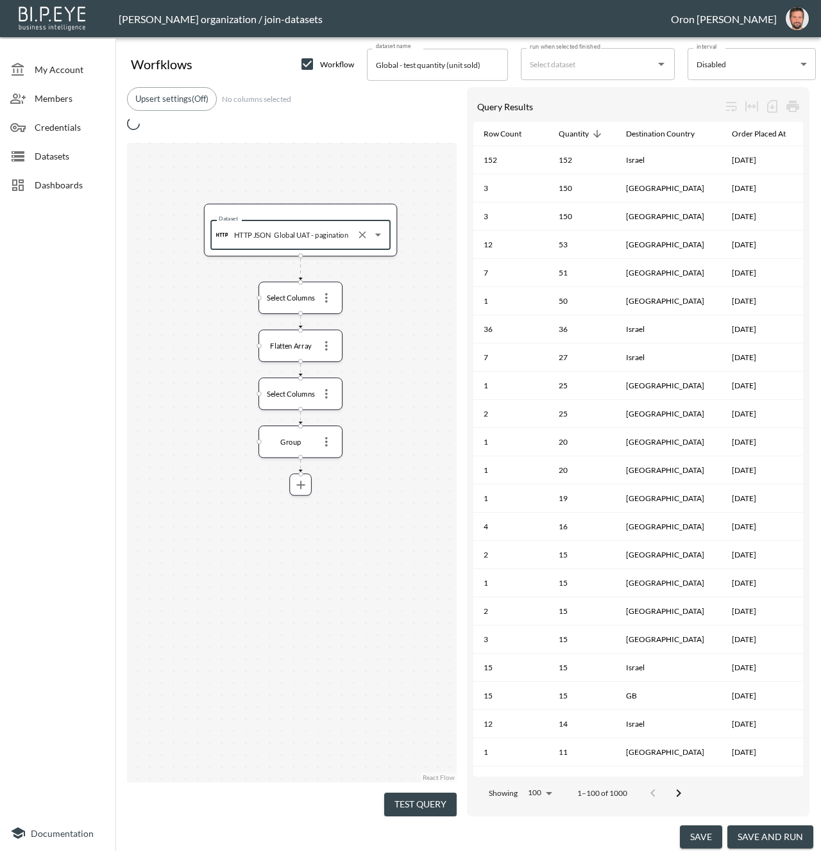
click at [423, 797] on button "Test Query" at bounding box center [420, 805] width 72 height 24
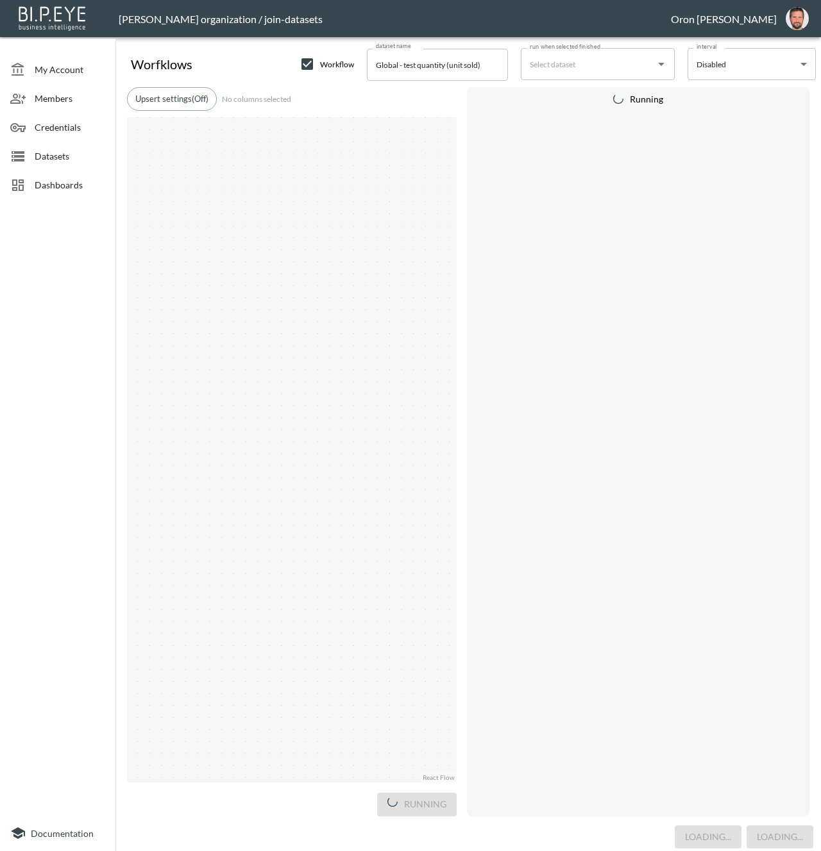
type input "Global Production - pagination"
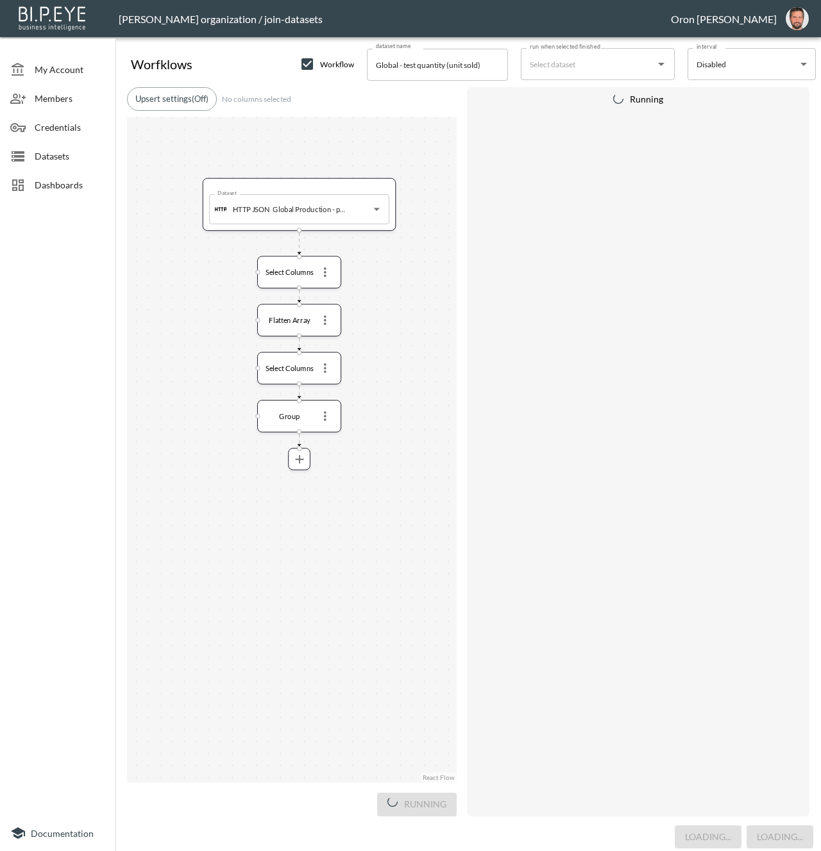
click at [362, 626] on div "Dataset HTTP JSON Global Production - pagination Dataset Select Columns Flatten…" at bounding box center [292, 450] width 330 height 666
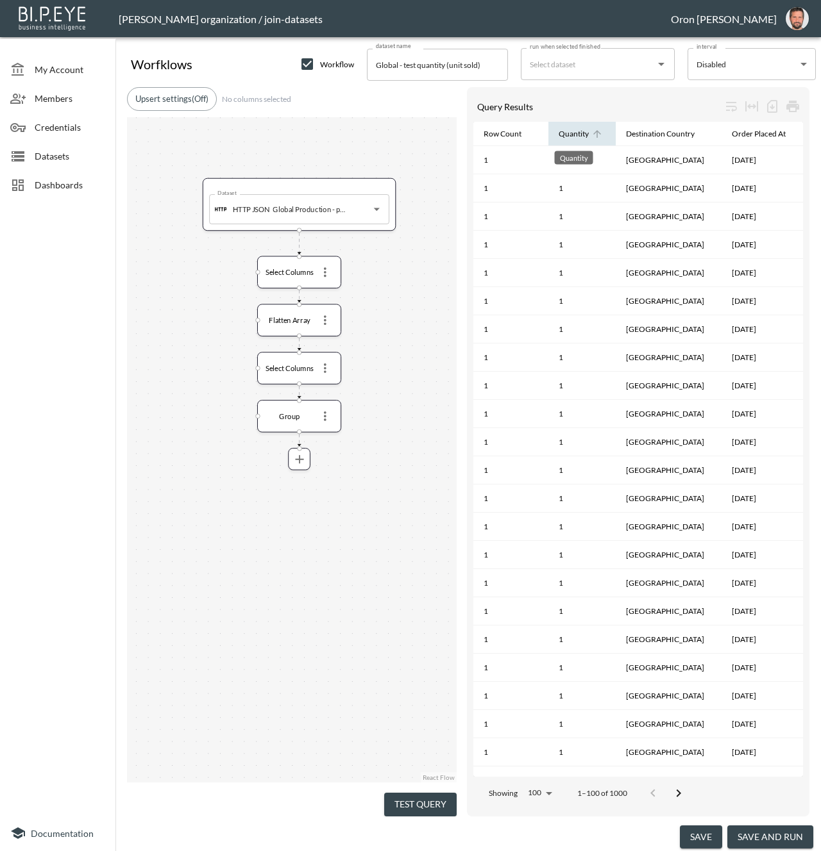
click at [571, 133] on div "Quantity" at bounding box center [573, 133] width 30 height 15
click at [570, 133] on div "Quantity" at bounding box center [573, 133] width 30 height 15
drag, startPoint x: 696, startPoint y: 827, endPoint x: 685, endPoint y: 732, distance: 95.6
click at [697, 827] on button "save" at bounding box center [701, 838] width 42 height 24
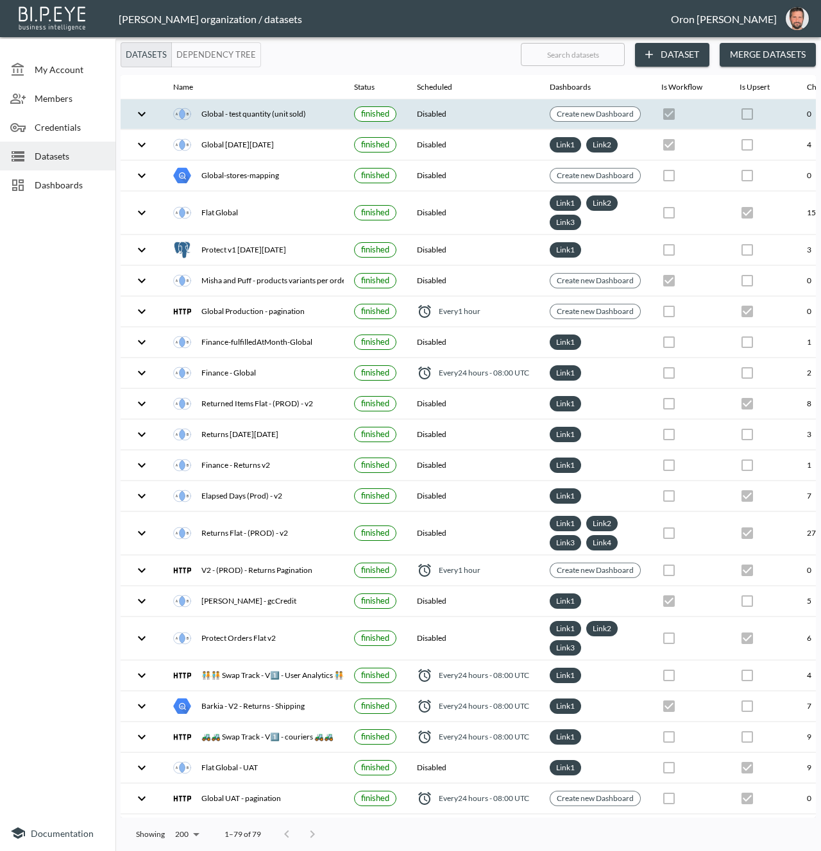
scroll to position [0, 242]
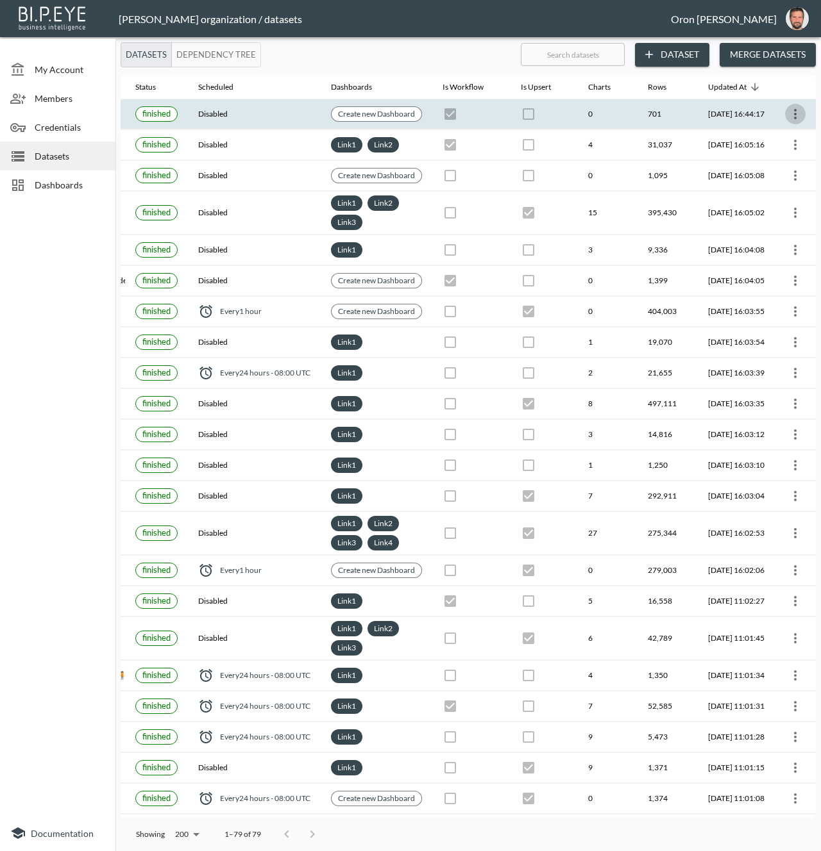
click at [794, 113] on icon "more" at bounding box center [795, 114] width 3 height 10
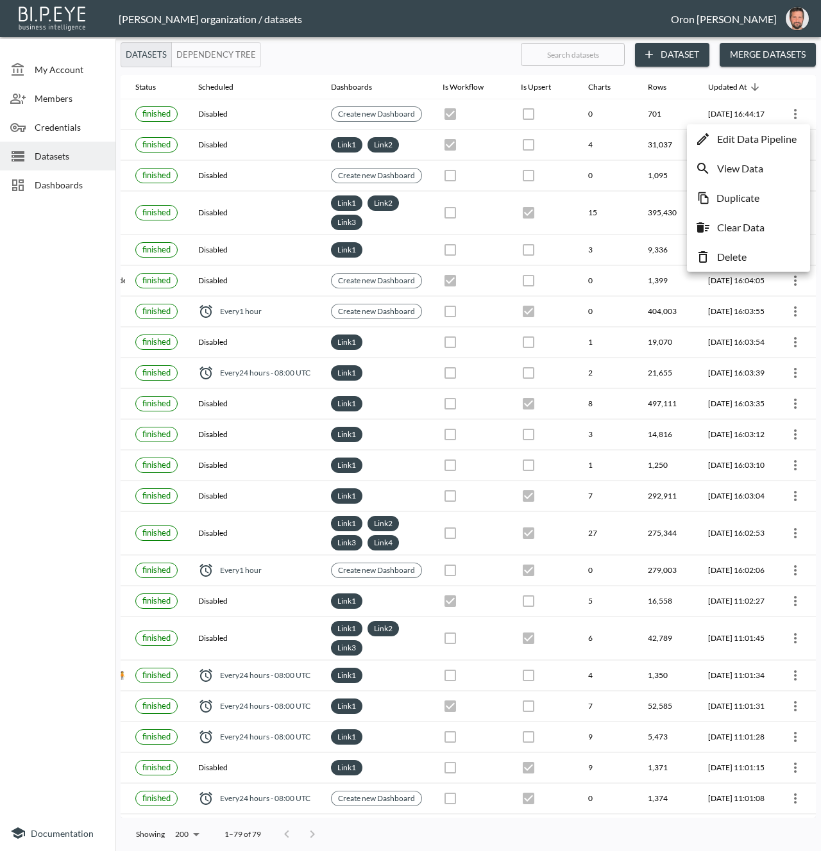
click at [790, 131] on p "Edit Data Pipeline" at bounding box center [757, 138] width 80 height 15
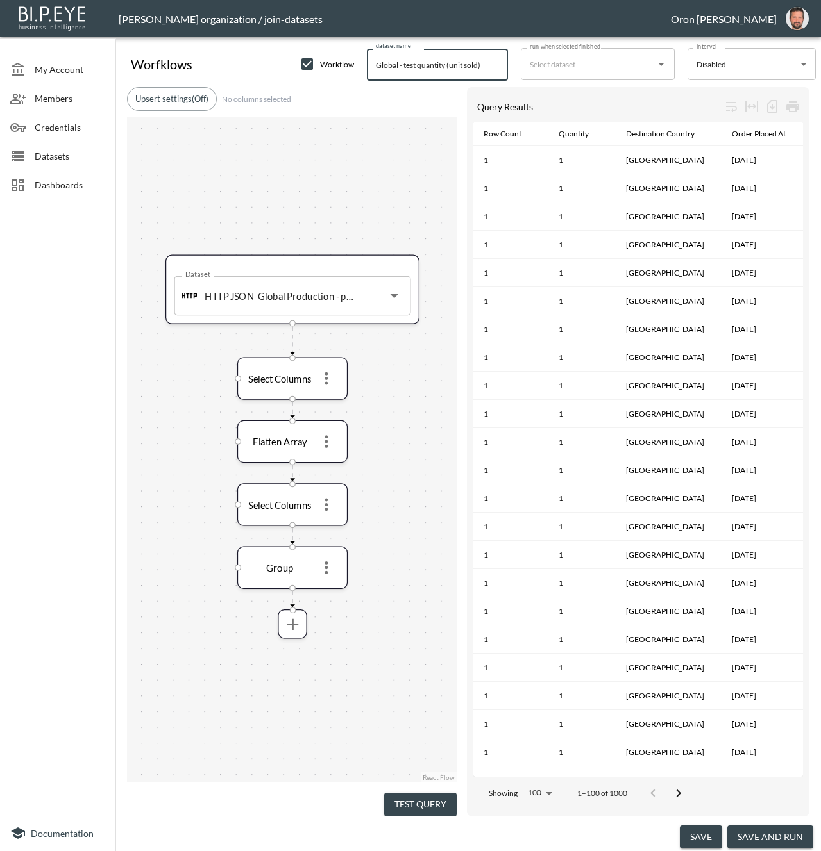
click at [404, 66] on input "Global - test quantity (unit sold)" at bounding box center [437, 65] width 141 height 32
type input "Global - country - product quantity"
drag, startPoint x: 372, startPoint y: 691, endPoint x: 322, endPoint y: 651, distance: 63.9
click at [370, 691] on div "Dataset HTTP JSON Global Production - pagination Dataset Select Columns Flatten…" at bounding box center [292, 450] width 330 height 666
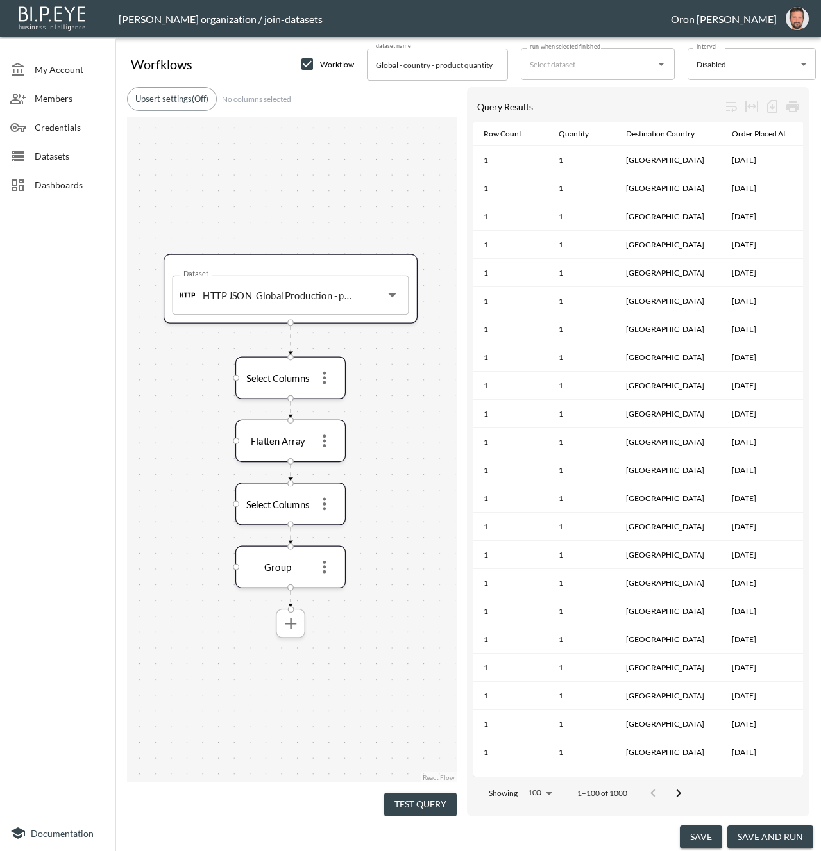
click at [299, 623] on icon "more" at bounding box center [290, 623] width 19 height 19
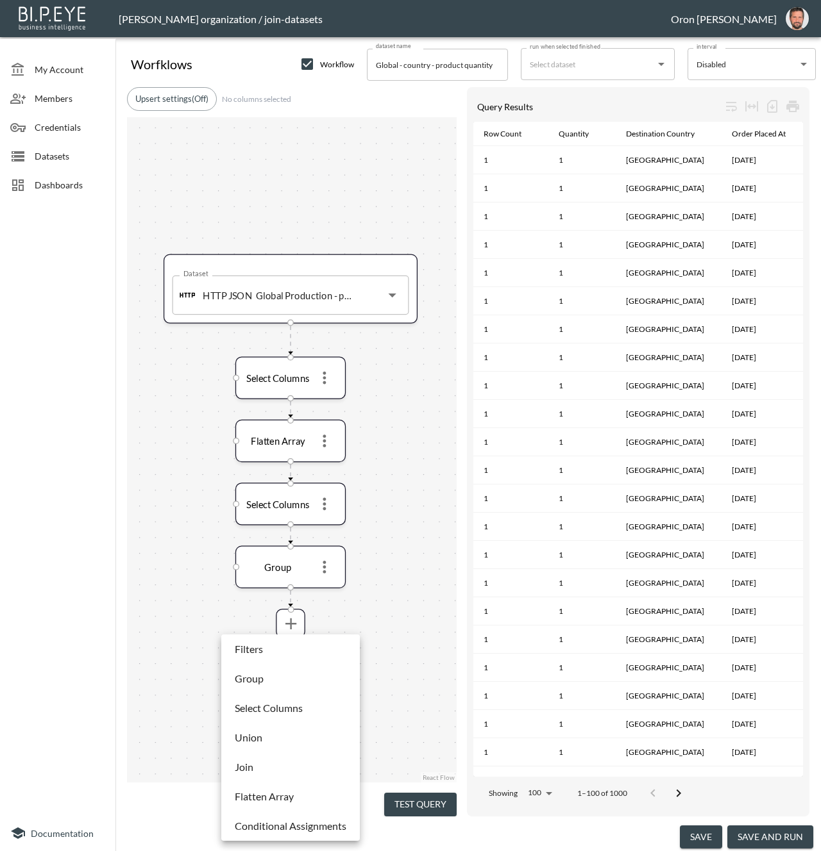
click at [252, 766] on p "Join" at bounding box center [244, 767] width 19 height 15
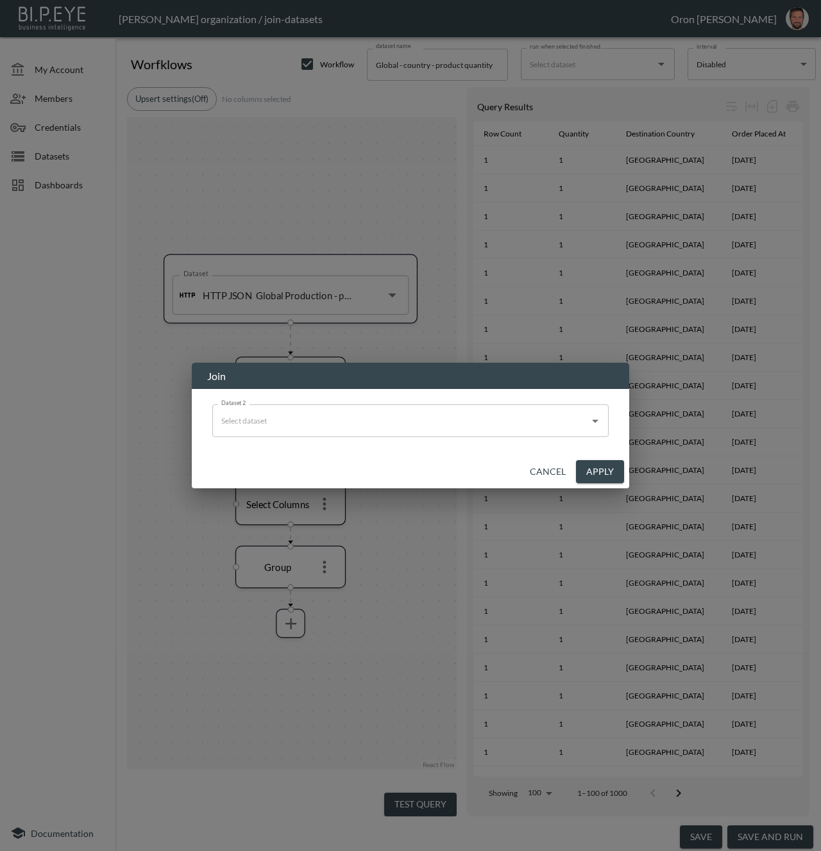
click at [310, 423] on input "Dataset 2" at bounding box center [400, 420] width 365 height 21
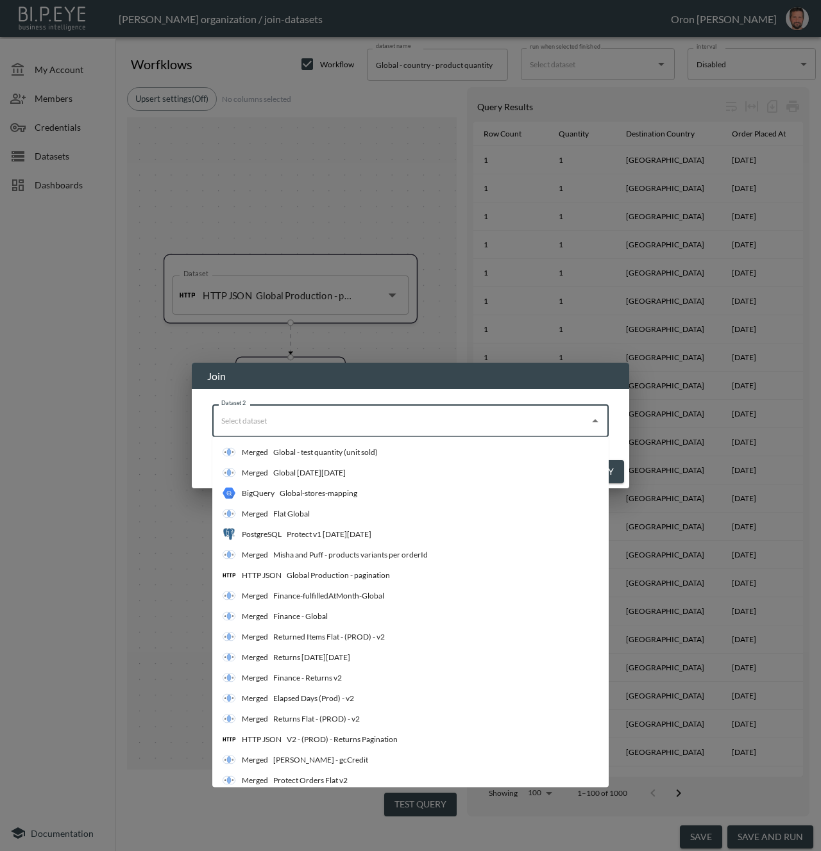
click at [317, 499] on div "BigQuery Global-stores-mapping" at bounding box center [289, 493] width 135 height 13
type input "Global-stores-mapping"
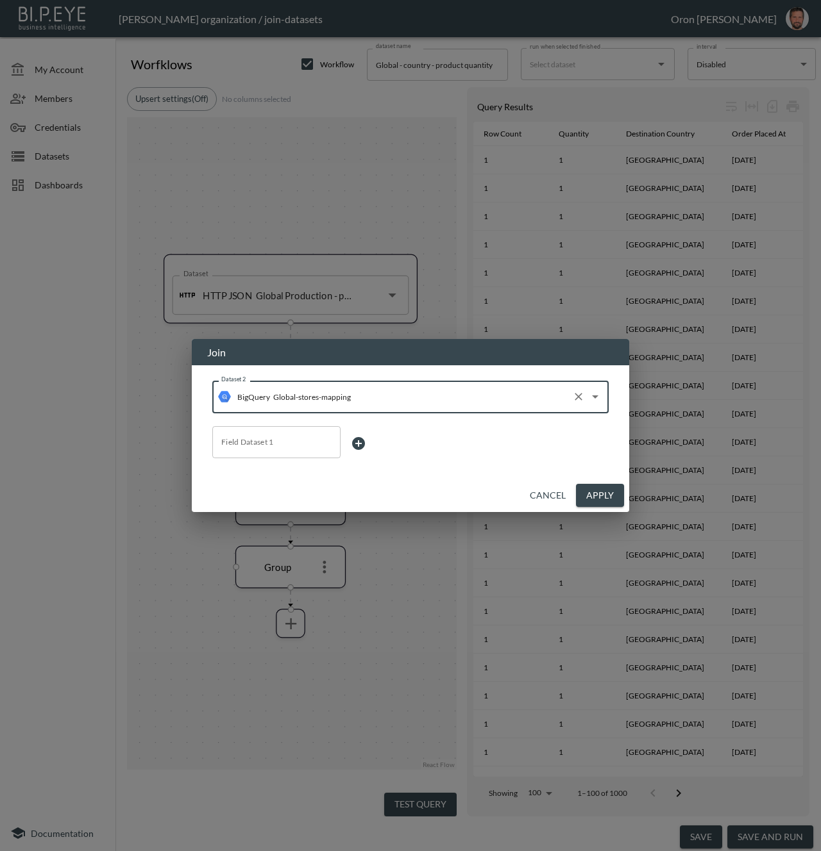
click at [277, 457] on div "Field Dataset 1" at bounding box center [276, 442] width 128 height 32
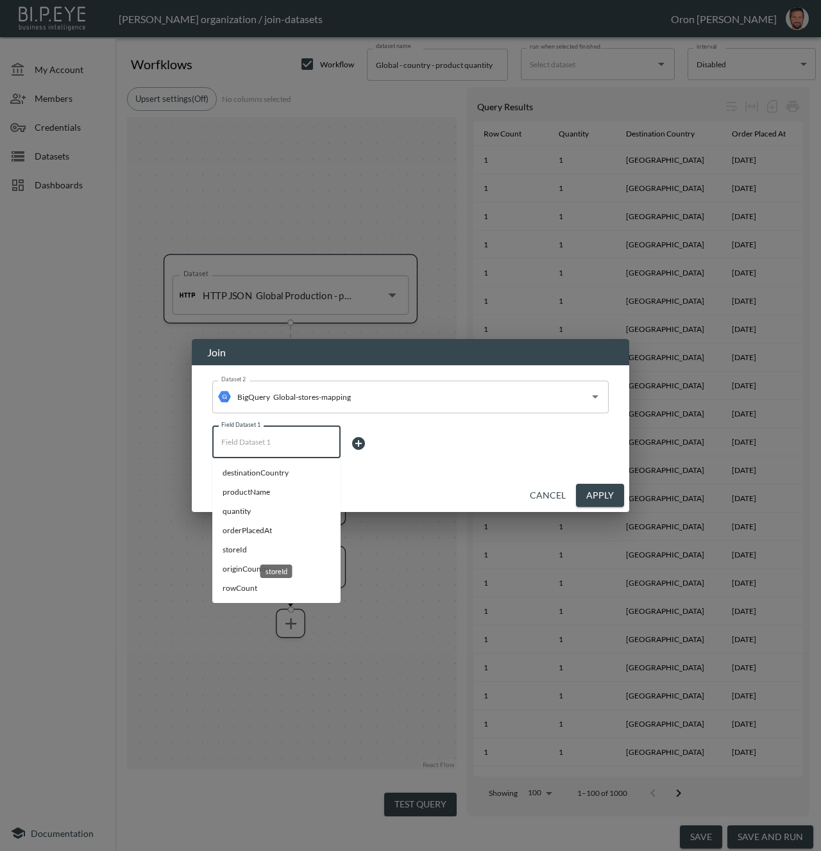
click at [273, 553] on span "storeId" at bounding box center [276, 550] width 108 height 12
type input "storeId"
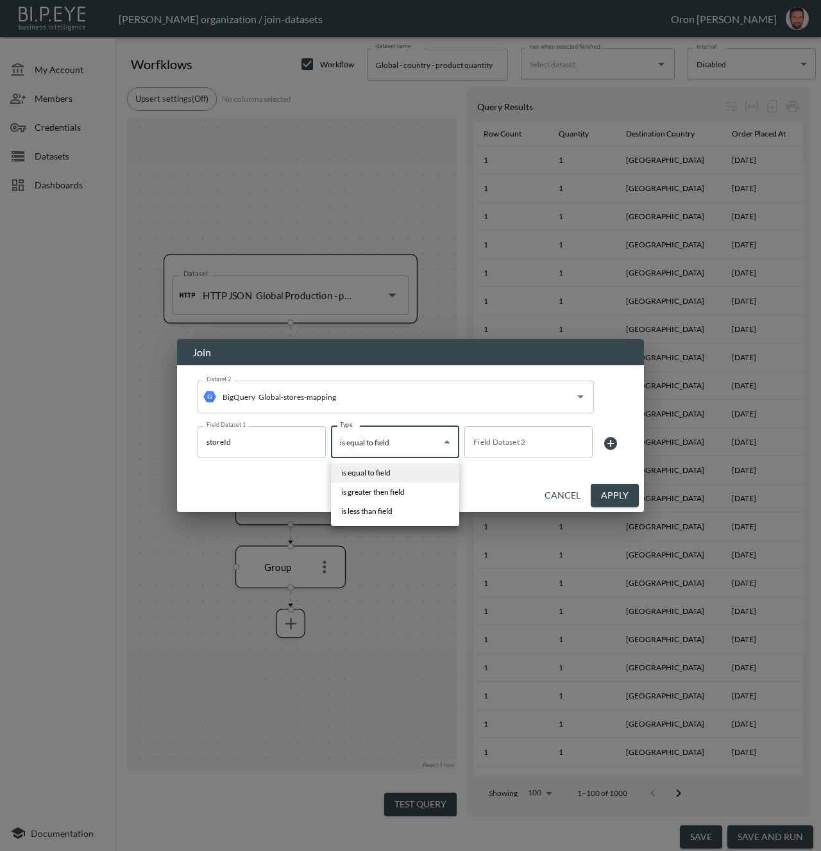
click at [365, 442] on body "BI.P.EYE, Interactive Analytics Dashboards - app [PERSON_NAME] organization / j…" at bounding box center [410, 425] width 821 height 851
click at [505, 435] on div at bounding box center [410, 425] width 821 height 851
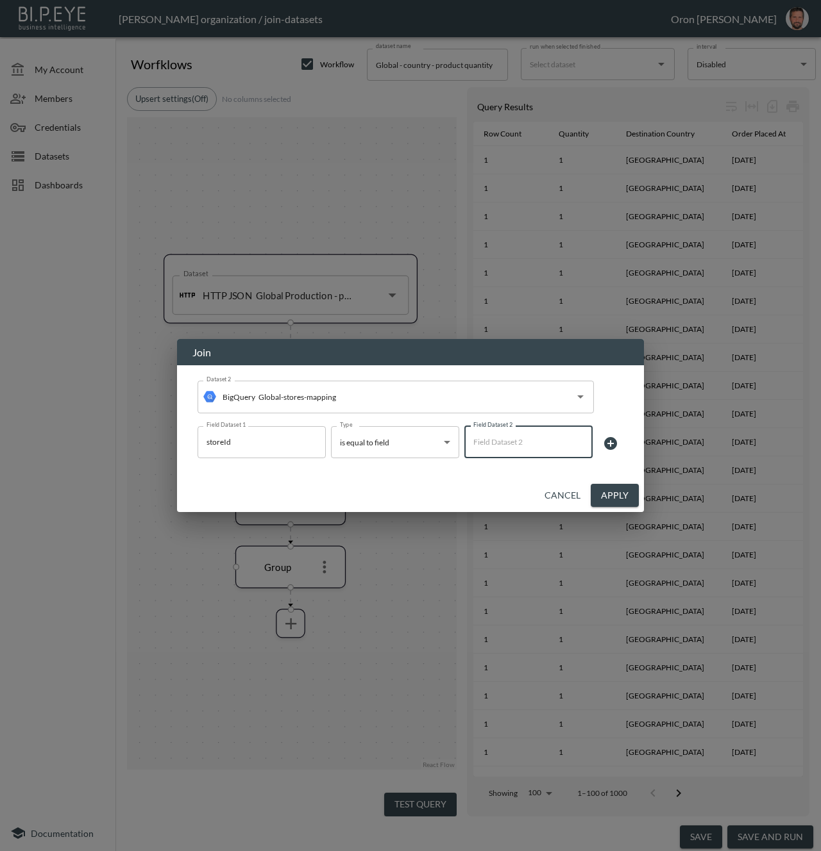
click at [502, 439] on input "Field Dataset 2" at bounding box center [528, 442] width 117 height 21
click at [496, 487] on span "storeId" at bounding box center [528, 493] width 108 height 12
type input "storeId"
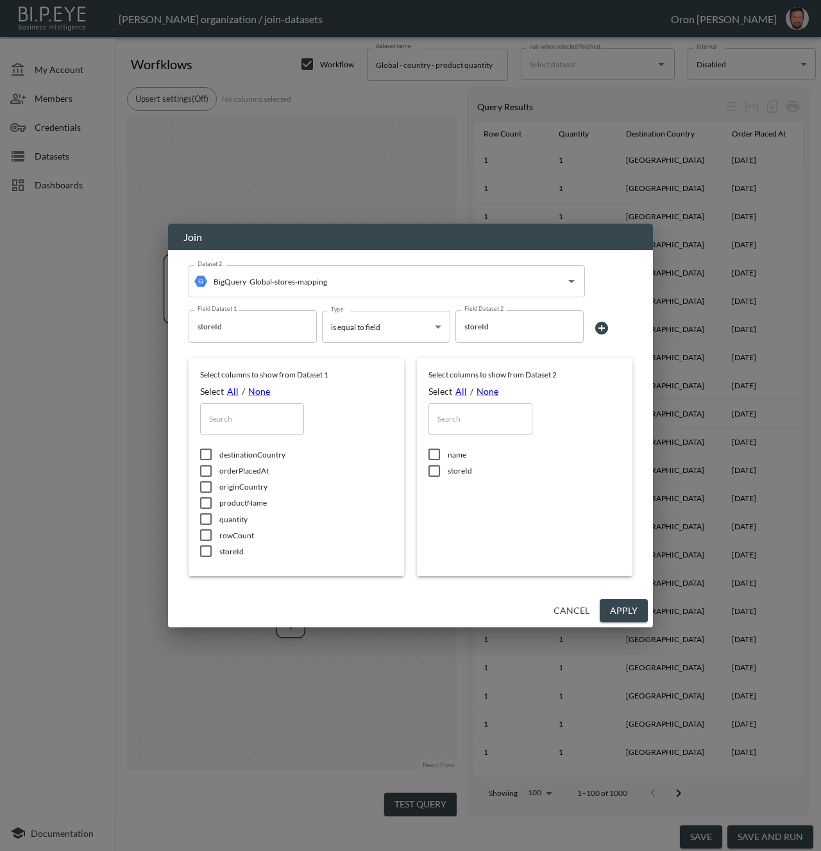
click at [440, 456] on input "checkbox" at bounding box center [434, 454] width 27 height 13
checkbox input "true"
click at [231, 391] on link "All" at bounding box center [233, 391] width 12 height 11
checkbox input "true"
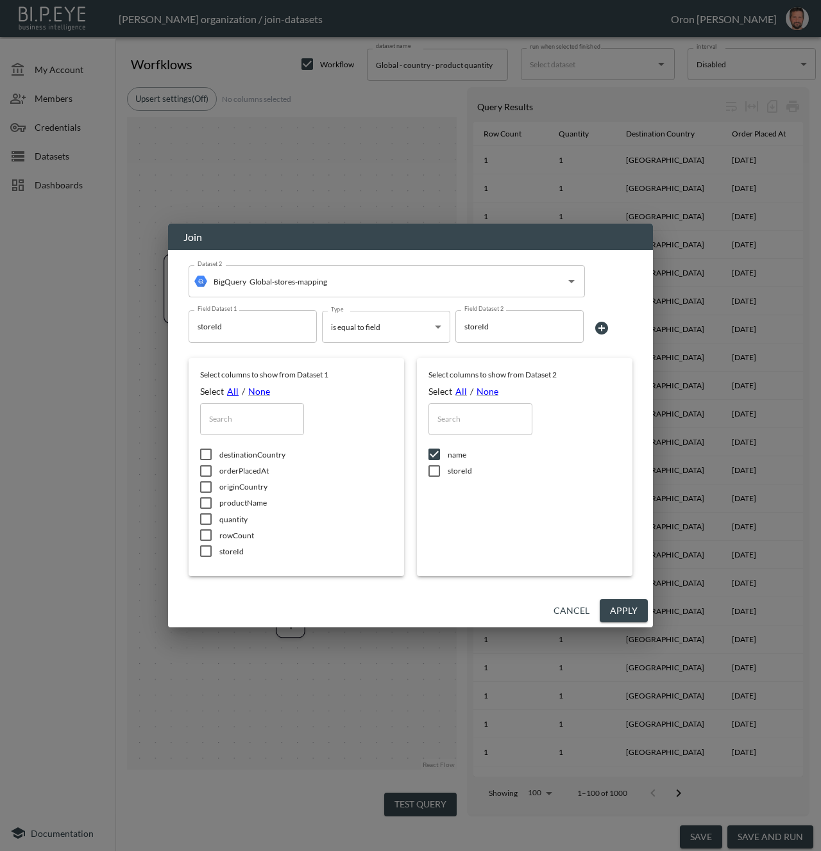
checkbox input "true"
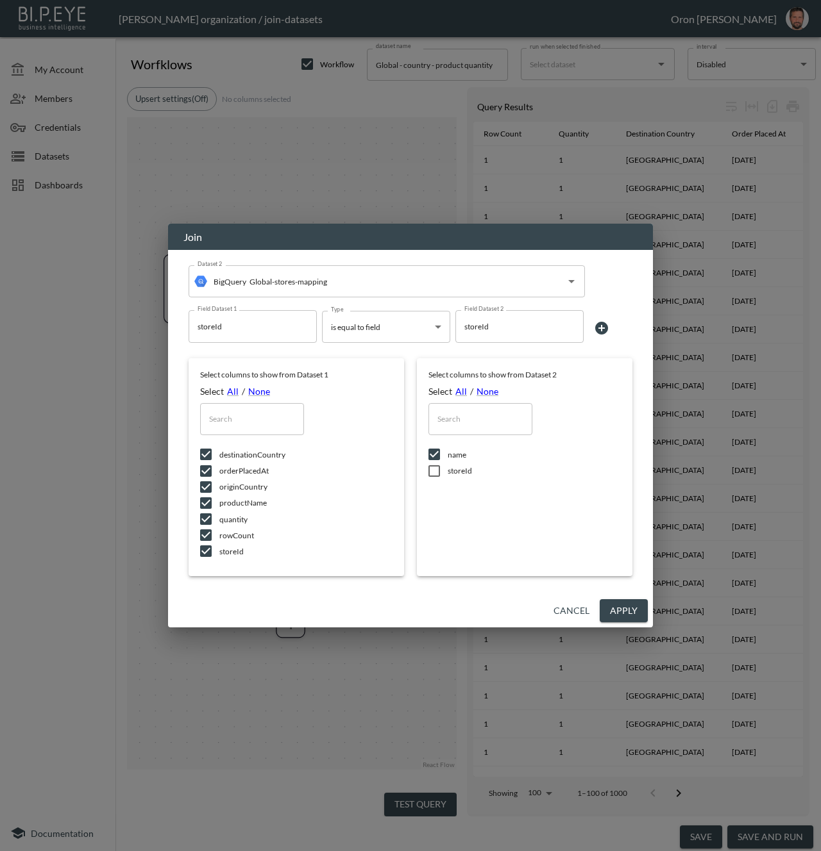
click at [619, 608] on button "Apply" at bounding box center [623, 611] width 48 height 24
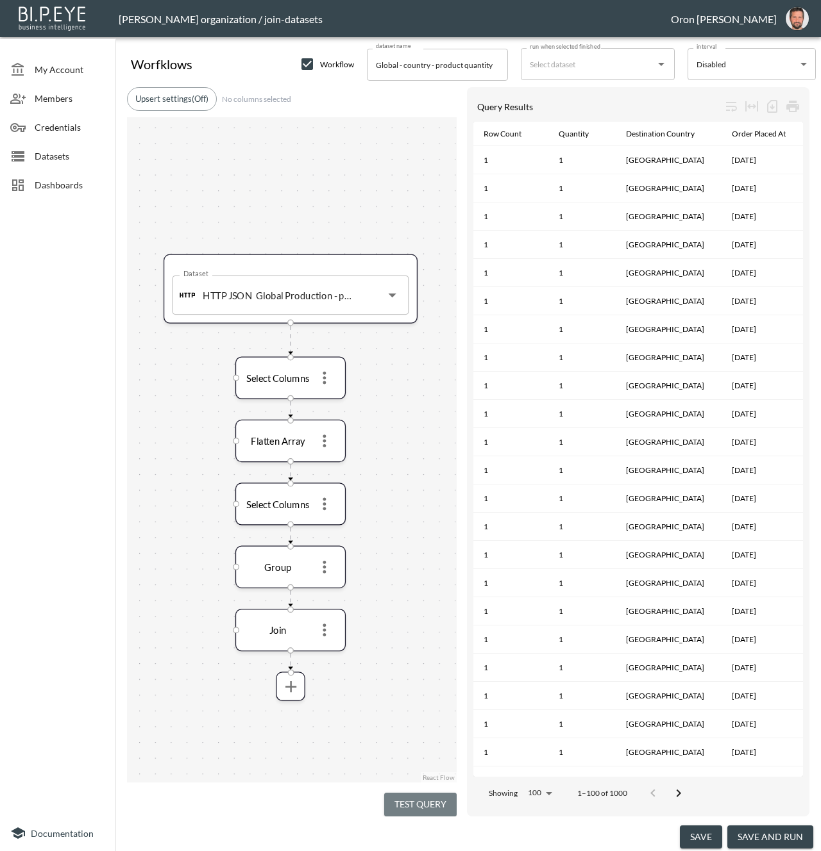
drag, startPoint x: 440, startPoint y: 801, endPoint x: 444, endPoint y: 809, distance: 9.2
click at [440, 801] on button "Test Query" at bounding box center [420, 805] width 72 height 24
click at [692, 832] on button "save" at bounding box center [701, 838] width 42 height 24
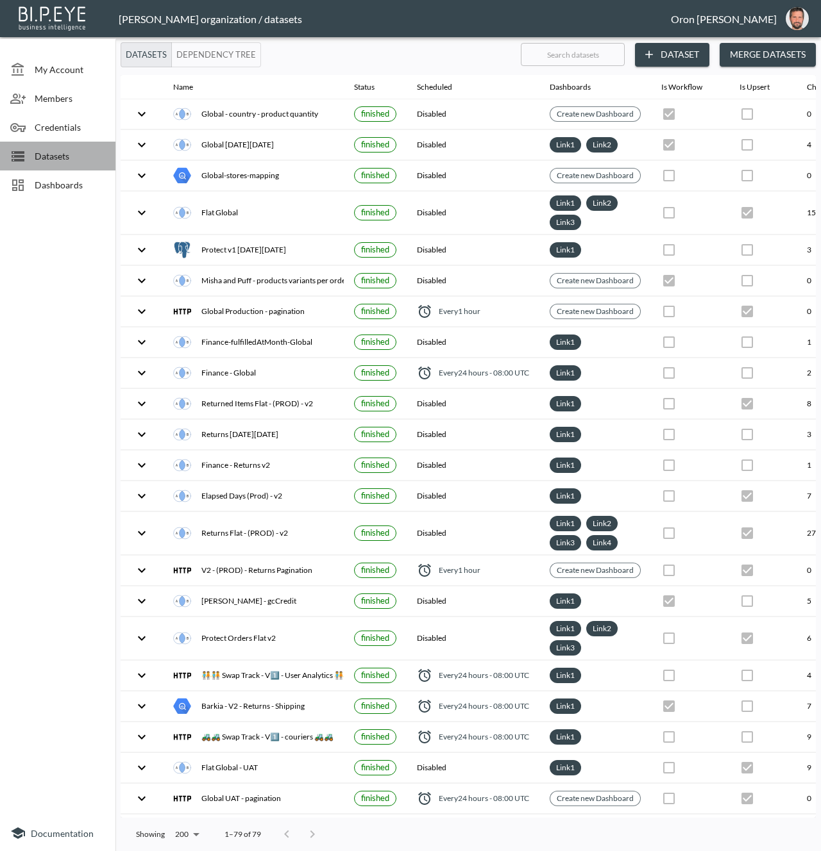
drag, startPoint x: 33, startPoint y: 160, endPoint x: 24, endPoint y: 162, distance: 10.0
click at [33, 160] on div at bounding box center [22, 156] width 24 height 15
click at [58, 123] on span "Credentials" at bounding box center [70, 127] width 71 height 13
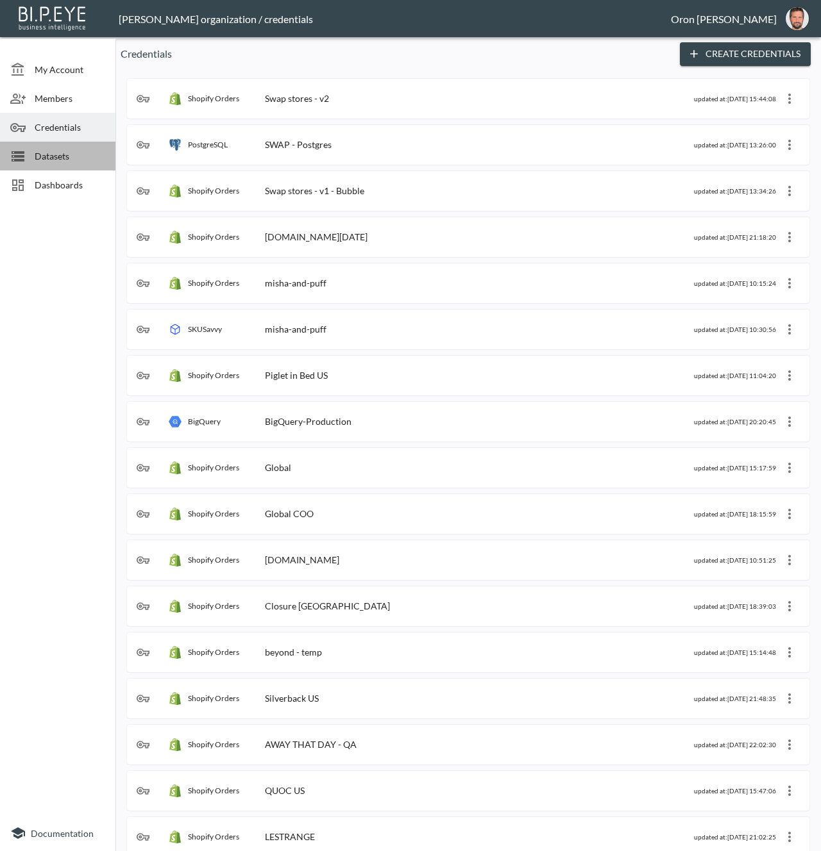
click at [48, 146] on div "Datasets" at bounding box center [57, 156] width 115 height 29
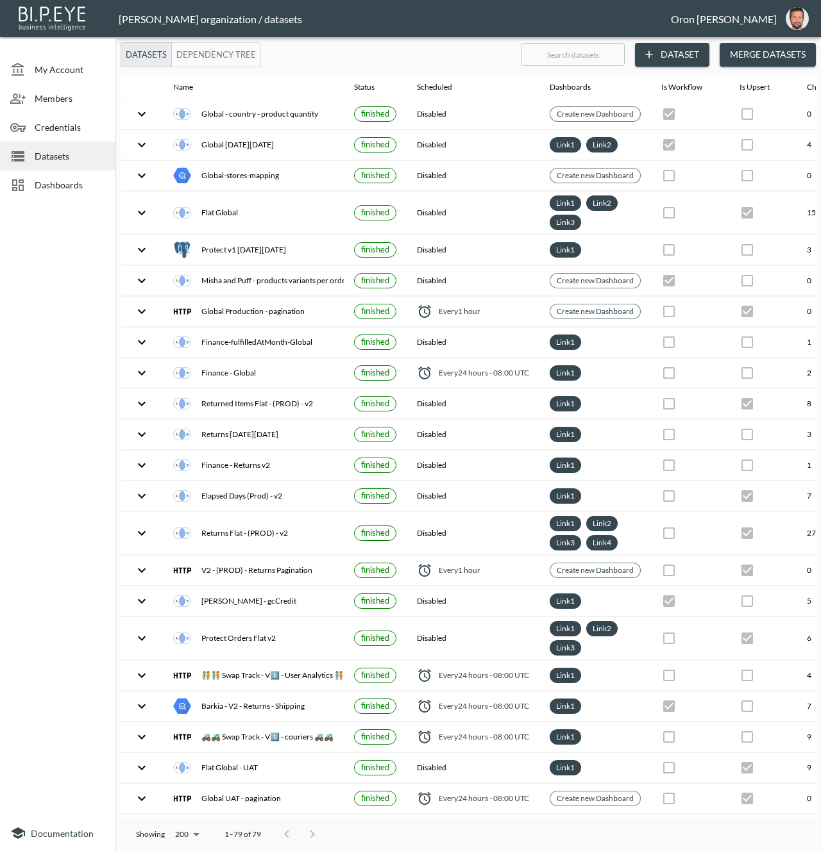
click at [80, 182] on span "Dashboards" at bounding box center [70, 184] width 71 height 13
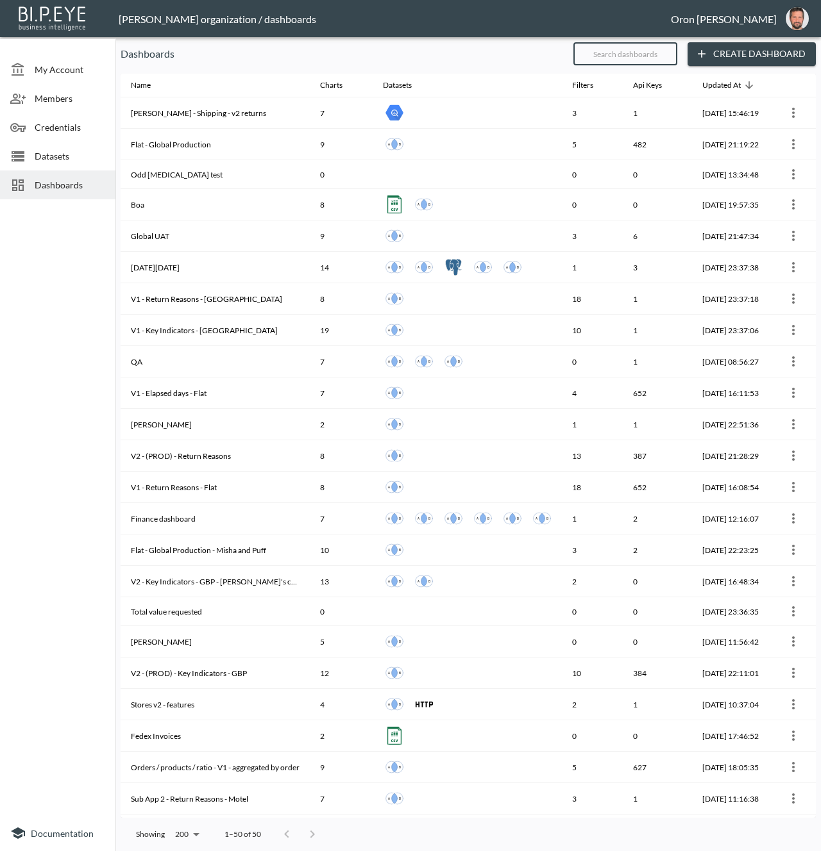
click at [599, 59] on input "text" at bounding box center [625, 54] width 104 height 32
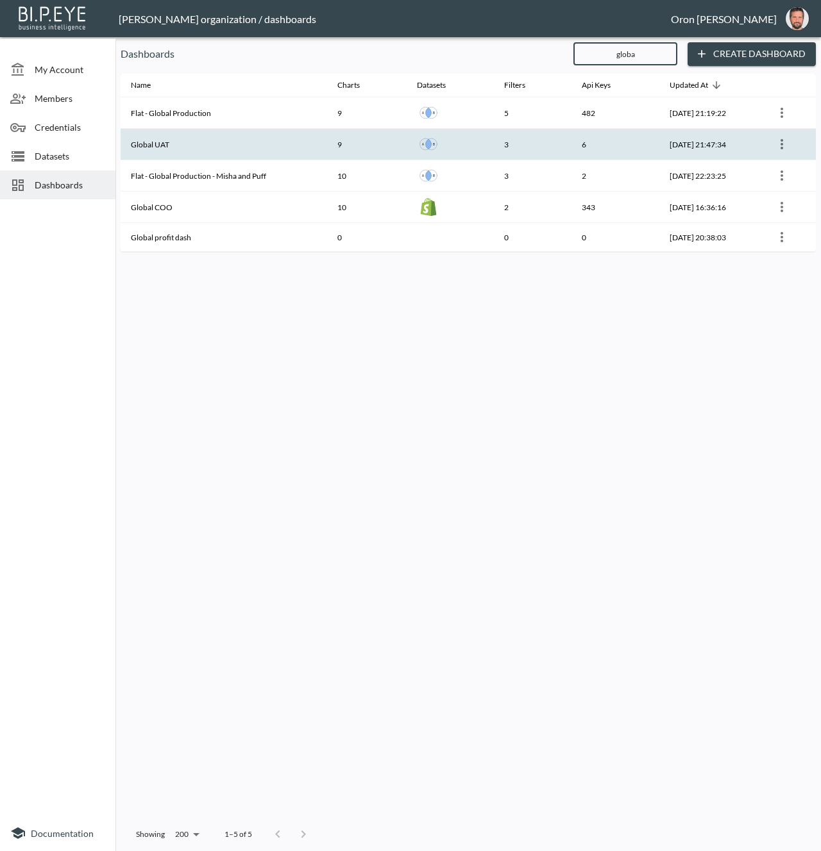
type input "globa"
click at [207, 138] on th "Global UAT" at bounding box center [224, 144] width 206 height 31
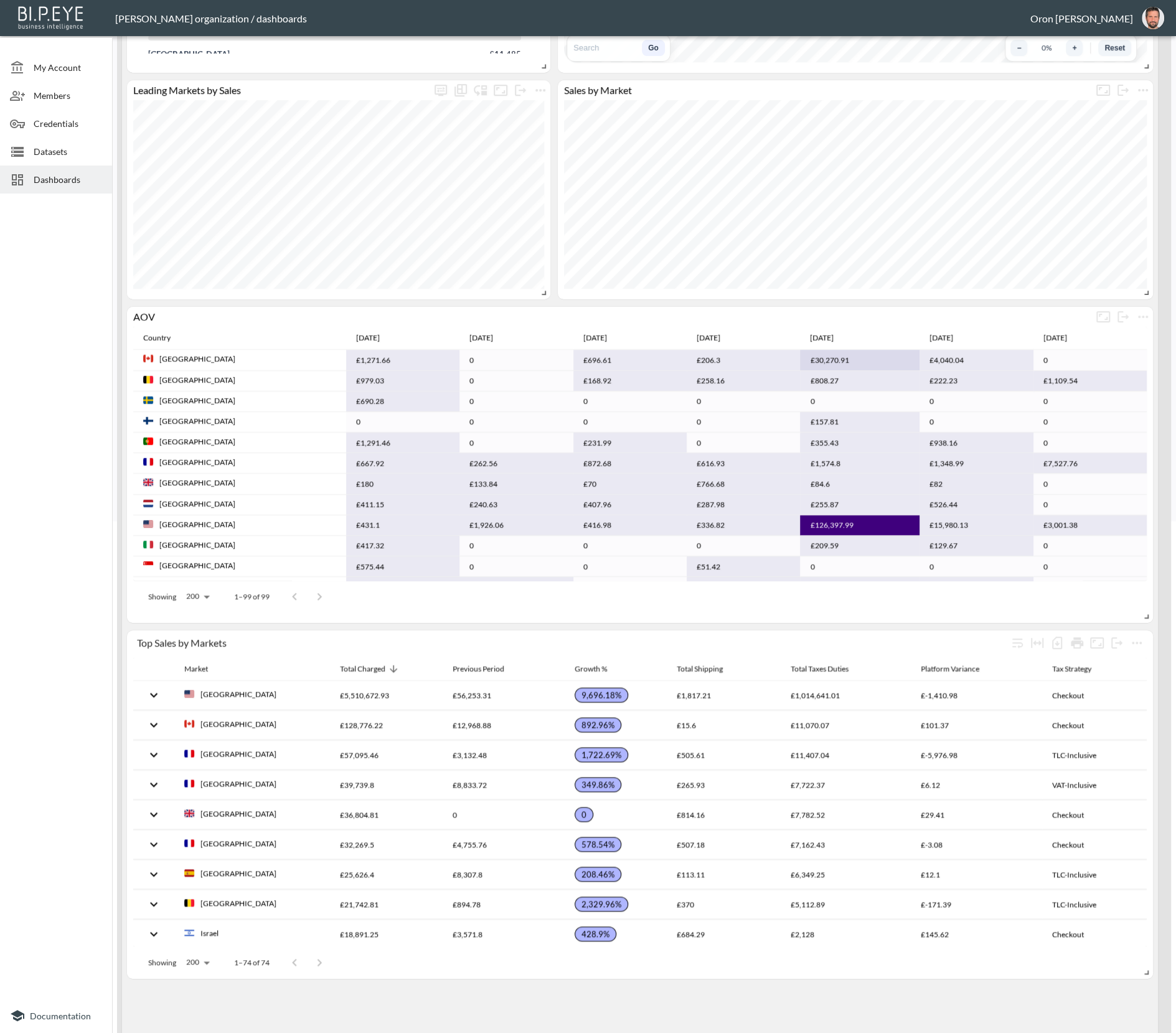
scroll to position [514, 0]
click at [58, 145] on span "Datasets" at bounding box center [68, 150] width 69 height 13
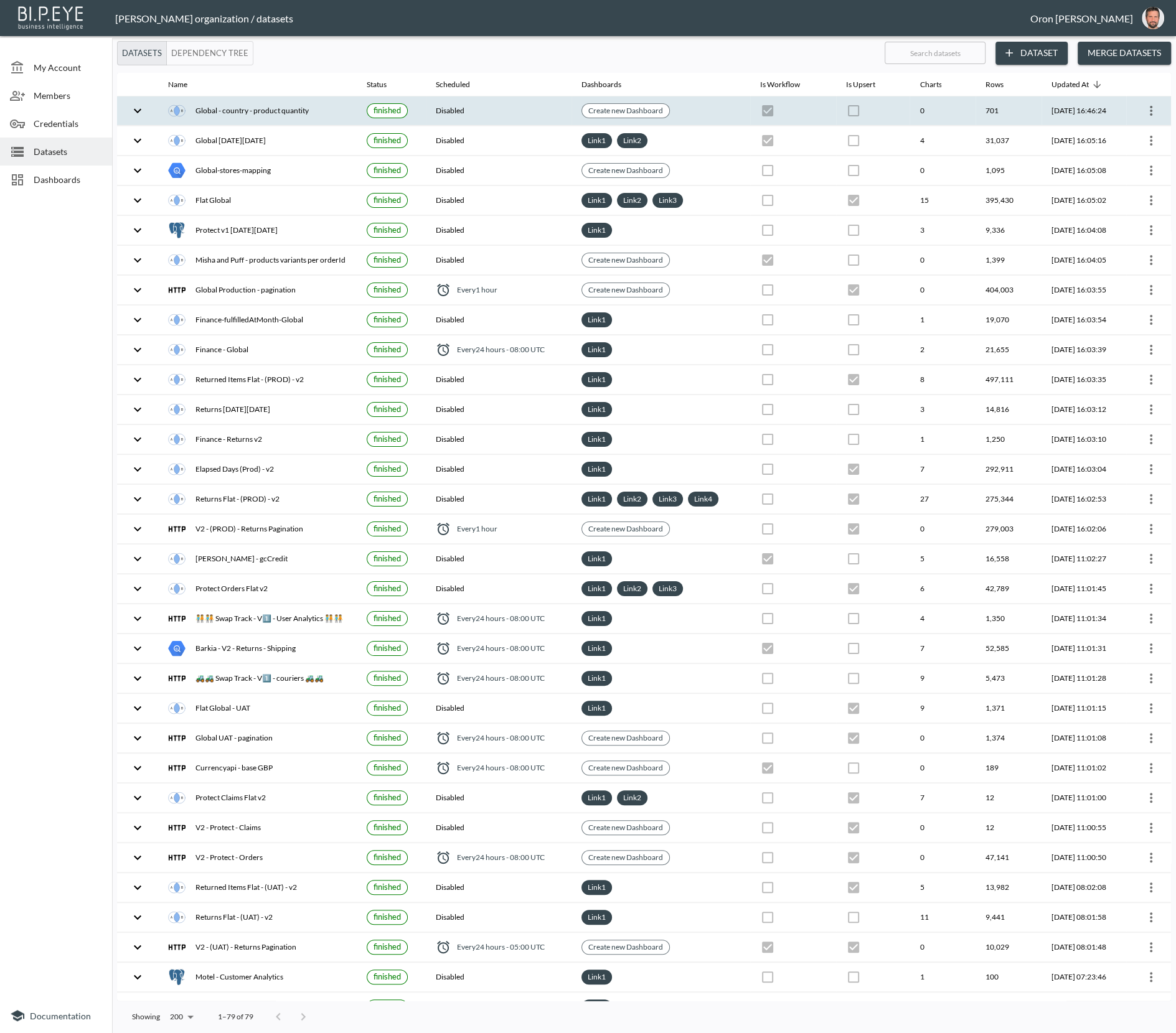
click at [796, 110] on icon "more" at bounding box center [1151, 110] width 15 height 15
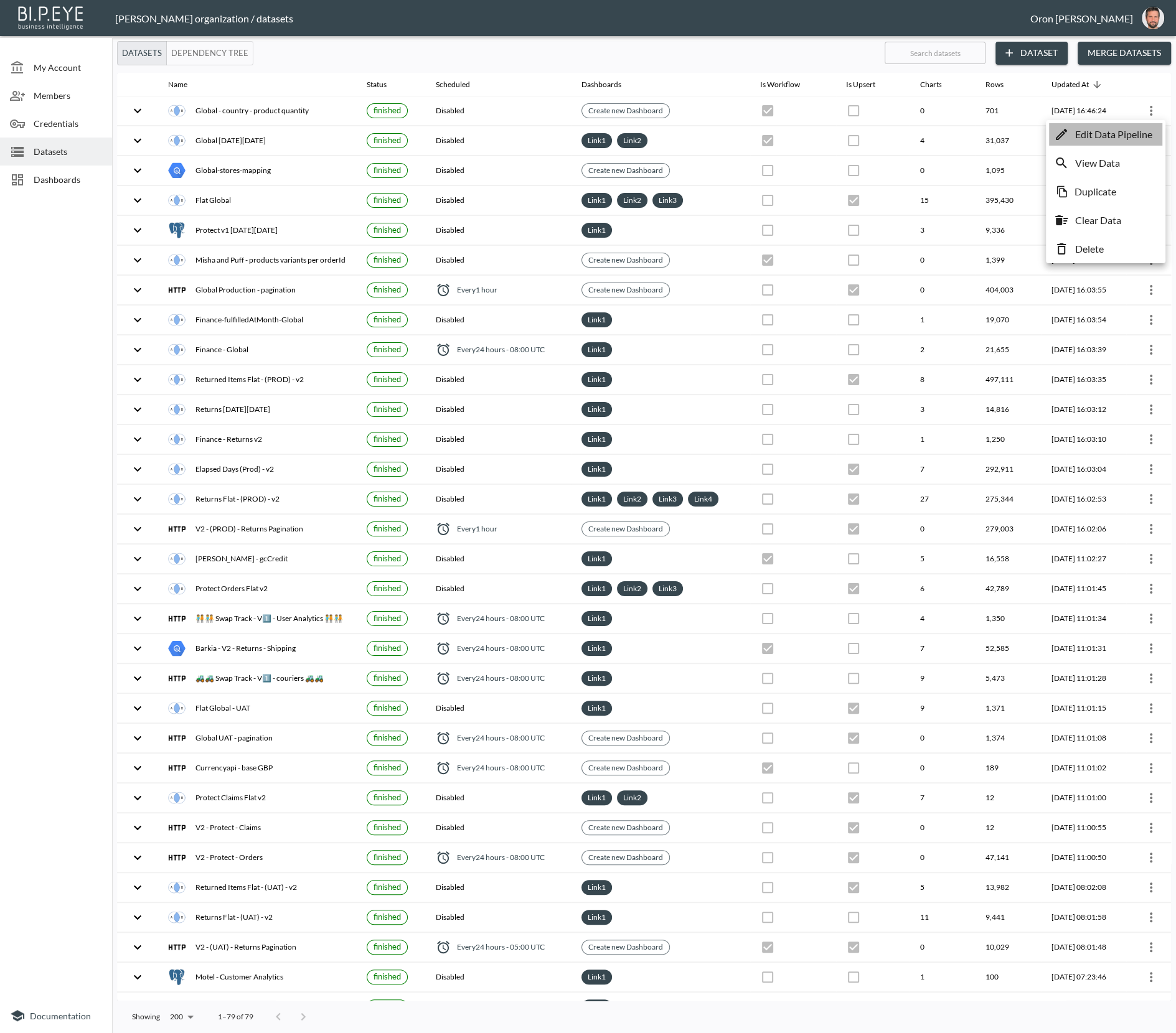
click at [796, 134] on p "Edit Data Pipeline" at bounding box center [1114, 134] width 78 height 15
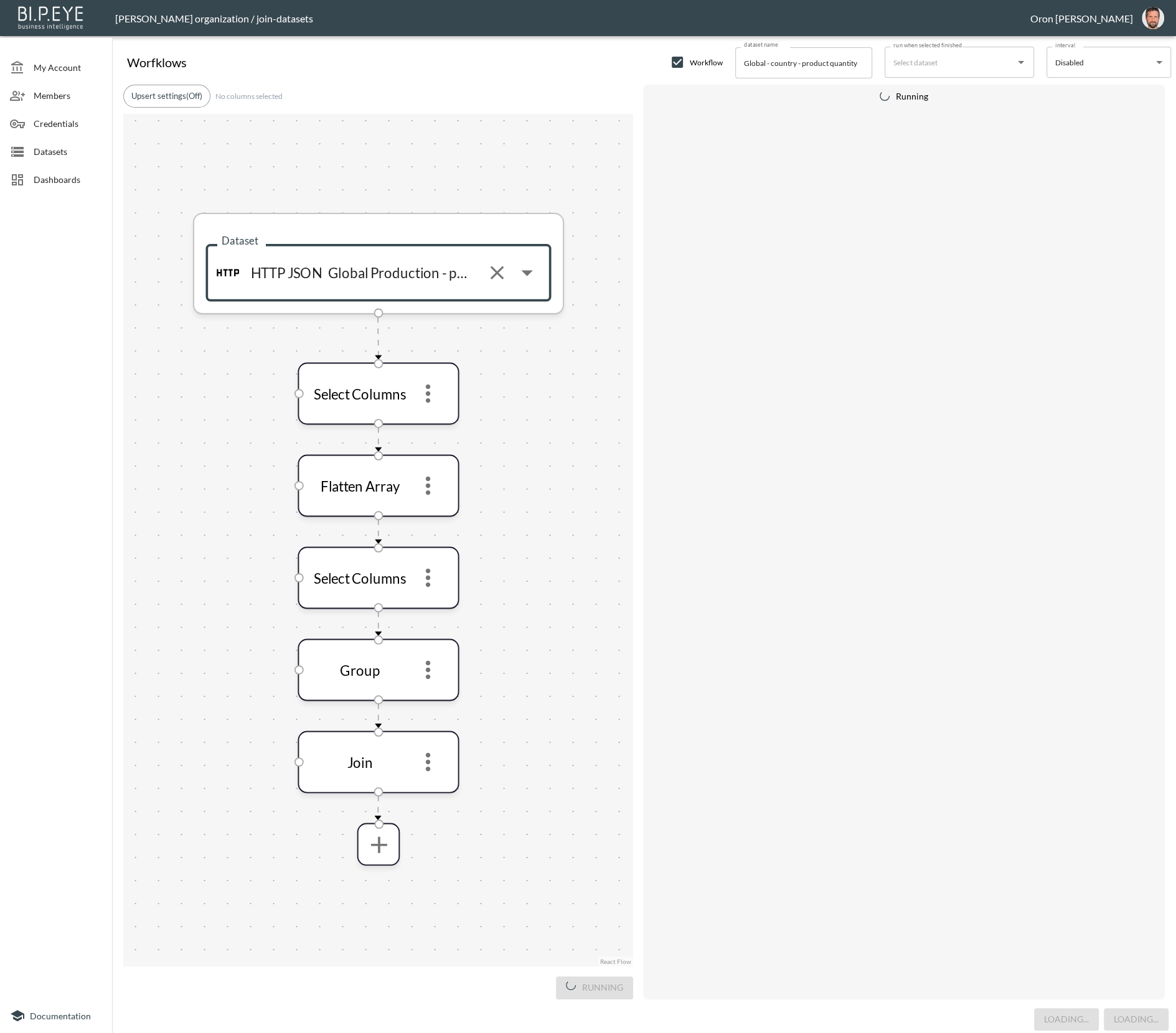
click at [394, 272] on input "Global Production - pagination" at bounding box center [398, 273] width 154 height 37
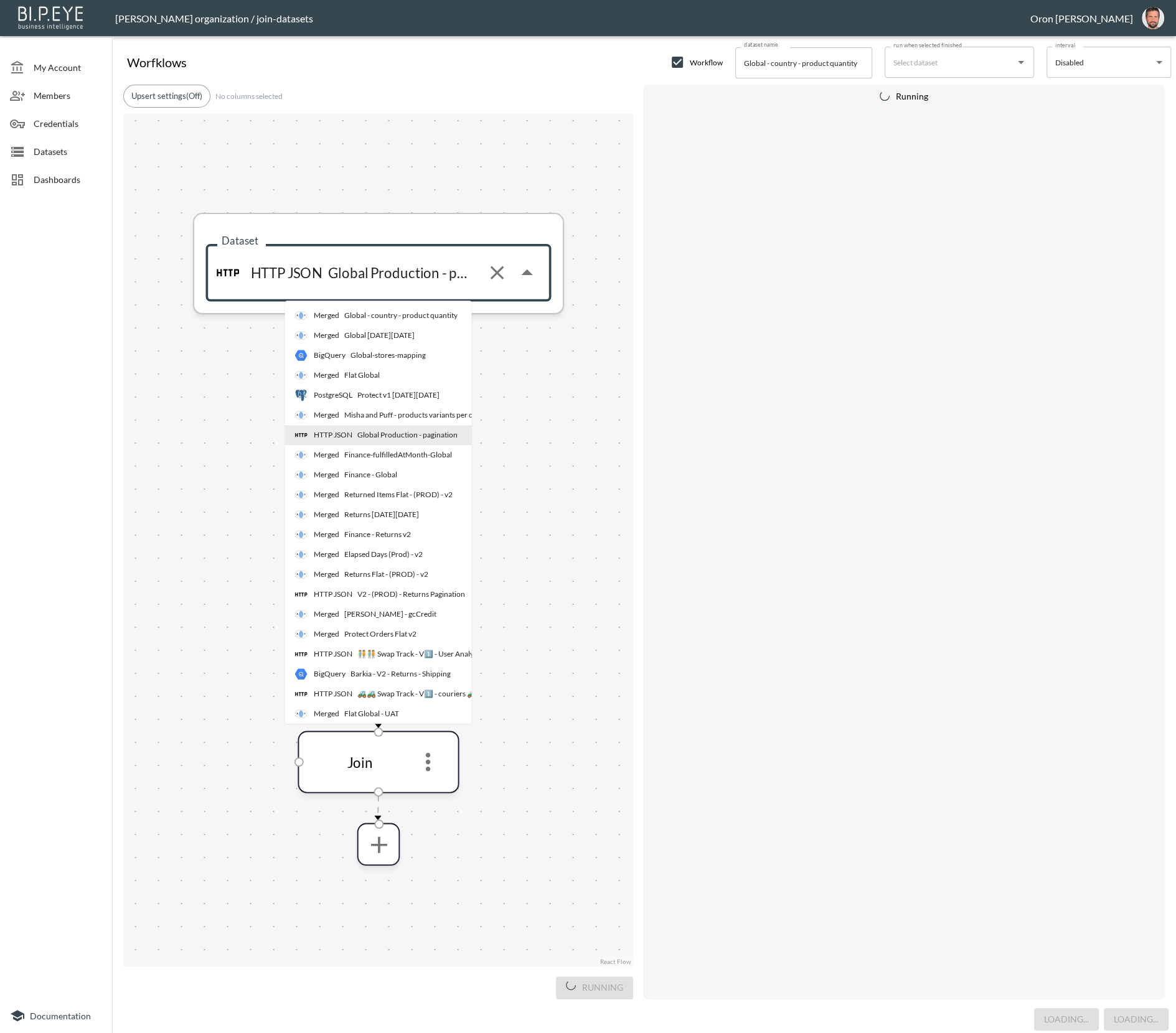
click at [394, 272] on input "Global Production - pagination" at bounding box center [398, 273] width 154 height 37
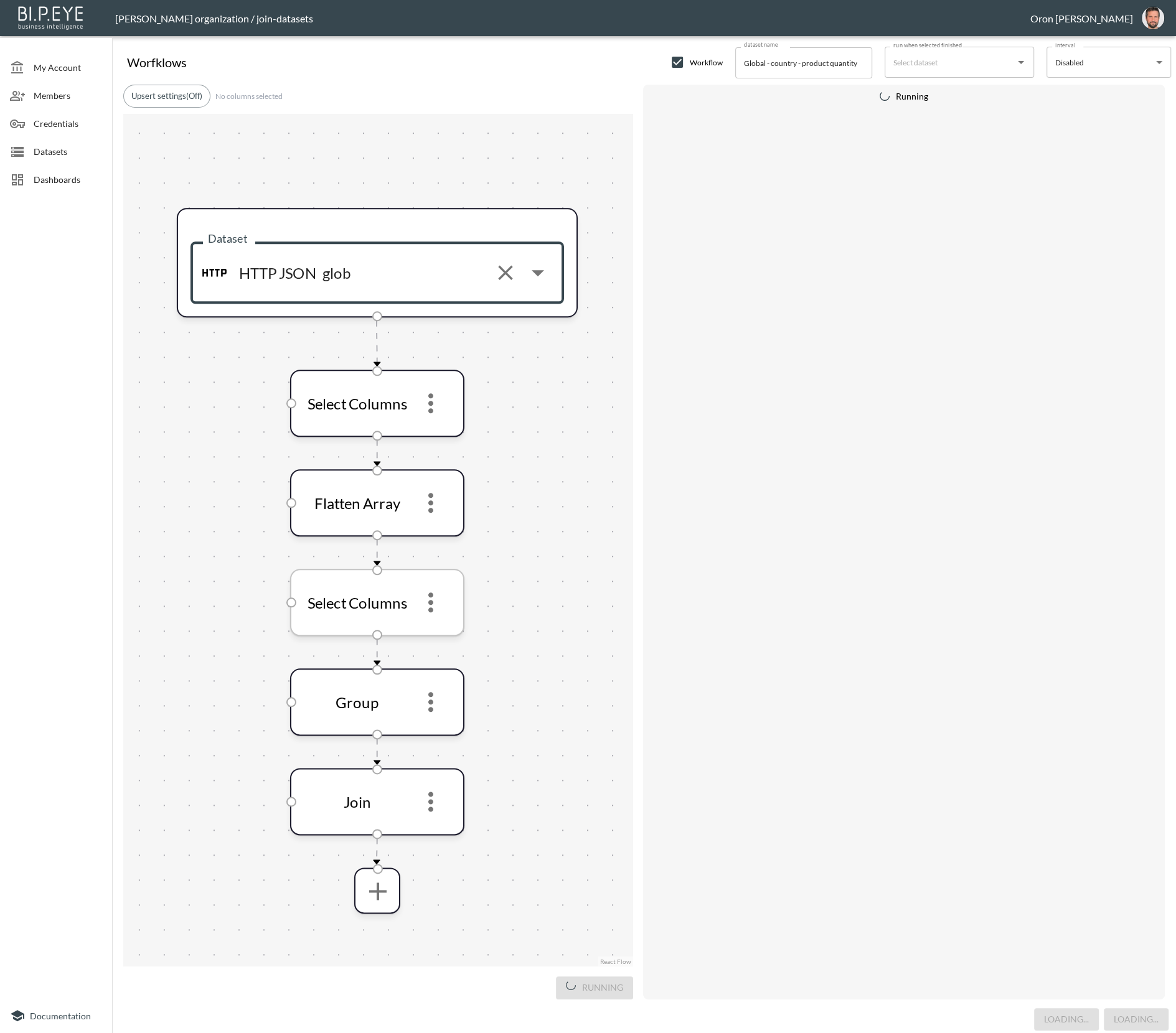
type input "Global Production - pagination"
click at [434, 597] on icon "more" at bounding box center [430, 602] width 30 height 30
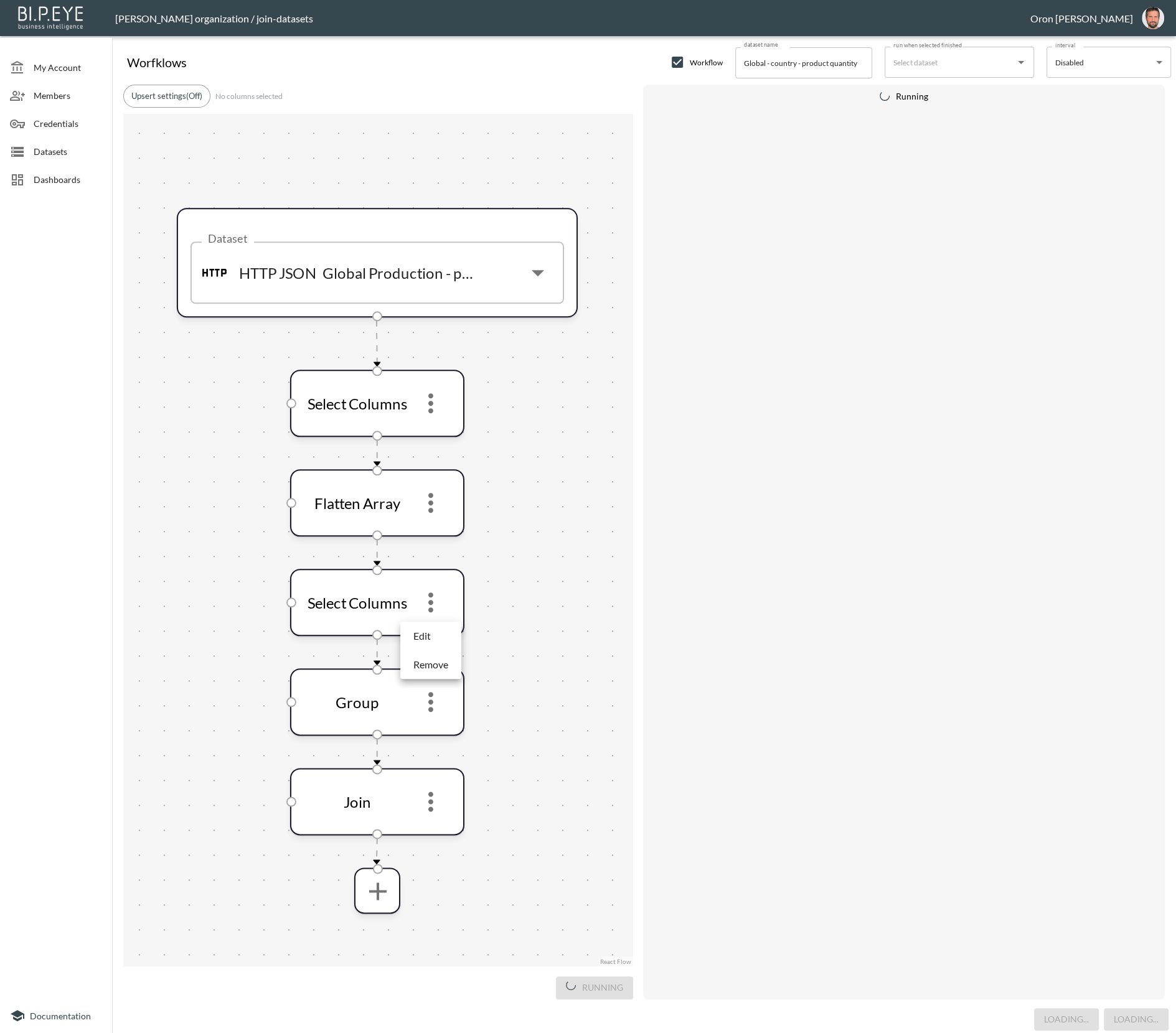
click at [431, 640] on li "Edit" at bounding box center [430, 636] width 54 height 22
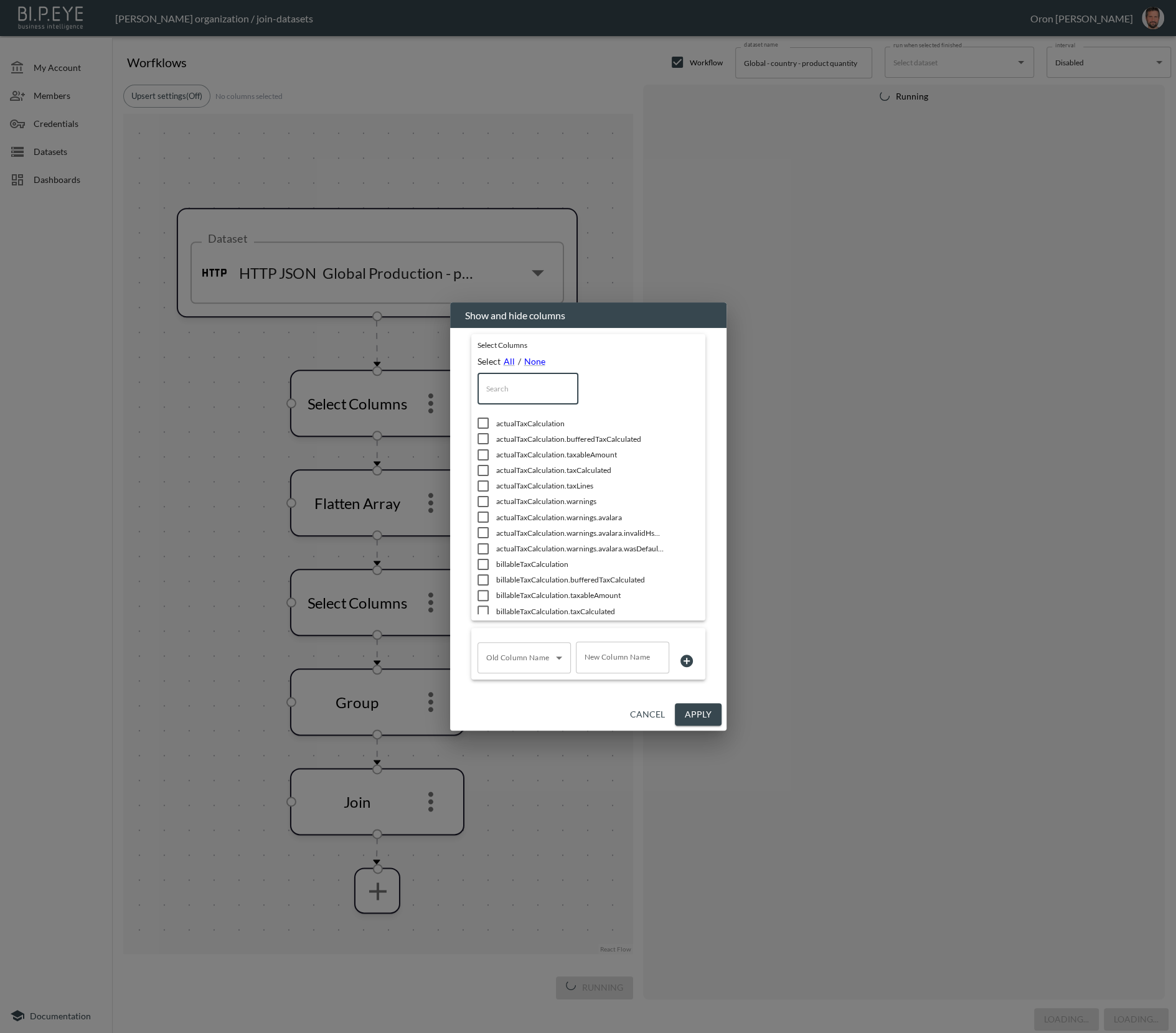
click at [509, 384] on input "text" at bounding box center [528, 388] width 101 height 31
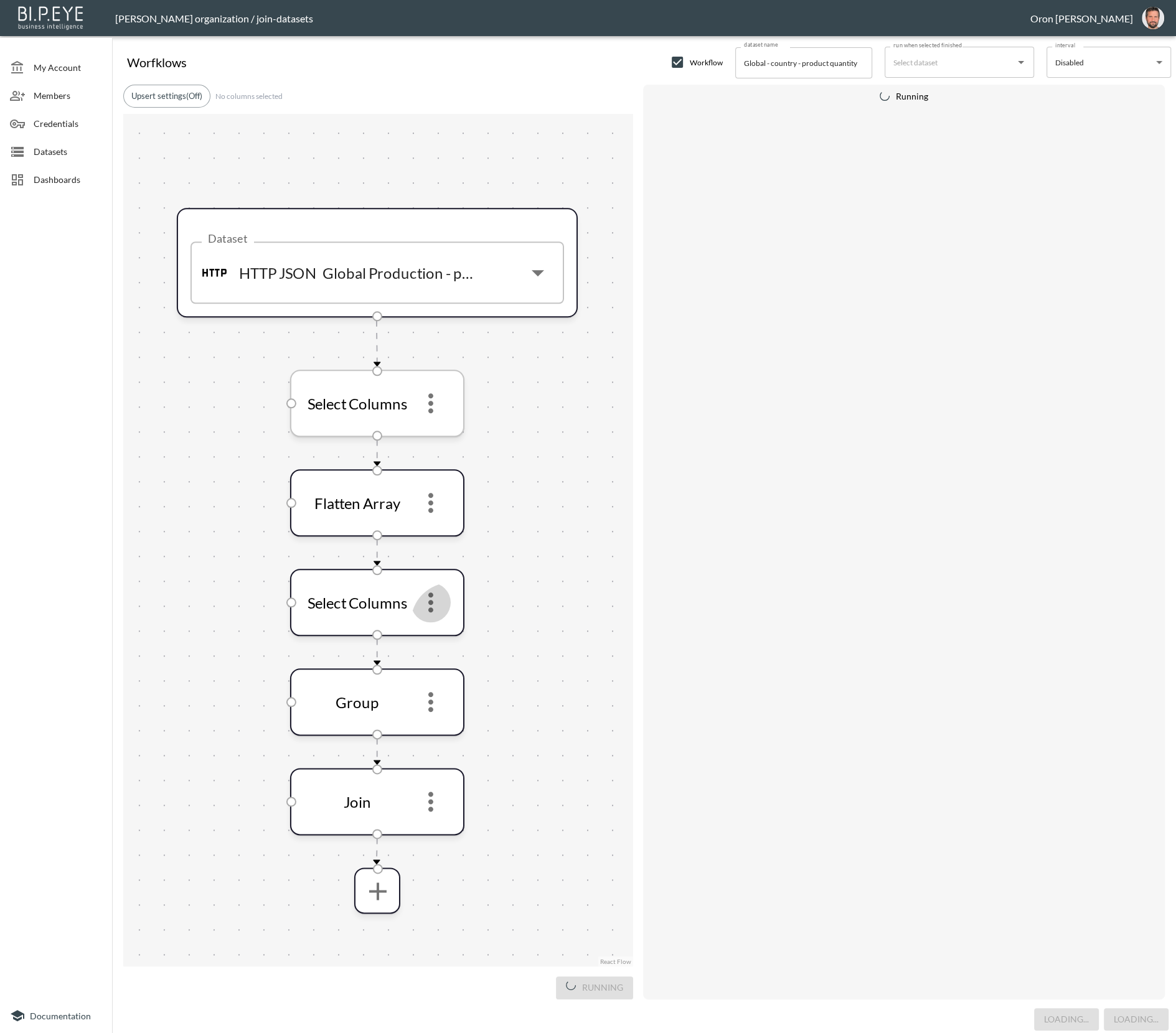
click at [427, 405] on icon "more" at bounding box center [430, 403] width 30 height 30
click at [433, 436] on li "Edit" at bounding box center [430, 437] width 54 height 22
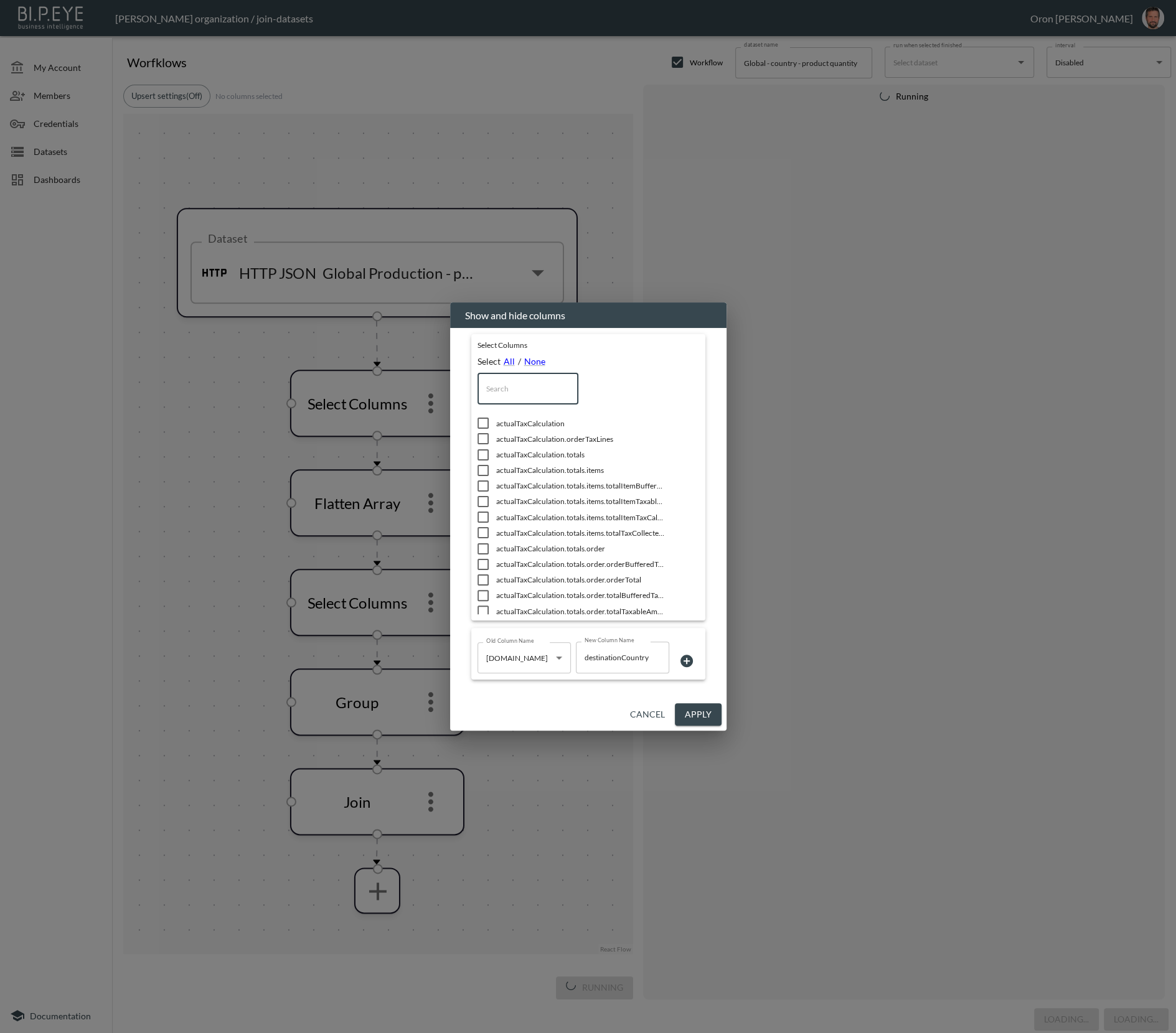
click at [532, 396] on input "text" at bounding box center [528, 388] width 101 height 31
type input "to"
checkbox input "true"
type input "tot"
checkbox input "false"
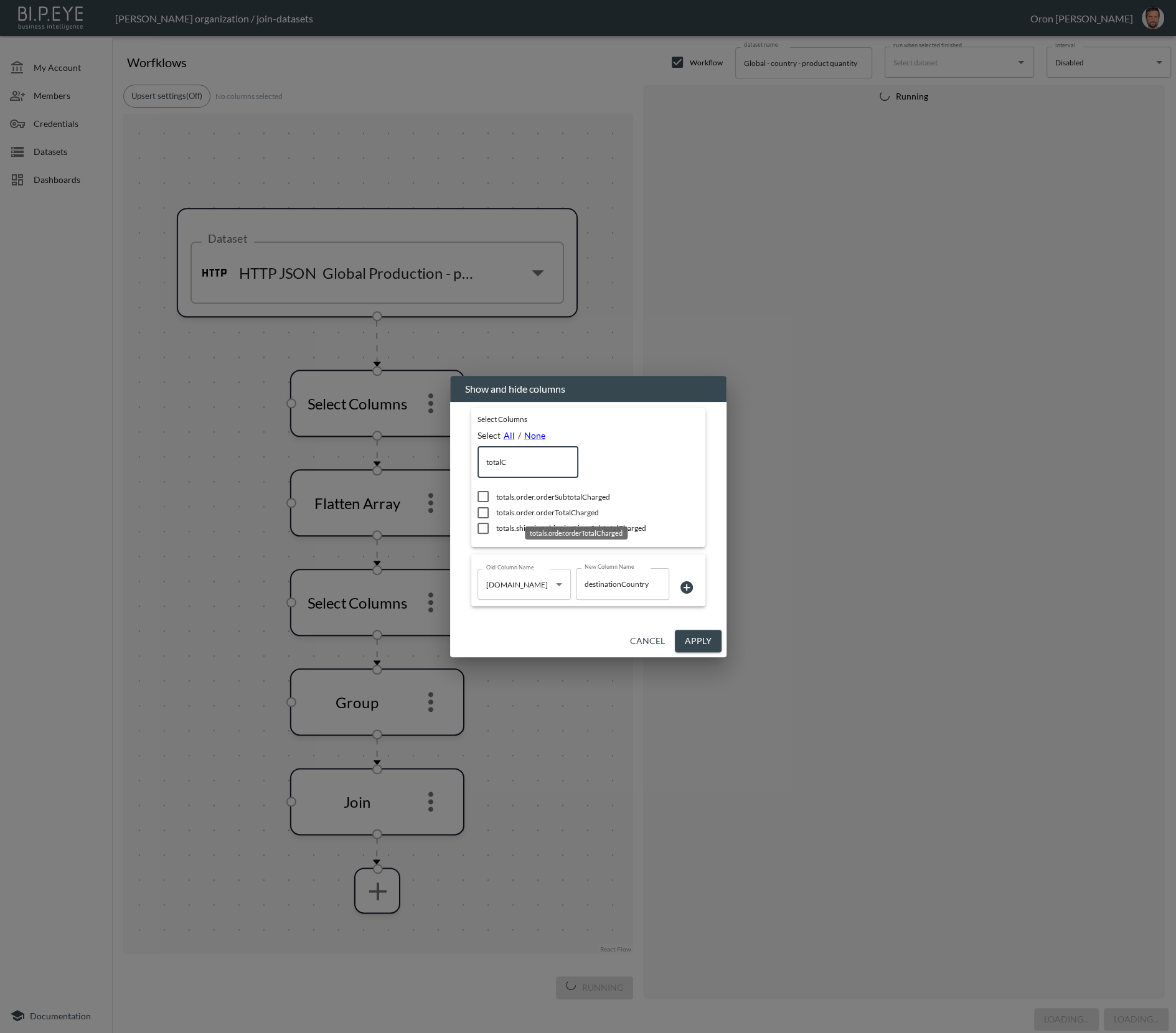
type input "totalC"
click at [586, 510] on span "totals.order.orderTotalCharged" at bounding box center [580, 513] width 168 height 11
checkbox input "true"
click at [704, 636] on button "Apply" at bounding box center [698, 642] width 47 height 23
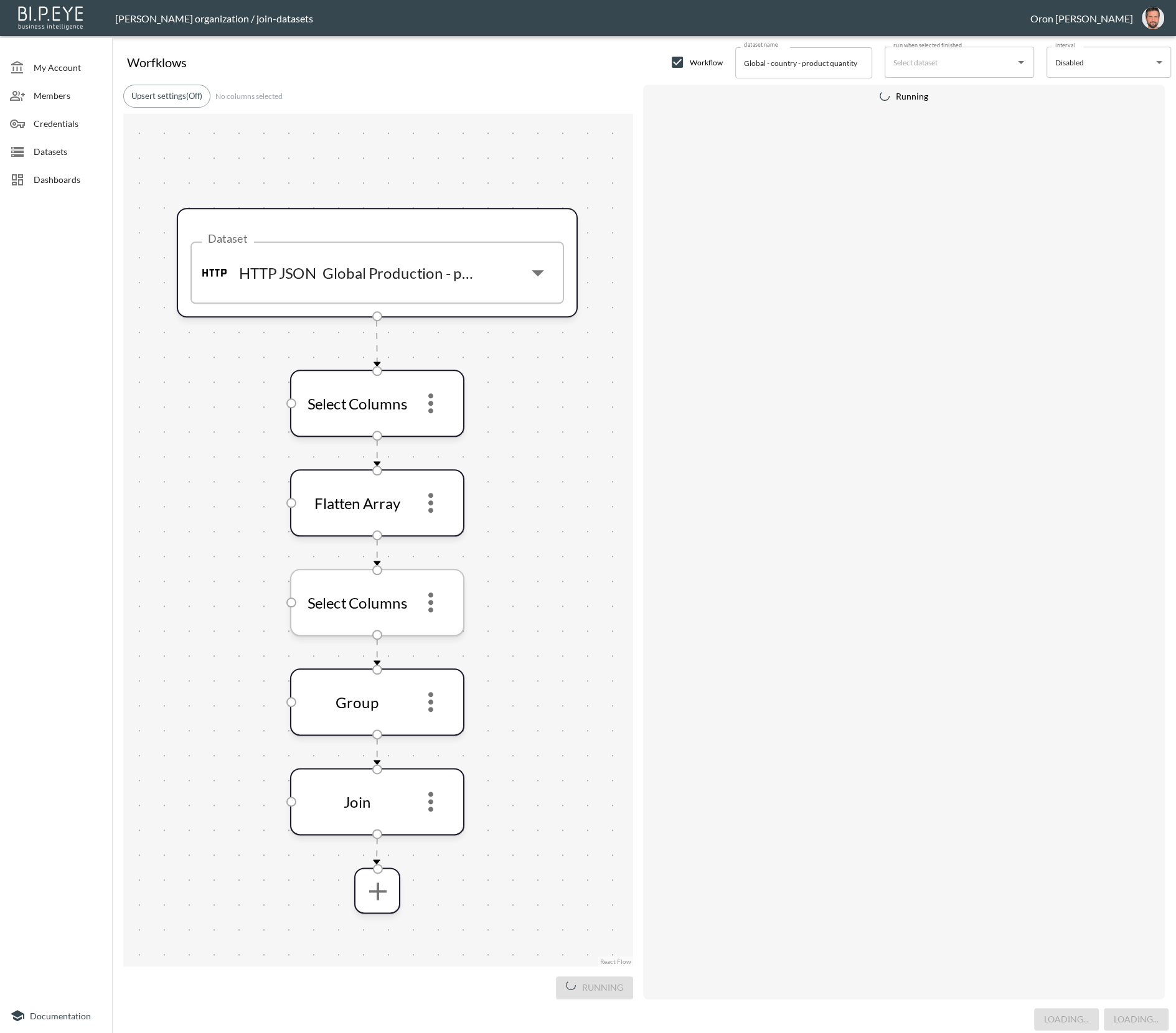
click at [435, 600] on icon "more" at bounding box center [430, 602] width 30 height 30
click at [442, 638] on li "Edit" at bounding box center [430, 636] width 54 height 22
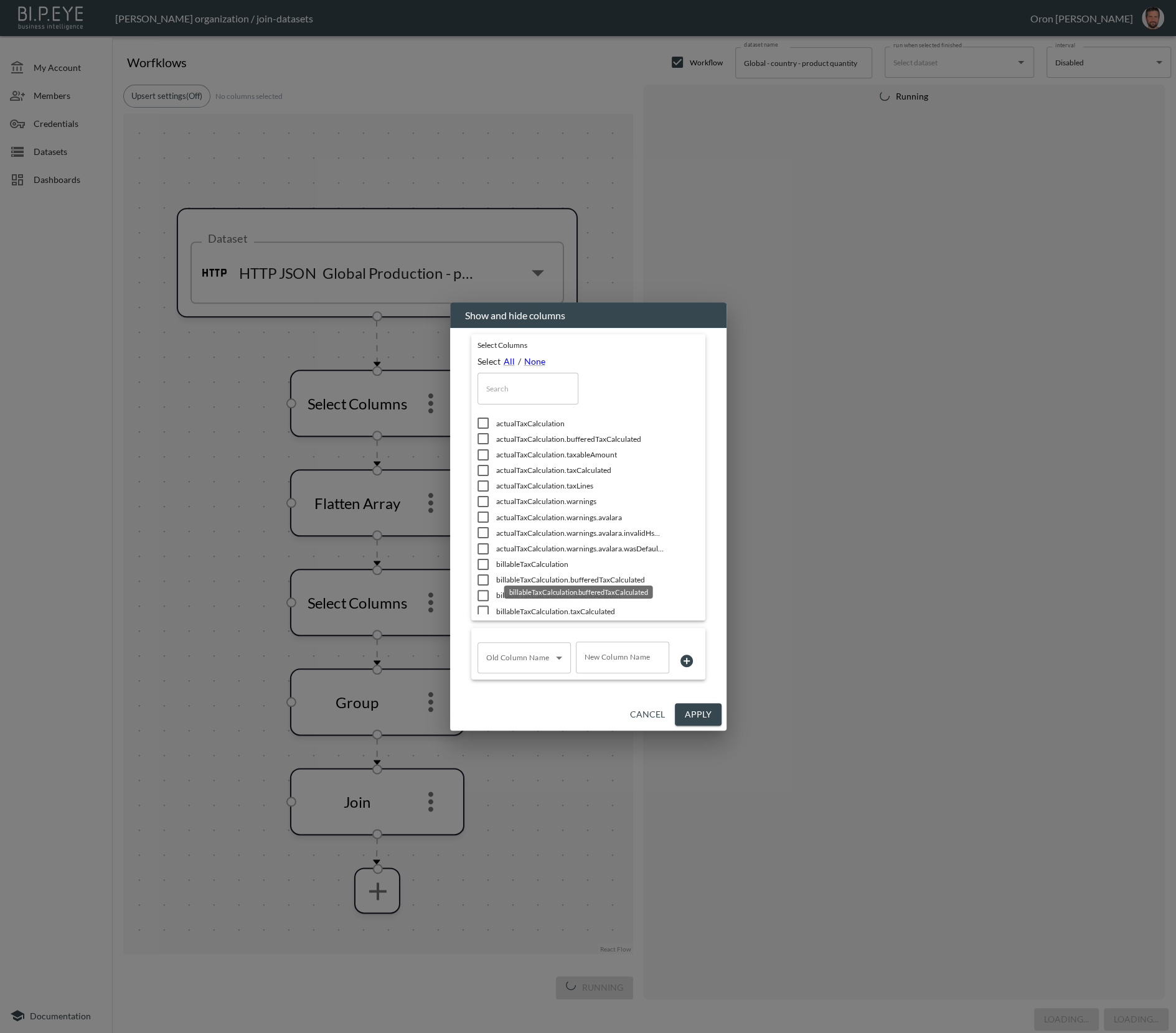
scroll to position [666, 0]
click at [539, 391] on input "text" at bounding box center [528, 388] width 101 height 31
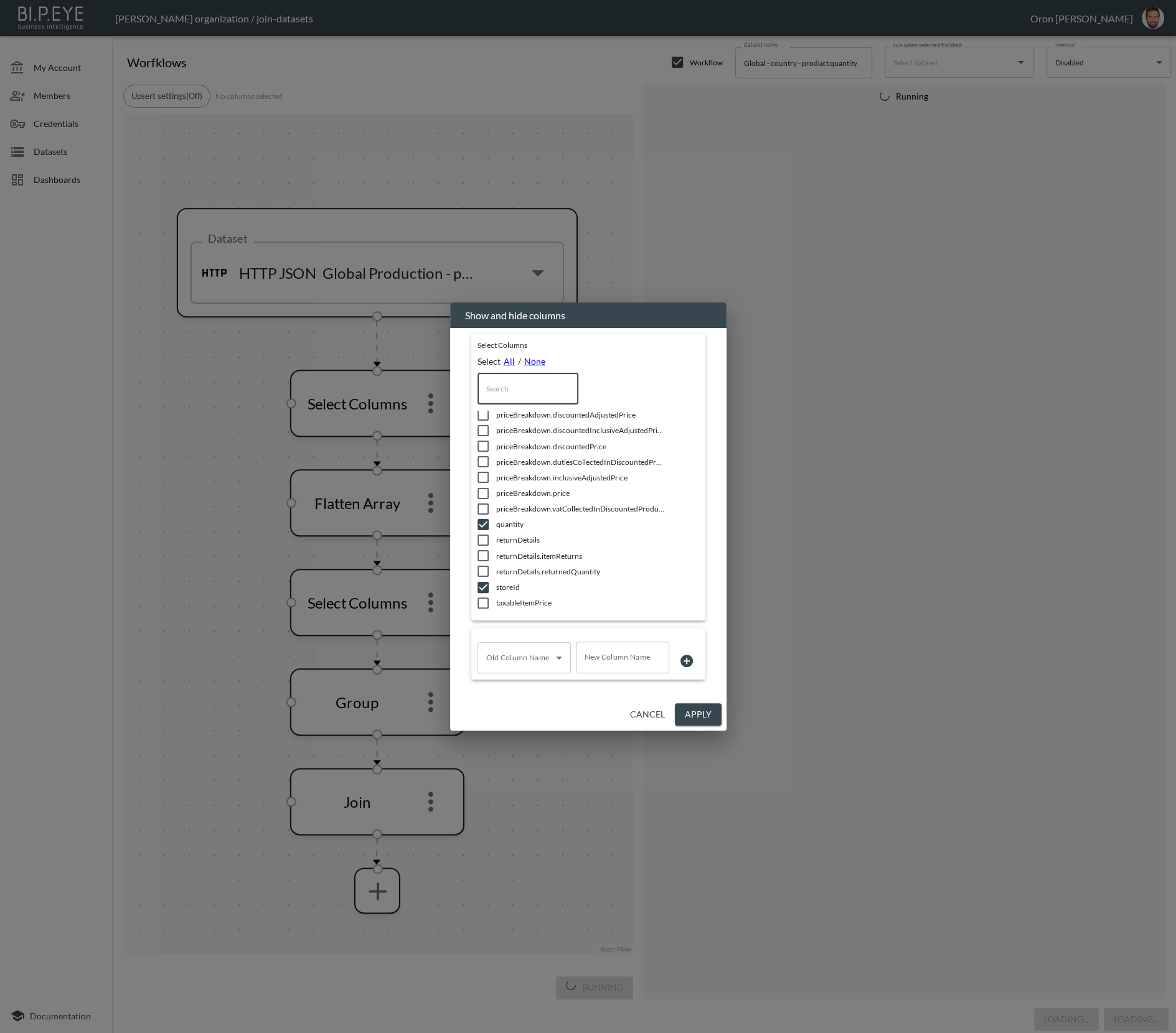
type input "t"
checkbox input "false"
checkbox input "true"
type input "to"
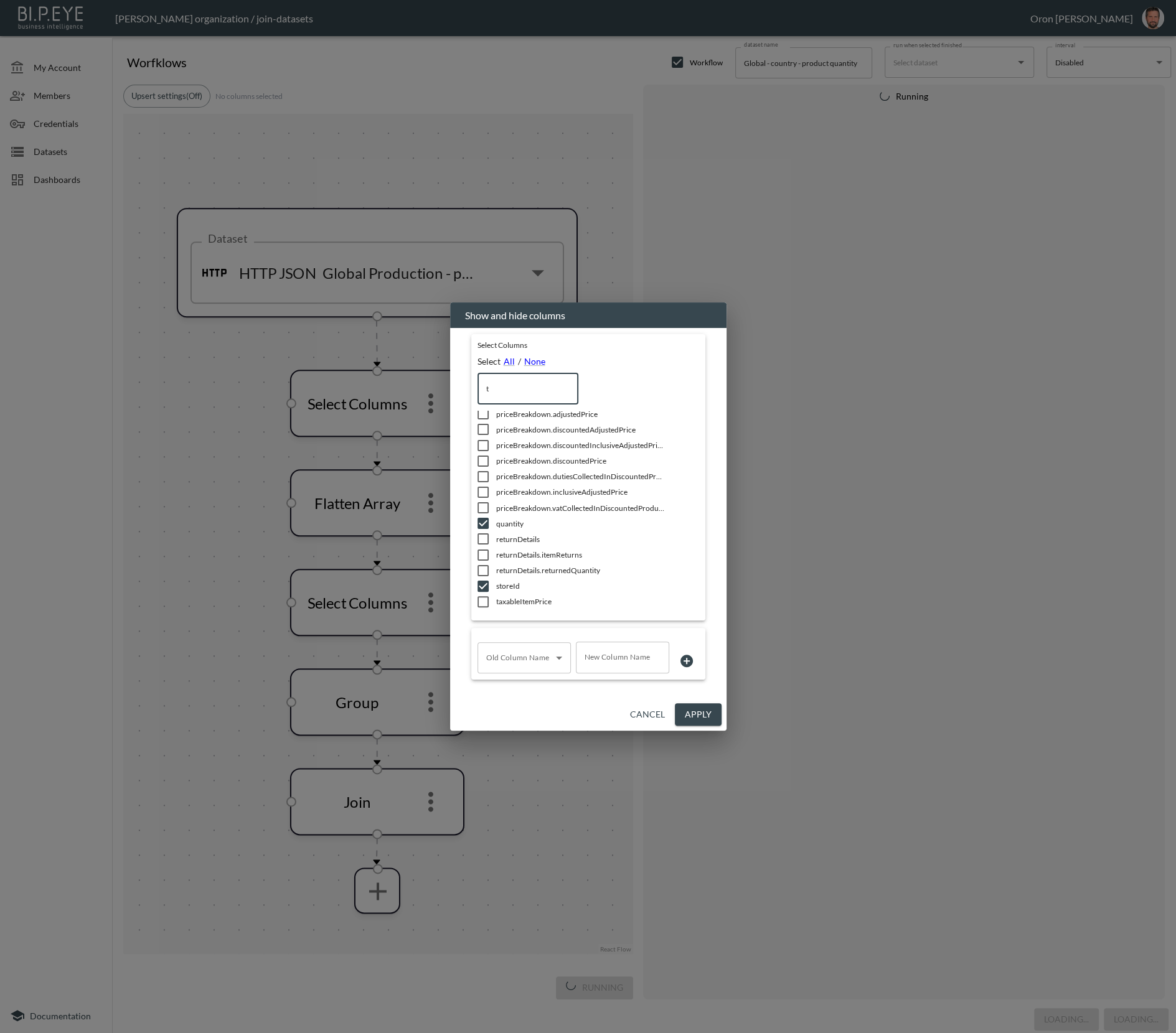
checkbox input "true"
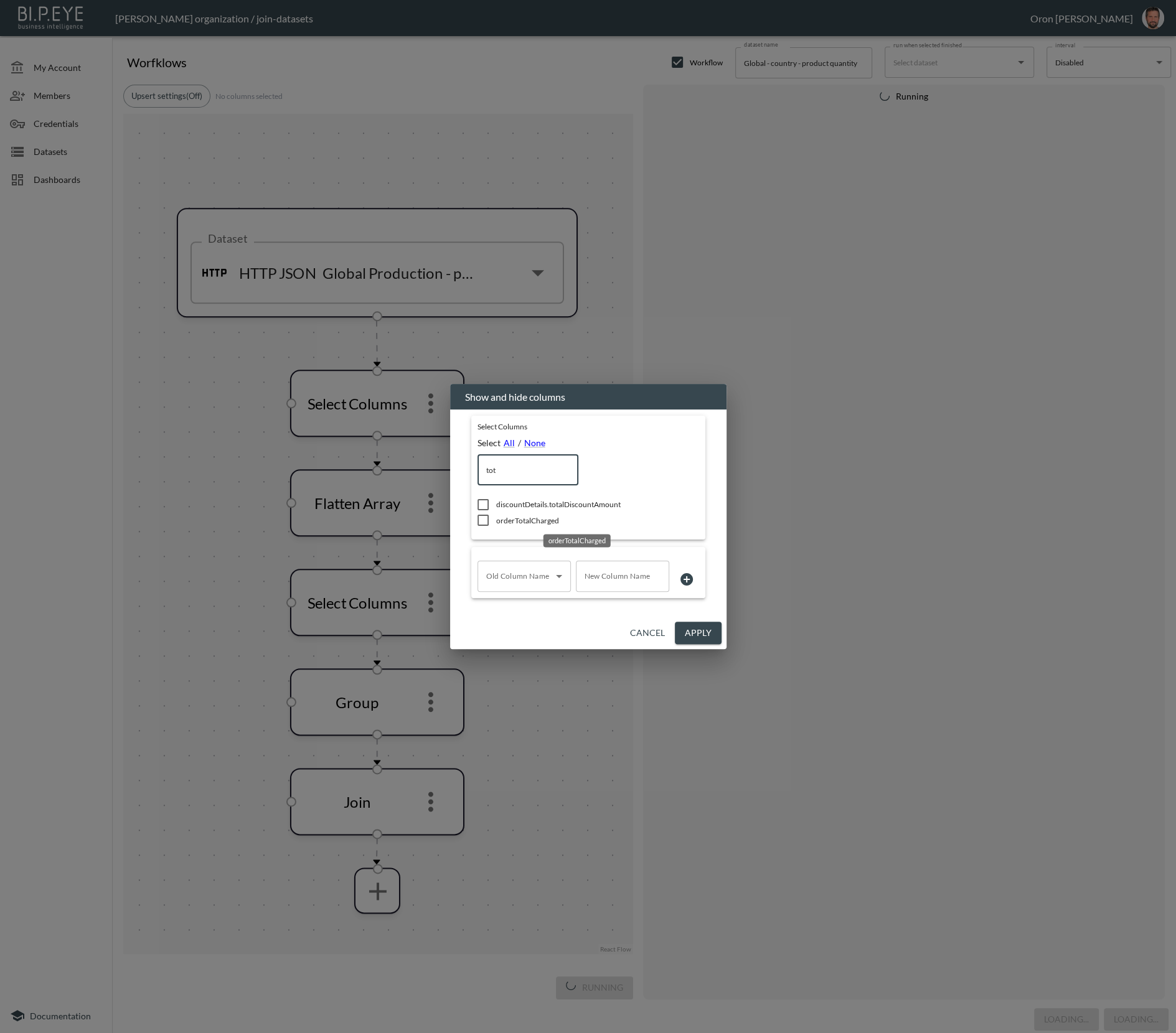
type input "tot"
click at [530, 521] on span "orderTotalCharged" at bounding box center [580, 520] width 168 height 11
checkbox input "true"
click at [691, 638] on button "Apply" at bounding box center [698, 634] width 47 height 23
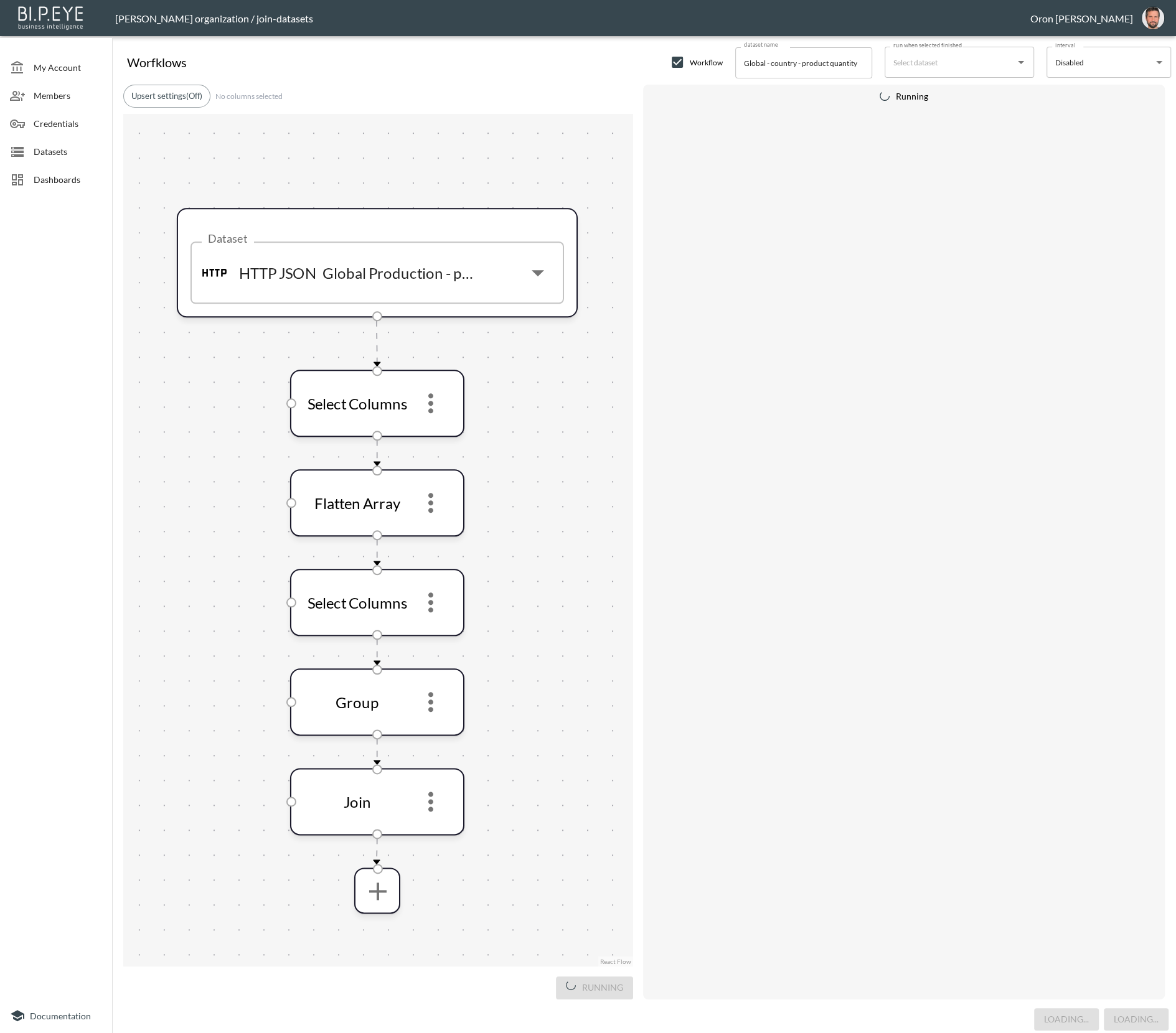
click at [565, 816] on div "Dataset HTTP JSON Global Production - pagination Dataset Select Columns Flatten…" at bounding box center [378, 540] width 510 height 852
